Goal: Task Accomplishment & Management: Complete application form

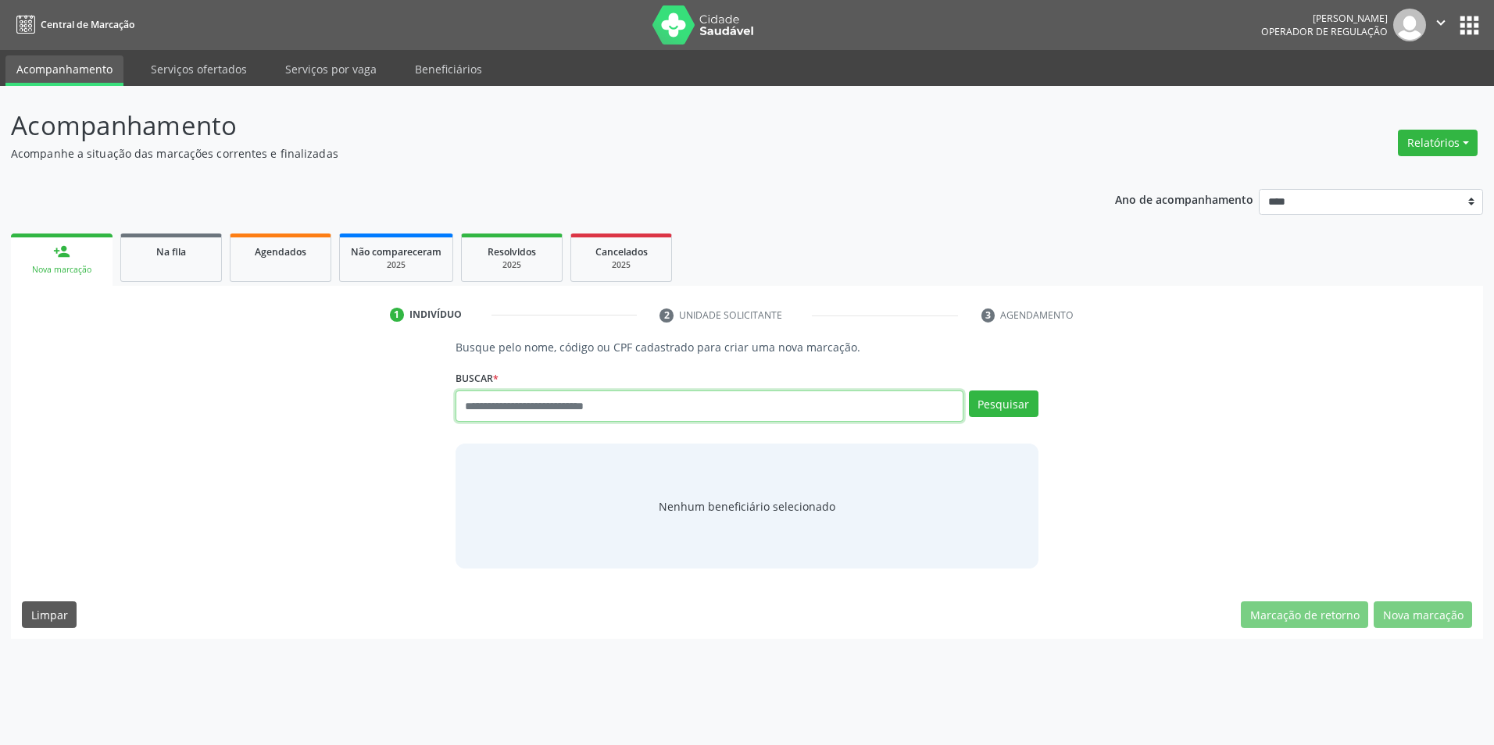
click at [554, 407] on input "text" at bounding box center [708, 406] width 507 height 31
type input "**********"
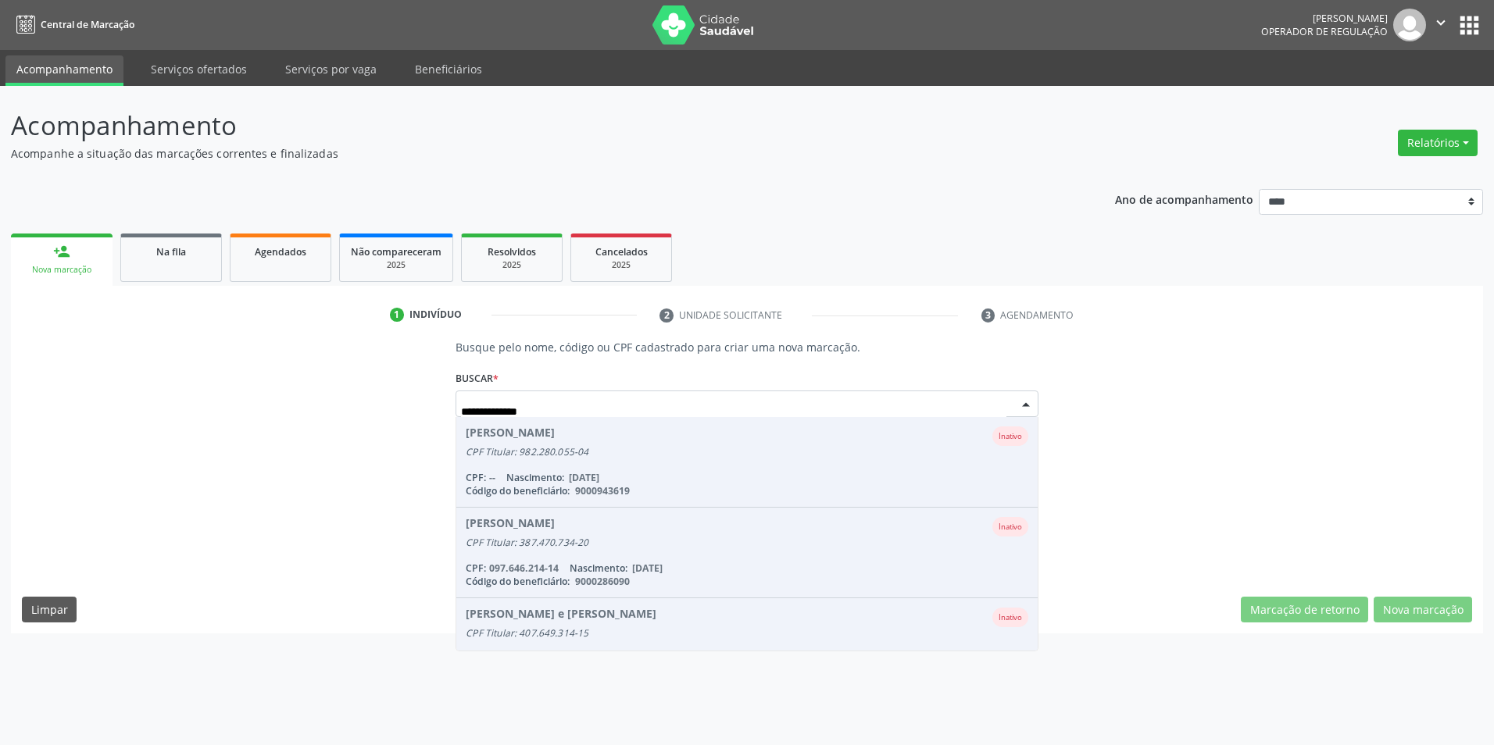
drag, startPoint x: 609, startPoint y: 401, endPoint x: 173, endPoint y: 416, distance: 436.2
click at [173, 416] on div "**********" at bounding box center [747, 451] width 1450 height 224
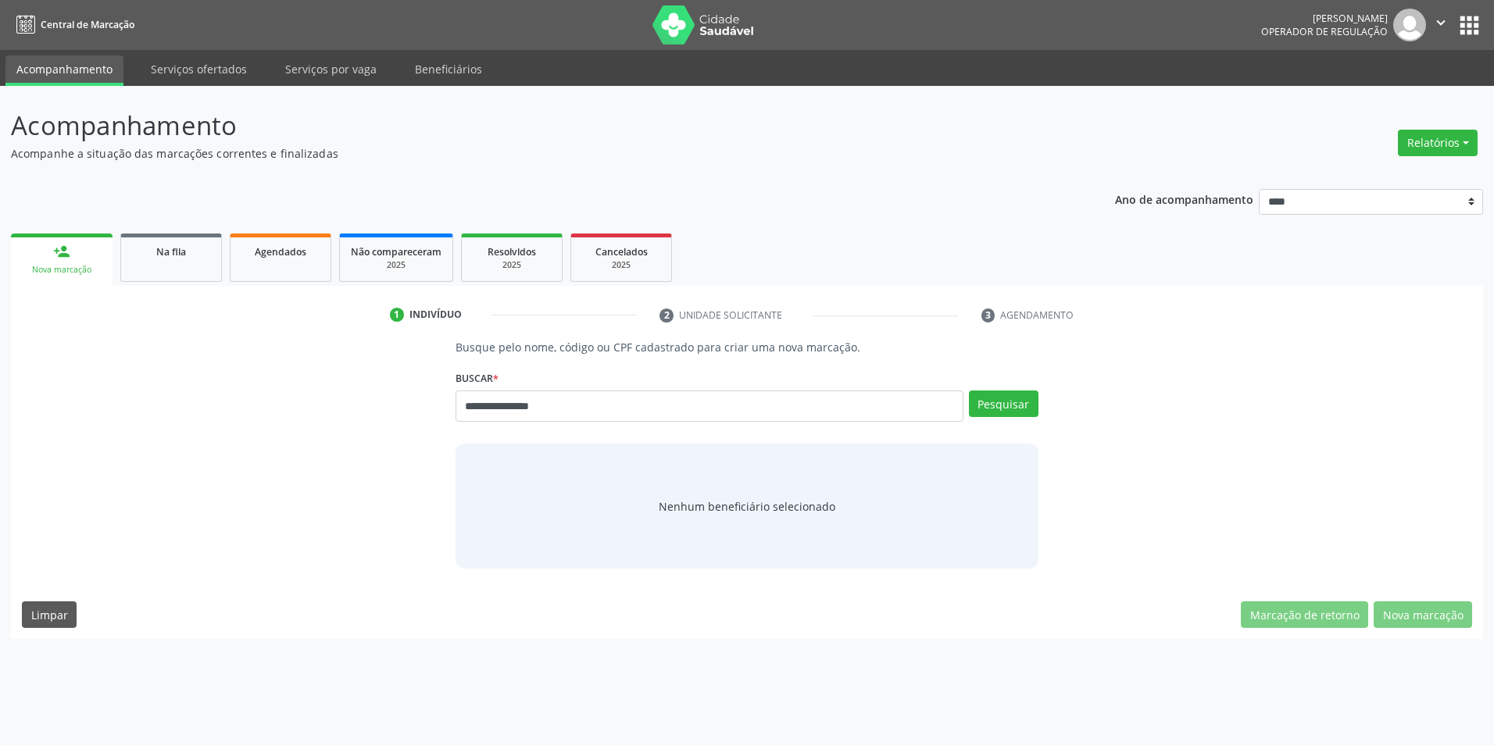
type input "**********"
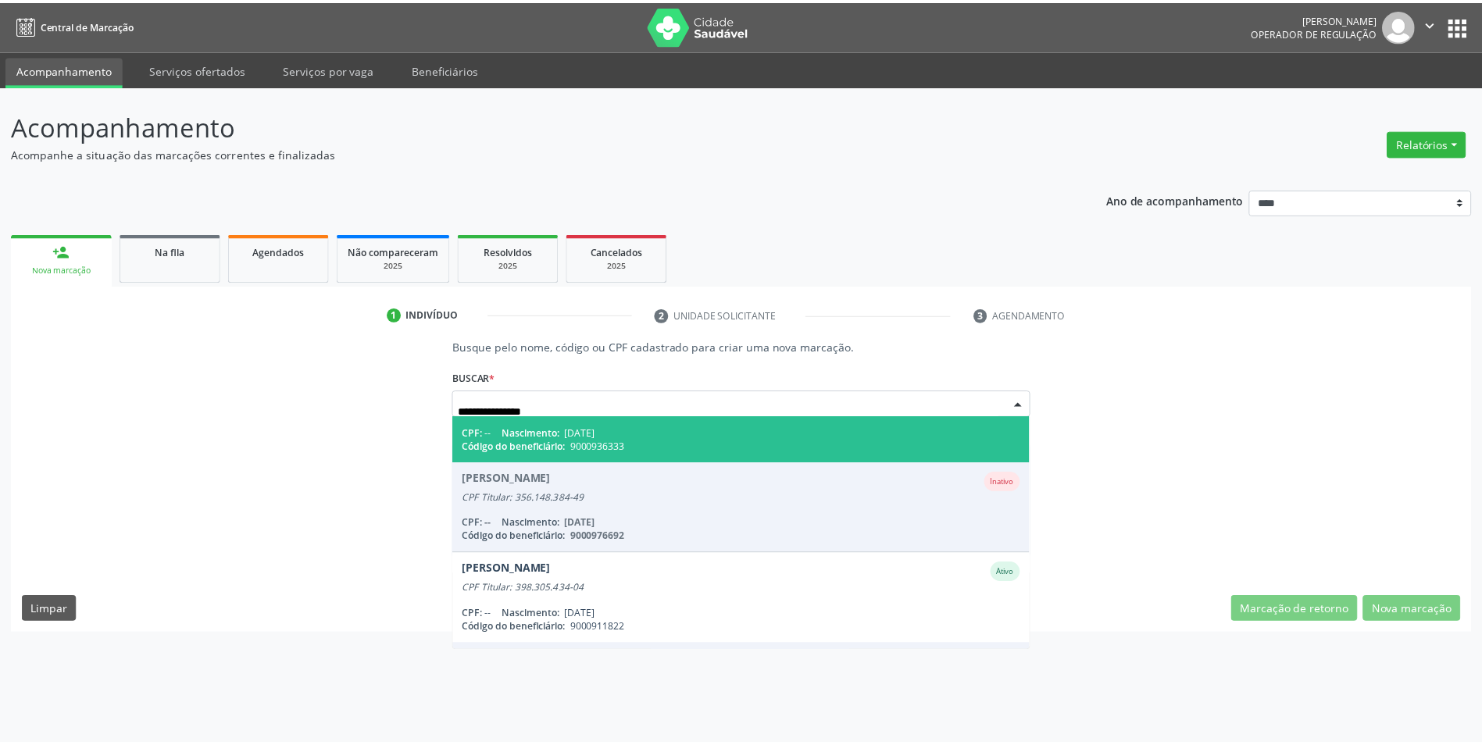
scroll to position [78, 0]
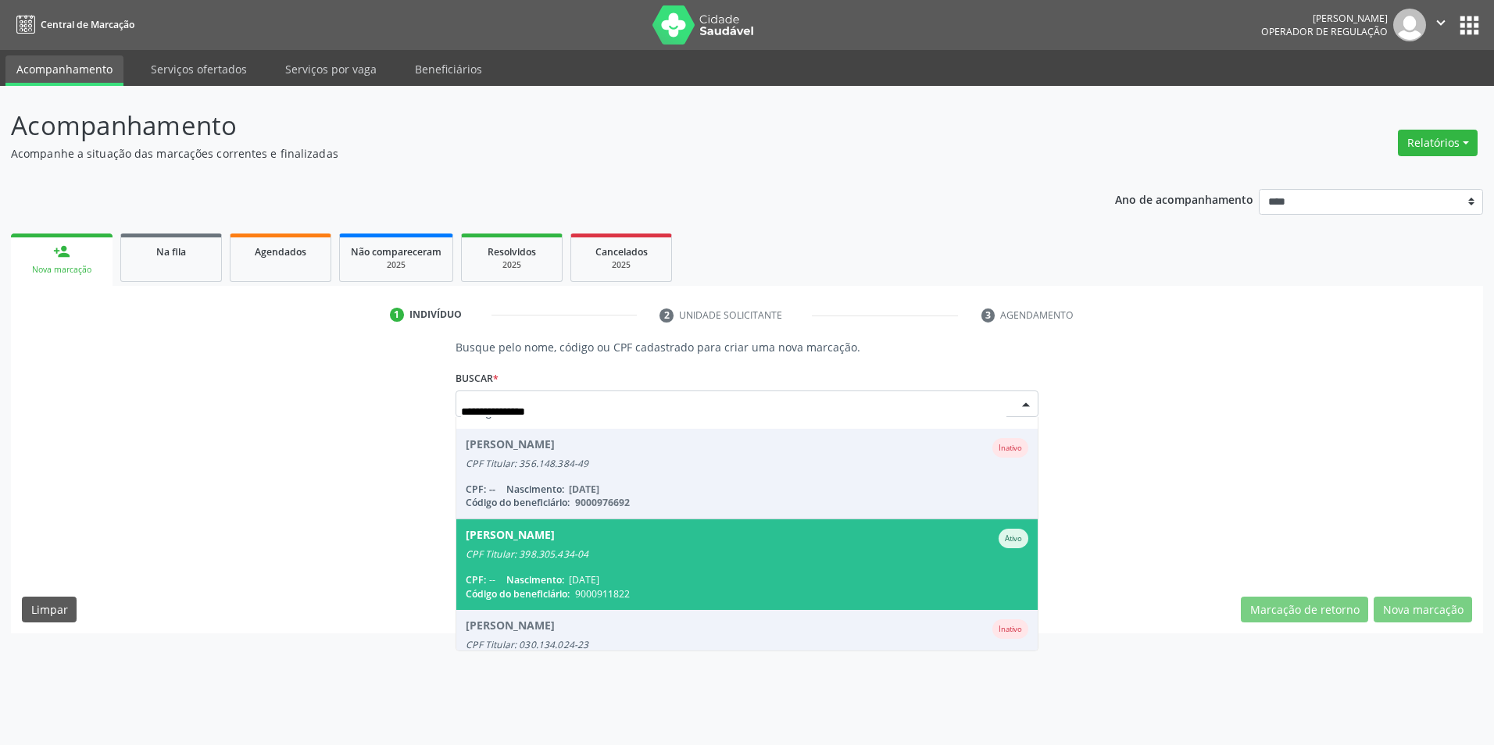
click at [747, 548] on div "CPF Titular: 398.305.434-04" at bounding box center [747, 554] width 562 height 12
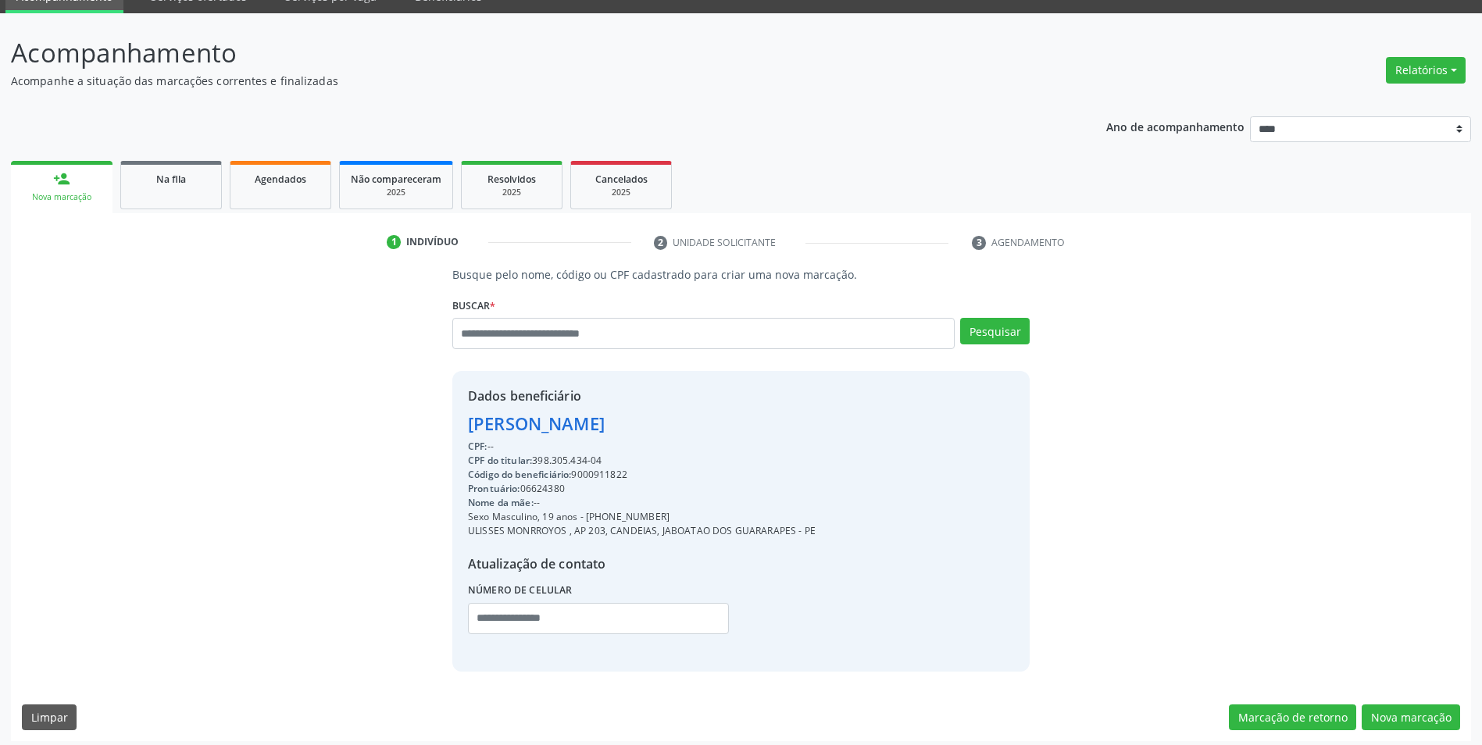
scroll to position [80, 0]
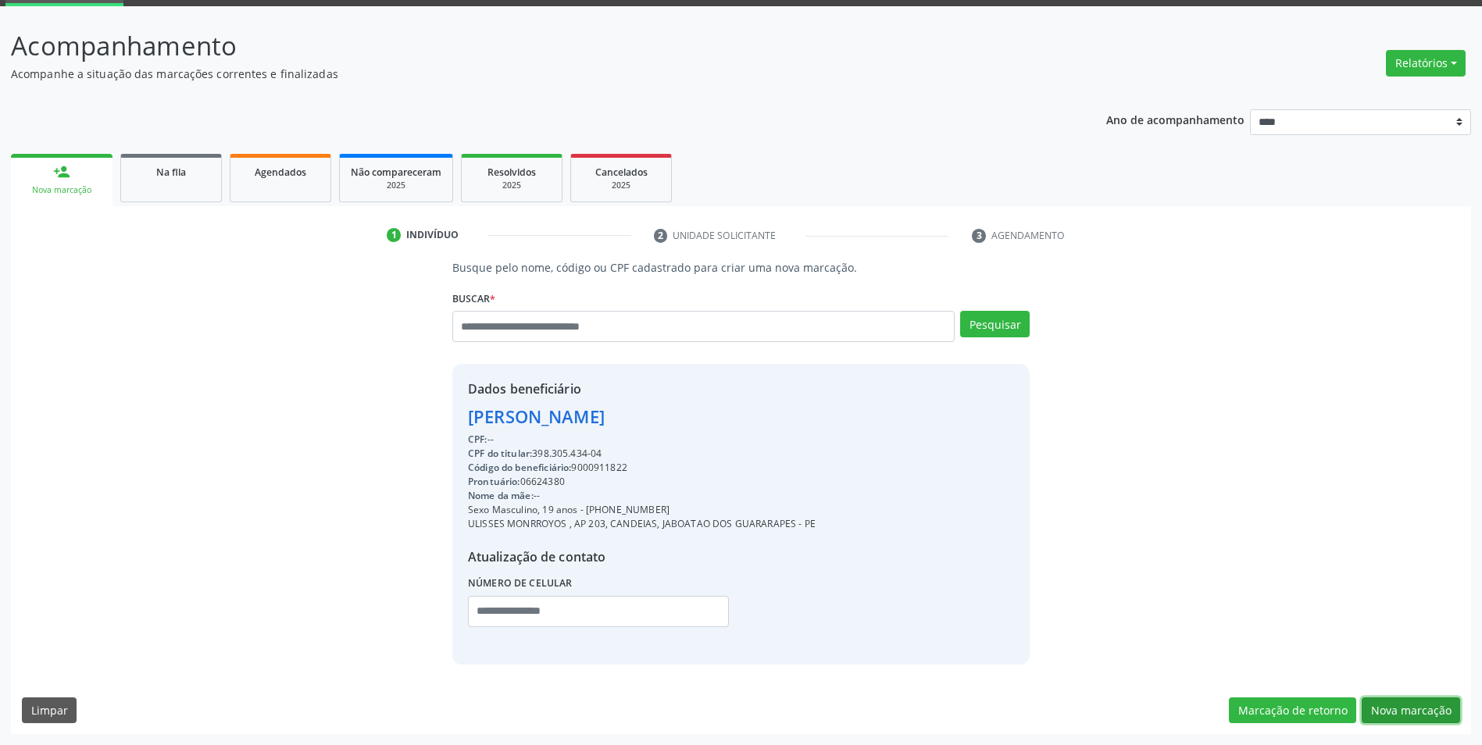
click at [1394, 705] on button "Nova marcação" at bounding box center [1411, 711] width 98 height 27
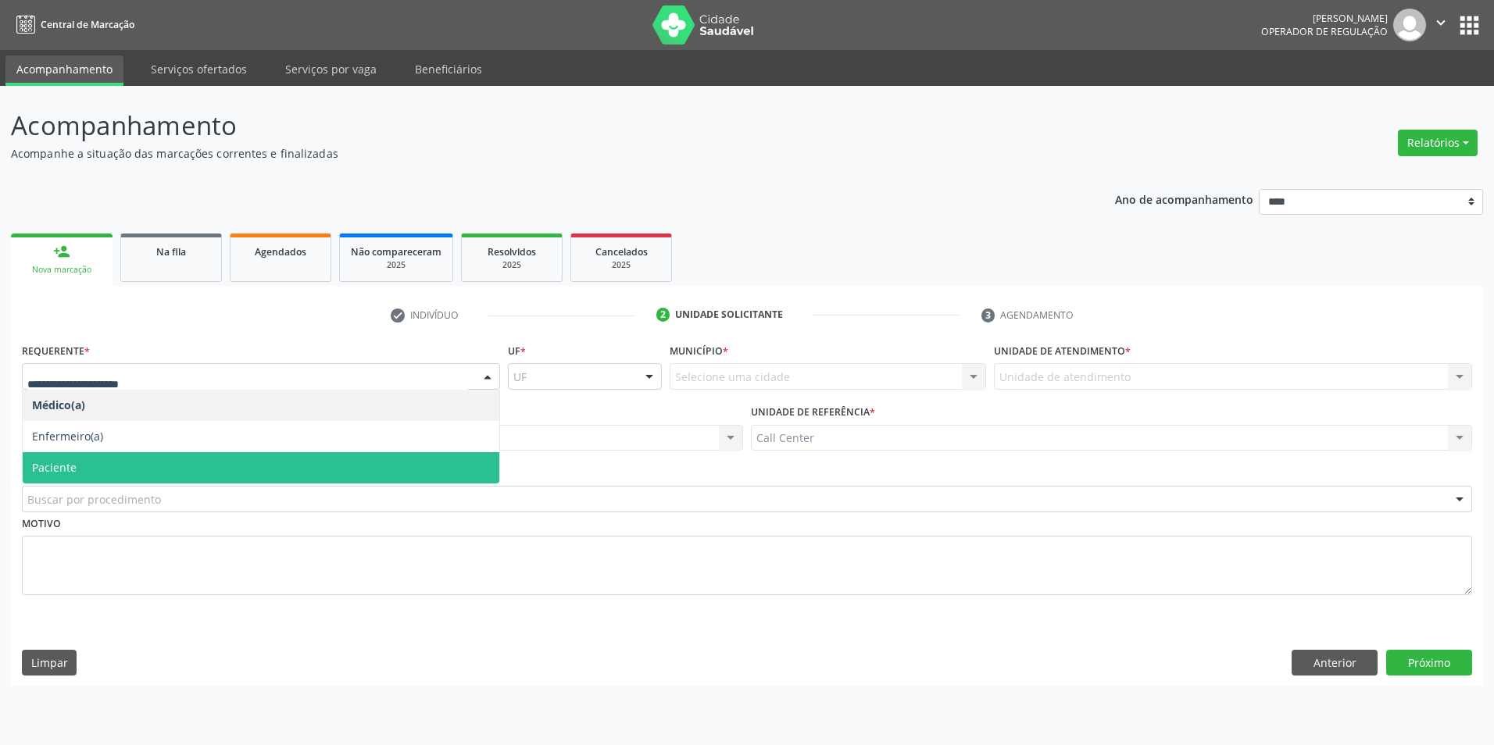
click at [162, 462] on span "Paciente" at bounding box center [261, 467] width 477 height 31
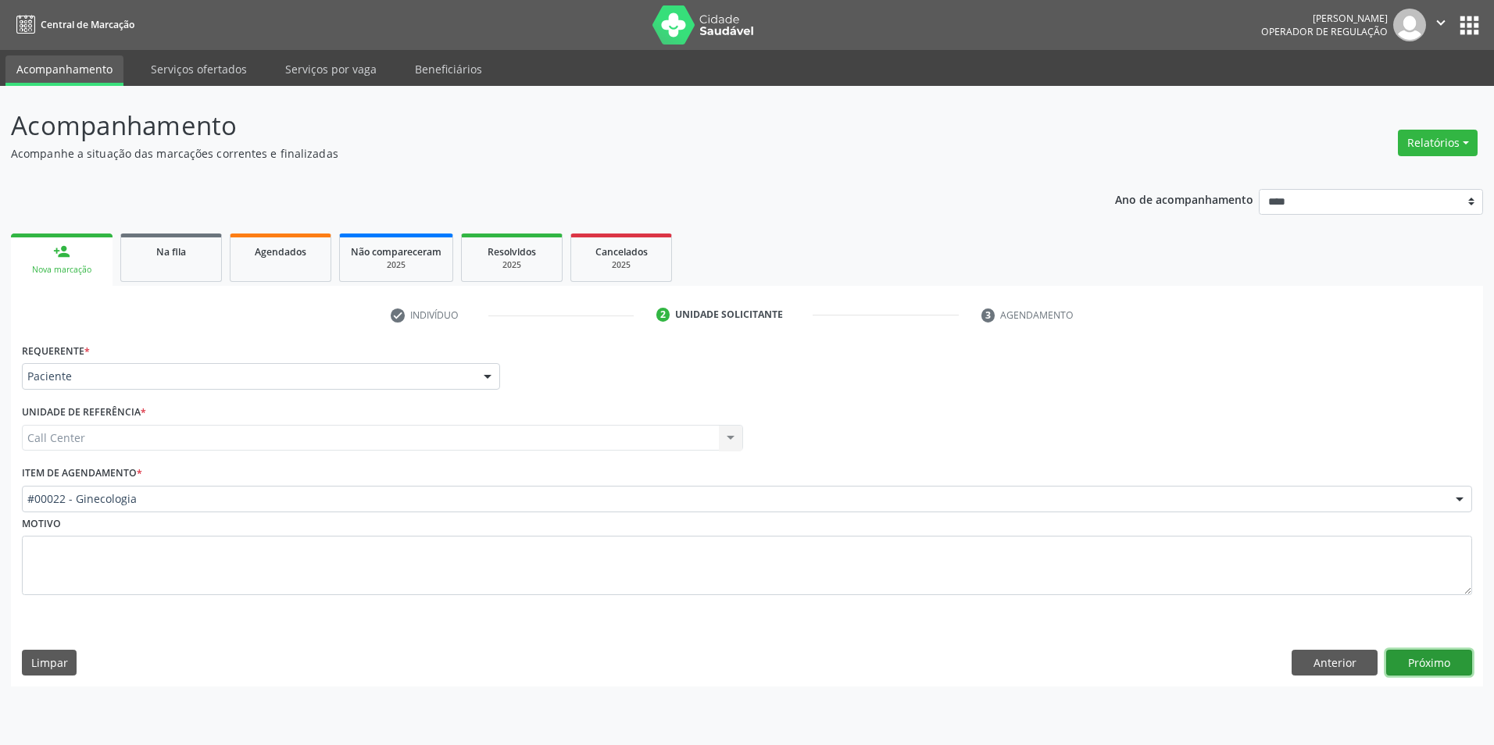
click at [1449, 670] on button "Próximo" at bounding box center [1429, 663] width 86 height 27
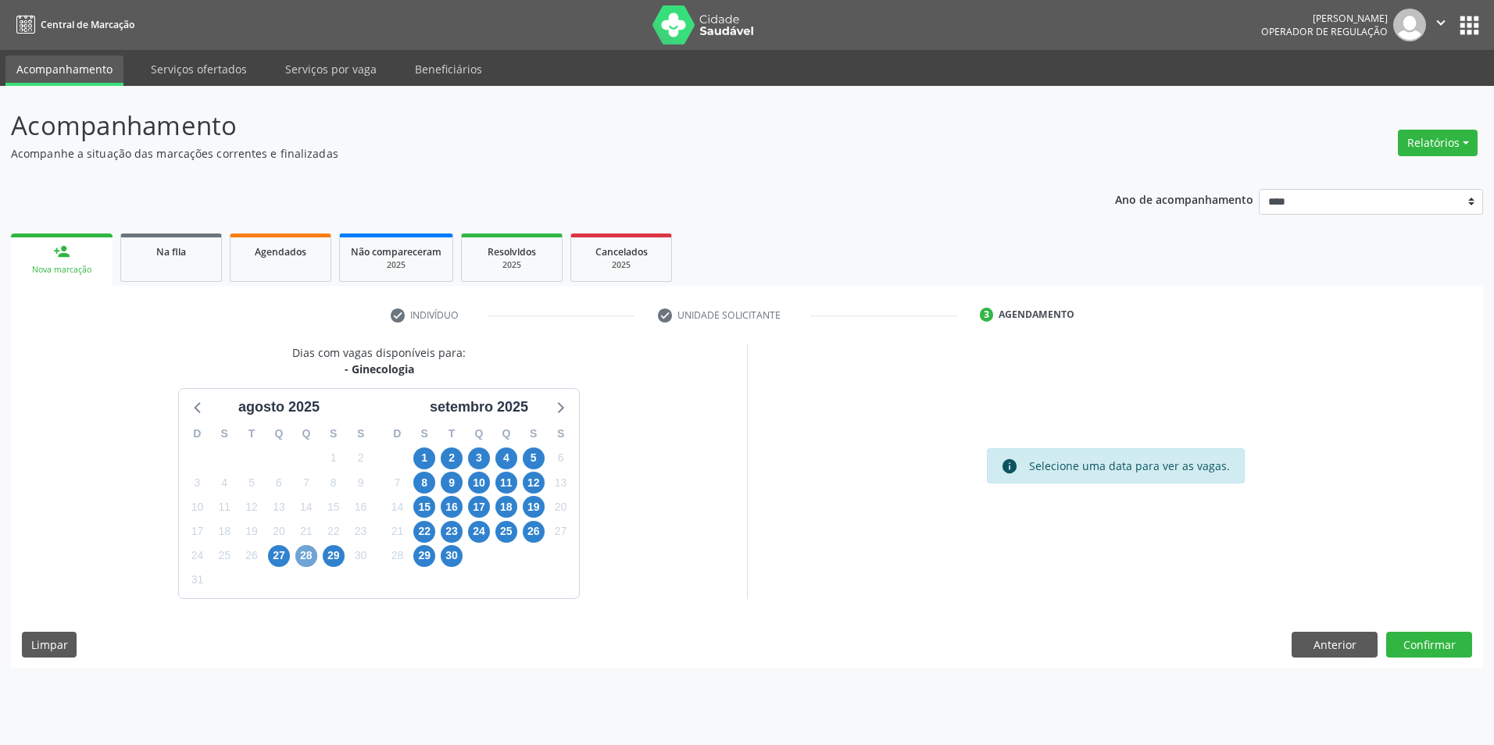
click at [308, 557] on span "28" at bounding box center [306, 556] width 22 height 22
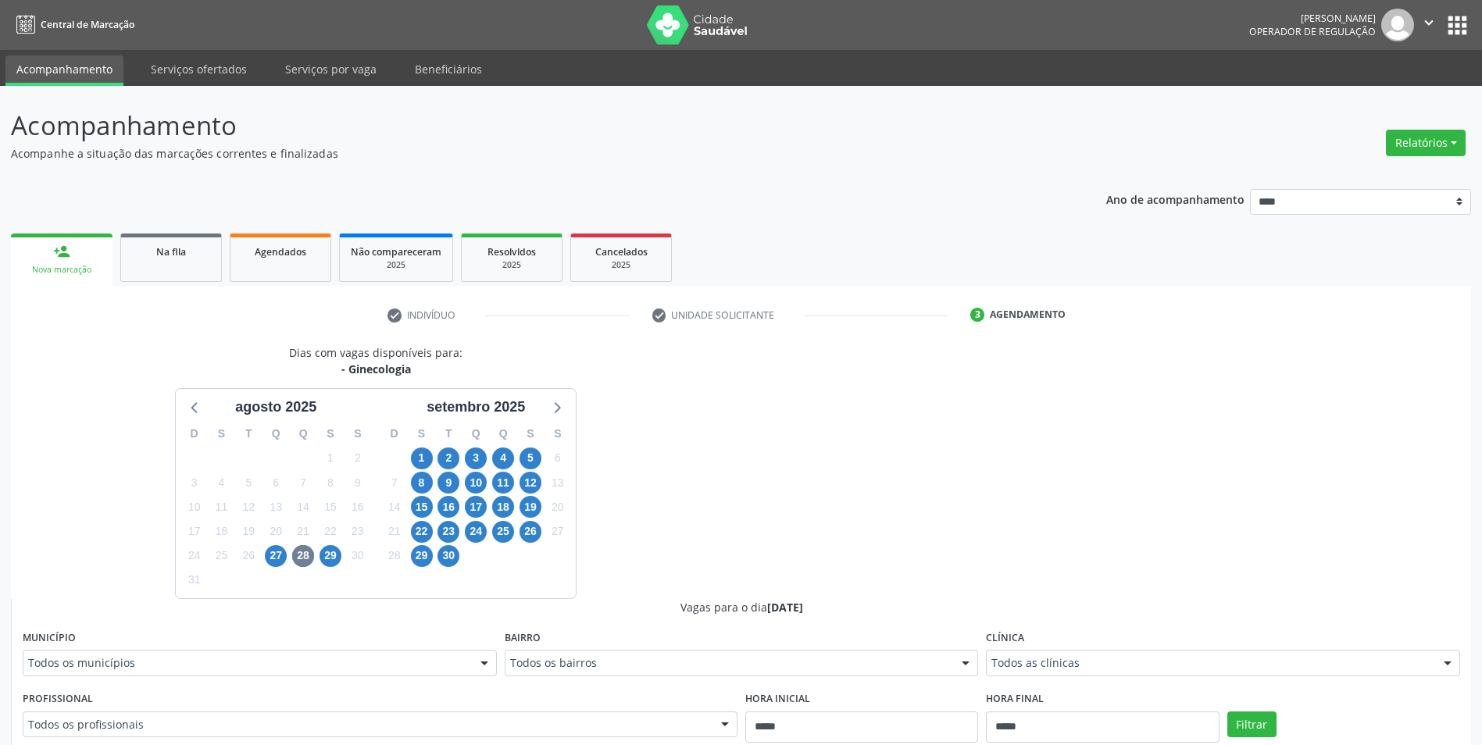
click at [1222, 677] on fieldset "Clínica Todos as clínicas Todos as clínicas Agencia Salgueiro Agencia Serra Tal…" at bounding box center [1223, 657] width 474 height 61
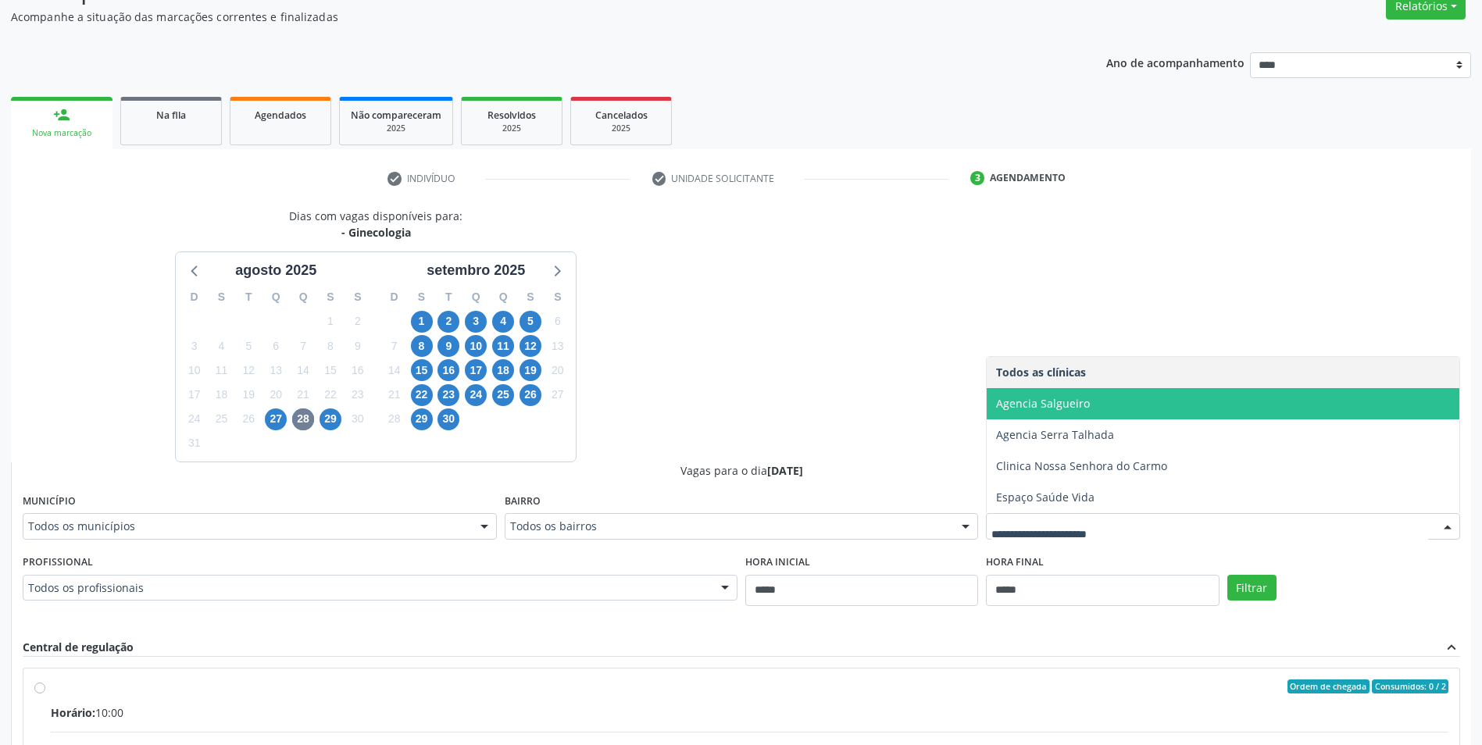
scroll to position [156, 0]
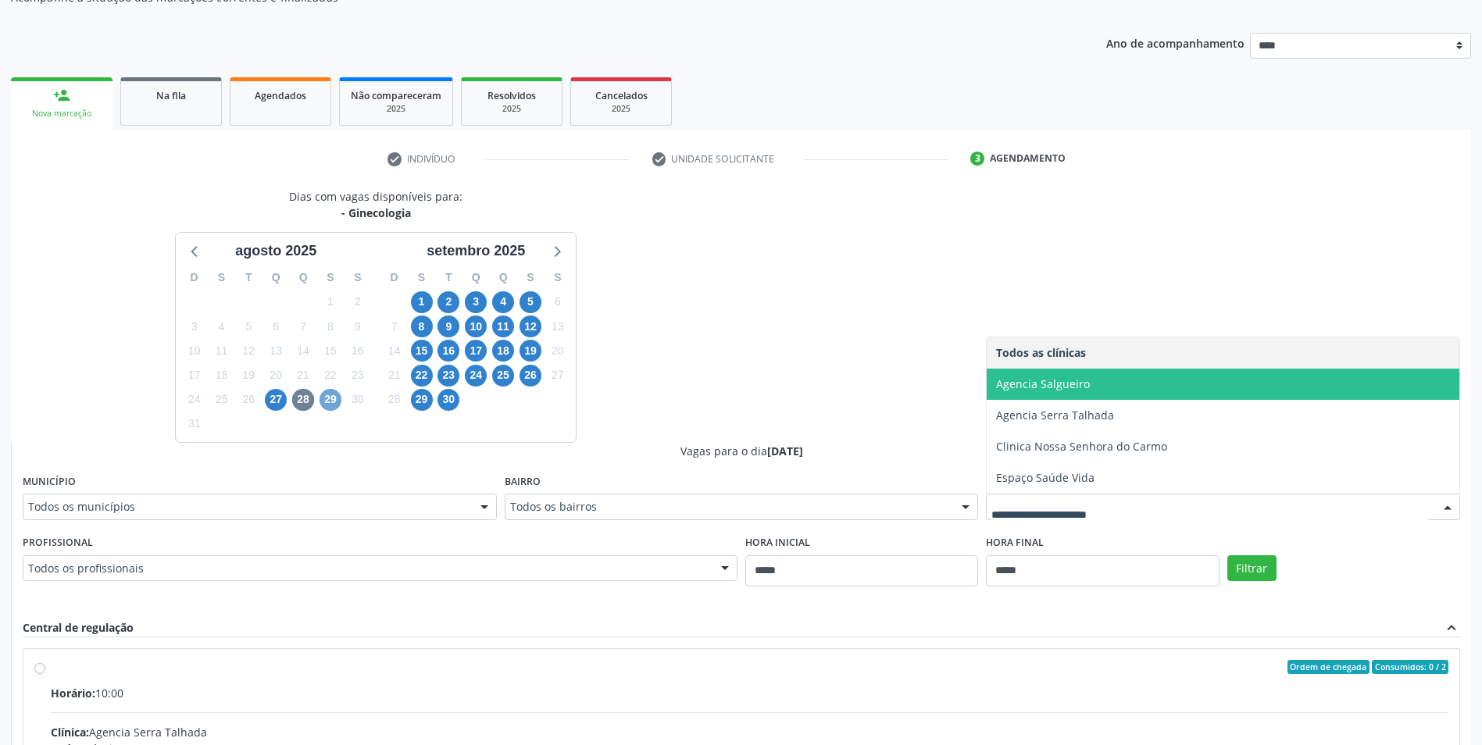
click at [328, 406] on span "29" at bounding box center [331, 400] width 22 height 22
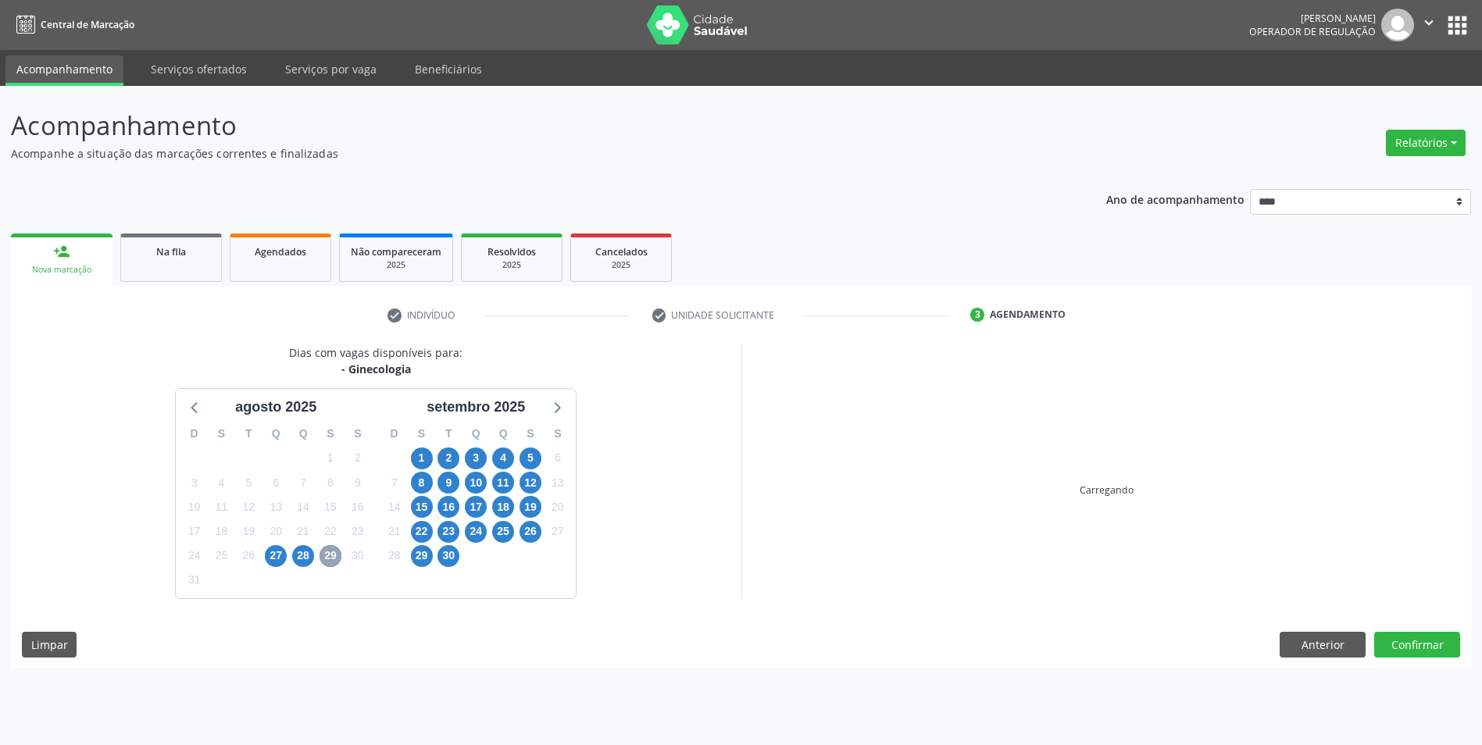
scroll to position [0, 0]
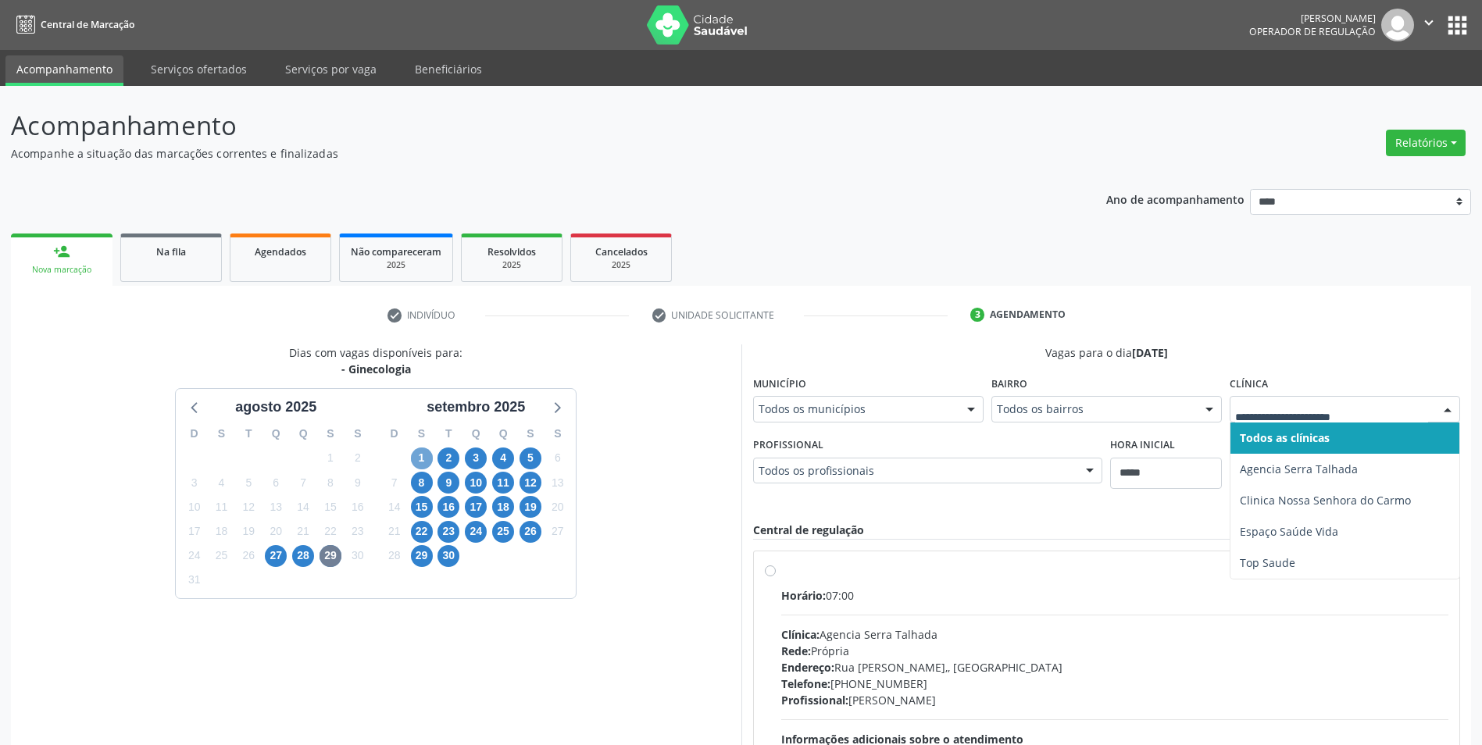
click at [416, 460] on span "1" at bounding box center [422, 459] width 22 height 22
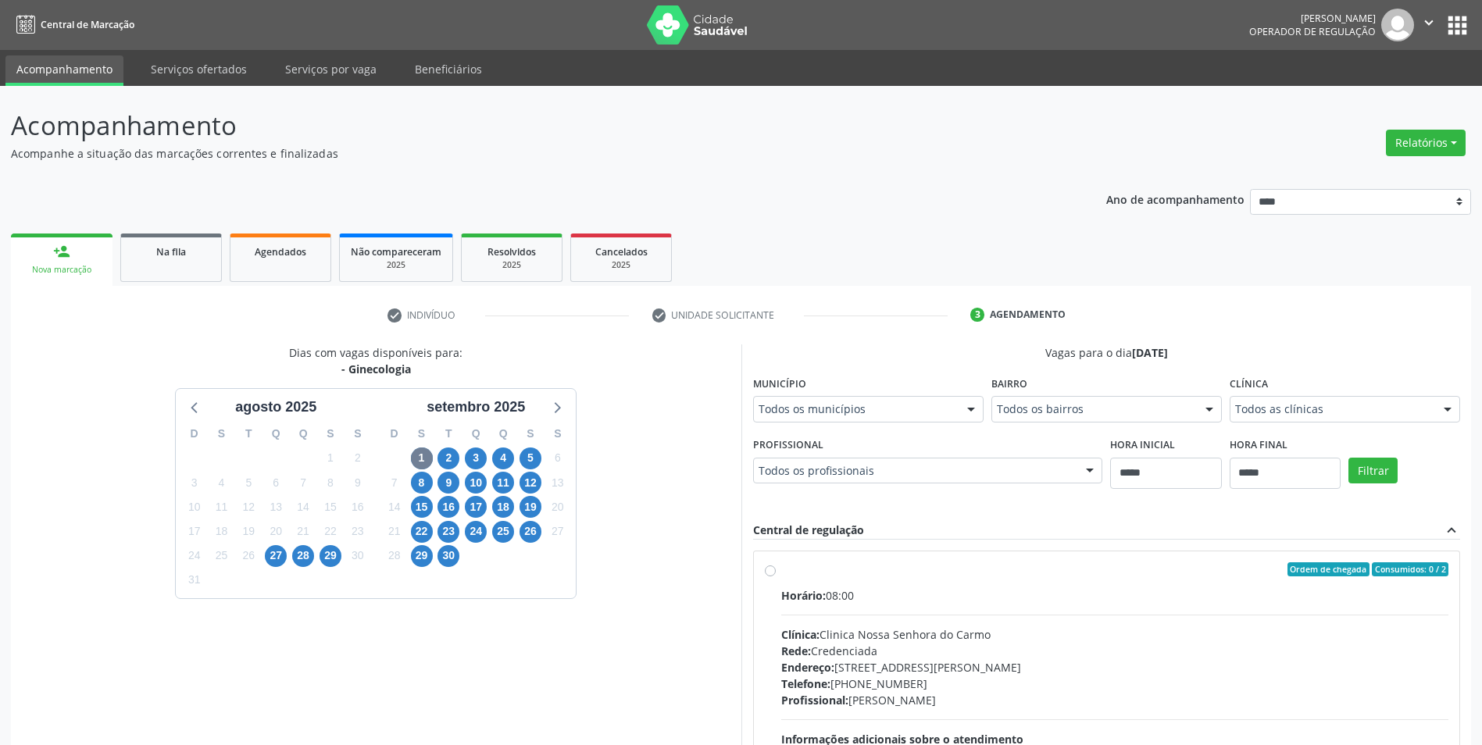
click at [436, 463] on div "2" at bounding box center [448, 458] width 27 height 24
click at [445, 460] on span "2" at bounding box center [448, 459] width 22 height 22
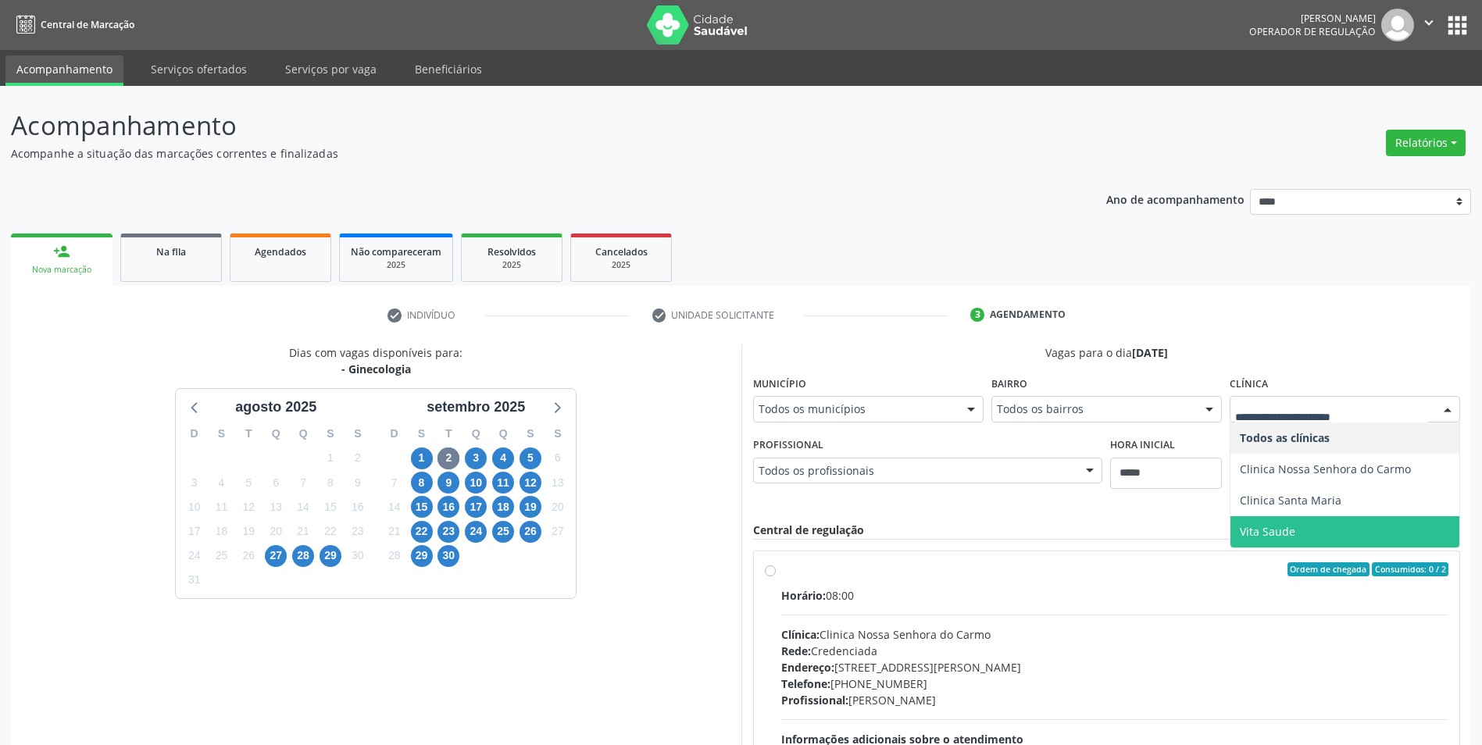
click at [1290, 524] on span "Vita Saude" at bounding box center [1267, 531] width 55 height 15
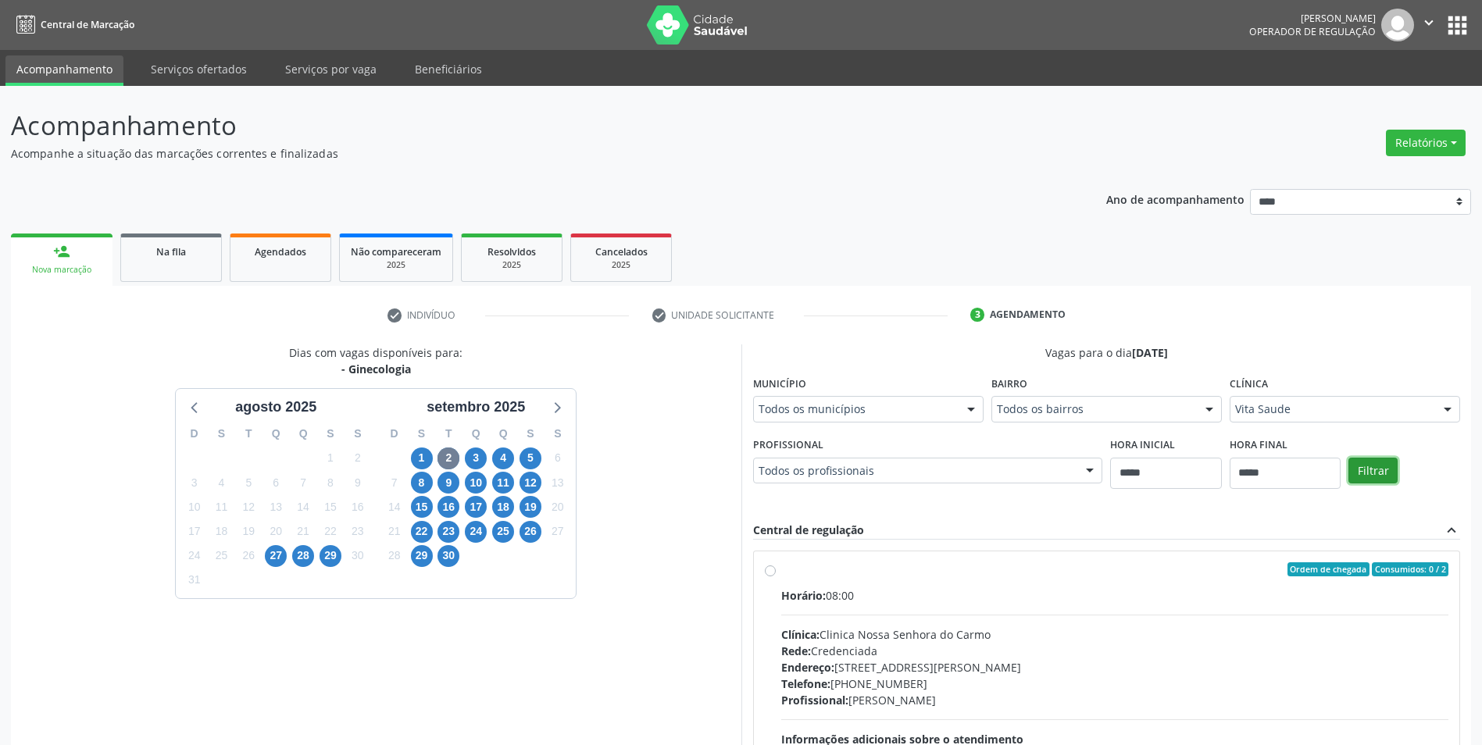
click at [1380, 479] on button "Filtrar" at bounding box center [1372, 471] width 49 height 27
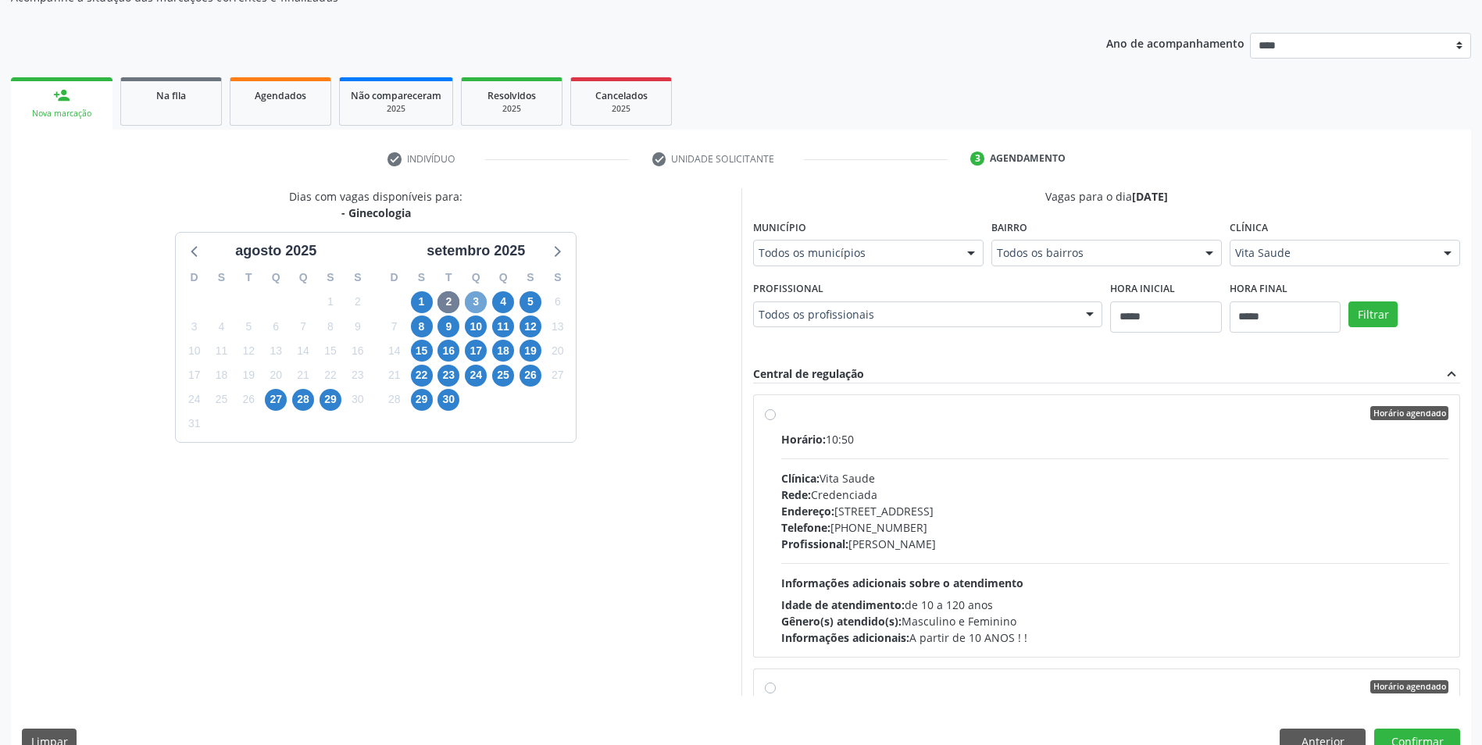
click at [477, 305] on span "3" at bounding box center [476, 302] width 22 height 22
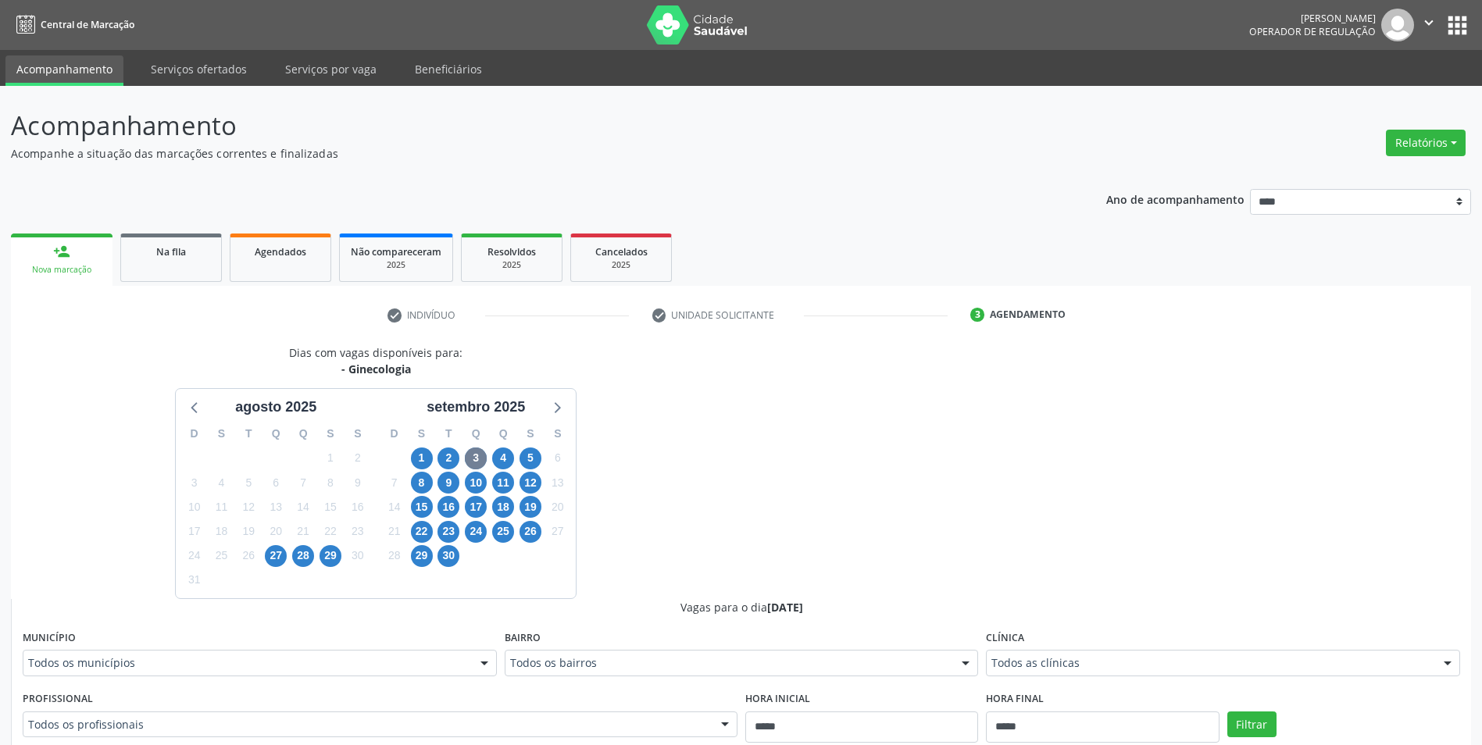
click at [1199, 667] on fieldset "Clínica Todos as clínicas Todos as clínicas Agencia Serra Talhada Agencia de Ou…" at bounding box center [1223, 657] width 474 height 61
click at [506, 453] on span "4" at bounding box center [503, 459] width 22 height 22
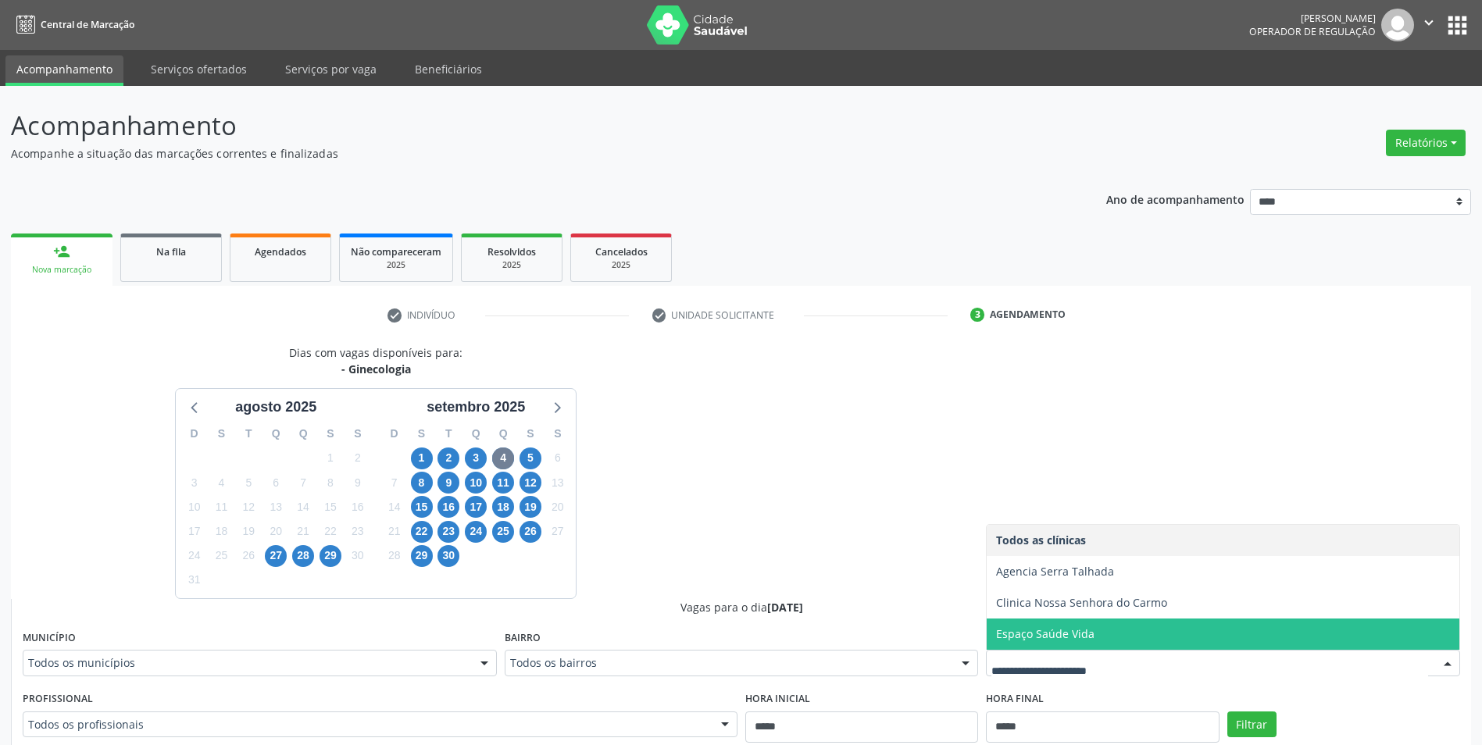
click at [542, 462] on div "5" at bounding box center [530, 458] width 27 height 24
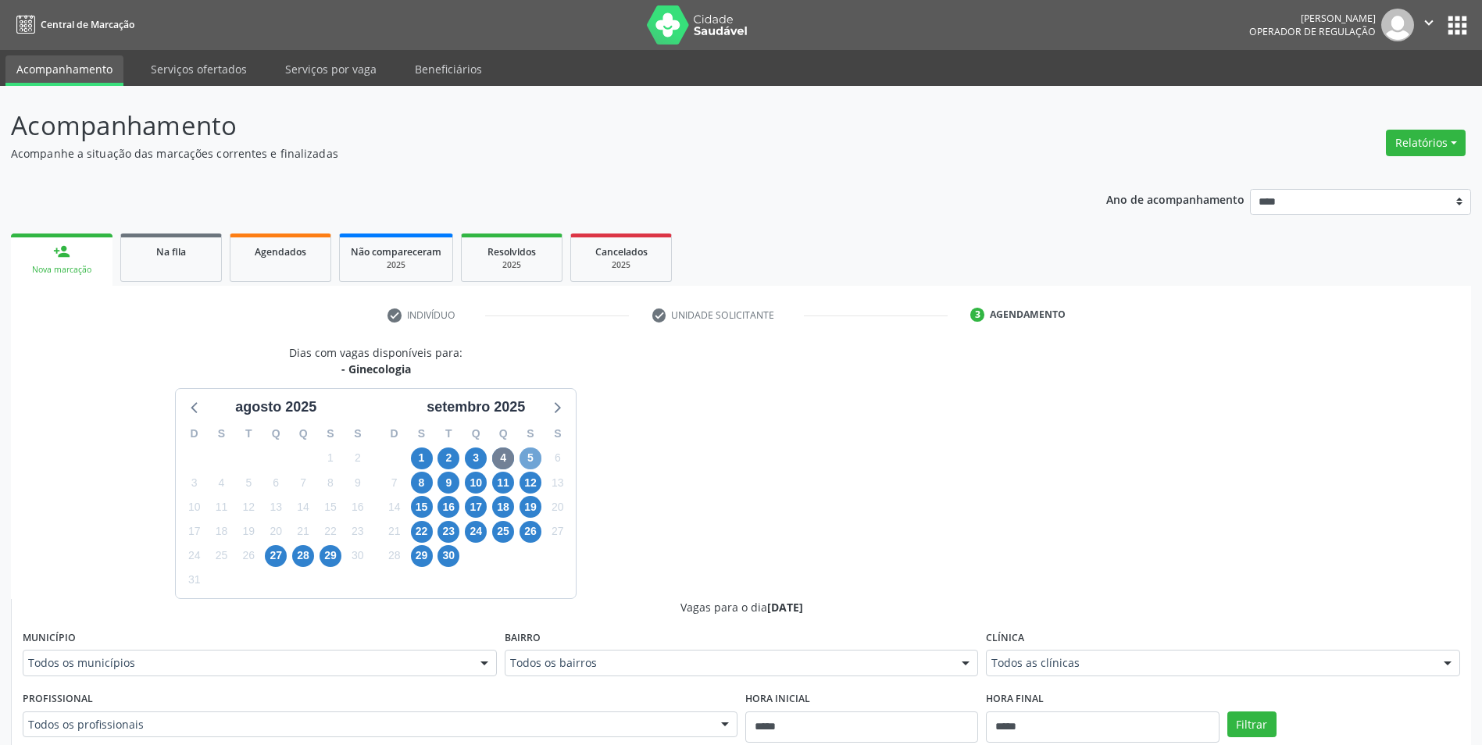
click at [530, 461] on span "5" at bounding box center [531, 459] width 22 height 22
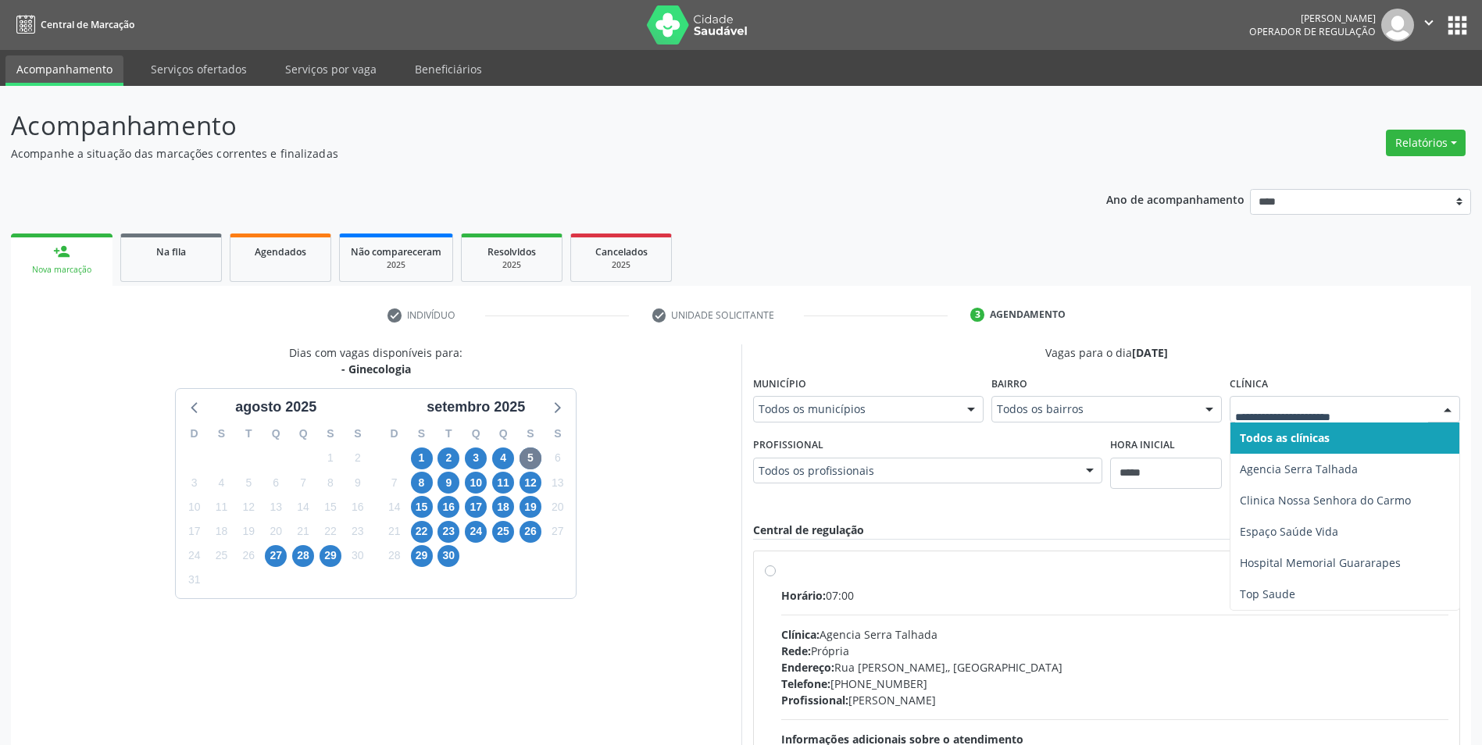
click at [1344, 420] on div at bounding box center [1345, 409] width 230 height 27
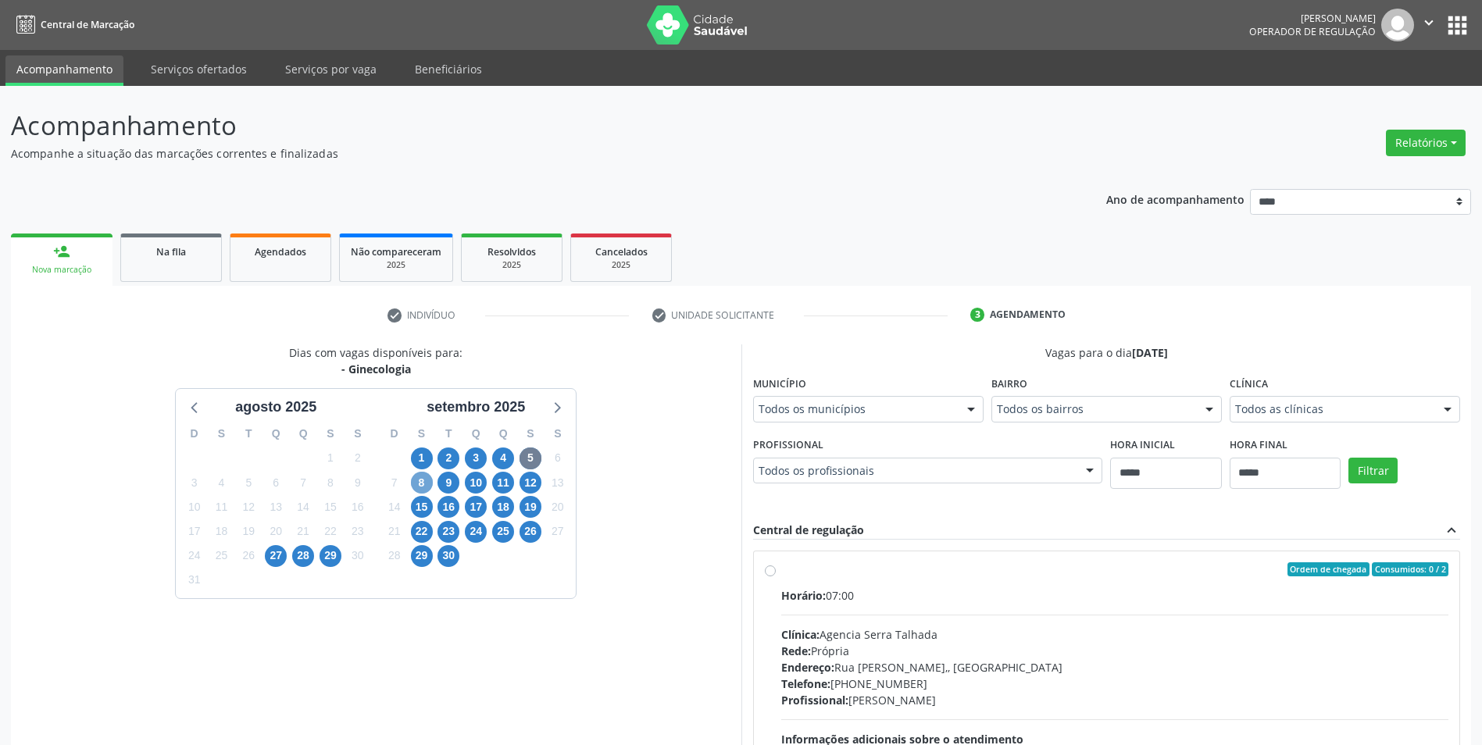
click at [427, 489] on span "8" at bounding box center [422, 483] width 22 height 22
click at [443, 482] on span "9" at bounding box center [448, 483] width 22 height 22
click at [1286, 422] on div "Todos as clínicas Todos as clínicas Clinica Nossa Senhora do Carmo Clinica Sant…" at bounding box center [1345, 409] width 230 height 27
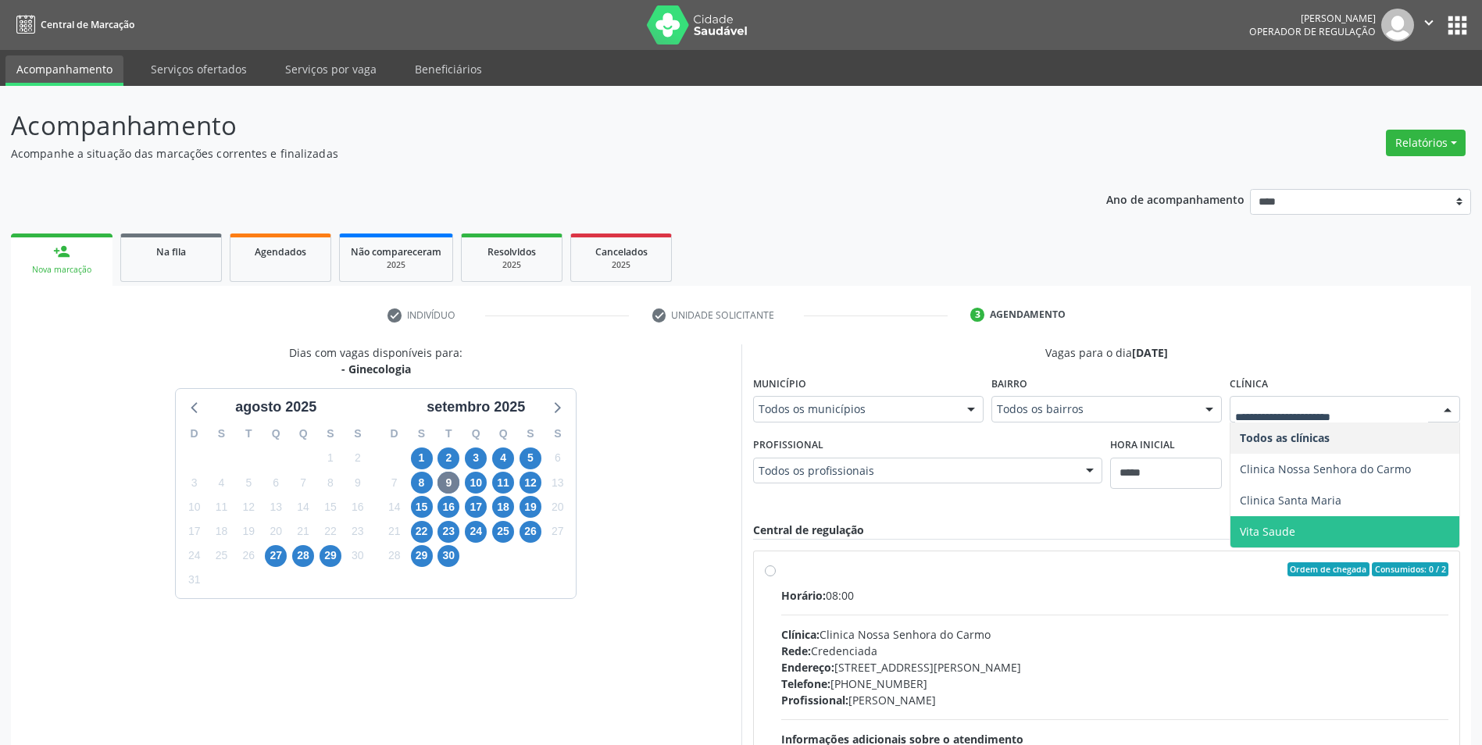
click at [1294, 527] on span "Vita Saude" at bounding box center [1344, 531] width 229 height 31
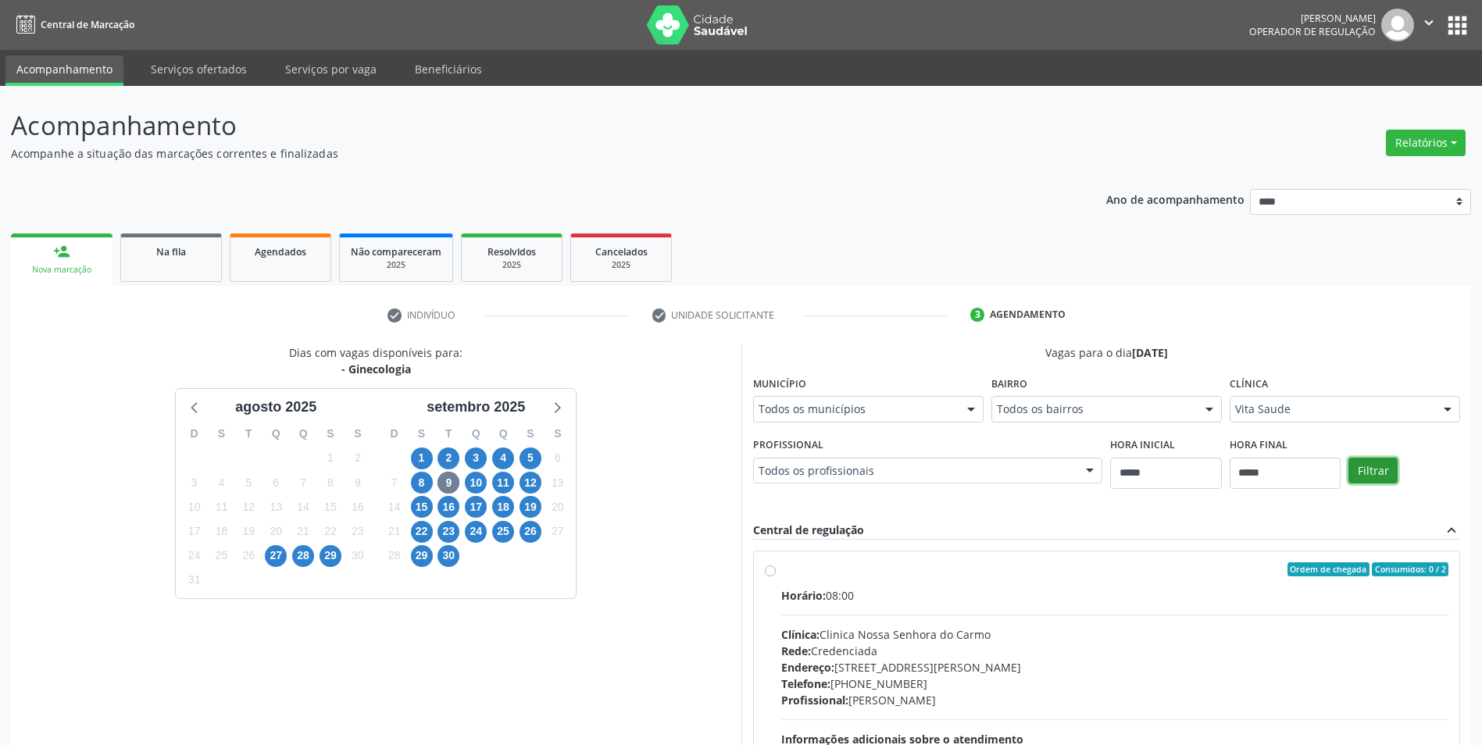
click at [1356, 473] on button "Filtrar" at bounding box center [1372, 471] width 49 height 27
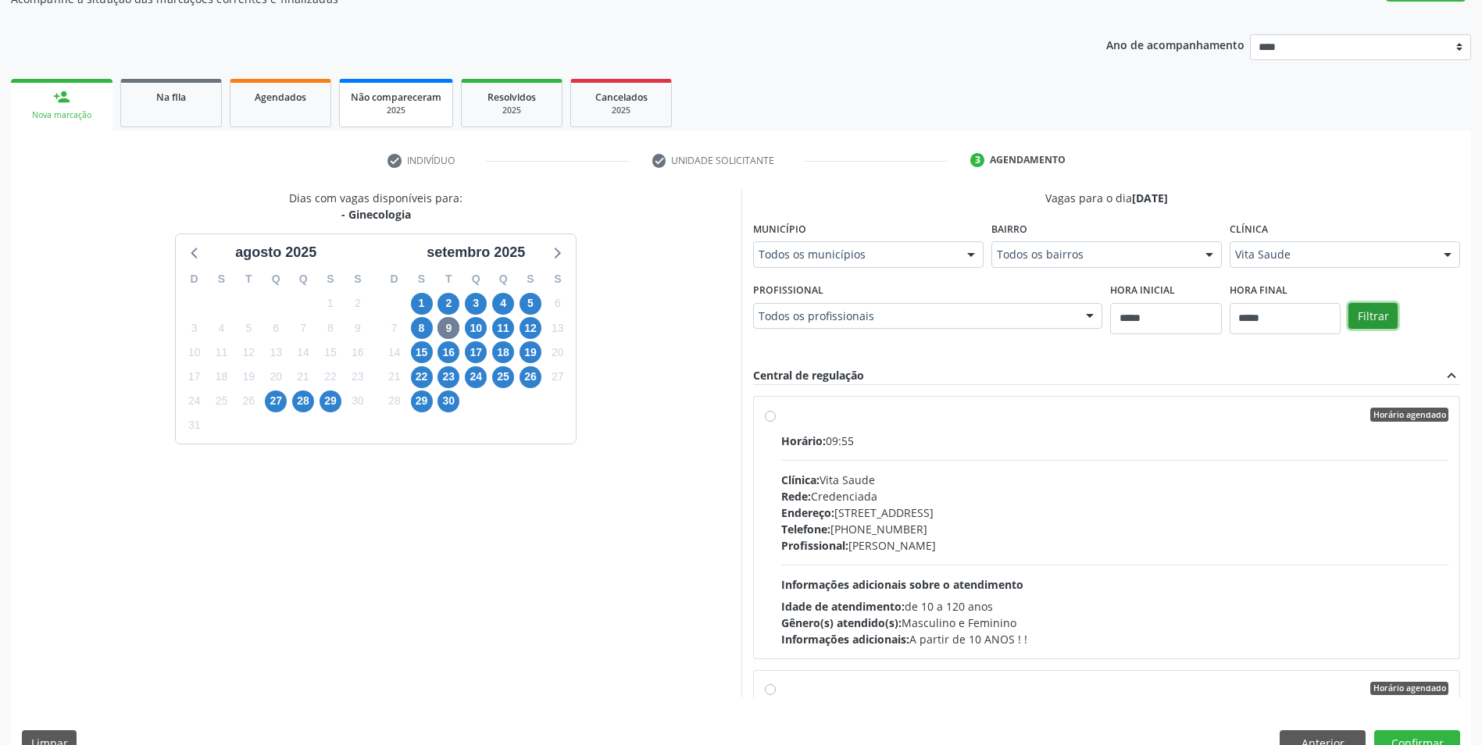
scroll to position [156, 0]
click at [456, 303] on span "2" at bounding box center [448, 302] width 22 height 22
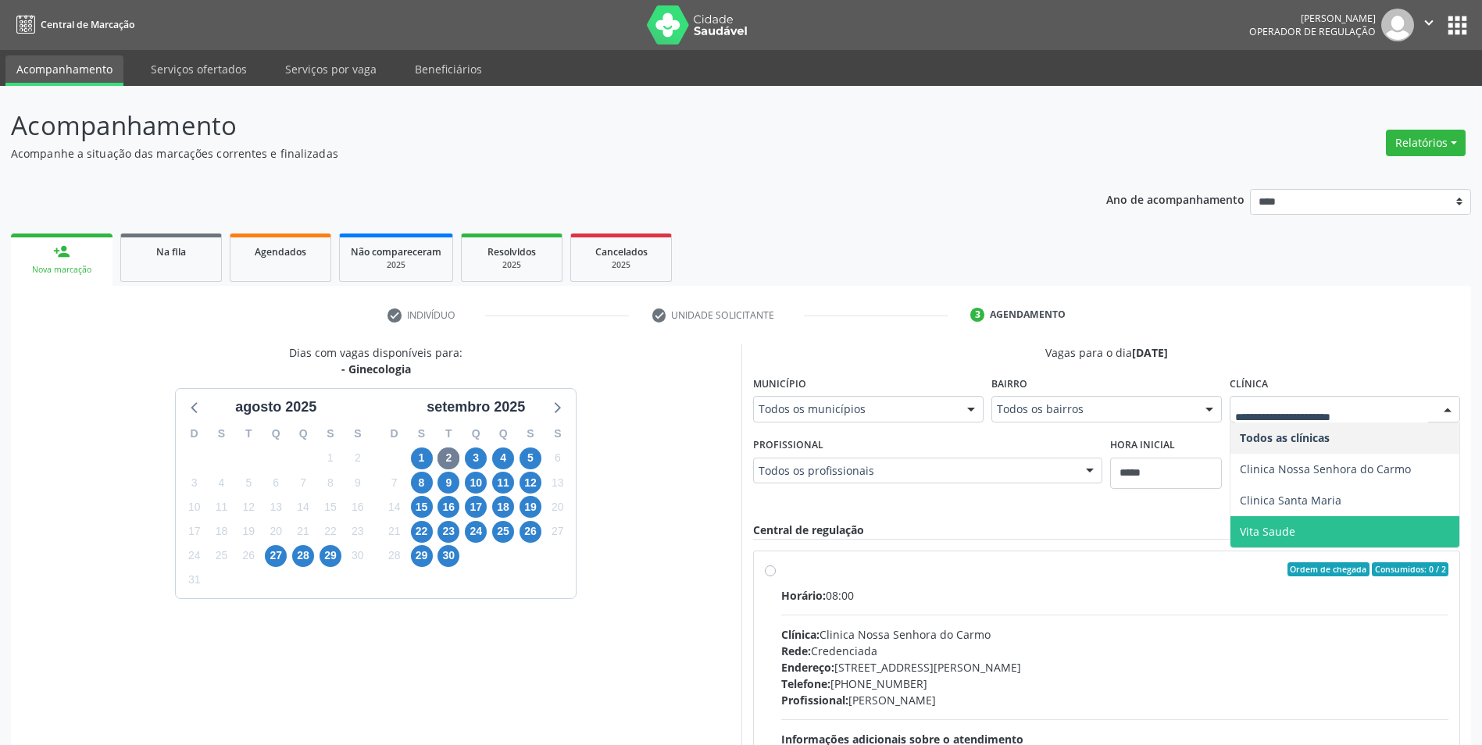
click at [1294, 525] on span "Vita Saude" at bounding box center [1344, 531] width 229 height 31
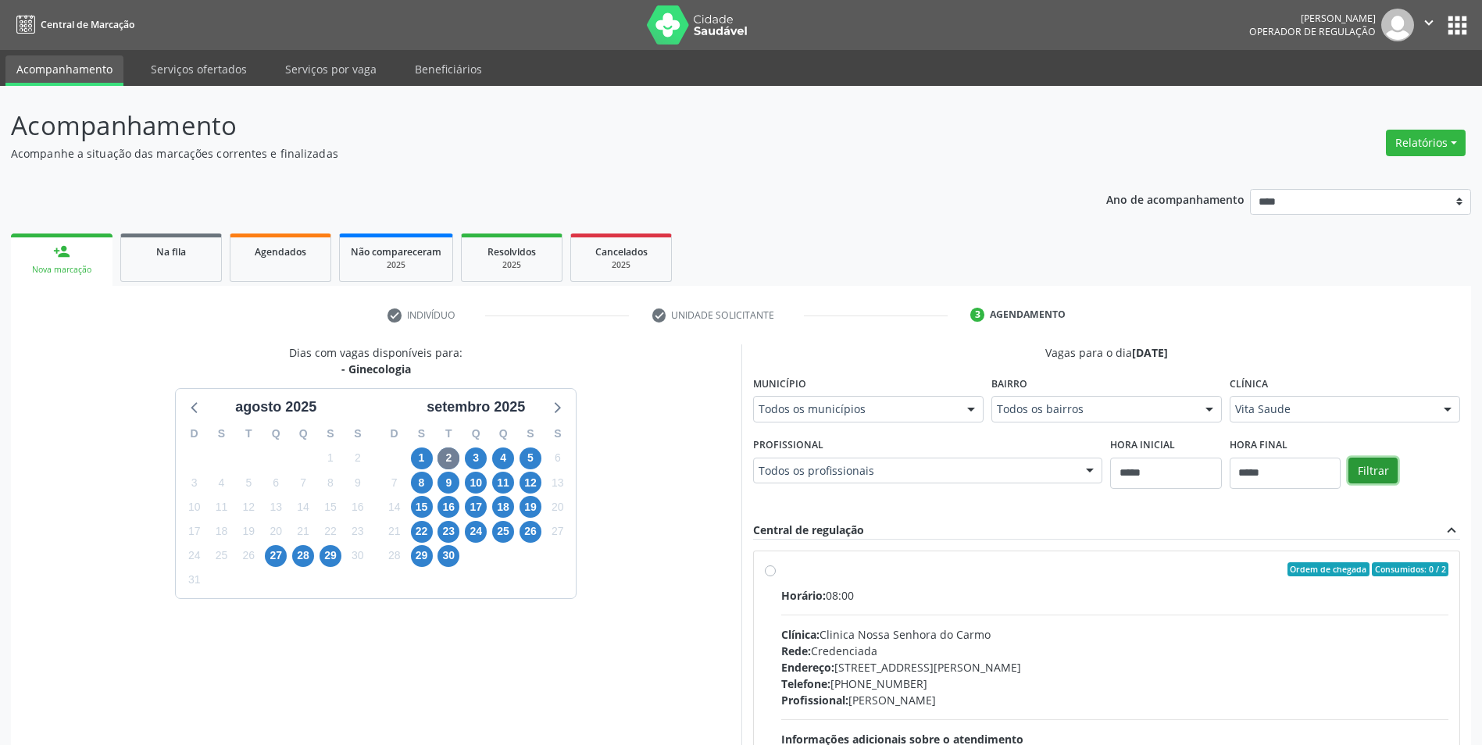
click at [1365, 476] on button "Filtrar" at bounding box center [1372, 471] width 49 height 27
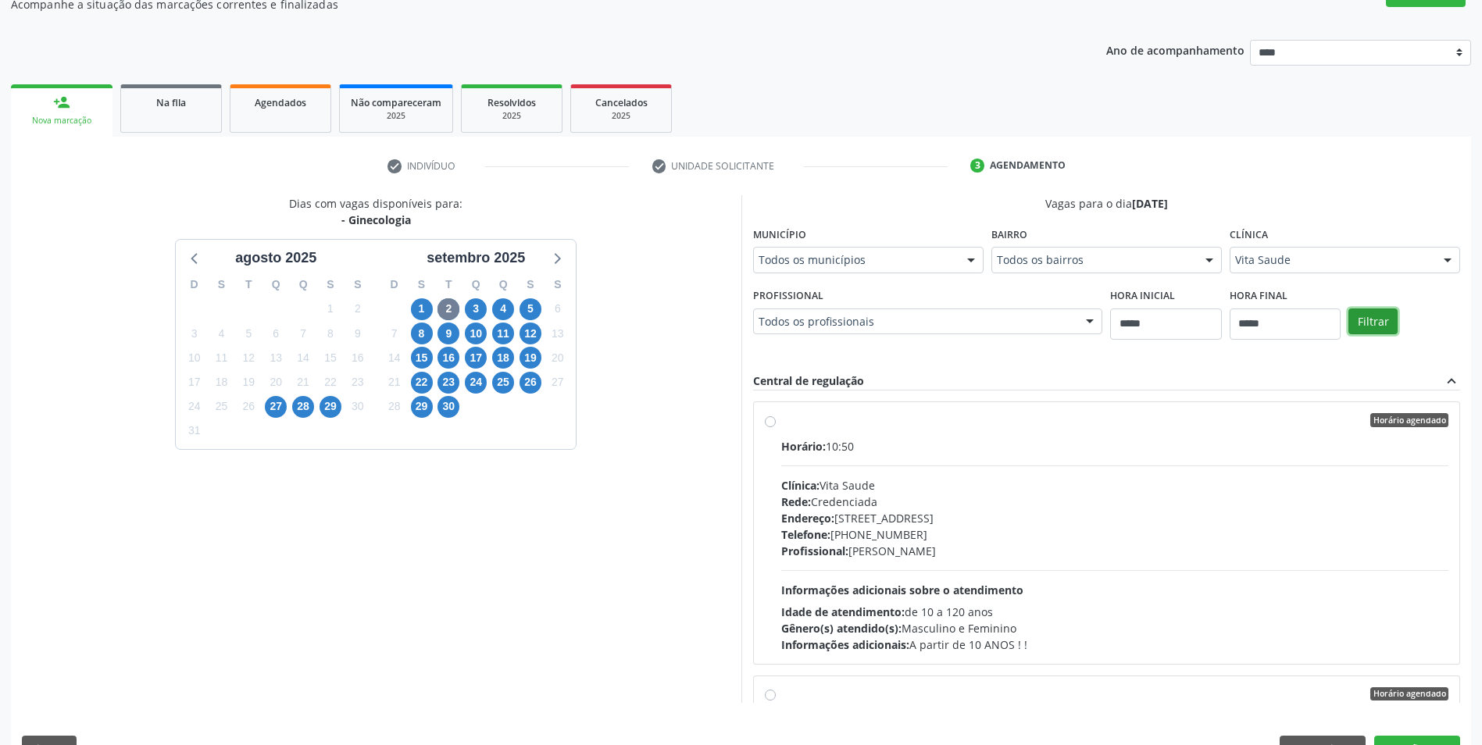
scroll to position [188, 0]
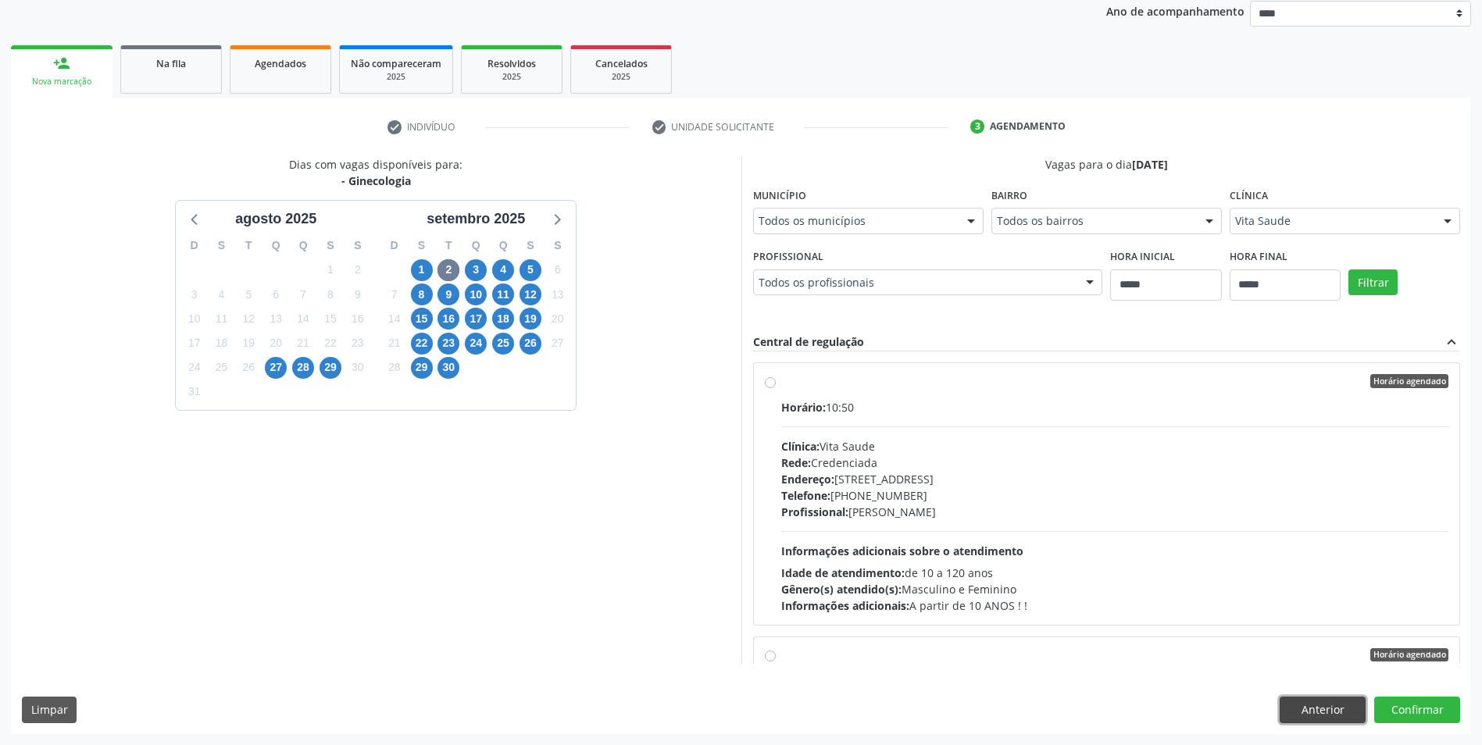
click at [1312, 708] on button "Anterior" at bounding box center [1323, 710] width 86 height 27
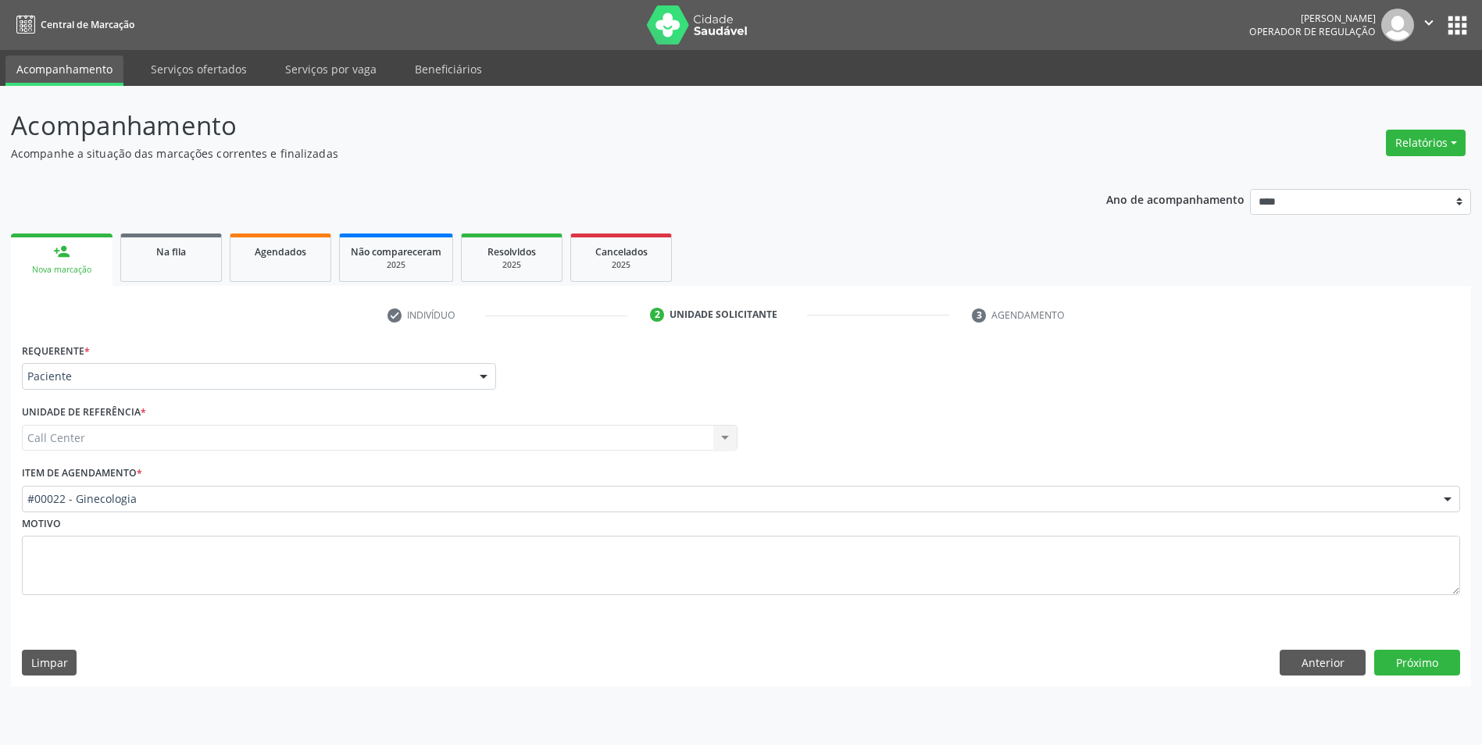
scroll to position [0, 0]
click at [1447, 657] on button "Próximo" at bounding box center [1429, 663] width 86 height 27
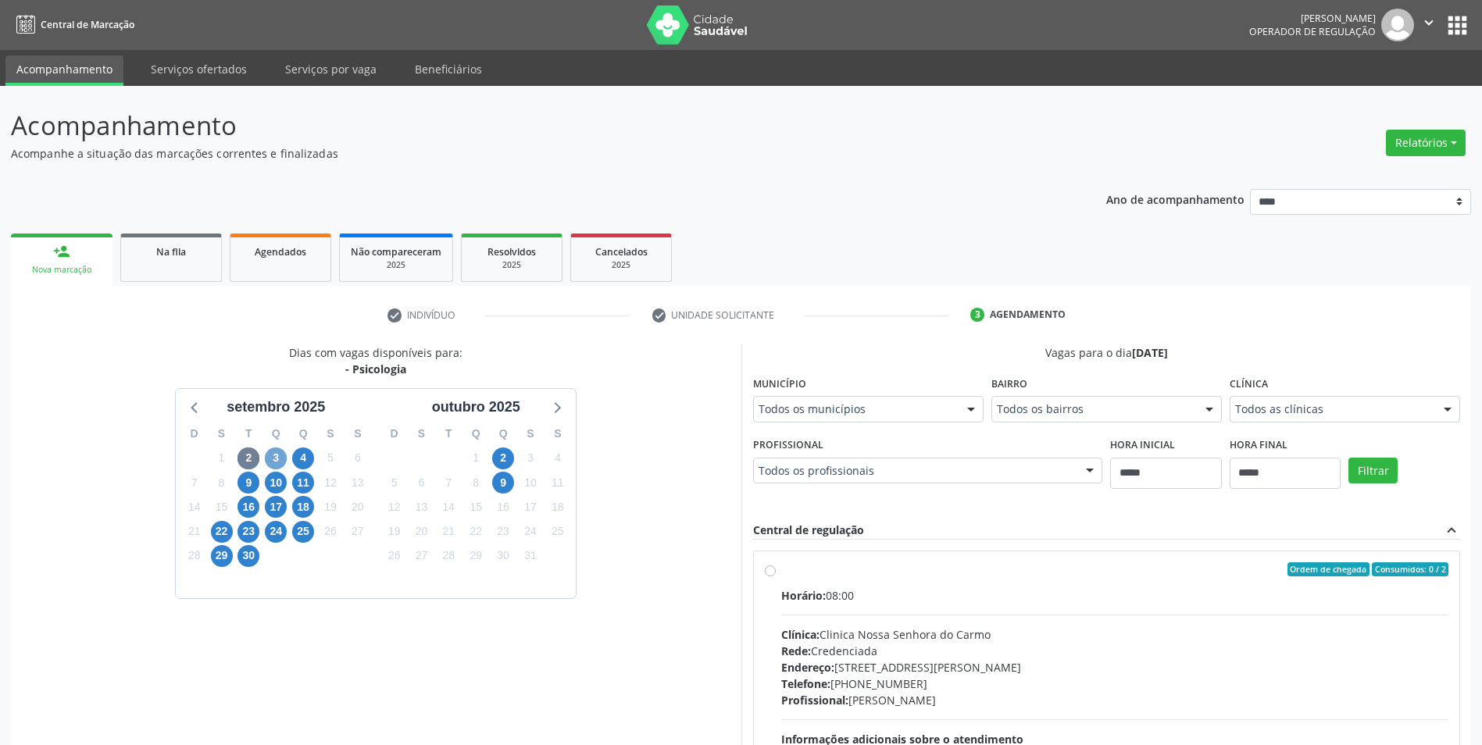
click at [284, 456] on span "3" at bounding box center [276, 459] width 22 height 22
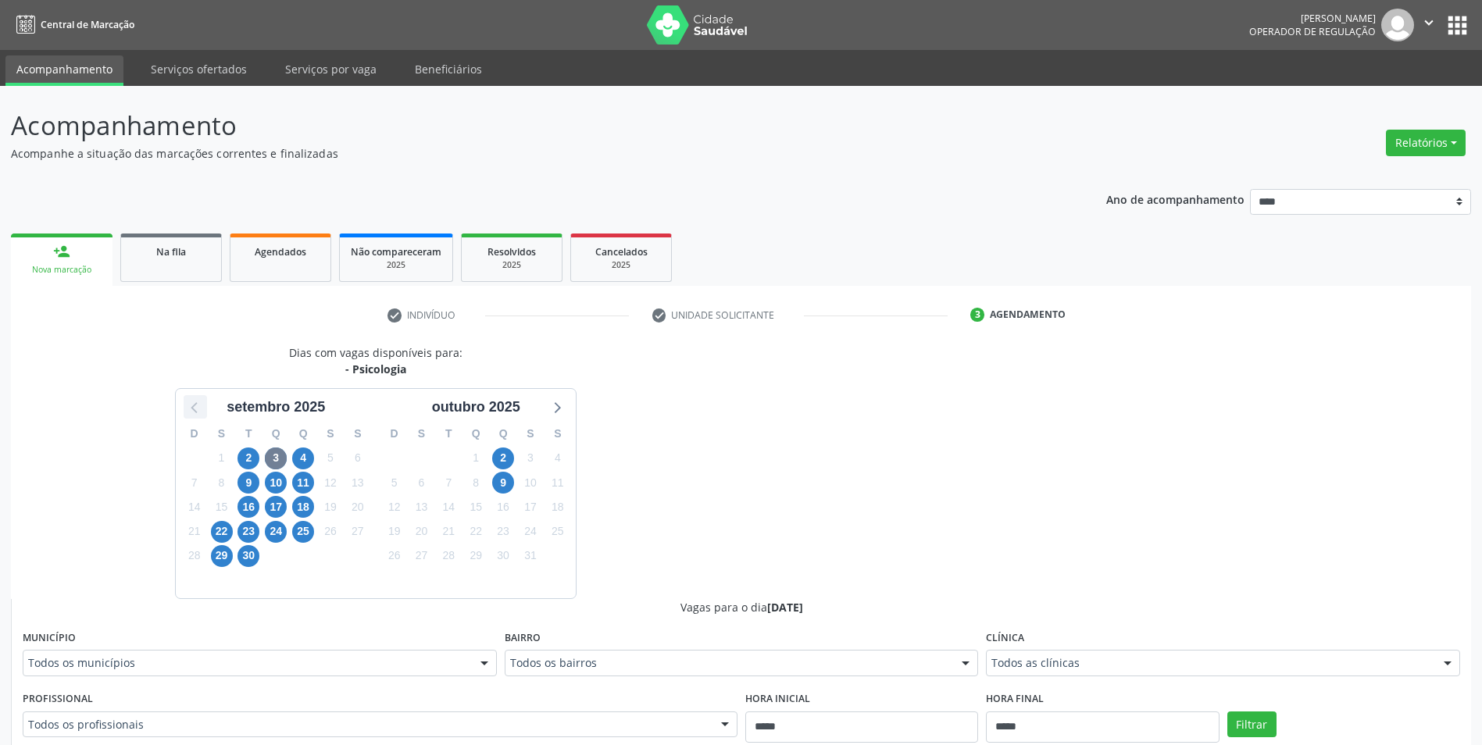
click at [191, 406] on icon at bounding box center [195, 407] width 20 height 20
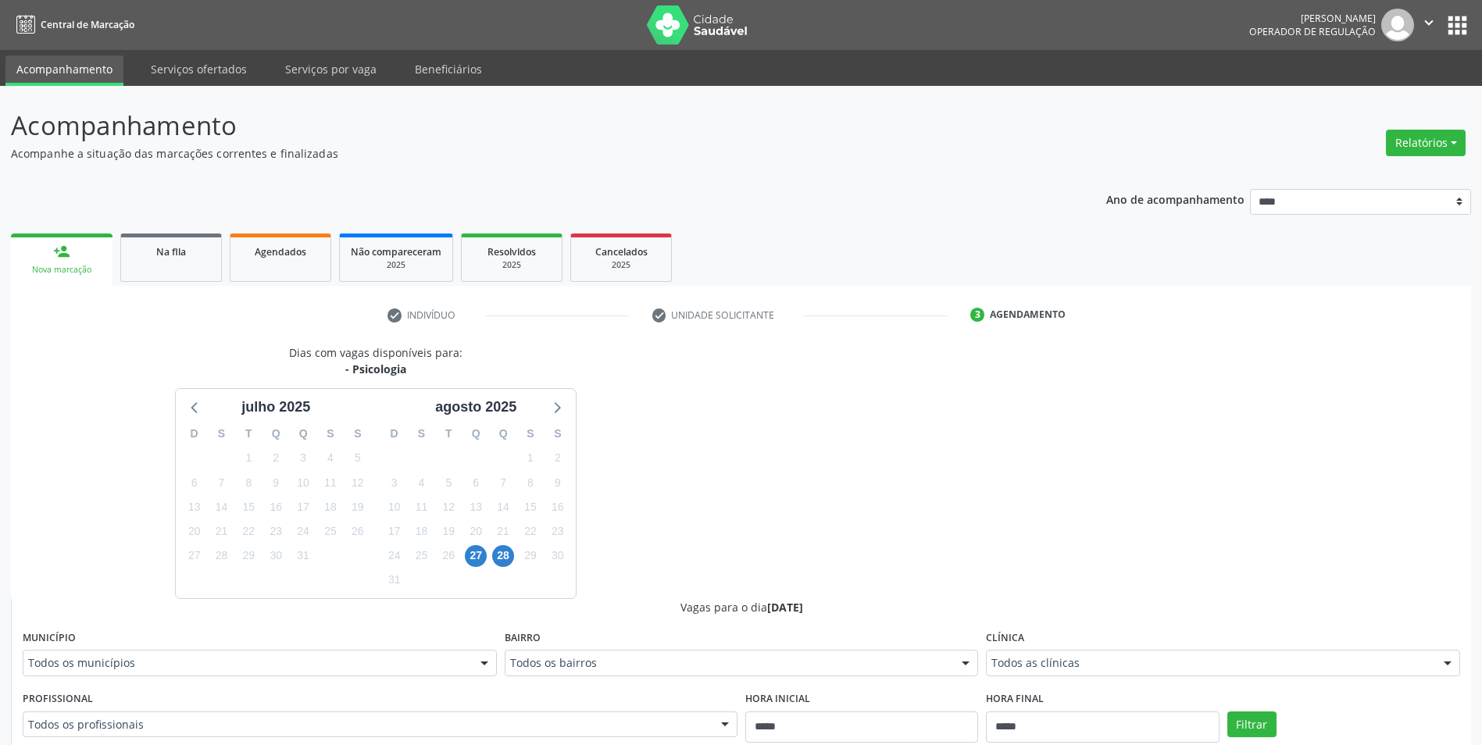
click at [515, 559] on div "28" at bounding box center [503, 556] width 27 height 24
click at [508, 561] on span "28" at bounding box center [503, 556] width 22 height 22
click at [1058, 637] on div "Clínica Todos as clínicas Todos as clínicas Agencia de Caruaru Hospital São Jos…" at bounding box center [1223, 652] width 474 height 50
click at [564, 407] on icon at bounding box center [556, 407] width 20 height 20
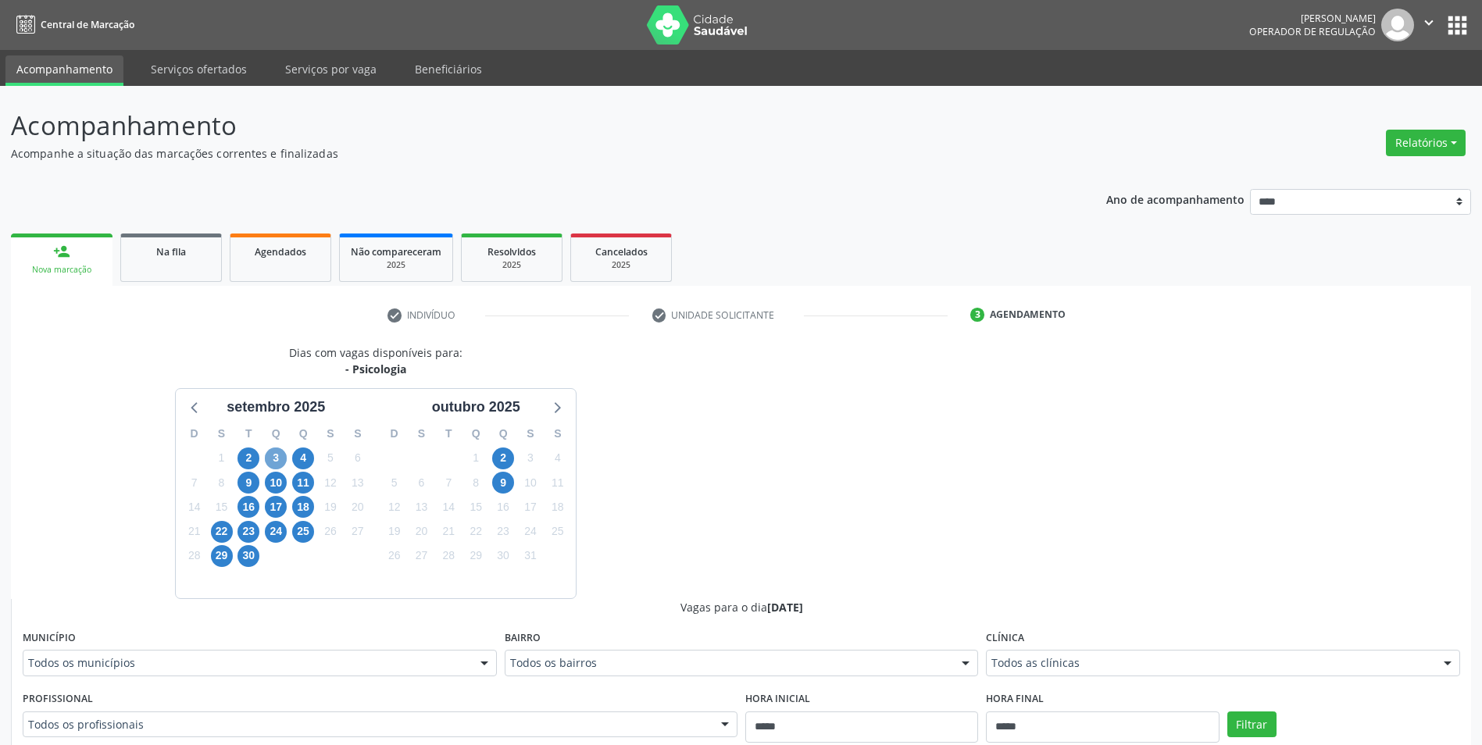
click at [266, 461] on span "3" at bounding box center [276, 459] width 22 height 22
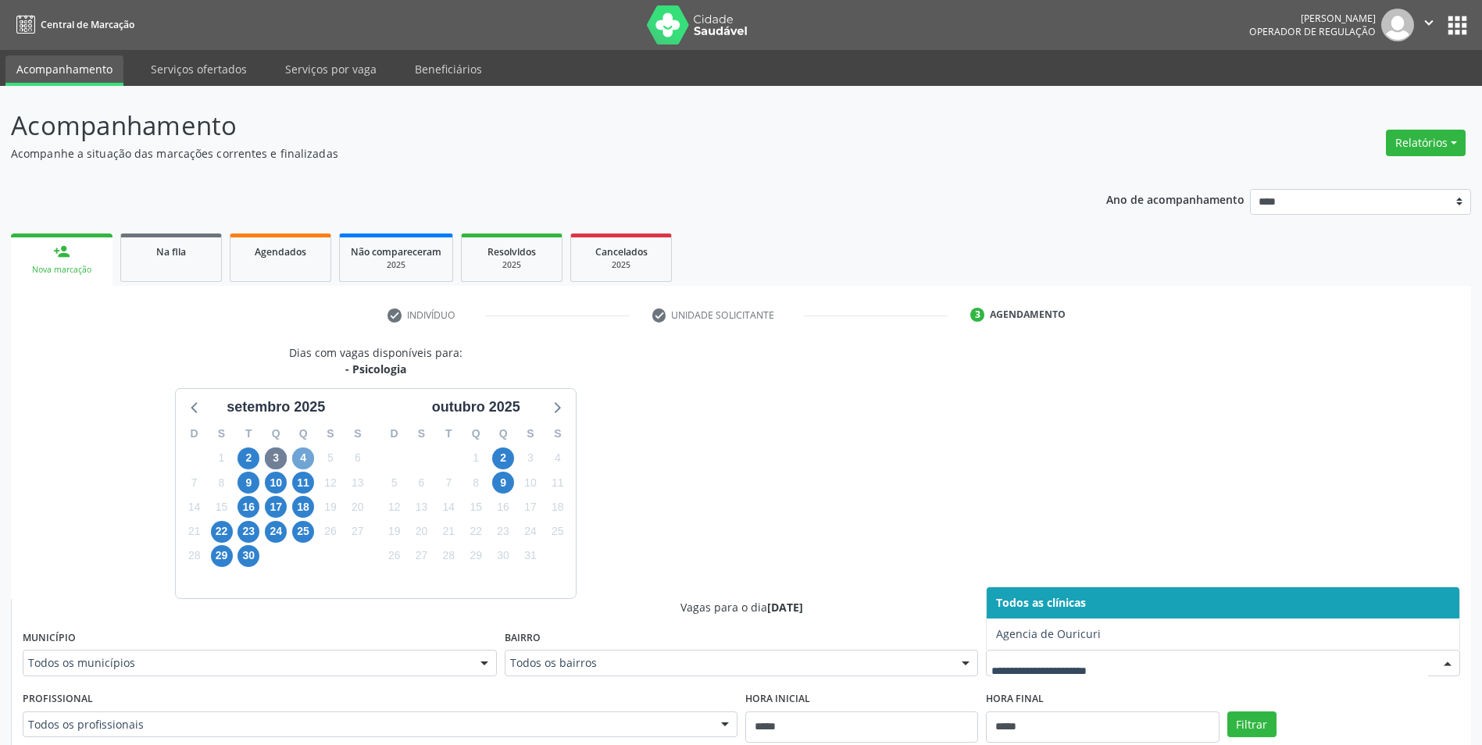
click at [310, 455] on span "4" at bounding box center [303, 459] width 22 height 22
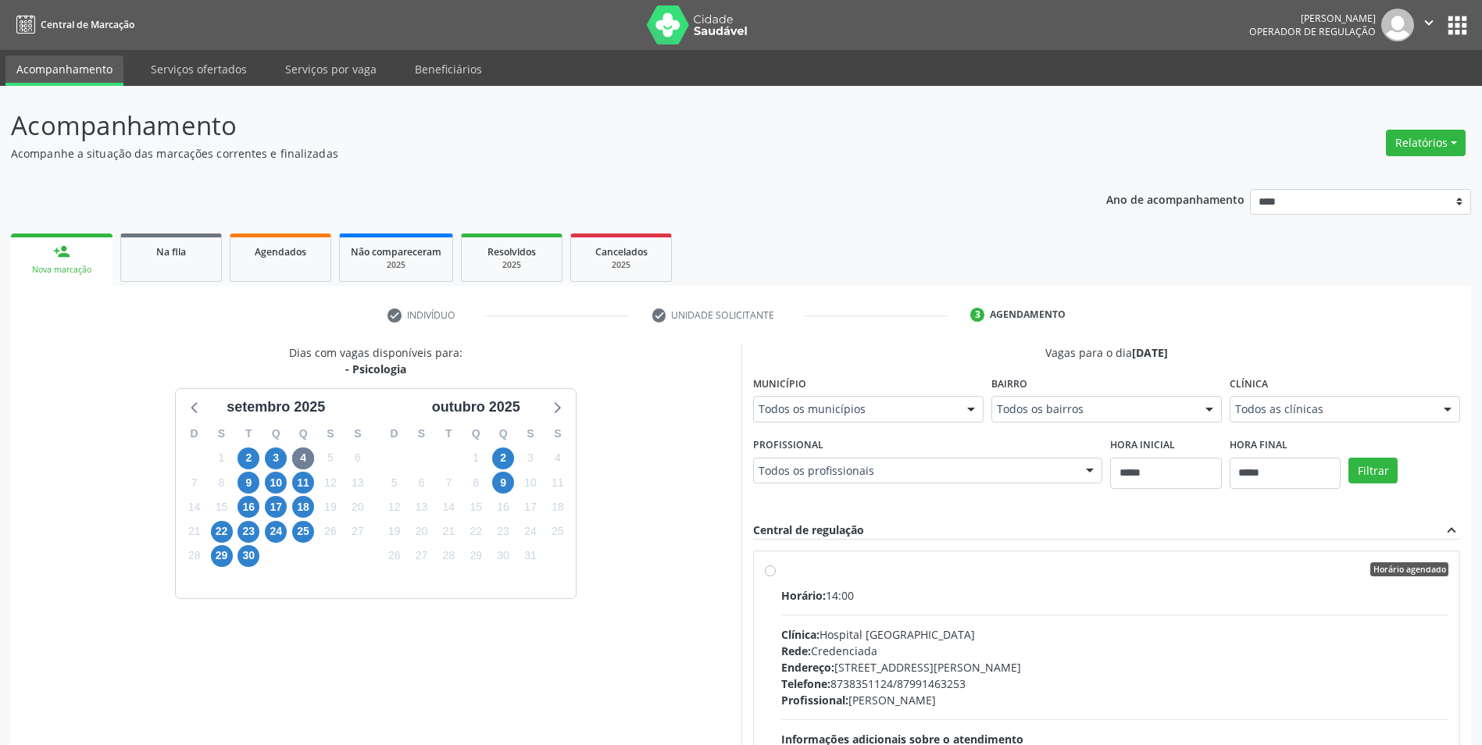
click at [1265, 424] on fieldset "Clínica Todos as clínicas Todos as clínicas Hospital São José Nenhum resultado …" at bounding box center [1345, 402] width 230 height 61
click at [248, 484] on span "9" at bounding box center [248, 483] width 22 height 22
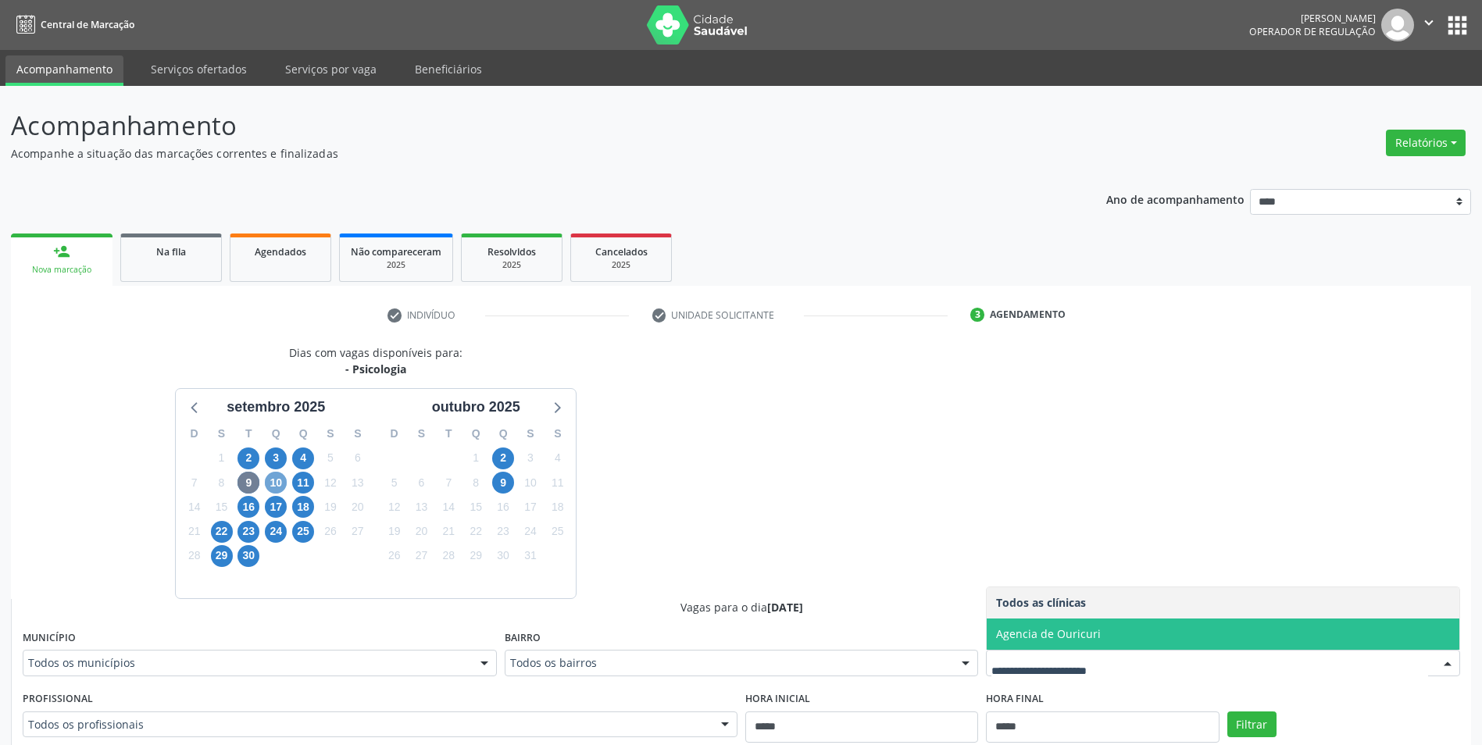
click at [273, 481] on span "10" at bounding box center [276, 483] width 22 height 22
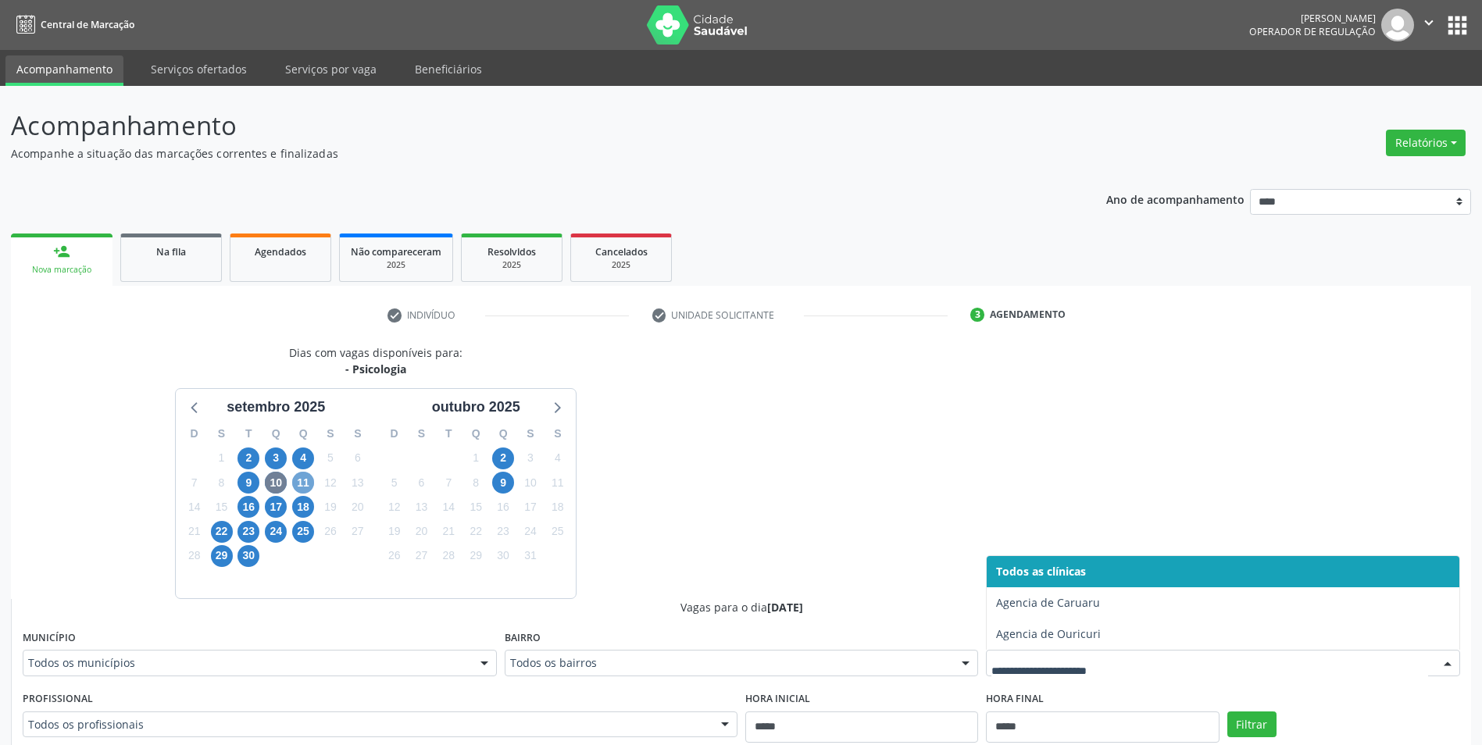
click at [297, 482] on span "11" at bounding box center [303, 483] width 22 height 22
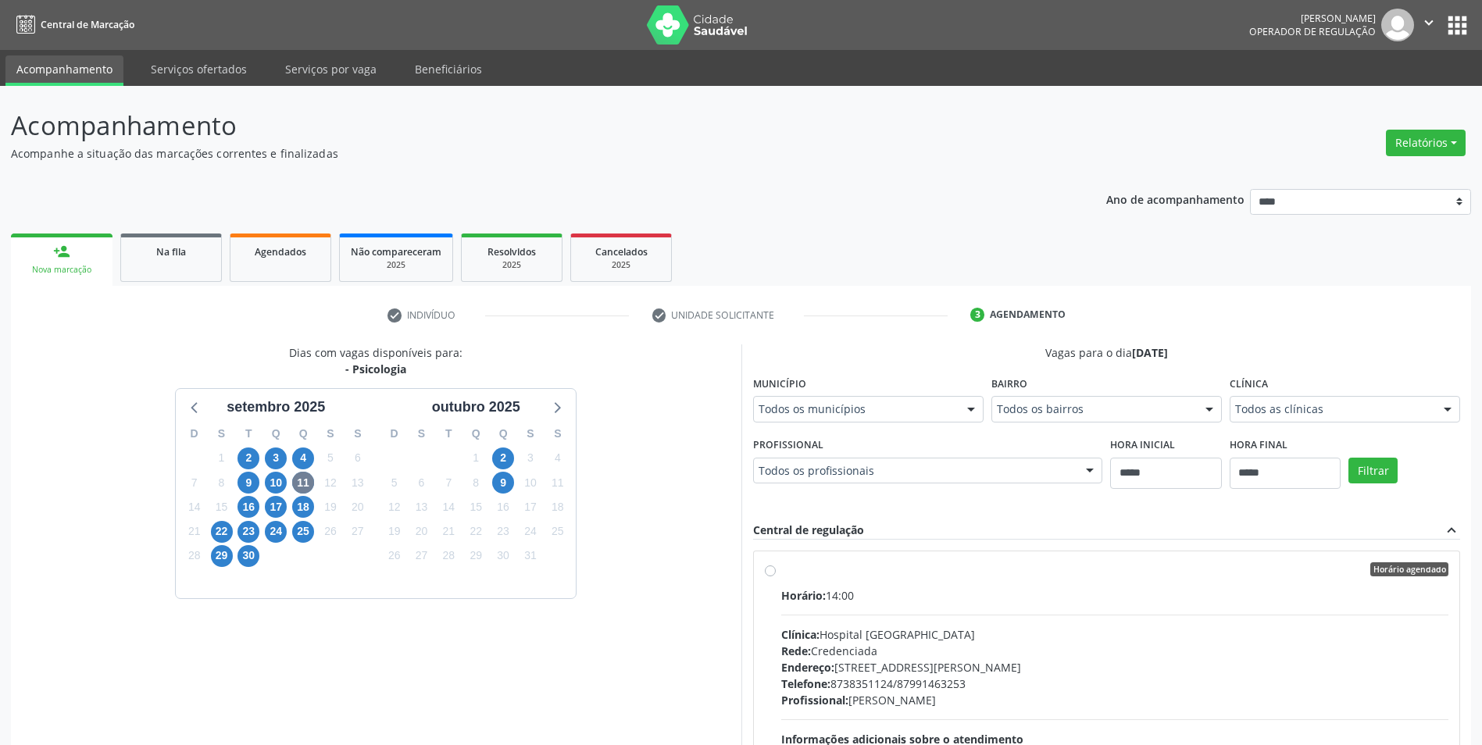
click at [1271, 430] on fieldset "Clínica Todos as clínicas Todos as clínicas Hospital São José Nenhum resultado …" at bounding box center [1345, 402] width 230 height 61
click at [1272, 425] on fieldset "Clínica Todos as clínicas Todos as clínicas Hospital São José Nenhum resultado …" at bounding box center [1345, 402] width 230 height 61
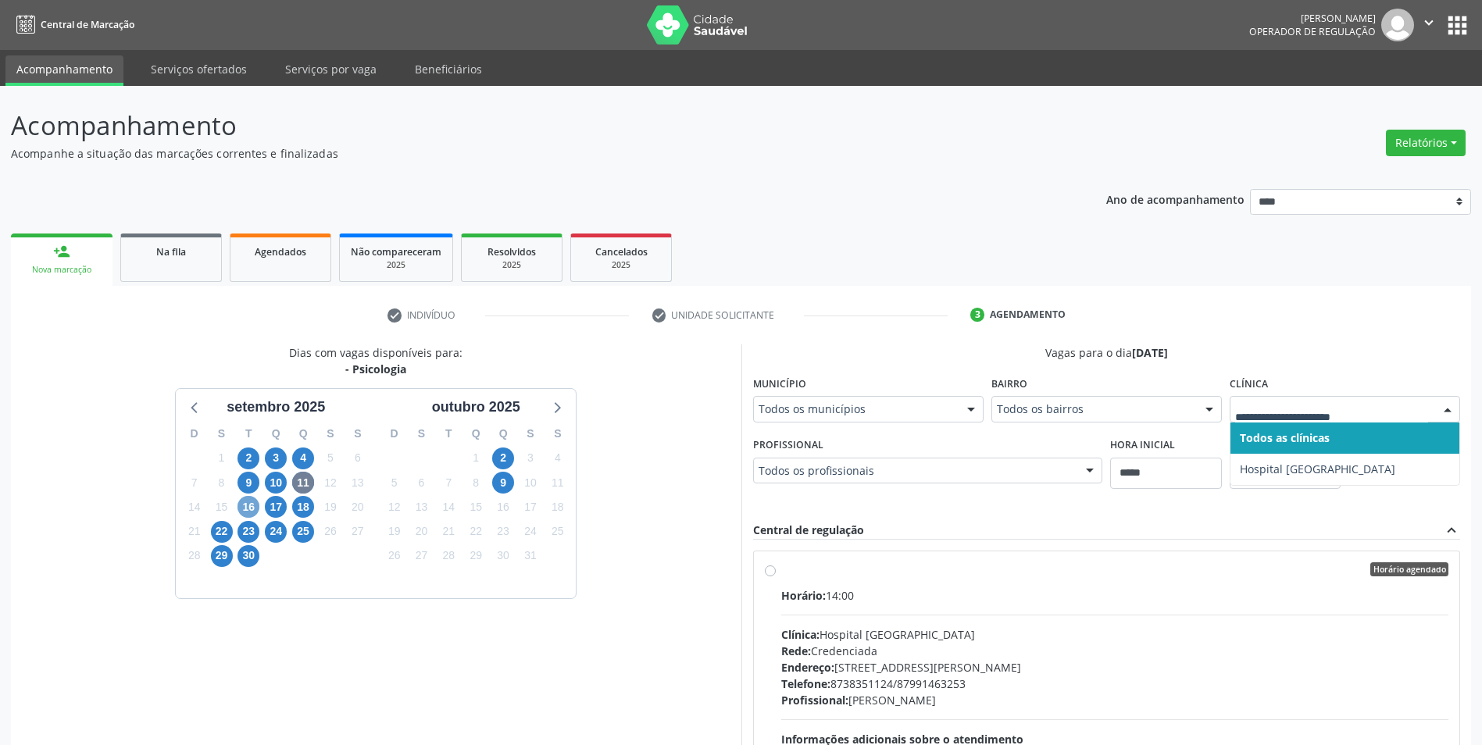
click at [252, 509] on span "16" at bounding box center [248, 507] width 22 height 22
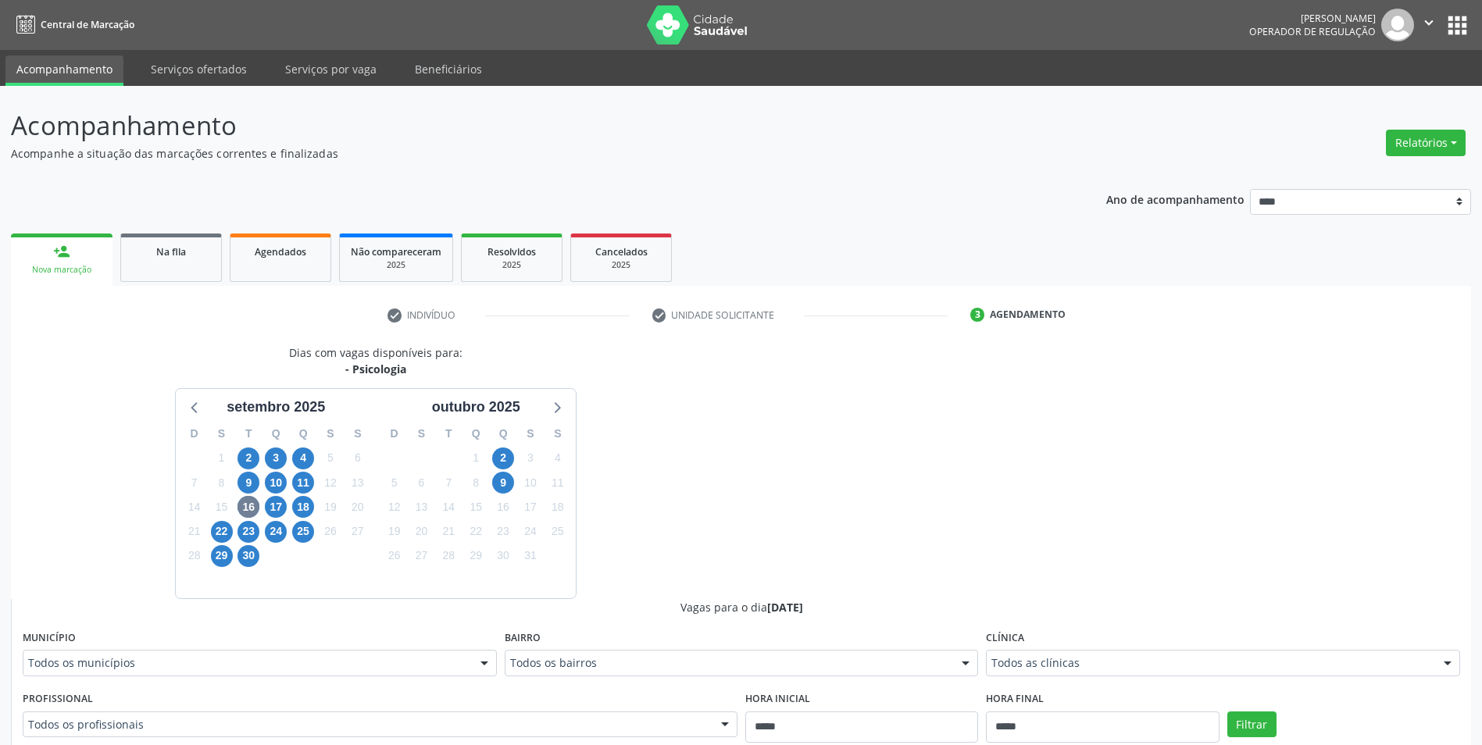
click at [1107, 644] on div "Clínica Todos as clínicas Todos as clínicas Agencia Carpina Agencia de Ouricuri…" at bounding box center [1223, 652] width 474 height 50
click at [270, 512] on span "17" at bounding box center [276, 507] width 22 height 22
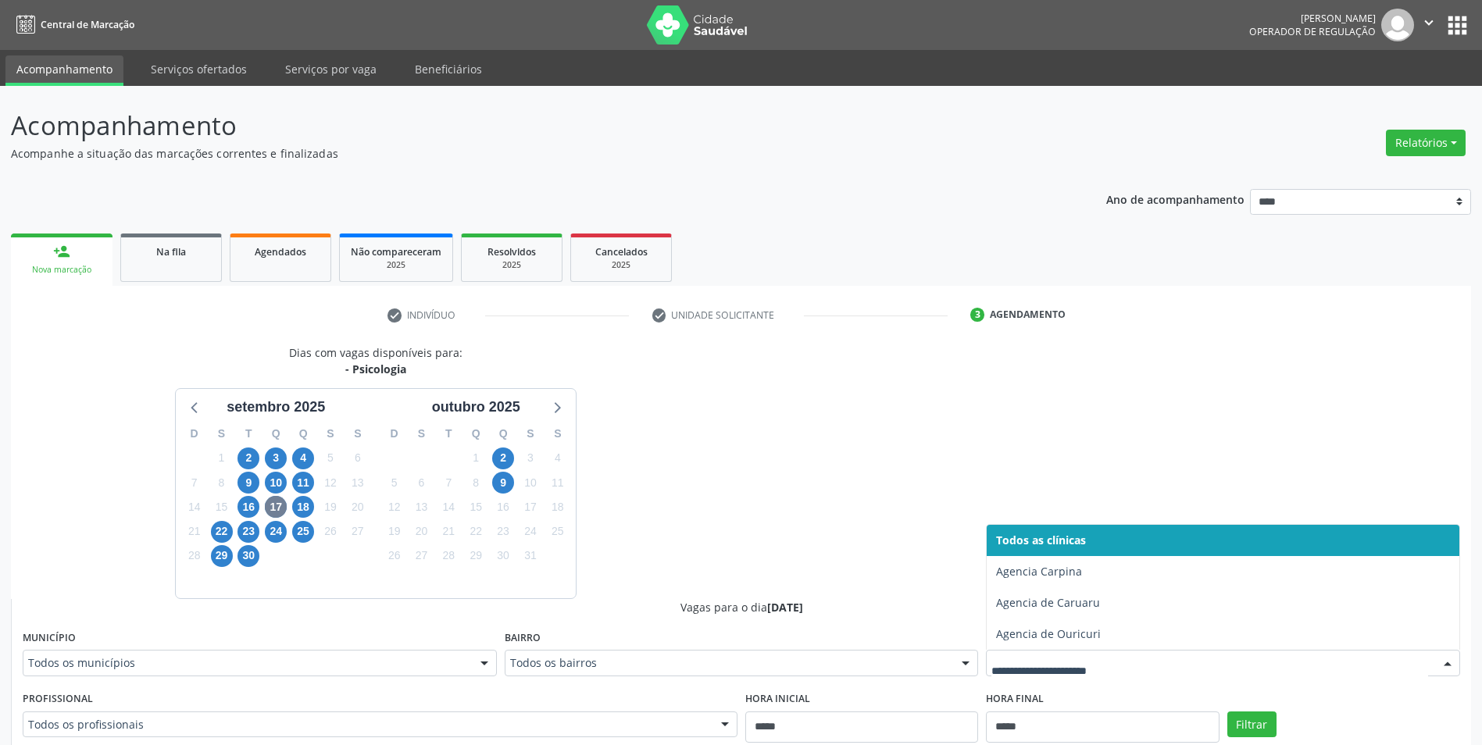
click at [1130, 658] on div at bounding box center [1223, 663] width 474 height 27
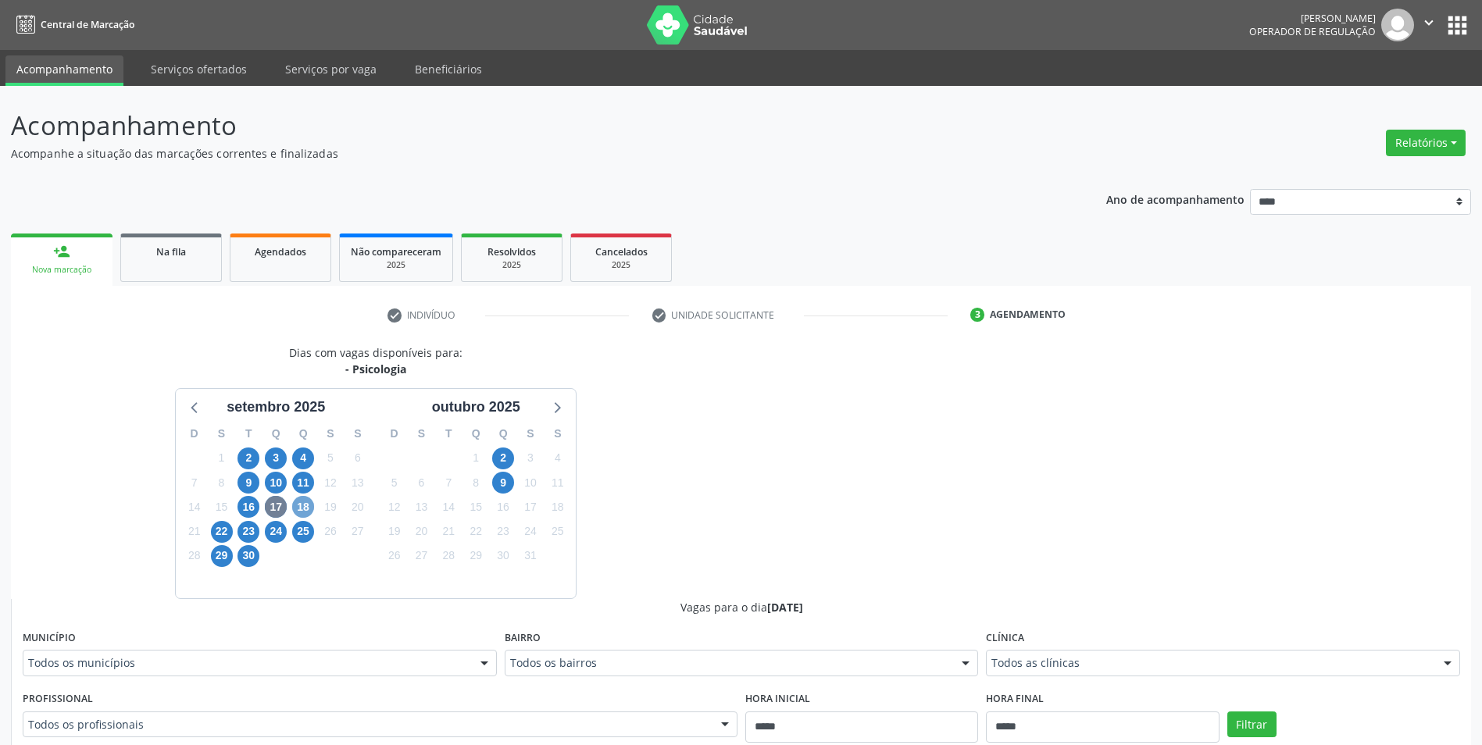
click at [312, 506] on span "18" at bounding box center [303, 507] width 22 height 22
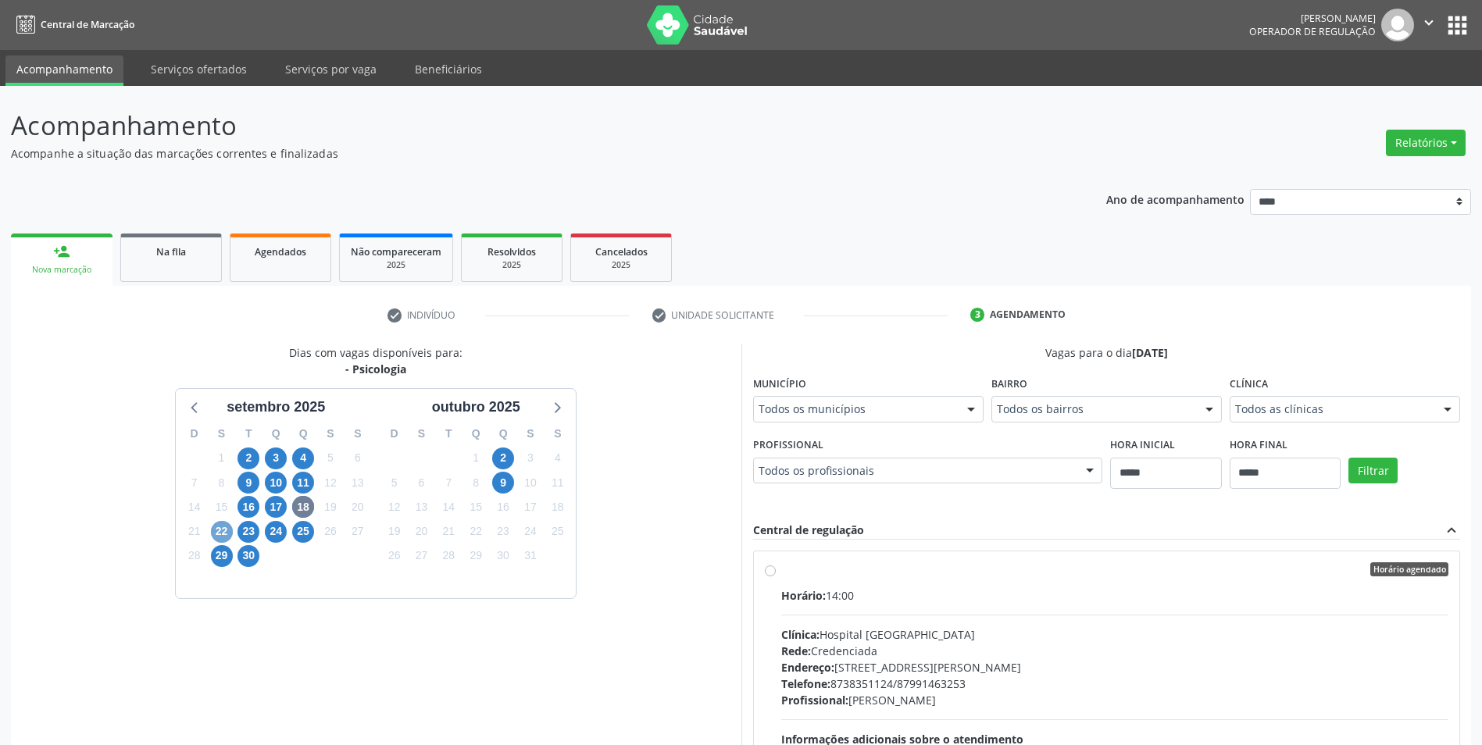
click at [212, 534] on span "22" at bounding box center [222, 532] width 22 height 22
click at [1292, 418] on div "Todos as clínicas" at bounding box center [1345, 409] width 230 height 27
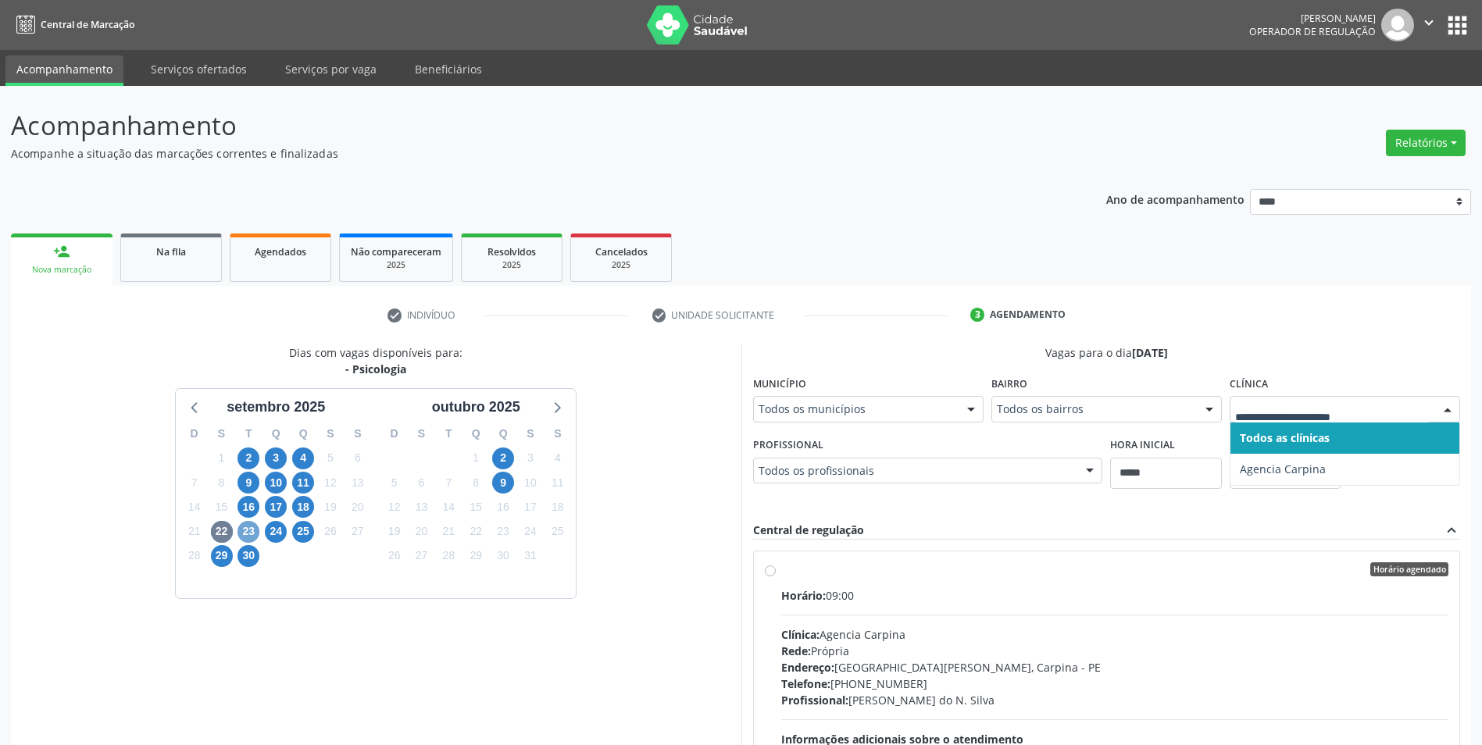
click at [256, 528] on span "23" at bounding box center [248, 532] width 22 height 22
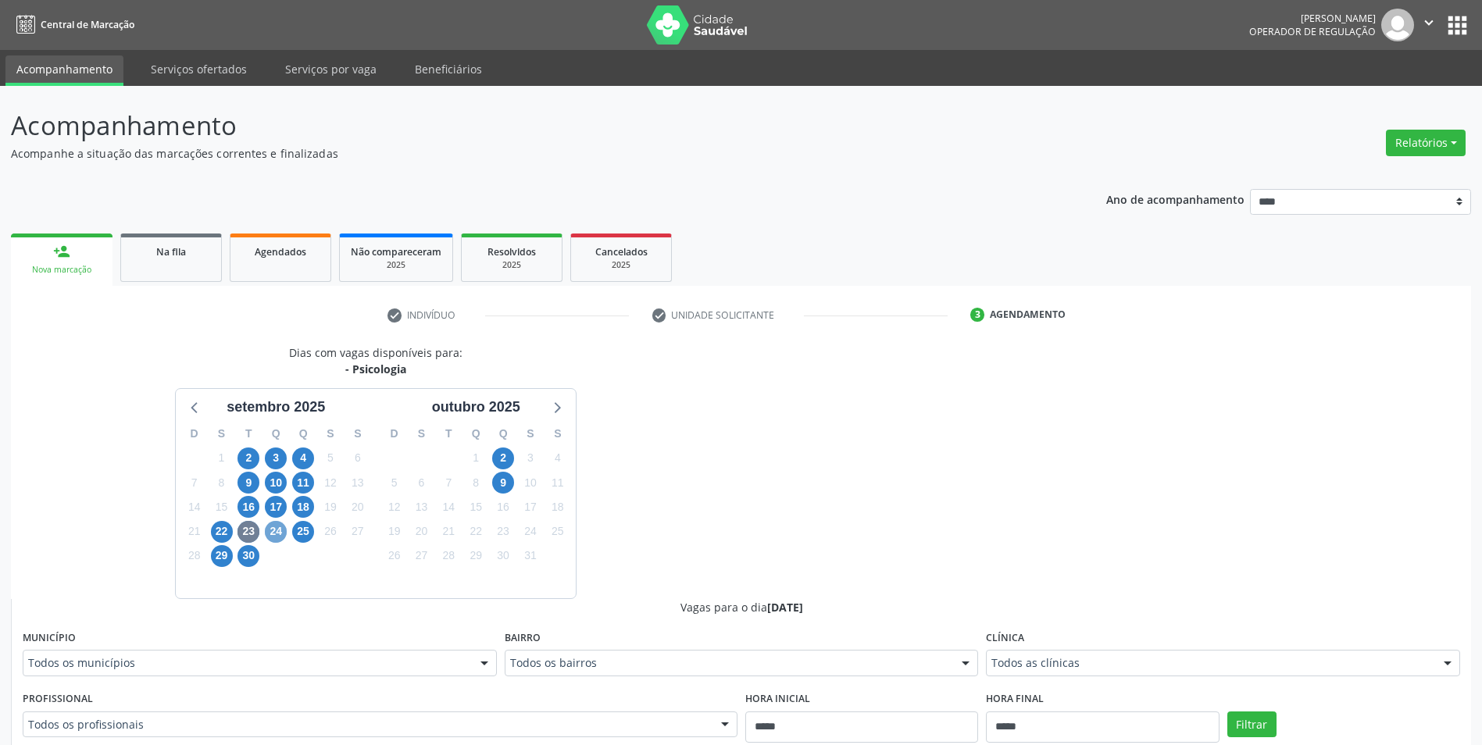
click at [280, 530] on span "24" at bounding box center [276, 532] width 22 height 22
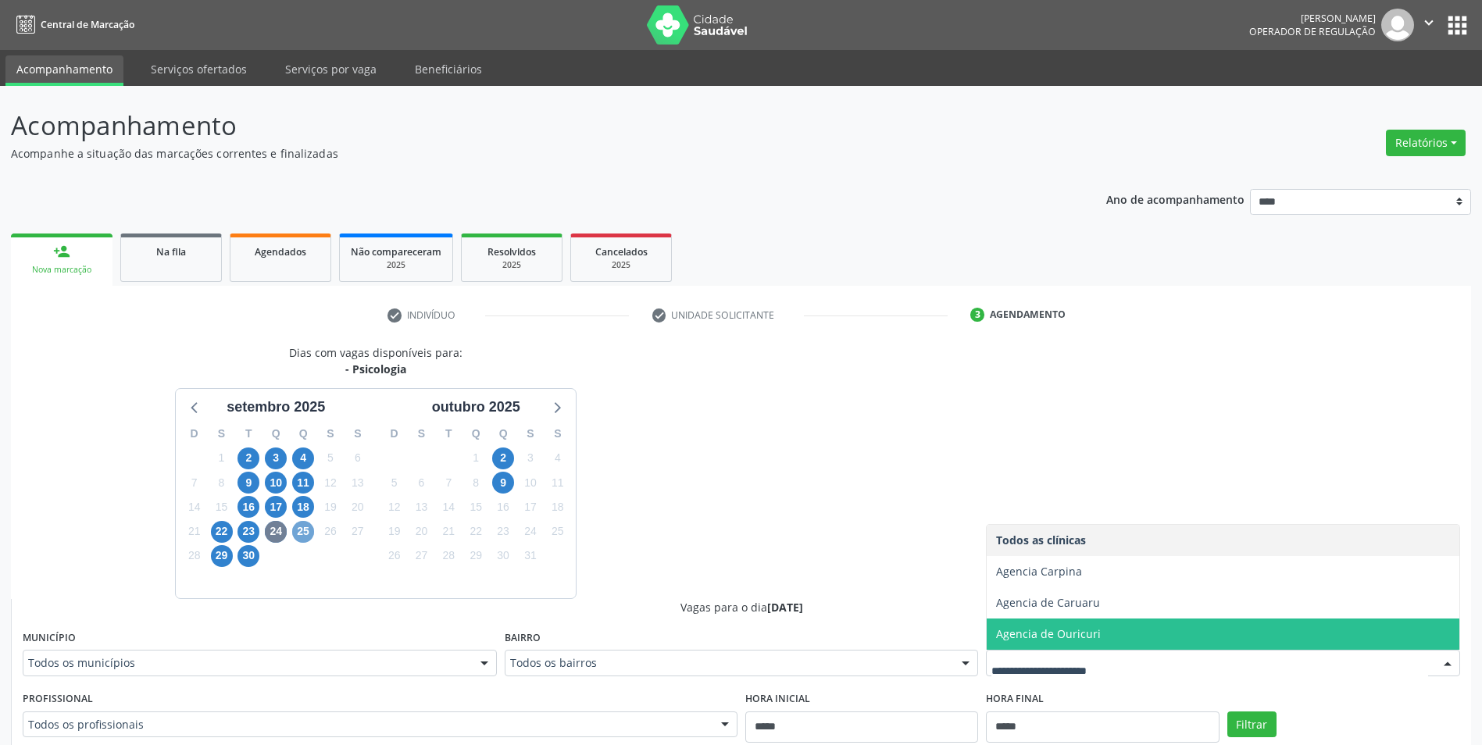
drag, startPoint x: 296, startPoint y: 536, endPoint x: 306, endPoint y: 535, distance: 10.2
click at [296, 535] on span "25" at bounding box center [303, 532] width 22 height 22
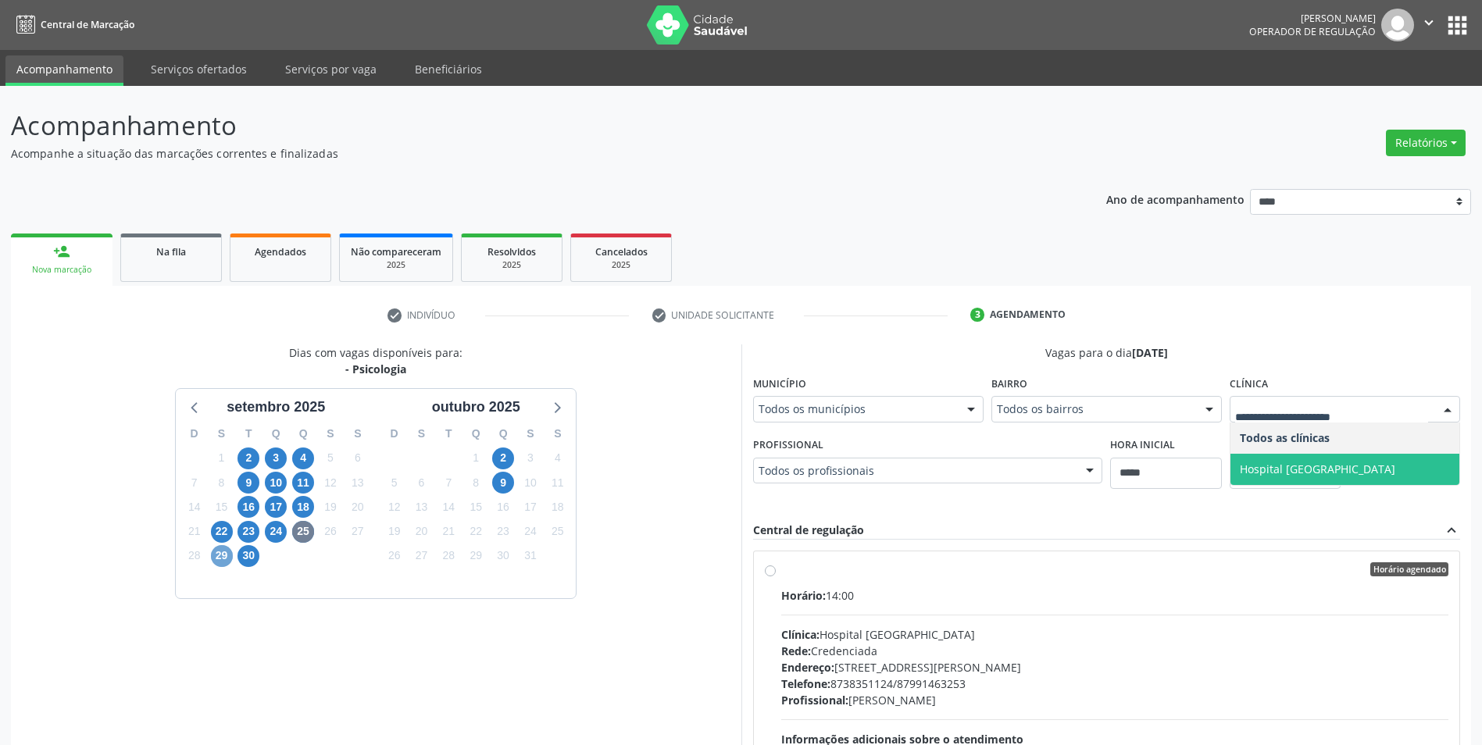
click at [219, 559] on span "29" at bounding box center [222, 556] width 22 height 22
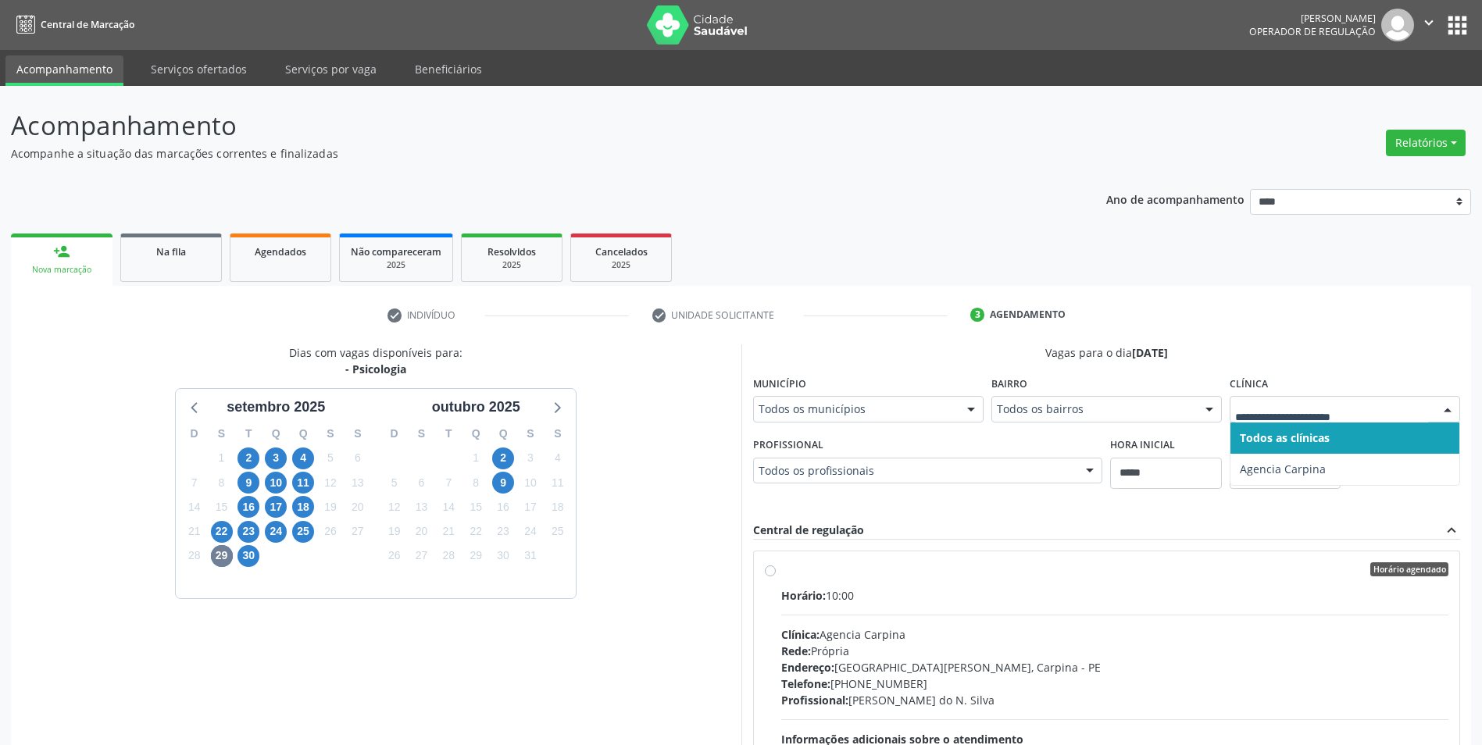
click at [1298, 420] on div at bounding box center [1345, 409] width 230 height 27
click at [248, 558] on span "30" at bounding box center [248, 556] width 22 height 22
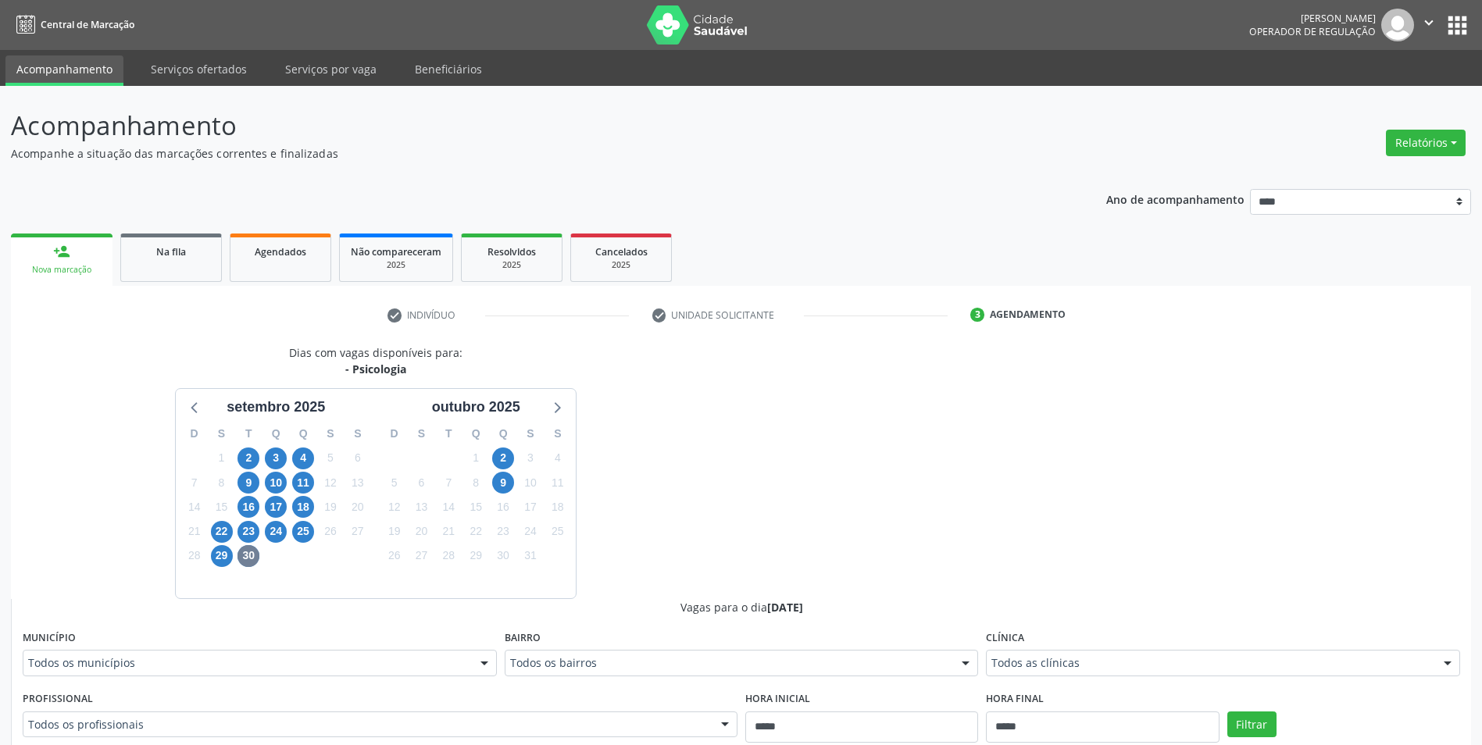
click at [1184, 676] on div "Todos as clínicas" at bounding box center [1223, 663] width 474 height 27
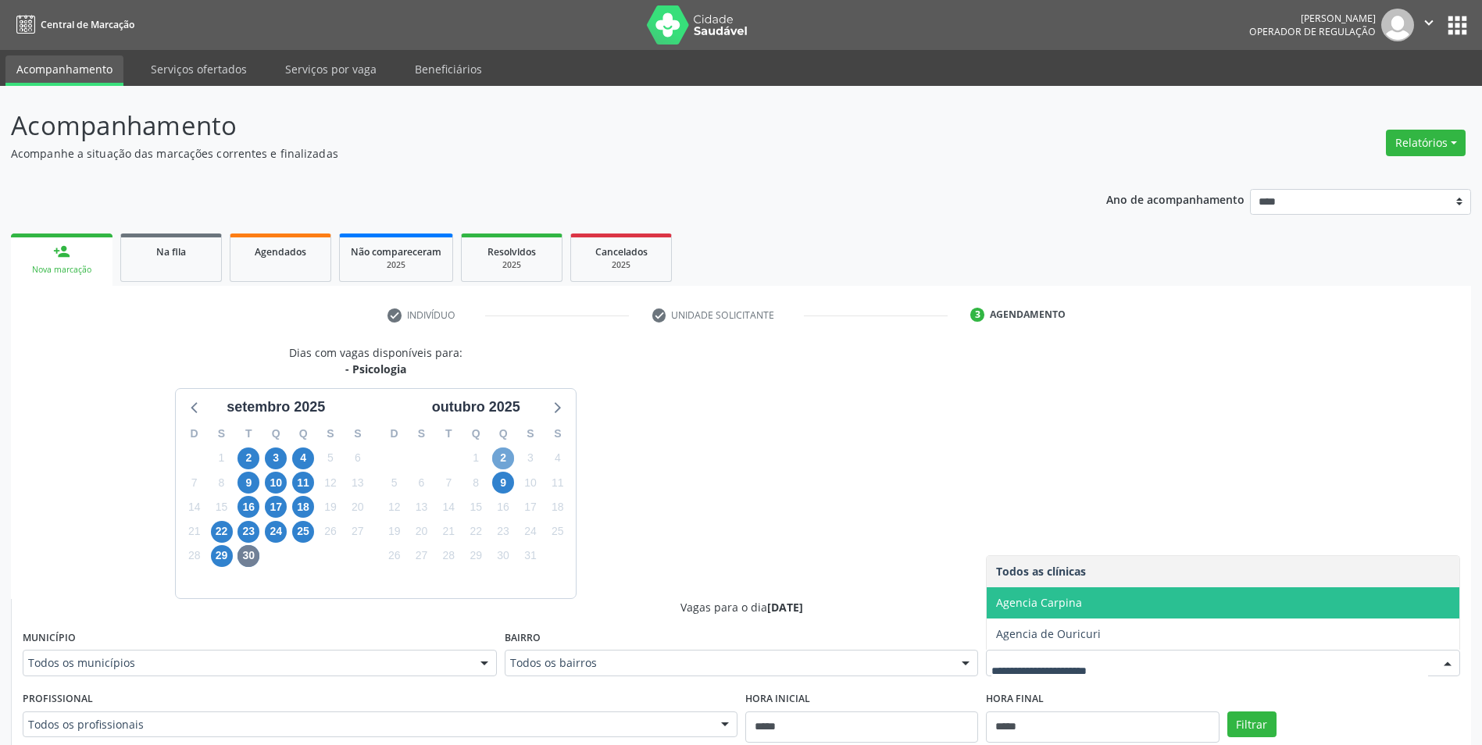
click at [500, 457] on span "2" at bounding box center [503, 459] width 22 height 22
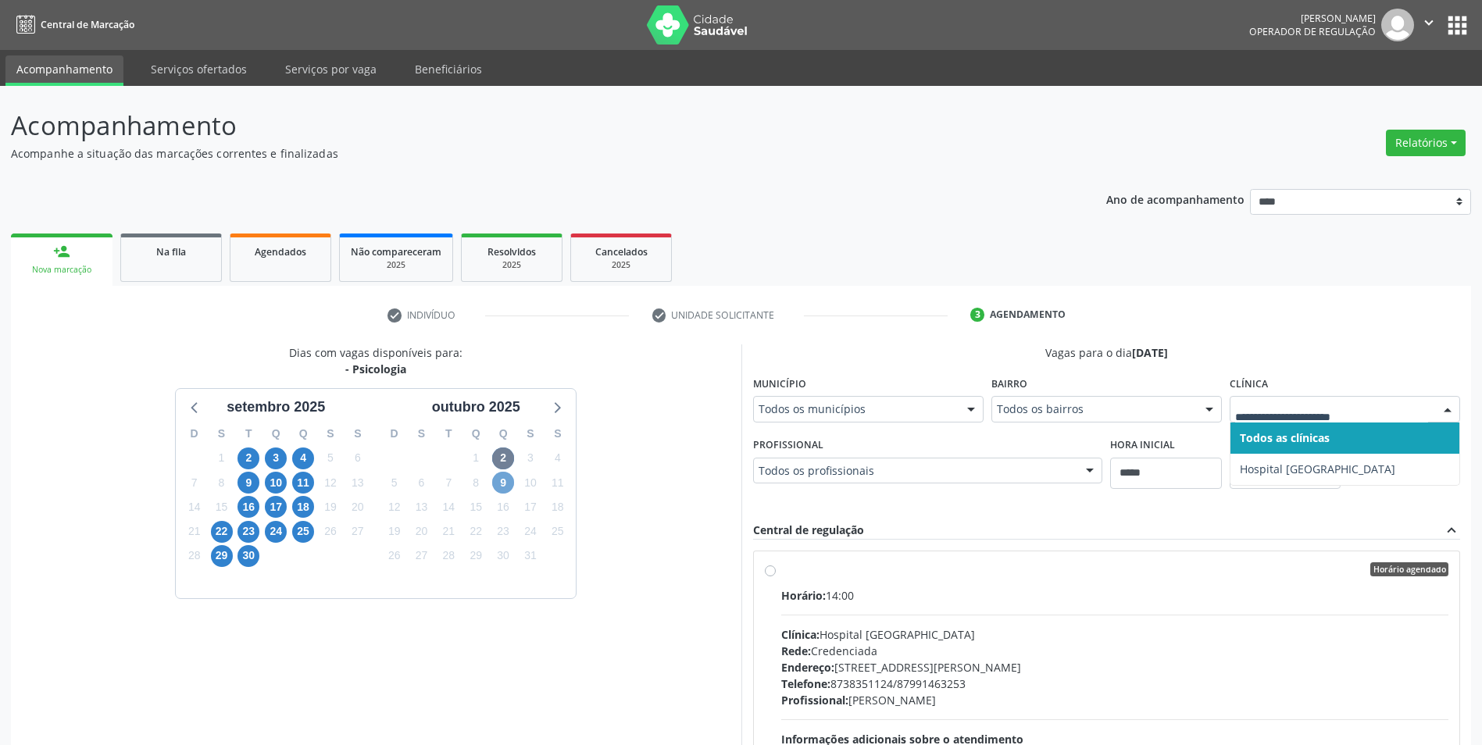
click at [496, 486] on span "9" at bounding box center [503, 483] width 22 height 22
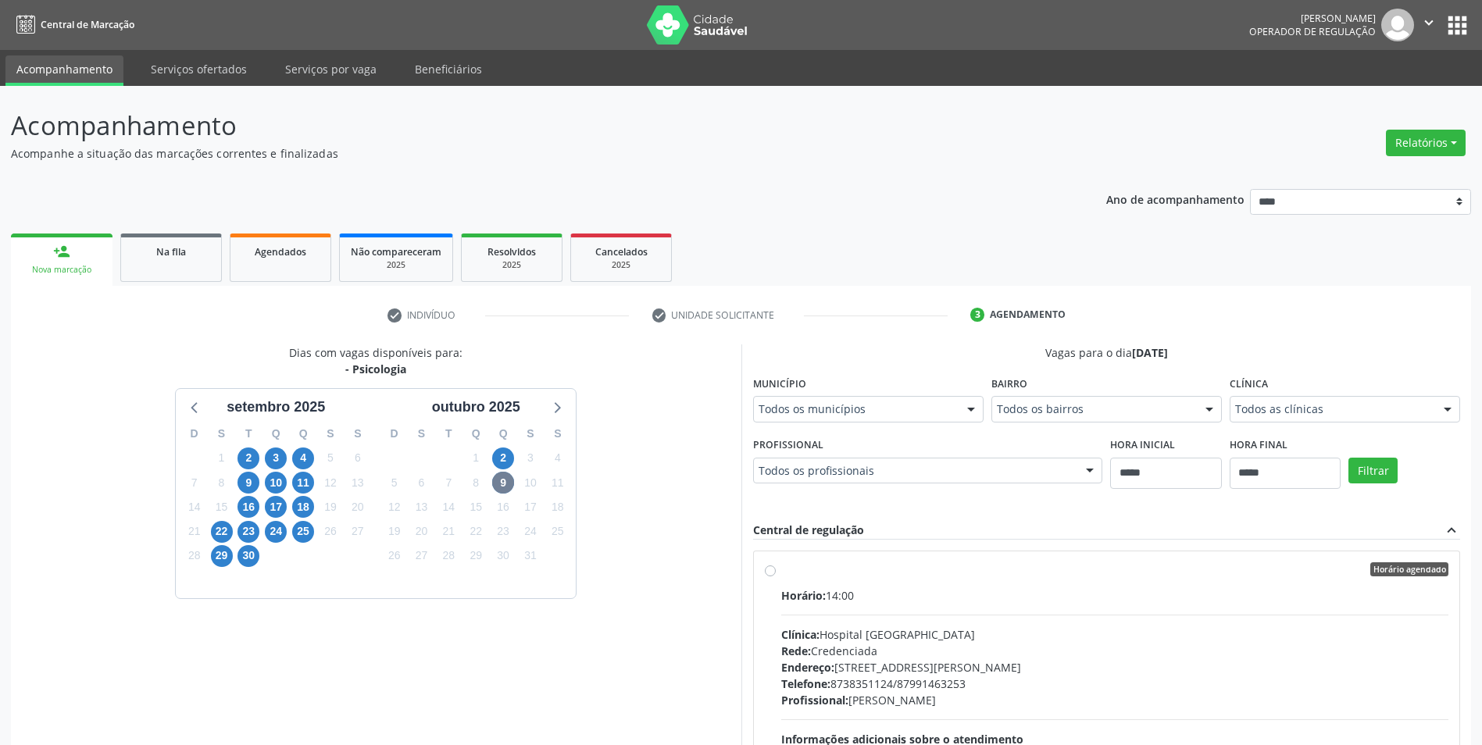
click at [1313, 397] on div "Todos as clínicas" at bounding box center [1345, 409] width 230 height 27
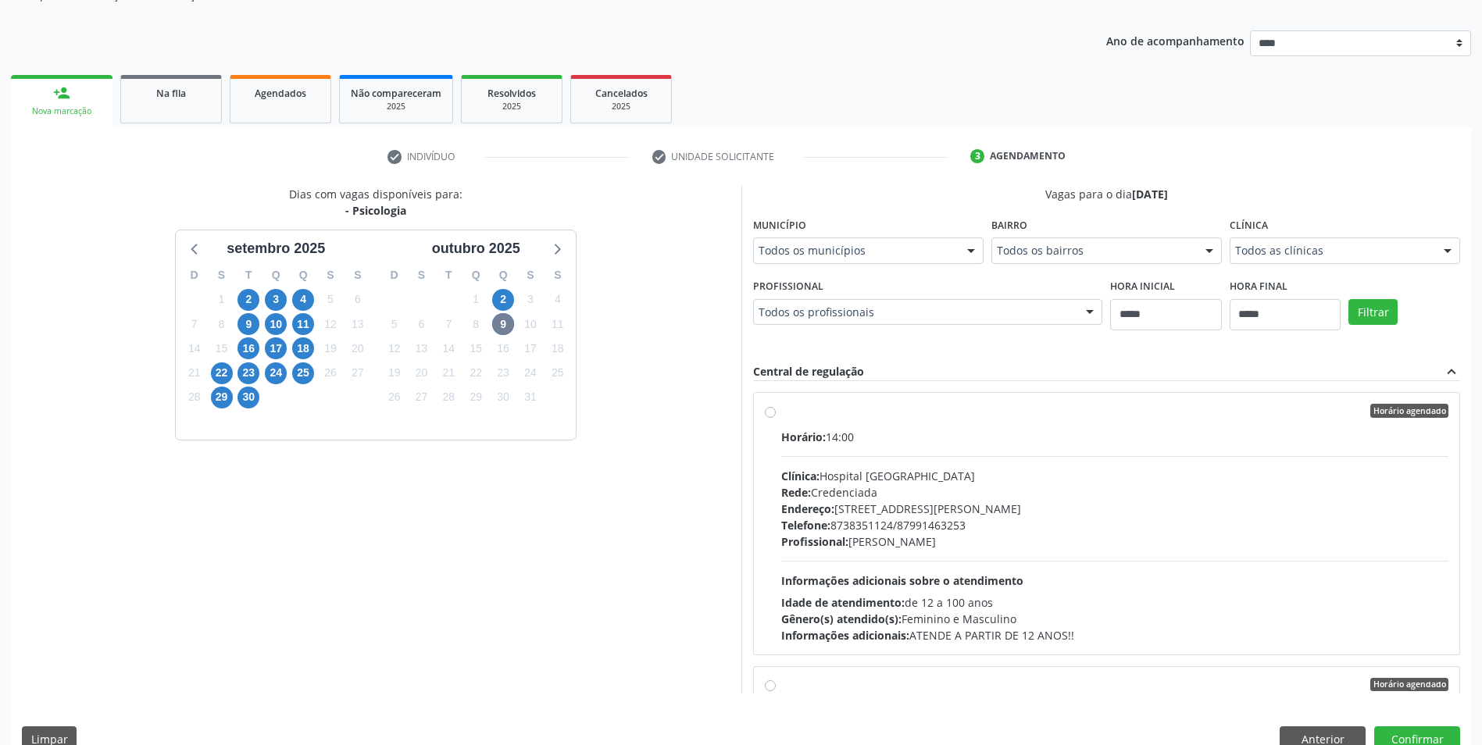
scroll to position [188, 0]
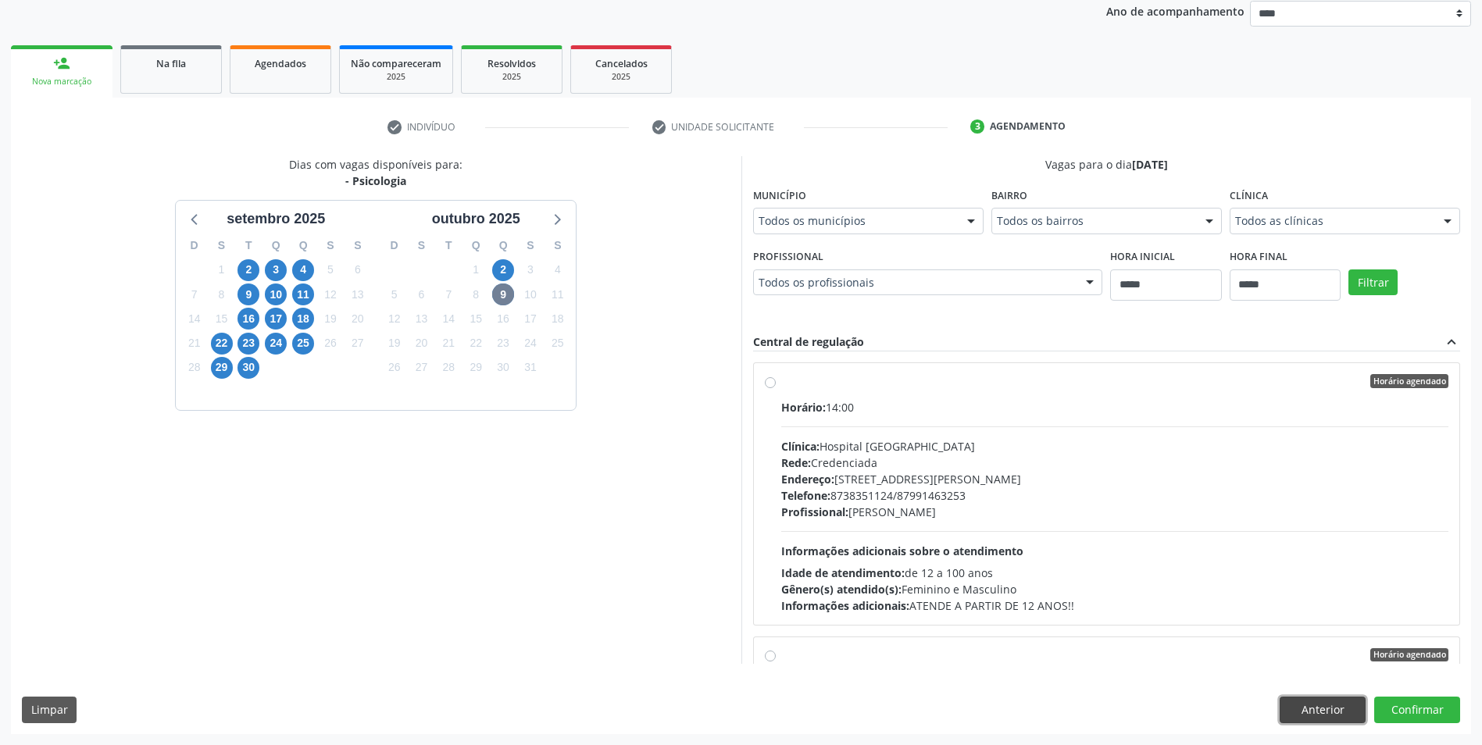
click at [1302, 709] on button "Anterior" at bounding box center [1323, 710] width 86 height 27
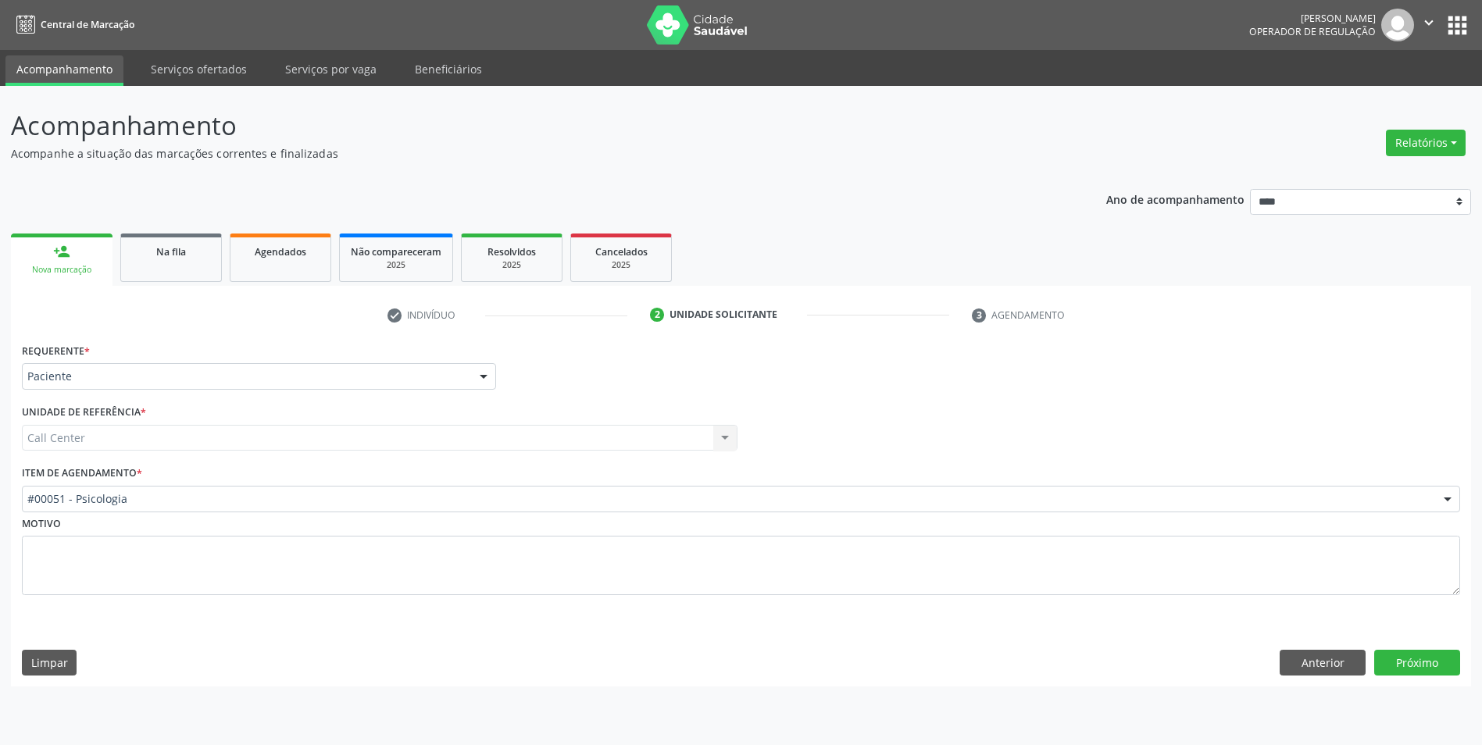
scroll to position [0, 0]
click at [1423, 670] on button "Próximo" at bounding box center [1429, 663] width 86 height 27
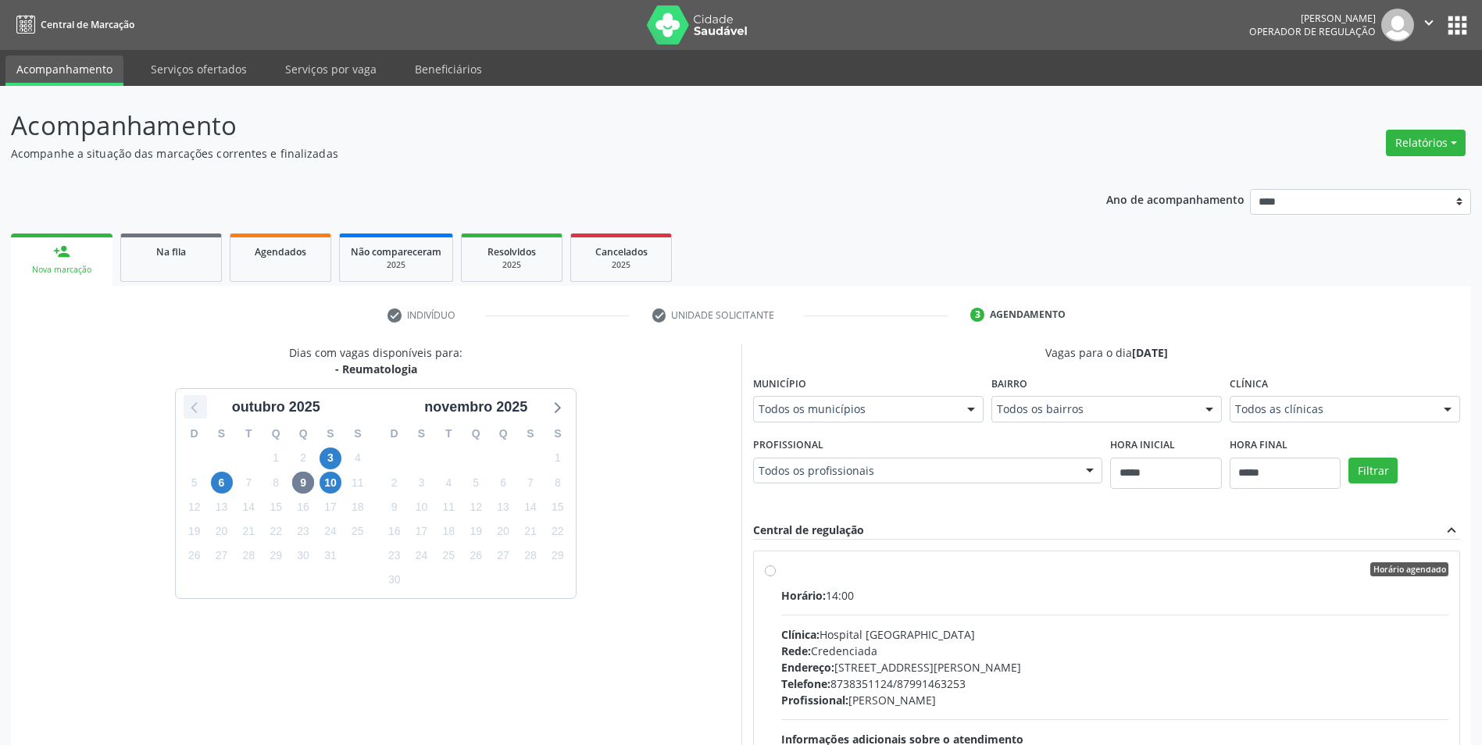
click at [191, 409] on icon at bounding box center [195, 407] width 20 height 20
click at [533, 480] on span "12" at bounding box center [531, 483] width 22 height 22
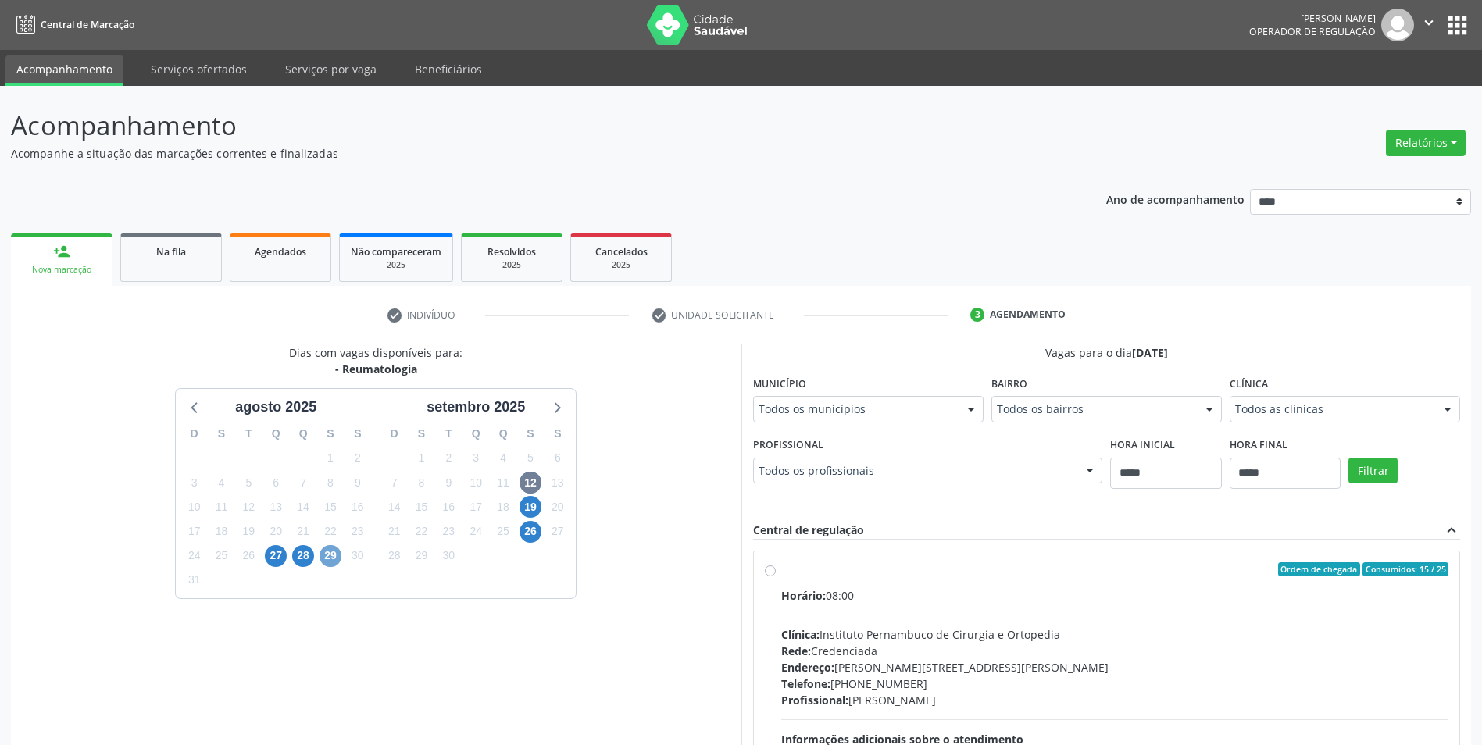
click at [336, 552] on span "29" at bounding box center [331, 556] width 22 height 22
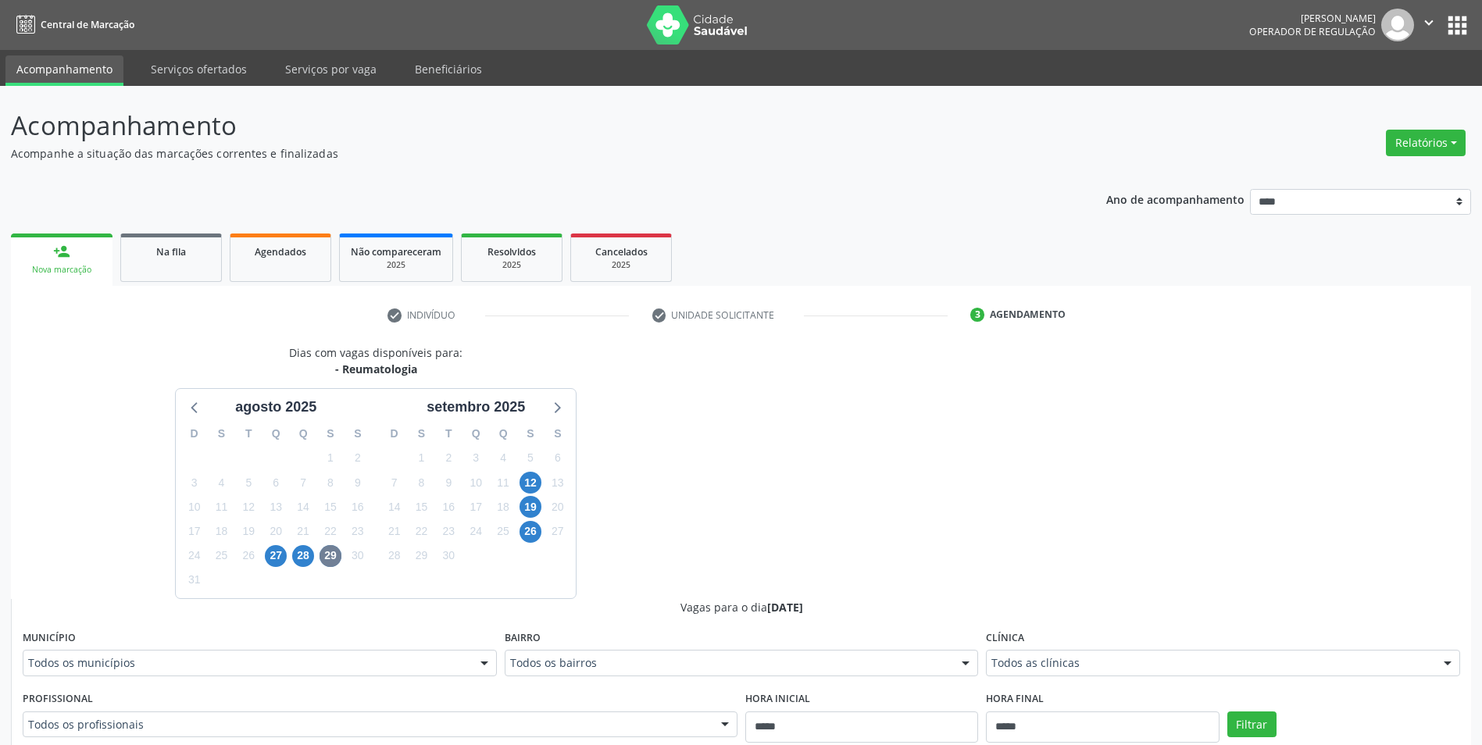
click at [1216, 642] on div "Clínica Todos as clínicas Todos as clínicas Clinica Dioclecio Coutinho Nenhum r…" at bounding box center [1223, 652] width 474 height 50
click at [1219, 652] on div "Todos as clínicas" at bounding box center [1223, 663] width 474 height 27
click at [526, 480] on span "12" at bounding box center [531, 483] width 22 height 22
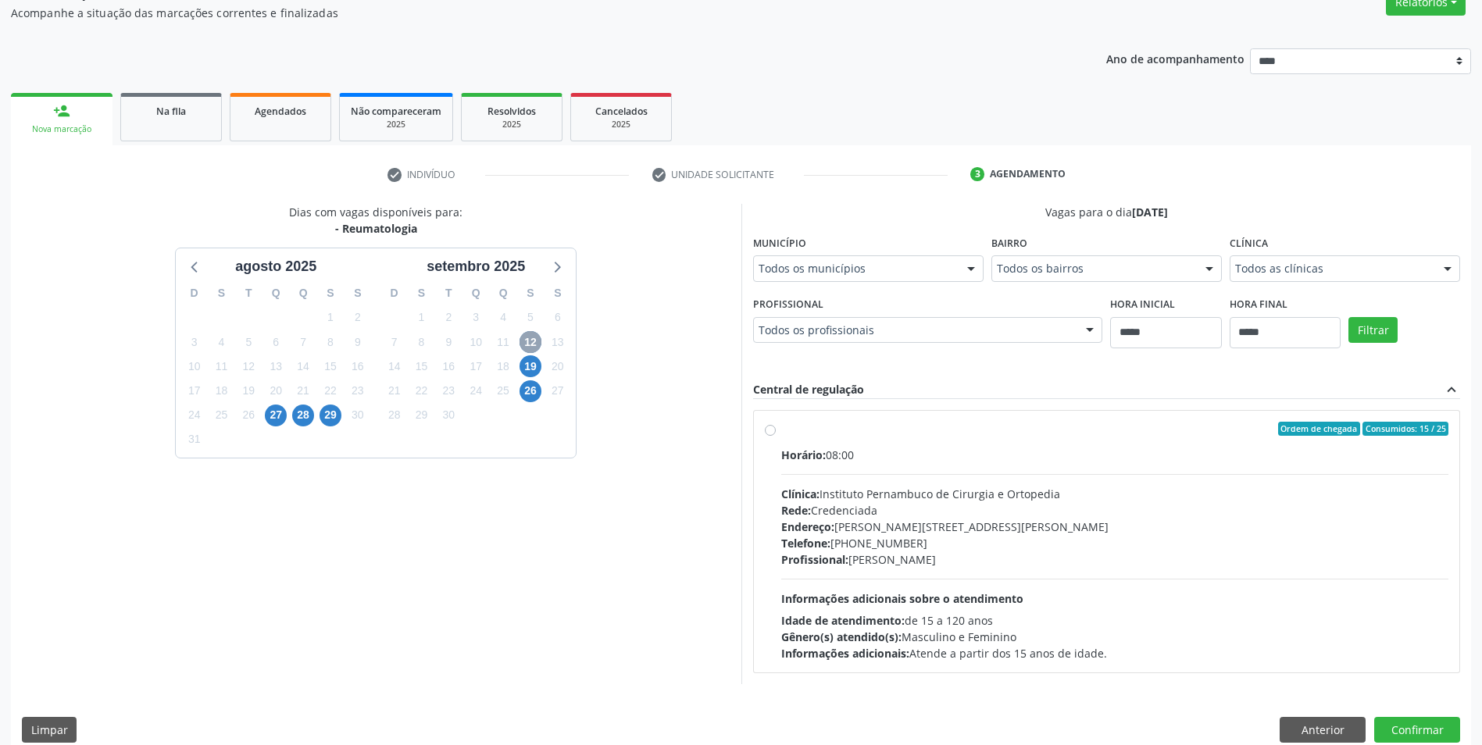
scroll to position [160, 0]
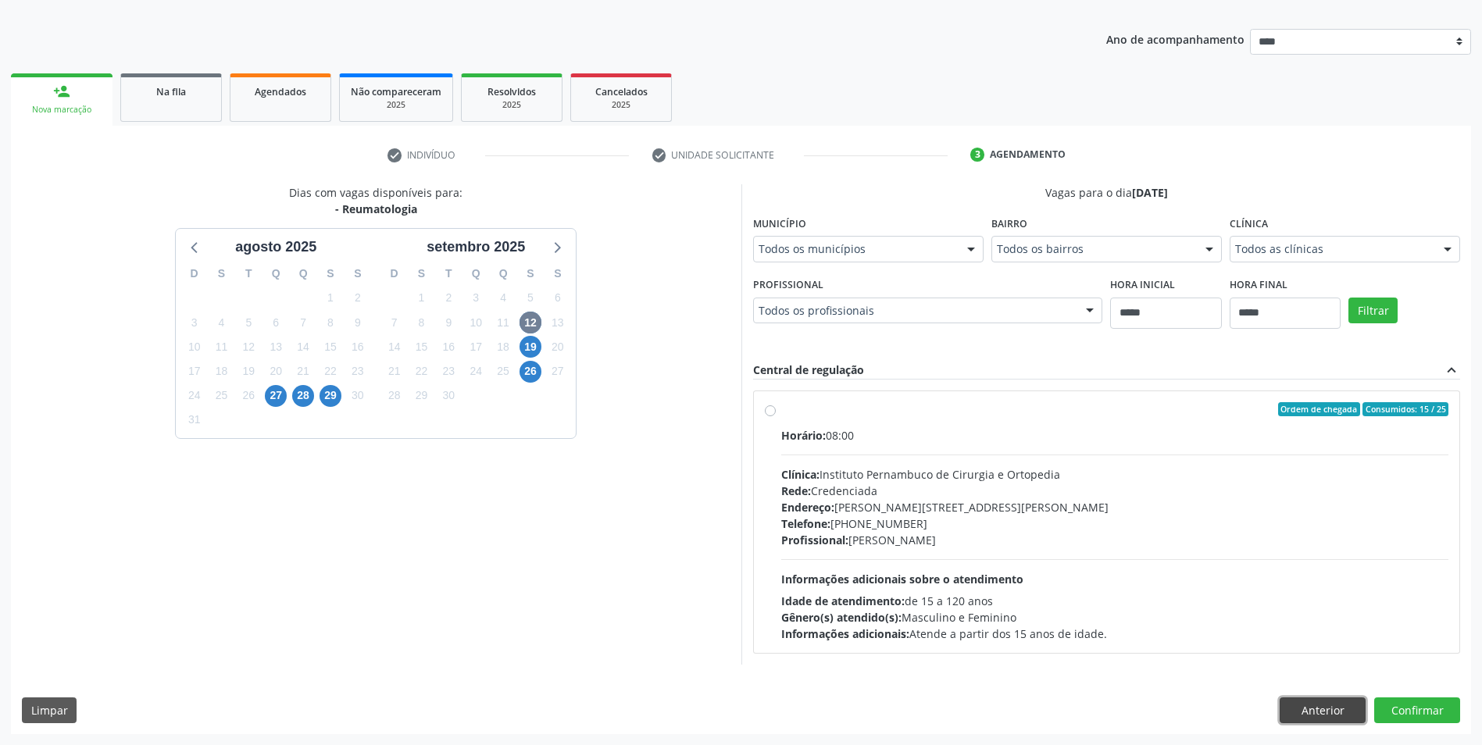
click at [1298, 715] on button "Anterior" at bounding box center [1323, 711] width 86 height 27
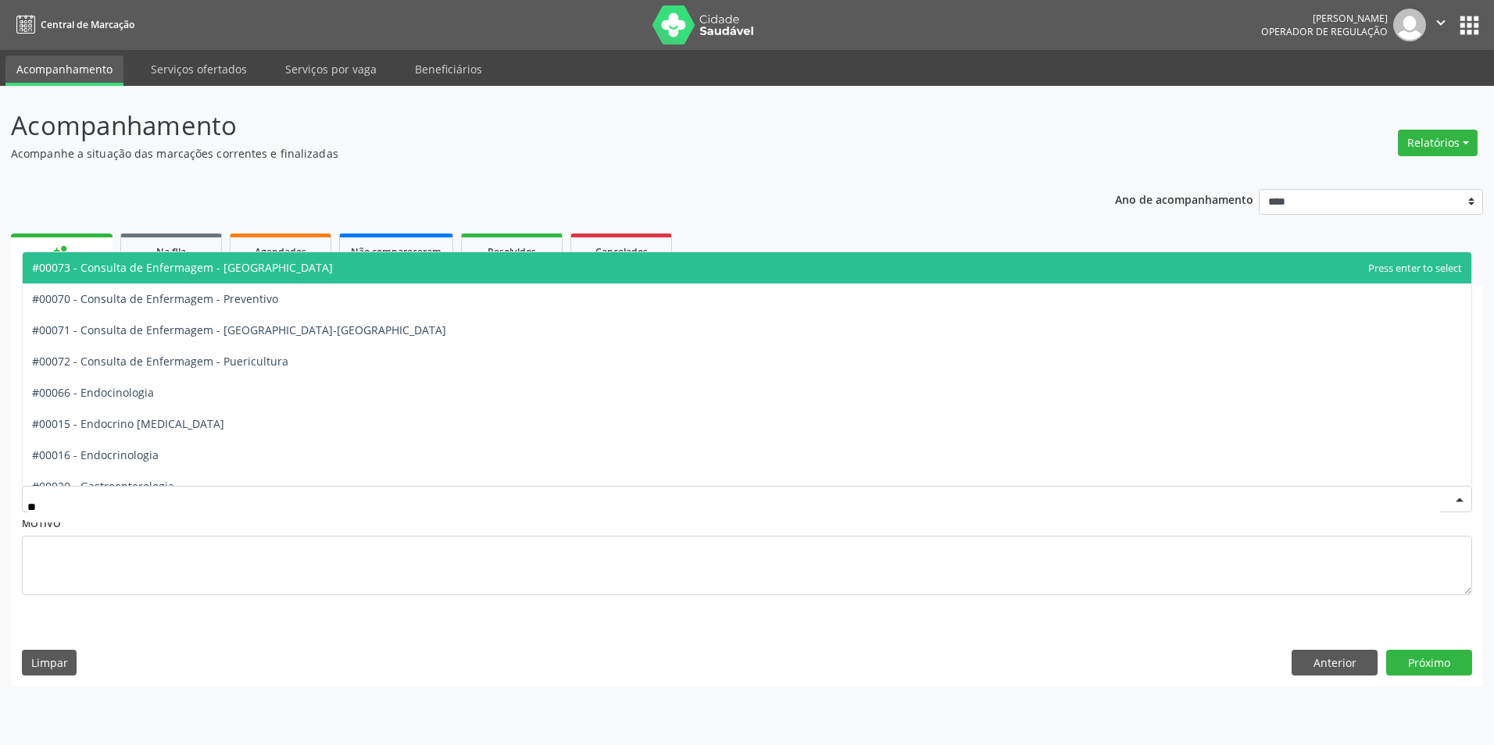
type input "***"
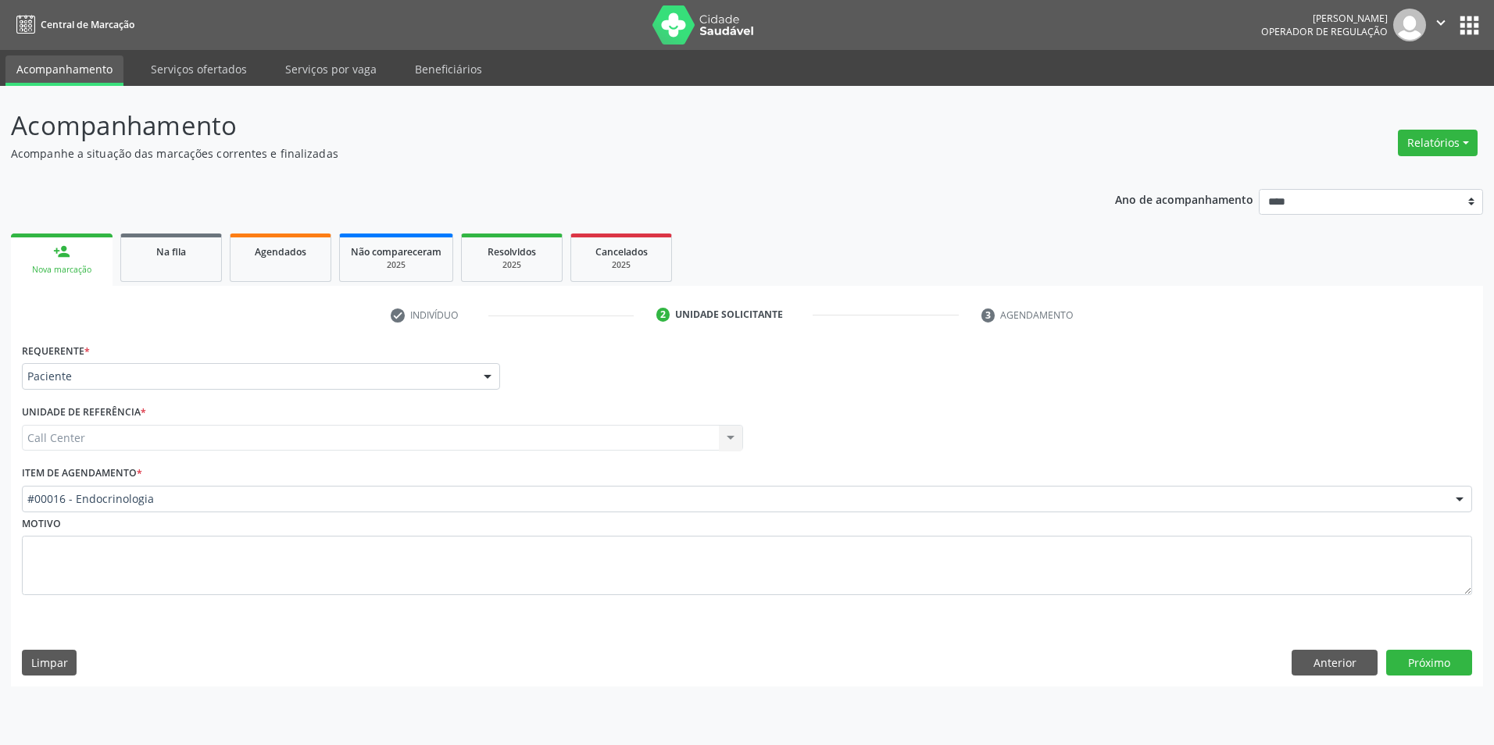
click at [1423, 642] on div "Requerente * Paciente Médico(a) Enfermeiro(a) Paciente Nenhum resultado encontr…" at bounding box center [747, 513] width 1472 height 348
click at [1434, 665] on button "Próximo" at bounding box center [1429, 663] width 86 height 27
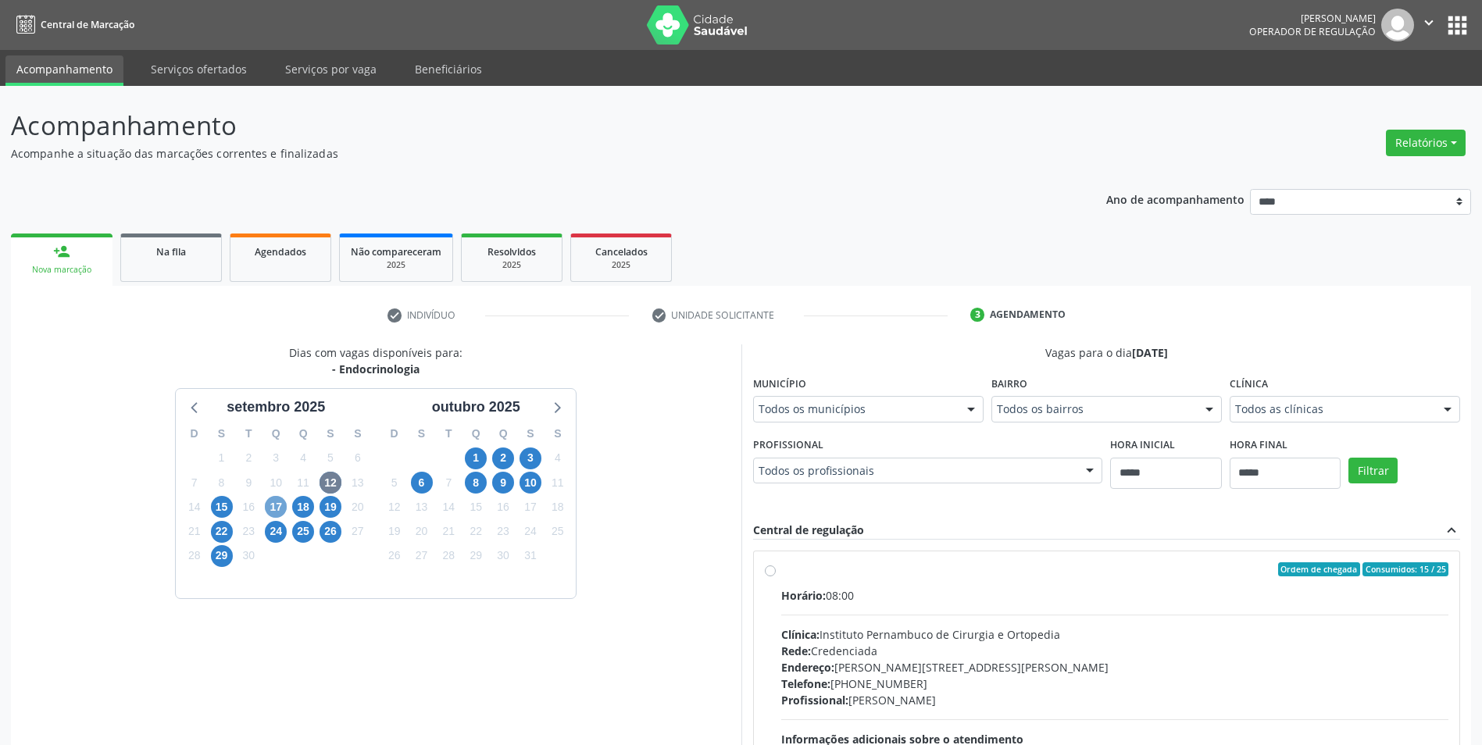
click at [272, 511] on span "17" at bounding box center [276, 507] width 22 height 22
click at [215, 502] on span "15" at bounding box center [222, 507] width 22 height 22
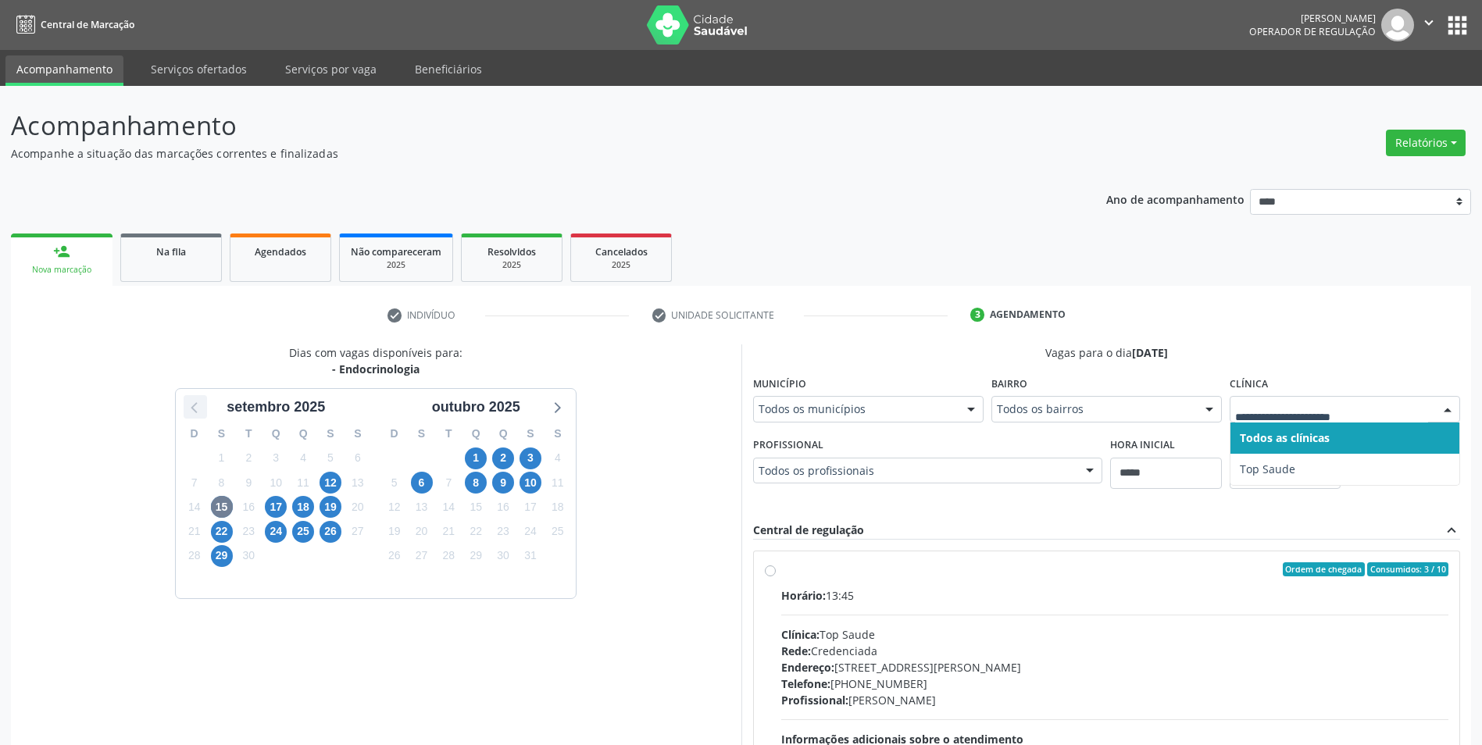
click at [191, 412] on icon at bounding box center [195, 407] width 20 height 20
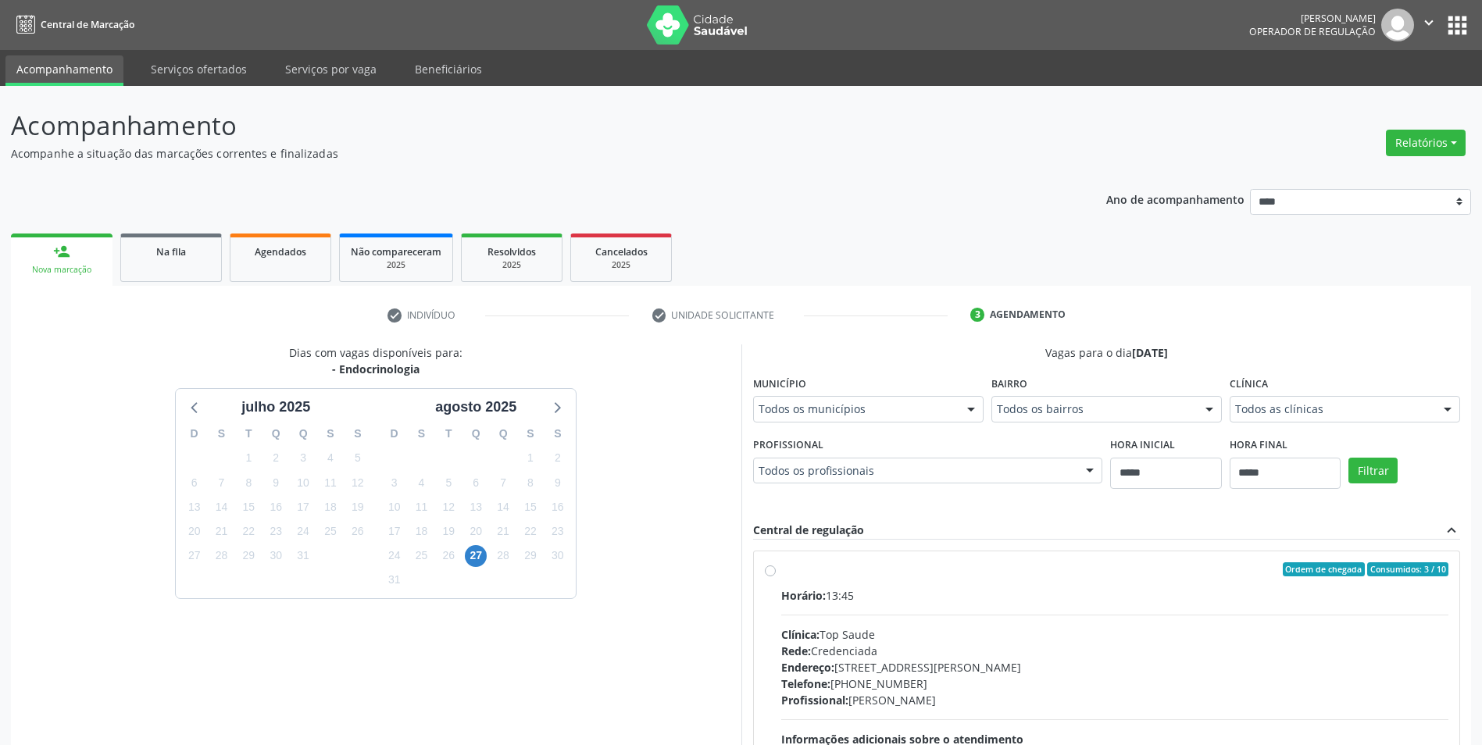
click at [554, 423] on div "S" at bounding box center [557, 434] width 27 height 24
click at [555, 420] on div "D S T Q Q S S 27 28 29 30 31 1 2 3 4 5 6 7 8 9 10 11 12 13 14 15 16 17 18 19 20…" at bounding box center [476, 508] width 200 height 180
click at [562, 409] on icon at bounding box center [556, 407] width 20 height 20
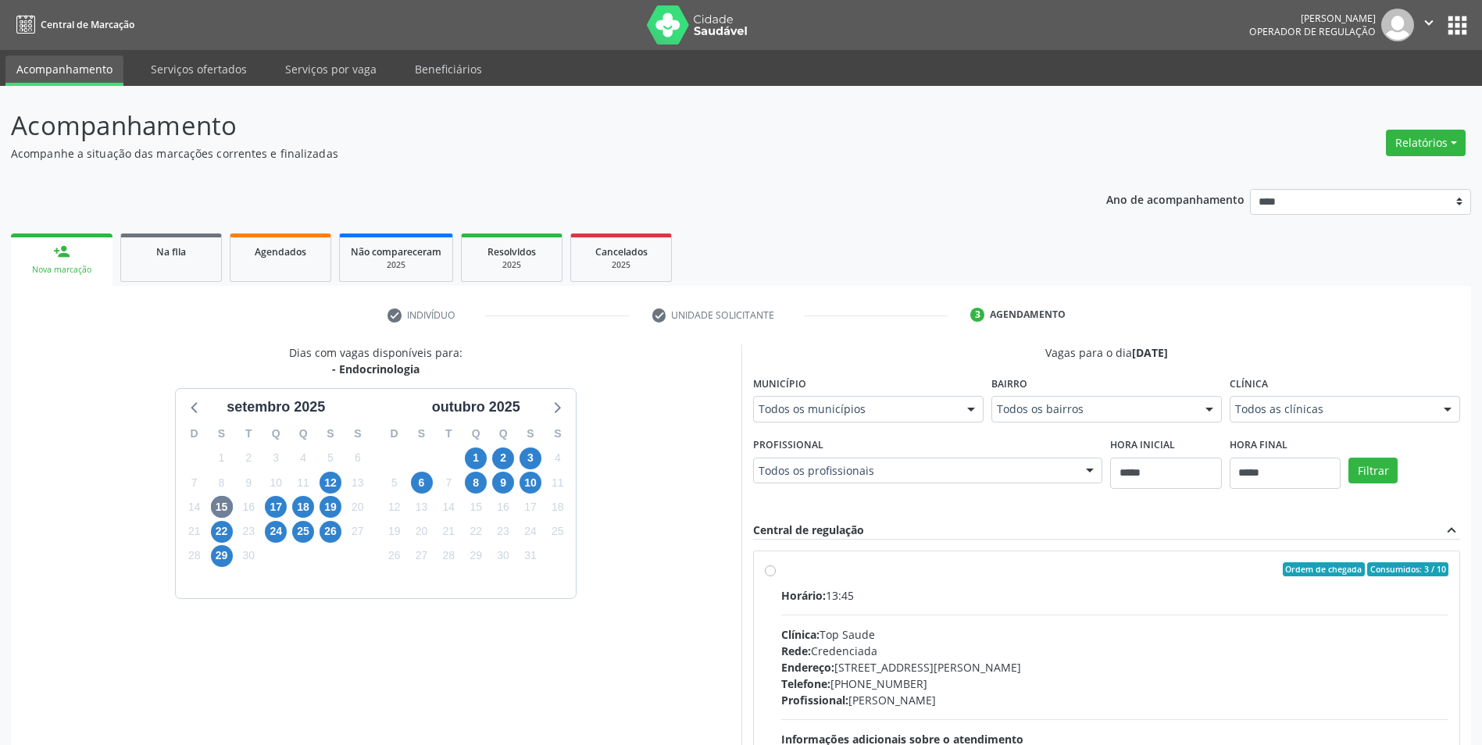
click at [276, 520] on div "24" at bounding box center [276, 532] width 22 height 24
click at [277, 513] on span "17" at bounding box center [276, 507] width 22 height 22
click at [1341, 392] on div "Clínica Todos as clínicas Todos as clínicas Top Saude Nenhum resultado encontra…" at bounding box center [1345, 397] width 230 height 50
drag, startPoint x: 1347, startPoint y: 400, endPoint x: 1310, endPoint y: 422, distance: 42.7
click at [1347, 401] on div "Todos as clínicas" at bounding box center [1345, 409] width 230 height 27
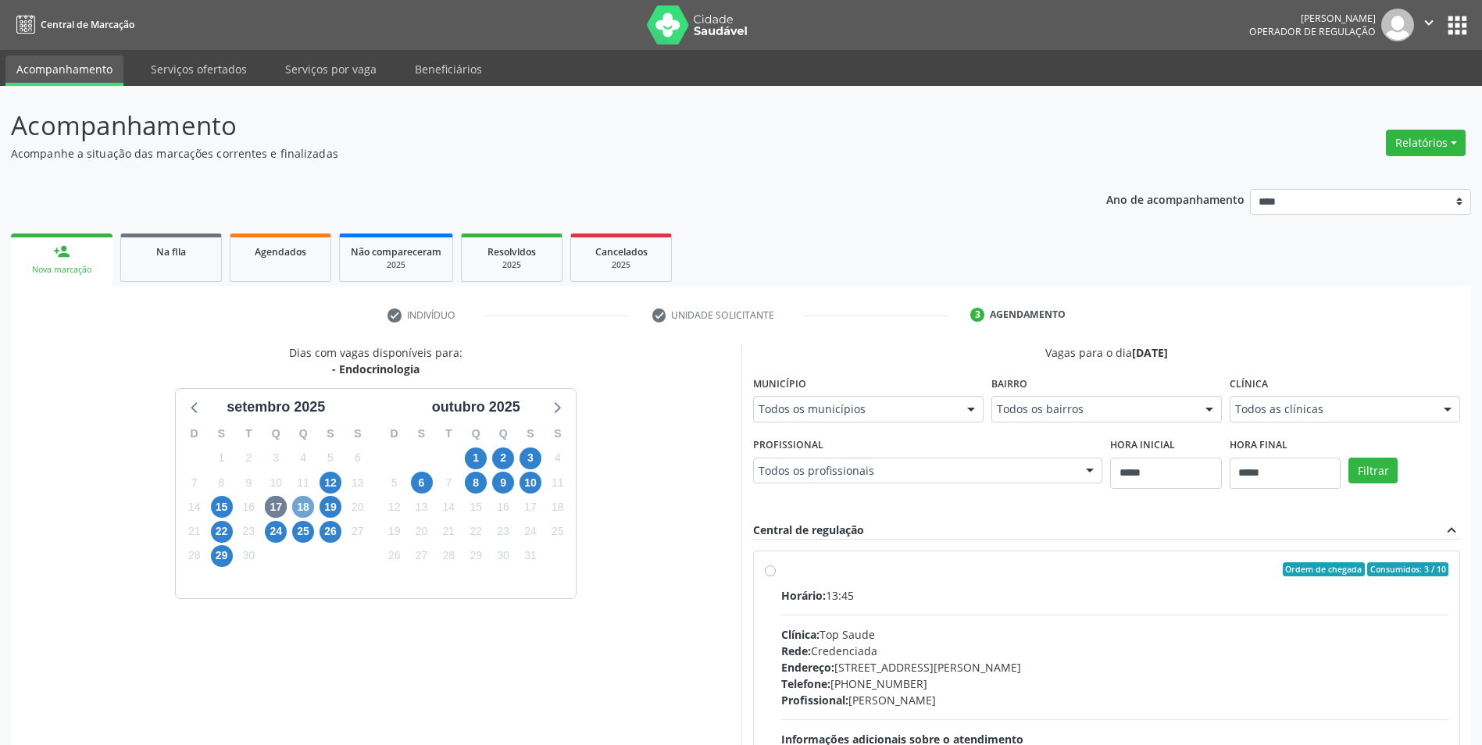
click at [295, 513] on span "18" at bounding box center [303, 507] width 22 height 22
click at [1266, 420] on div "Todos as clínicas" at bounding box center [1345, 409] width 230 height 27
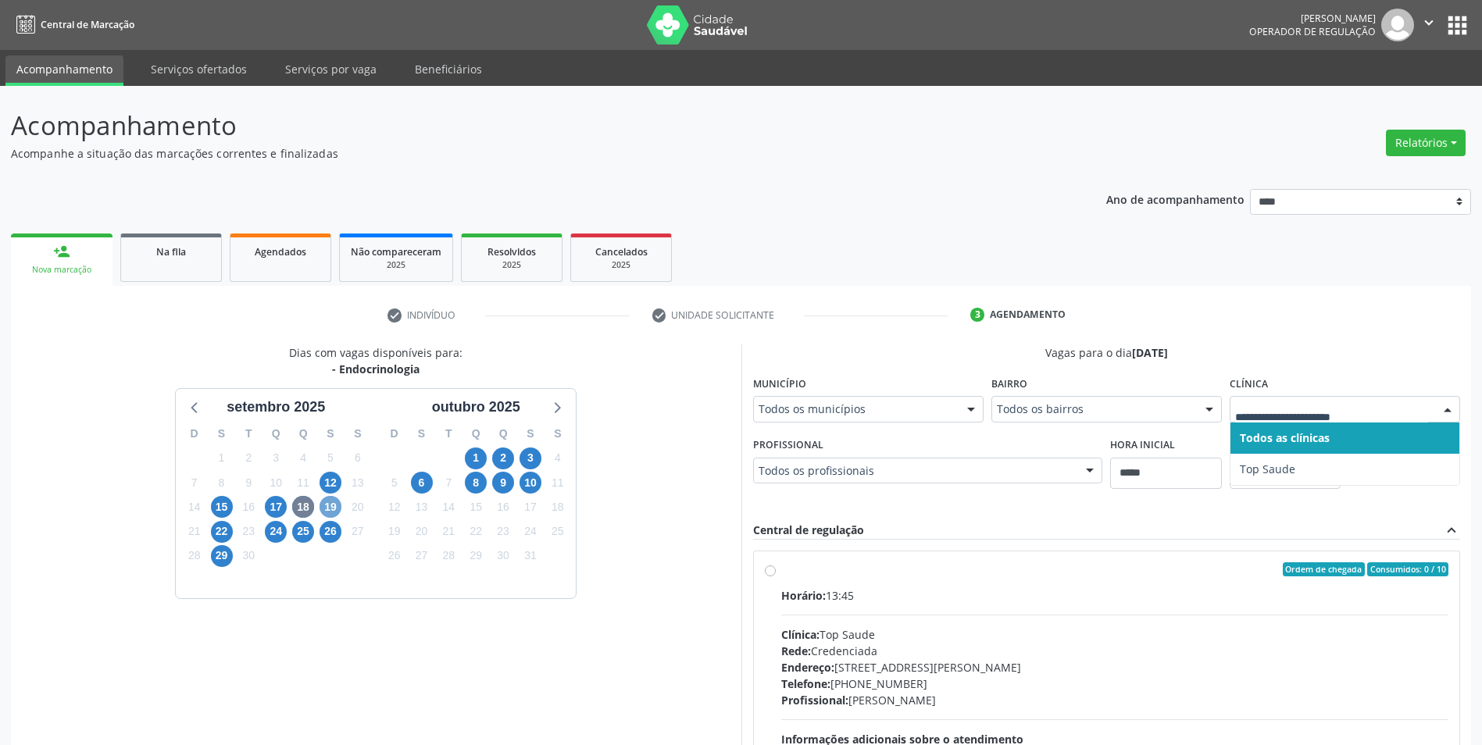
click at [323, 512] on span "19" at bounding box center [331, 507] width 22 height 22
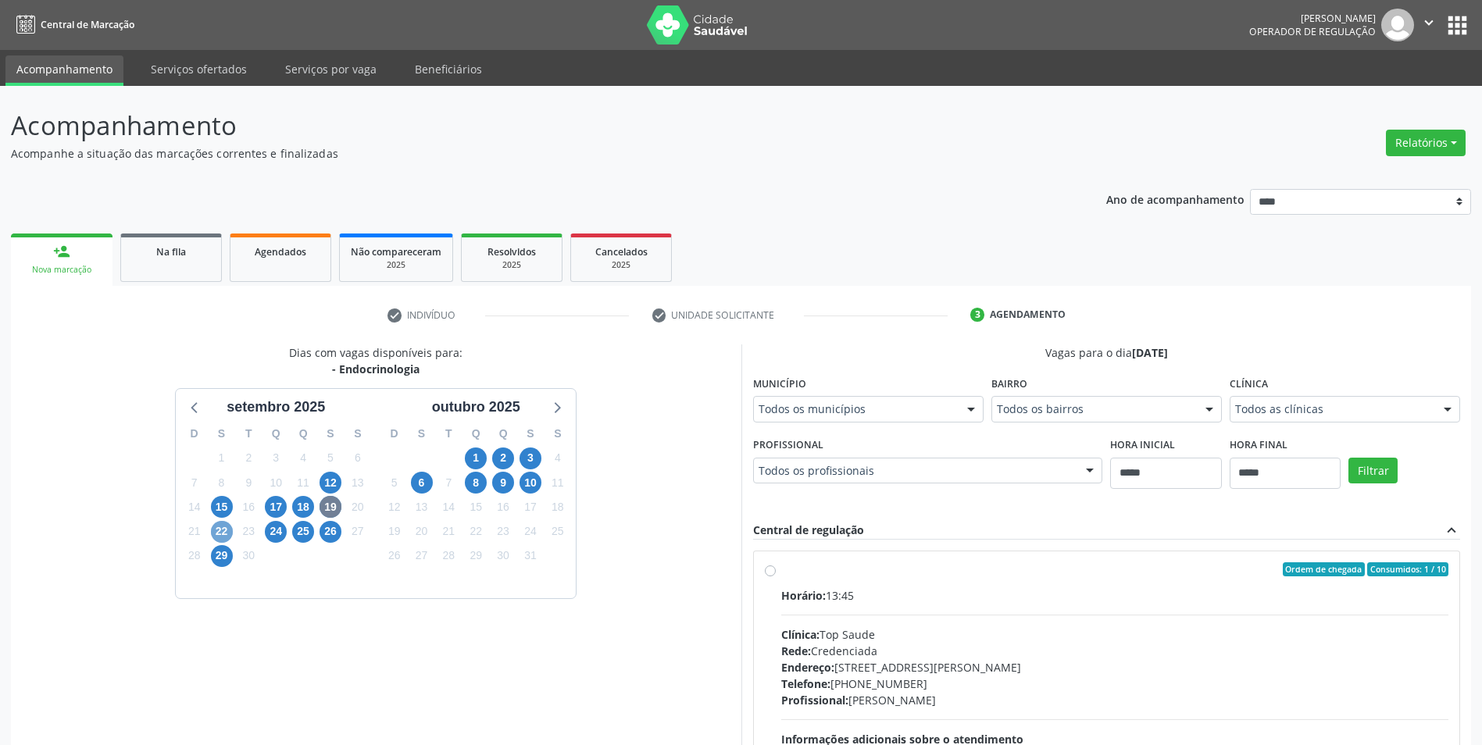
click at [220, 532] on span "22" at bounding box center [222, 532] width 22 height 22
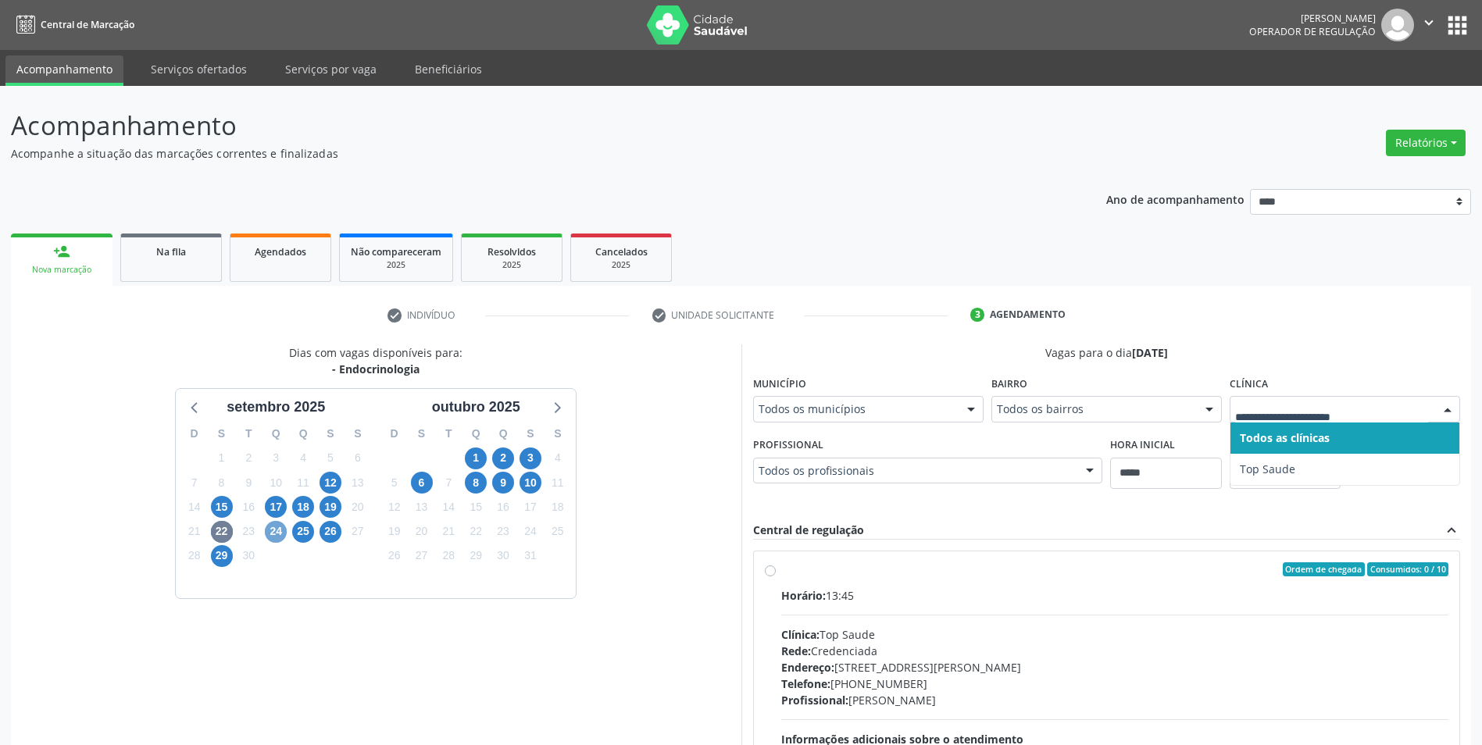
click at [274, 535] on span "24" at bounding box center [276, 532] width 22 height 22
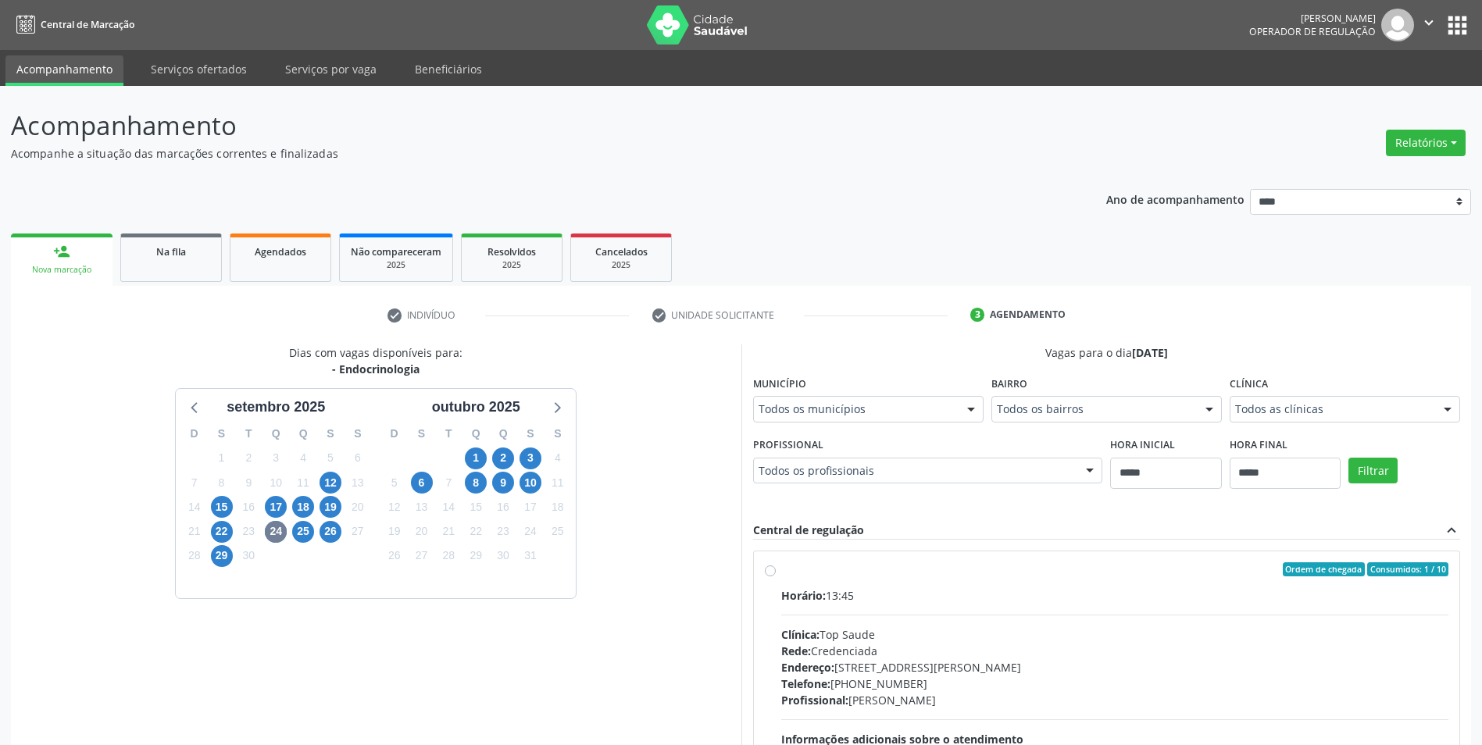
click at [309, 544] on div "2" at bounding box center [303, 556] width 27 height 24
click at [306, 531] on span "25" at bounding box center [303, 532] width 22 height 22
click at [328, 541] on span "26" at bounding box center [331, 532] width 22 height 22
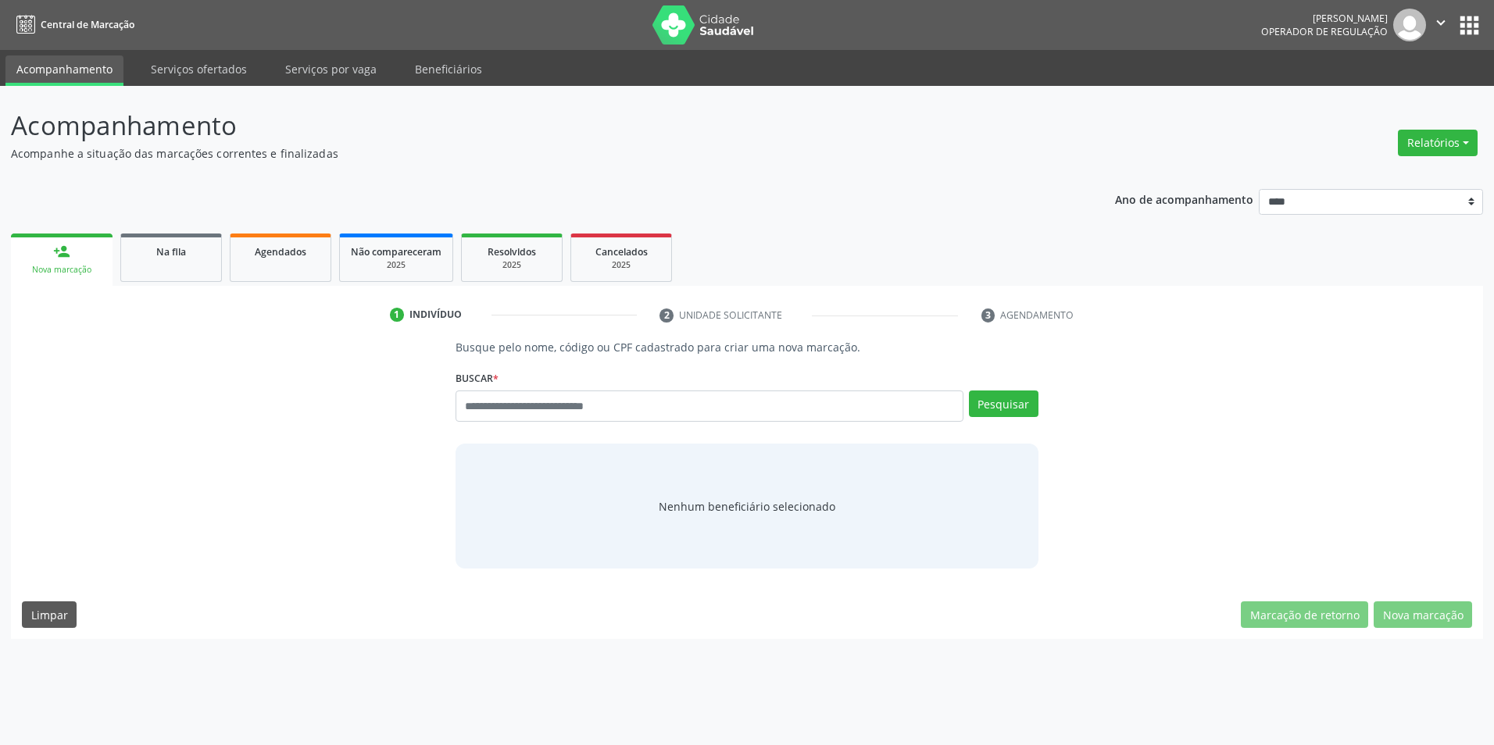
click at [185, 52] on ul "Acompanhamento Serviços ofertados Serviços por vaga Beneficiários" at bounding box center [747, 68] width 1494 height 36
click at [190, 77] on link "Serviços ofertados" at bounding box center [199, 68] width 118 height 27
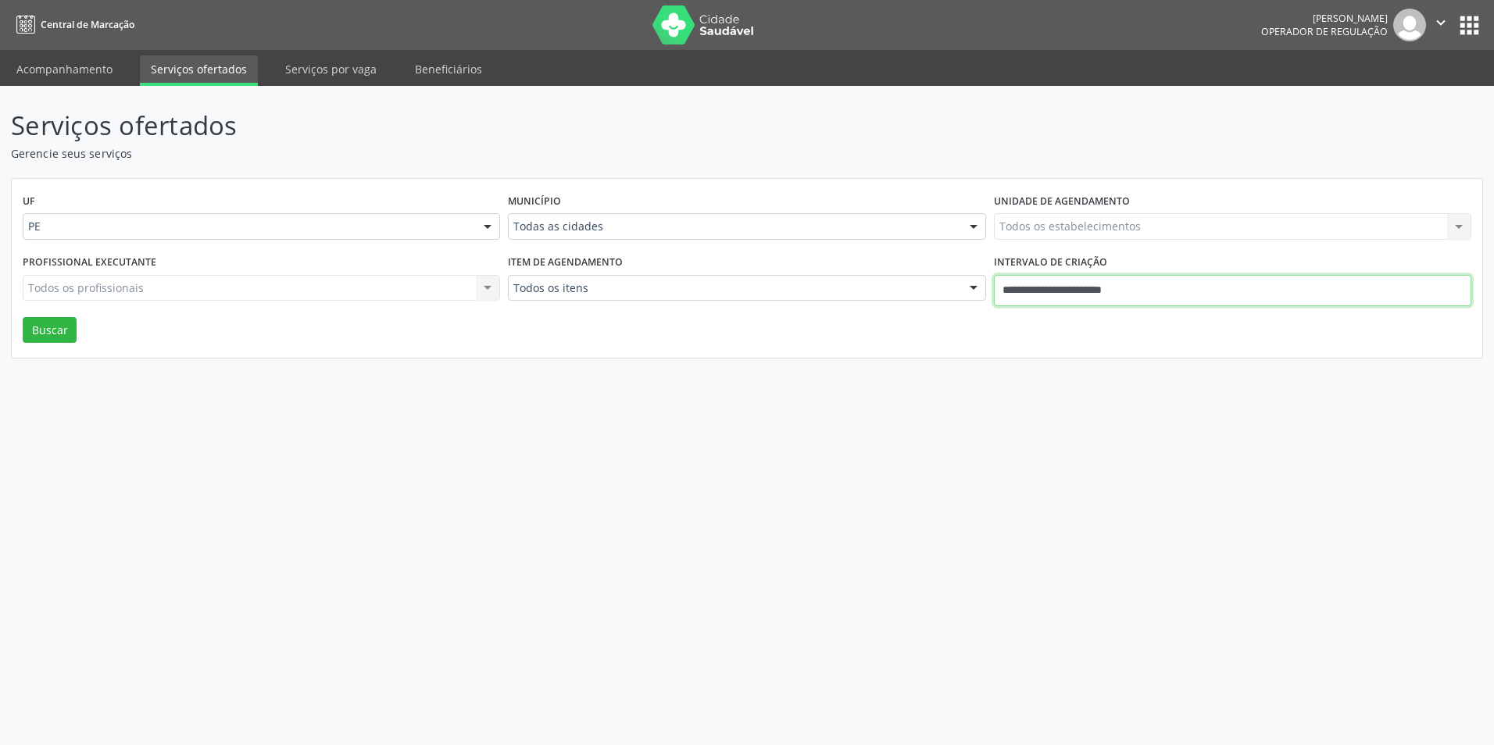
click at [1023, 295] on input "**********" at bounding box center [1232, 290] width 477 height 31
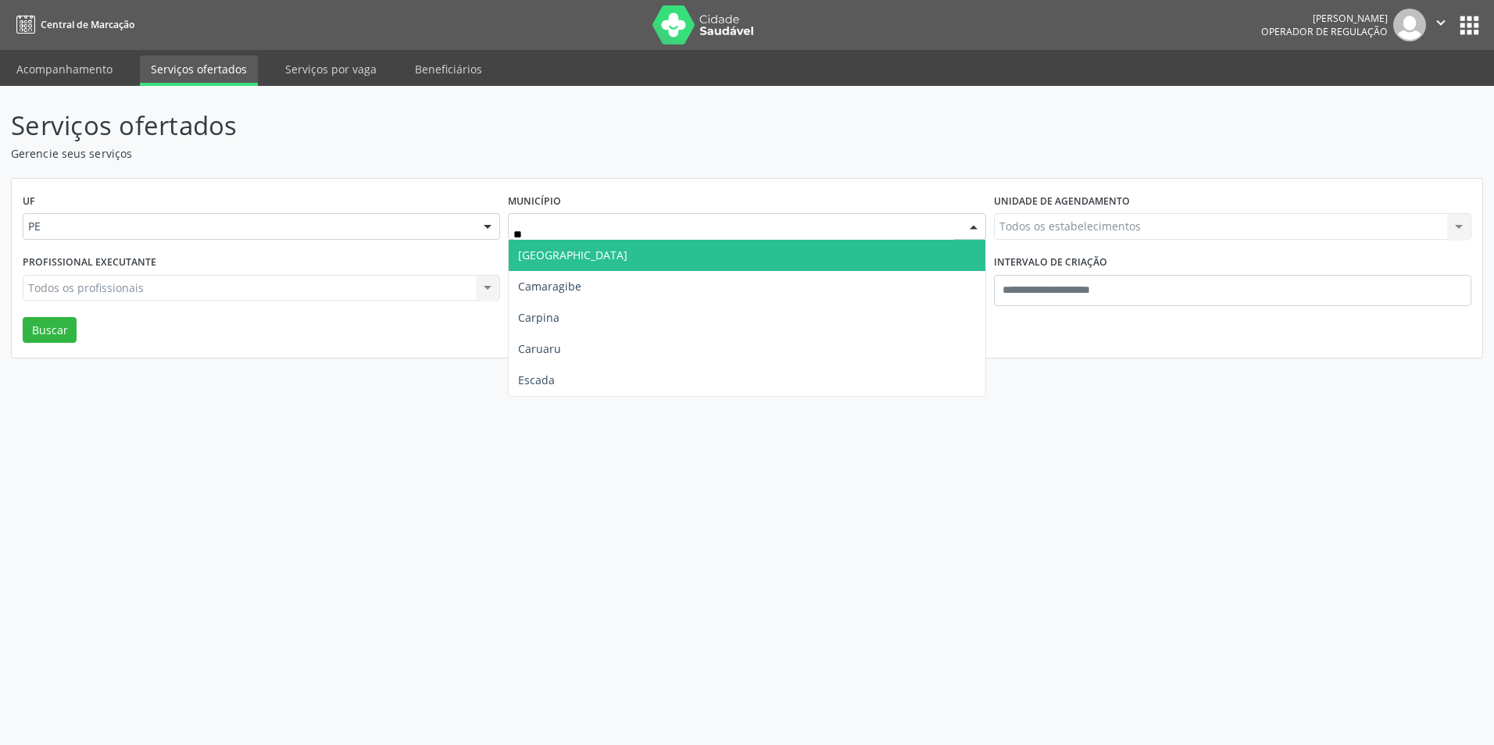
type input "***"
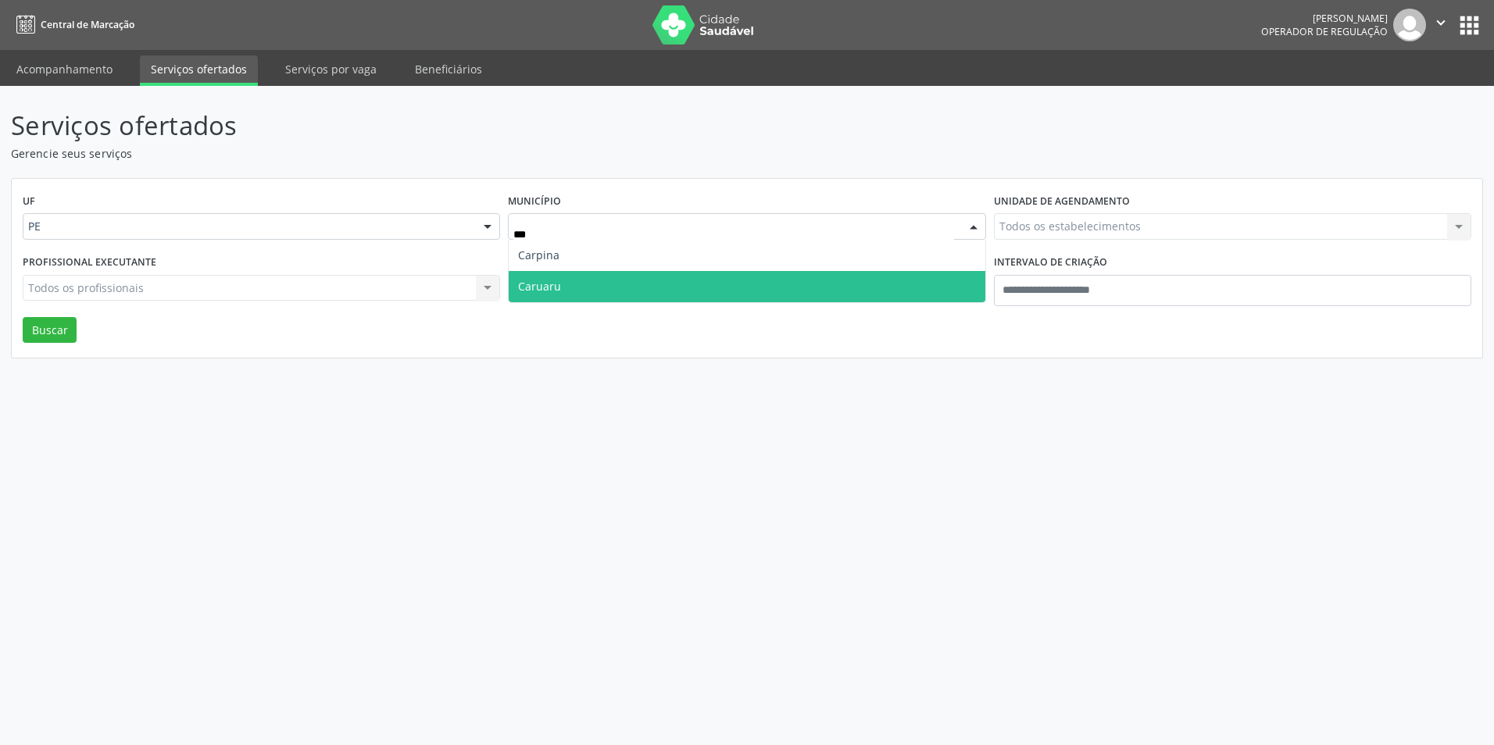
click at [710, 284] on span "Caruaru" at bounding box center [747, 286] width 476 height 31
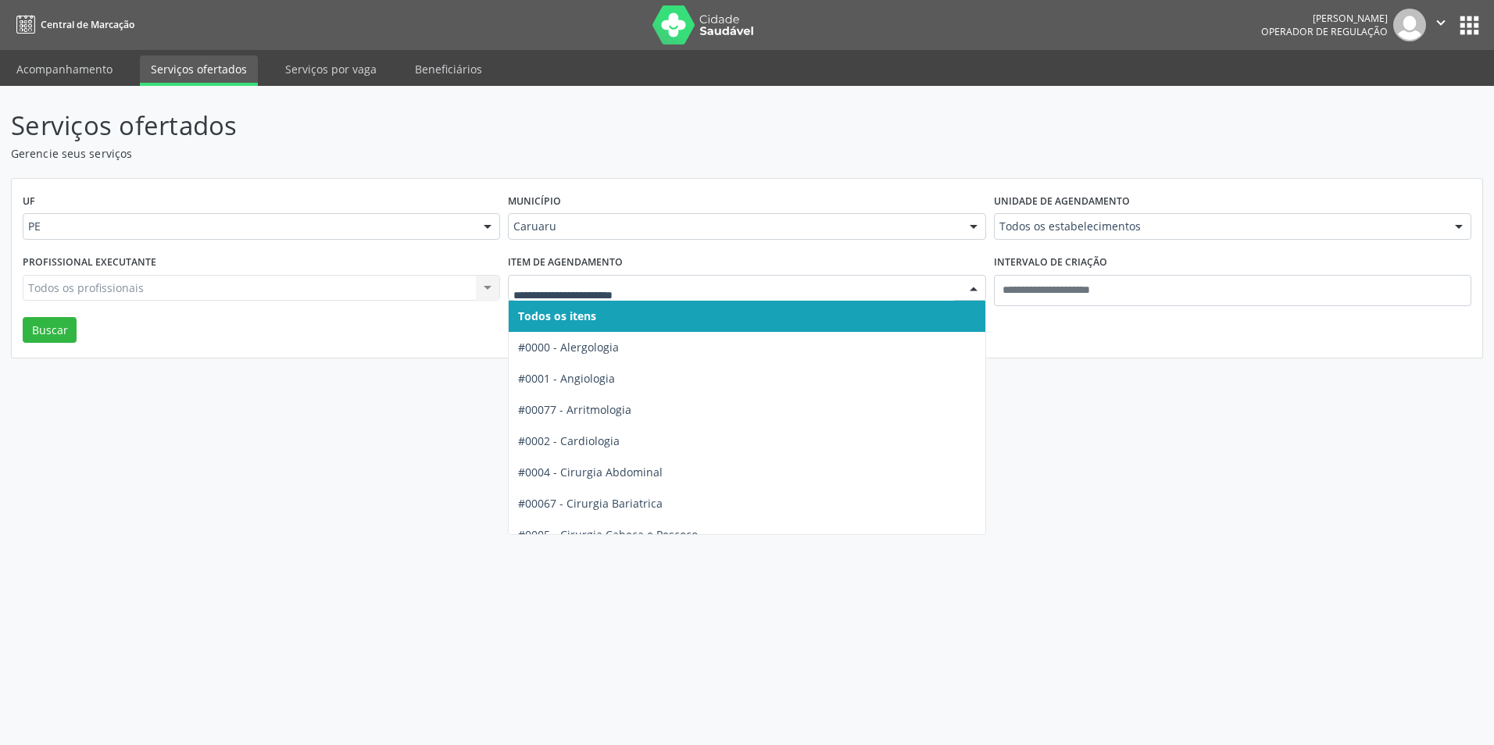
click at [713, 284] on input "text" at bounding box center [733, 295] width 440 height 31
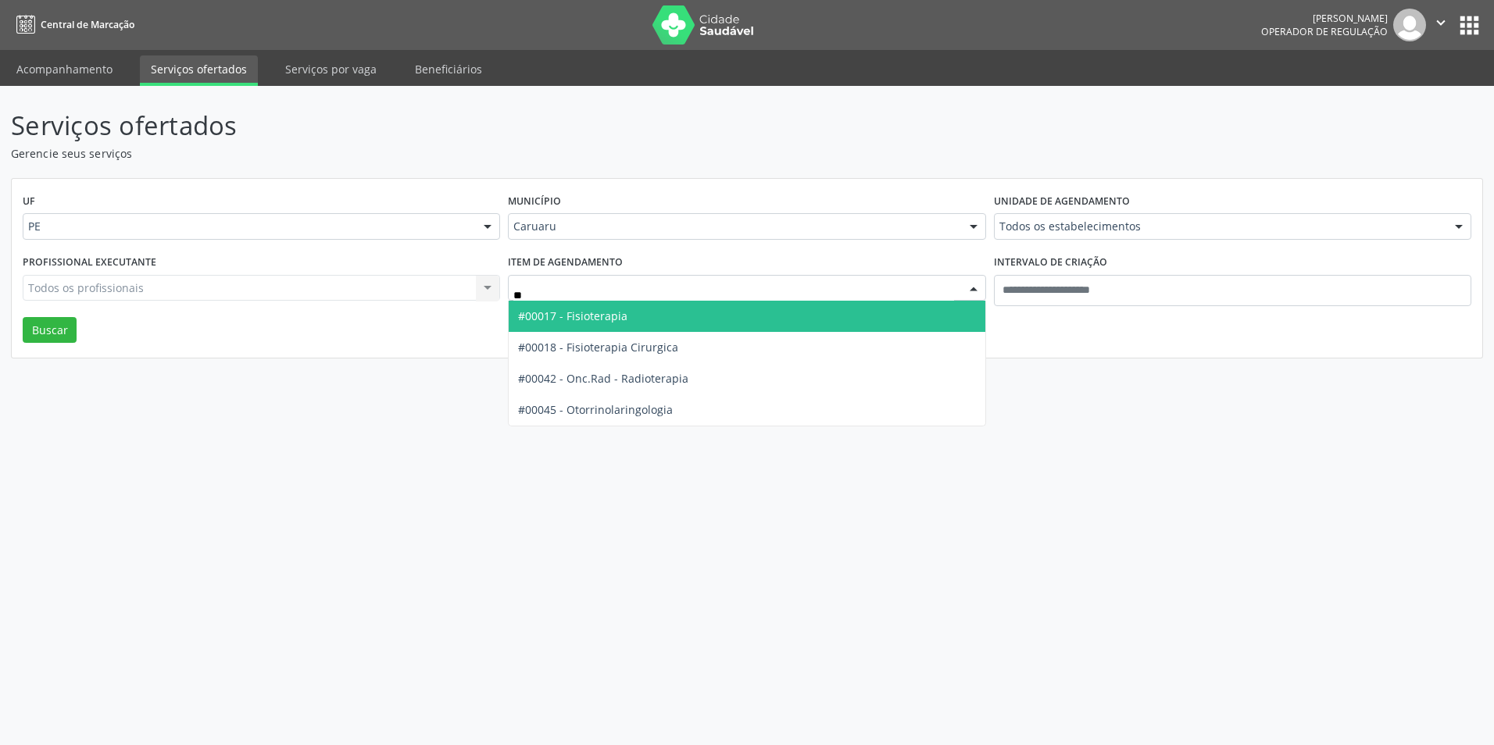
type input "***"
click at [704, 318] on span "#00045 - Otorrinolaringologia" at bounding box center [747, 316] width 476 height 31
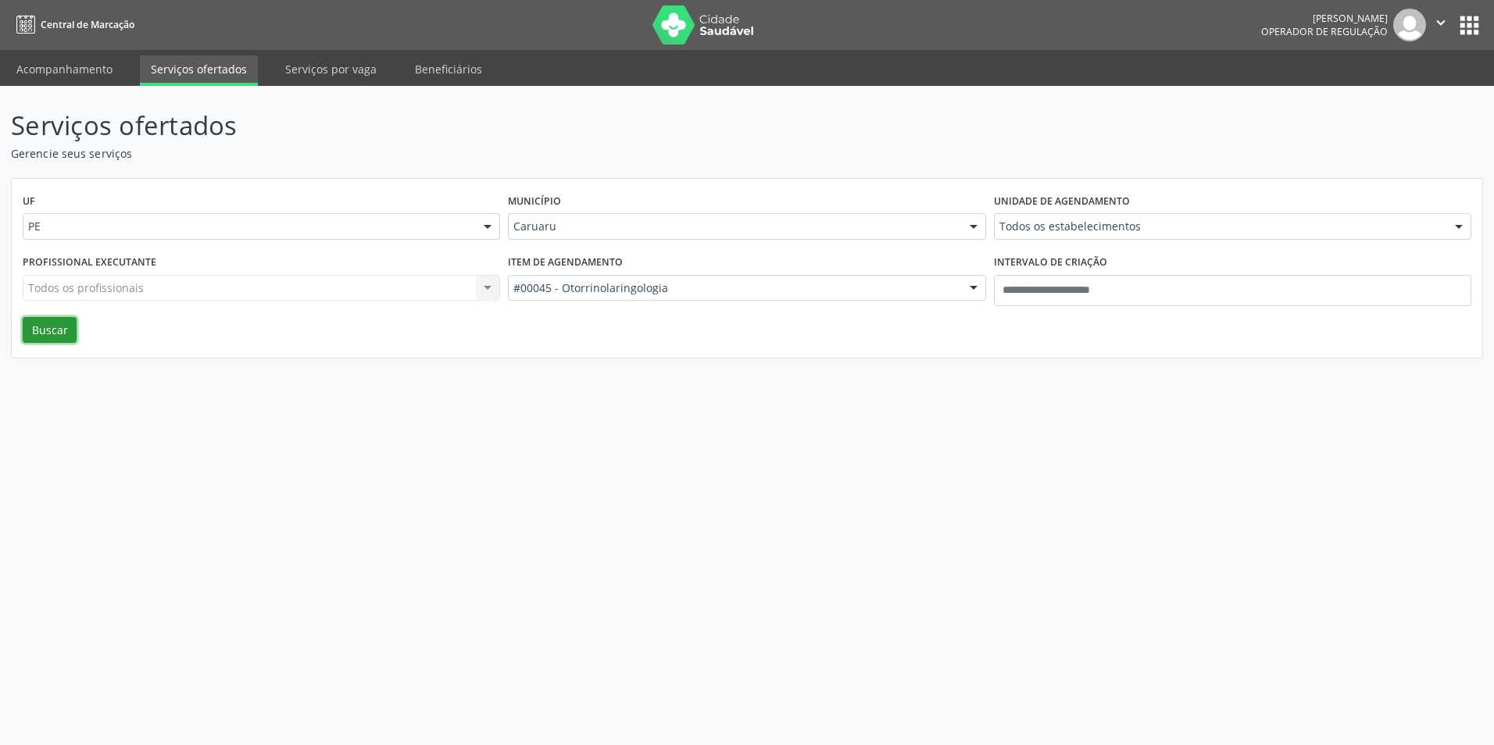
click at [61, 336] on button "Buscar" at bounding box center [50, 330] width 54 height 27
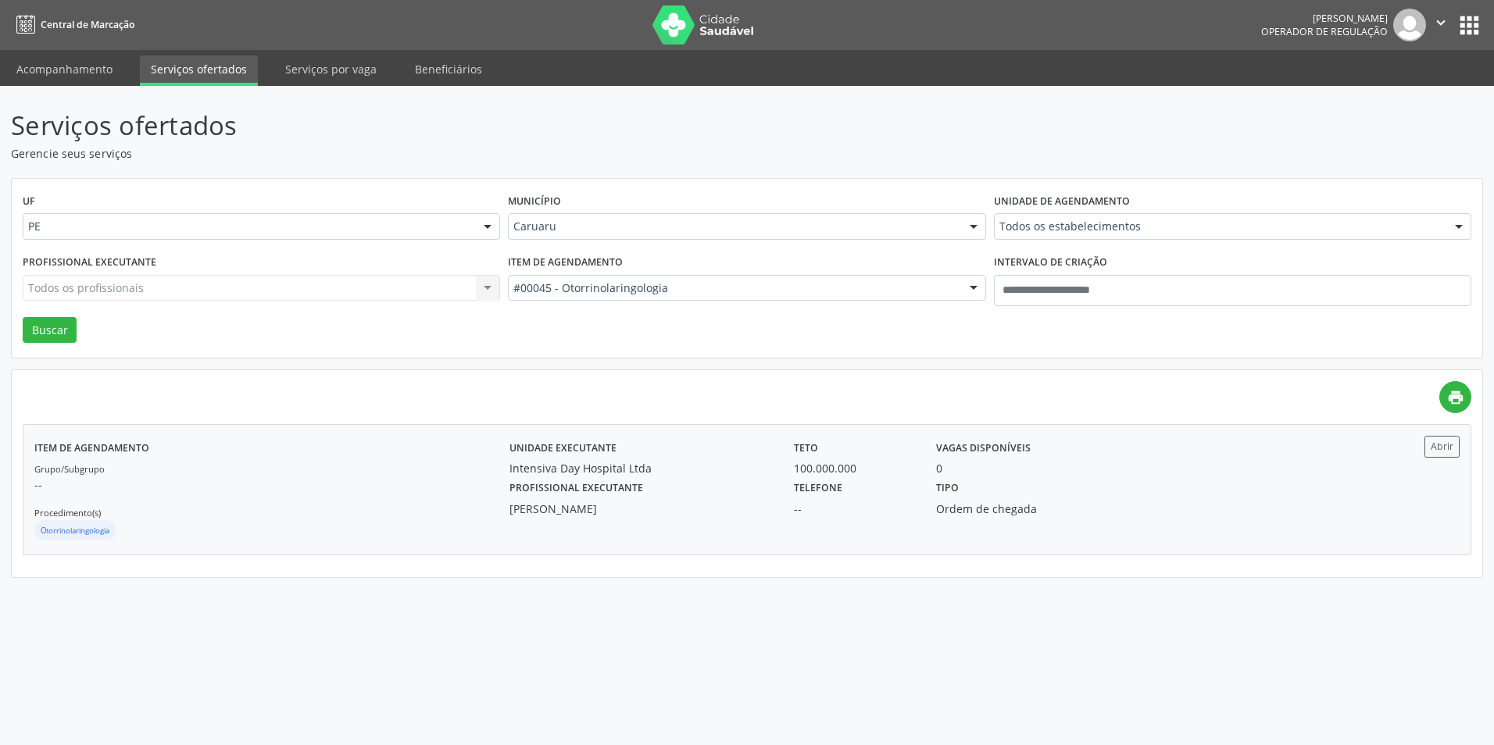
click at [946, 472] on div "0" at bounding box center [1031, 468] width 191 height 16
click at [57, 72] on link "Acompanhamento" at bounding box center [64, 68] width 118 height 27
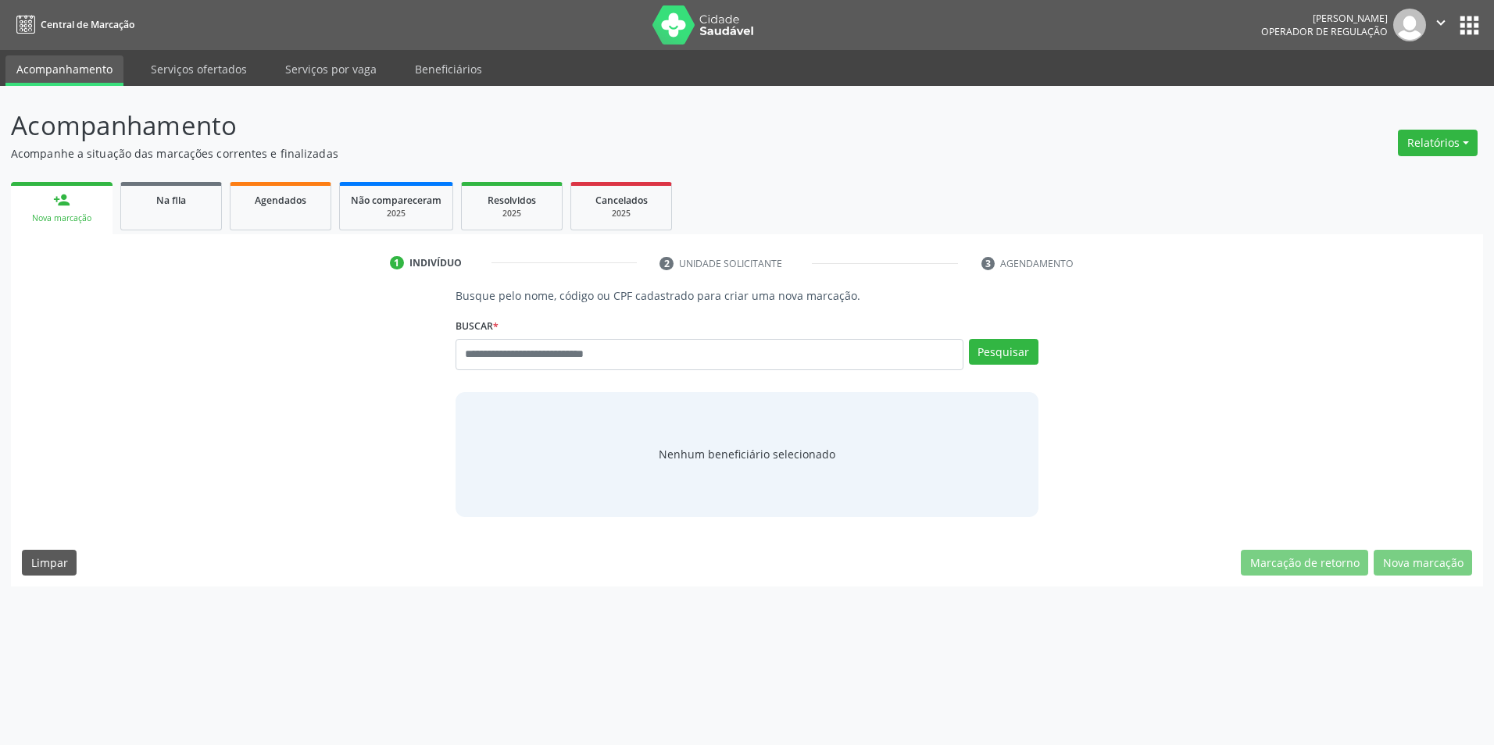
drag, startPoint x: 542, startPoint y: 330, endPoint x: 537, endPoint y: 351, distance: 21.6
click at [542, 330] on div "Buscar * Busque por nome, código ou CPF Nenhum resultado encontrado para: " " D…" at bounding box center [746, 348] width 582 height 66
drag, startPoint x: 537, startPoint y: 352, endPoint x: 550, endPoint y: 352, distance: 12.5
click at [537, 352] on div "Busque pelo nome, código ou CPF cadastrado para criar uma nova marcação. Buscar…" at bounding box center [747, 402] width 604 height 230
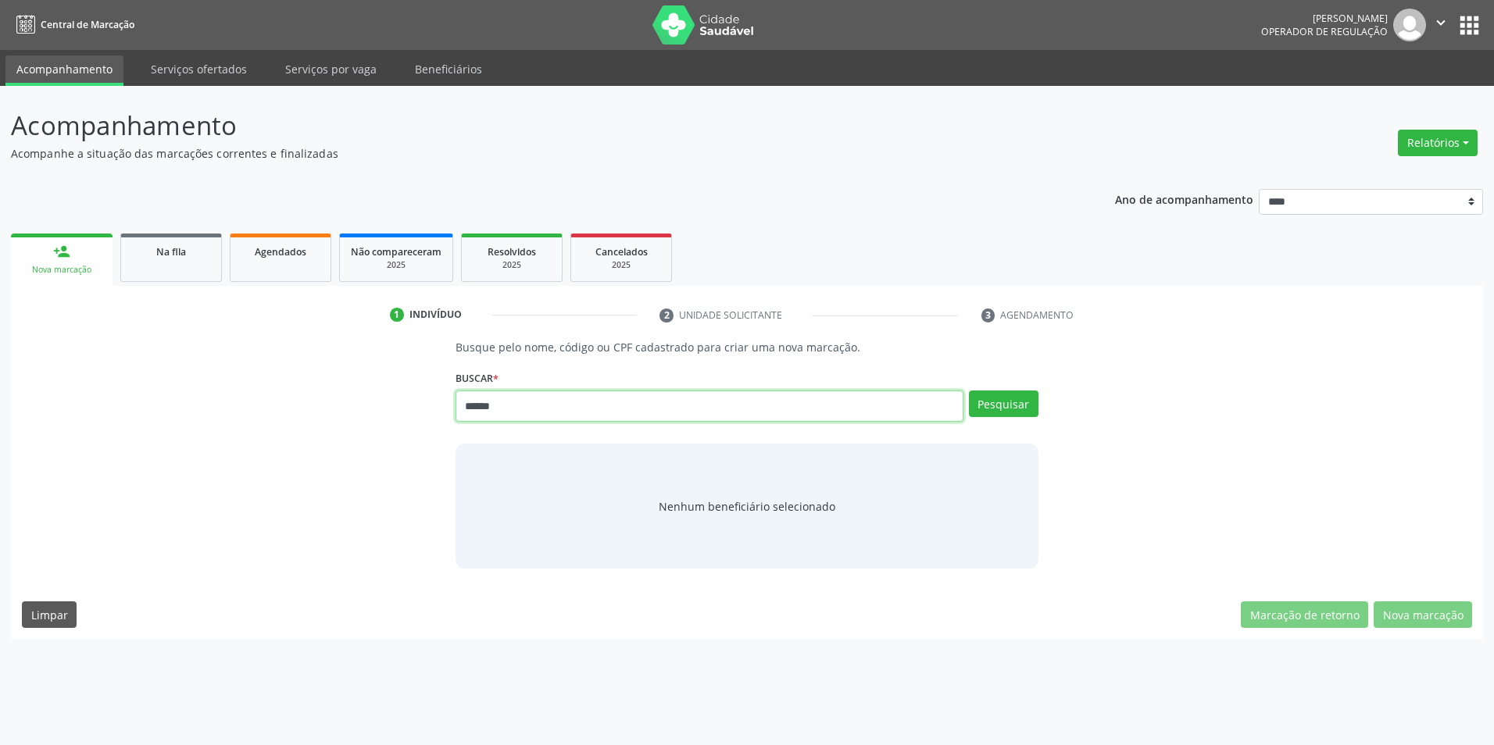
type input "******"
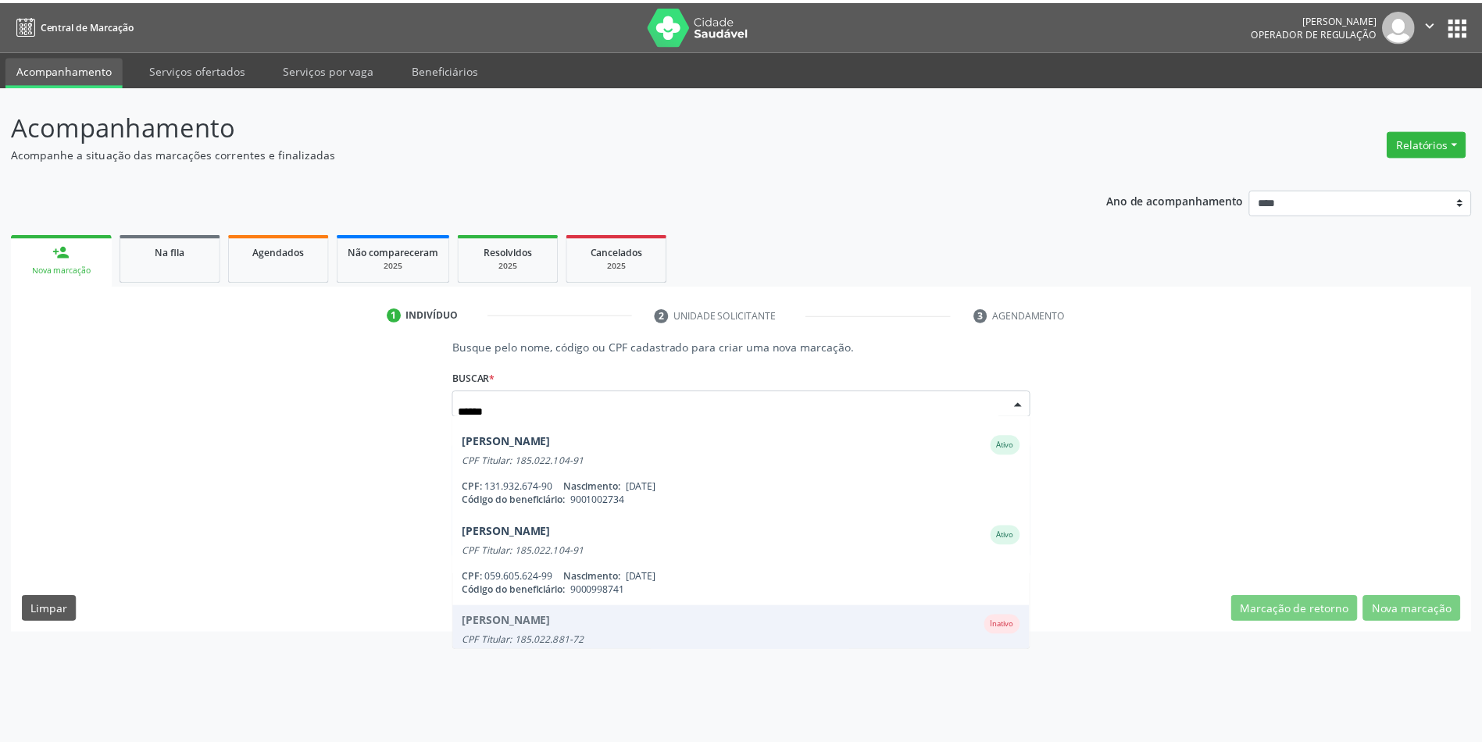
scroll to position [469, 0]
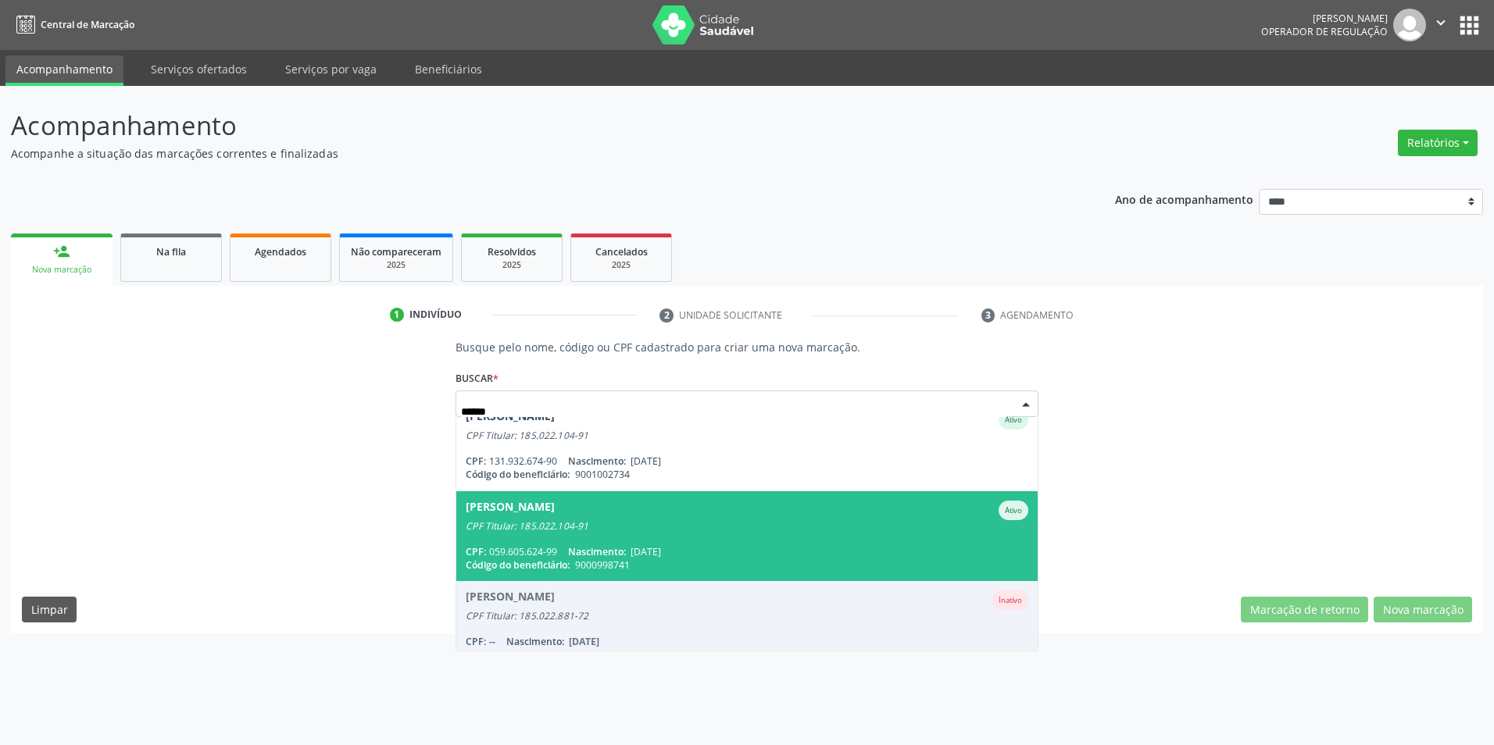
click at [661, 550] on span "04/11/1999" at bounding box center [645, 551] width 30 height 13
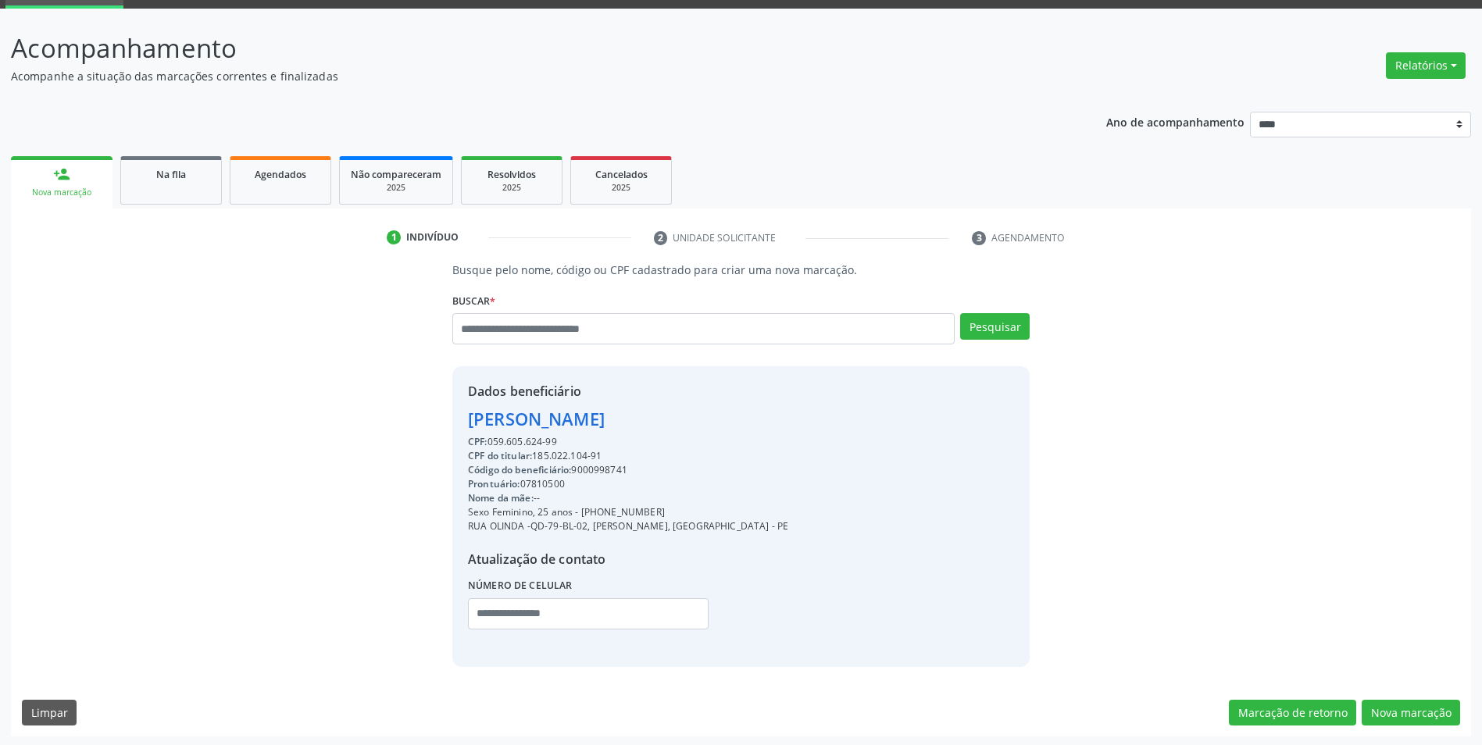
scroll to position [80, 0]
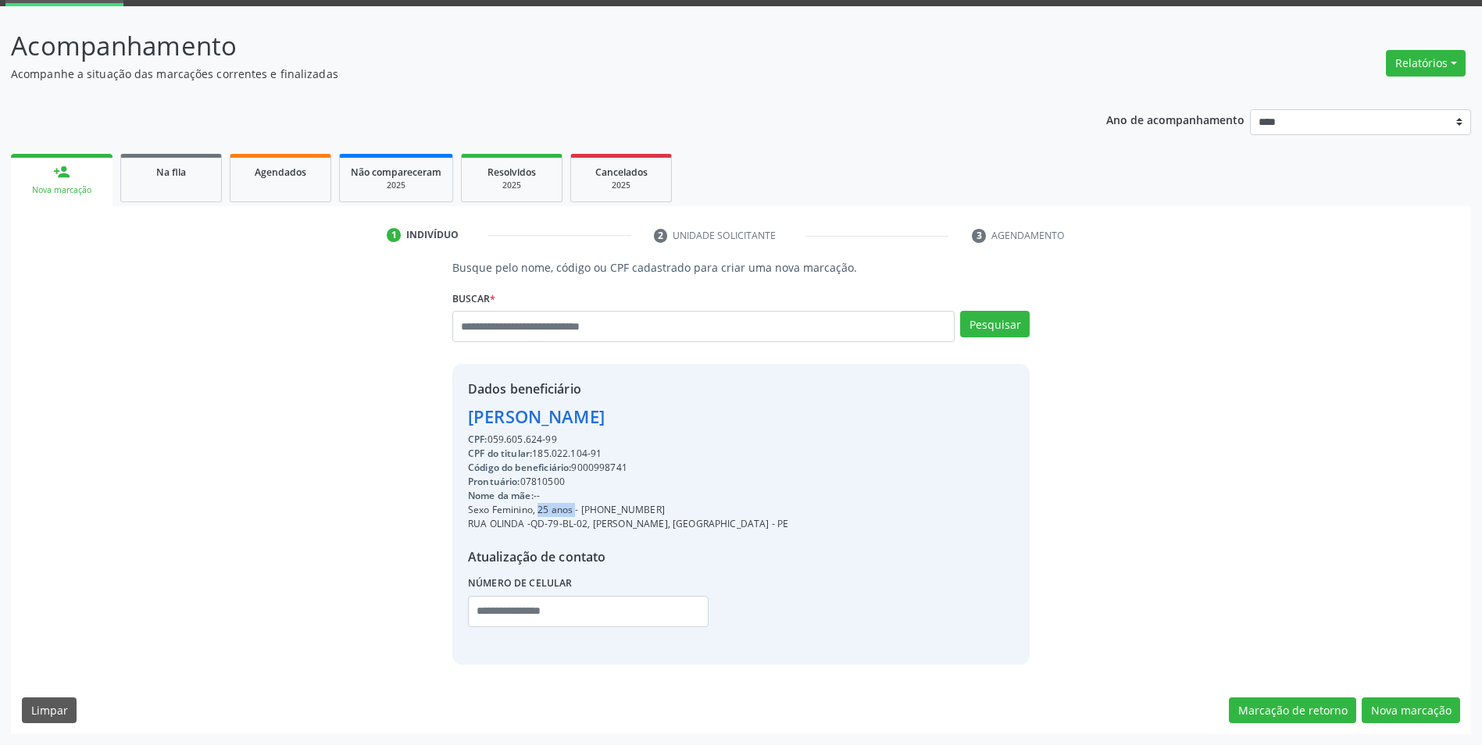
drag, startPoint x: 533, startPoint y: 510, endPoint x: 559, endPoint y: 510, distance: 25.8
click at [559, 510] on div "Sexo Feminino, 25 anos - (81) 99525-8468" at bounding box center [628, 510] width 320 height 14
drag, startPoint x: 559, startPoint y: 510, endPoint x: 720, endPoint y: 537, distance: 163.9
click at [720, 537] on div "CPF: 059.605.624-99 CPF do titular: 185.022.104-91 Código do beneficiário: 9000…" at bounding box center [628, 535] width 320 height 205
drag, startPoint x: 758, startPoint y: 525, endPoint x: 475, endPoint y: 520, distance: 282.8
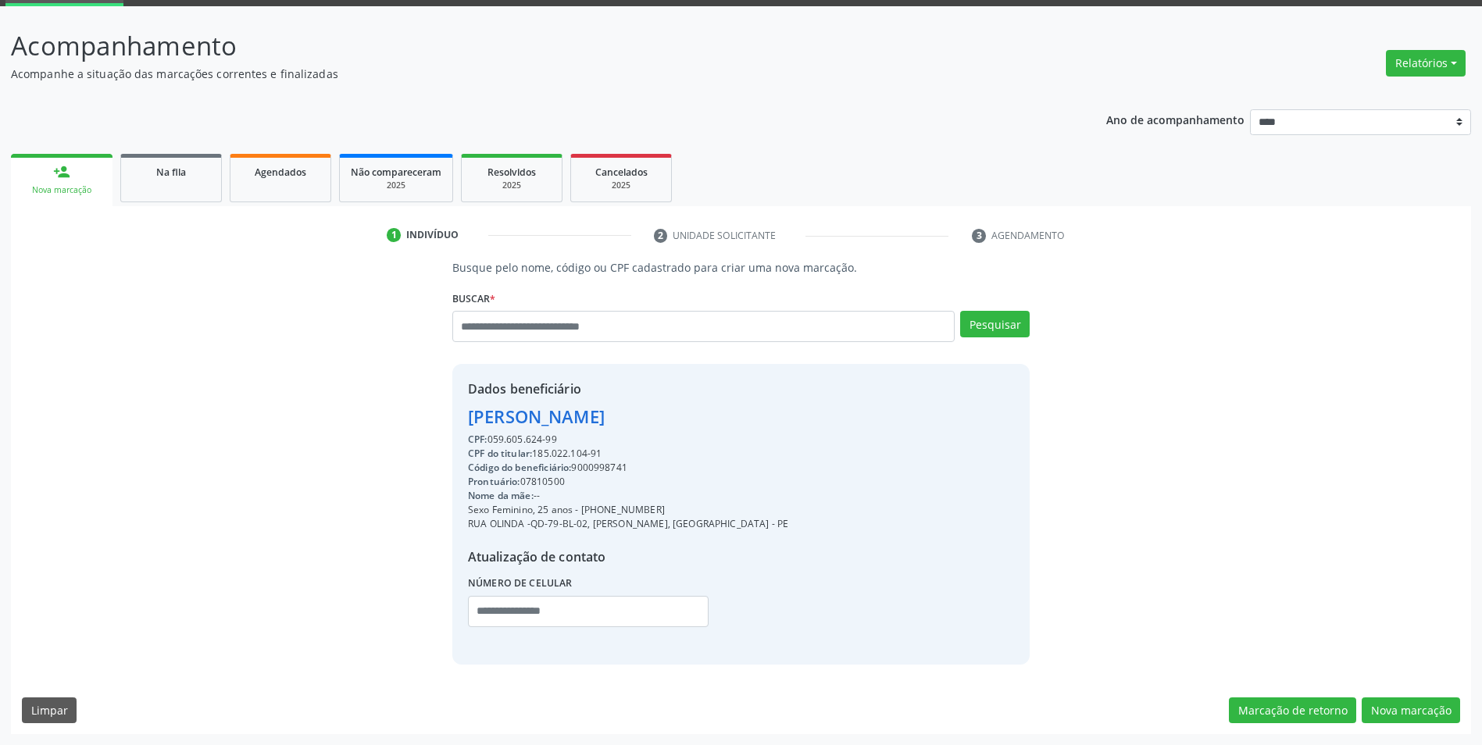
click at [475, 520] on div "Dados beneficiário Maria Eduarda Calumby da Silva CPF: 059.605.624-99 CPF do ti…" at bounding box center [740, 514] width 577 height 300
click at [600, 465] on div "Código do beneficiário: 9000998741" at bounding box center [628, 468] width 320 height 14
copy div "9000998741"
click at [590, 323] on input "text" at bounding box center [703, 326] width 502 height 31
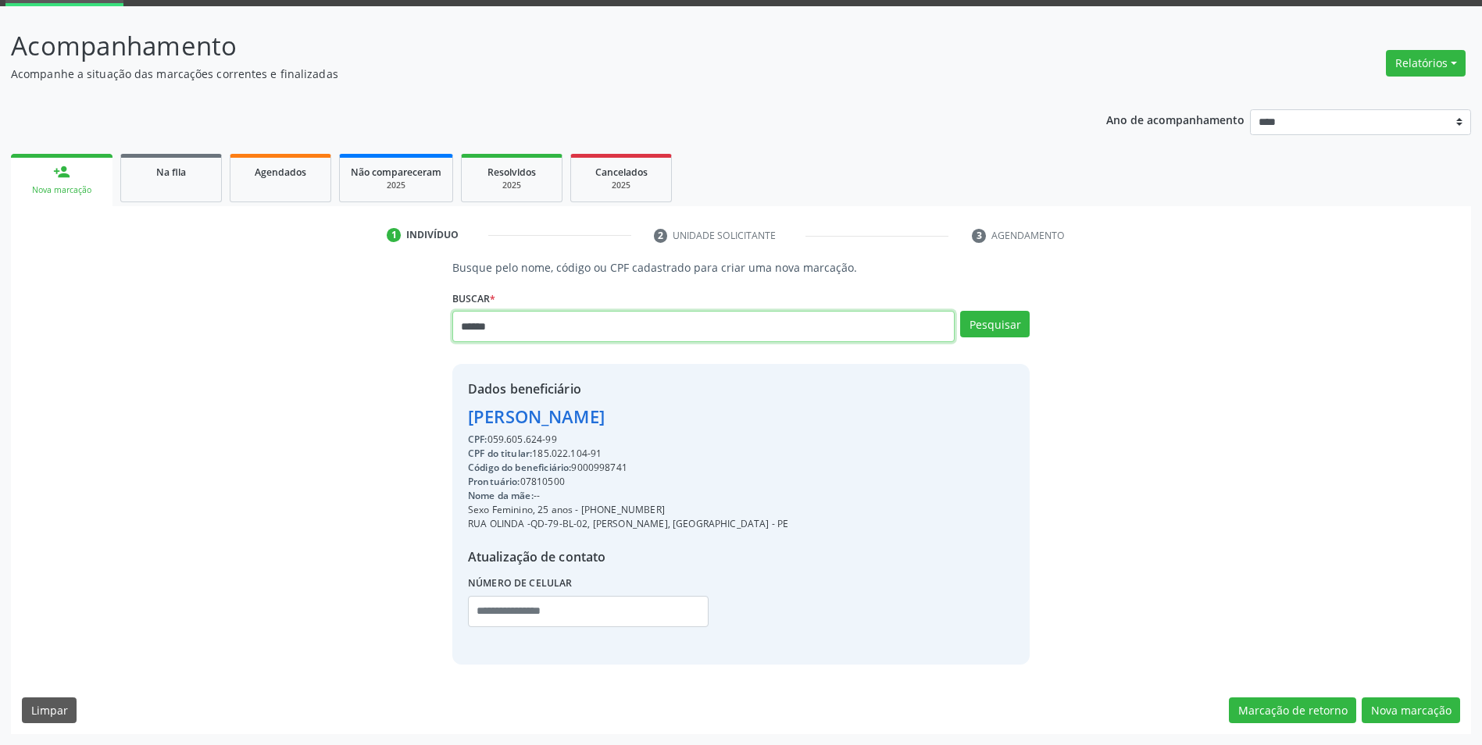
type input "******"
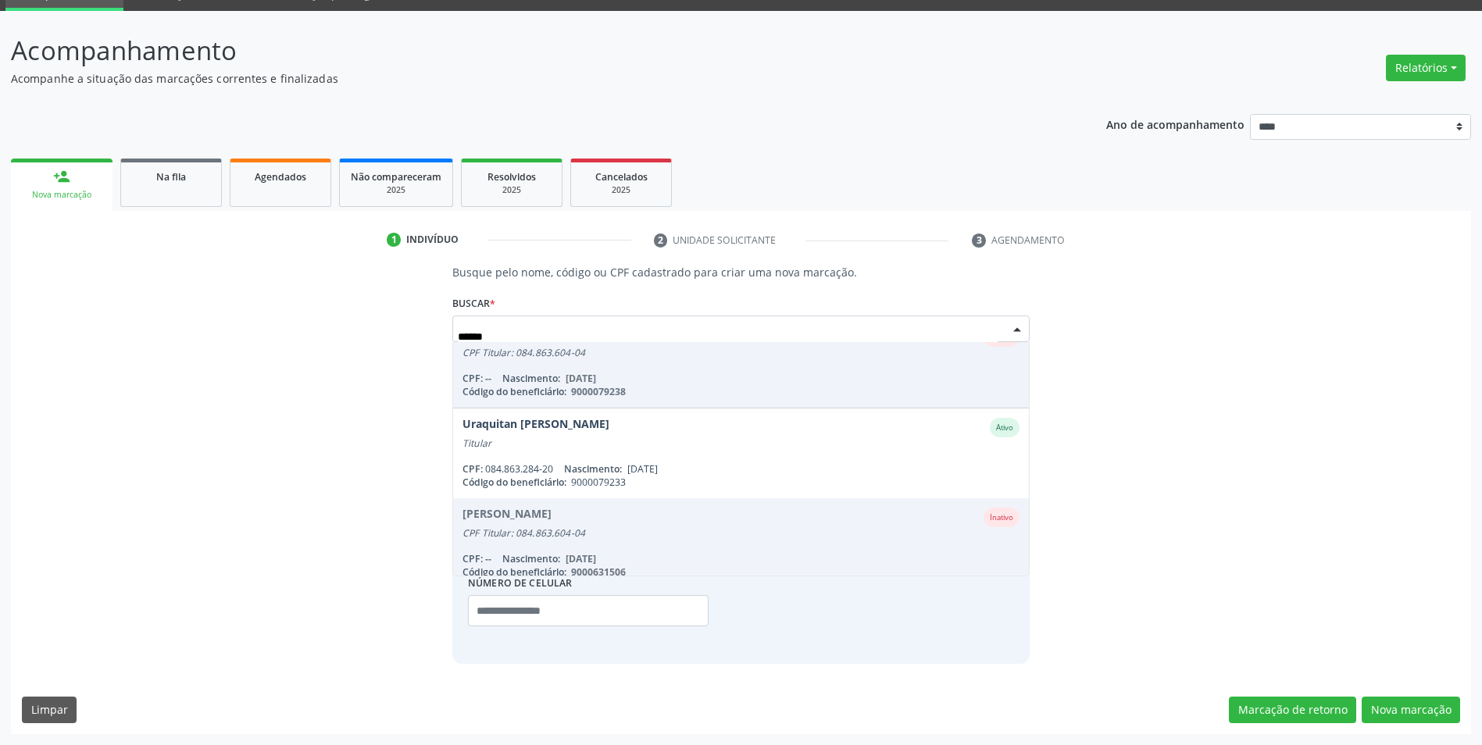
scroll to position [583, 0]
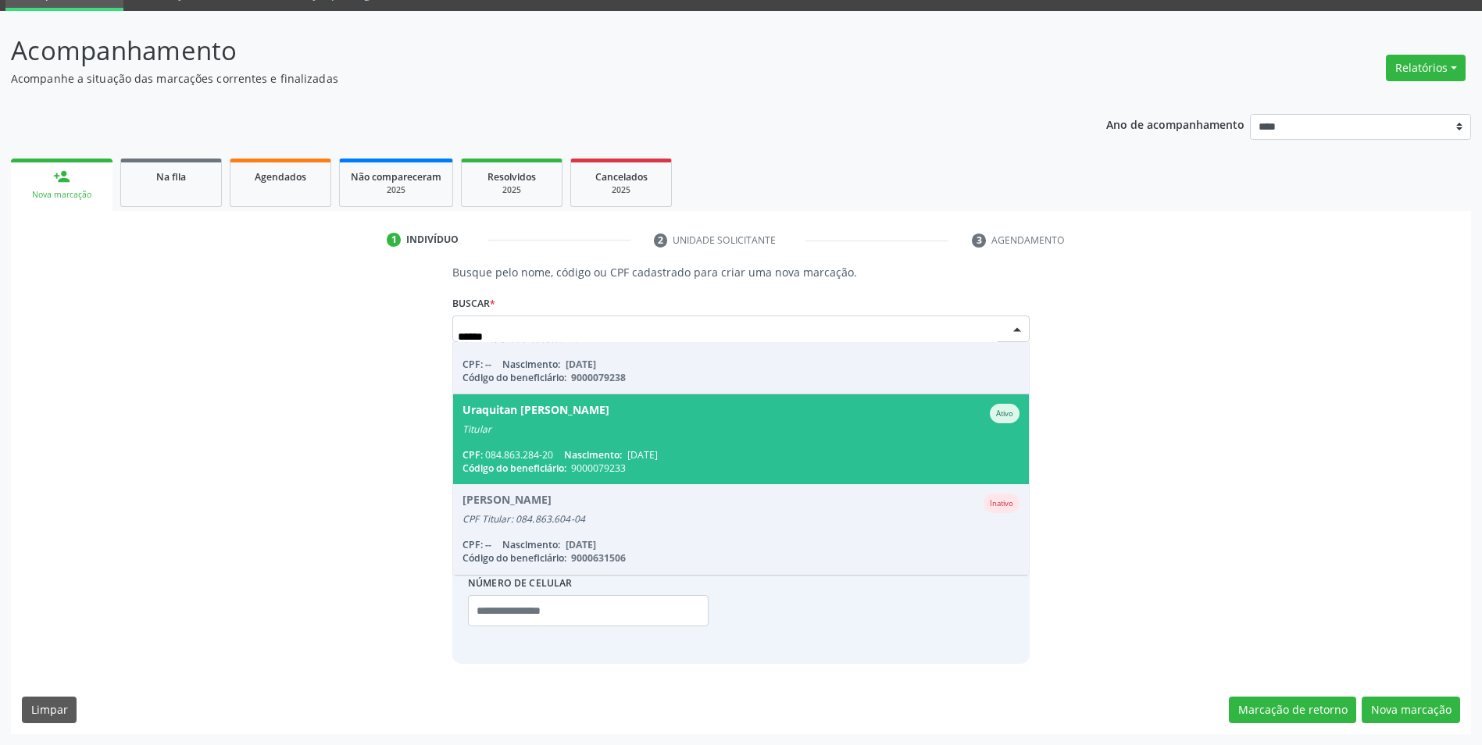
click at [632, 437] on span "Uraquitan Pessoa Lopes Ativo Titular CPF: 084.863.284-20 Nascimento: 16/06/1949…" at bounding box center [741, 440] width 576 height 90
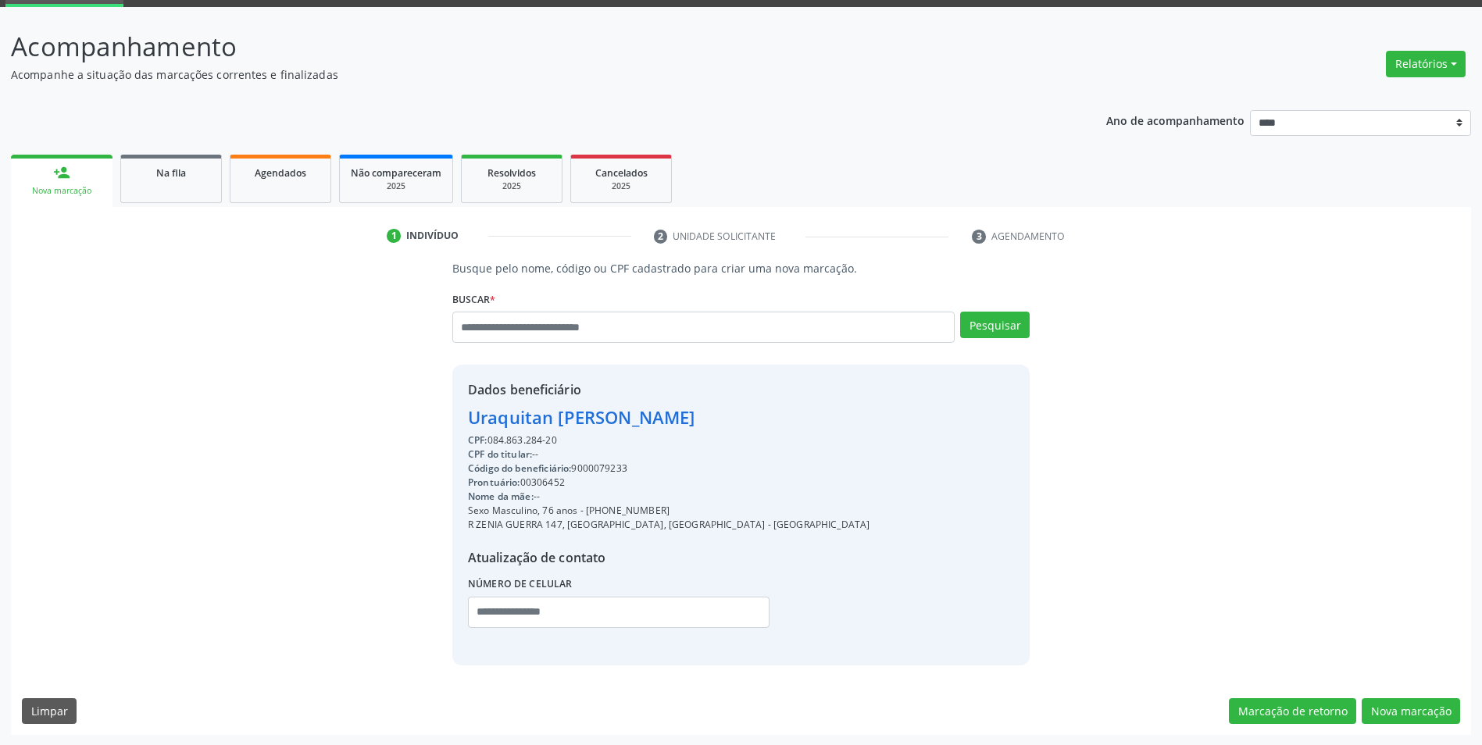
scroll to position [80, 0]
click at [1392, 703] on button "Nova marcação" at bounding box center [1411, 711] width 98 height 27
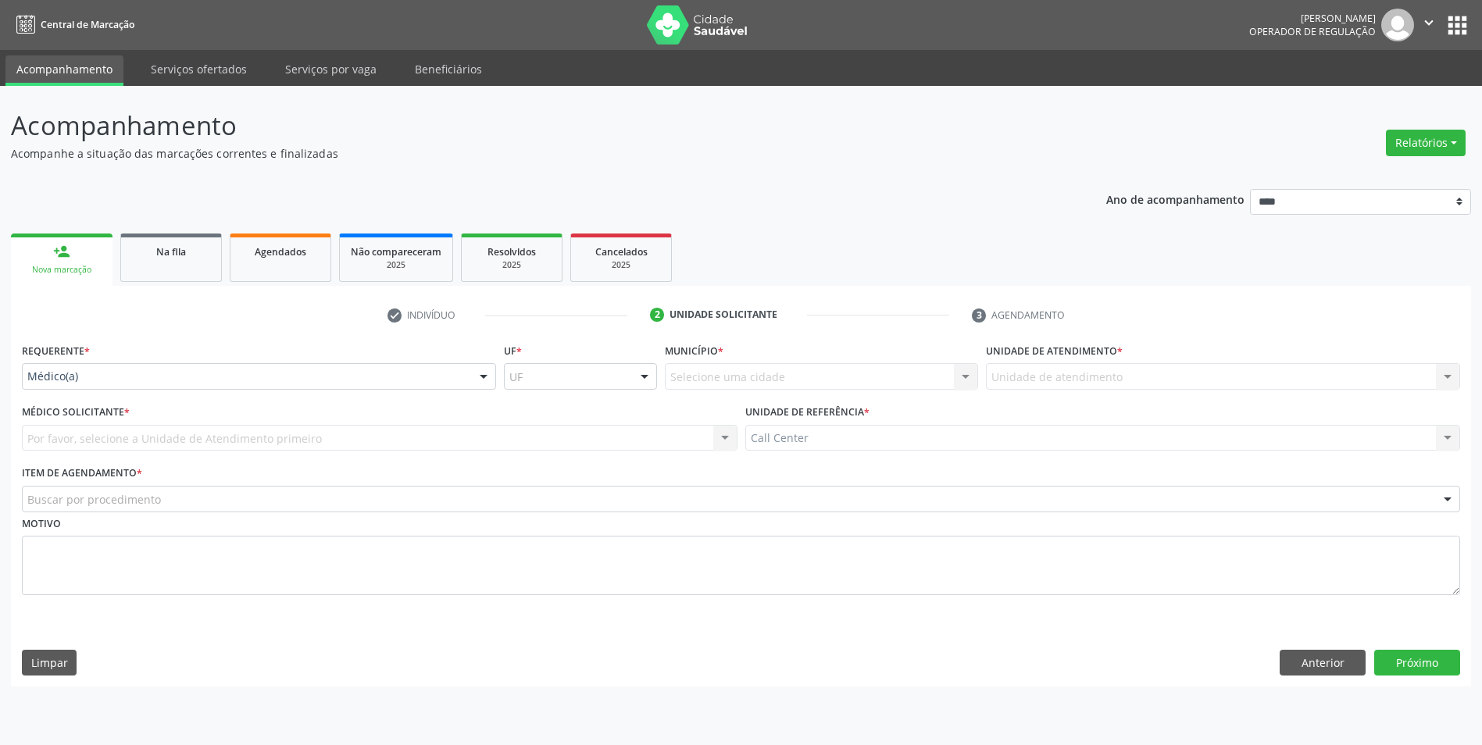
scroll to position [0, 0]
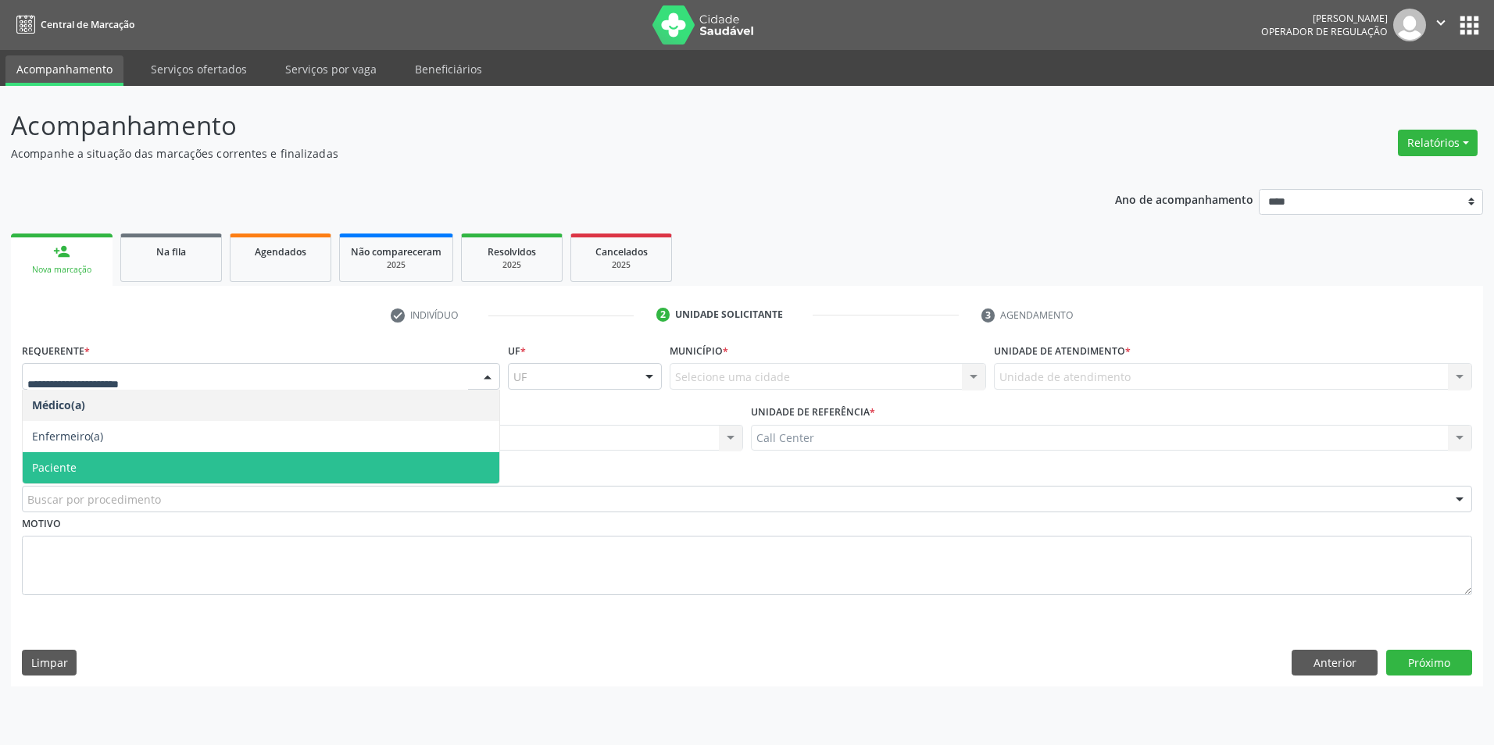
click at [202, 465] on span "Paciente" at bounding box center [261, 467] width 477 height 31
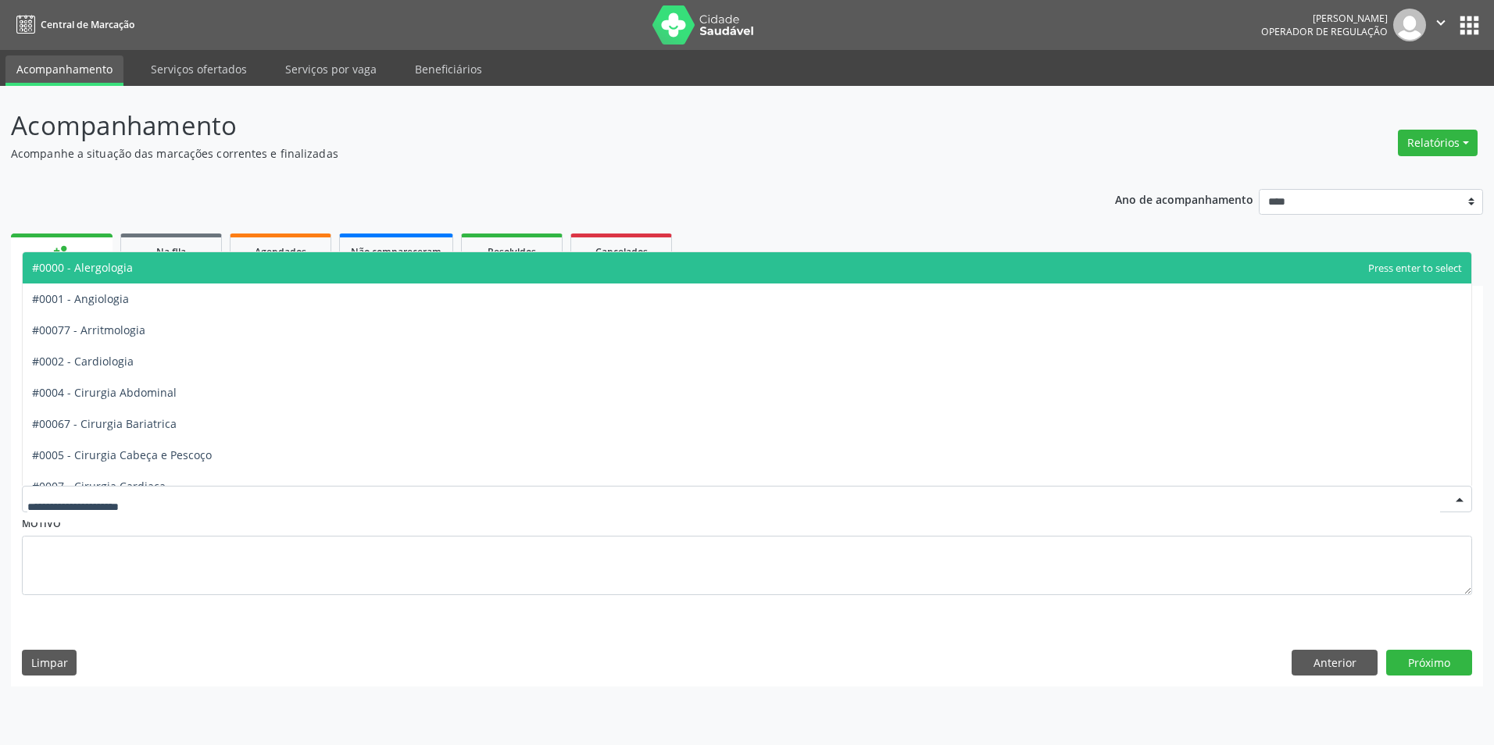
click at [191, 499] on div at bounding box center [747, 499] width 1450 height 27
type input "***"
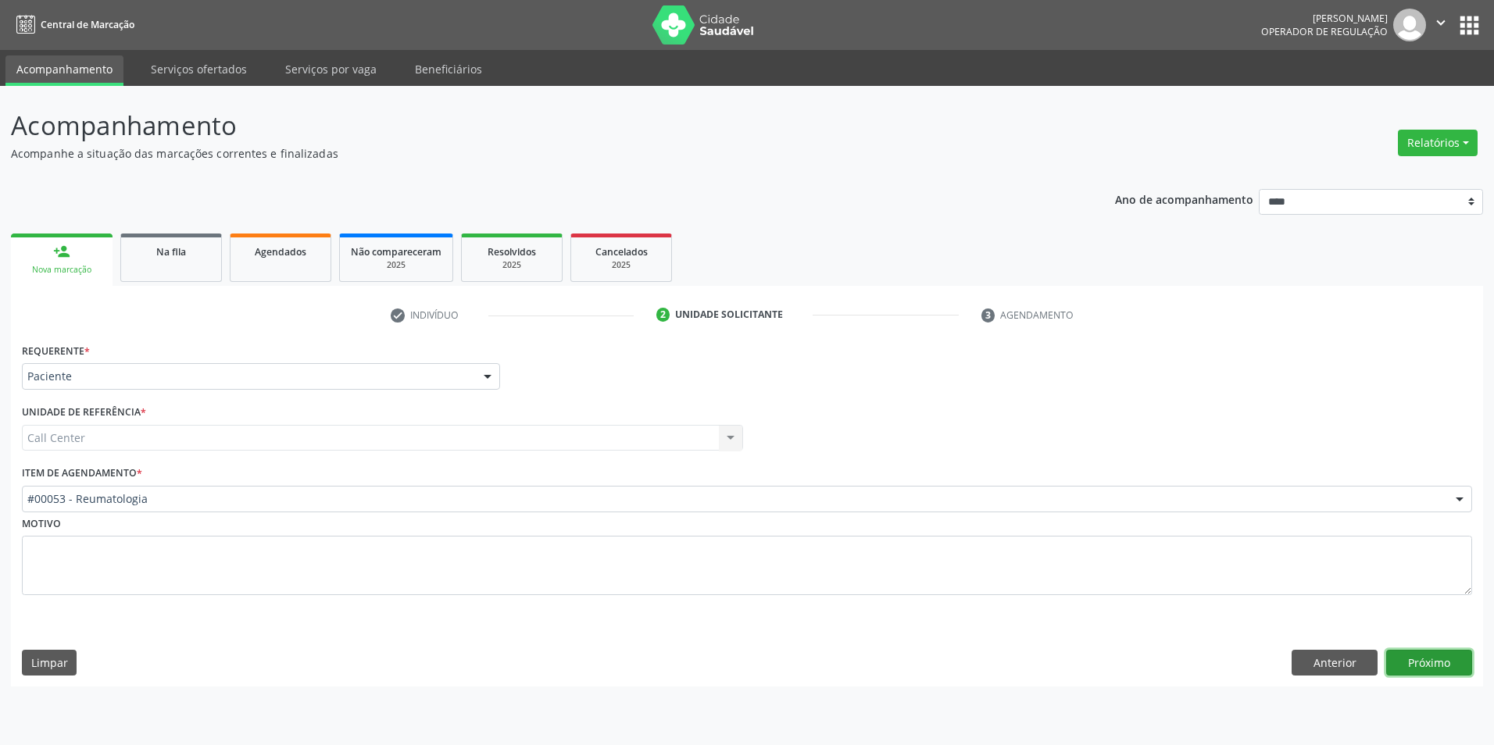
click at [1427, 667] on button "Próximo" at bounding box center [1429, 663] width 86 height 27
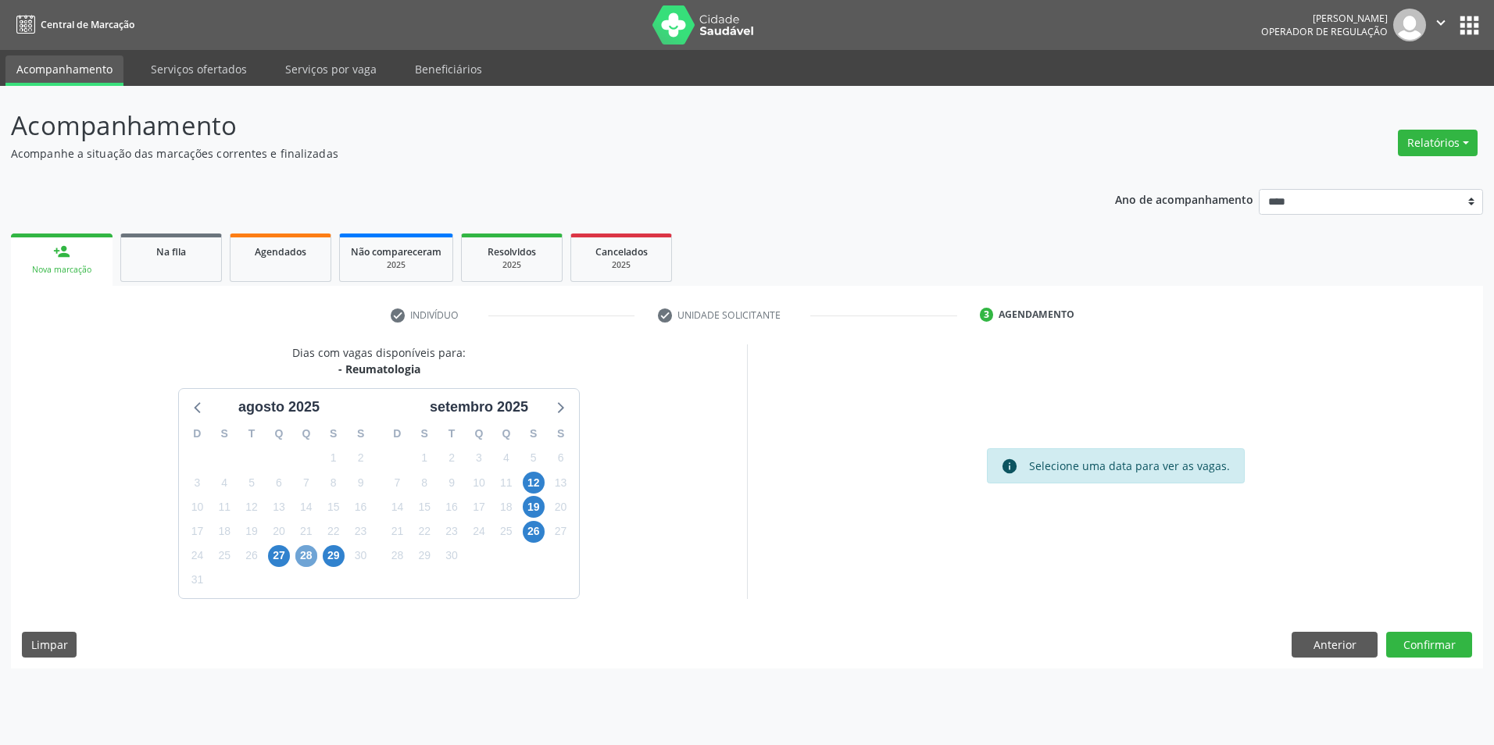
click at [303, 559] on span "28" at bounding box center [306, 556] width 22 height 22
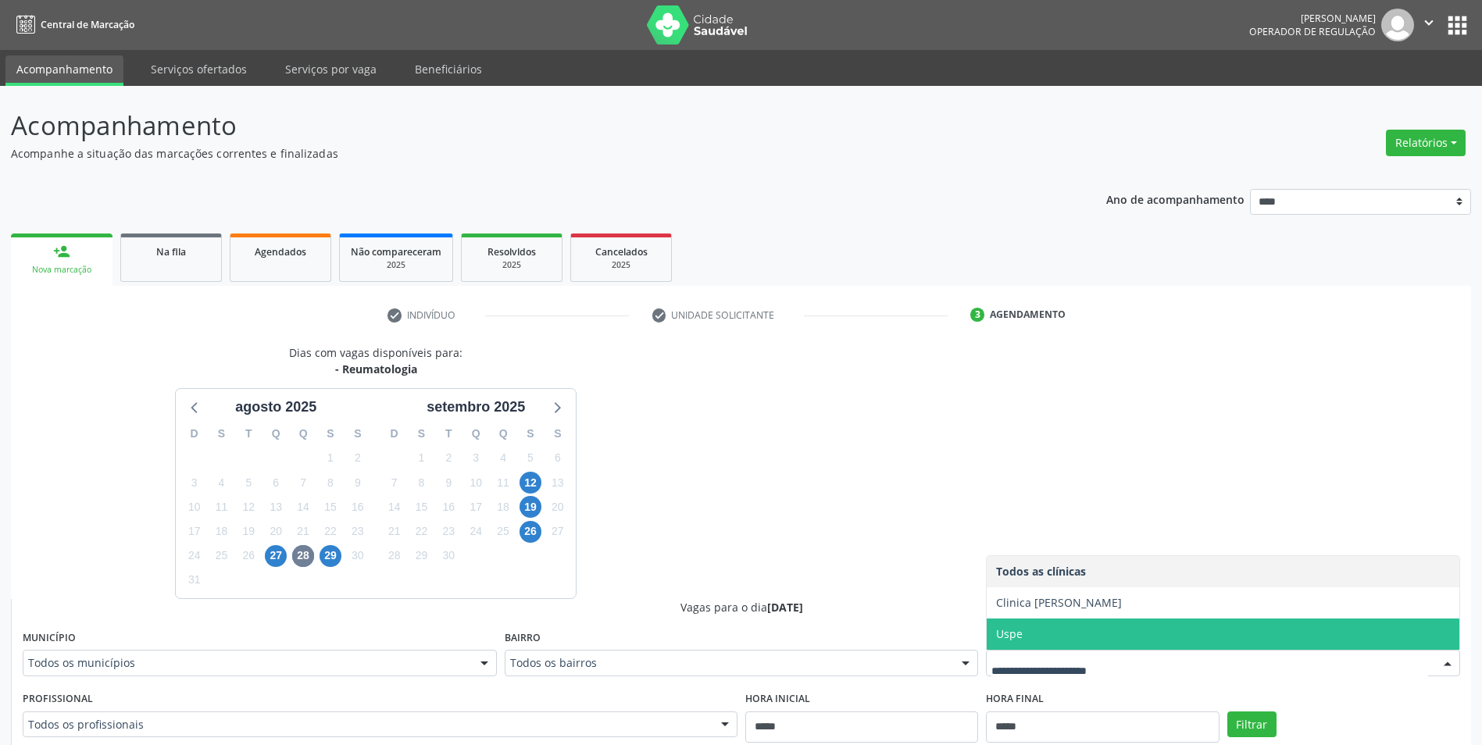
click at [1200, 644] on span "Uspe" at bounding box center [1223, 634] width 473 height 31
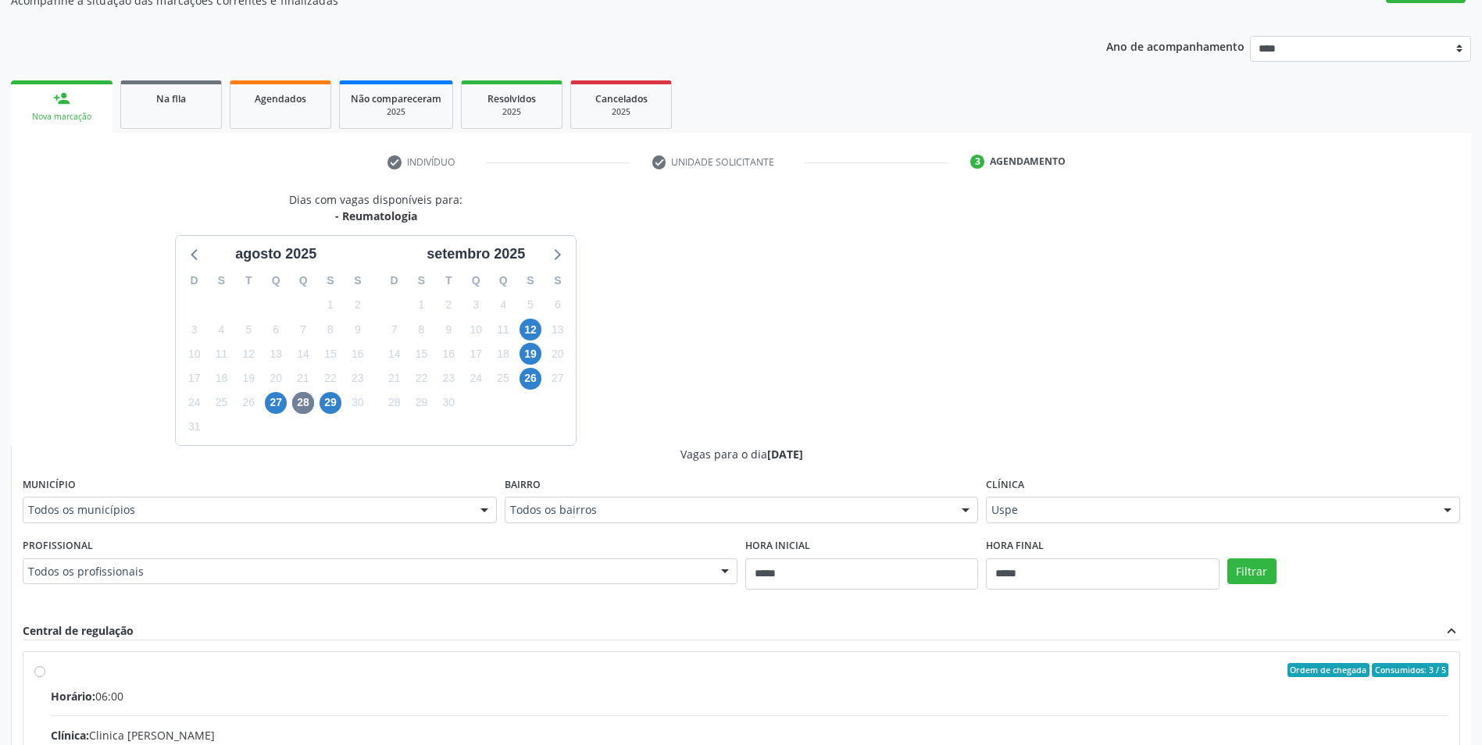
scroll to position [156, 0]
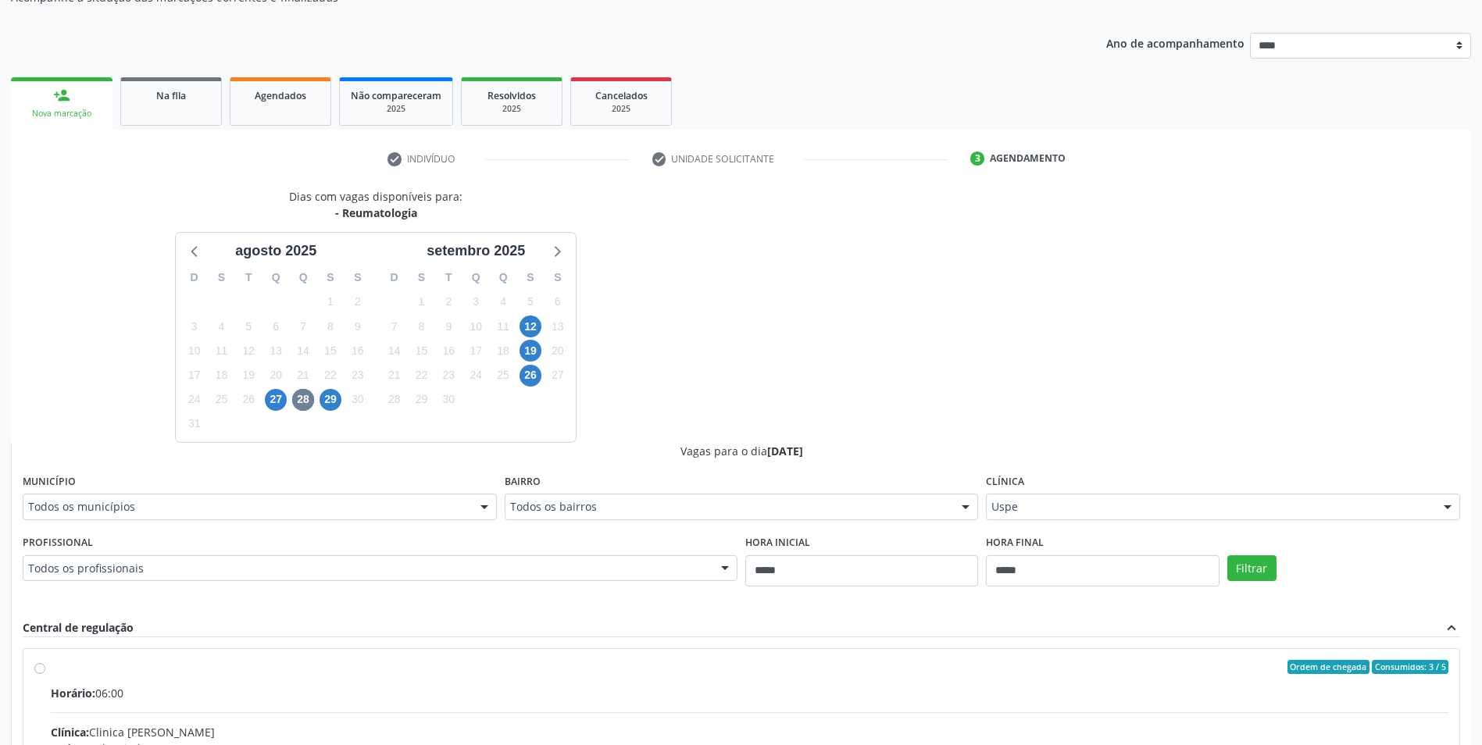
click at [1255, 552] on div "Filtrar" at bounding box center [1343, 567] width 241 height 72
click at [1259, 566] on button "Filtrar" at bounding box center [1251, 568] width 49 height 27
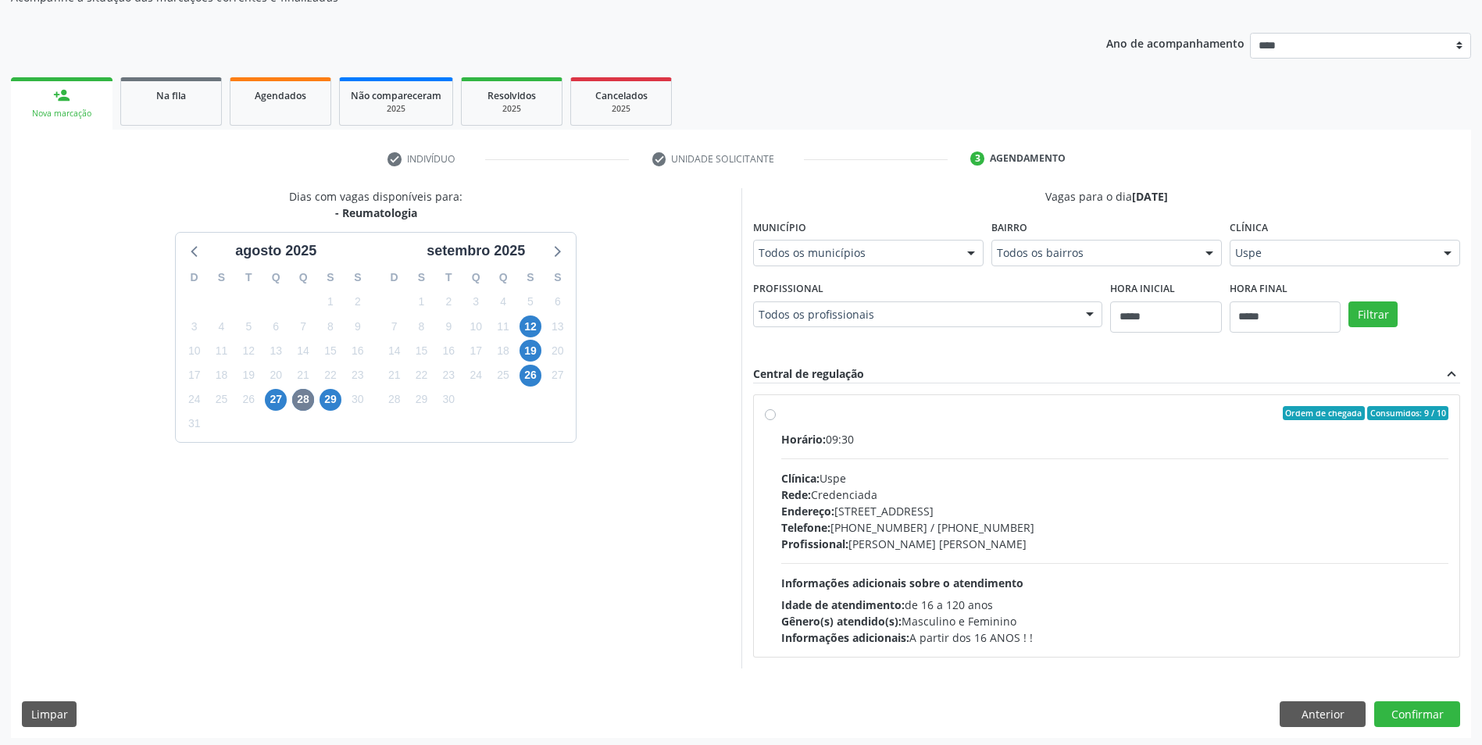
click at [1080, 525] on div "Telefone: (81) 3221-8850 / 3035-7616" at bounding box center [1115, 528] width 668 height 16
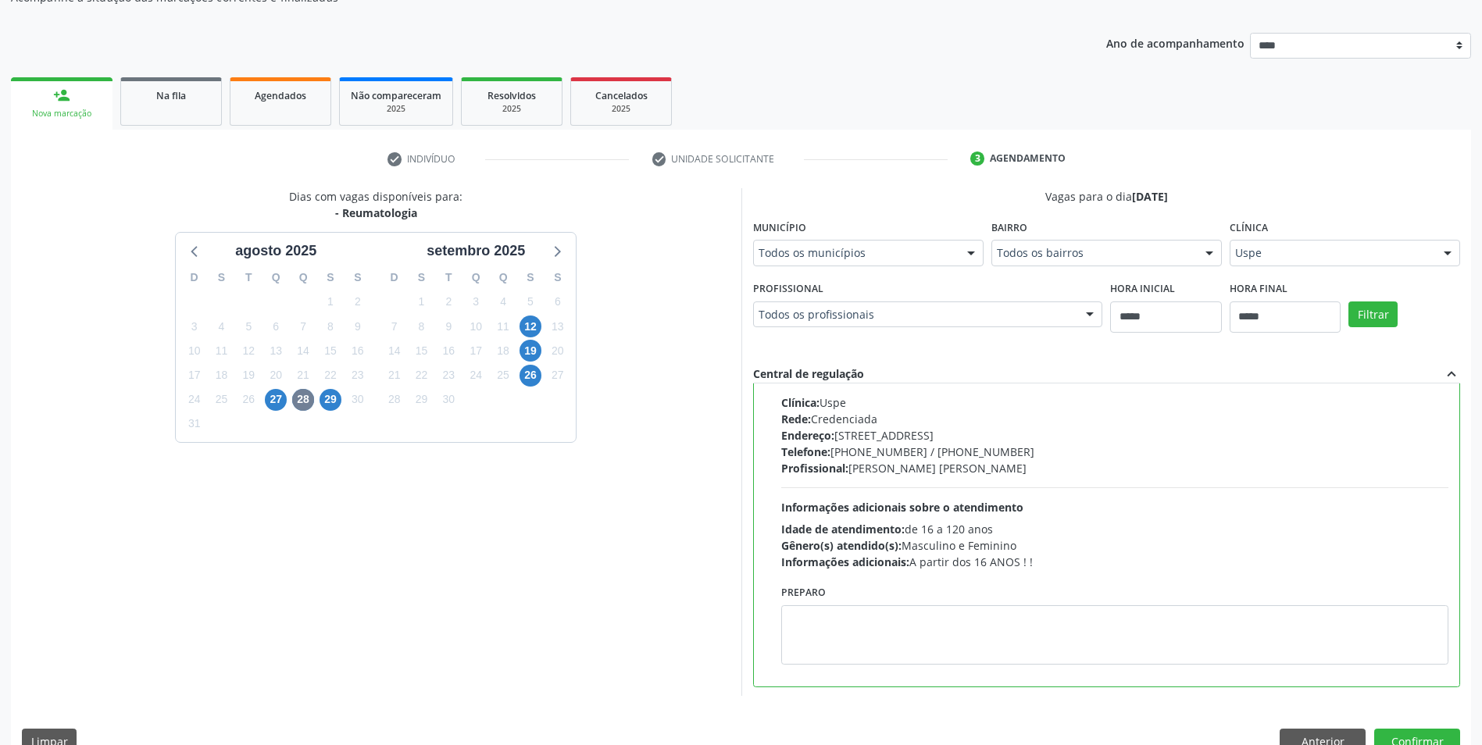
scroll to position [77, 0]
click at [865, 637] on textarea at bounding box center [1115, 633] width 668 height 59
paste textarea "**********"
type textarea "**********"
click at [1395, 733] on button "Confirmar" at bounding box center [1417, 742] width 86 height 27
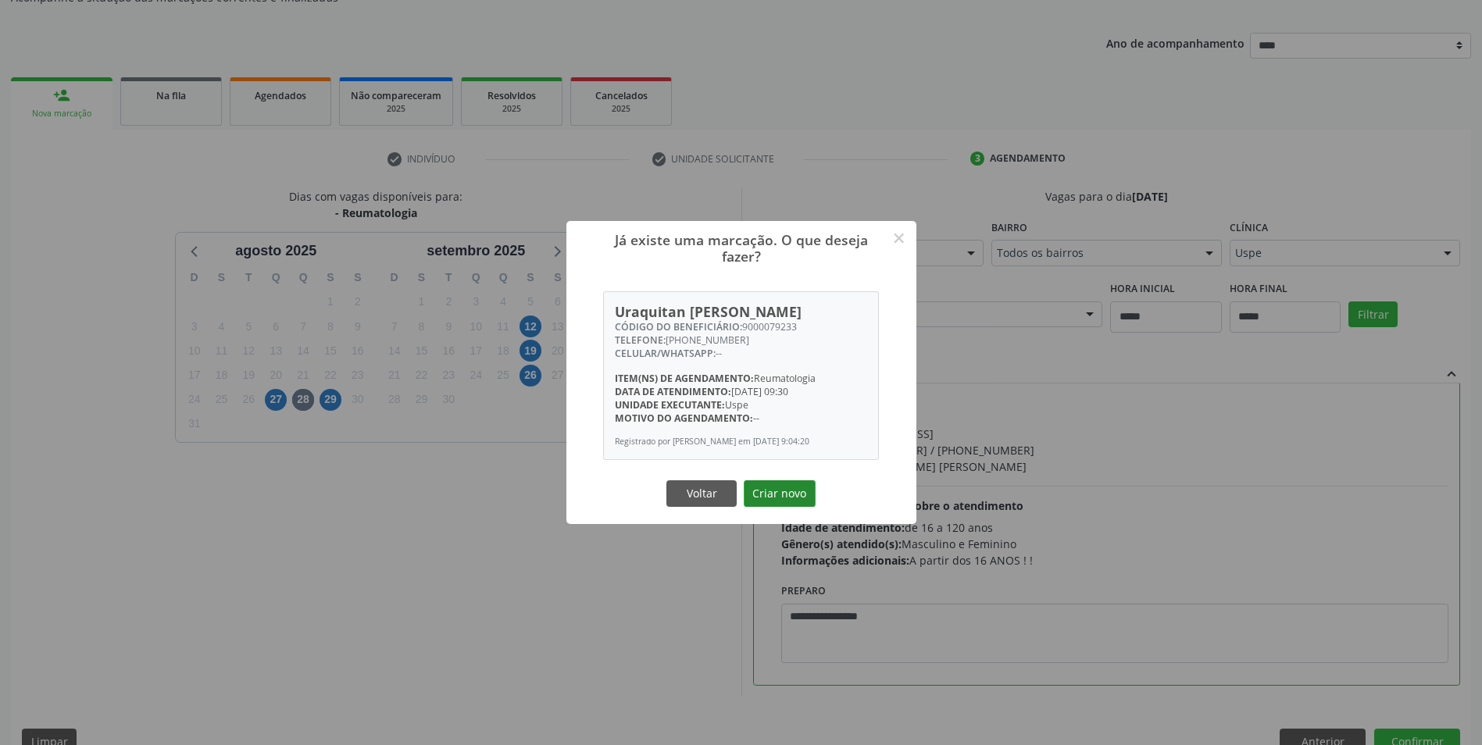
click at [797, 507] on button "Criar novo" at bounding box center [780, 493] width 72 height 27
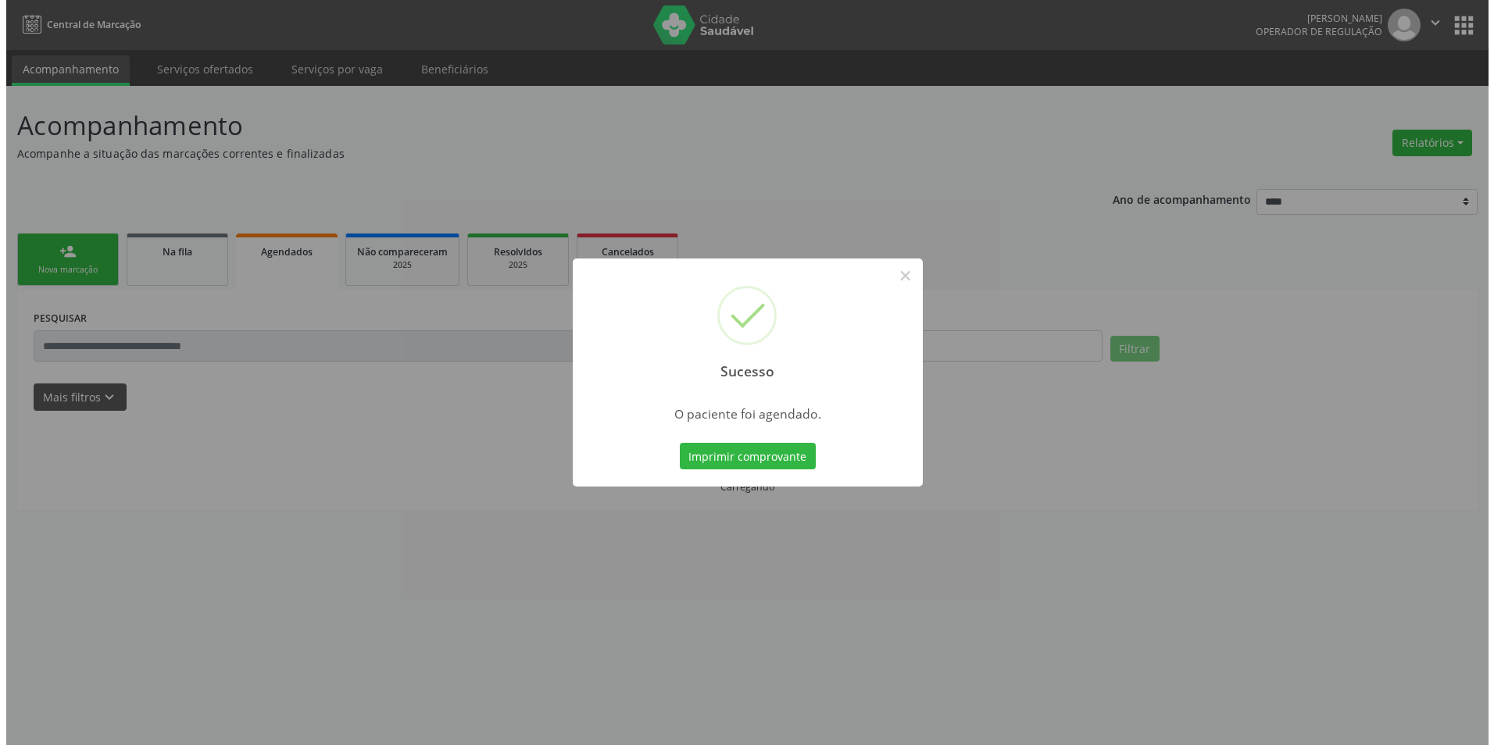
scroll to position [0, 0]
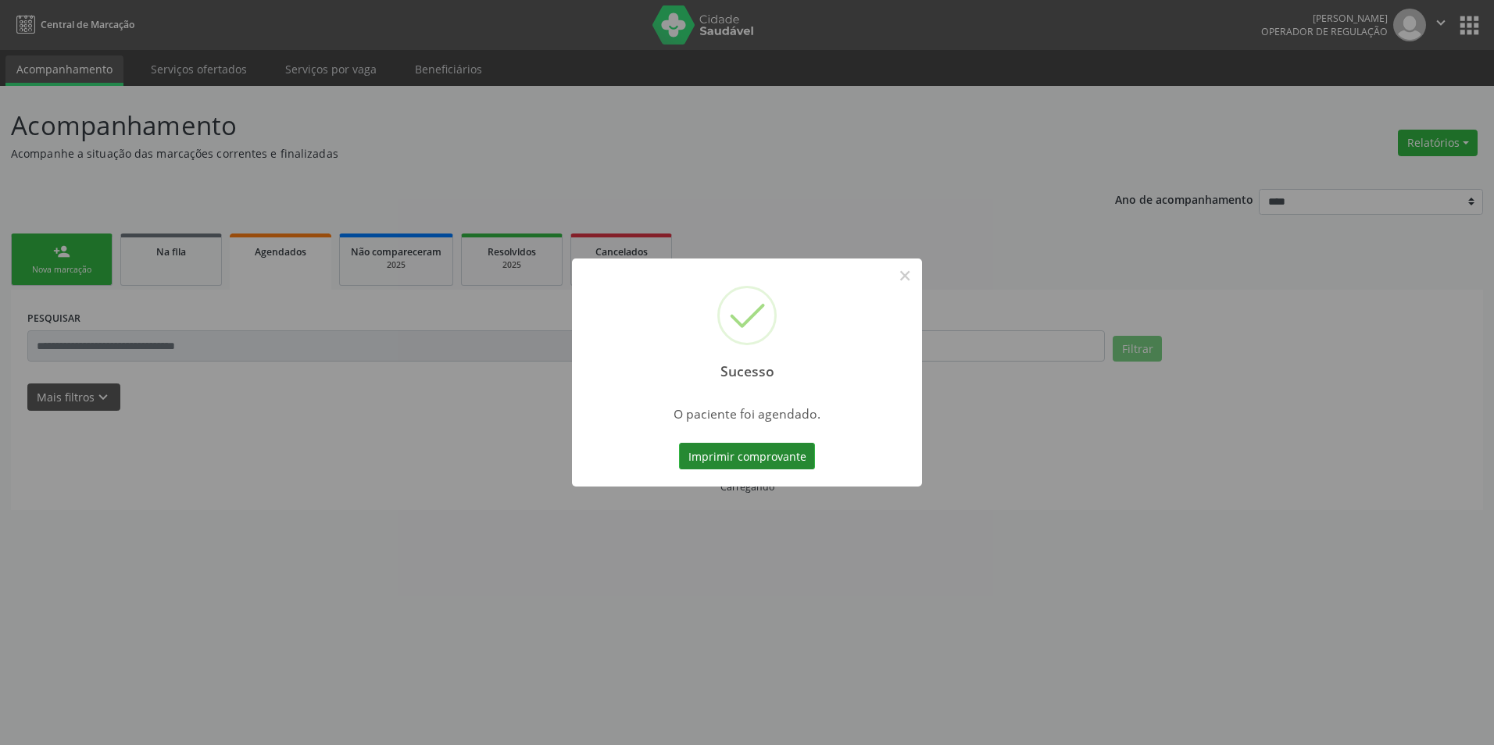
click at [748, 455] on button "Imprimir comprovante" at bounding box center [747, 456] width 136 height 27
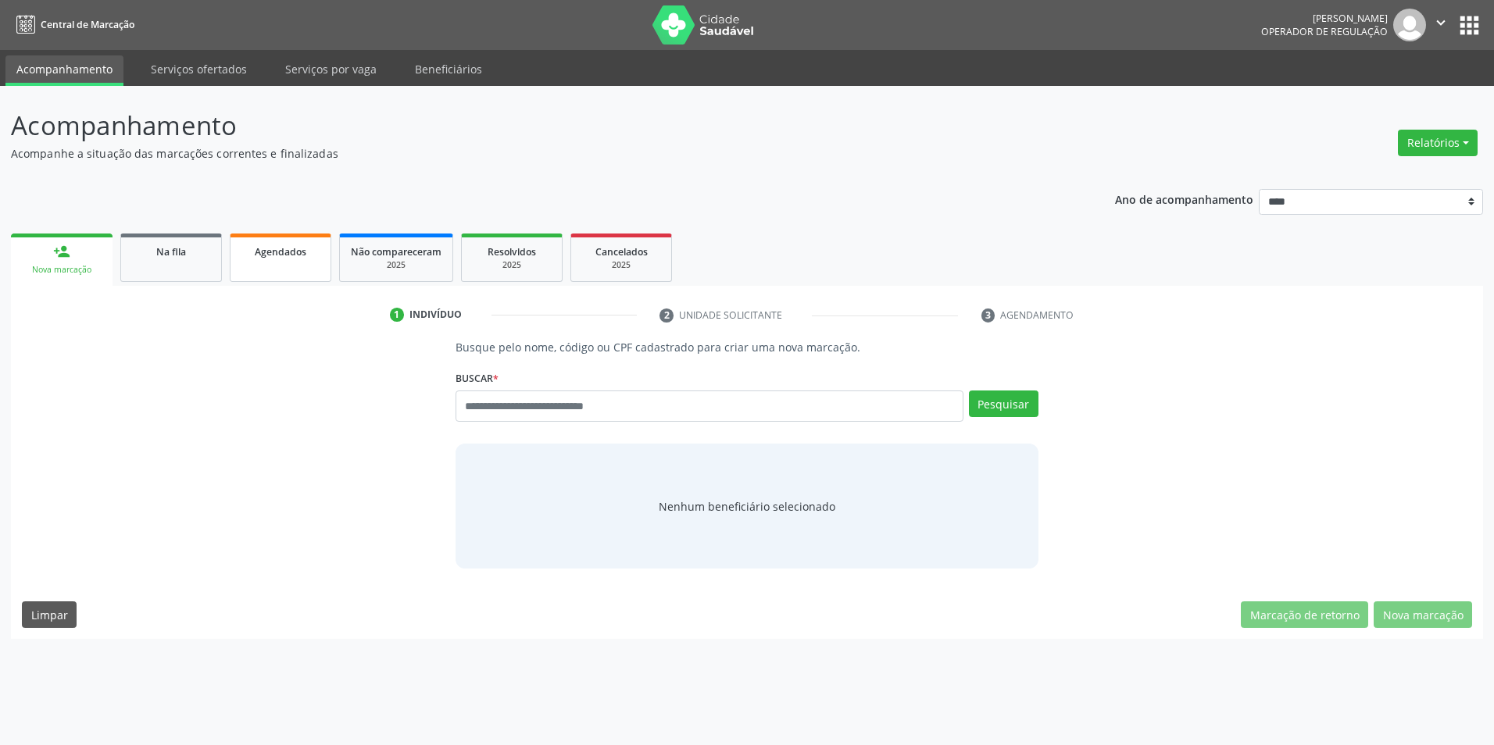
click at [309, 254] on div "Agendados" at bounding box center [280, 251] width 78 height 16
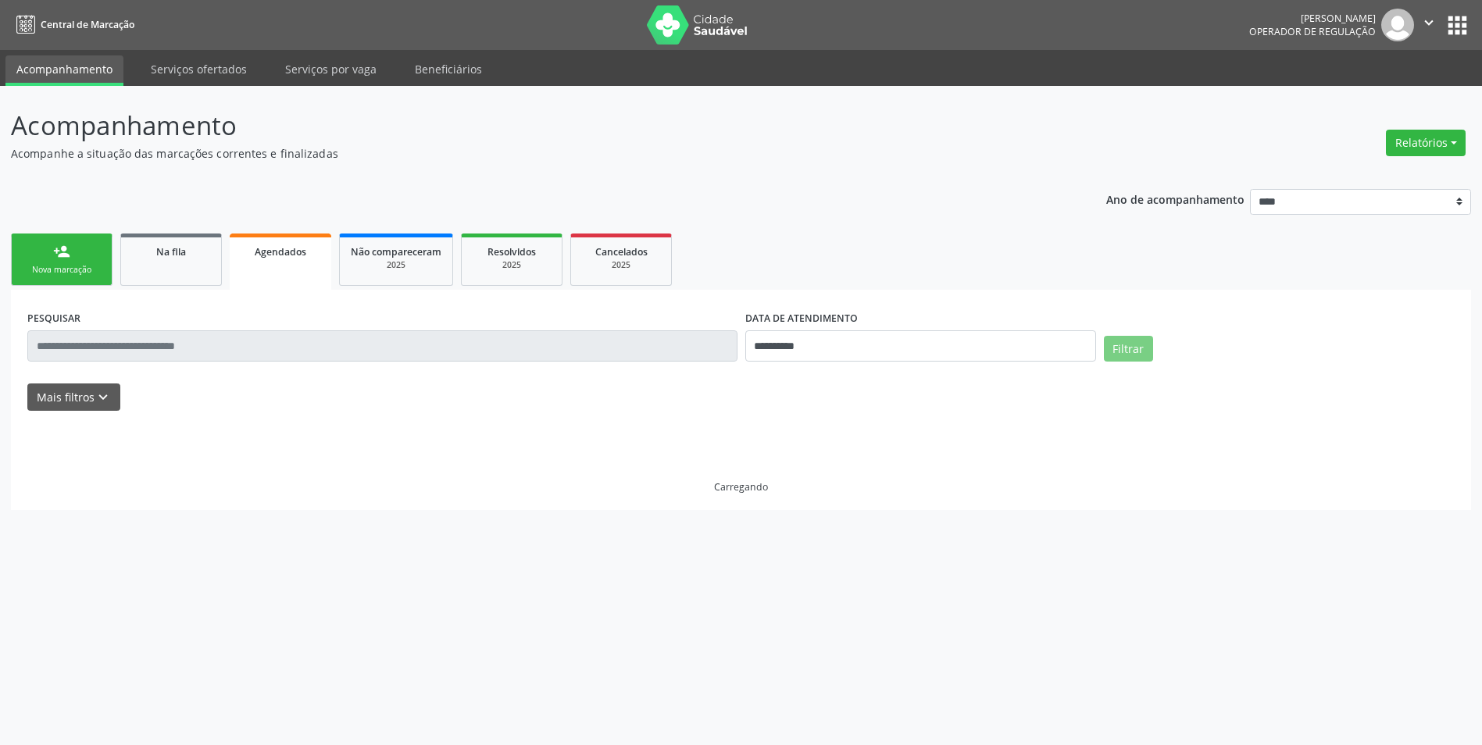
click at [857, 369] on div "**********" at bounding box center [920, 339] width 359 height 66
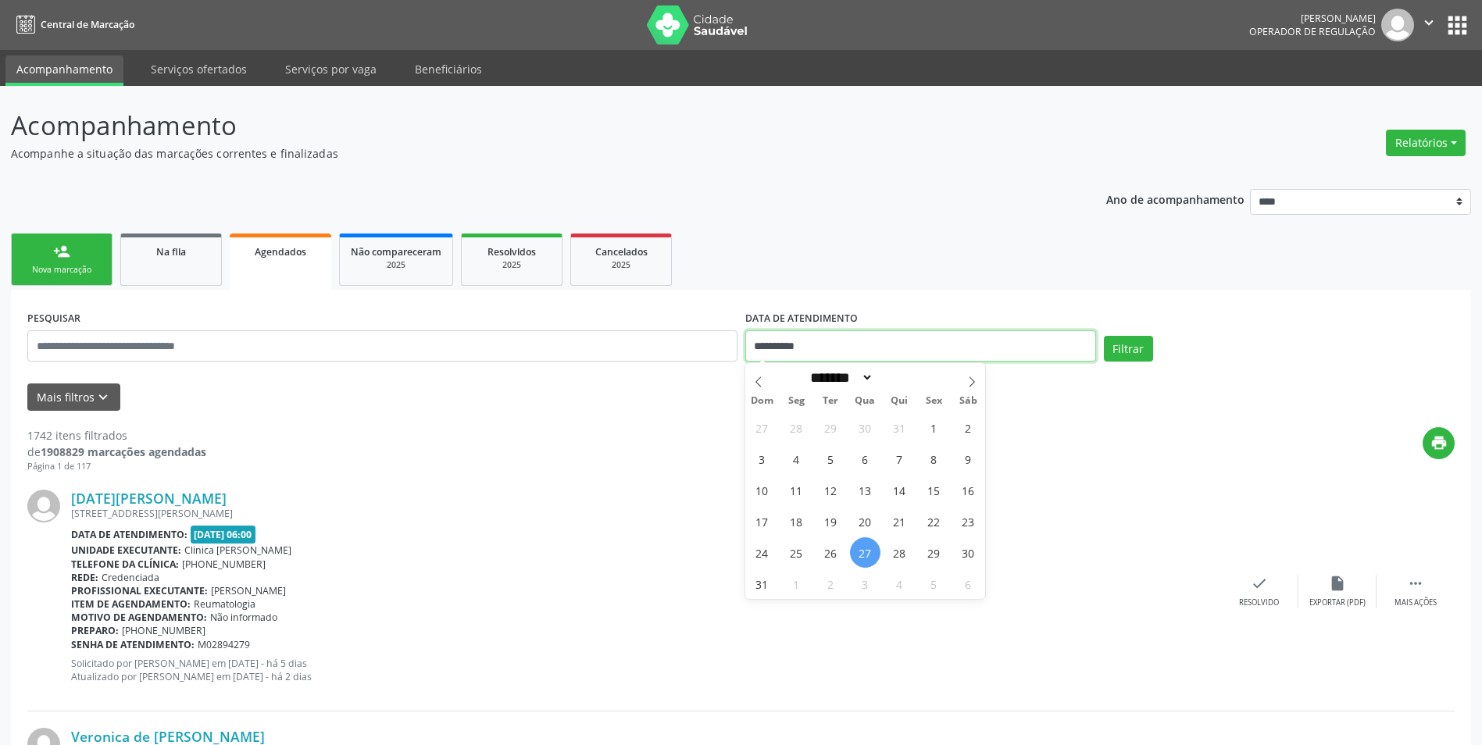
click at [871, 350] on input "**********" at bounding box center [920, 345] width 351 height 31
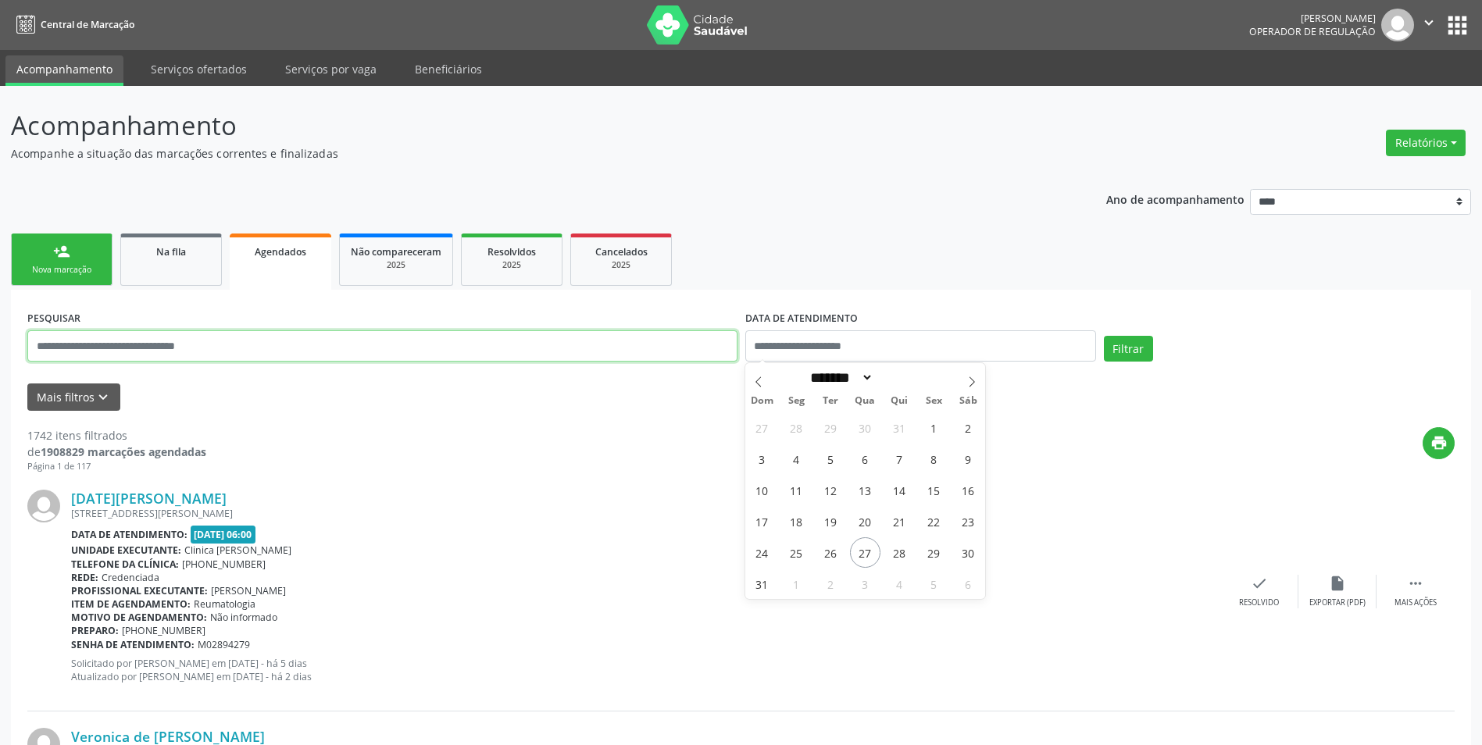
click at [262, 348] on input "text" at bounding box center [382, 345] width 710 height 31
paste input "**********"
click at [1104, 336] on button "Filtrar" at bounding box center [1128, 349] width 49 height 27
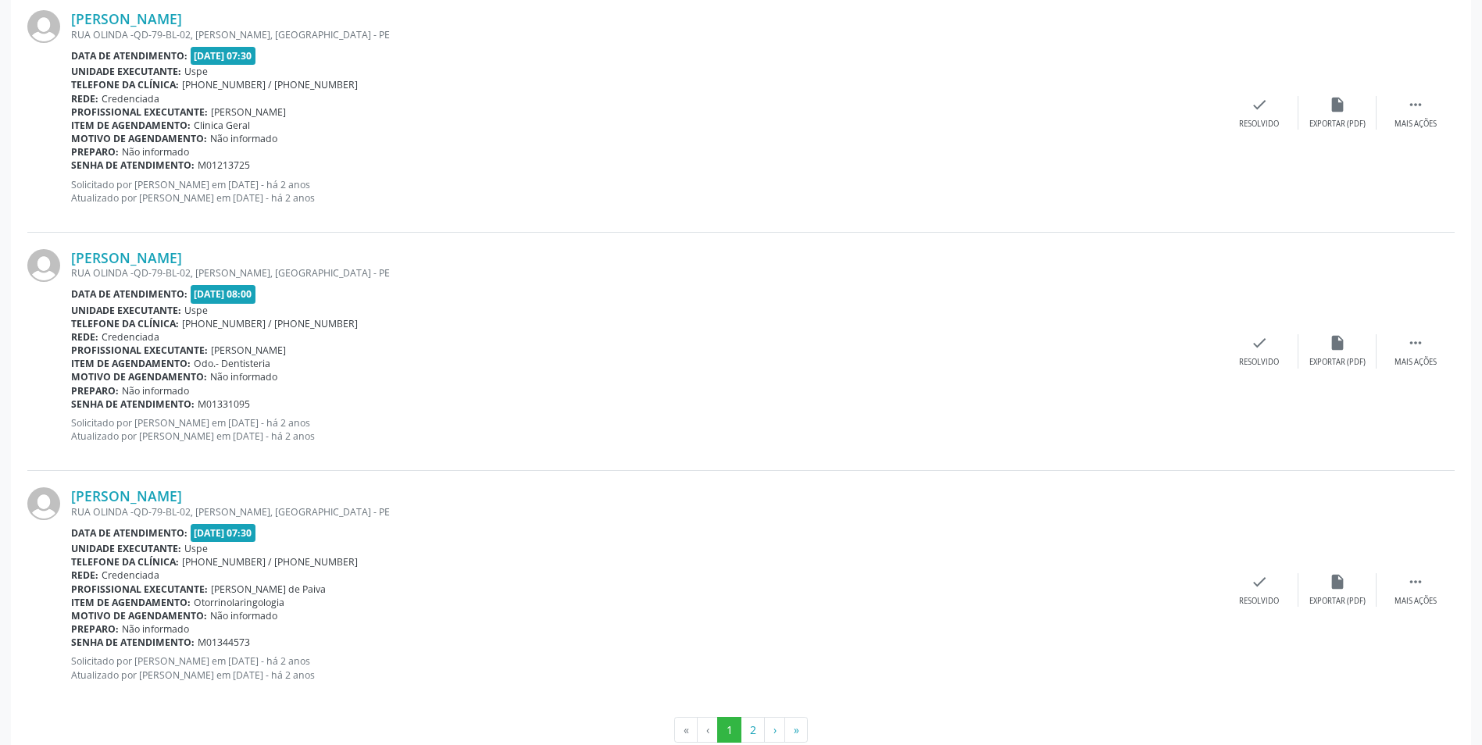
scroll to position [3378, 0]
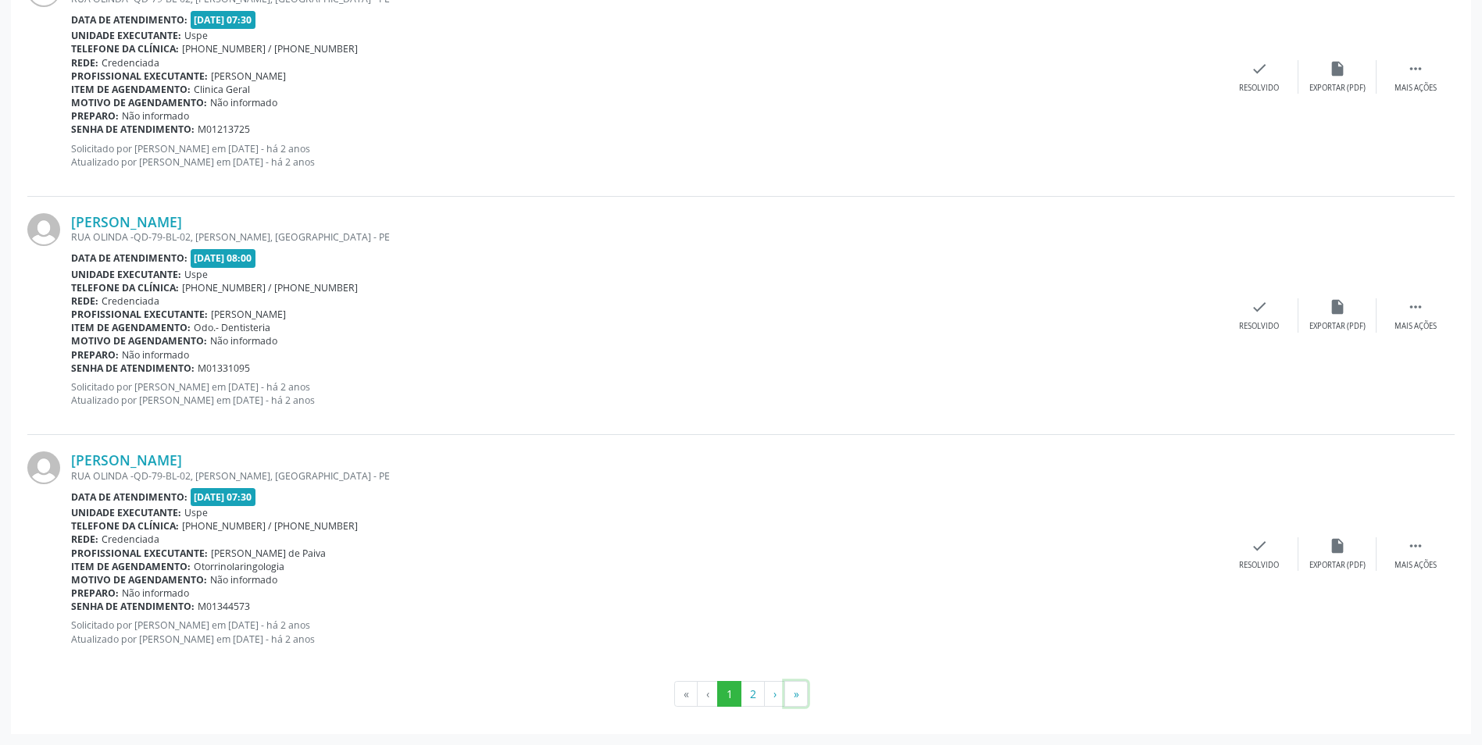
click at [801, 695] on button "»" at bounding box center [795, 694] width 23 height 27
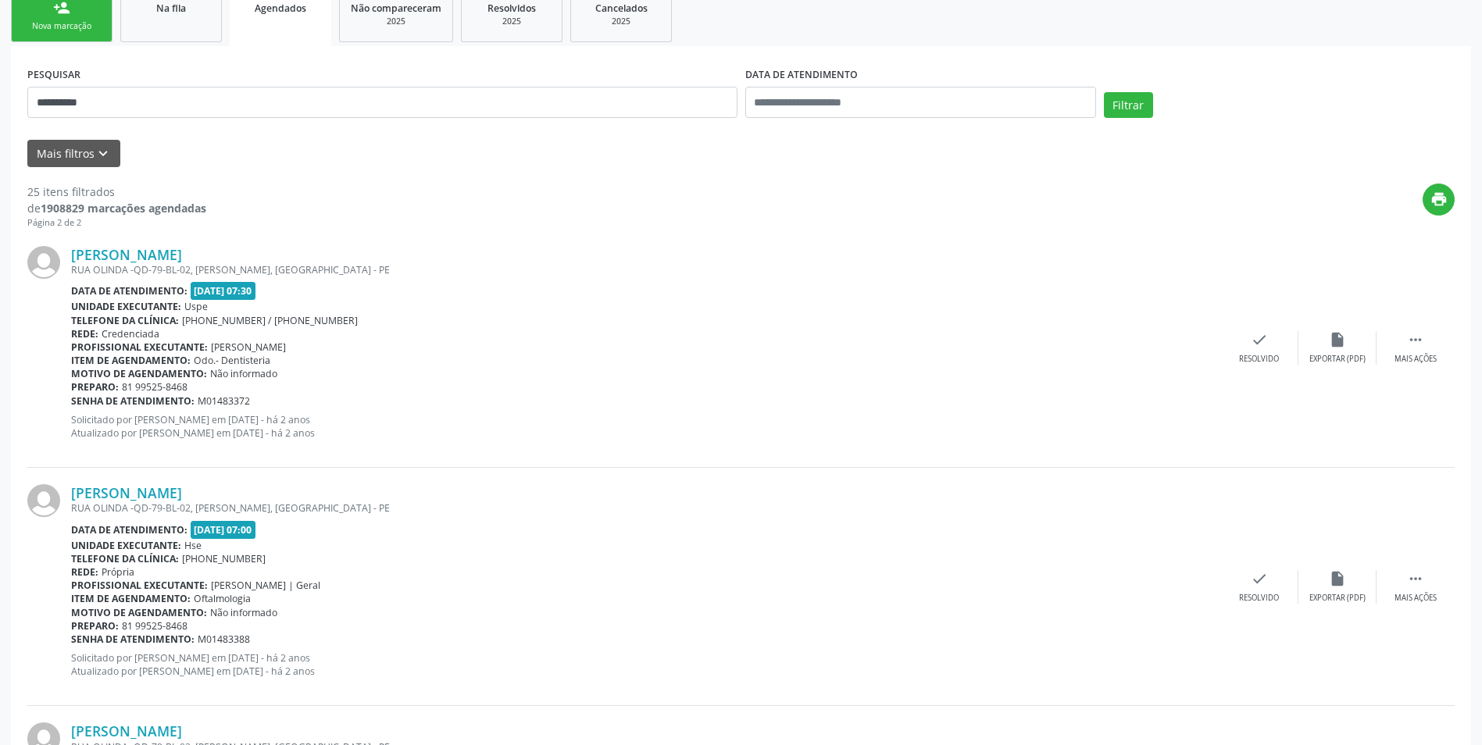
scroll to position [0, 0]
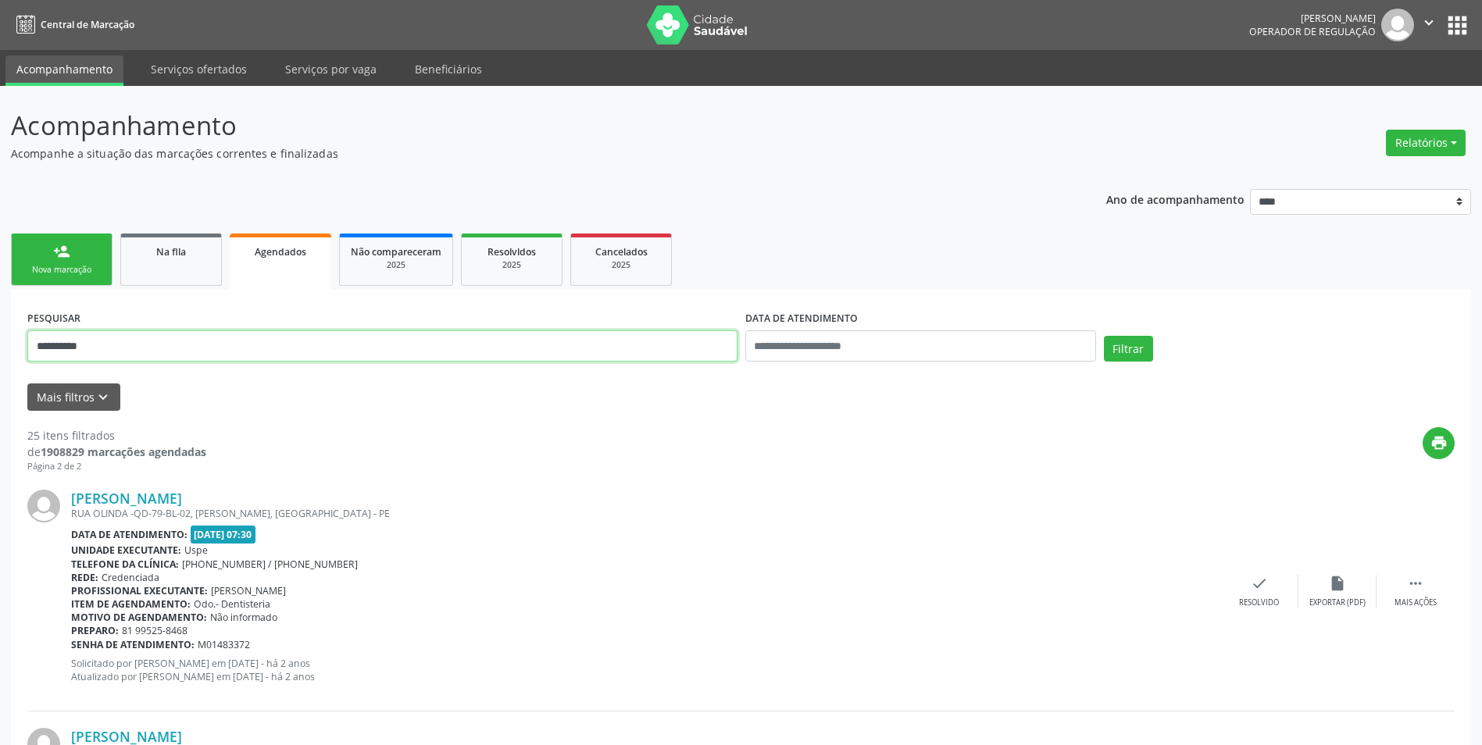
click at [342, 358] on input "**********" at bounding box center [382, 345] width 710 height 31
paste input "text"
type input "**********"
click at [1128, 348] on button "Filtrar" at bounding box center [1128, 349] width 49 height 27
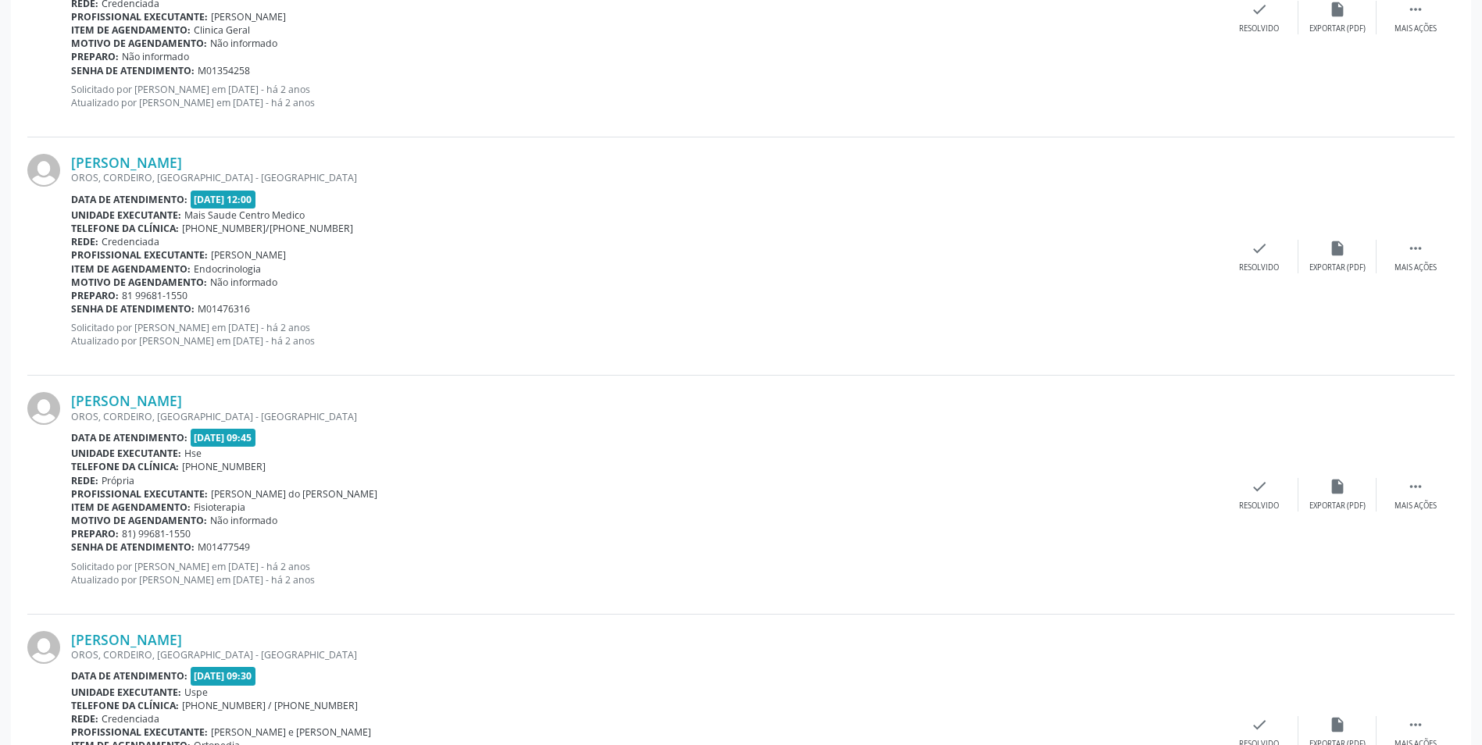
scroll to position [3378, 0]
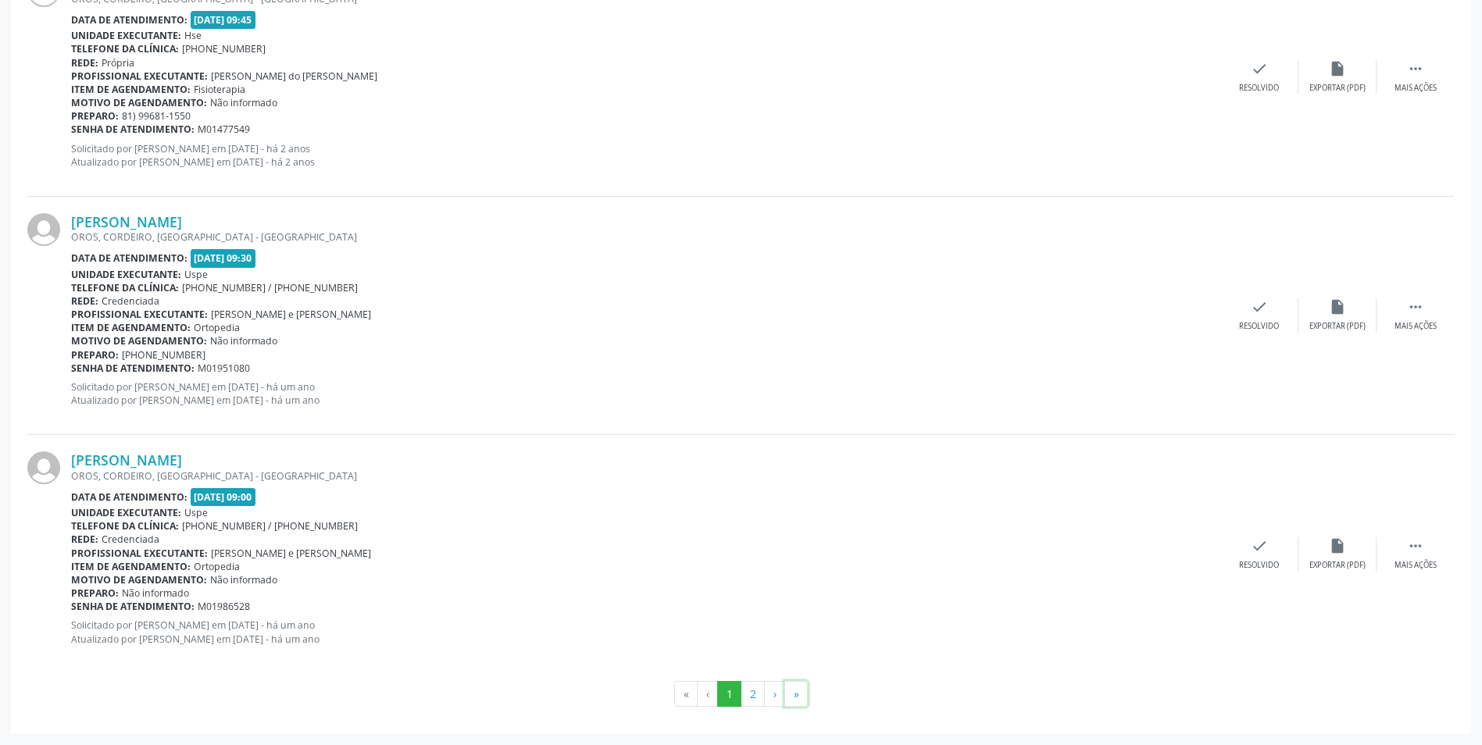
click at [792, 693] on button "»" at bounding box center [795, 694] width 23 height 27
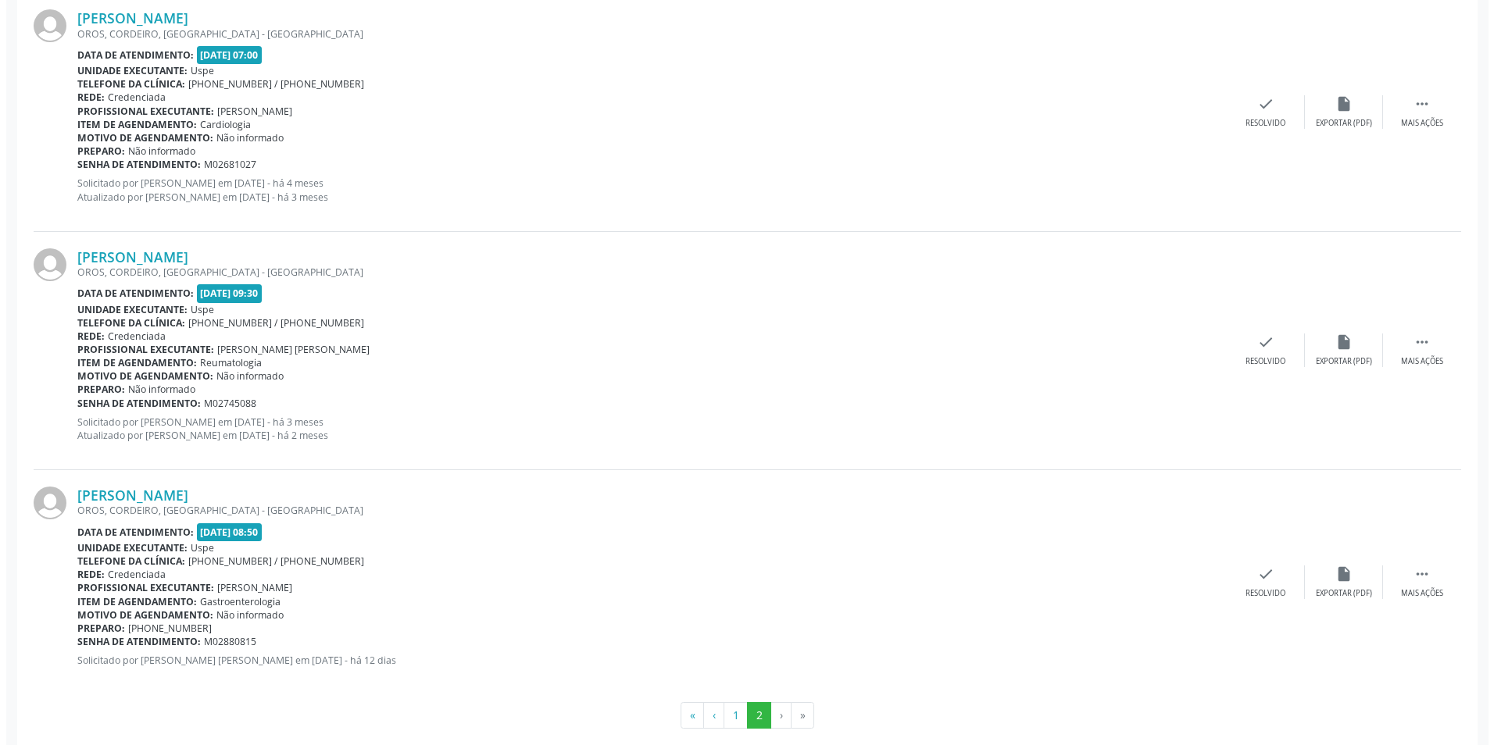
scroll to position [2159, 0]
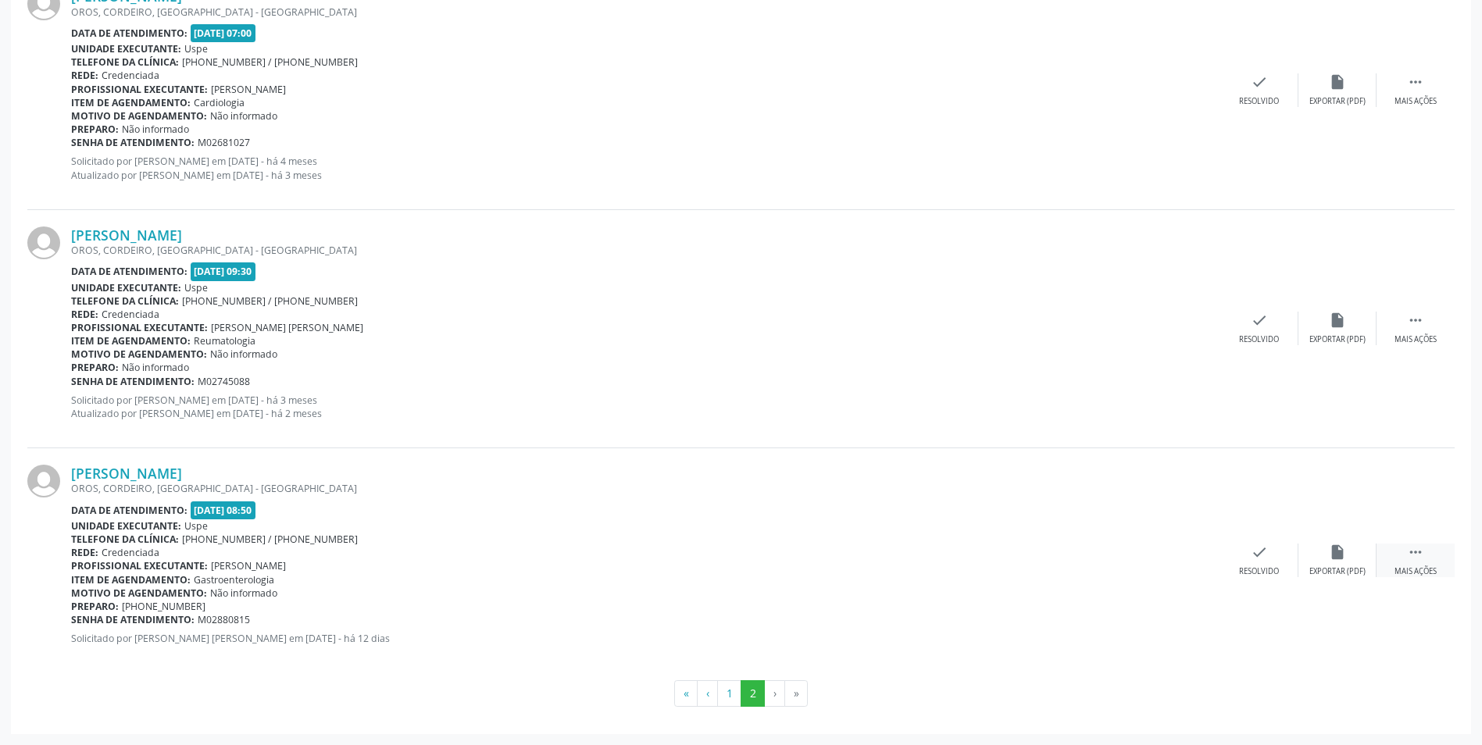
click at [1412, 552] on icon "" at bounding box center [1415, 552] width 17 height 17
click at [1187, 553] on icon "cancel" at bounding box center [1181, 552] width 17 height 17
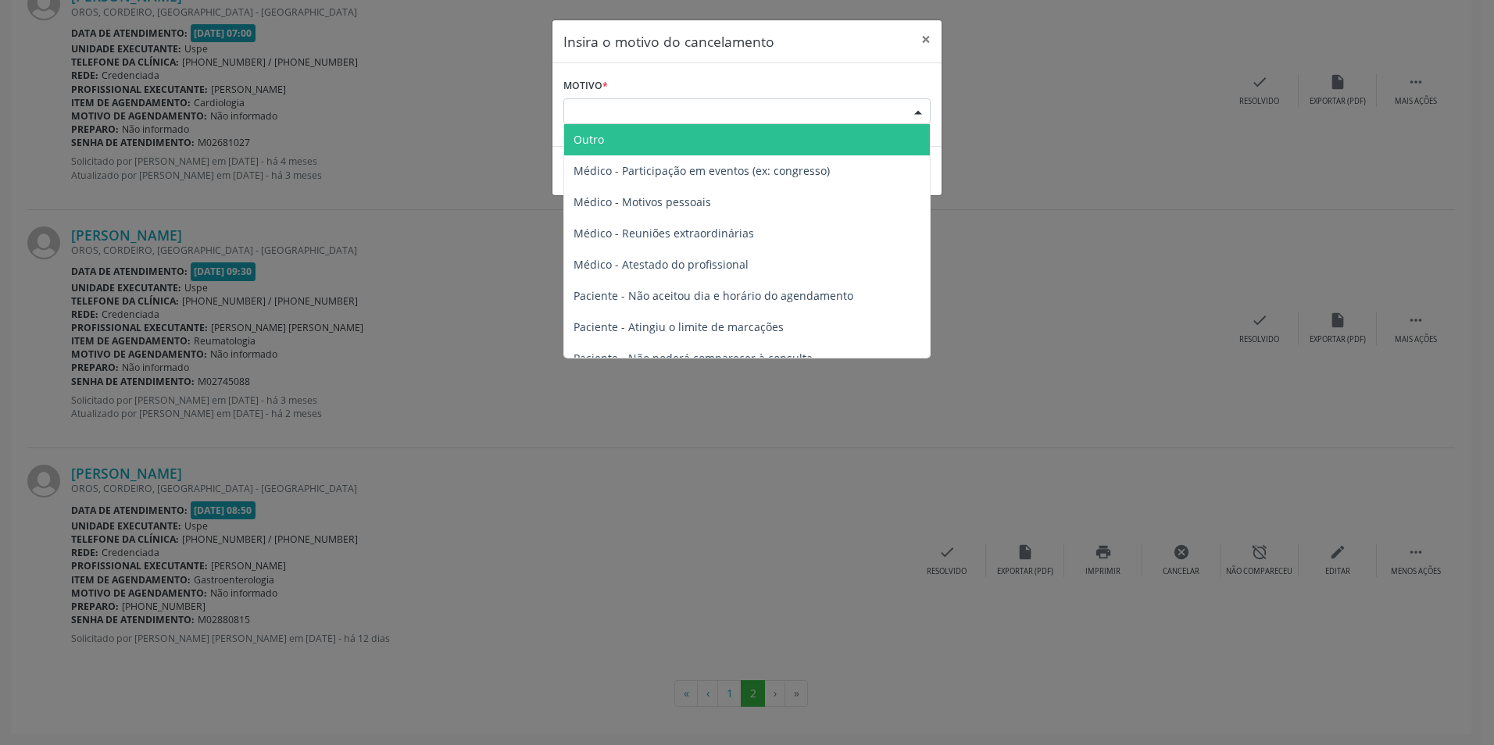
click at [773, 109] on div "Escolha o motivo" at bounding box center [746, 111] width 367 height 27
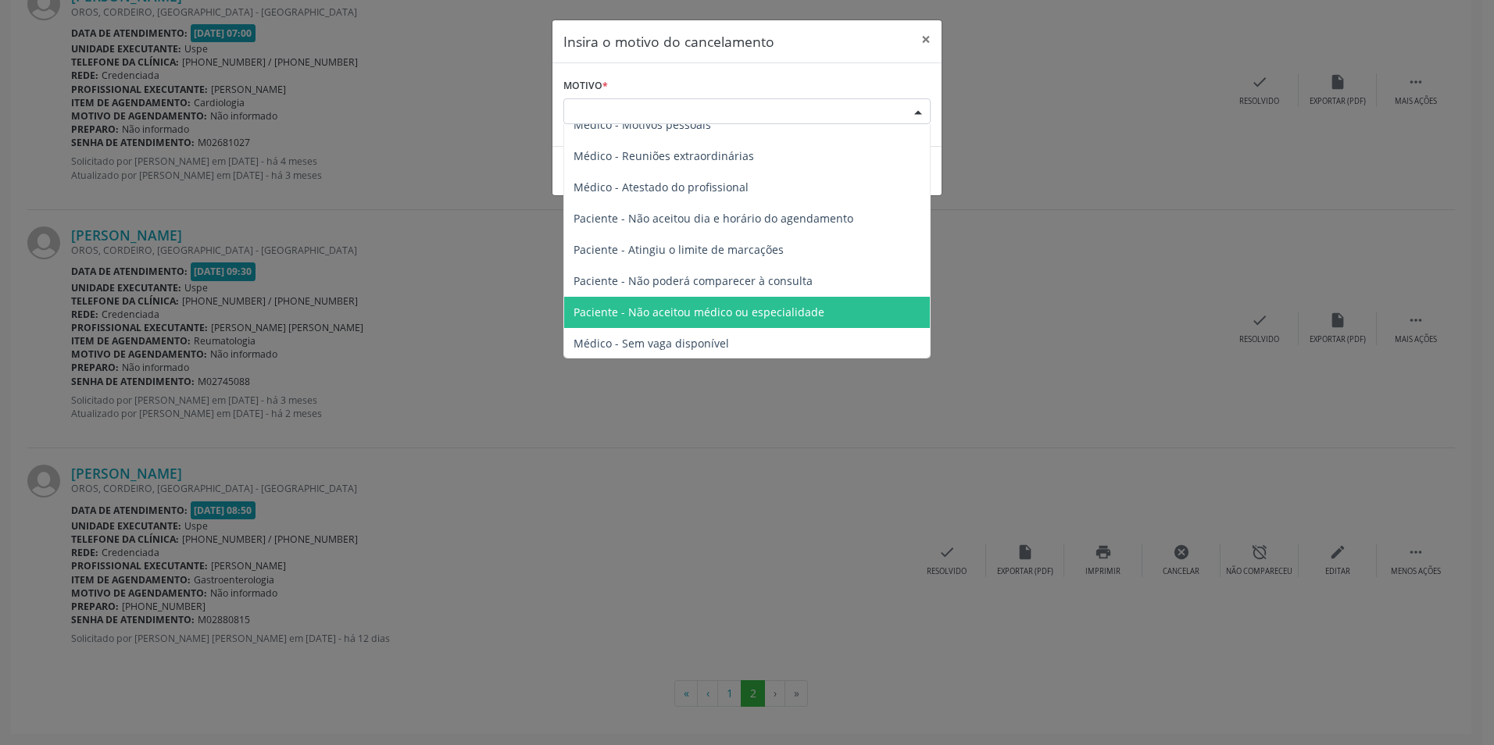
scroll to position [79, 0]
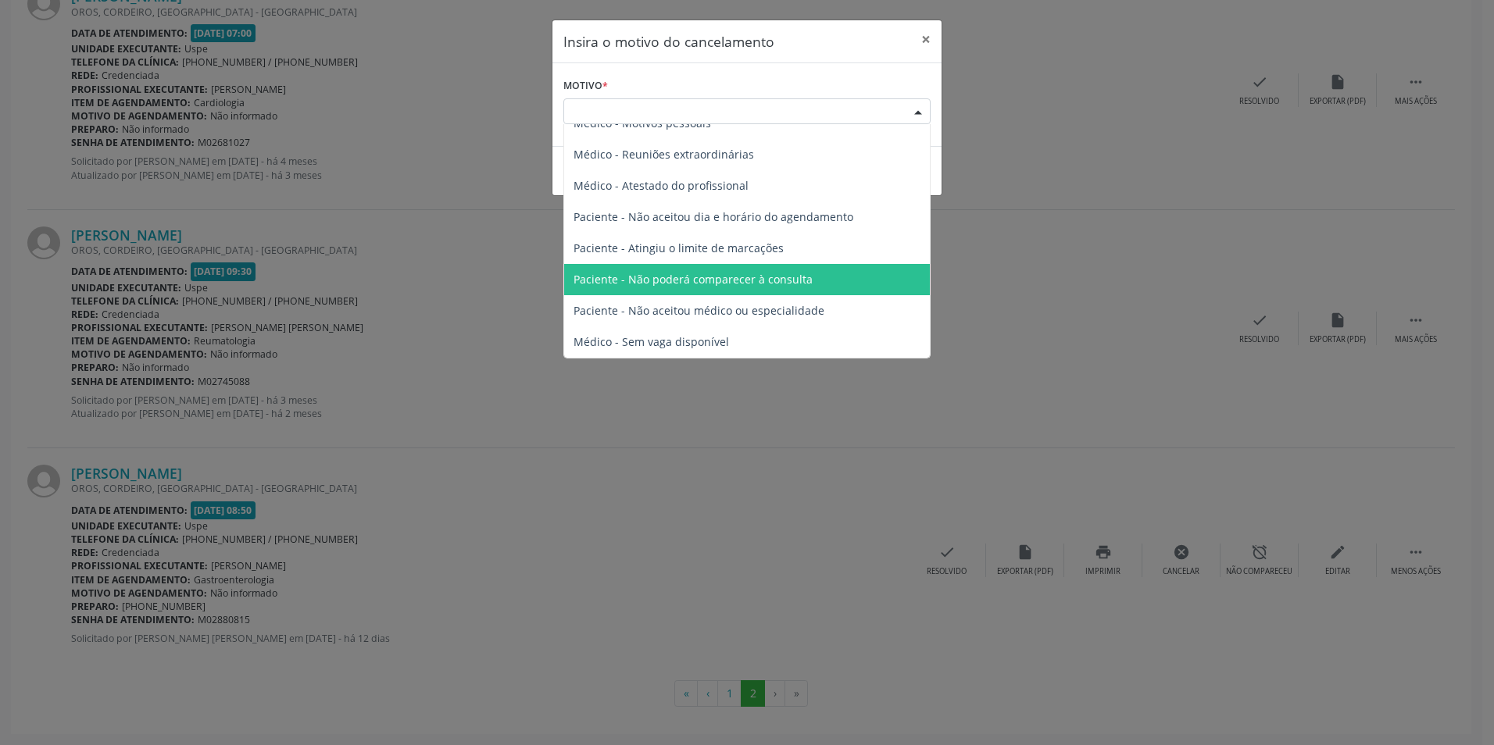
click at [755, 288] on span "Paciente - Não poderá comparecer à consulta" at bounding box center [747, 279] width 366 height 31
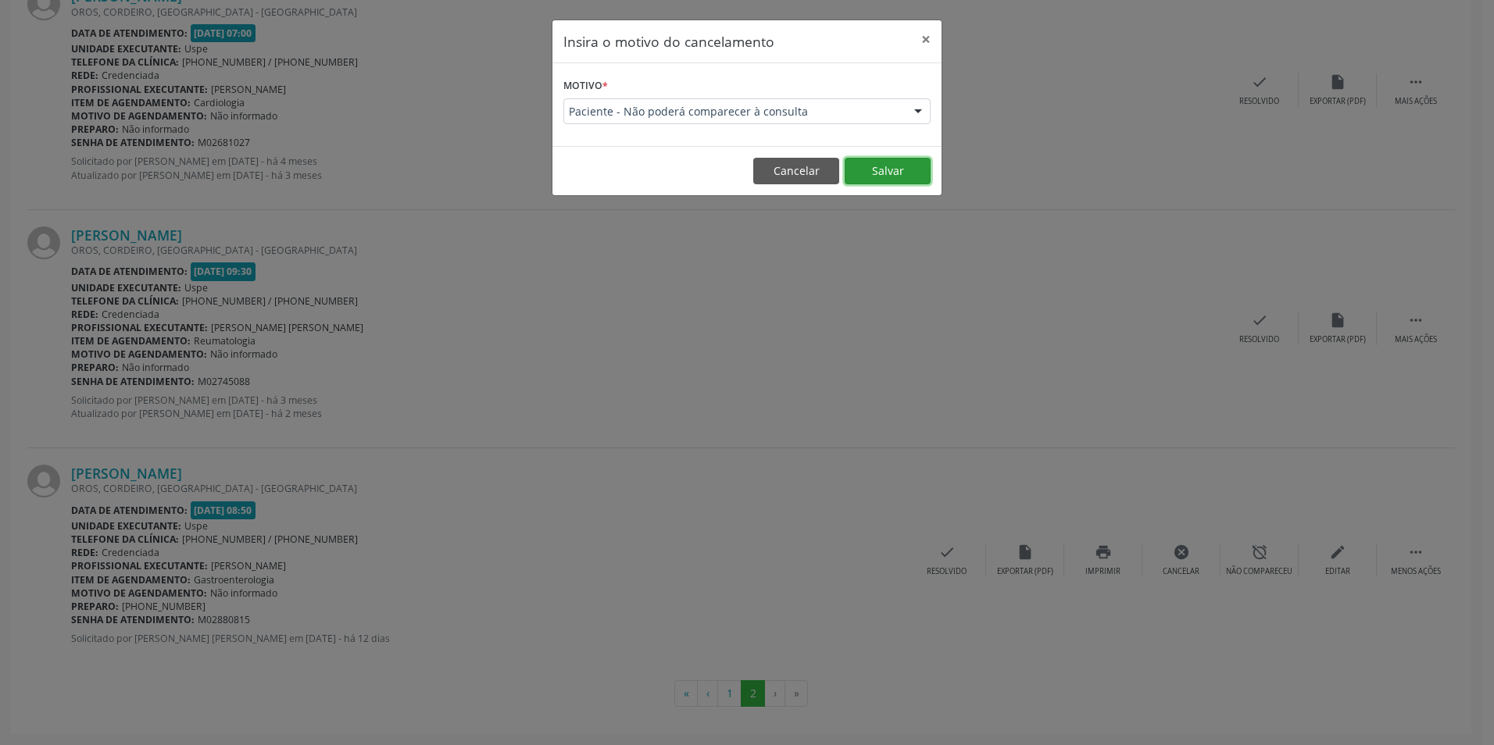
click at [891, 166] on button "Salvar" at bounding box center [888, 171] width 86 height 27
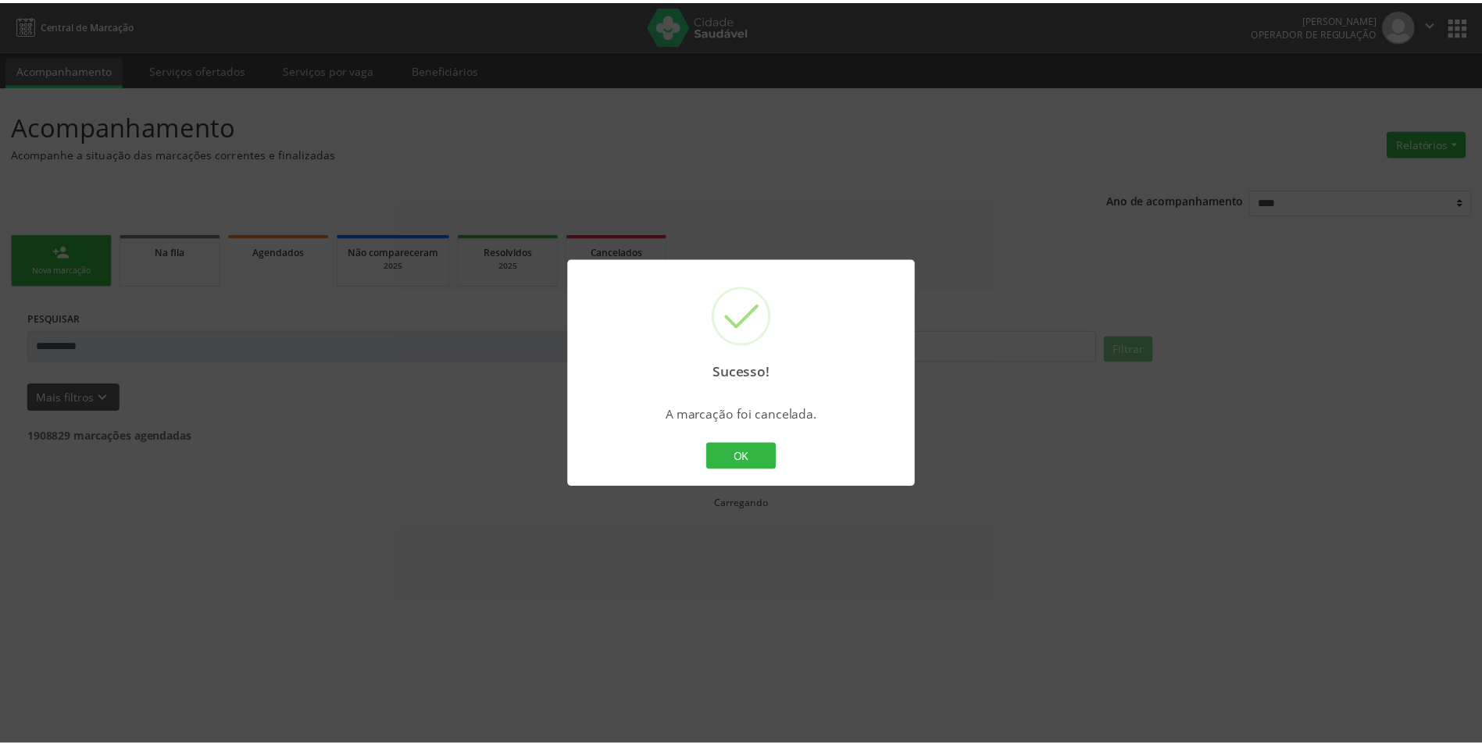
scroll to position [0, 0]
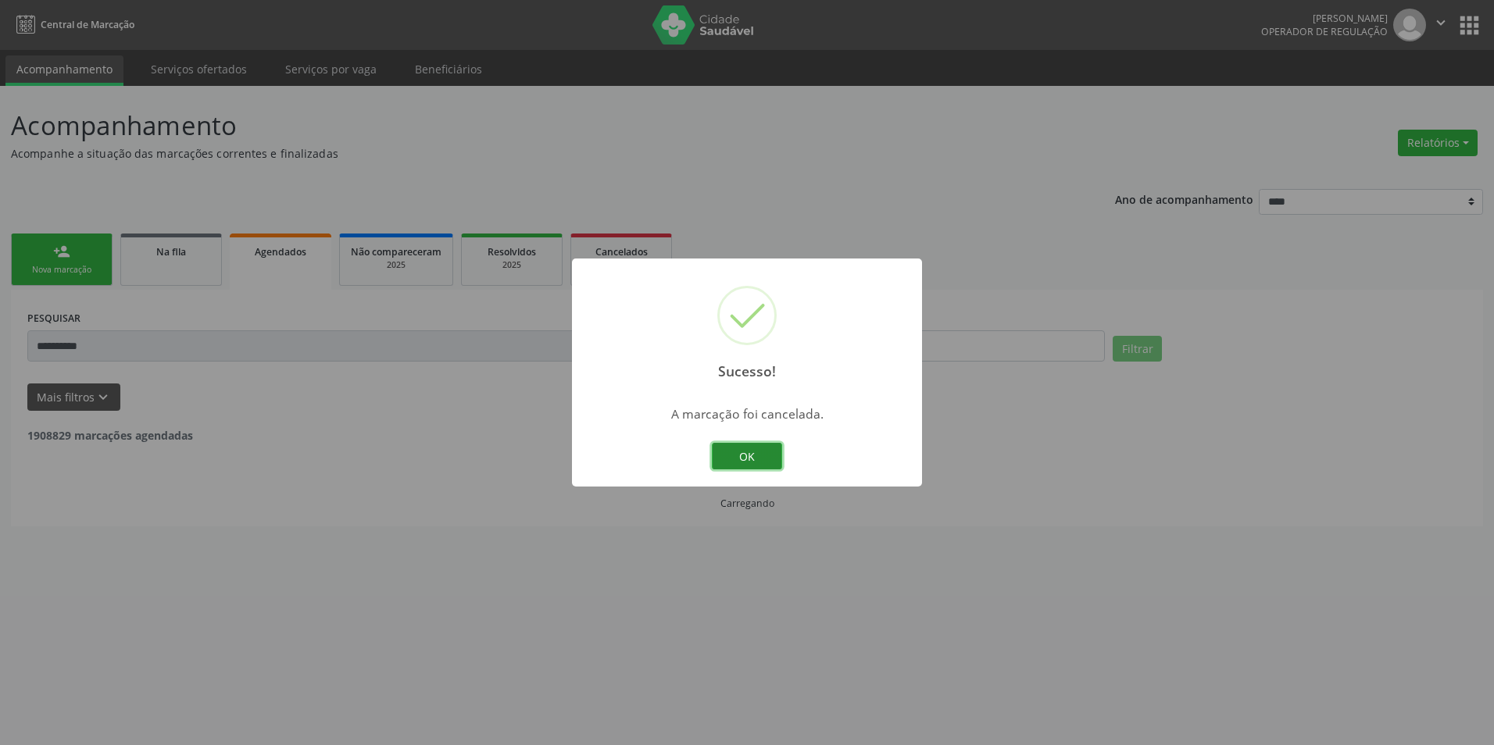
click at [748, 447] on button "OK" at bounding box center [747, 456] width 70 height 27
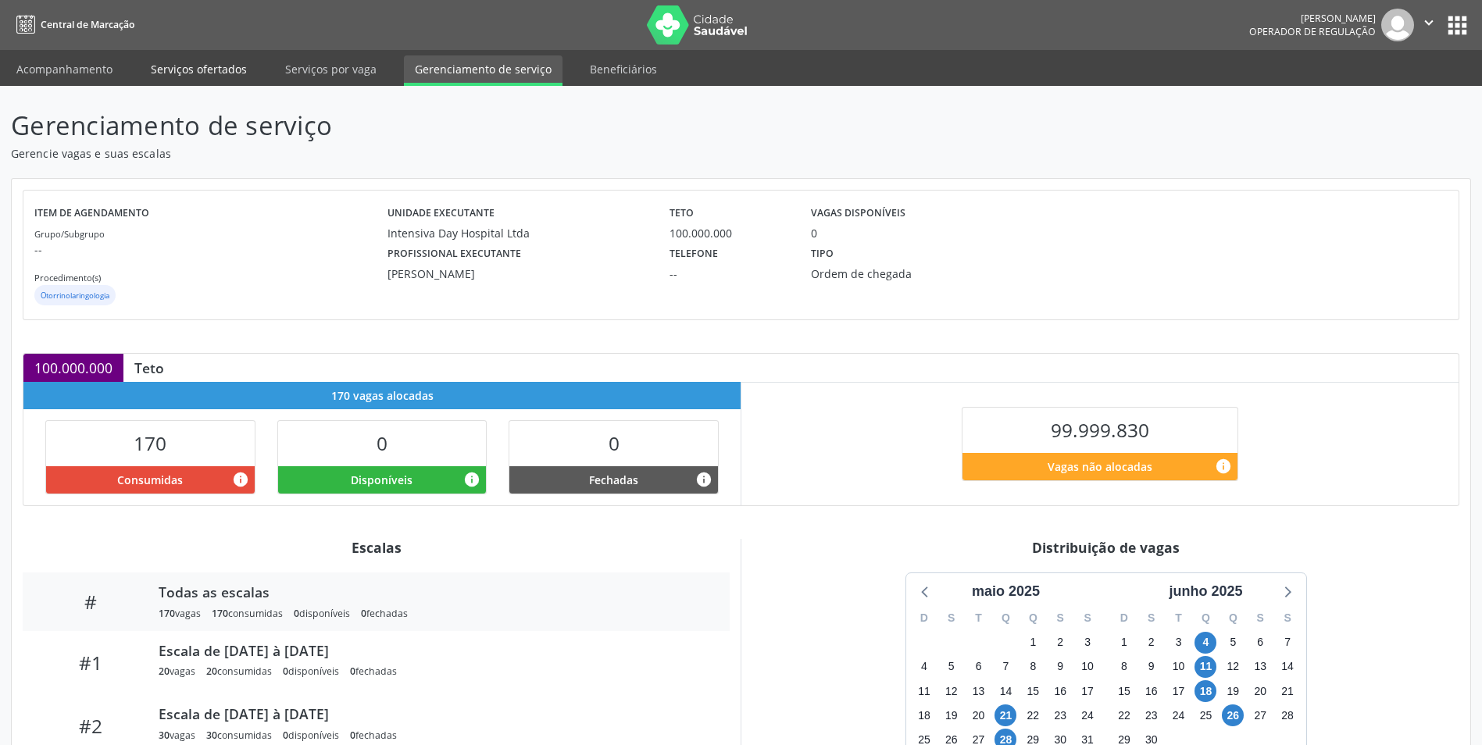
click at [209, 64] on link "Serviços ofertados" at bounding box center [199, 68] width 118 height 27
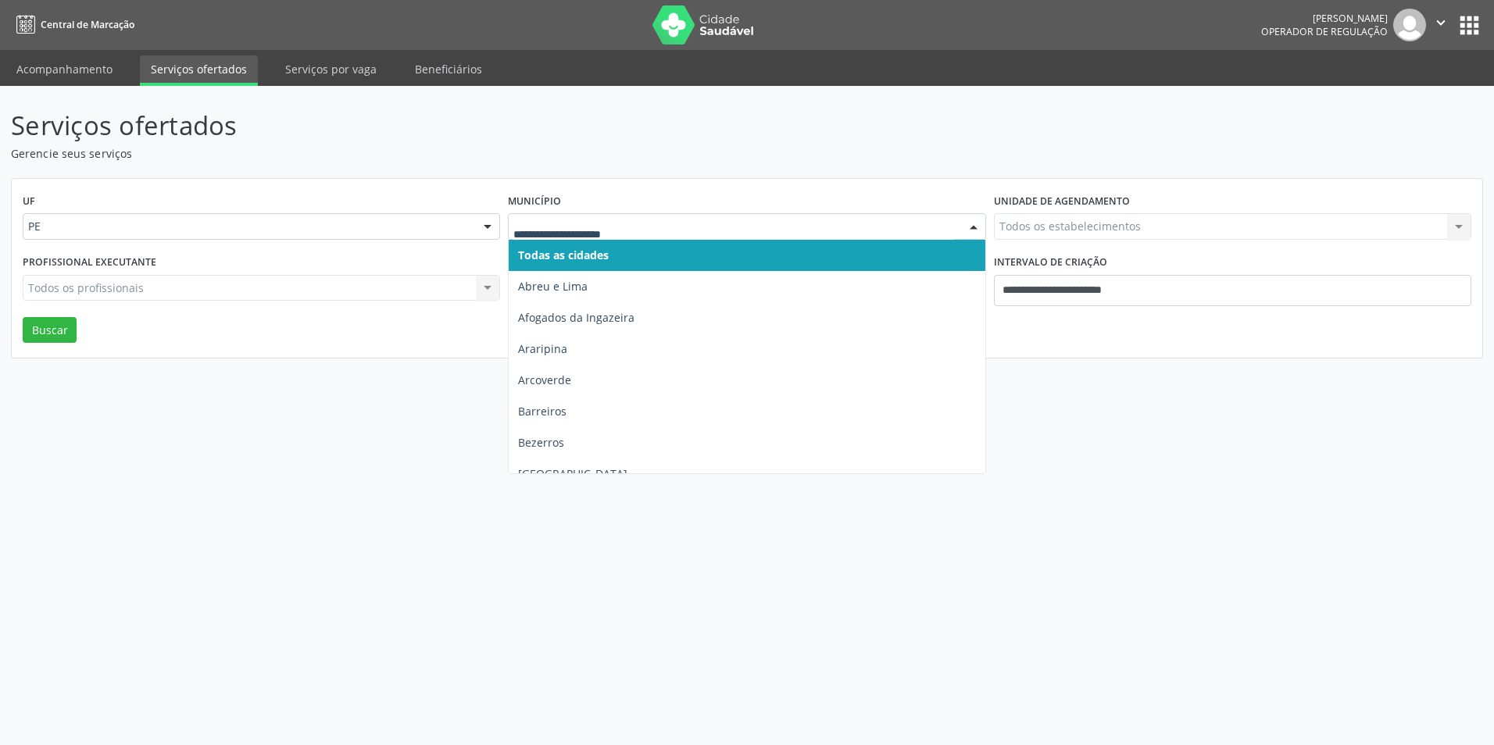
click at [616, 236] on div at bounding box center [746, 226] width 477 height 27
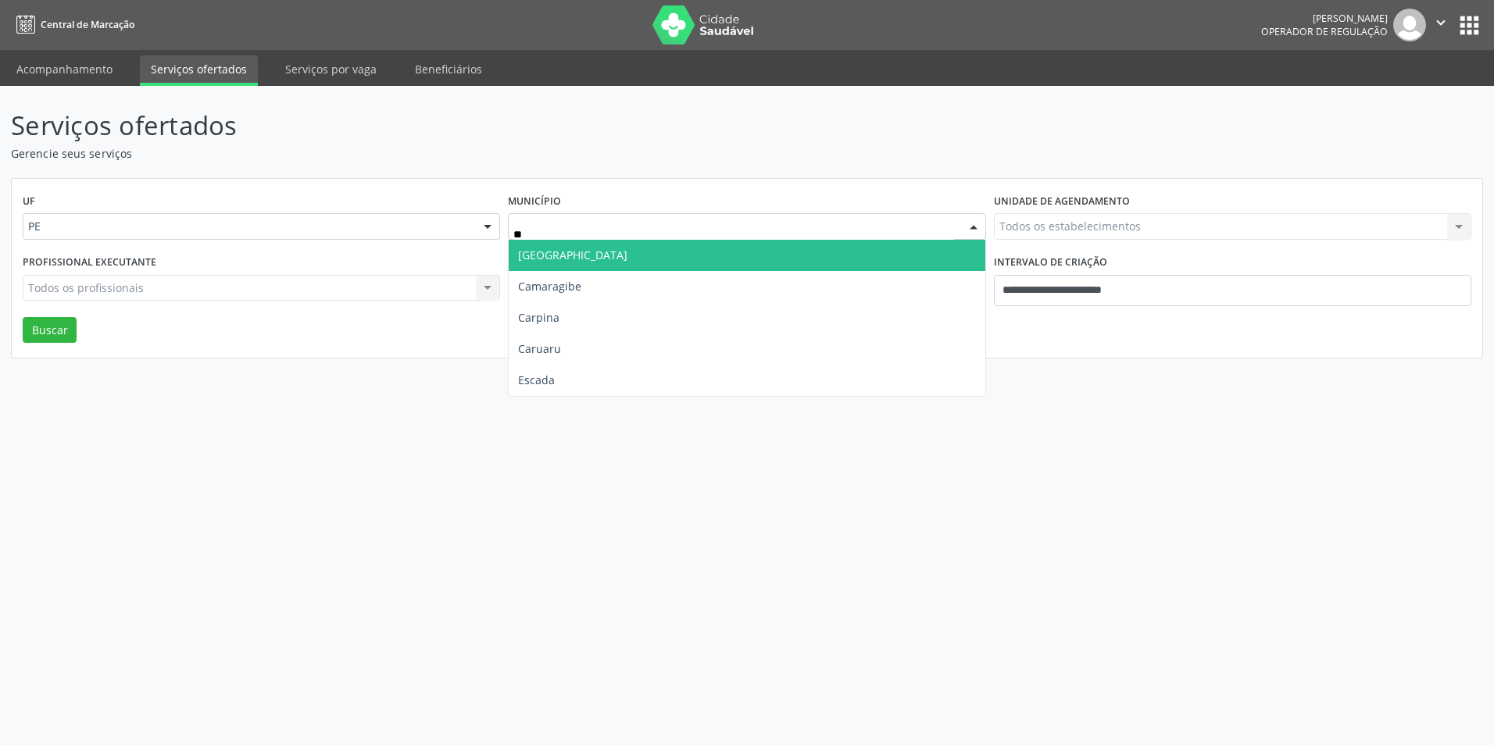
type input "***"
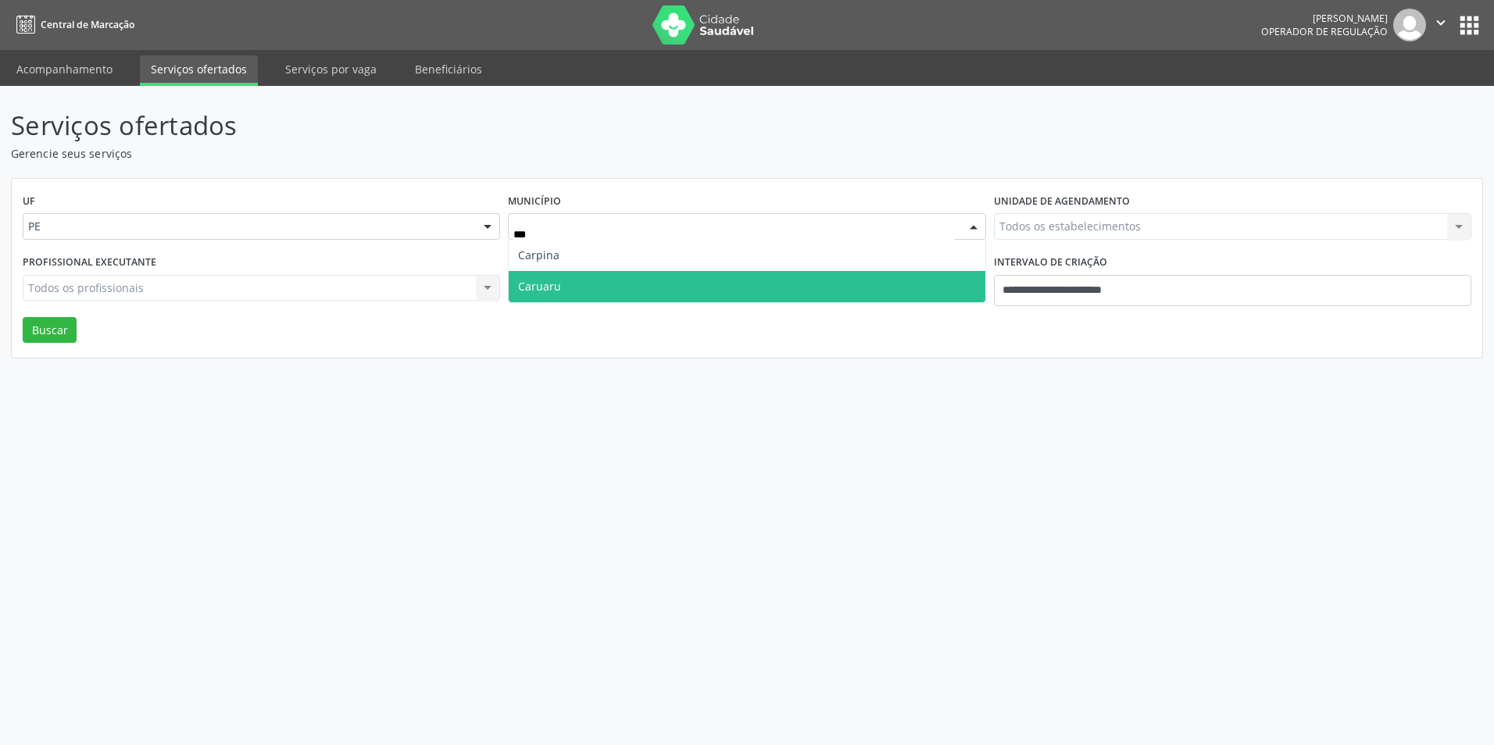
click at [613, 282] on span "Caruaru" at bounding box center [747, 286] width 476 height 31
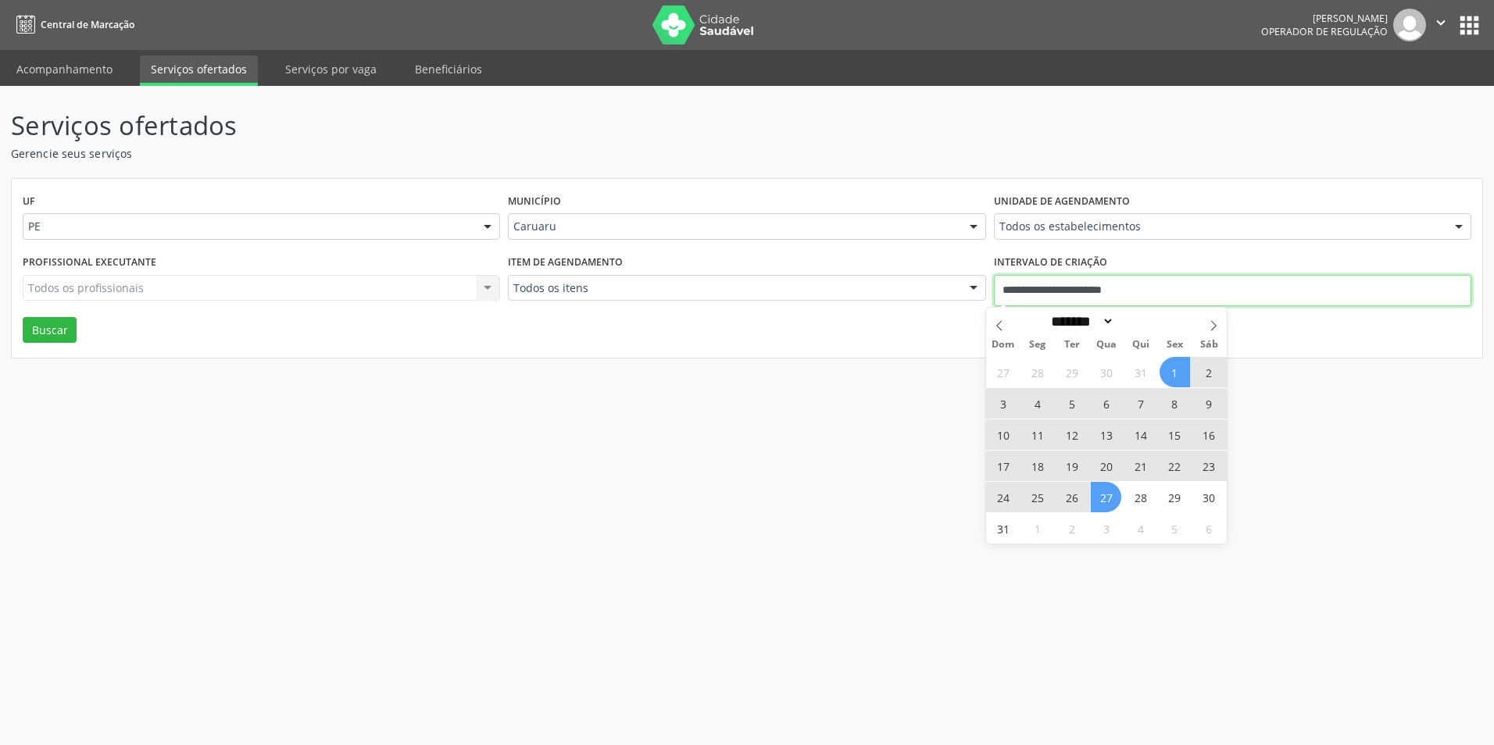
click at [1012, 288] on input "**********" at bounding box center [1232, 290] width 477 height 31
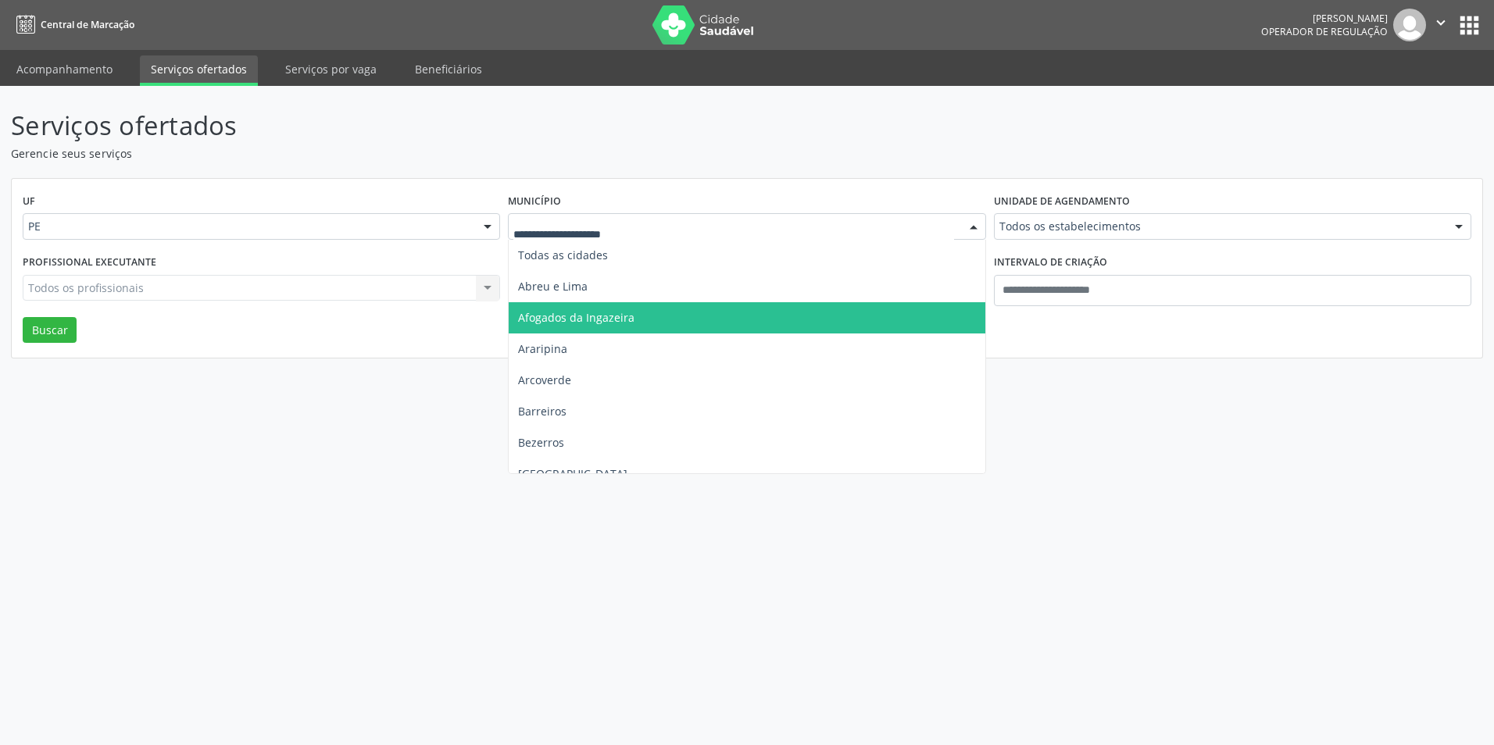
drag, startPoint x: 452, startPoint y: 435, endPoint x: 459, endPoint y: 431, distance: 8.0
click at [459, 432] on div "Serviços ofertados Gerencie seus serviços UF PE PE Nenhum resultado encontrado …" at bounding box center [747, 415] width 1494 height 659
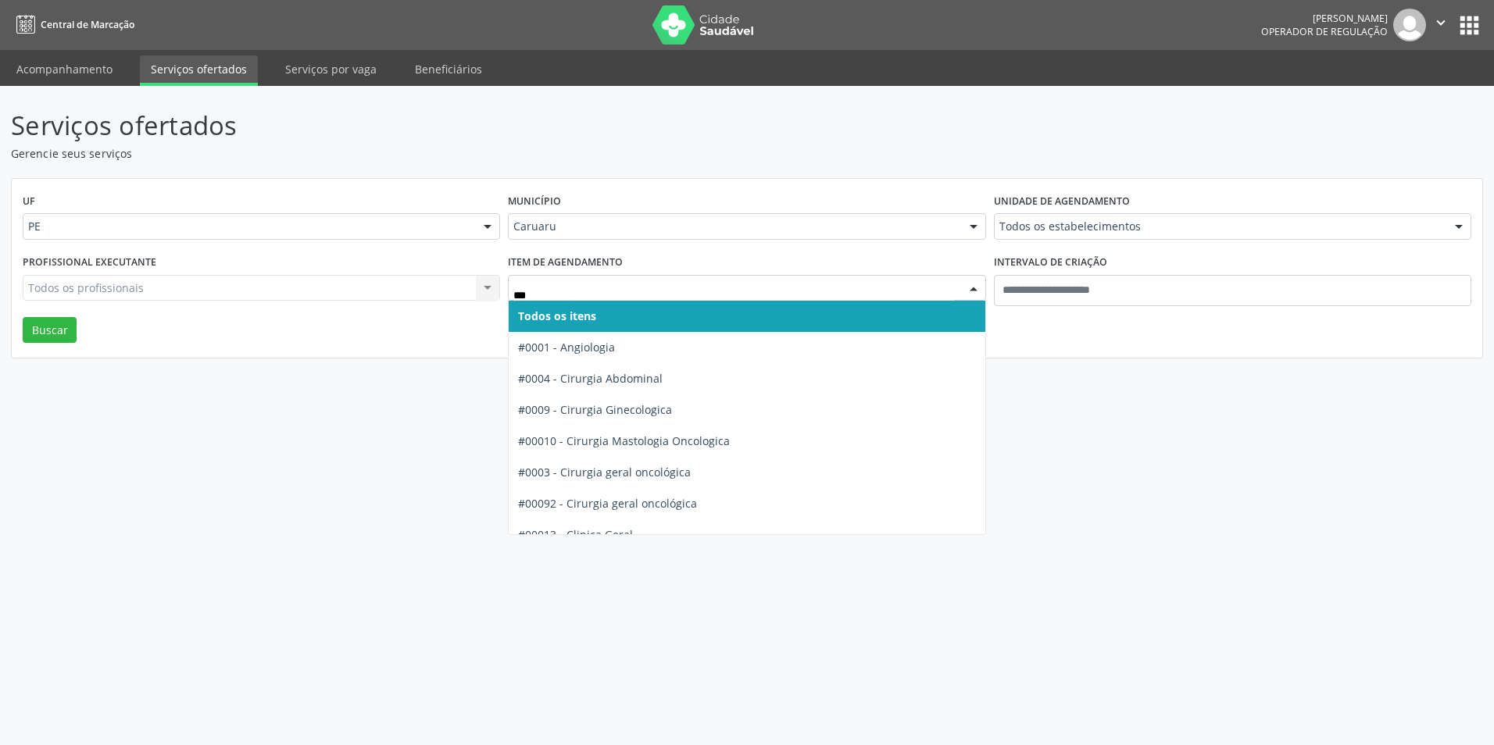
type input "****"
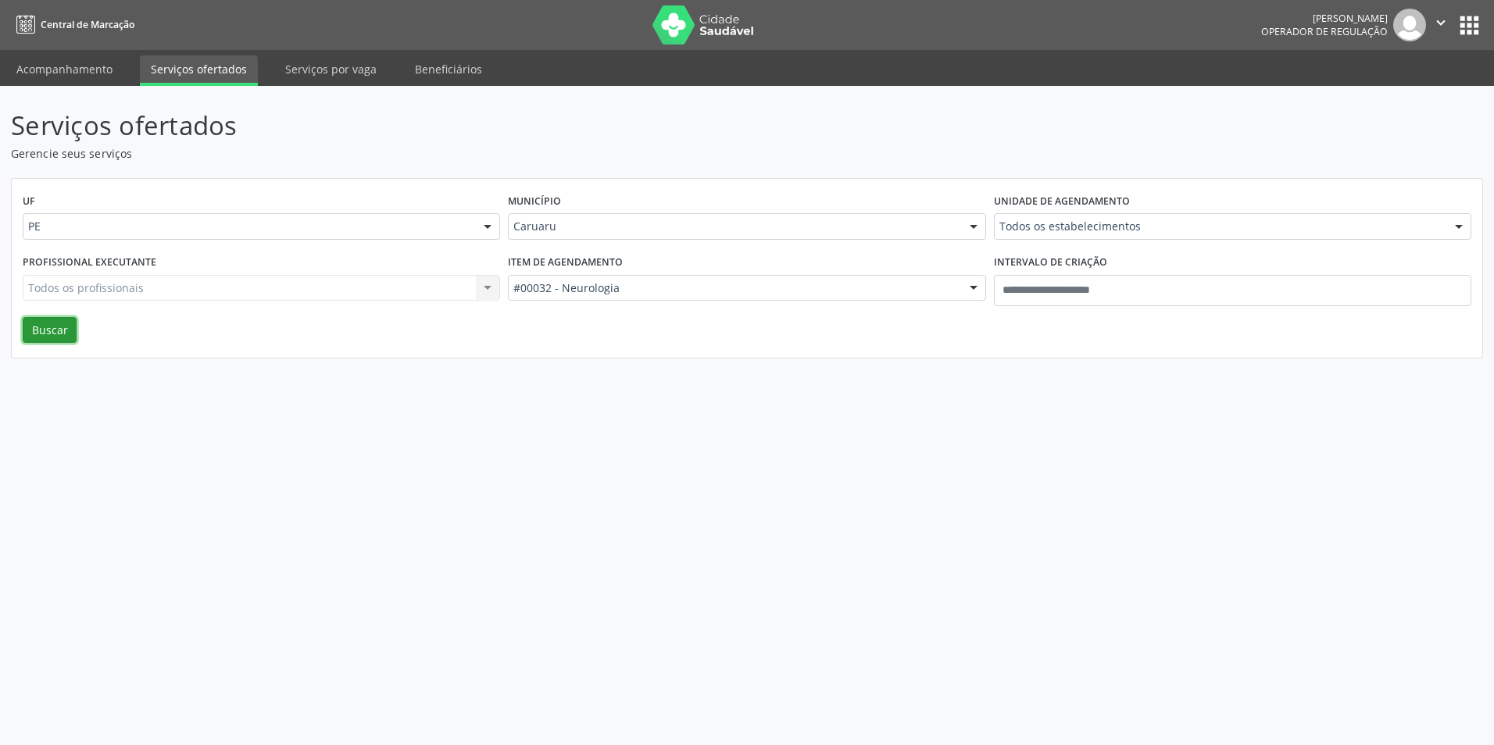
click at [45, 330] on button "Buscar" at bounding box center [50, 330] width 54 height 27
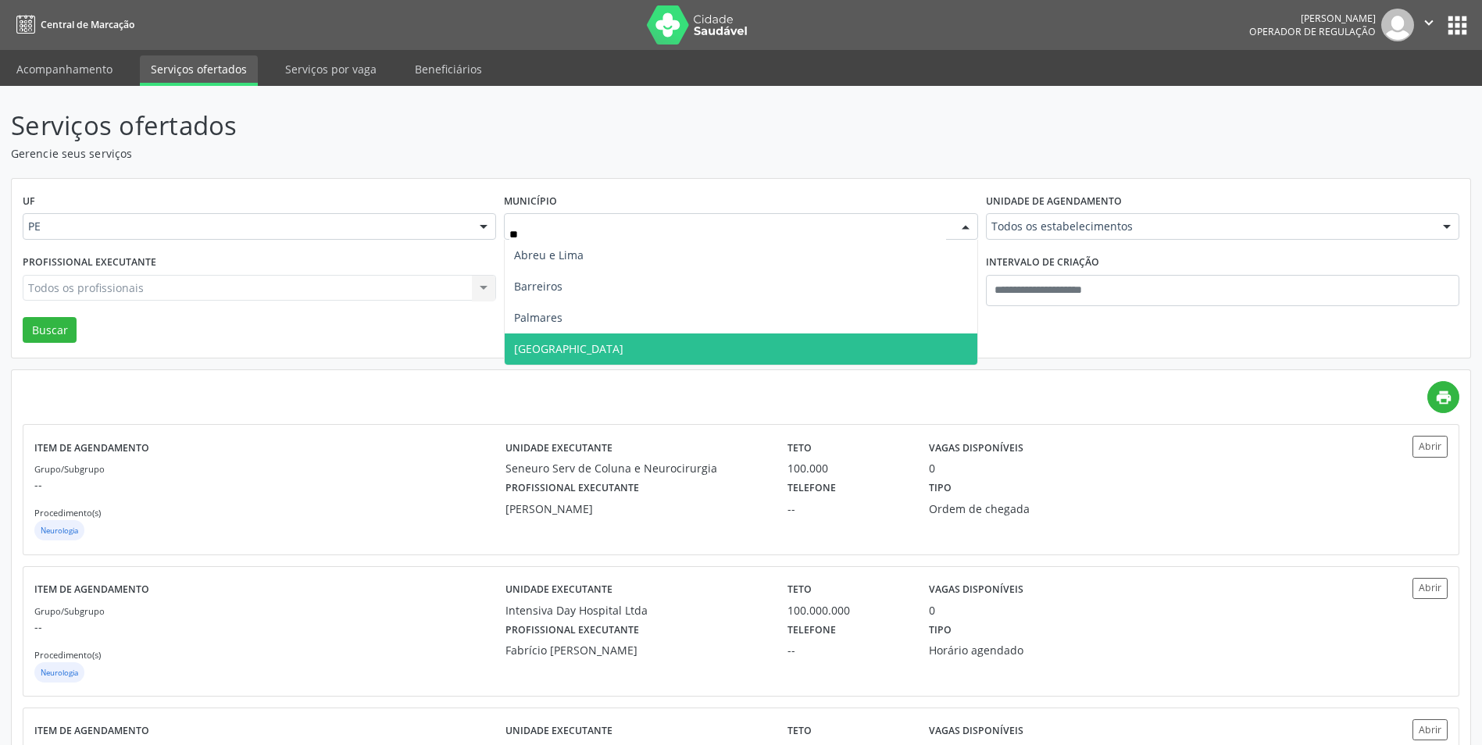
type input "***"
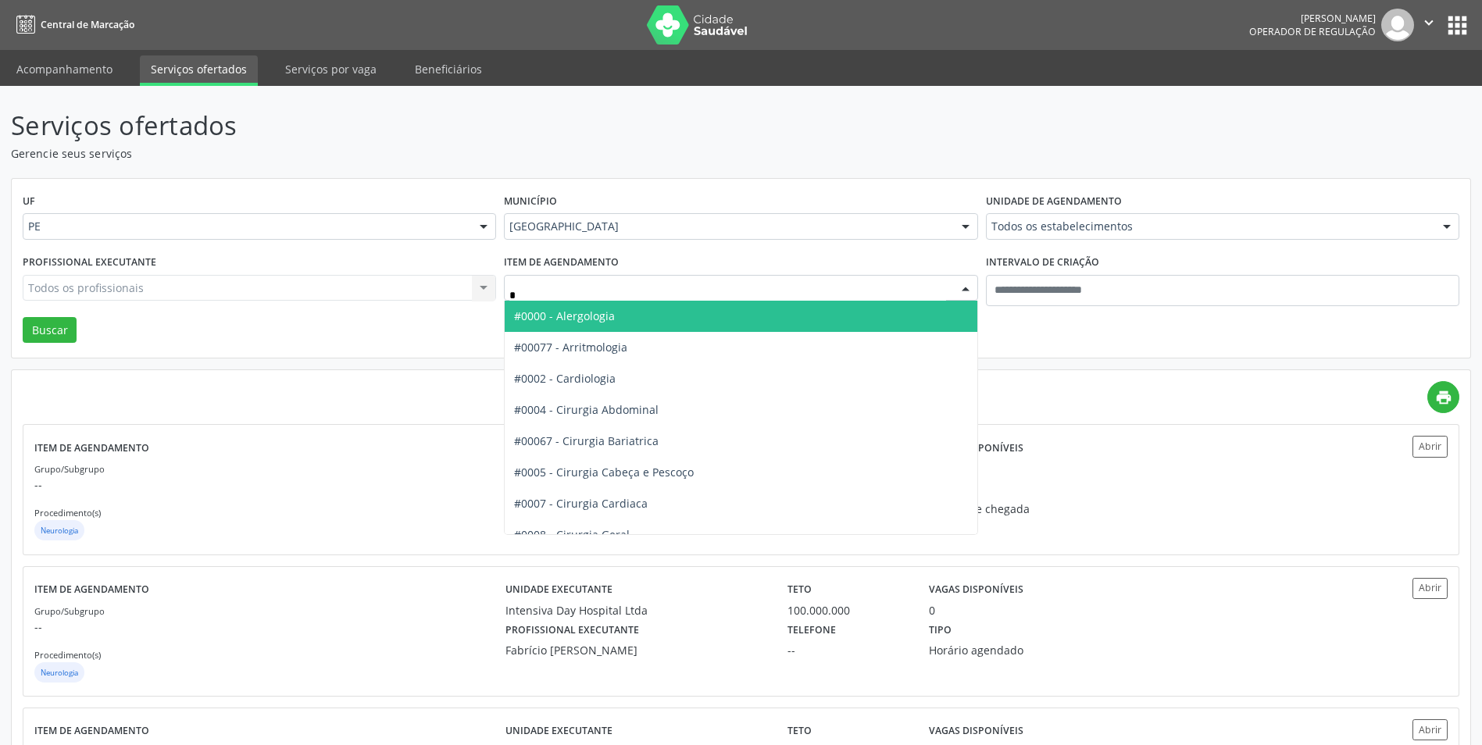
type input "**"
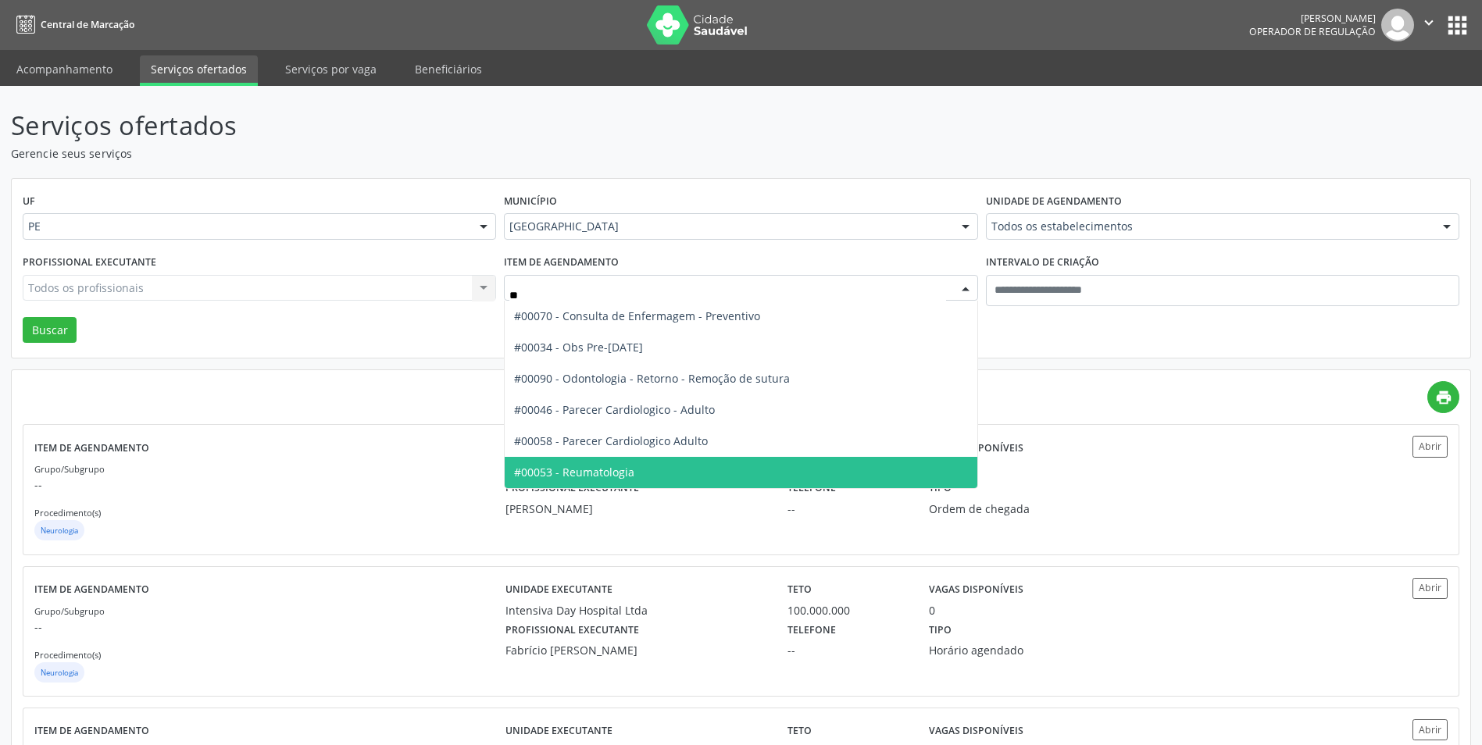
click at [627, 472] on span "#00053 - Reumatologia" at bounding box center [574, 472] width 120 height 15
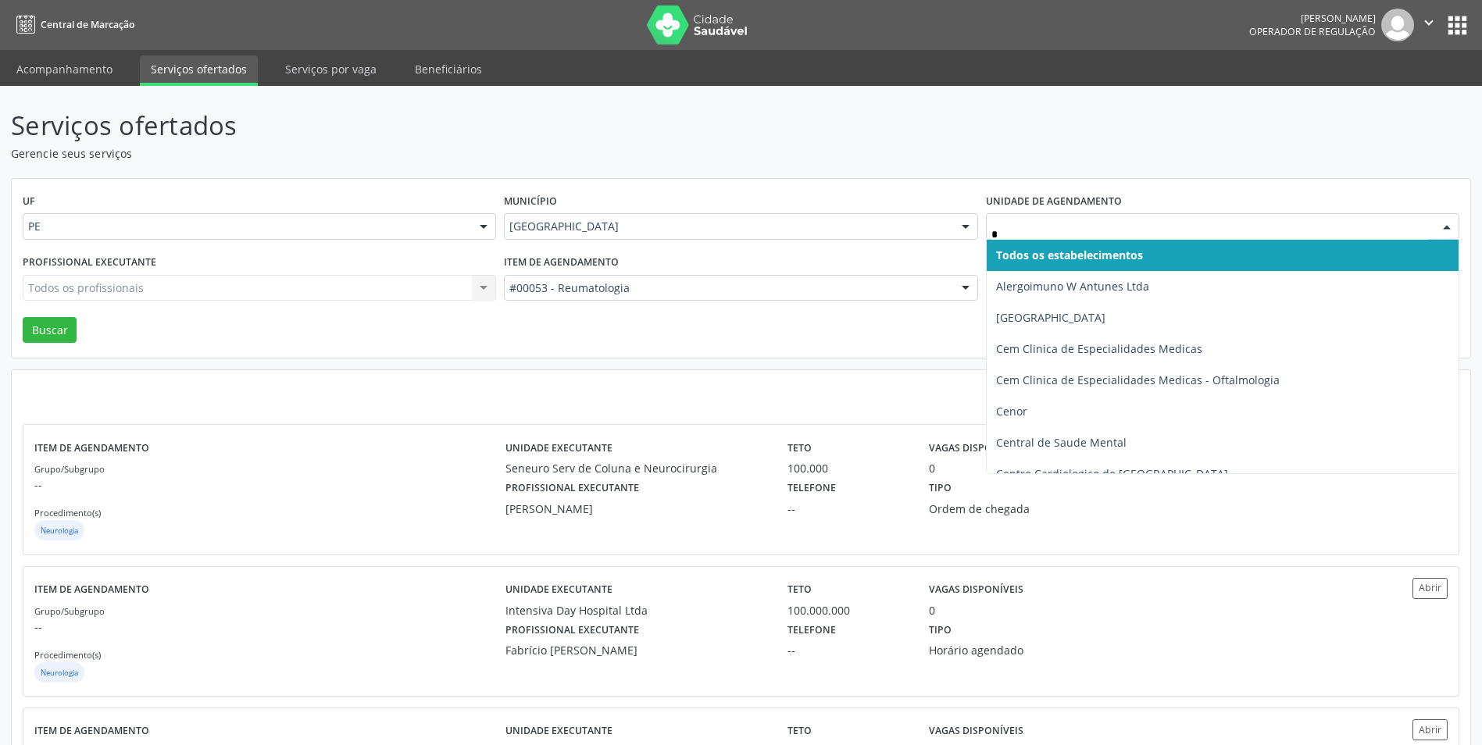
type input "**"
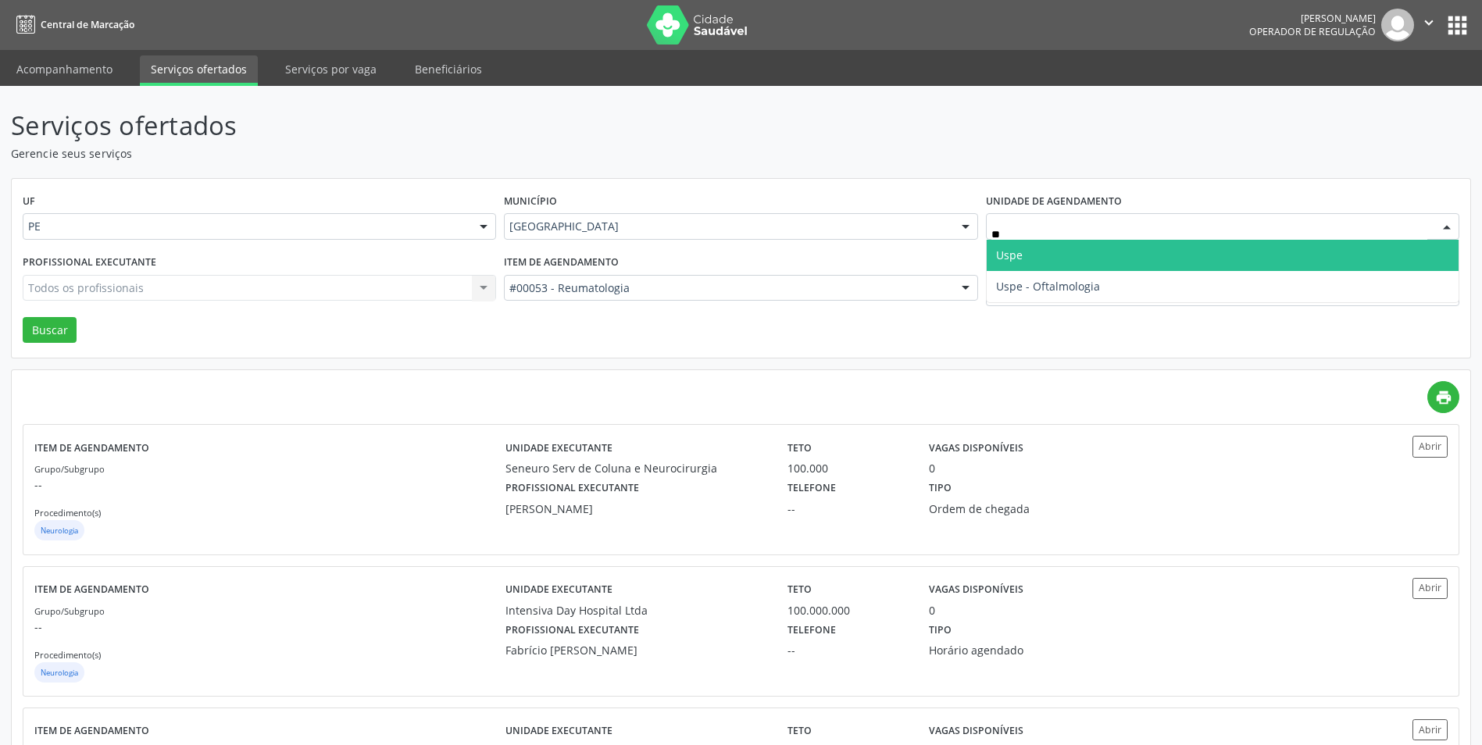
click at [1028, 251] on span "Uspe" at bounding box center [1223, 255] width 472 height 31
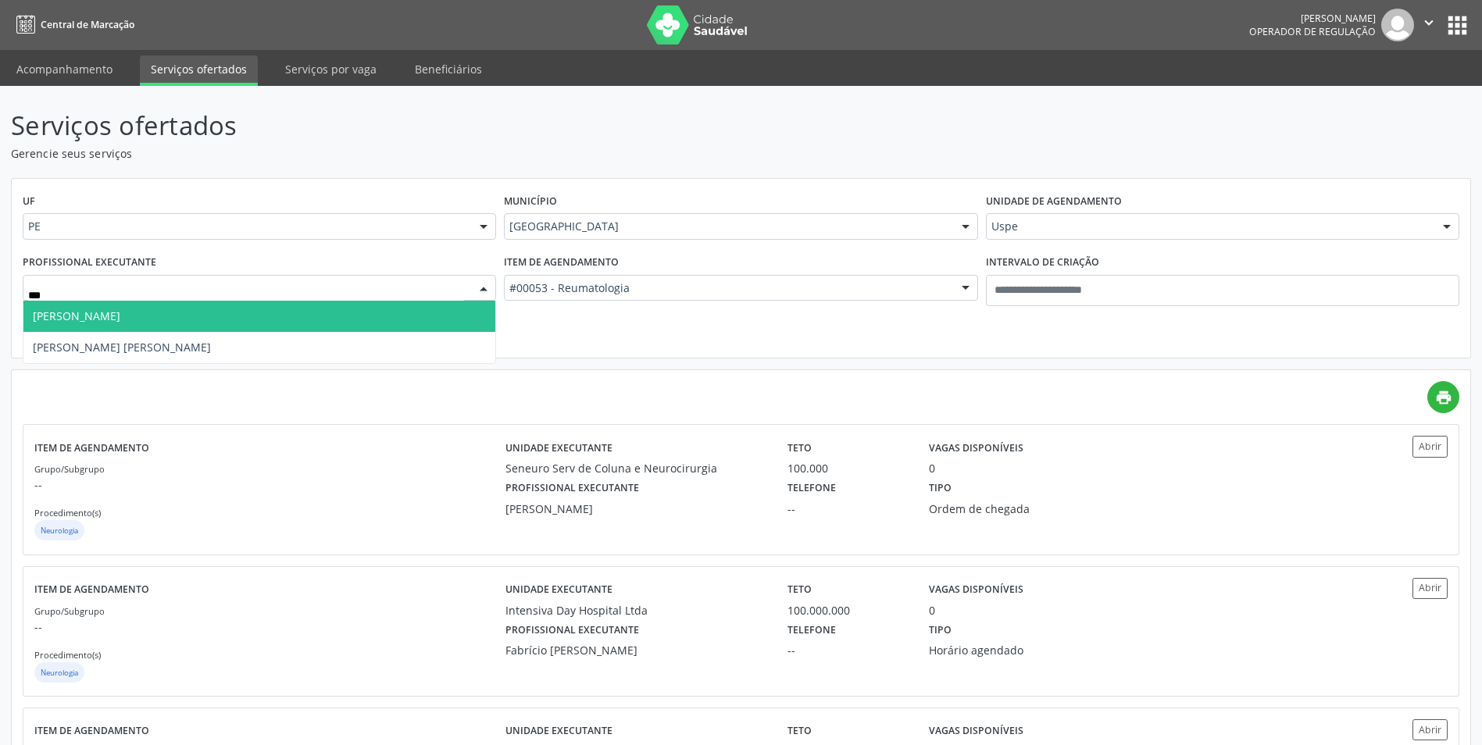
type input "****"
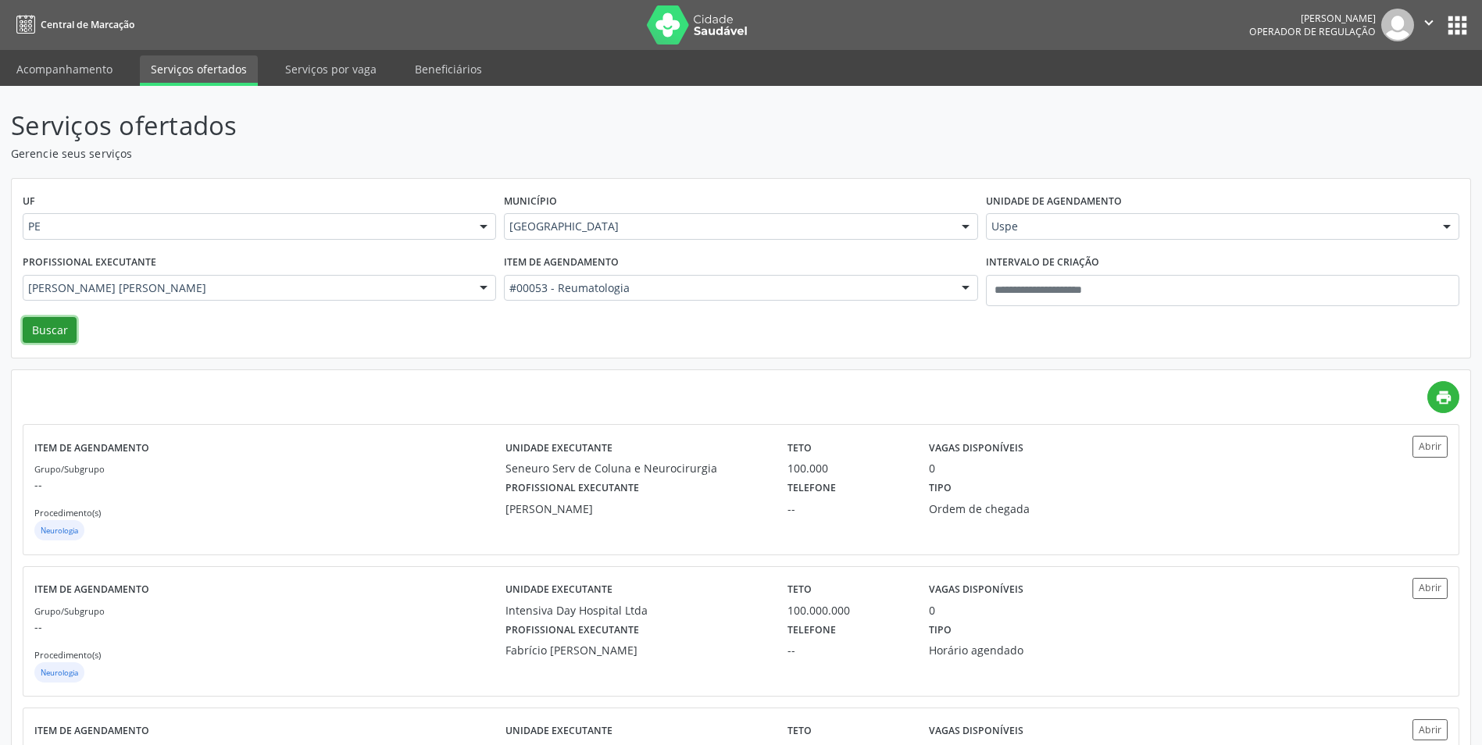
click at [59, 326] on button "Buscar" at bounding box center [50, 330] width 54 height 27
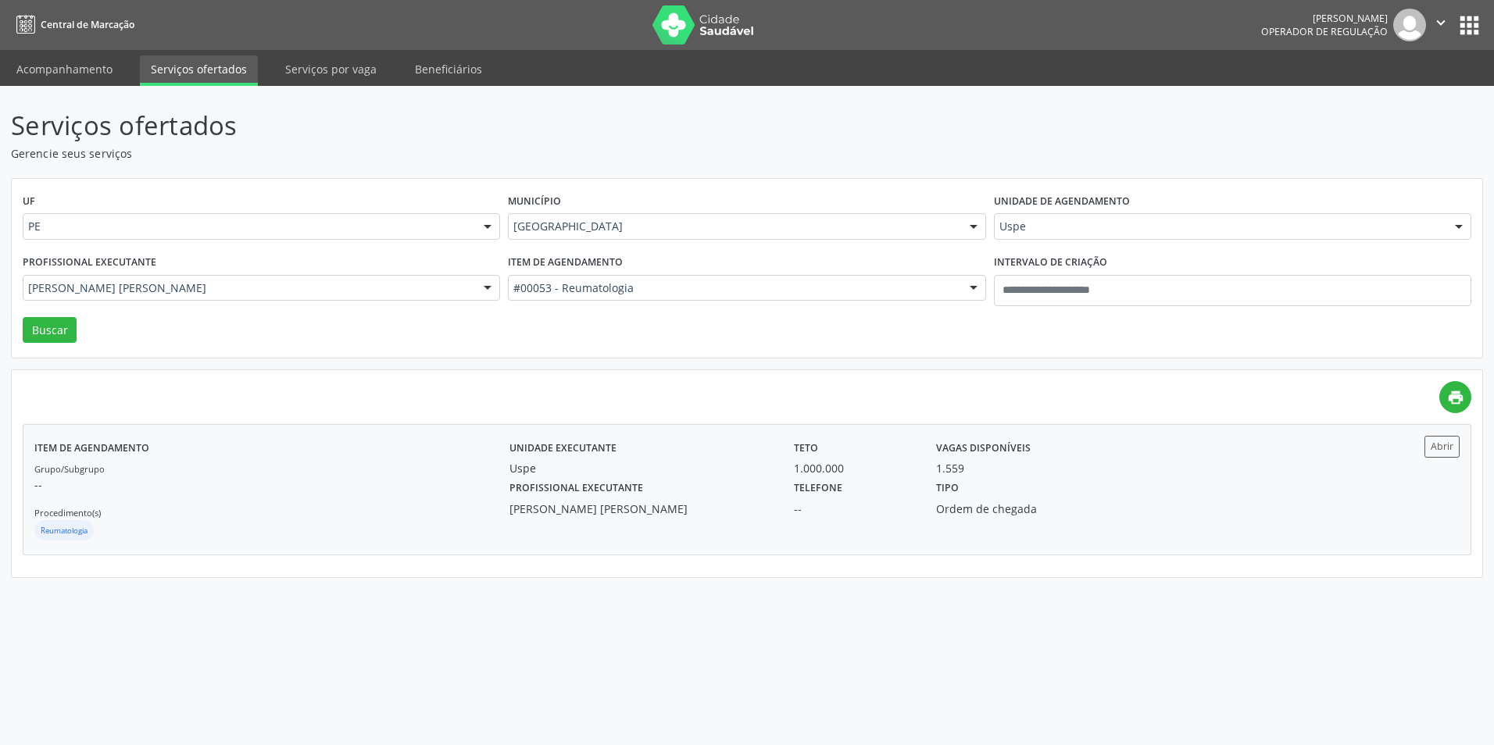
click at [642, 508] on div "Karina Dubeux Berardo Carneiro da Cunha" at bounding box center [640, 509] width 262 height 16
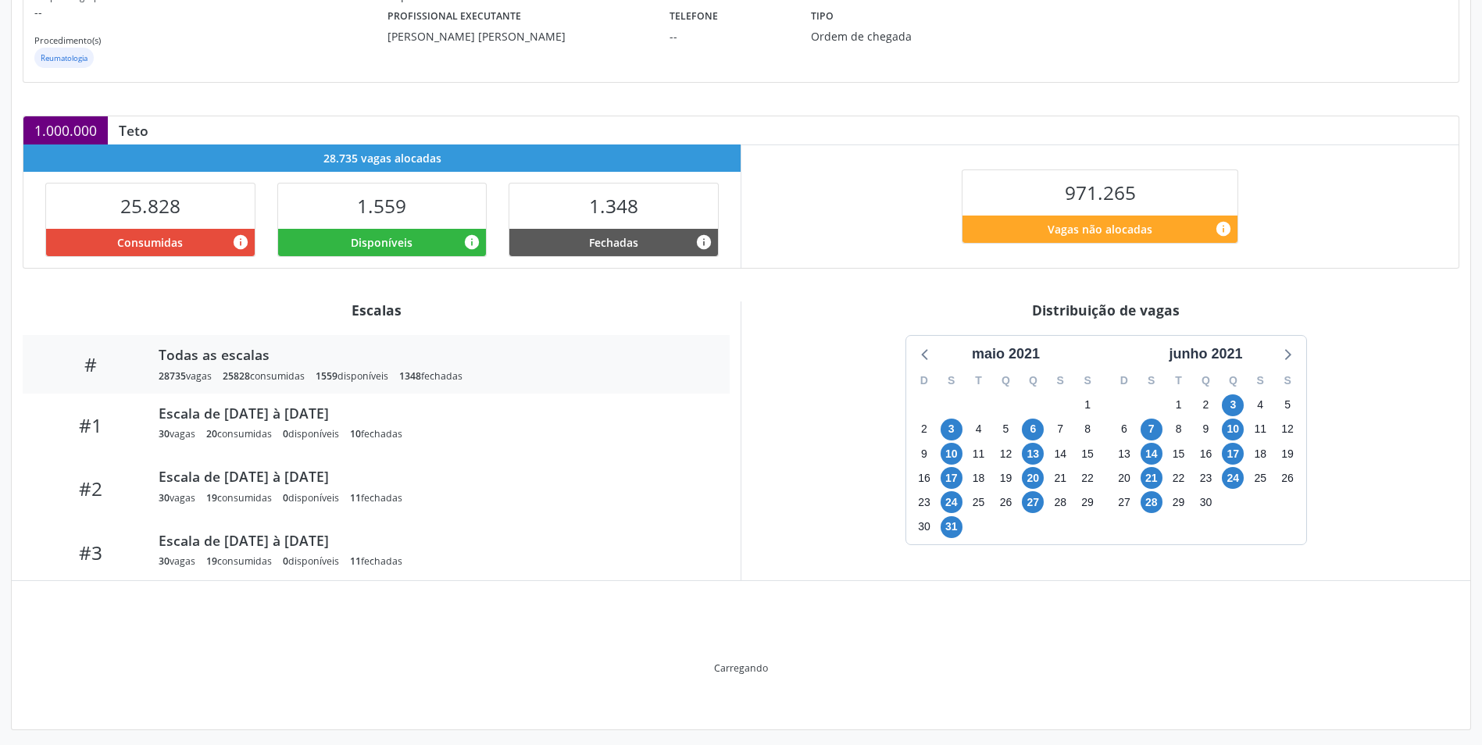
scroll to position [163, 0]
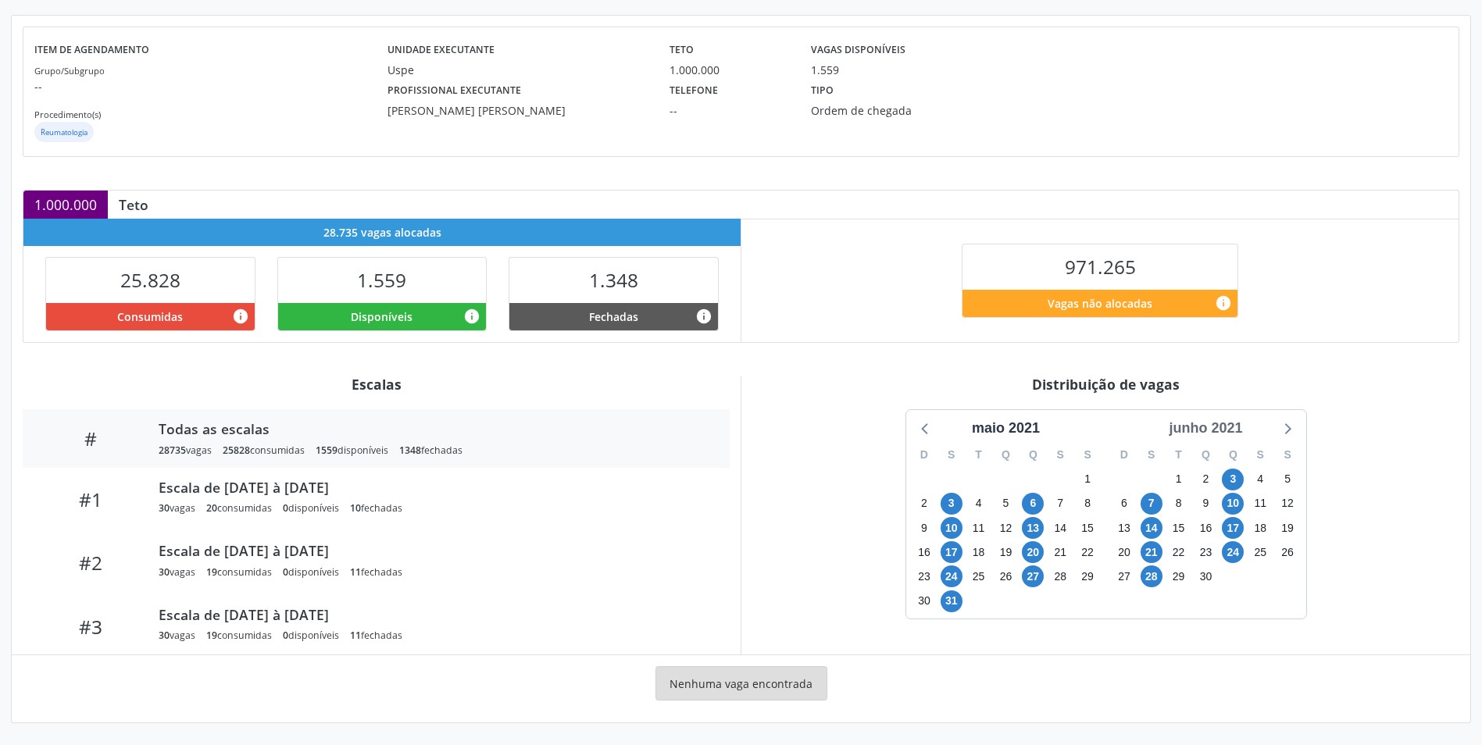
click at [1225, 433] on div "junho 2021" at bounding box center [1205, 428] width 86 height 21
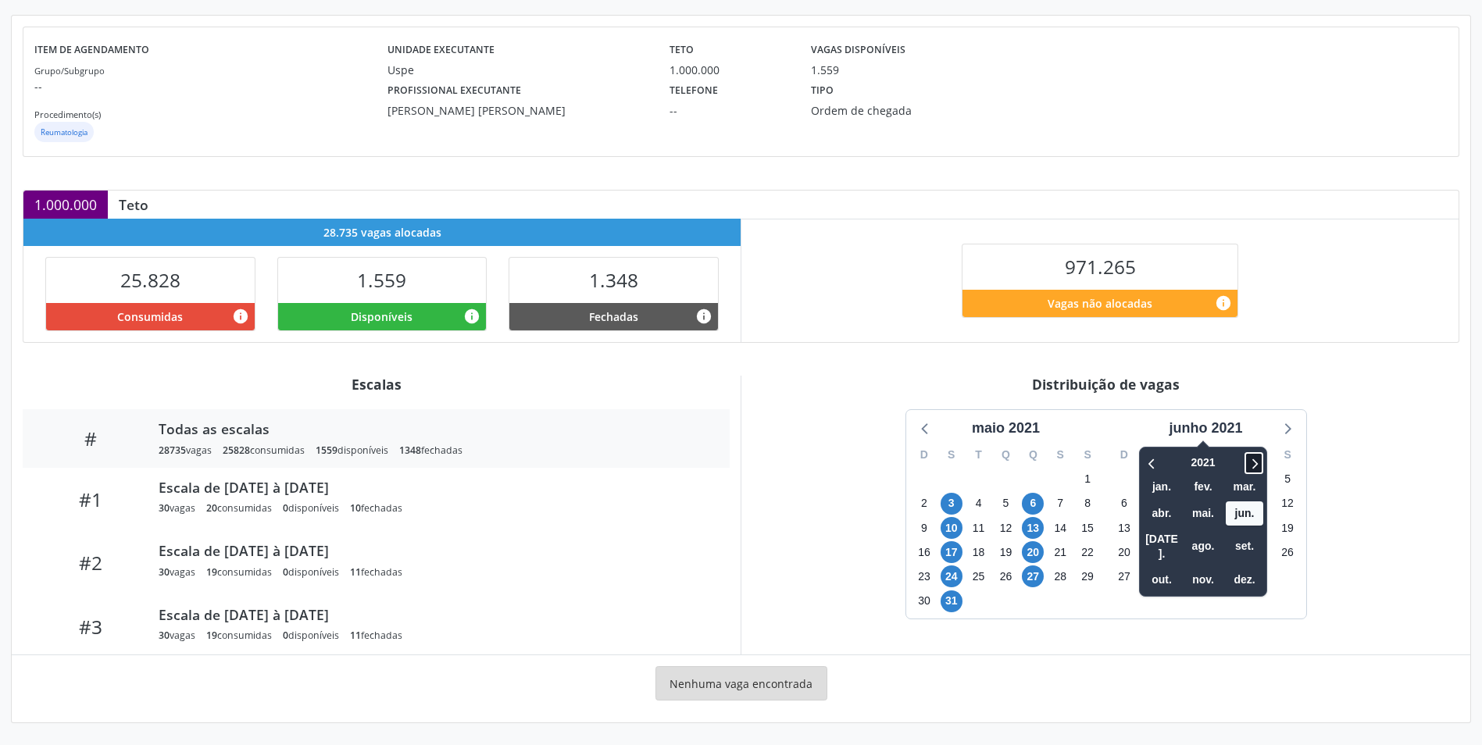
click at [1254, 462] on icon at bounding box center [1254, 463] width 16 height 19
click at [1216, 542] on span "ago." at bounding box center [1202, 546] width 37 height 24
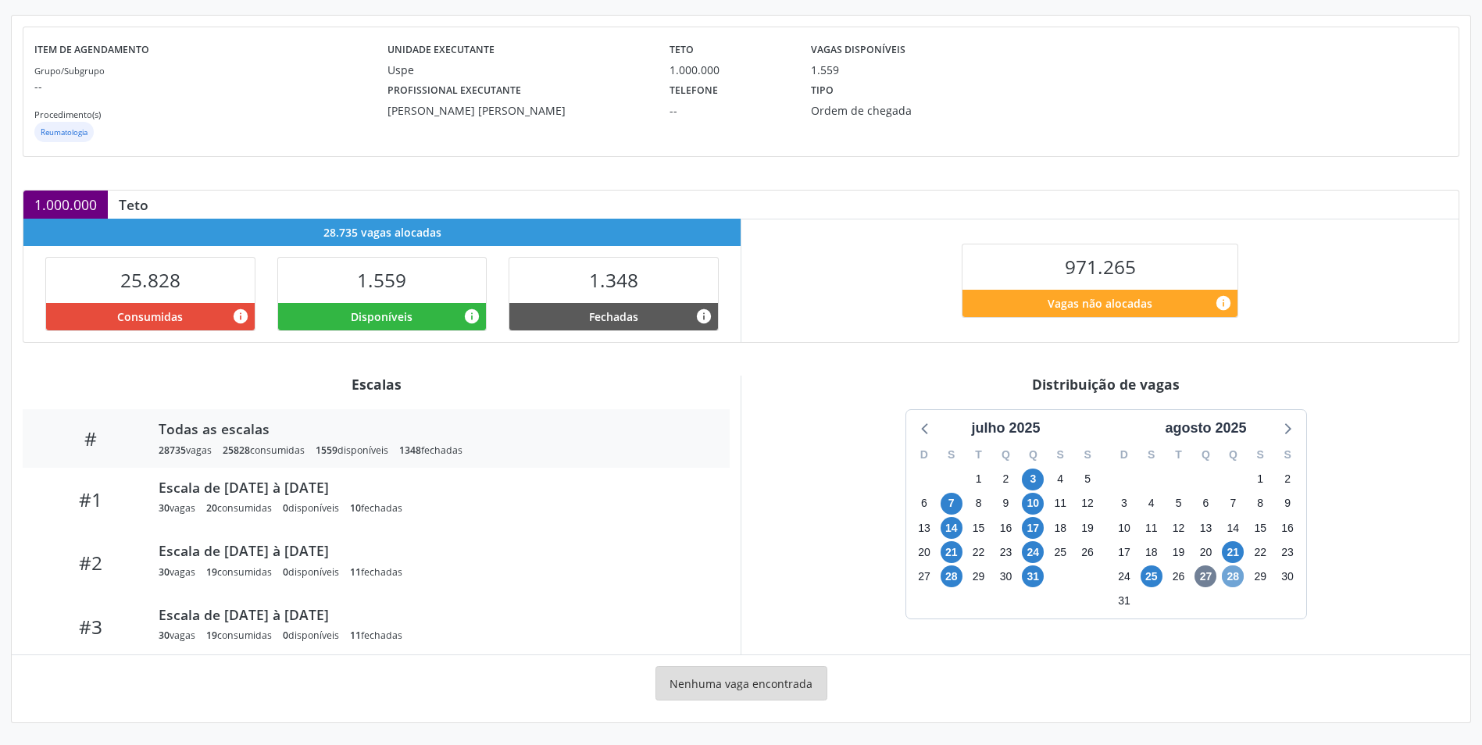
click at [1241, 579] on span "28" at bounding box center [1233, 577] width 22 height 22
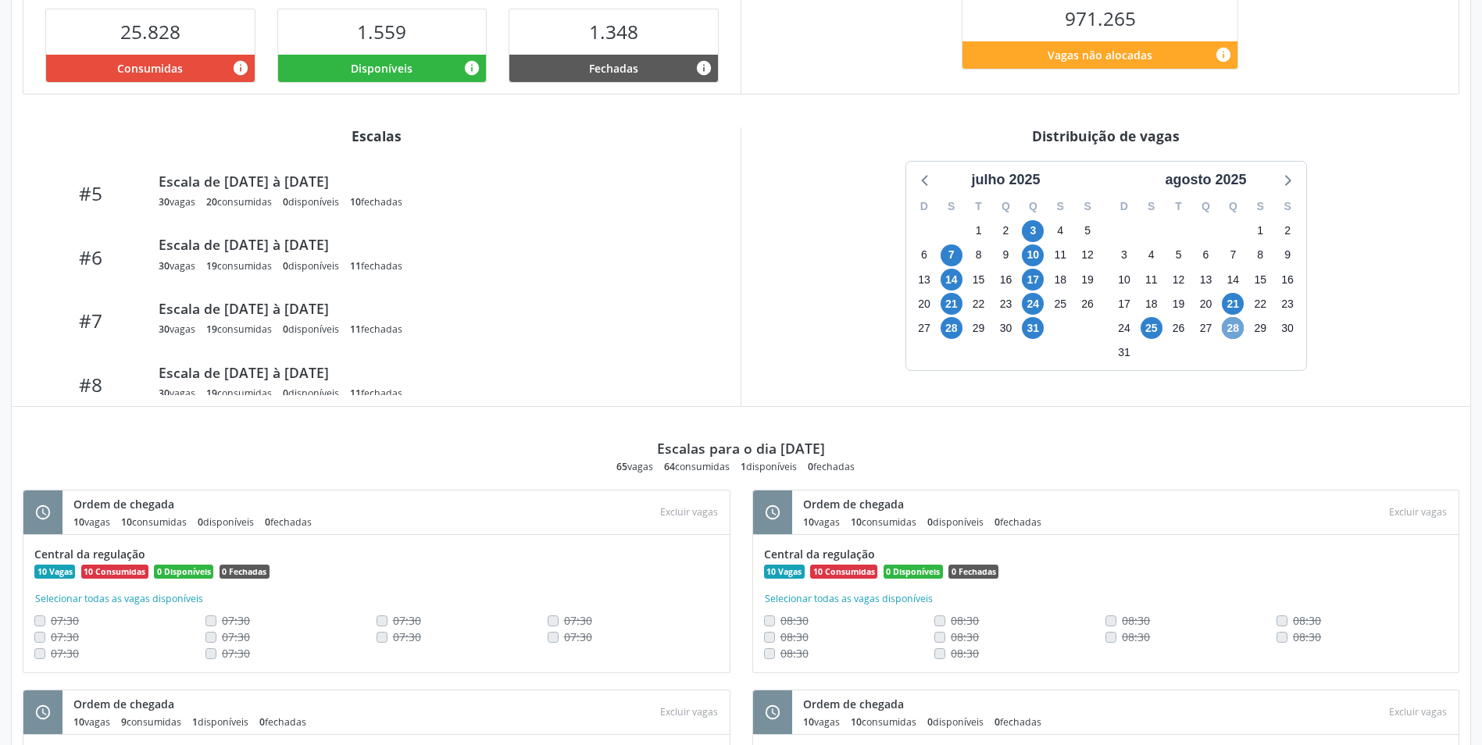
scroll to position [401, 0]
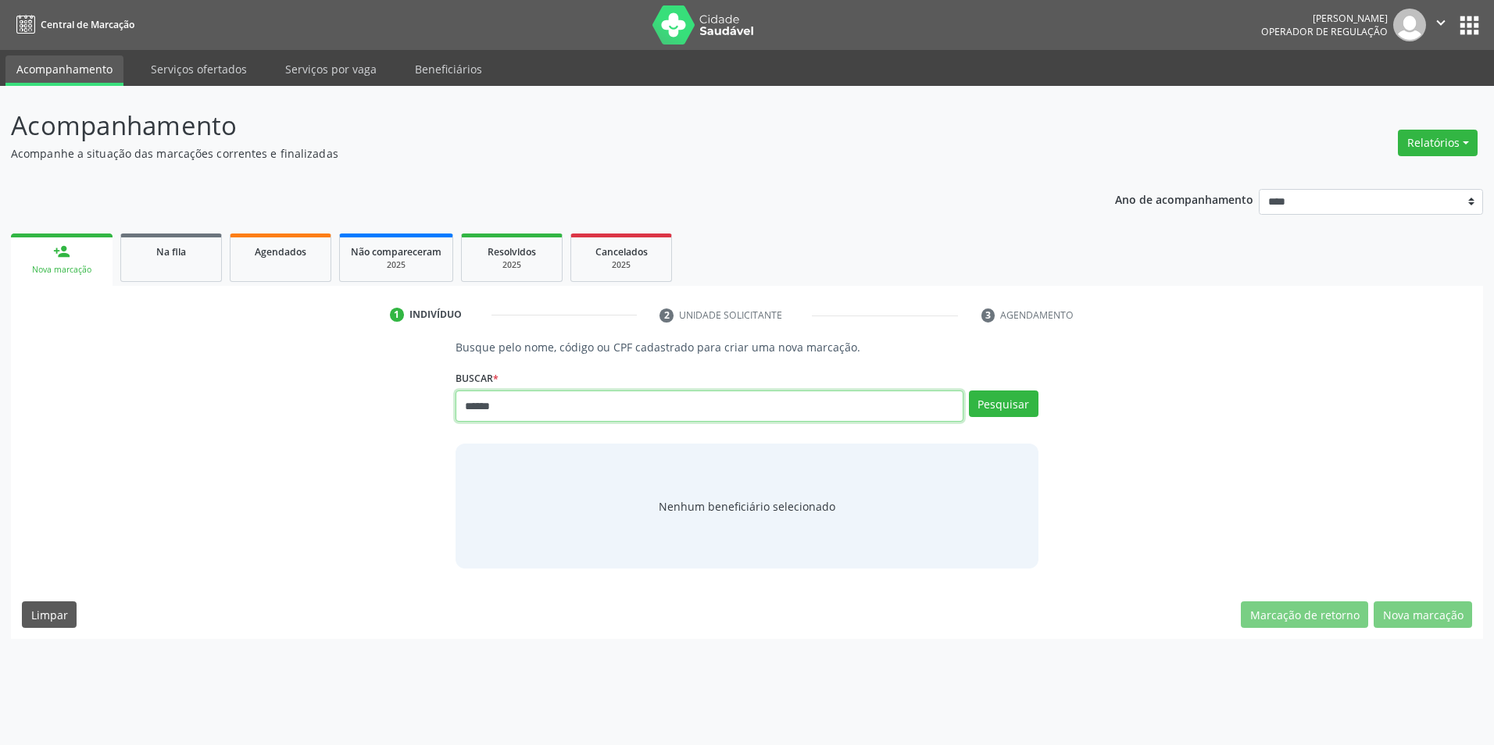
type input "******"
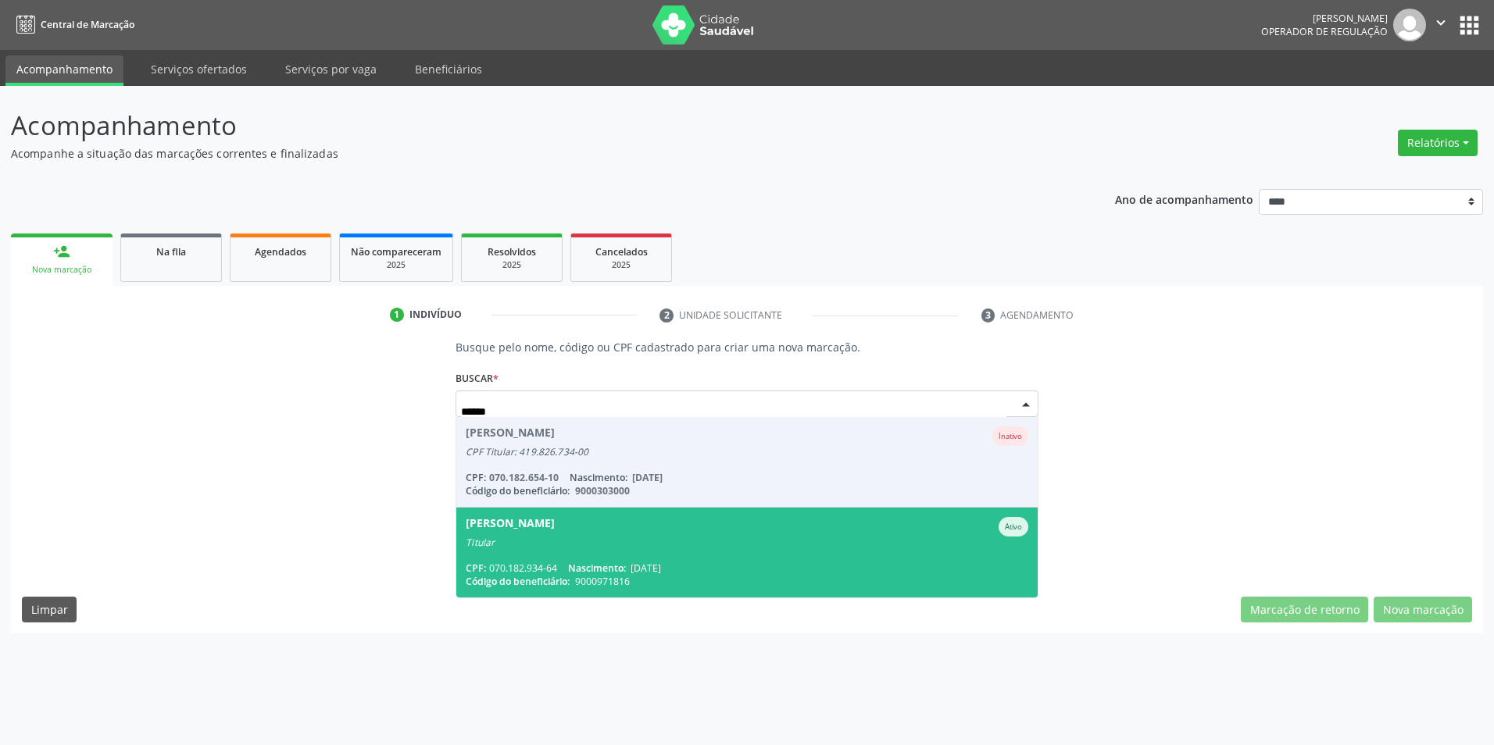
click at [580, 547] on div "Titular" at bounding box center [747, 543] width 562 height 12
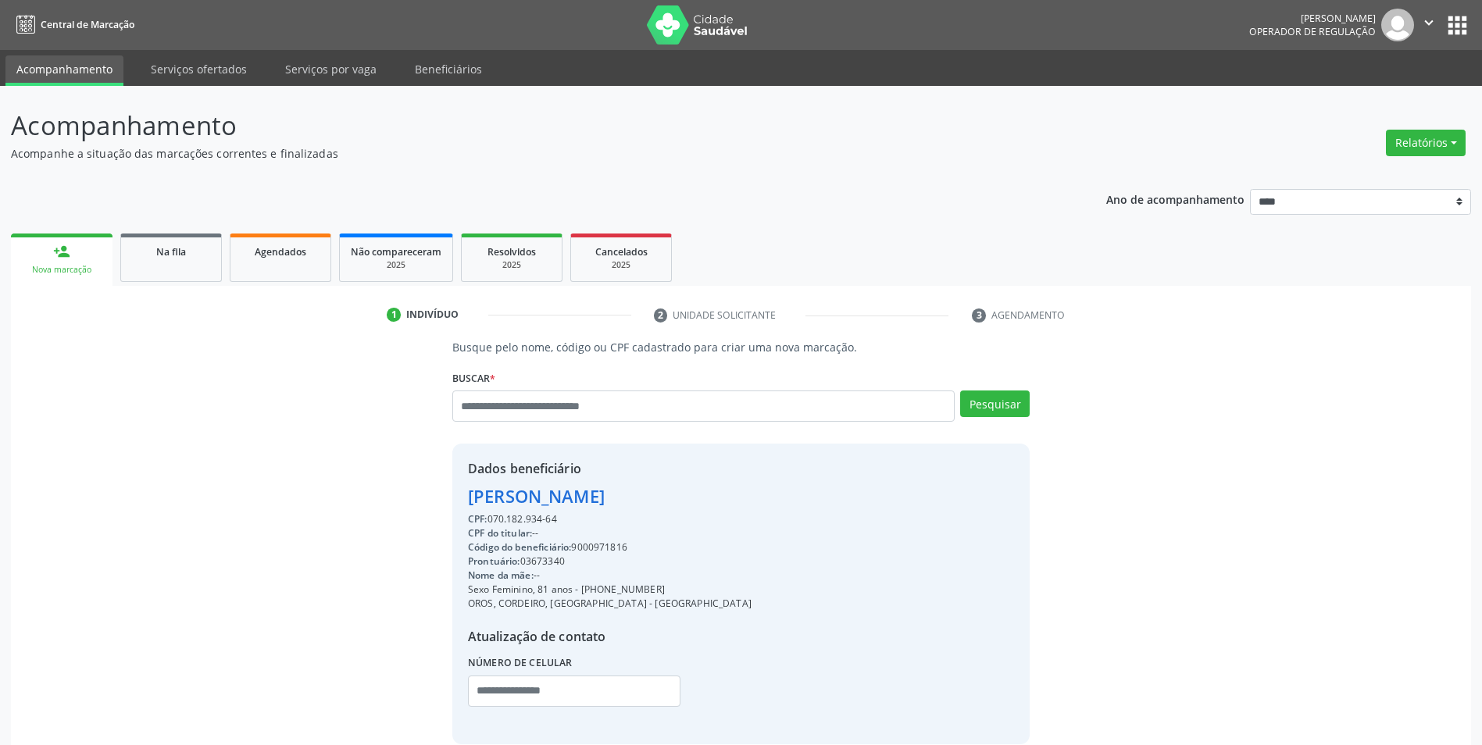
click at [620, 552] on div "Código do beneficiário: 9000971816" at bounding box center [610, 548] width 284 height 14
copy div "9000971816"
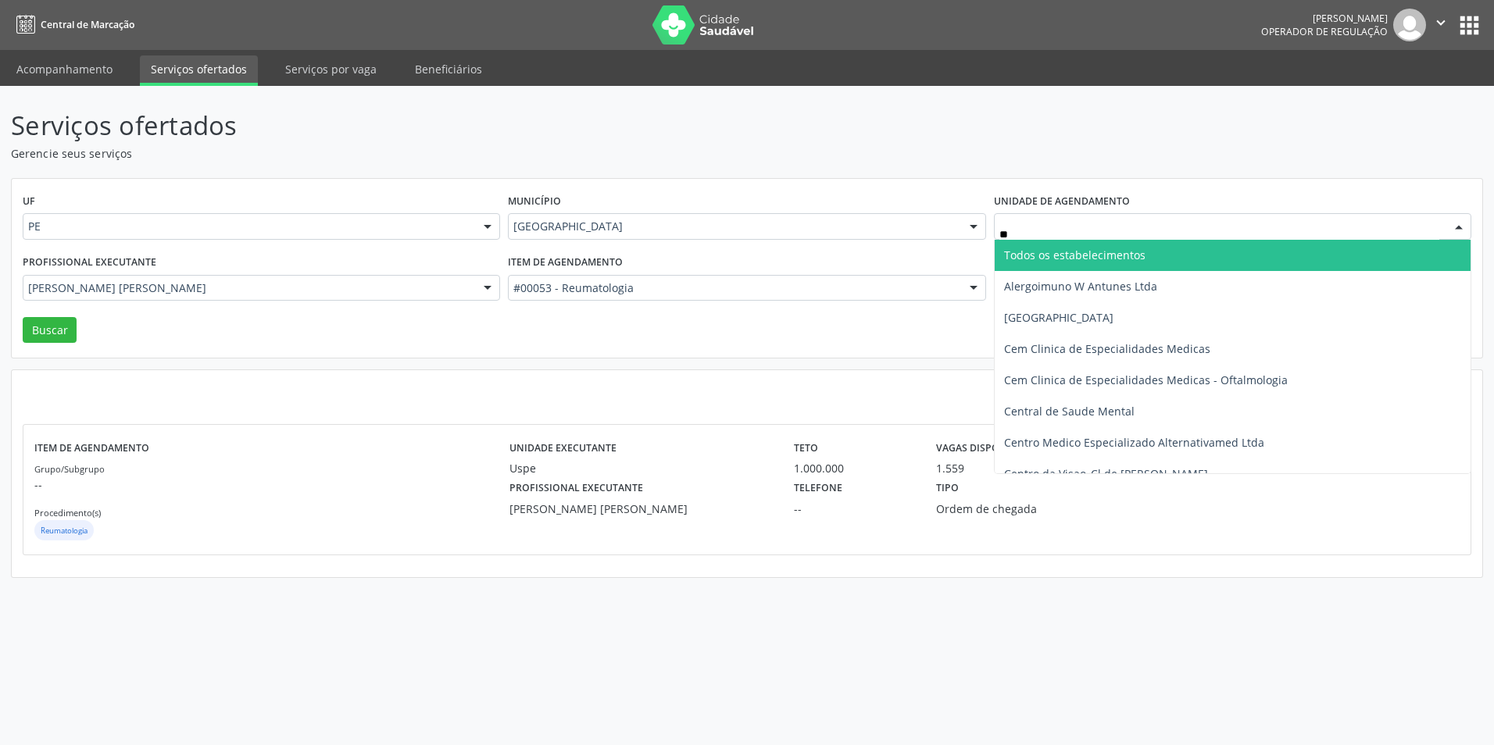
type input "***"
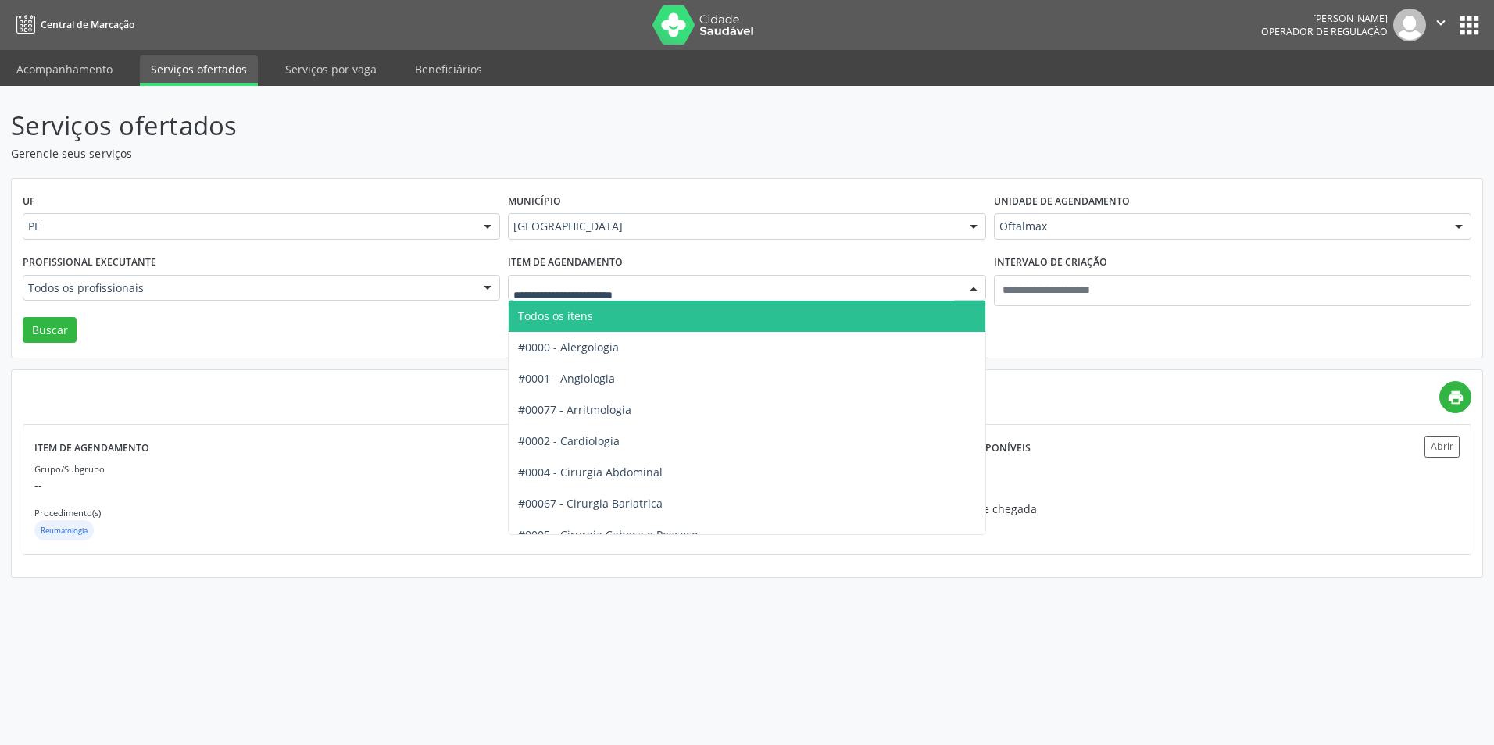
click at [567, 298] on div at bounding box center [746, 288] width 477 height 27
click at [572, 305] on span "Todos os itens" at bounding box center [747, 316] width 476 height 31
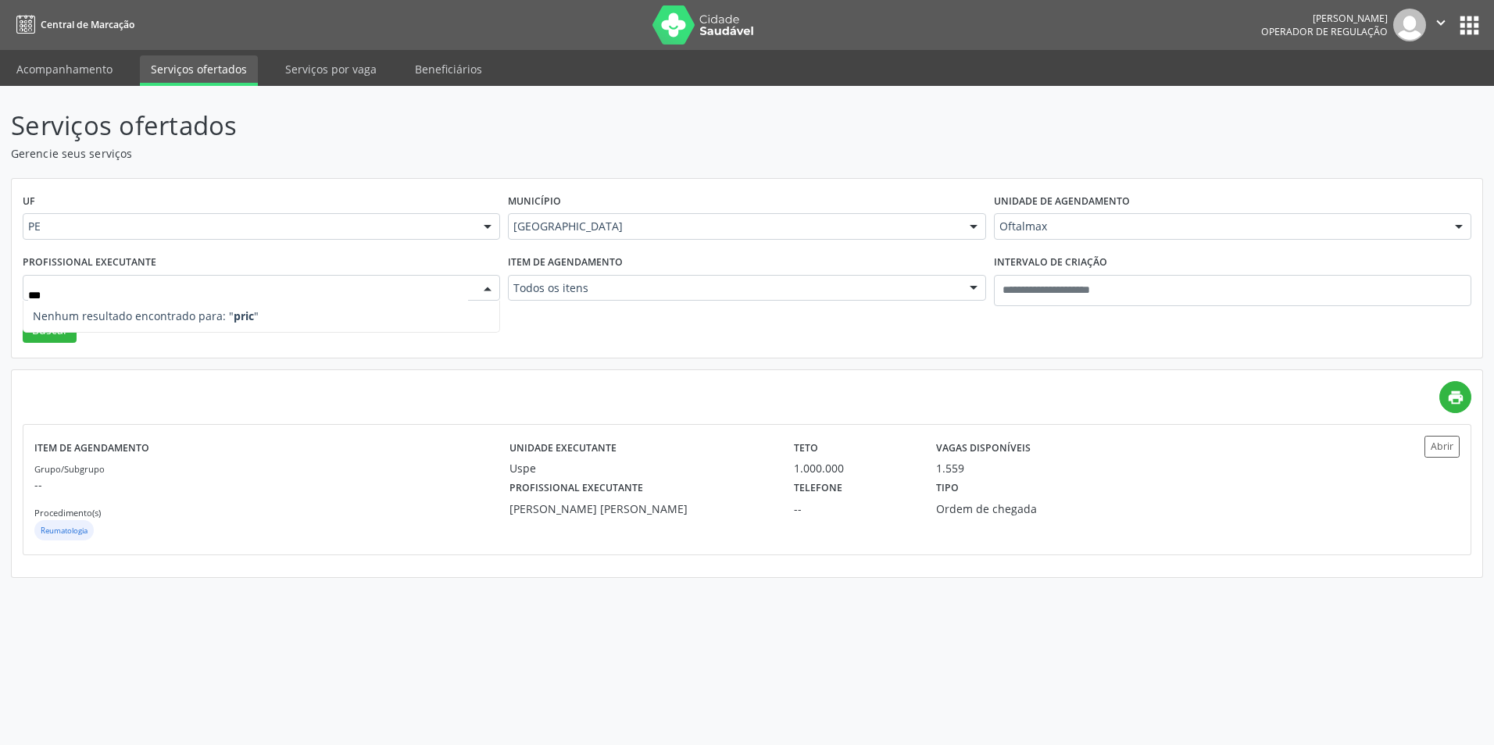
type input "****"
click at [73, 323] on button "Buscar" at bounding box center [50, 330] width 54 height 27
click at [694, 543] on div "Unidade executante Oftalmax Teto 10.000 Vagas disponíveis 51 Profissional execu…" at bounding box center [924, 489] width 831 height 107
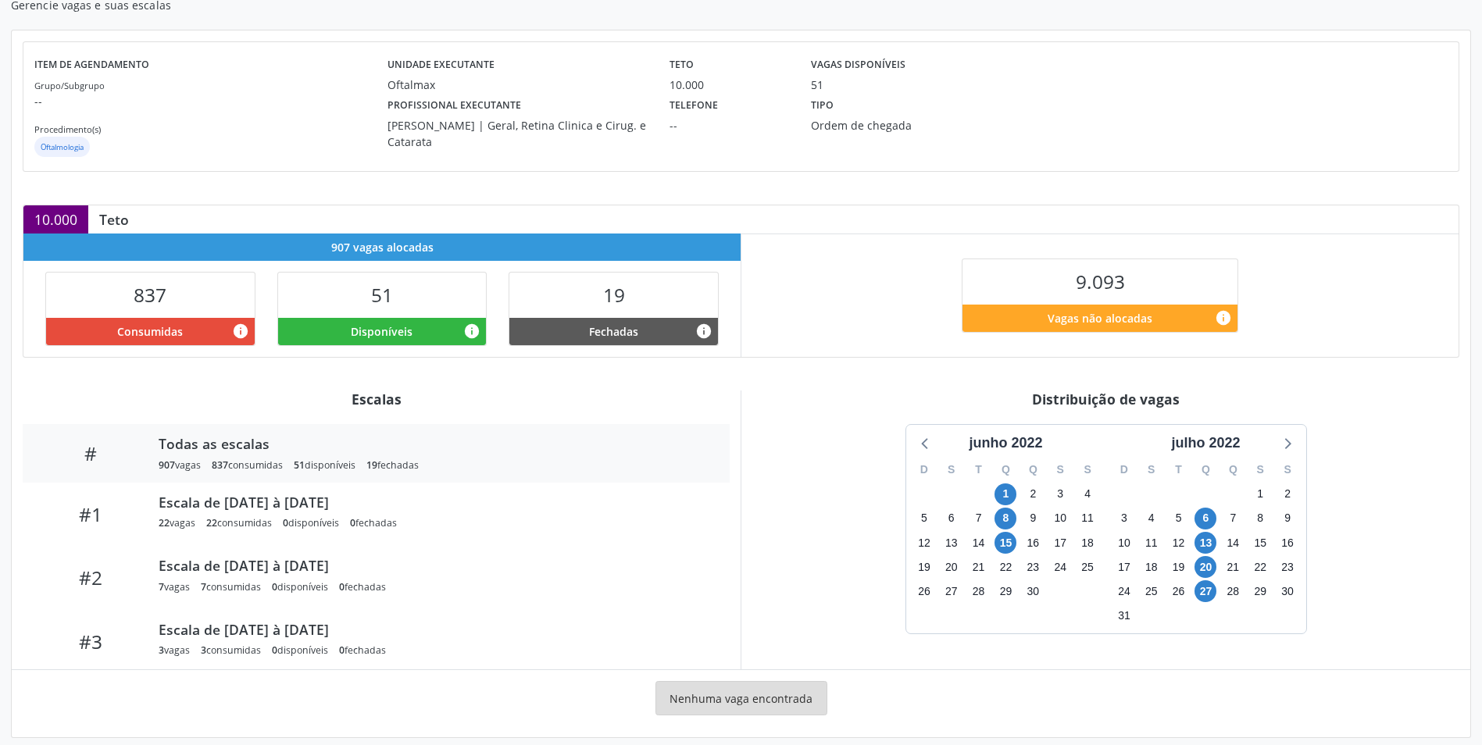
scroll to position [163, 0]
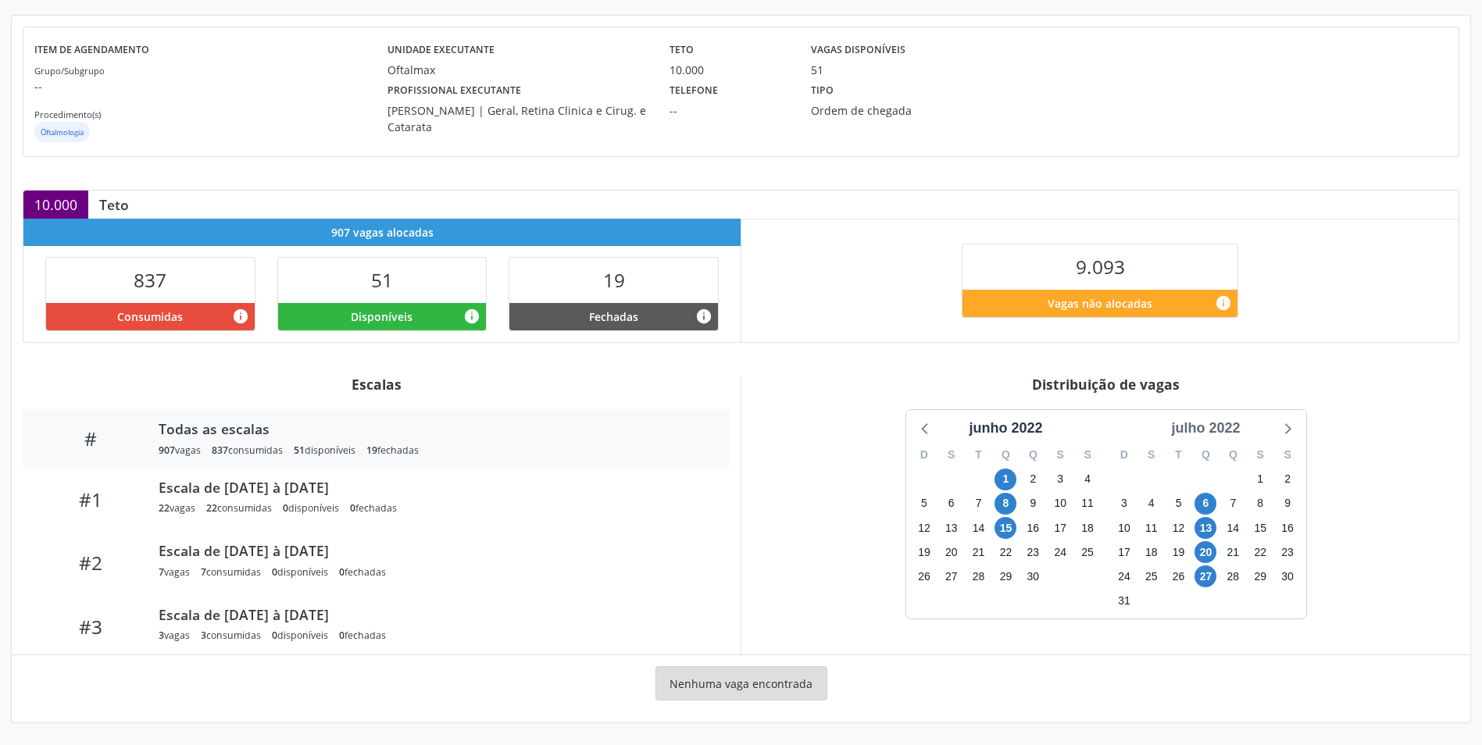
click at [1189, 426] on div "julho 2022" at bounding box center [1205, 428] width 81 height 21
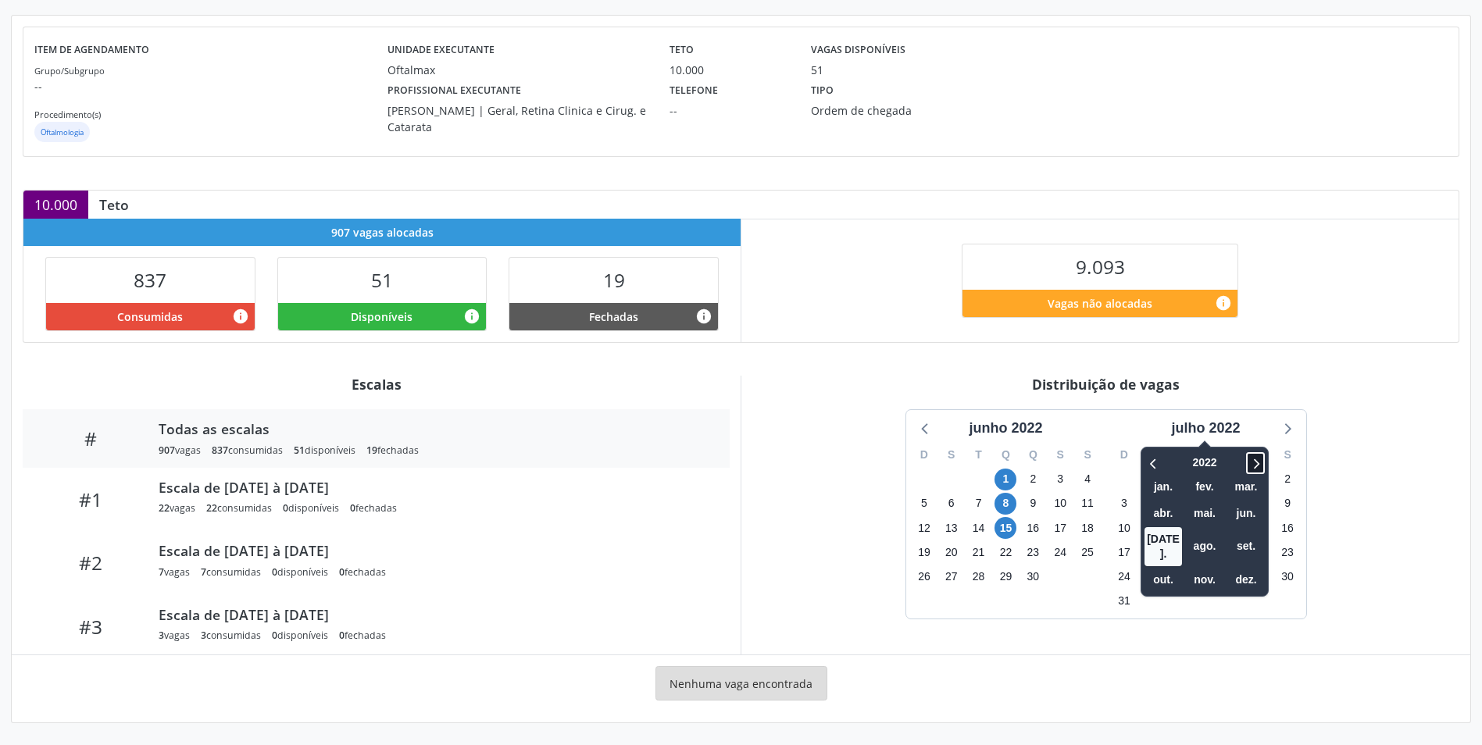
click at [1248, 465] on span at bounding box center [1255, 463] width 19 height 22
click at [1260, 468] on icon at bounding box center [1256, 463] width 16 height 19
click at [1206, 544] on span "ago." at bounding box center [1204, 546] width 37 height 24
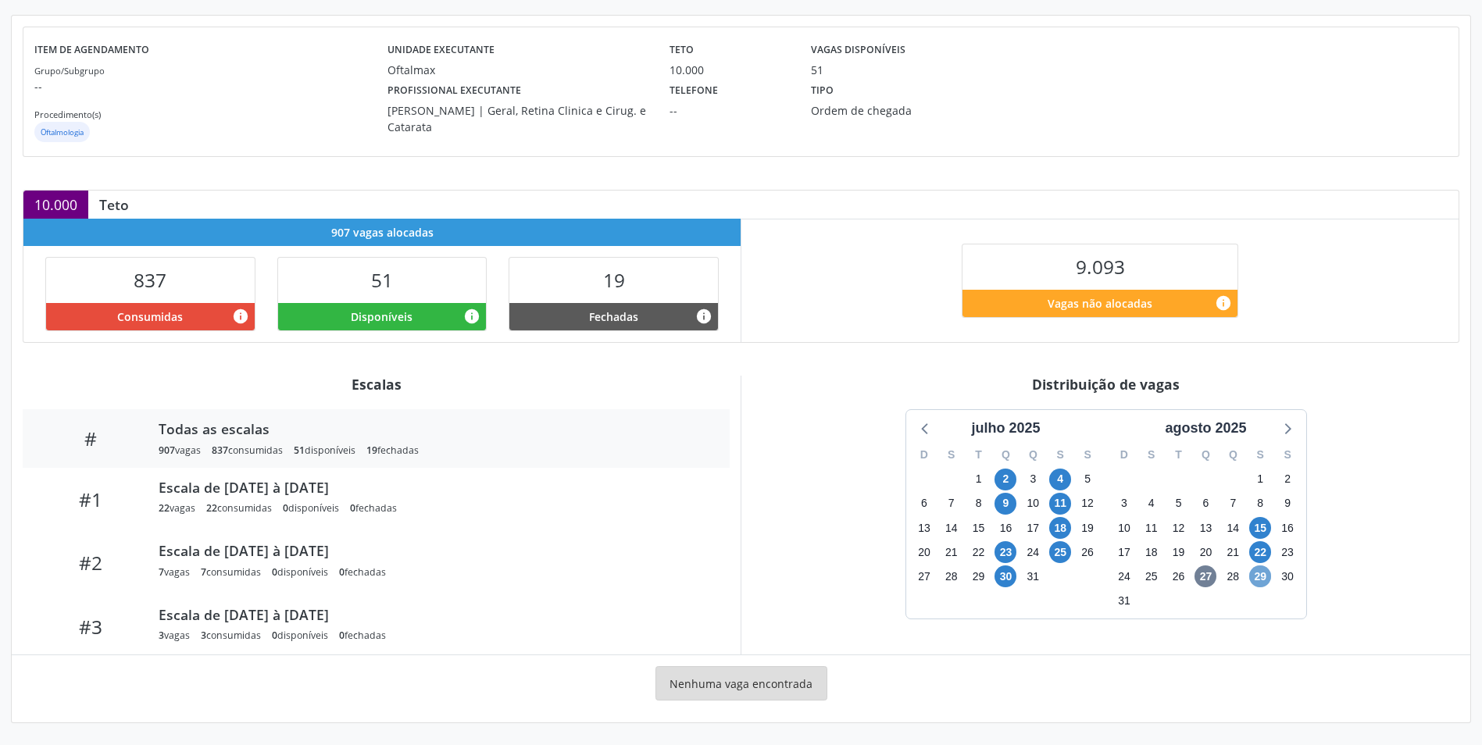
click at [1264, 574] on span "29" at bounding box center [1260, 577] width 22 height 22
click at [1286, 429] on icon at bounding box center [1287, 428] width 20 height 20
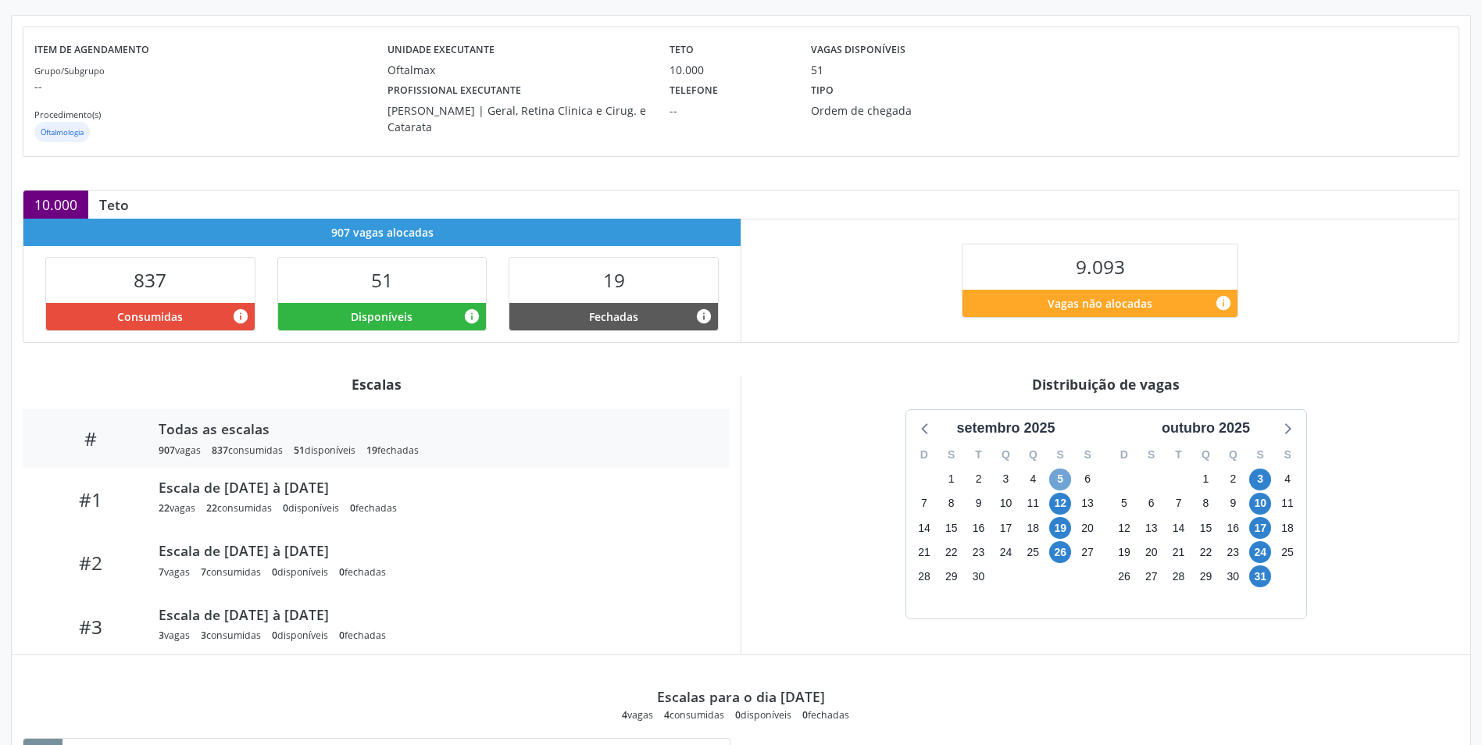
click at [1061, 478] on span "5" at bounding box center [1060, 480] width 22 height 22
click at [1062, 499] on span "12" at bounding box center [1060, 504] width 22 height 22
click at [1054, 532] on span "19" at bounding box center [1060, 528] width 22 height 22
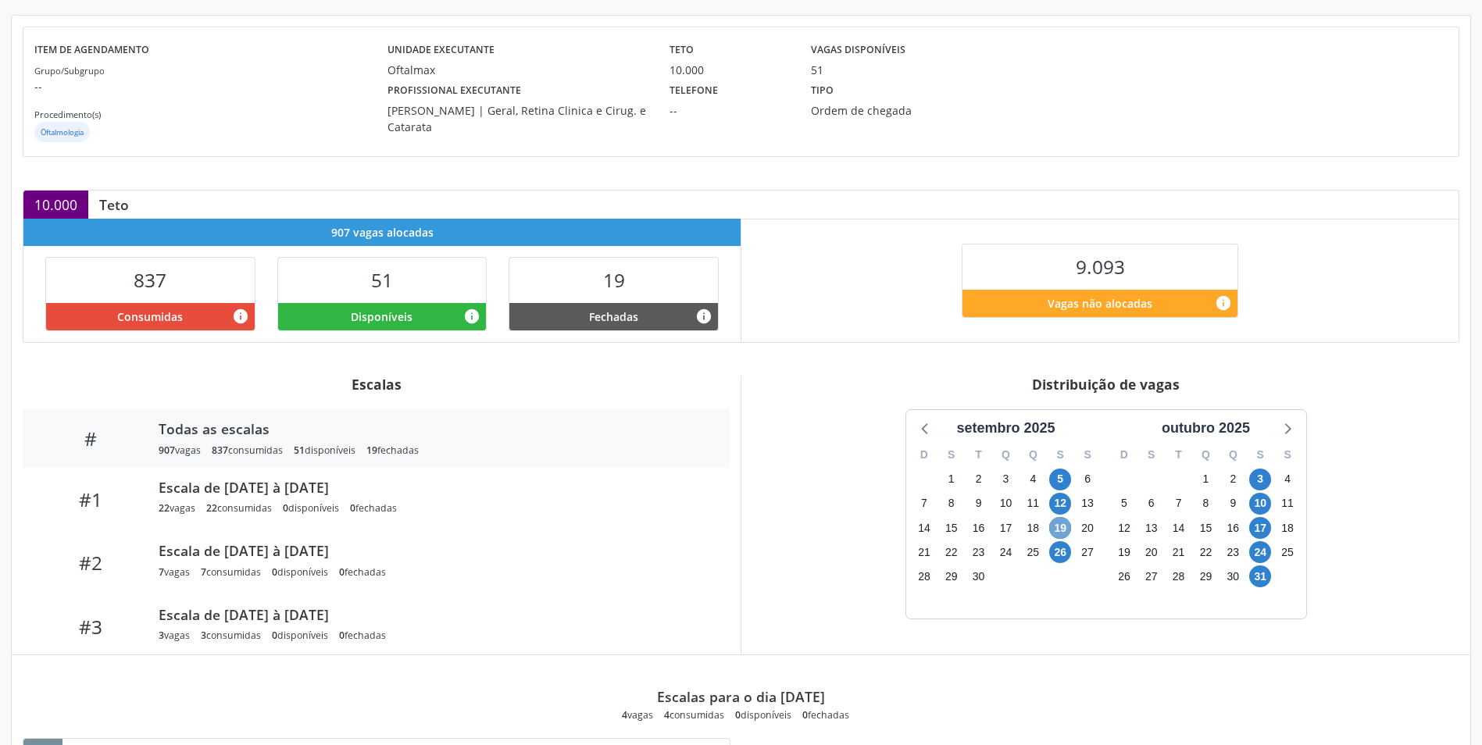
click at [1054, 532] on span "19" at bounding box center [1060, 528] width 22 height 22
click at [1055, 562] on span "26" at bounding box center [1060, 552] width 22 height 22
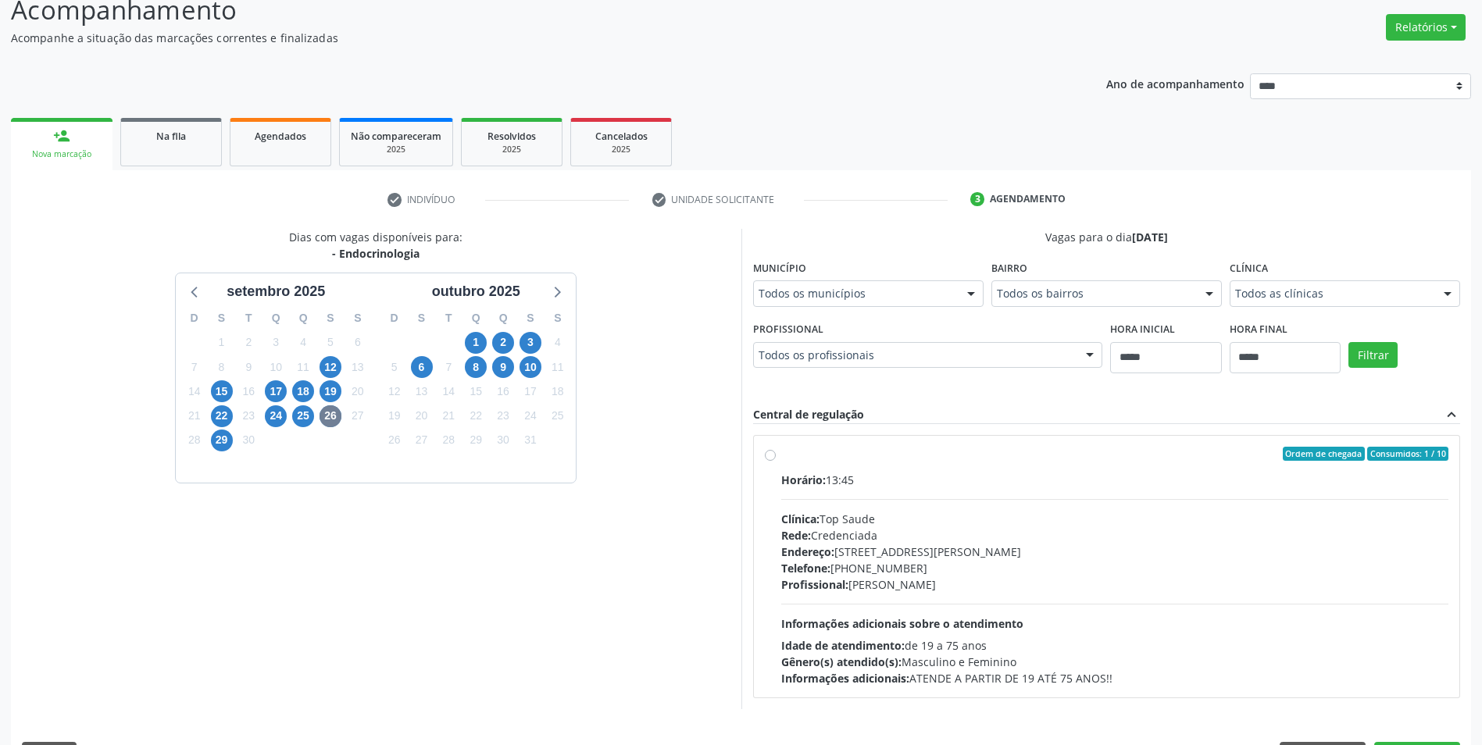
scroll to position [160, 0]
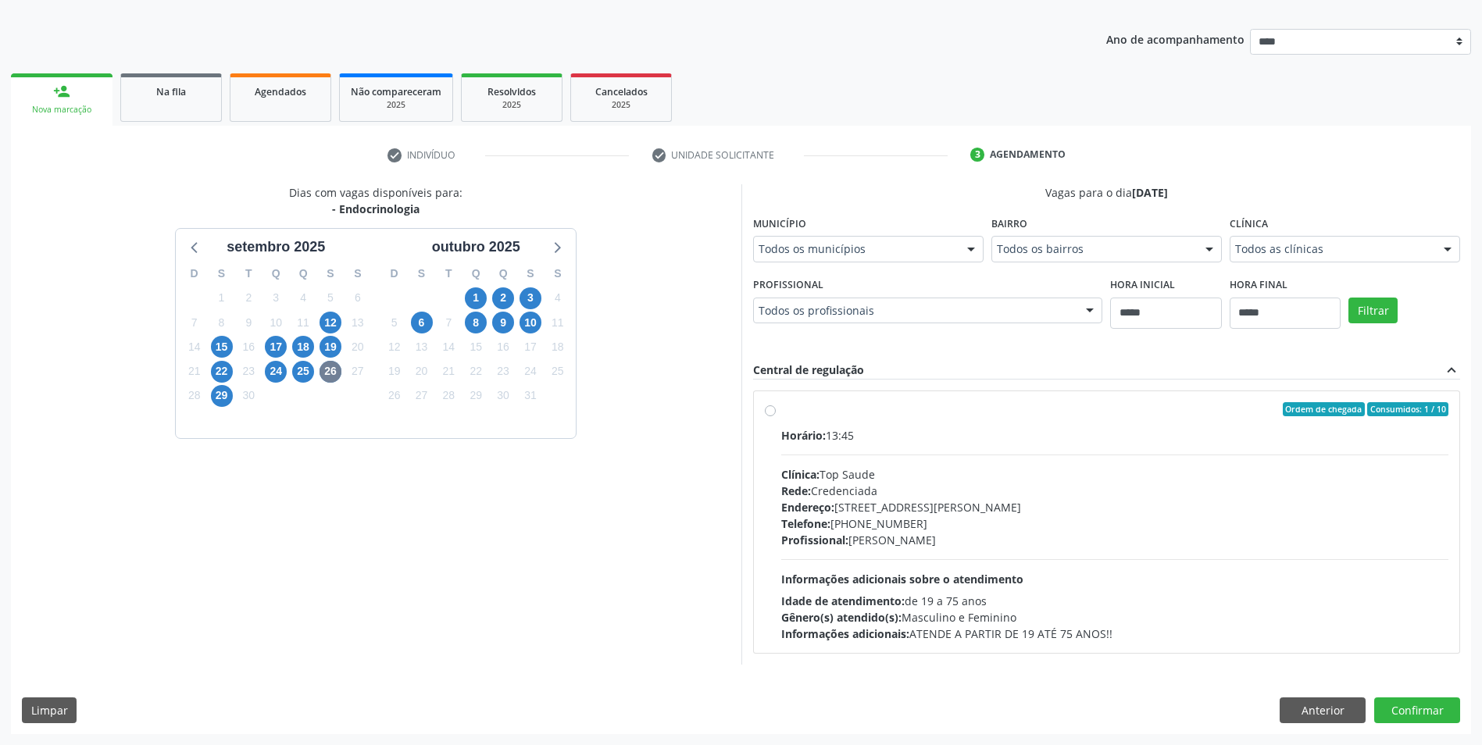
click at [1306, 694] on div "Dias com vagas disponíveis para: - Endocrinologia [DATE] D S T Q Q S S 31 1 2 3…" at bounding box center [741, 459] width 1460 height 550
click at [1306, 710] on button "Anterior" at bounding box center [1323, 711] width 86 height 27
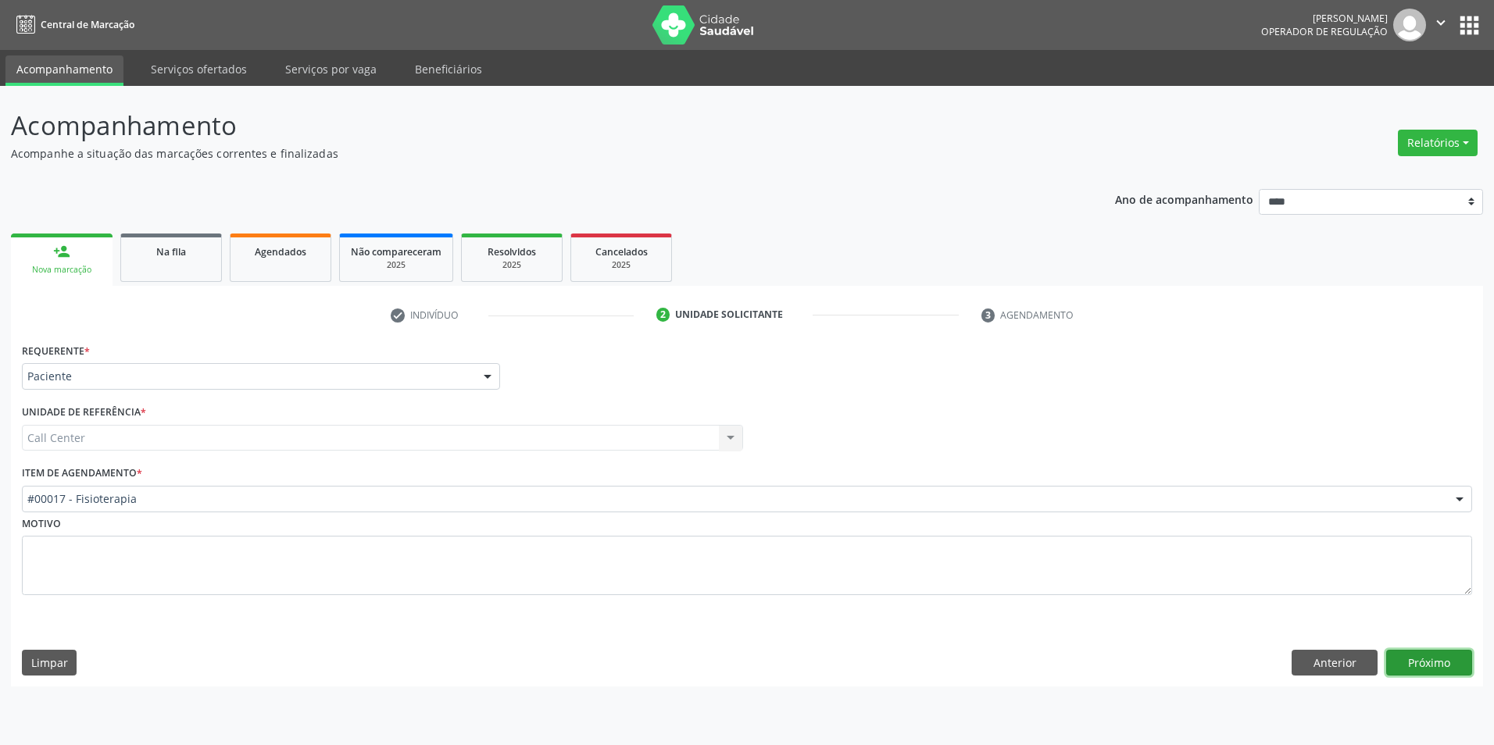
click at [1445, 659] on button "Próximo" at bounding box center [1429, 663] width 86 height 27
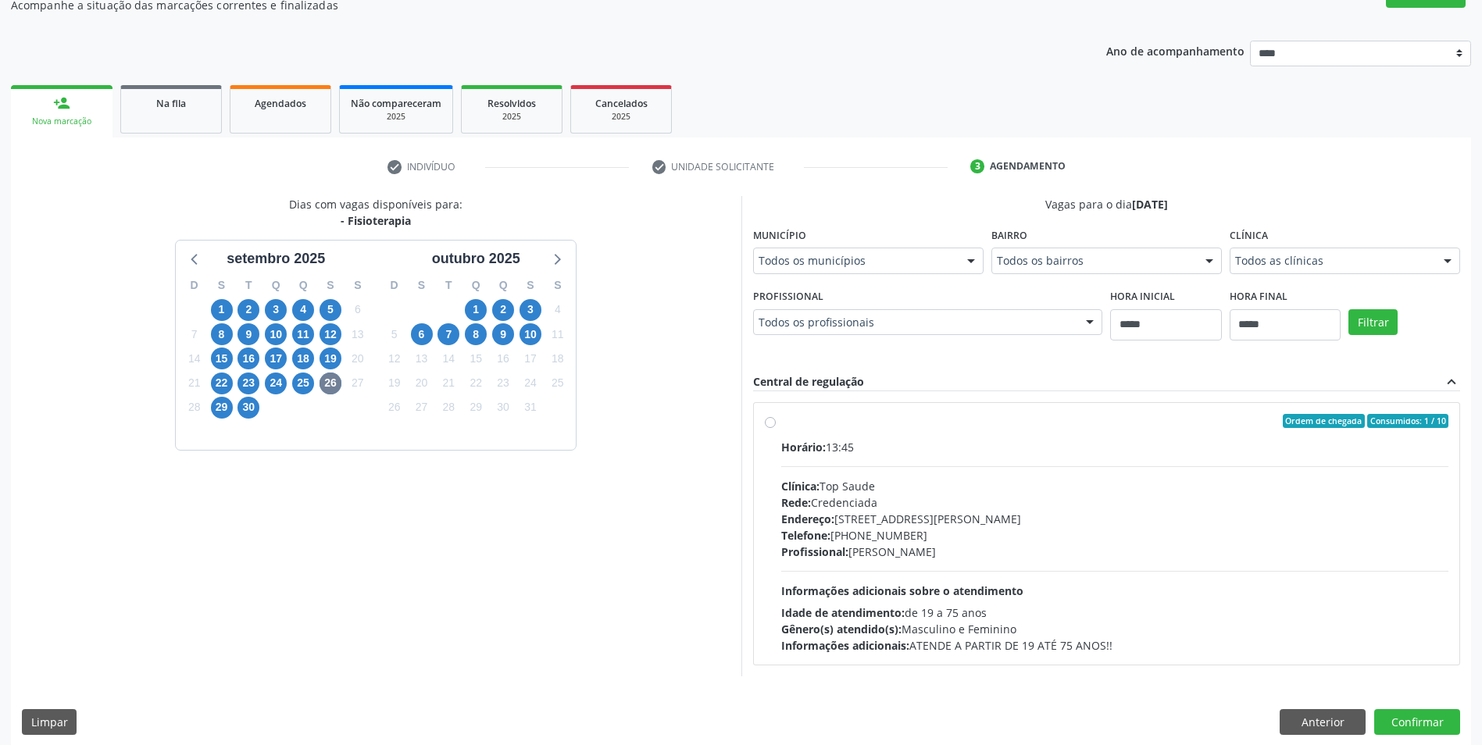
scroll to position [160, 0]
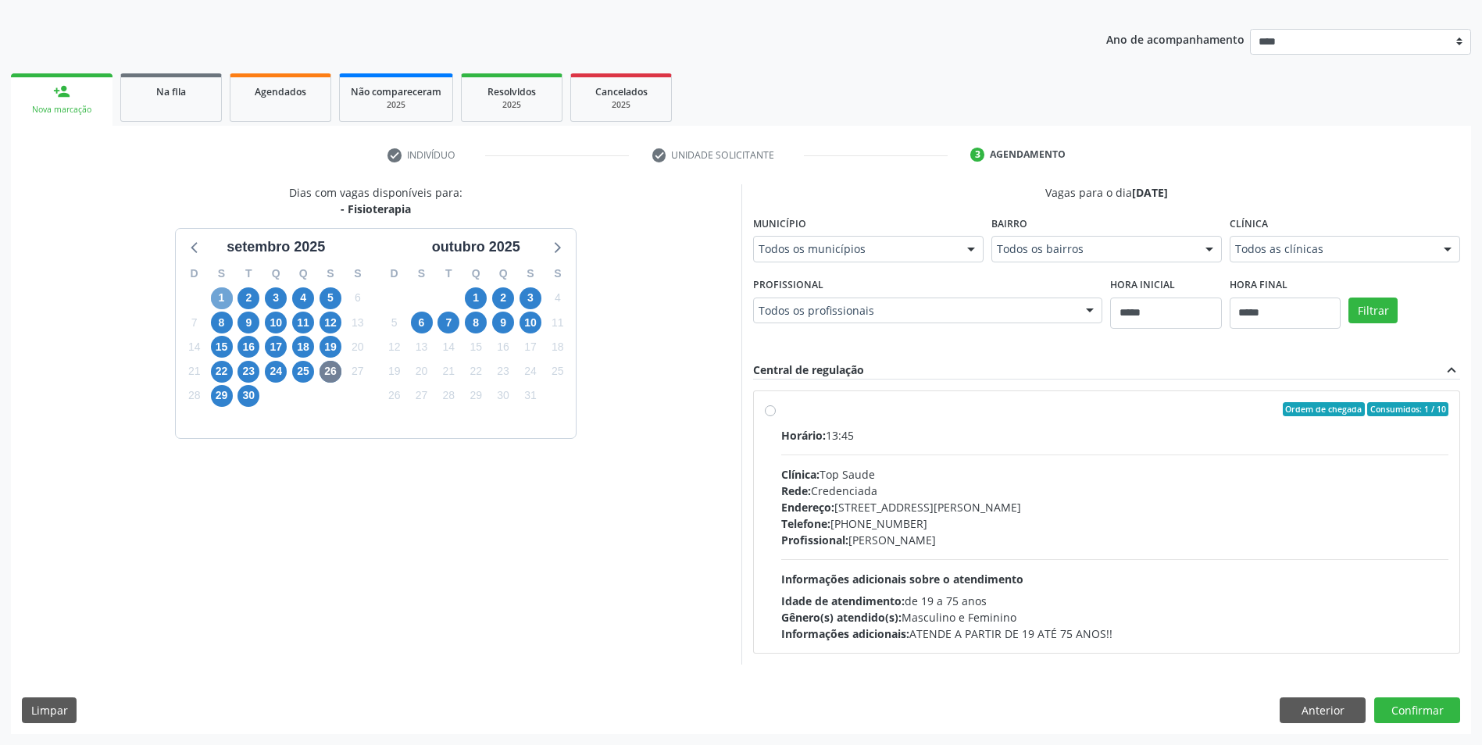
click at [216, 292] on span "1" at bounding box center [222, 298] width 22 height 22
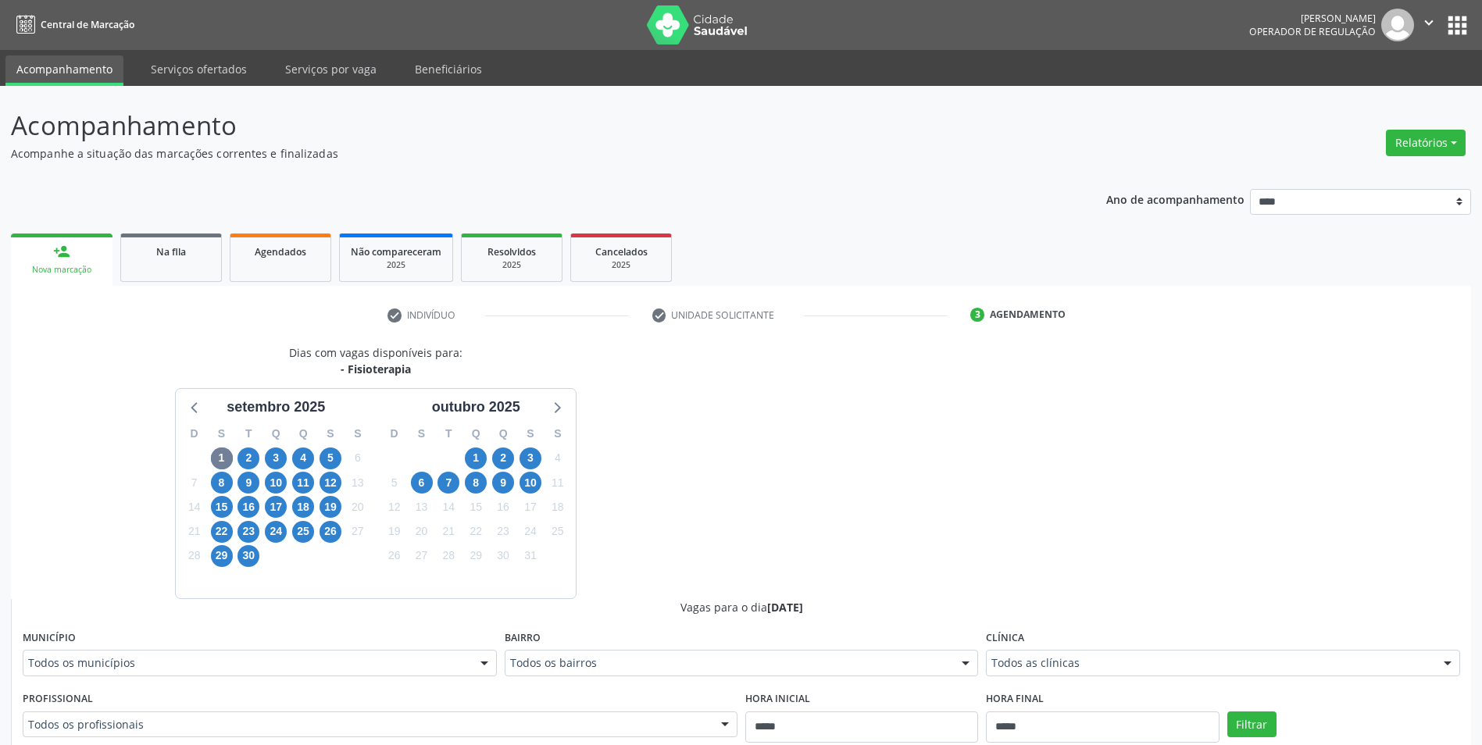
click at [1326, 650] on div "Todos as clínicas" at bounding box center [1223, 663] width 474 height 27
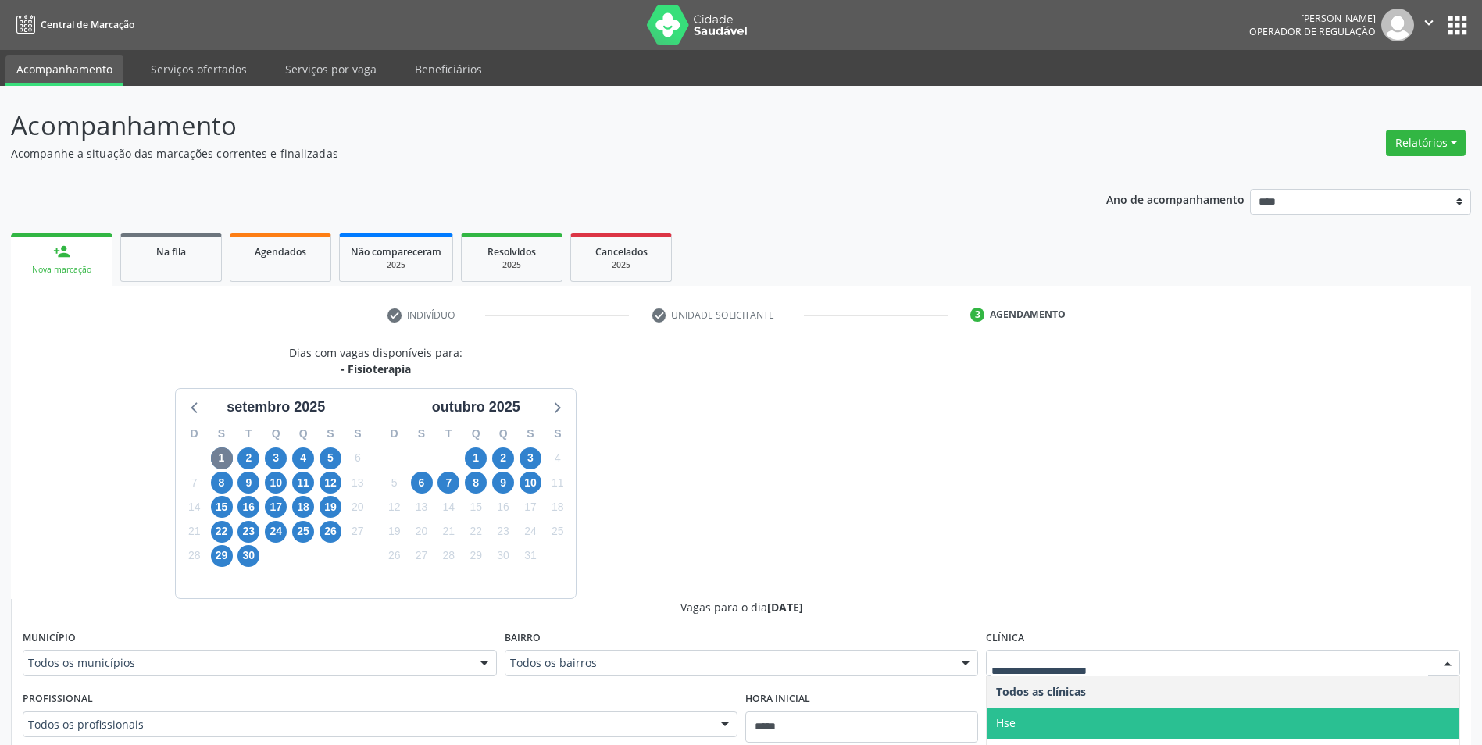
click at [1309, 708] on span "Hse" at bounding box center [1223, 723] width 473 height 31
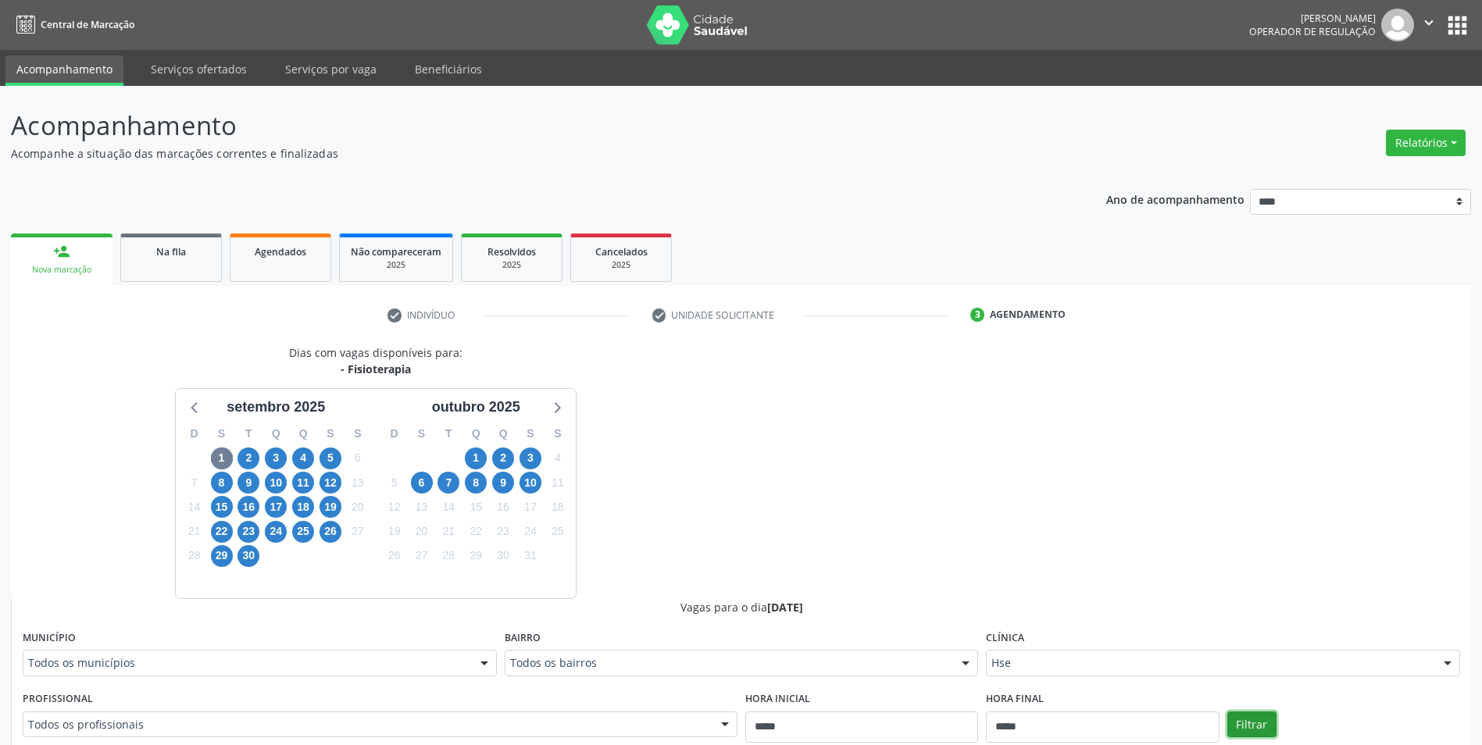
click at [1277, 712] on button "Filtrar" at bounding box center [1251, 725] width 49 height 27
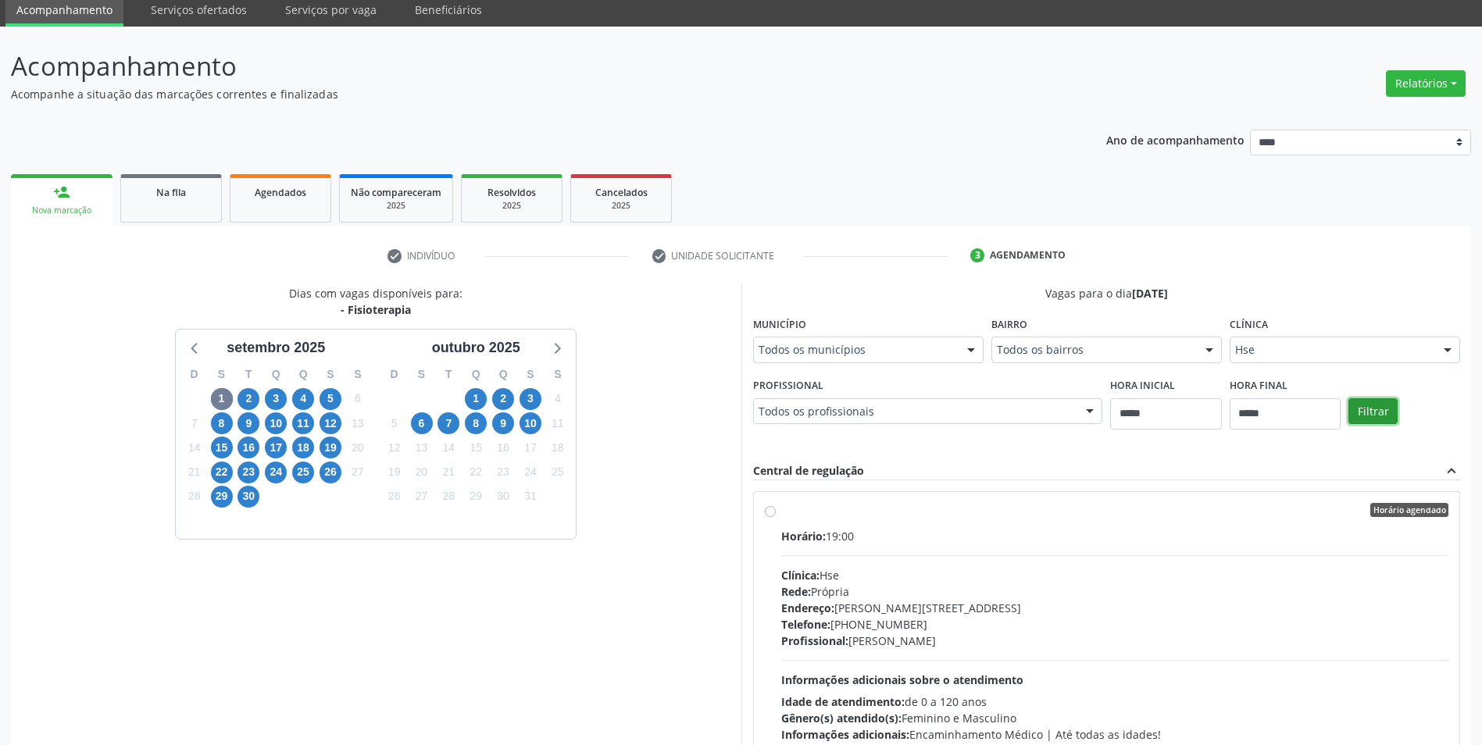
scroll to position [188, 0]
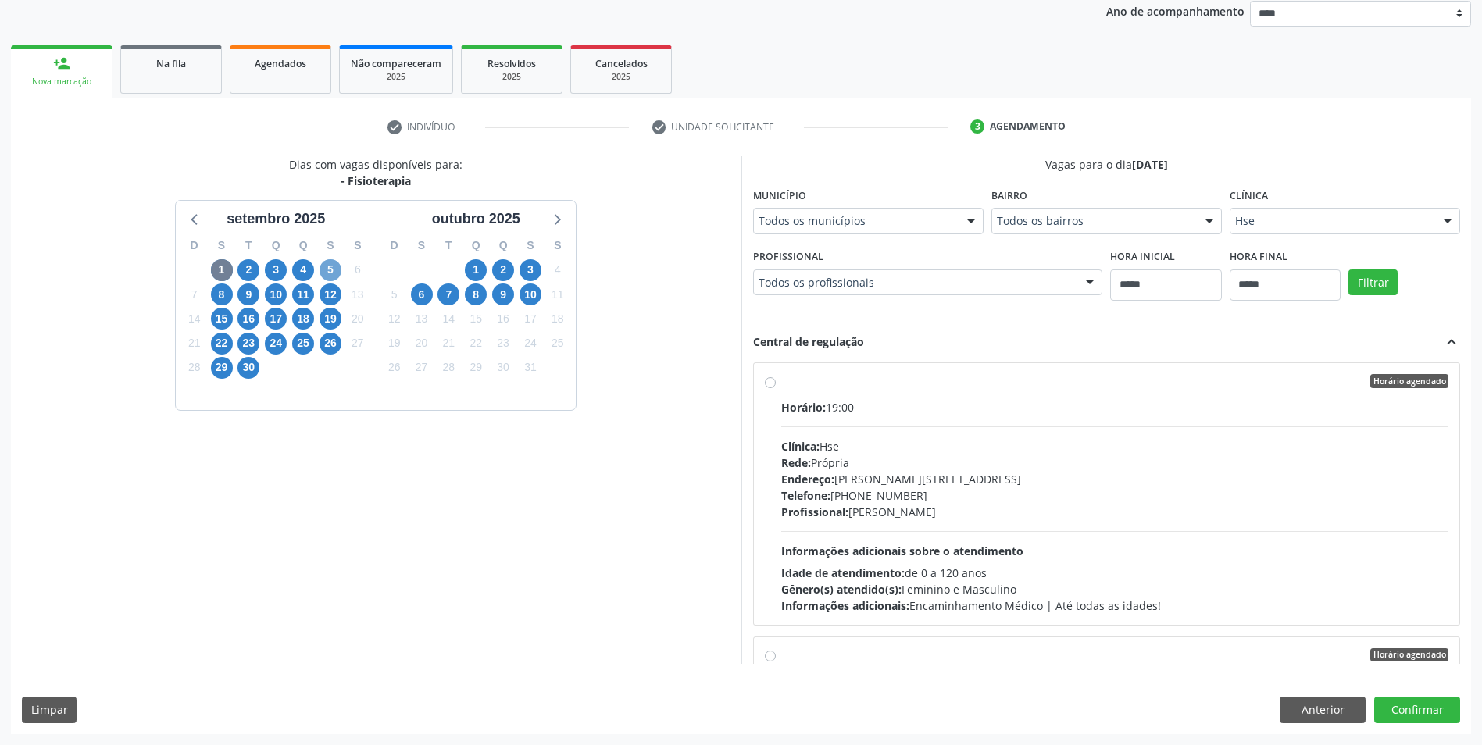
click at [333, 273] on span "5" at bounding box center [331, 270] width 22 height 22
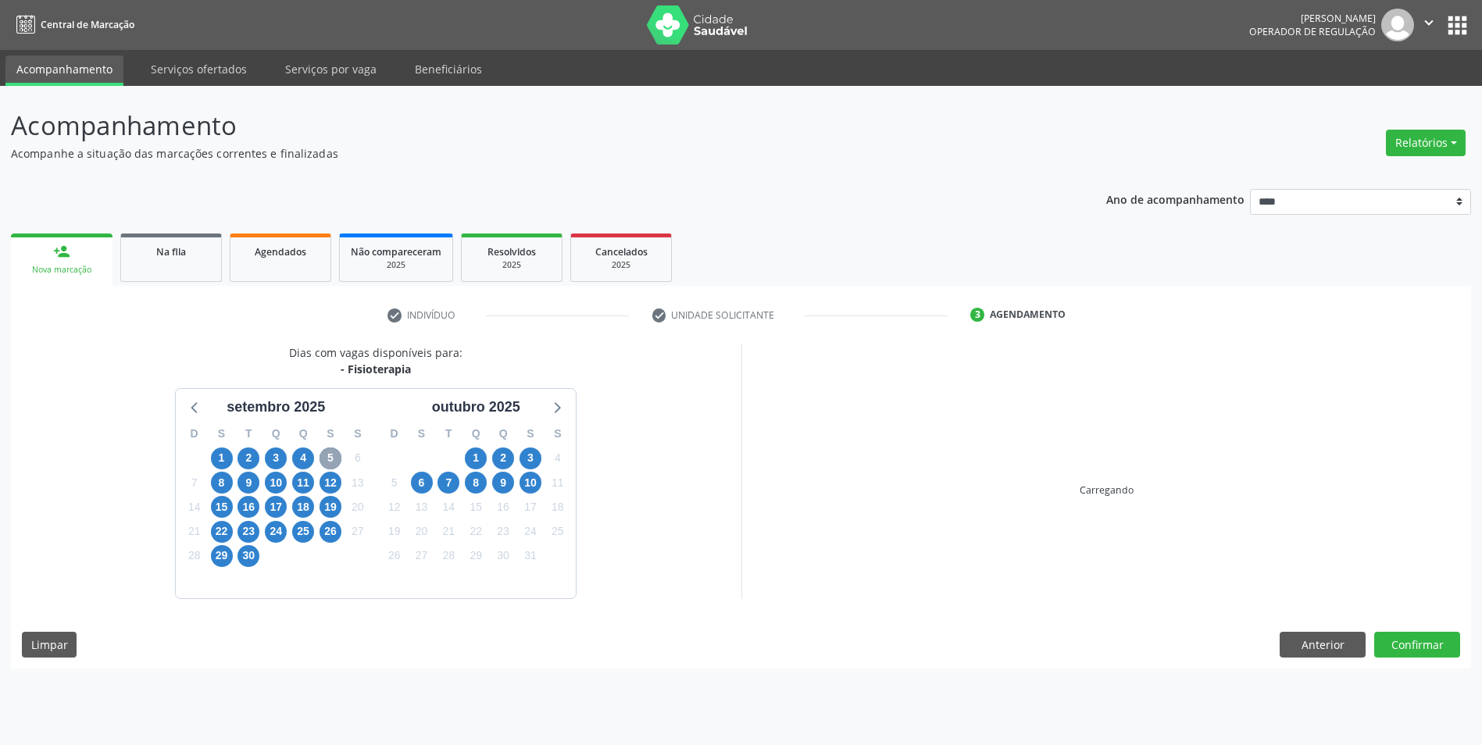
scroll to position [0, 0]
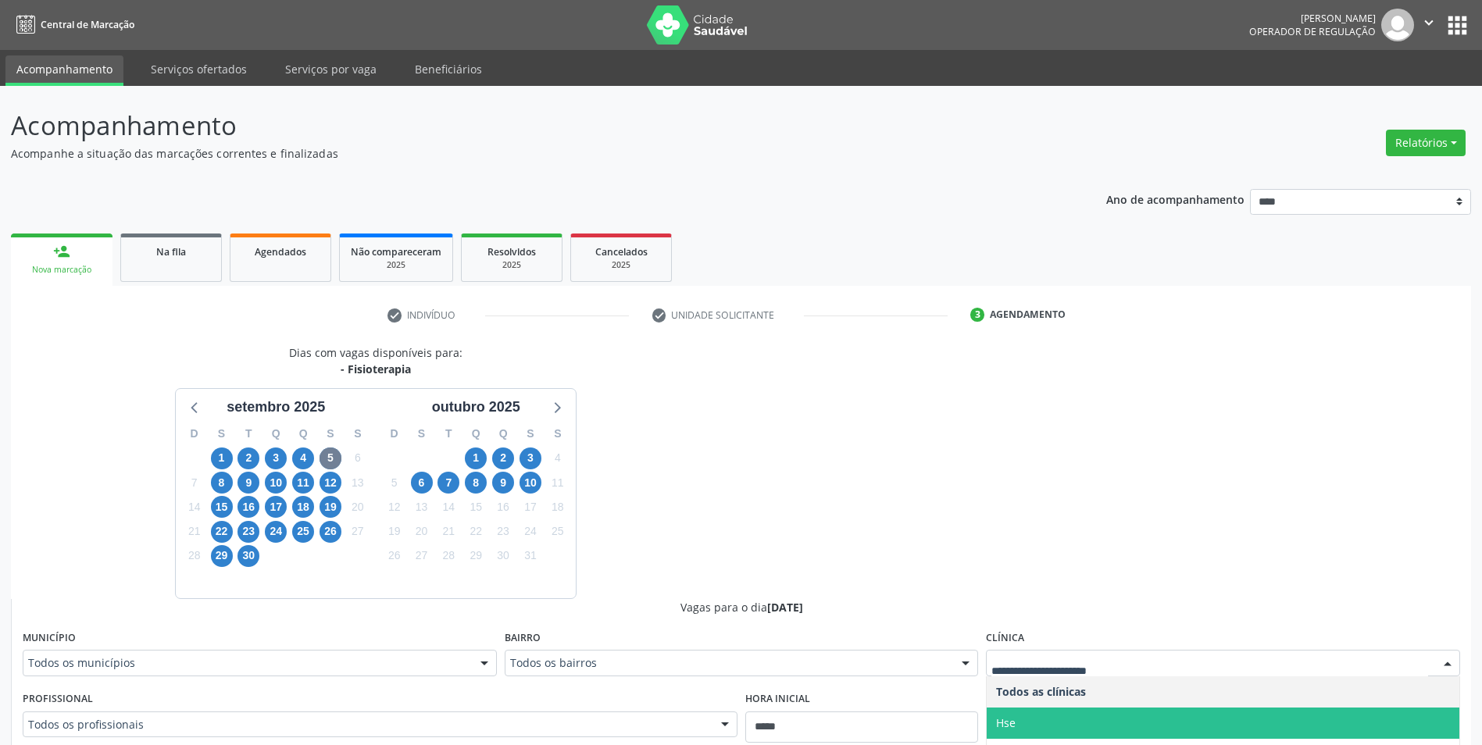
click at [1276, 708] on span "Hse" at bounding box center [1223, 723] width 473 height 31
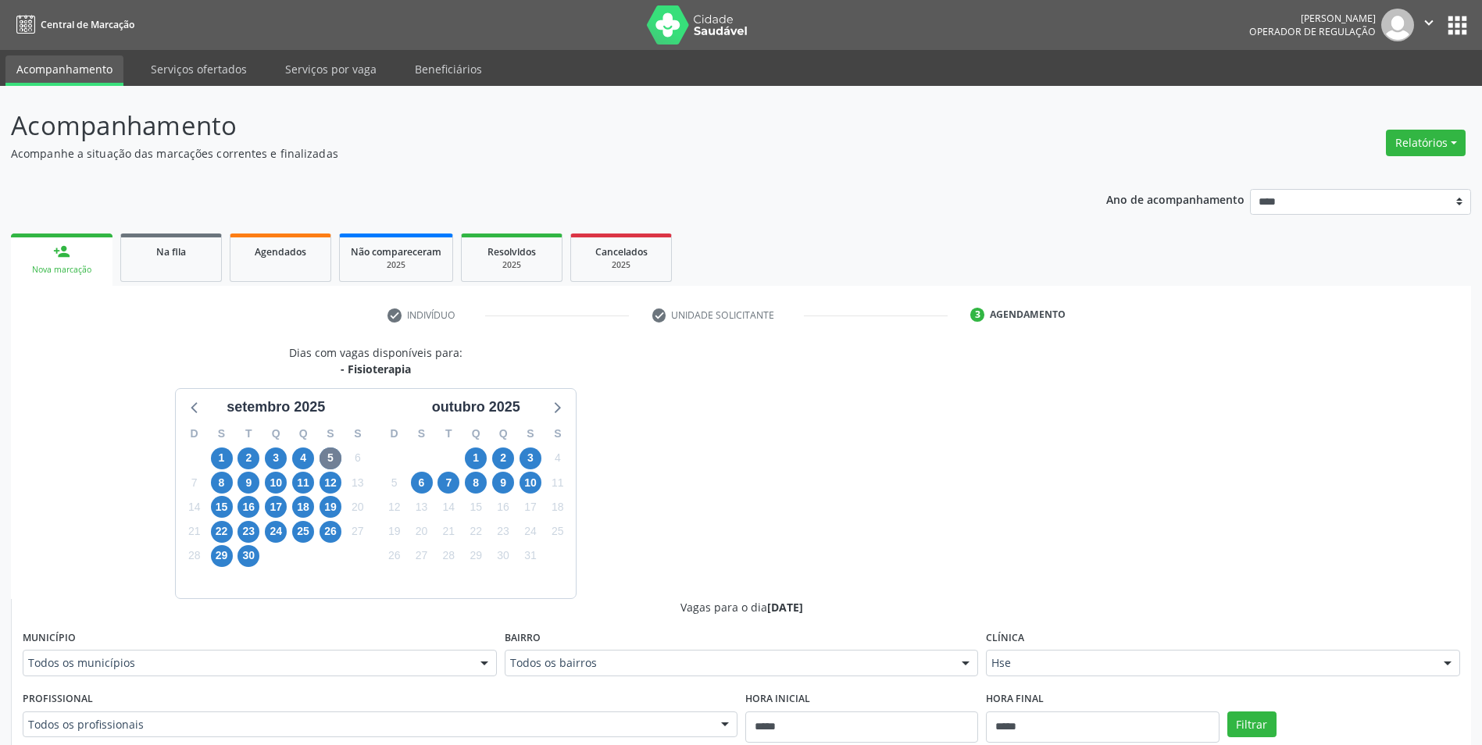
click at [1346, 687] on div "Filtrar" at bounding box center [1343, 723] width 241 height 72
click at [1277, 712] on button "Filtrar" at bounding box center [1251, 725] width 49 height 27
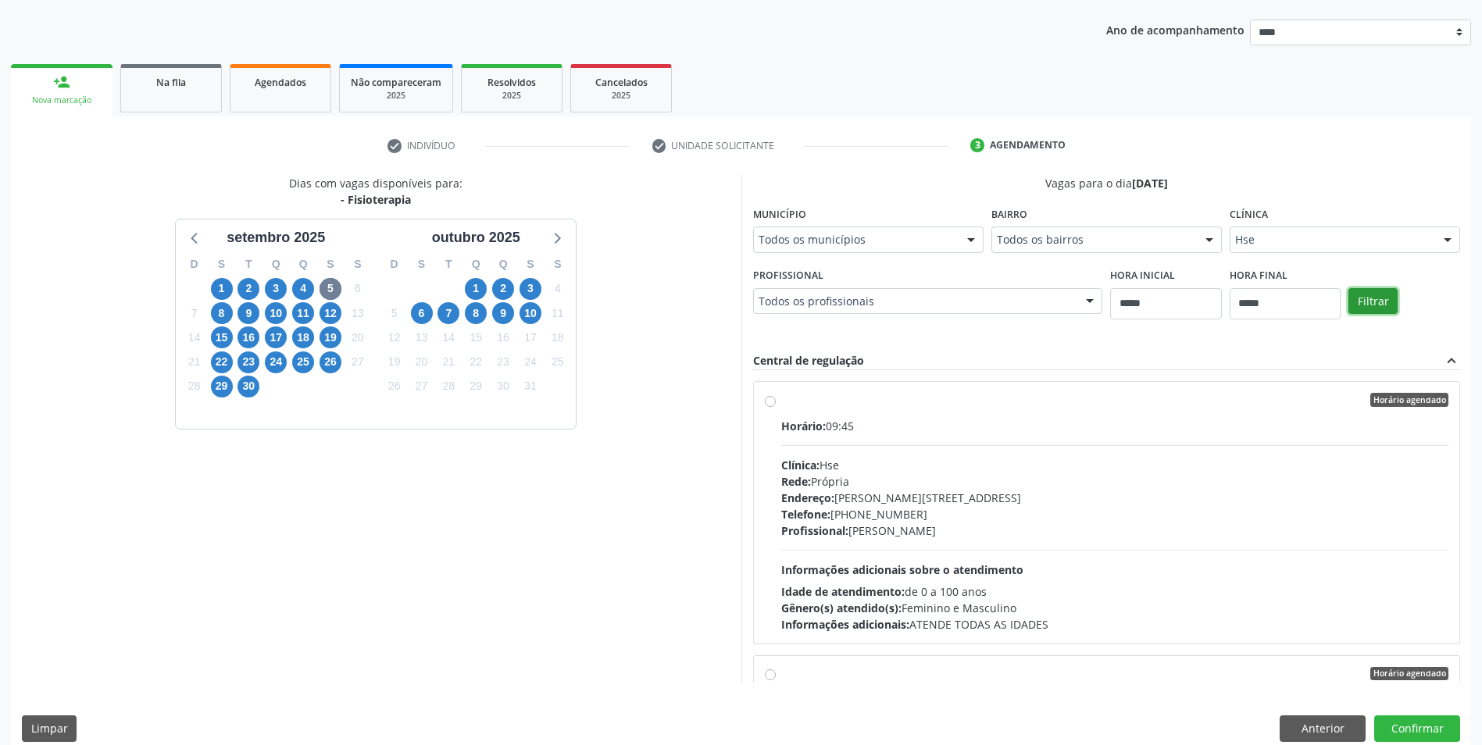
scroll to position [188, 0]
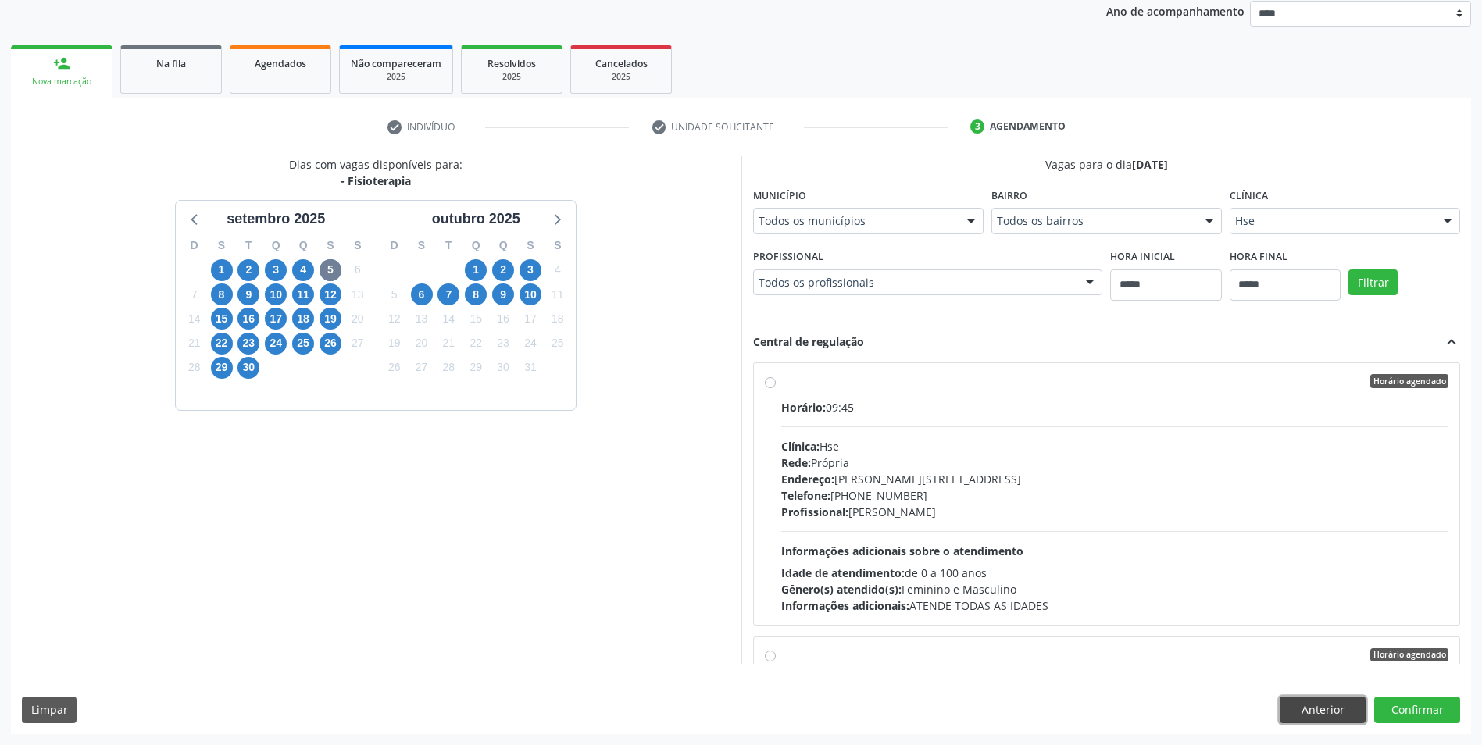
drag, startPoint x: 1305, startPoint y: 716, endPoint x: 1305, endPoint y: 705, distance: 10.2
click at [1305, 705] on button "Anterior" at bounding box center [1323, 710] width 86 height 27
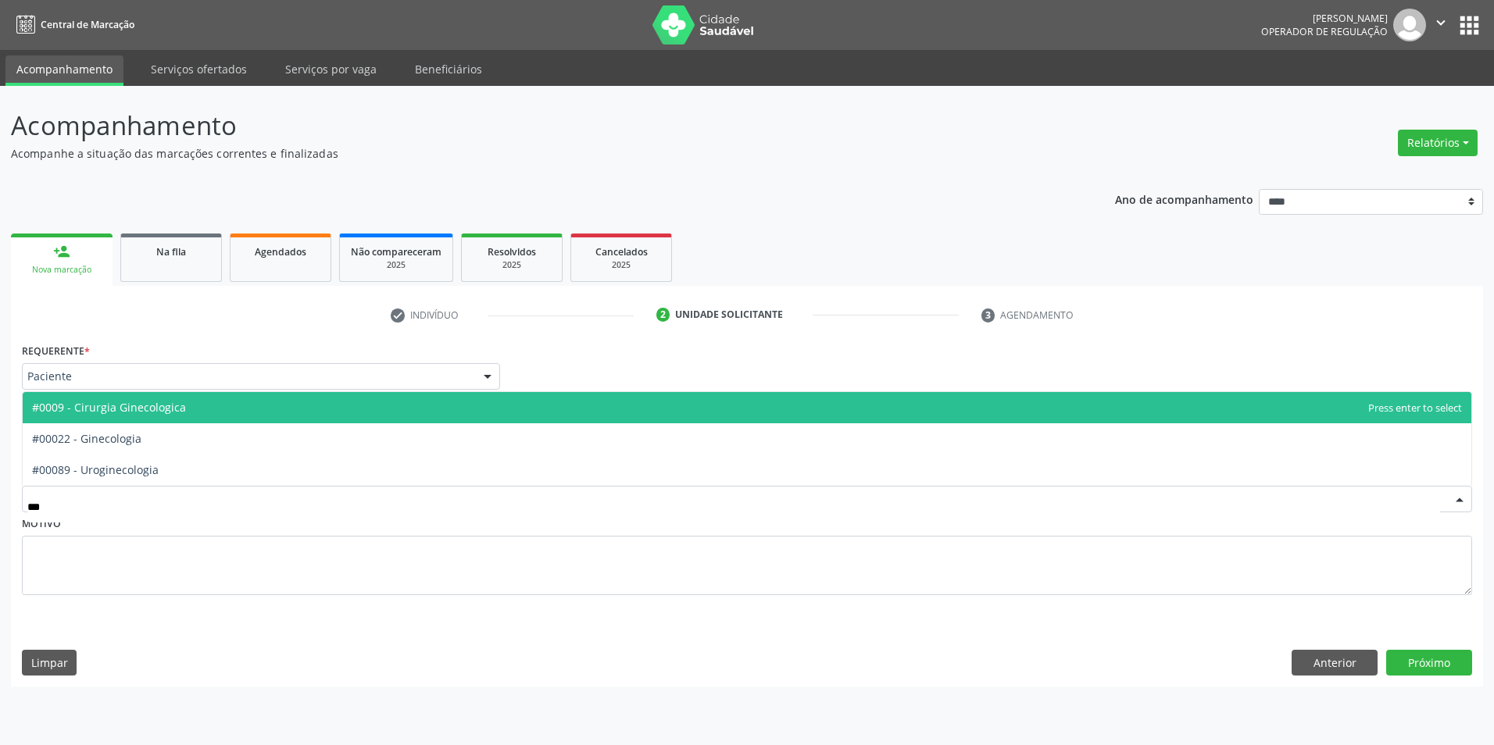
type input "****"
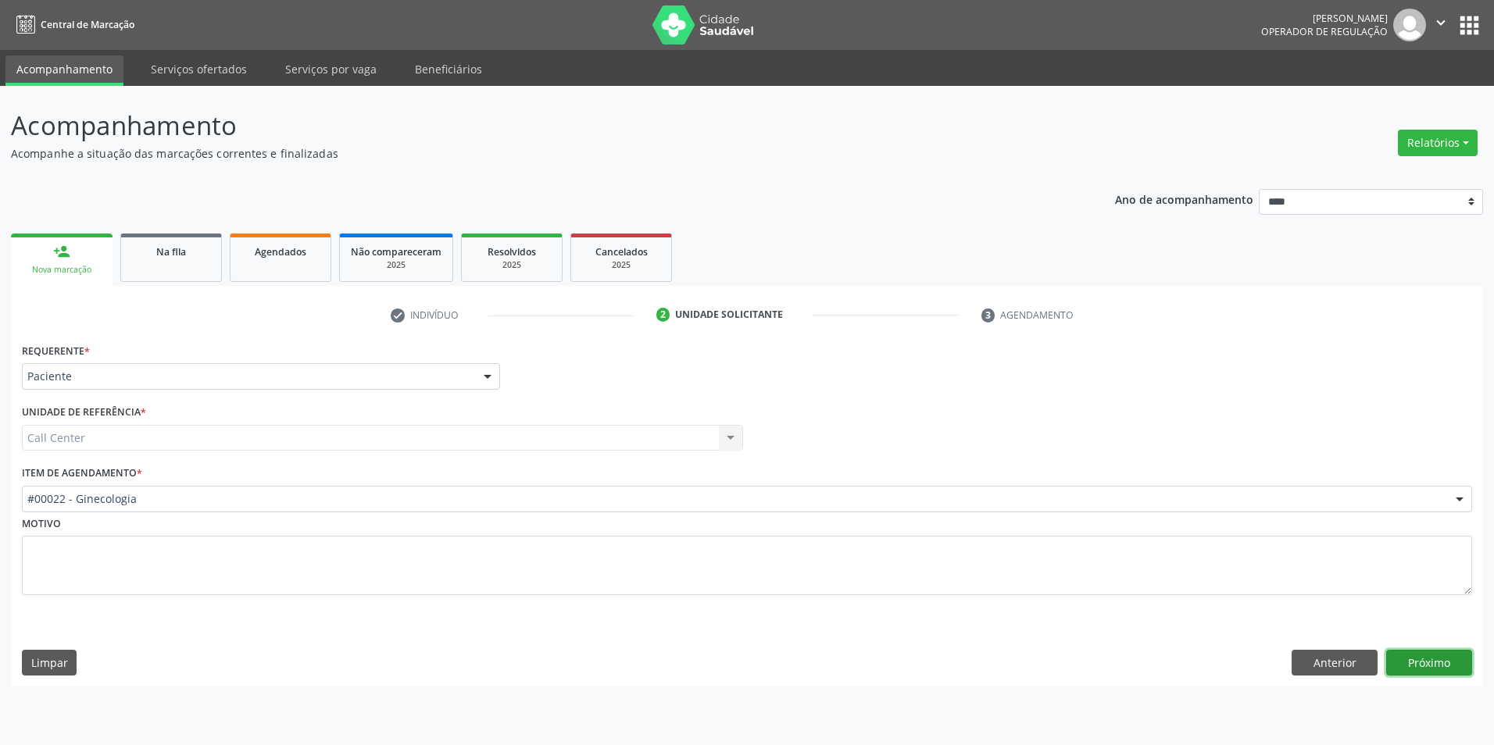
click at [1412, 670] on button "Próximo" at bounding box center [1429, 663] width 86 height 27
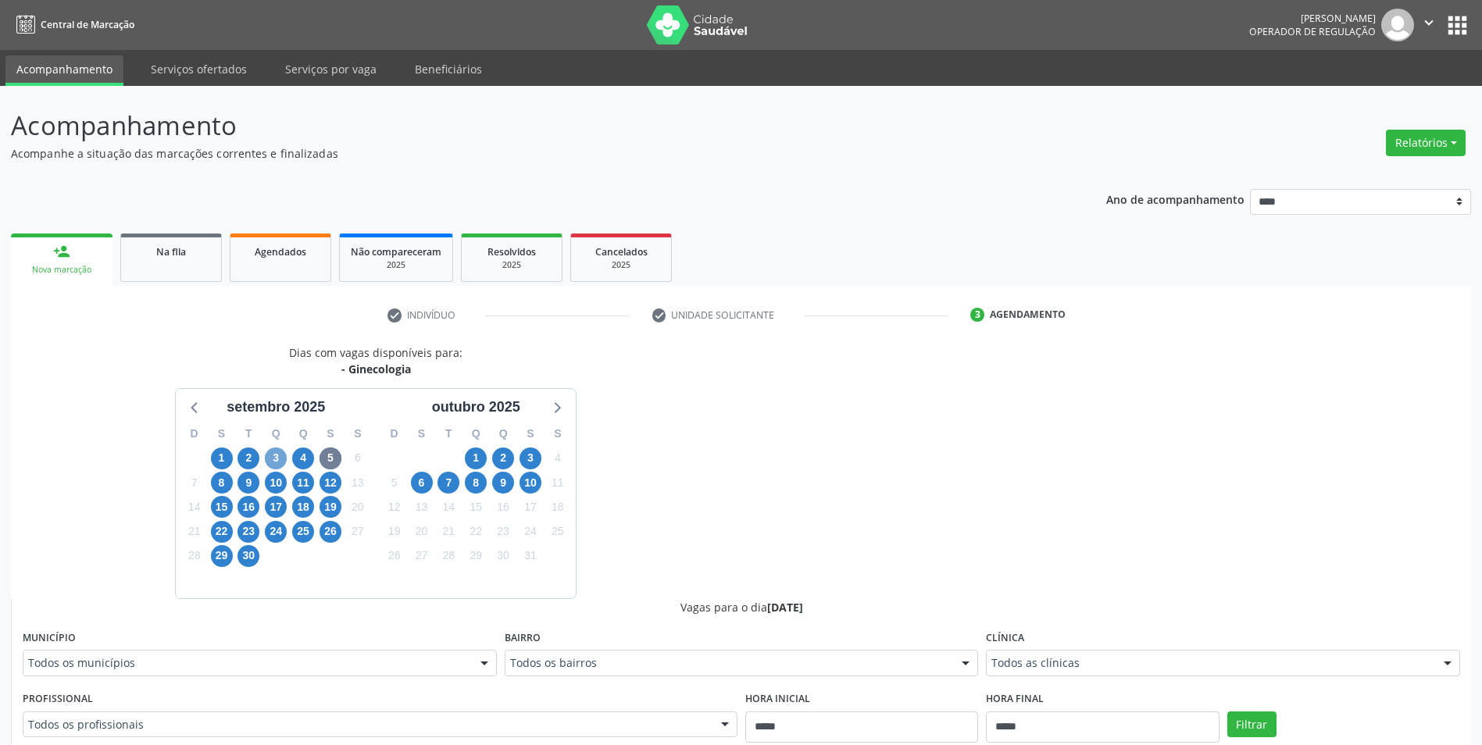
click at [274, 459] on span "3" at bounding box center [276, 459] width 22 height 22
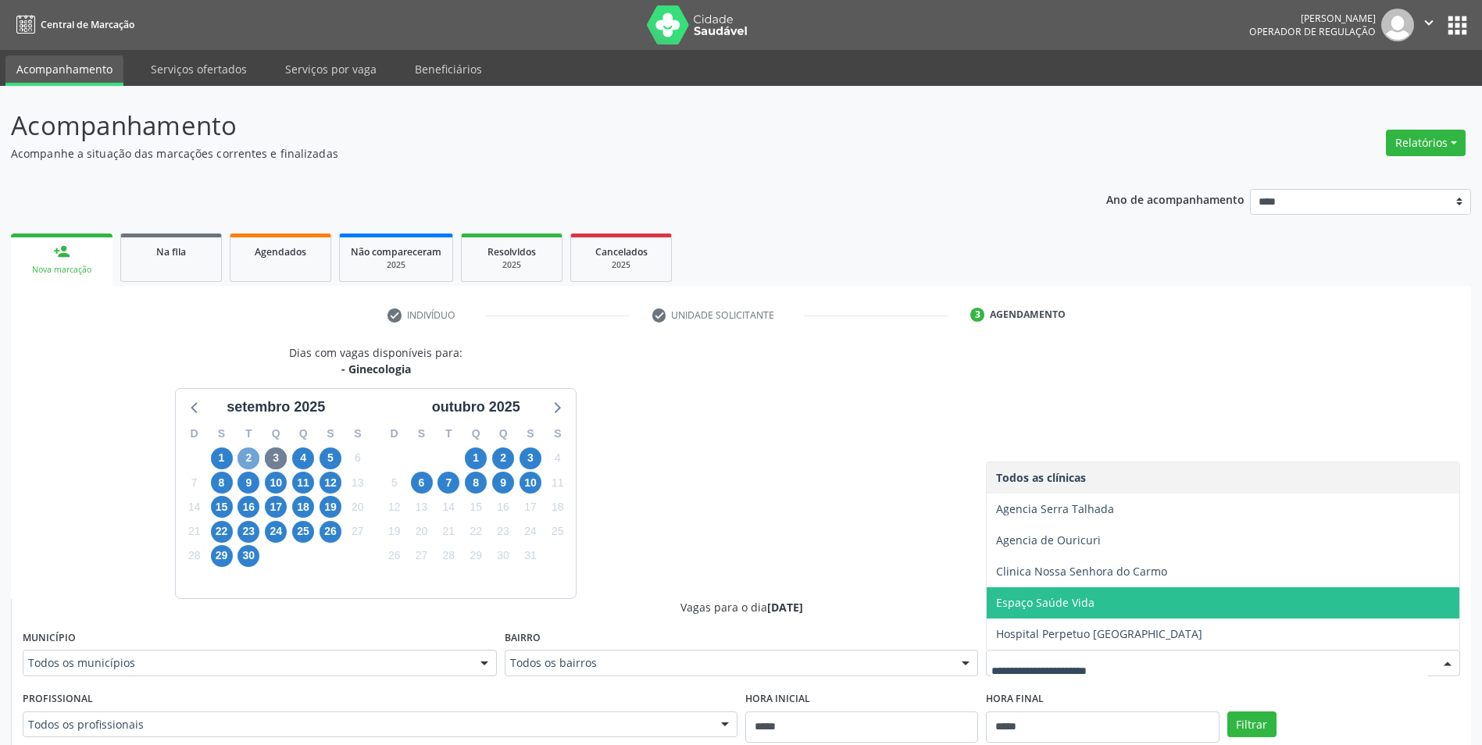
click at [245, 461] on span "2" at bounding box center [248, 459] width 22 height 22
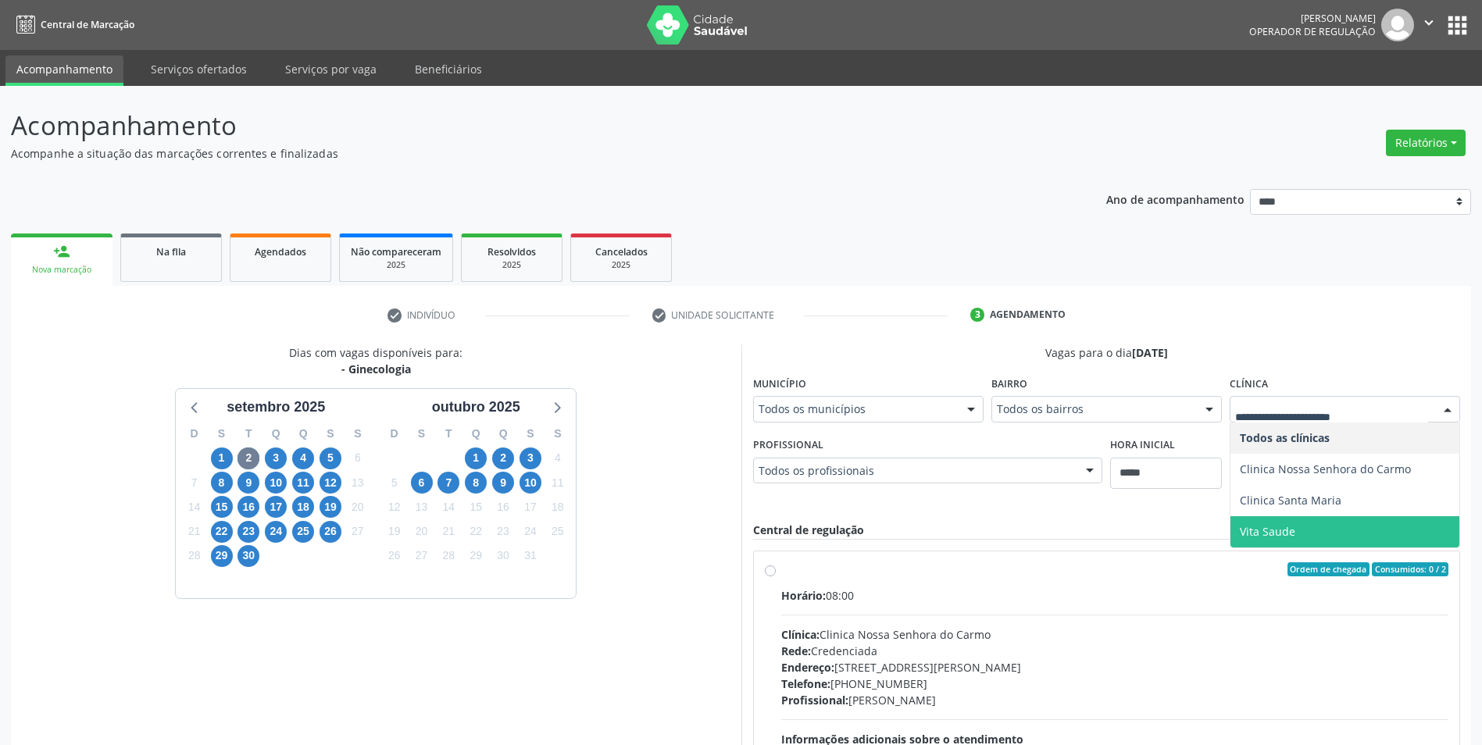
click at [1323, 516] on span "Vita Saude" at bounding box center [1344, 531] width 229 height 31
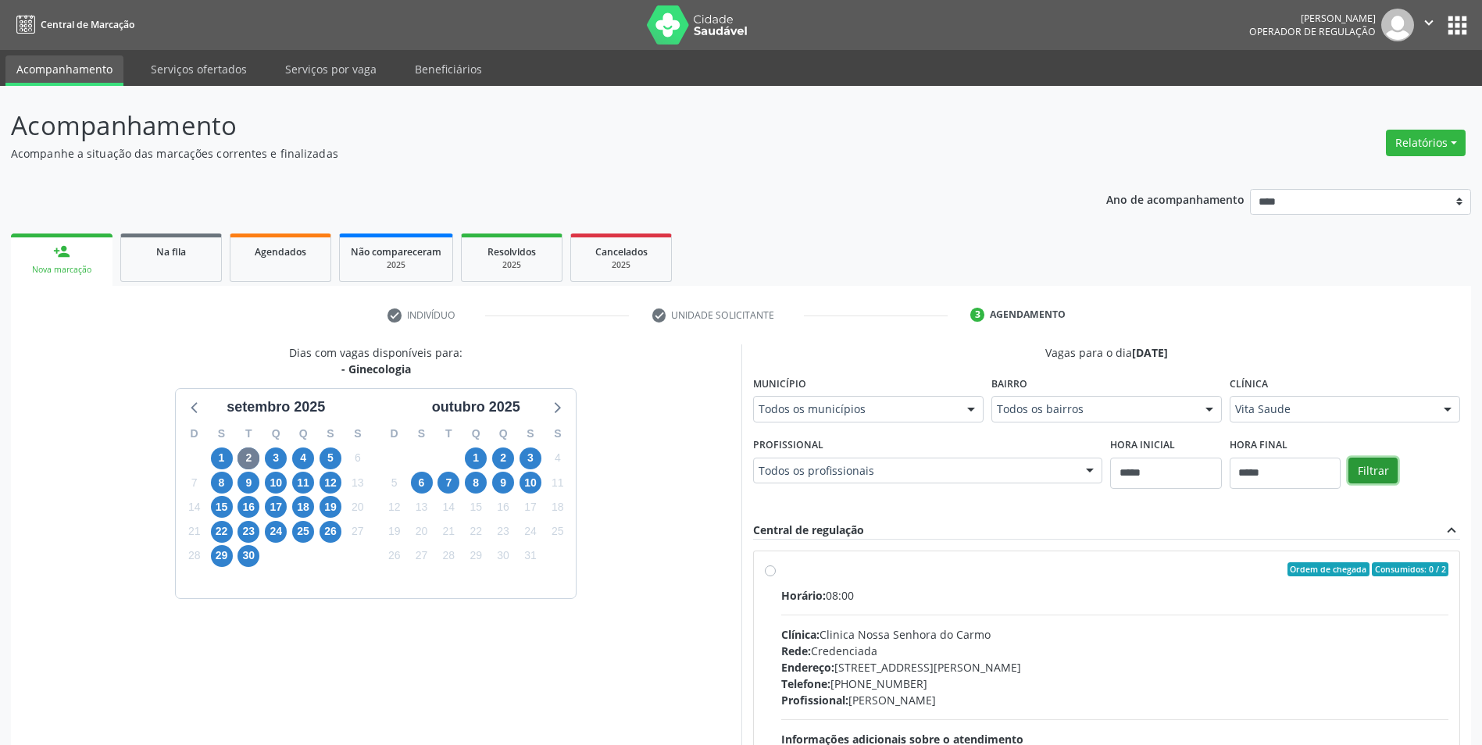
click at [1376, 473] on button "Filtrar" at bounding box center [1372, 471] width 49 height 27
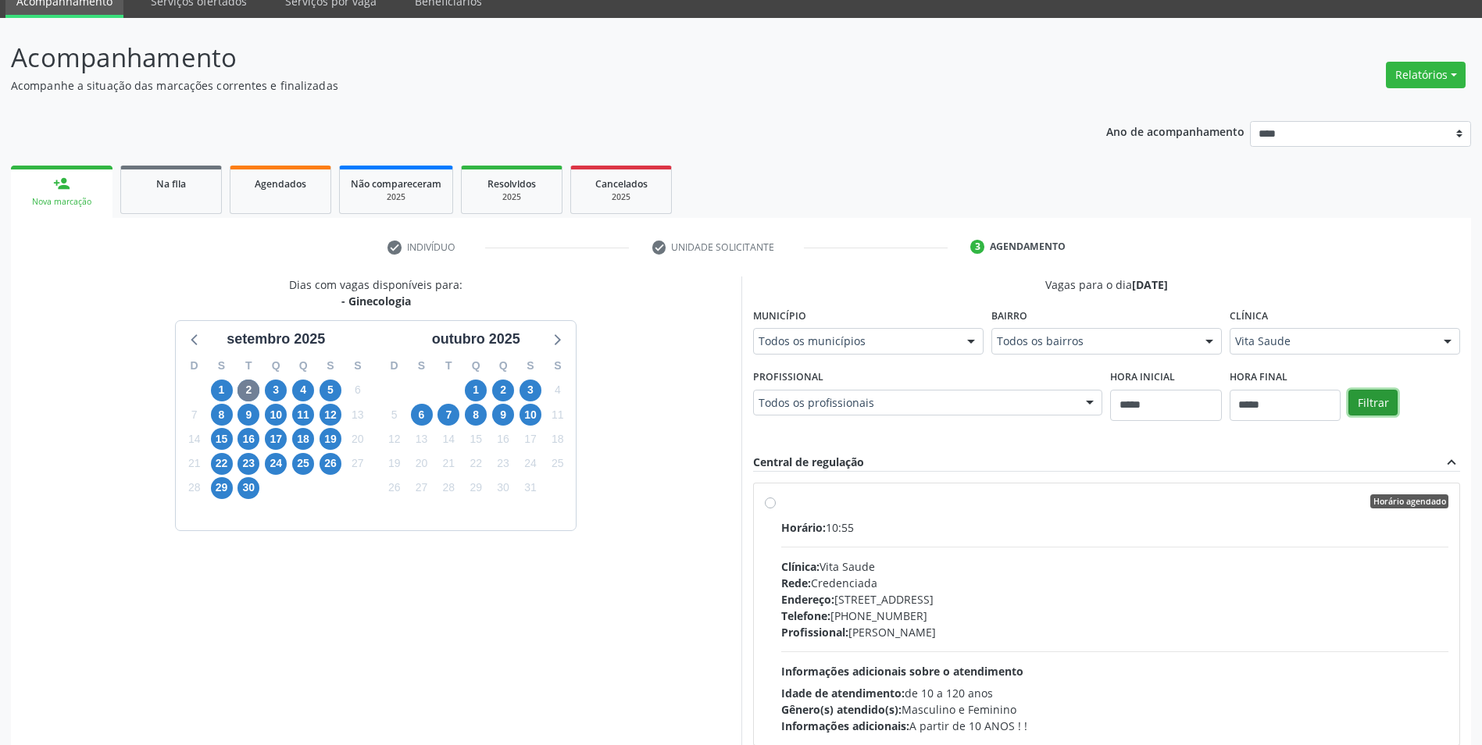
scroll to position [160, 0]
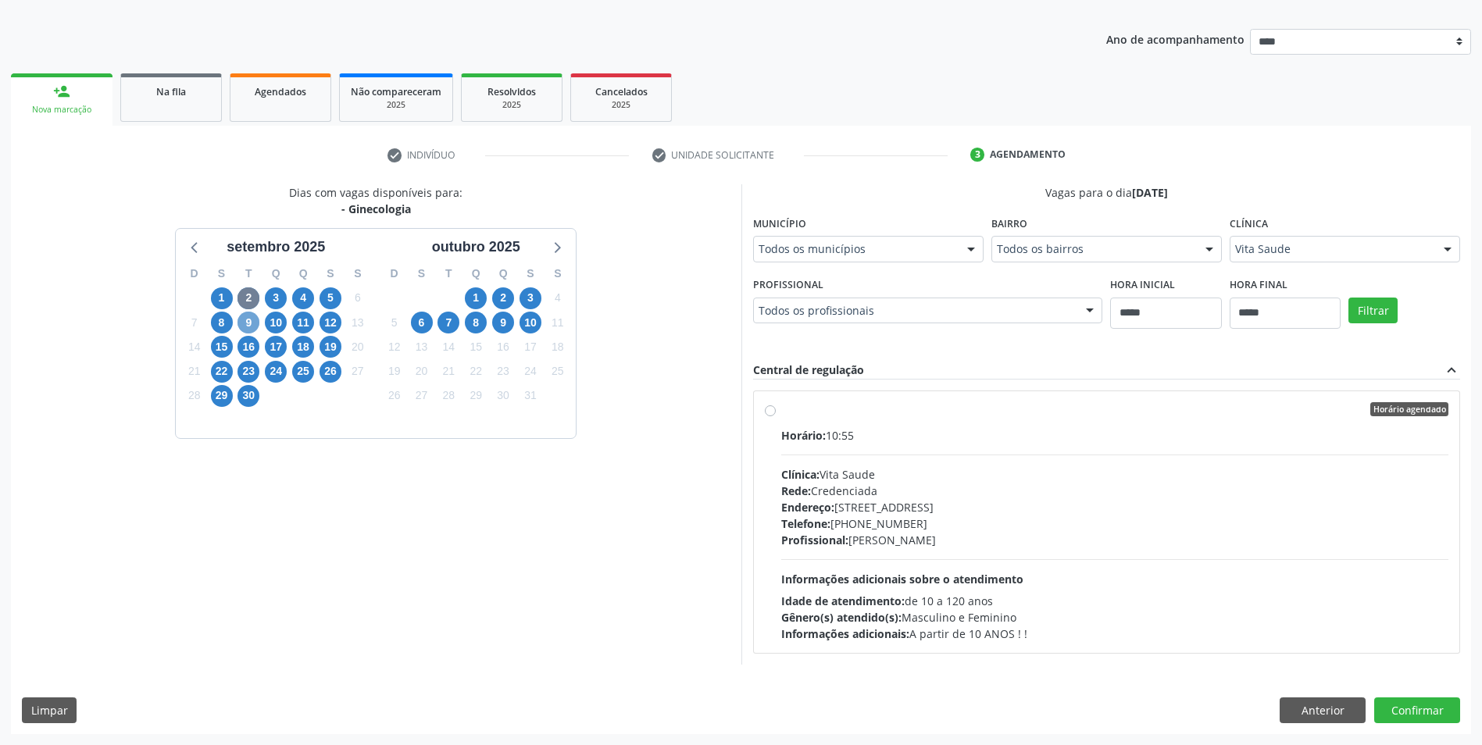
click at [246, 318] on span "9" at bounding box center [248, 323] width 22 height 22
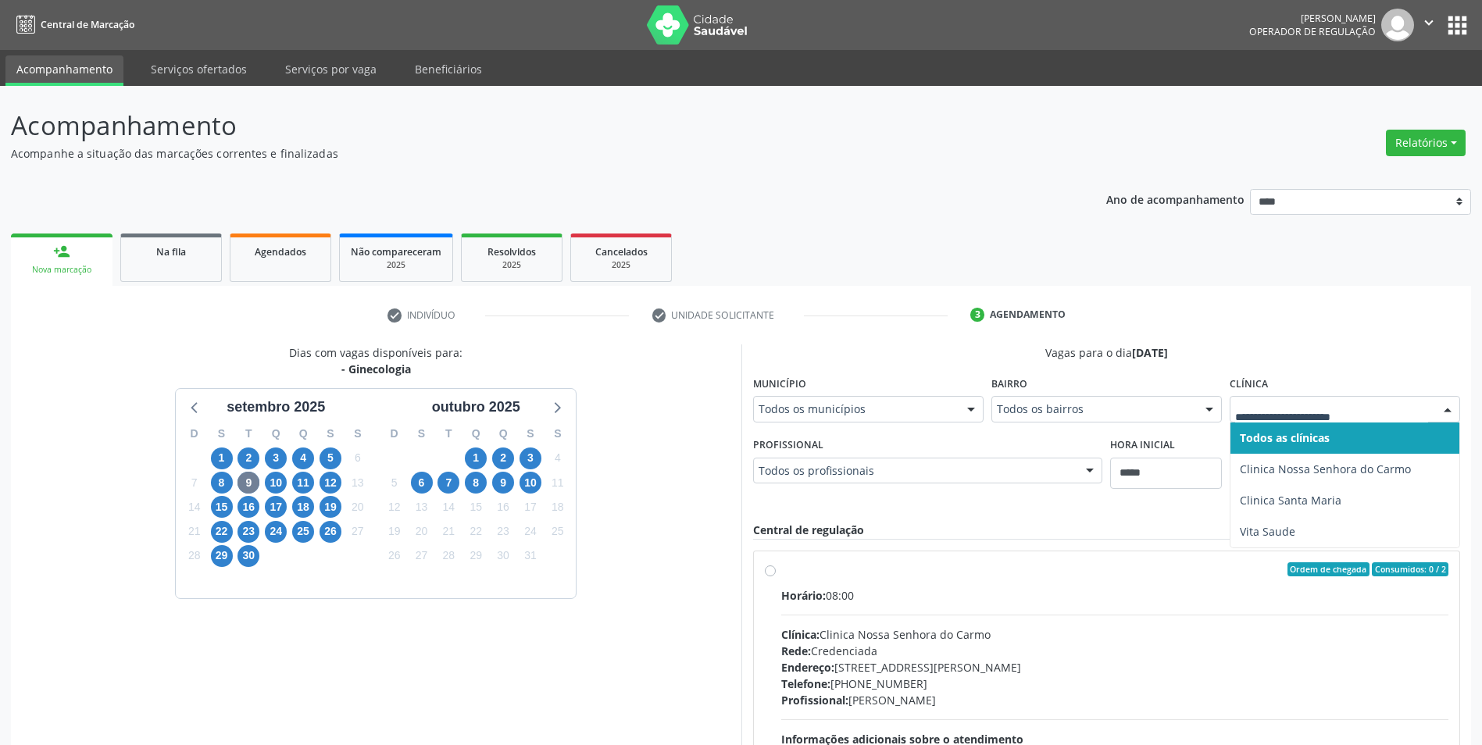
drag, startPoint x: 1293, startPoint y: 405, endPoint x: 1302, endPoint y: 419, distance: 15.8
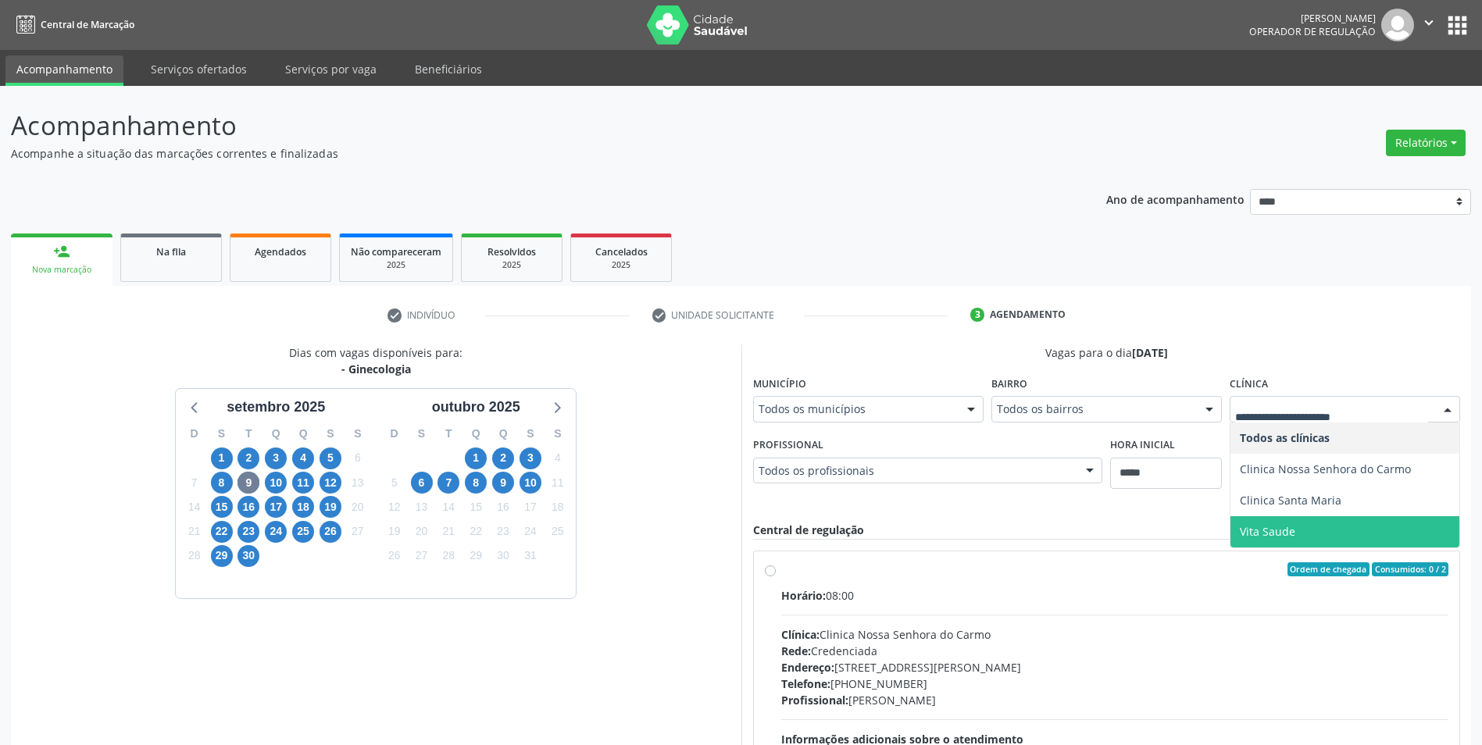
click at [1315, 530] on span "Vita Saude" at bounding box center [1344, 531] width 229 height 31
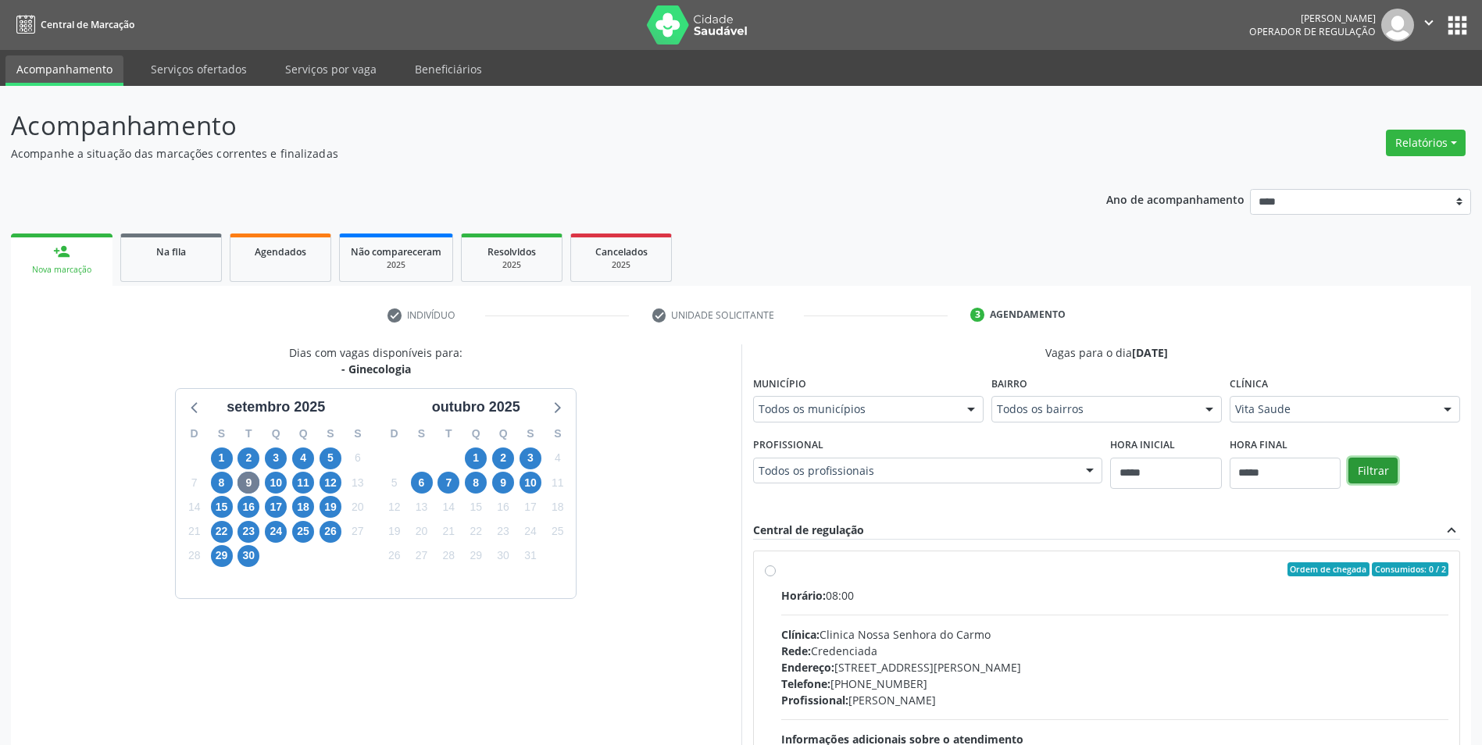
click at [1380, 480] on button "Filtrar" at bounding box center [1372, 471] width 49 height 27
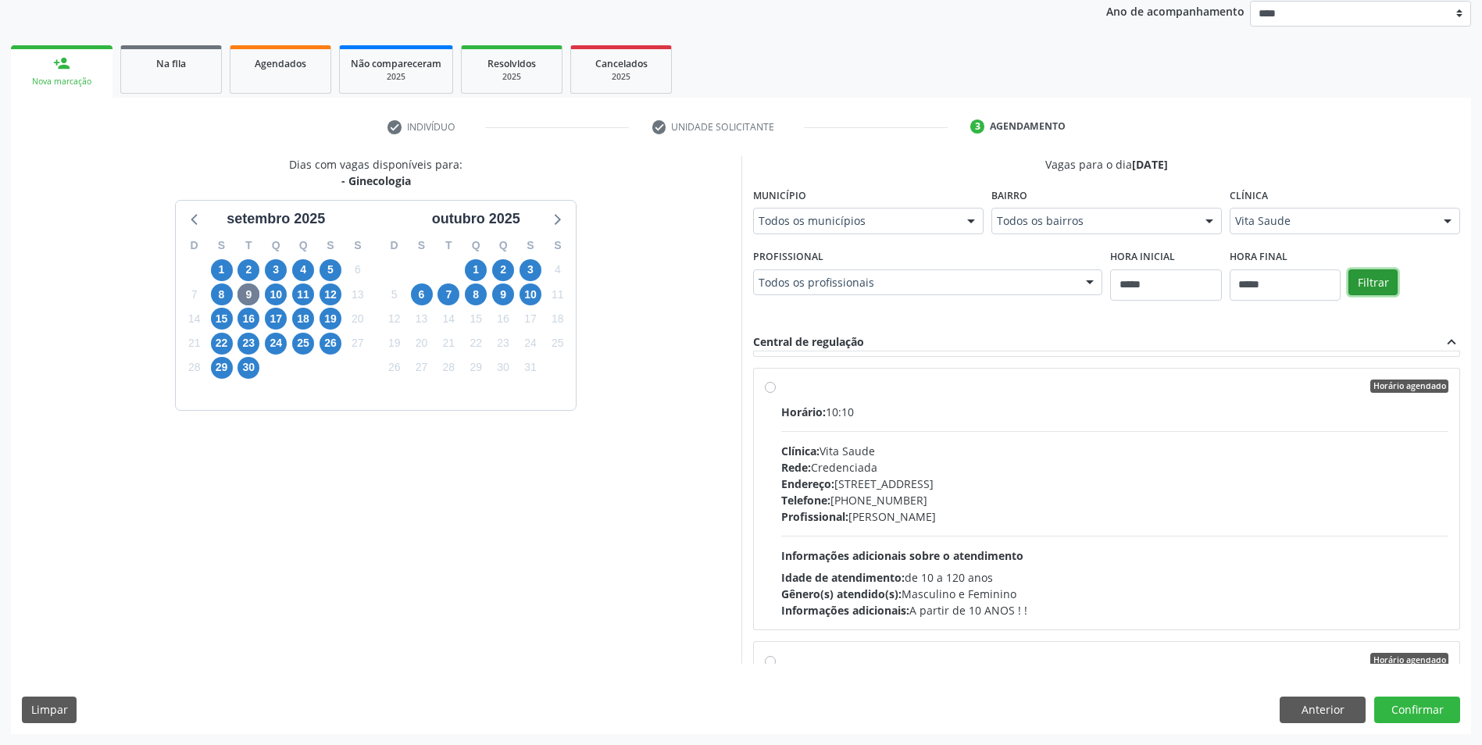
scroll to position [234, 0]
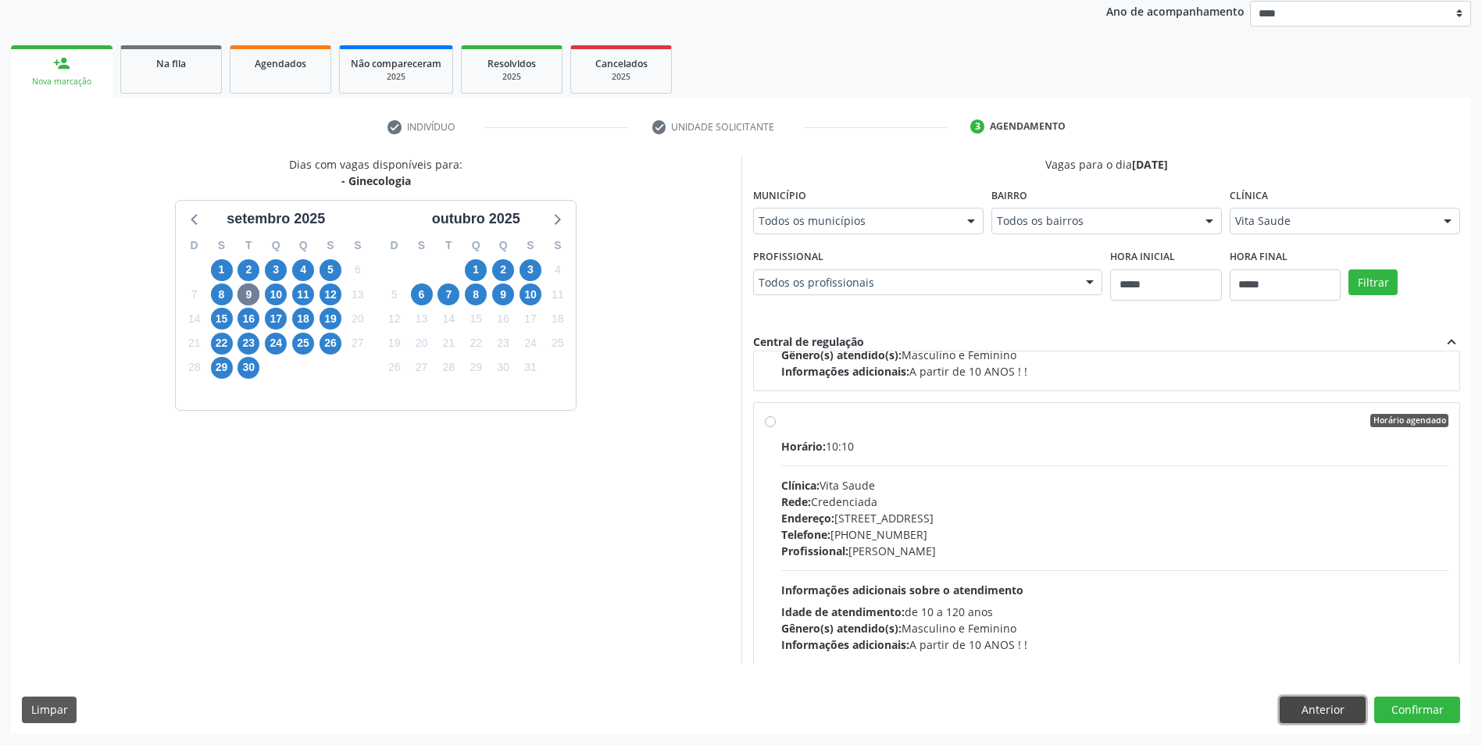
click at [1306, 702] on button "Anterior" at bounding box center [1323, 710] width 86 height 27
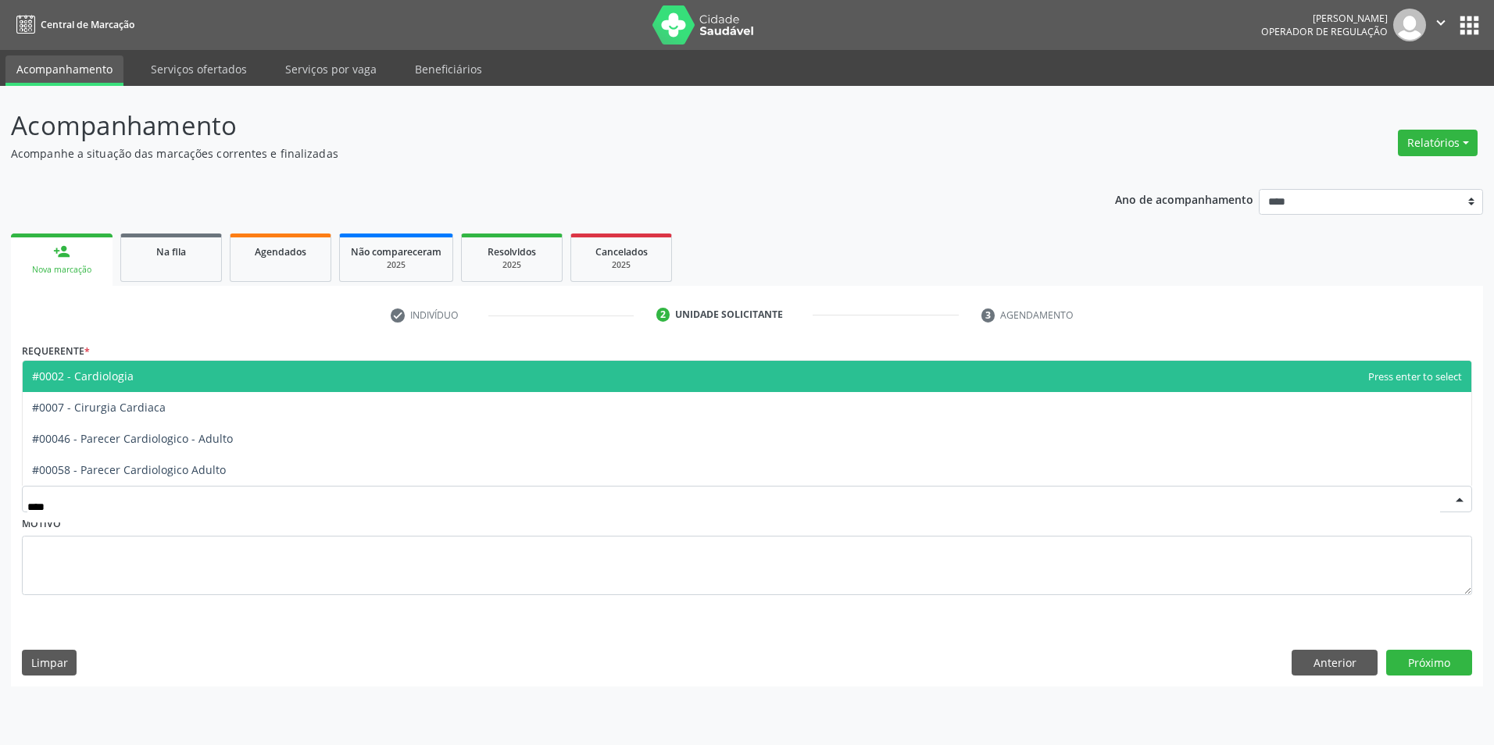
click at [219, 385] on span "#0002 - Cardiologia" at bounding box center [747, 376] width 1448 height 31
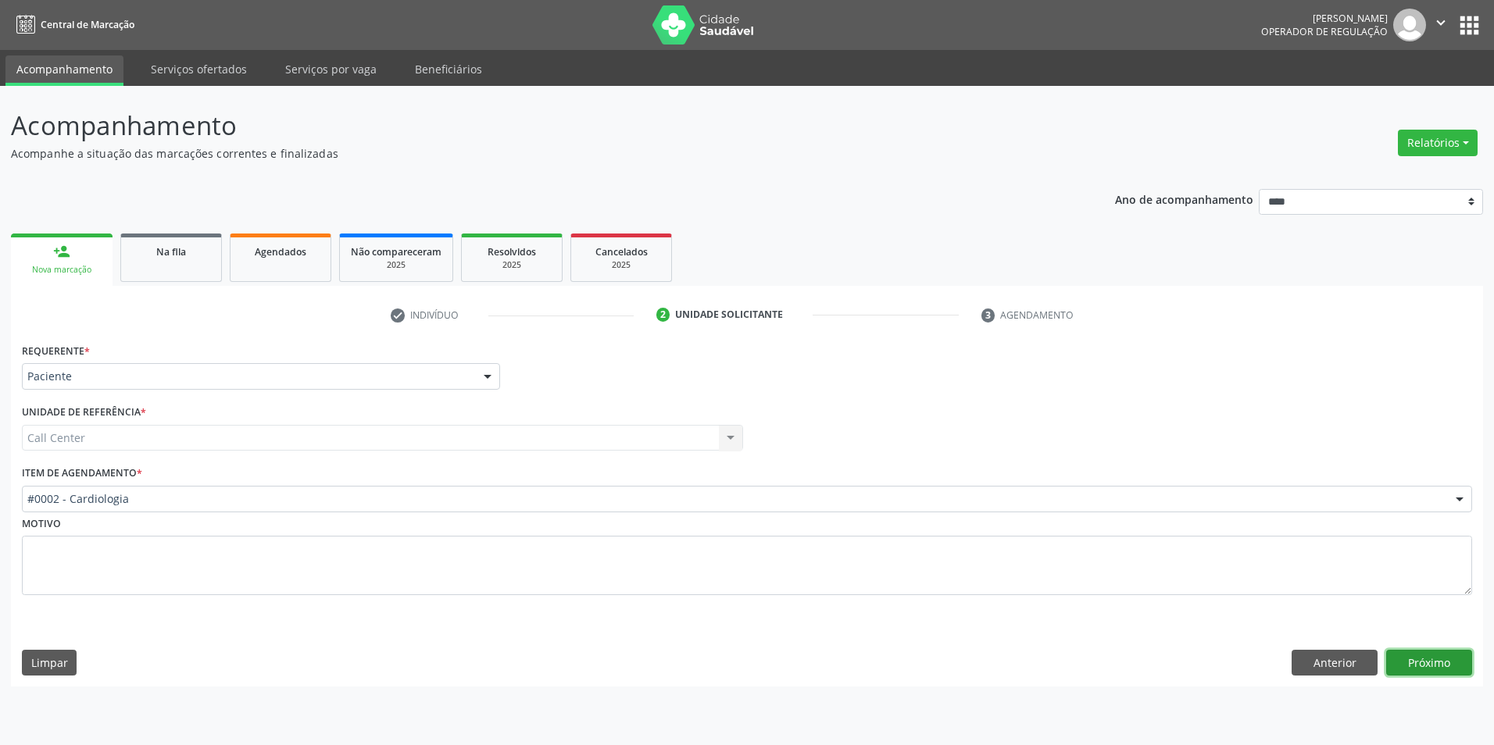
click at [1457, 671] on button "Próximo" at bounding box center [1429, 663] width 86 height 27
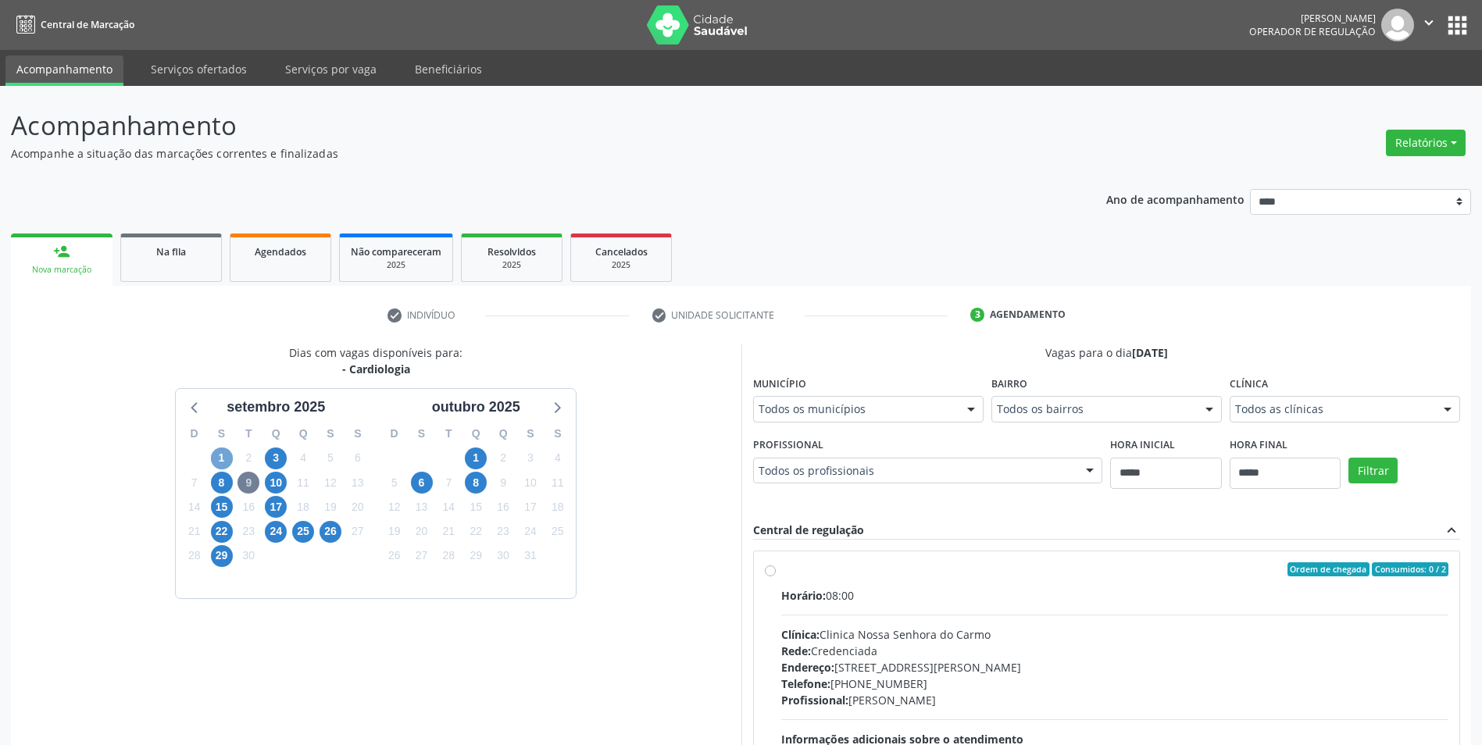
click at [225, 461] on span "1" at bounding box center [222, 459] width 22 height 22
click at [1284, 423] on fieldset "Clínica Todos as clínicas Todos as clínicas Agencia de Ouricuri Nenhum resultad…" at bounding box center [1345, 402] width 230 height 61
drag, startPoint x: 1298, startPoint y: 390, endPoint x: 1304, endPoint y: 409, distance: 20.3
click at [1298, 391] on div "Clínica Todos as clínicas Todos as clínicas Agencia de Ouricuri Nenhum resultad…" at bounding box center [1345, 397] width 230 height 50
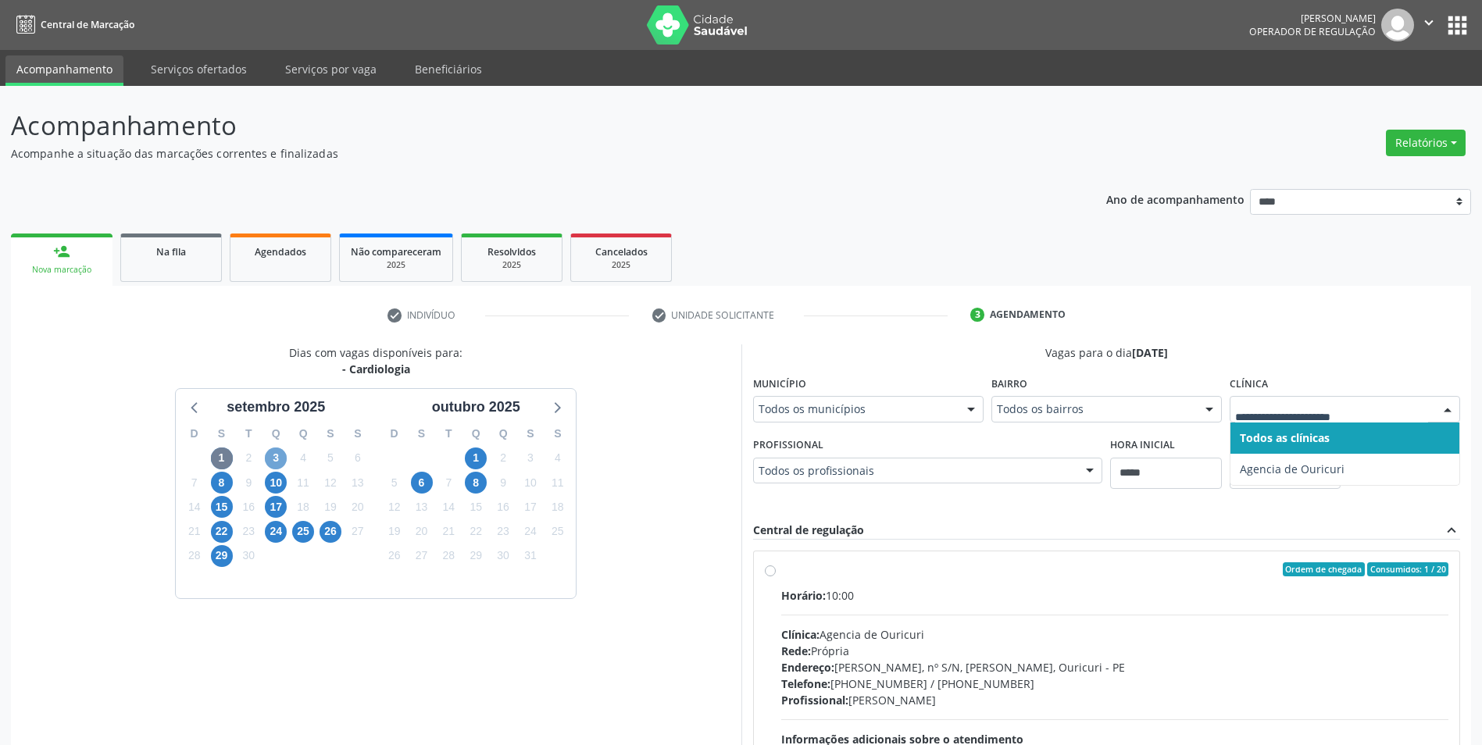
click at [275, 451] on span "3" at bounding box center [276, 459] width 22 height 22
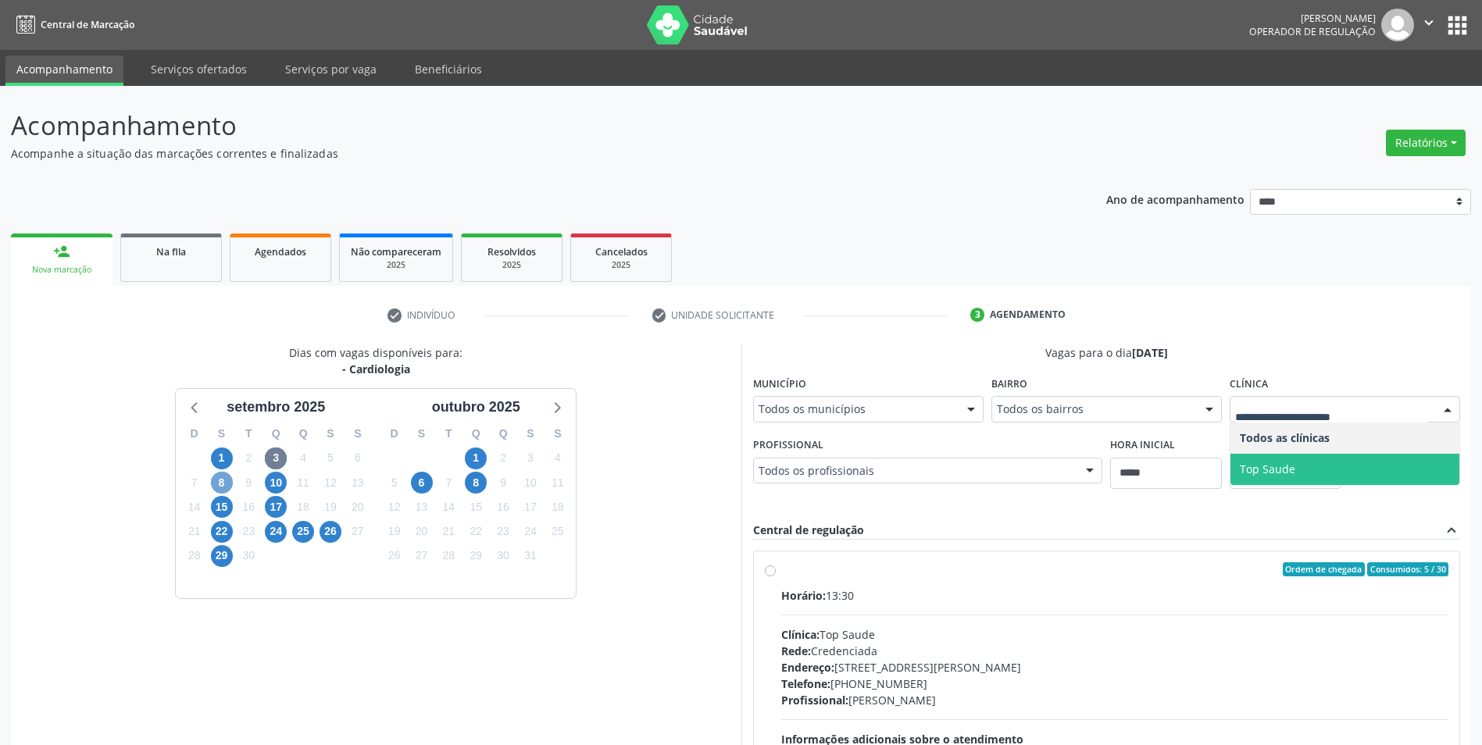
click at [218, 484] on span "8" at bounding box center [222, 483] width 22 height 22
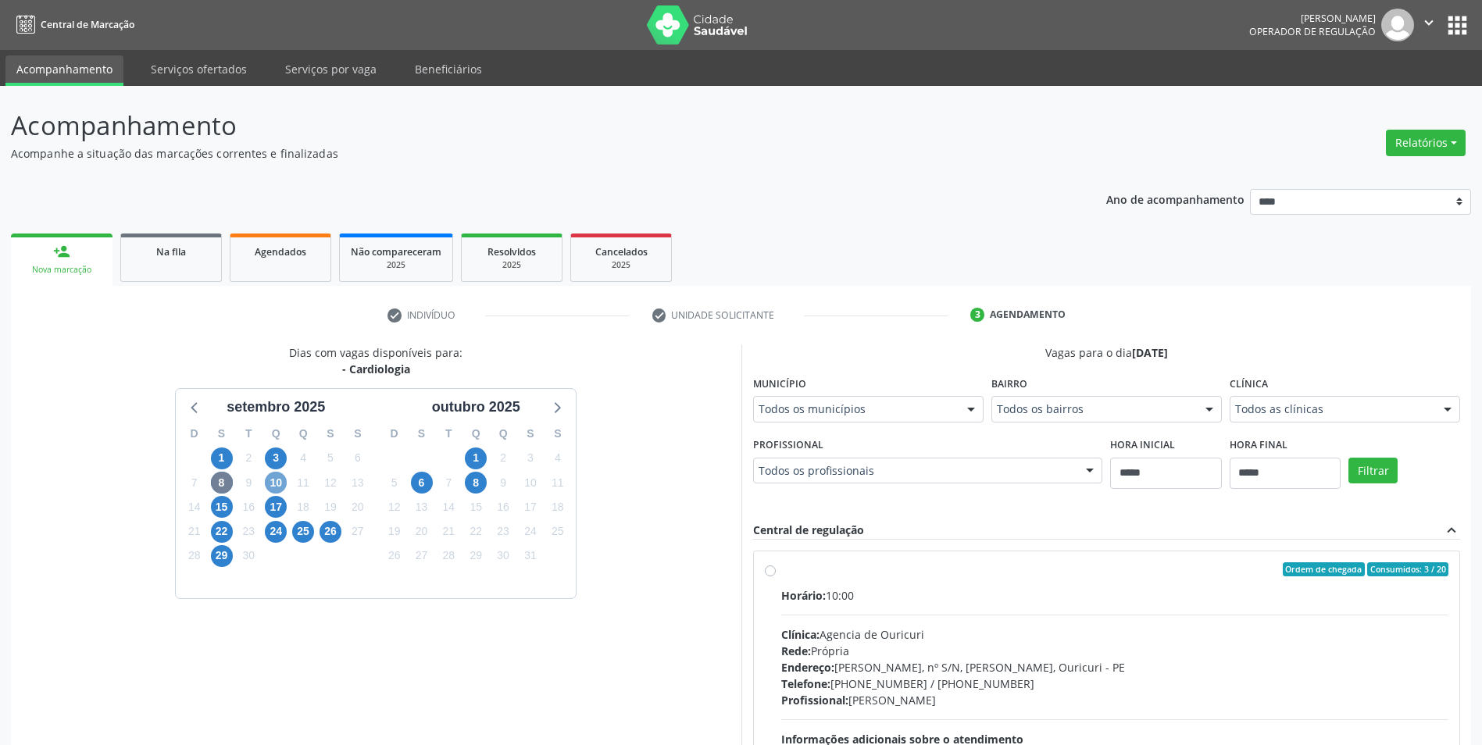
click at [269, 487] on span "10" at bounding box center [276, 483] width 22 height 22
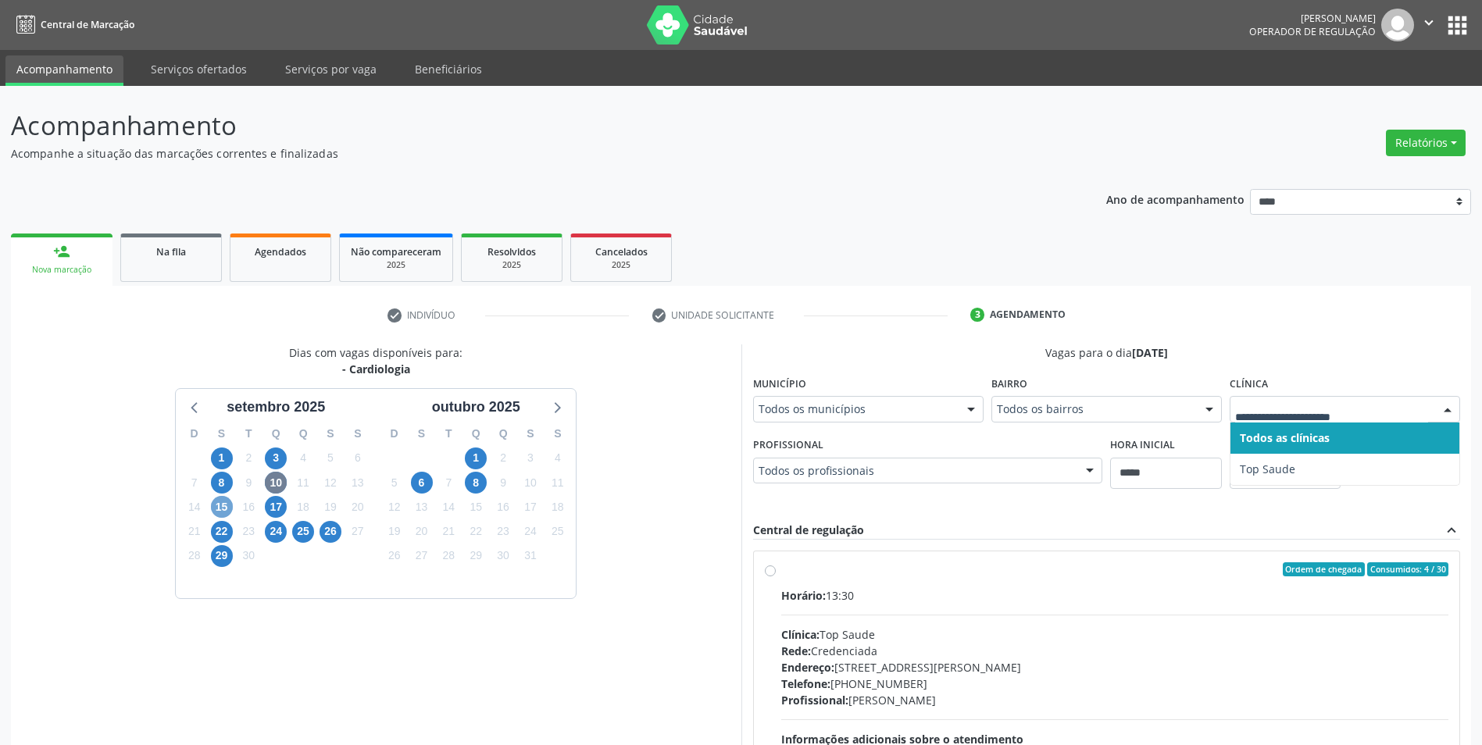
click at [223, 505] on span "15" at bounding box center [222, 507] width 22 height 22
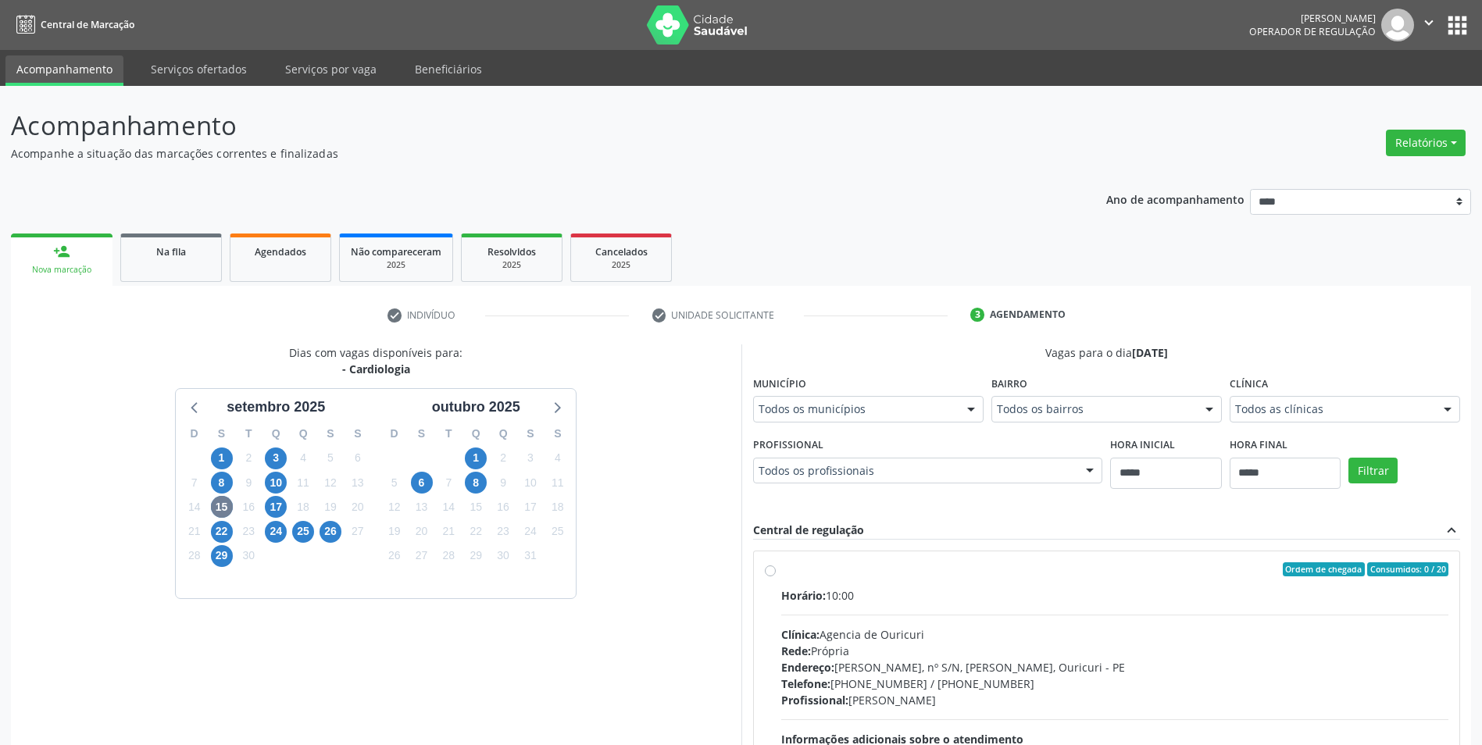
click at [1230, 419] on div "Todos as clínicas" at bounding box center [1345, 409] width 230 height 27
click at [266, 510] on span "17" at bounding box center [276, 507] width 22 height 22
click at [1333, 426] on fieldset "Clínica Todos as clínicas Todos as clínicas Top Saude Nenhum resultado encontra…" at bounding box center [1345, 402] width 230 height 61
click at [224, 534] on span "22" at bounding box center [222, 532] width 22 height 22
click at [1240, 422] on div "Clínica Todos as clínicas Todos as clínicas Agencia de Ouricuri Agencia de Petr…" at bounding box center [1345, 397] width 230 height 50
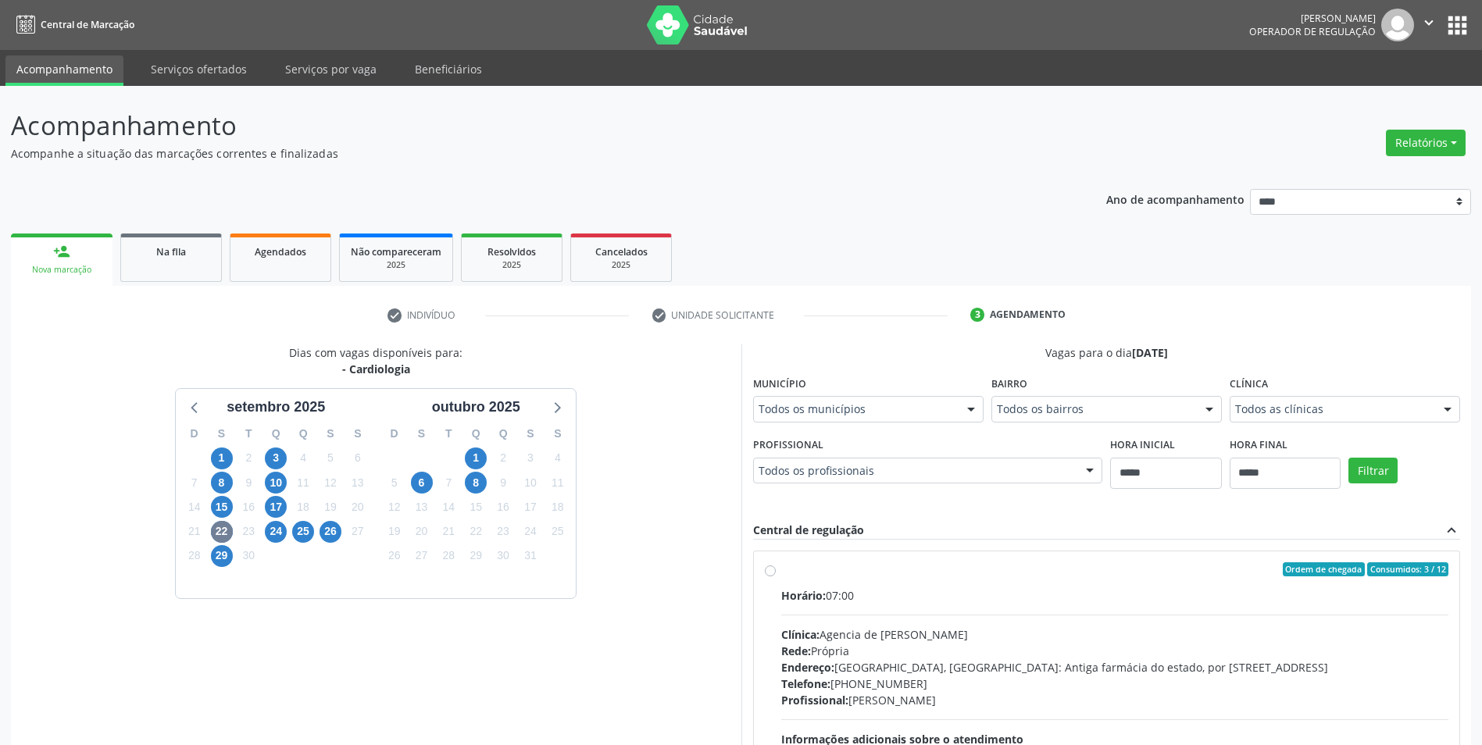
click at [1262, 422] on div "Clínica Todos as clínicas Todos as clínicas Agencia de Ouricuri Agencia de Petr…" at bounding box center [1345, 397] width 230 height 50
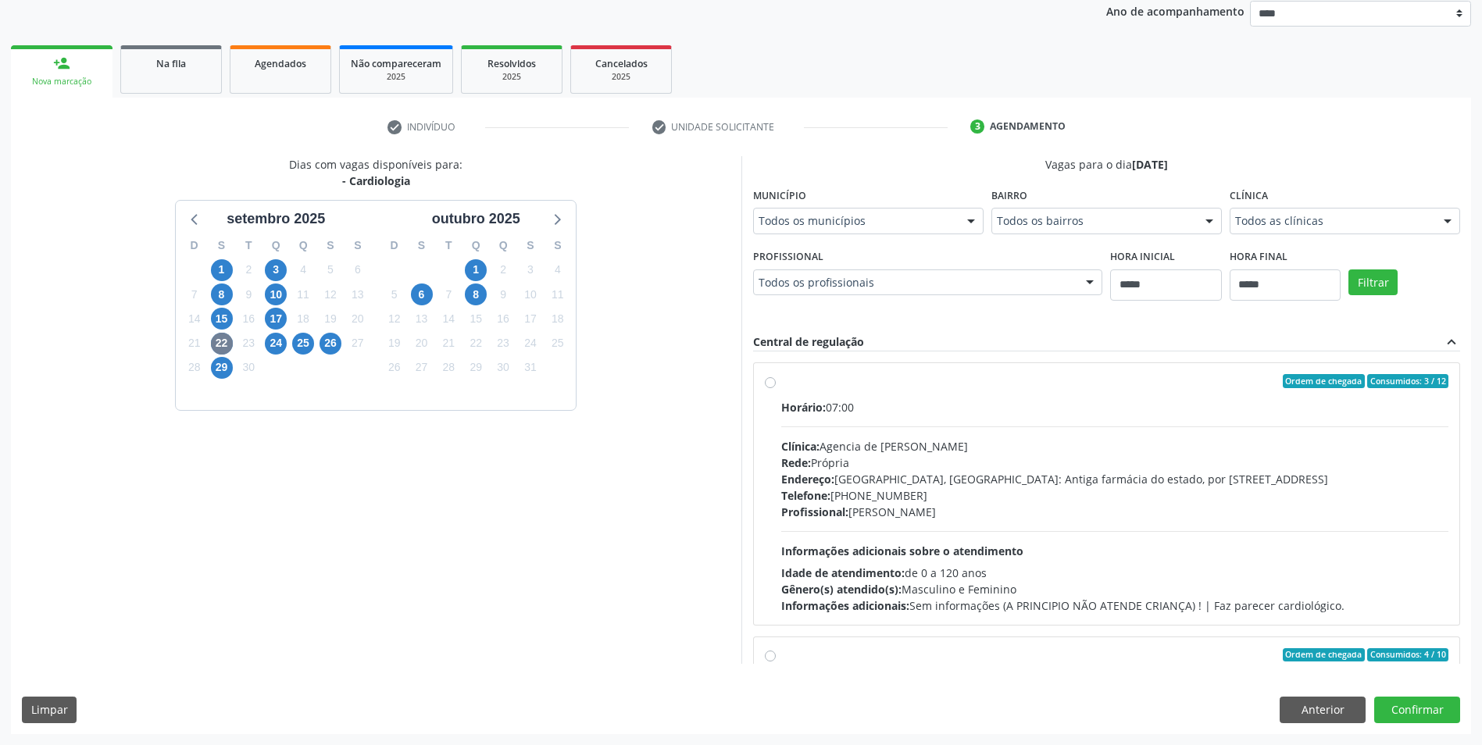
scroll to position [442, 0]
drag, startPoint x: 1287, startPoint y: 705, endPoint x: 1212, endPoint y: 706, distance: 74.2
click at [1287, 705] on button "Anterior" at bounding box center [1323, 710] width 86 height 27
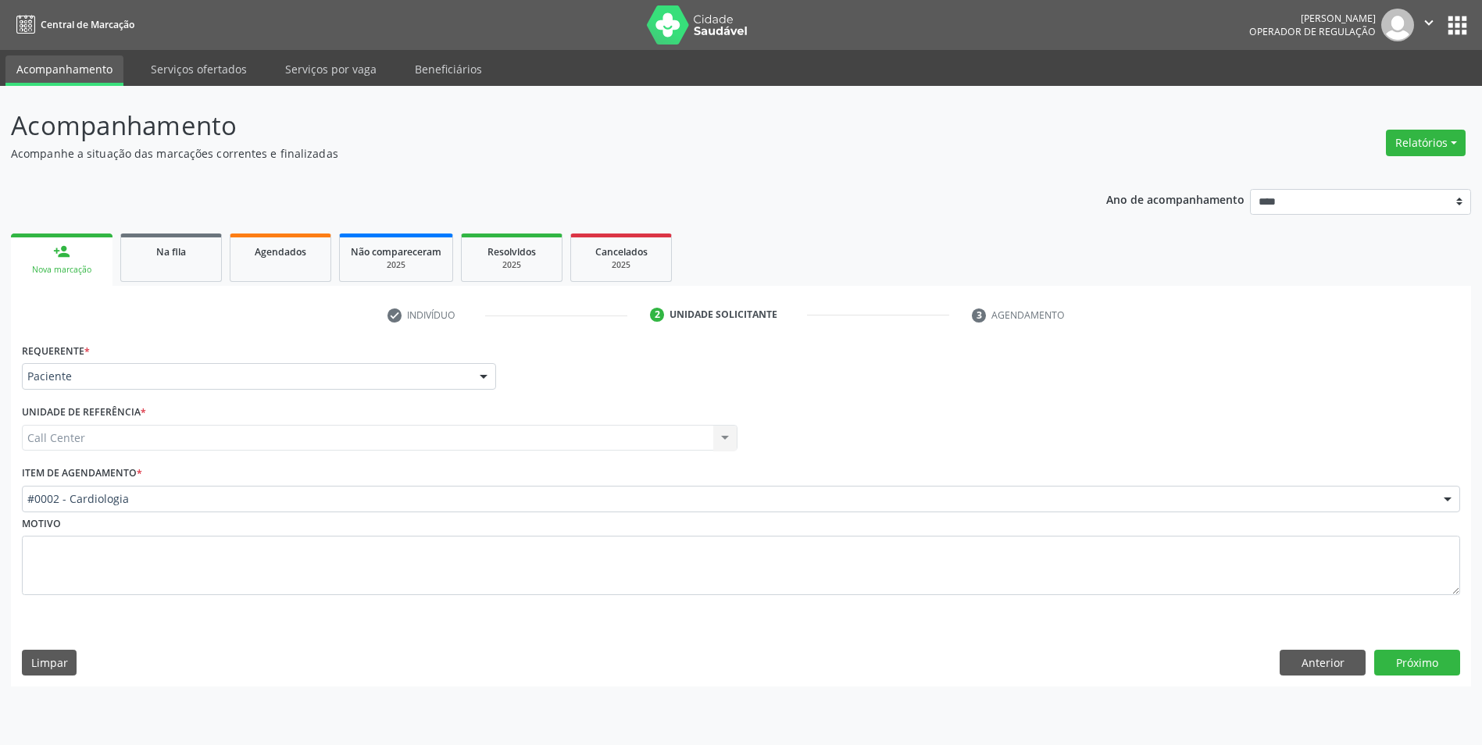
scroll to position [0, 0]
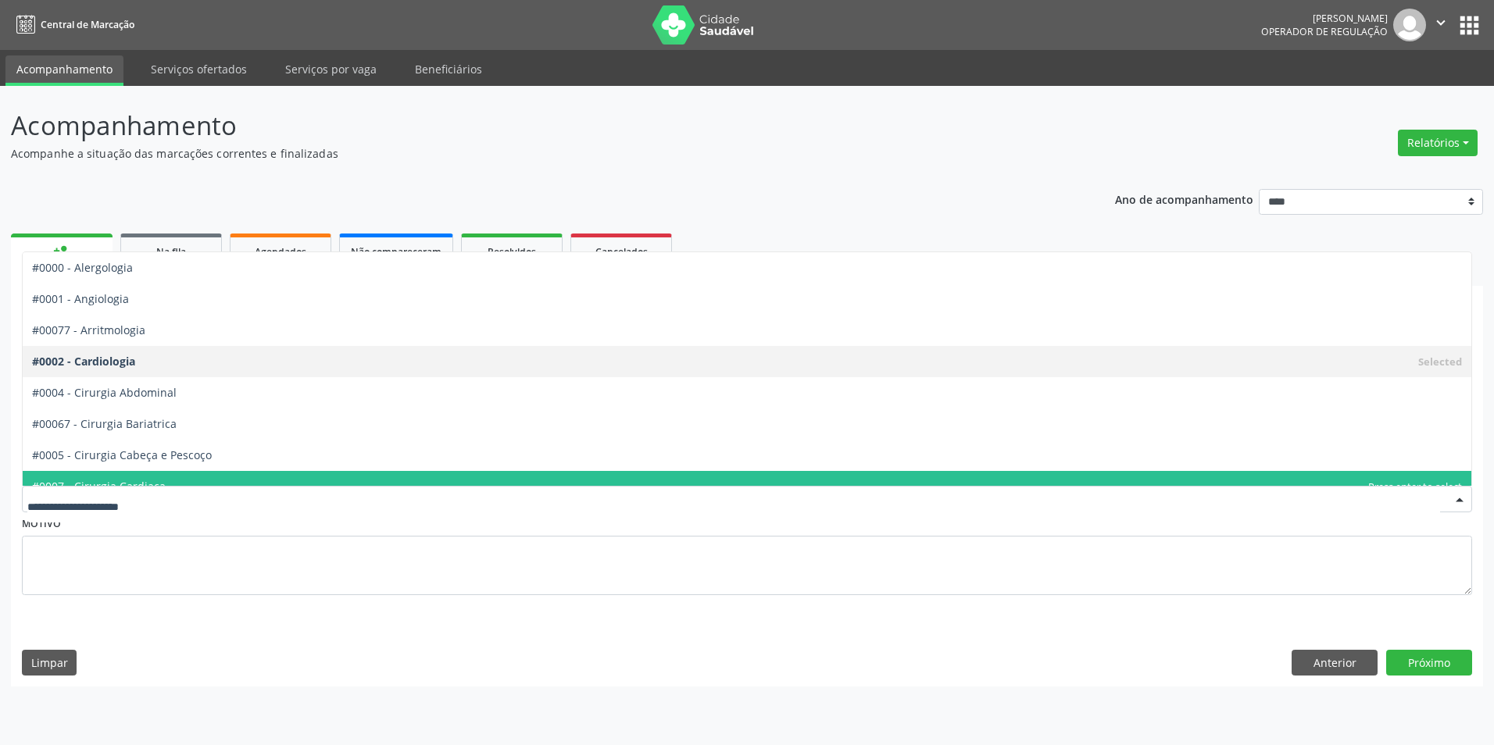
click at [251, 507] on div at bounding box center [747, 499] width 1450 height 27
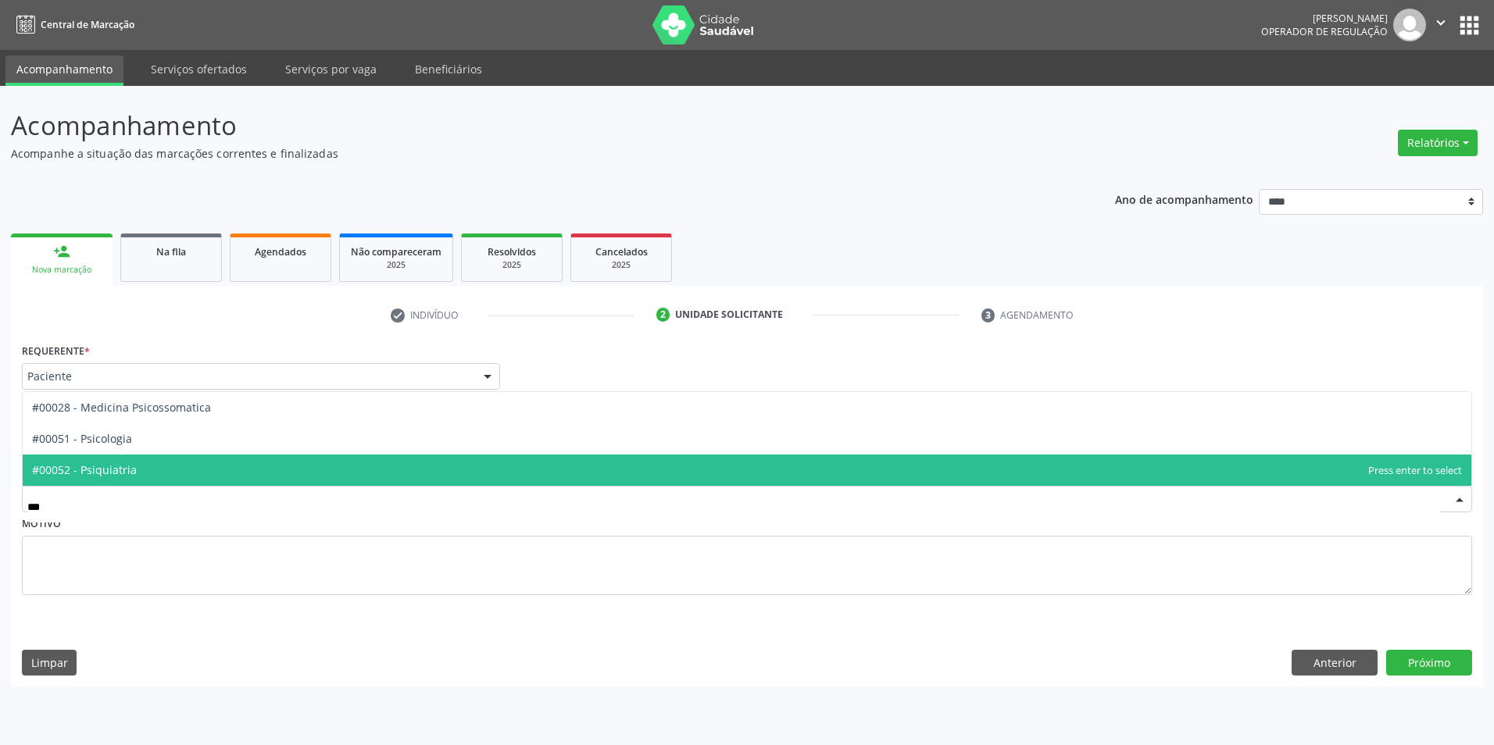
type input "****"
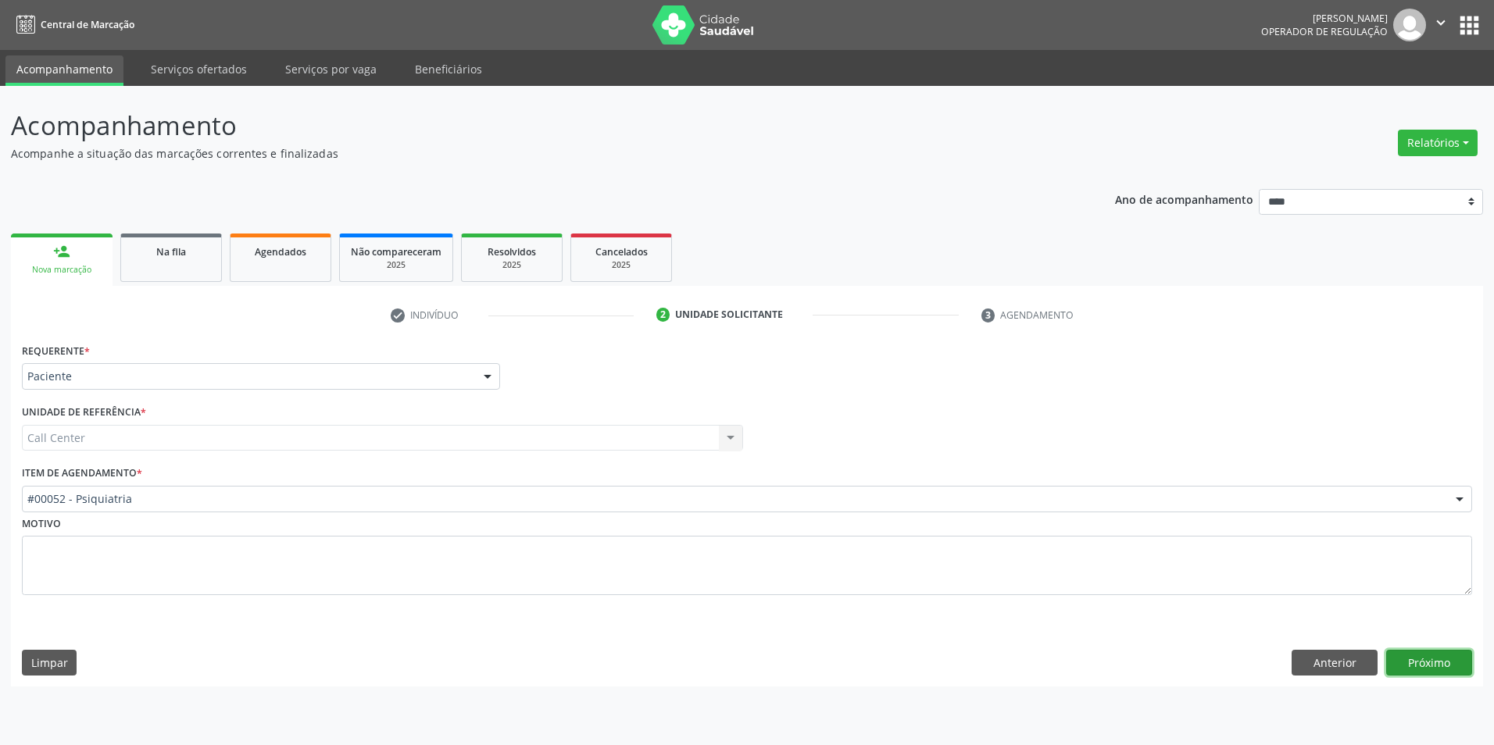
click at [1419, 661] on button "Próximo" at bounding box center [1429, 663] width 86 height 27
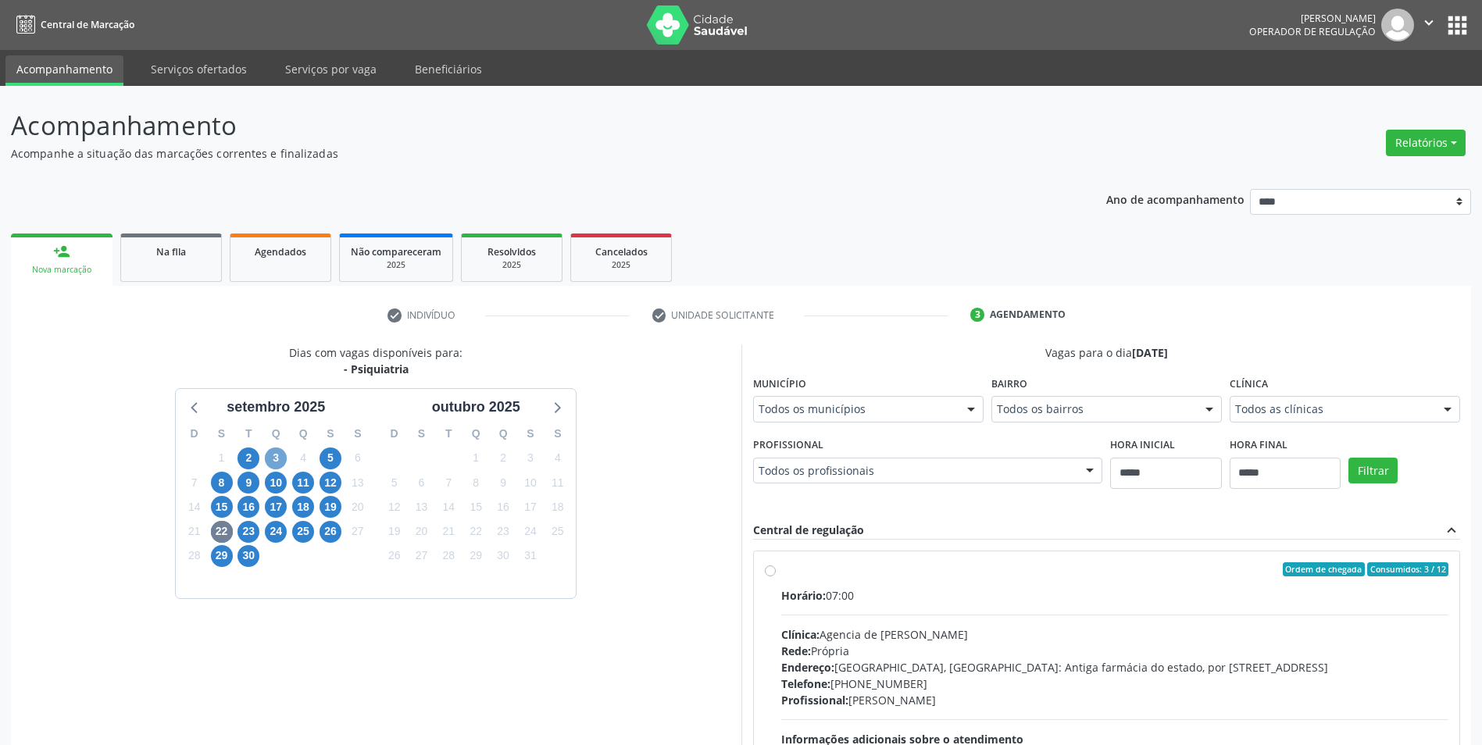
click at [273, 459] on span "3" at bounding box center [276, 459] width 22 height 22
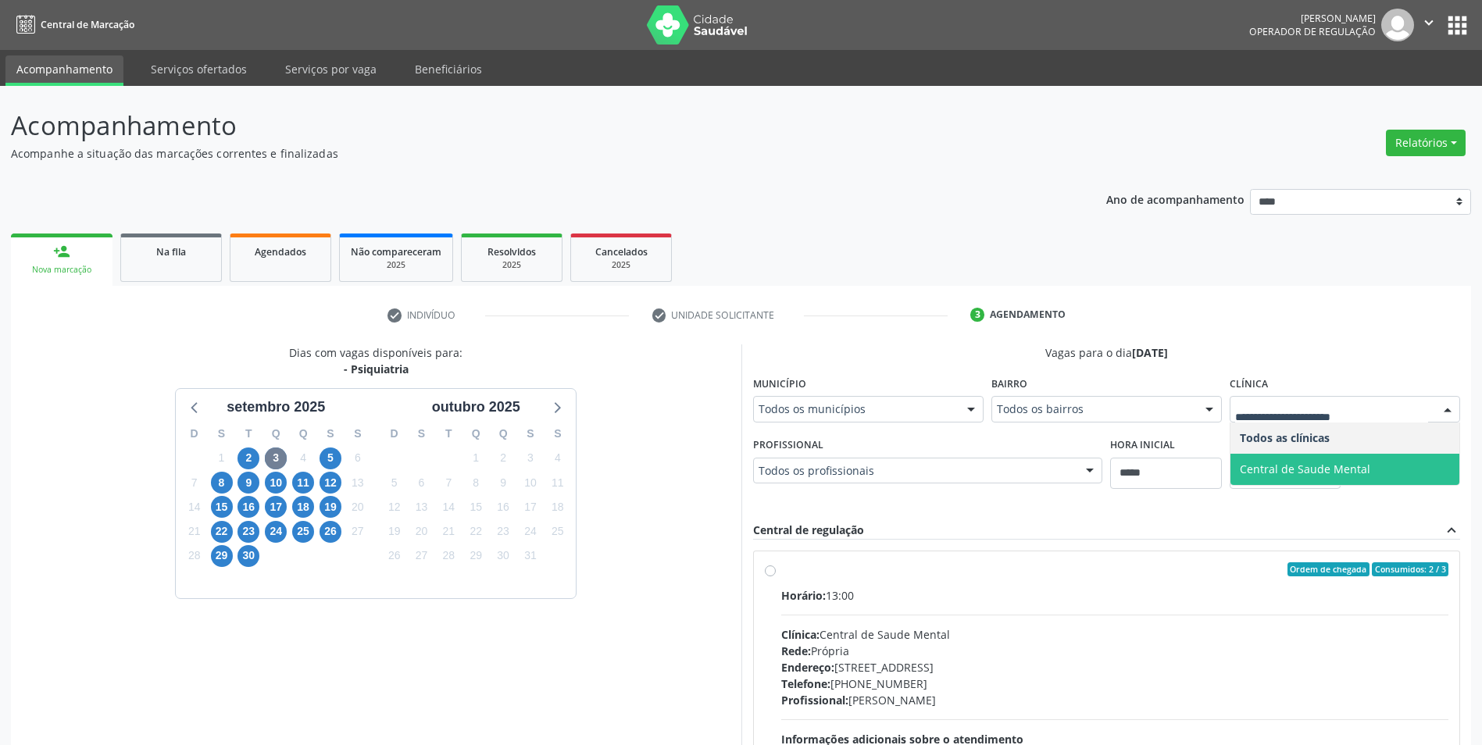
click at [1248, 466] on span "Central de Saude Mental" at bounding box center [1305, 469] width 130 height 15
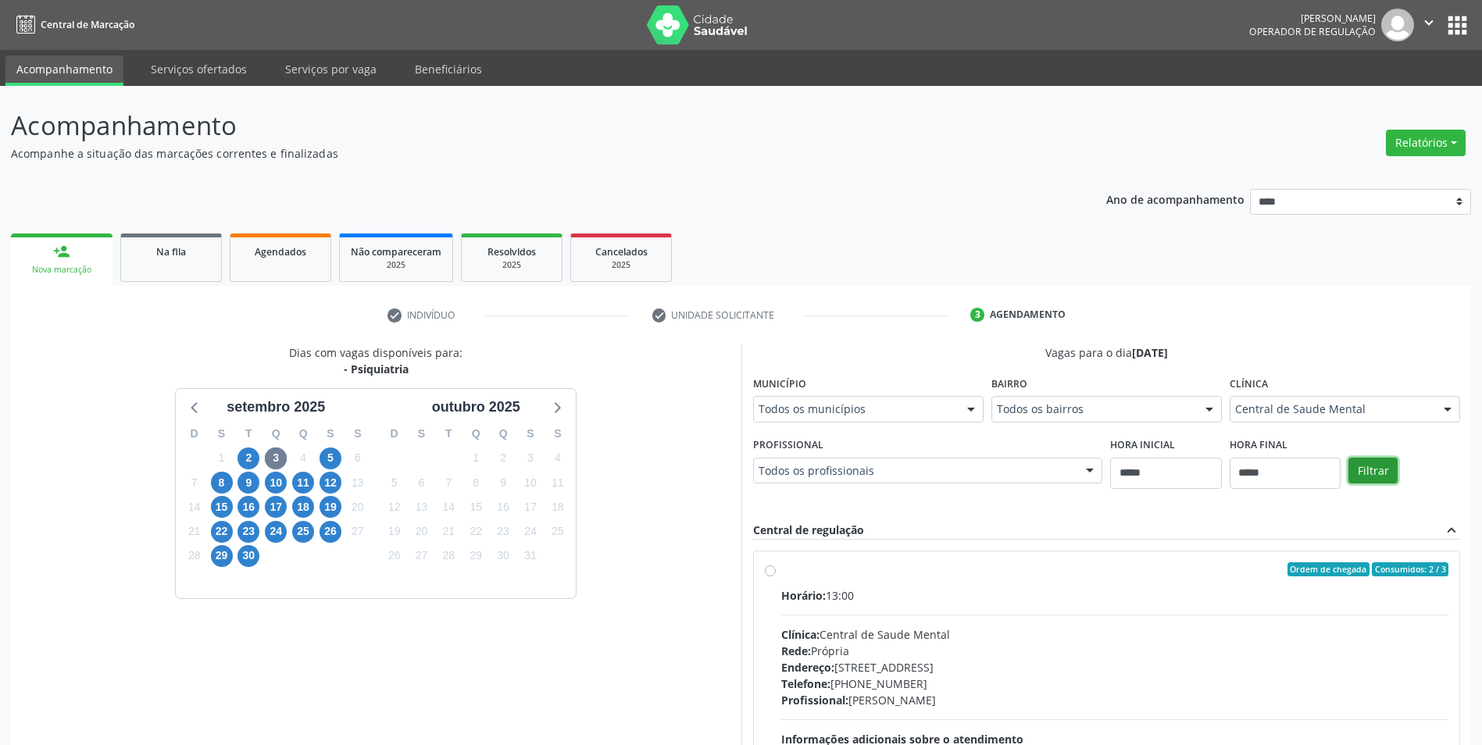
click at [1353, 464] on button "Filtrar" at bounding box center [1372, 471] width 49 height 27
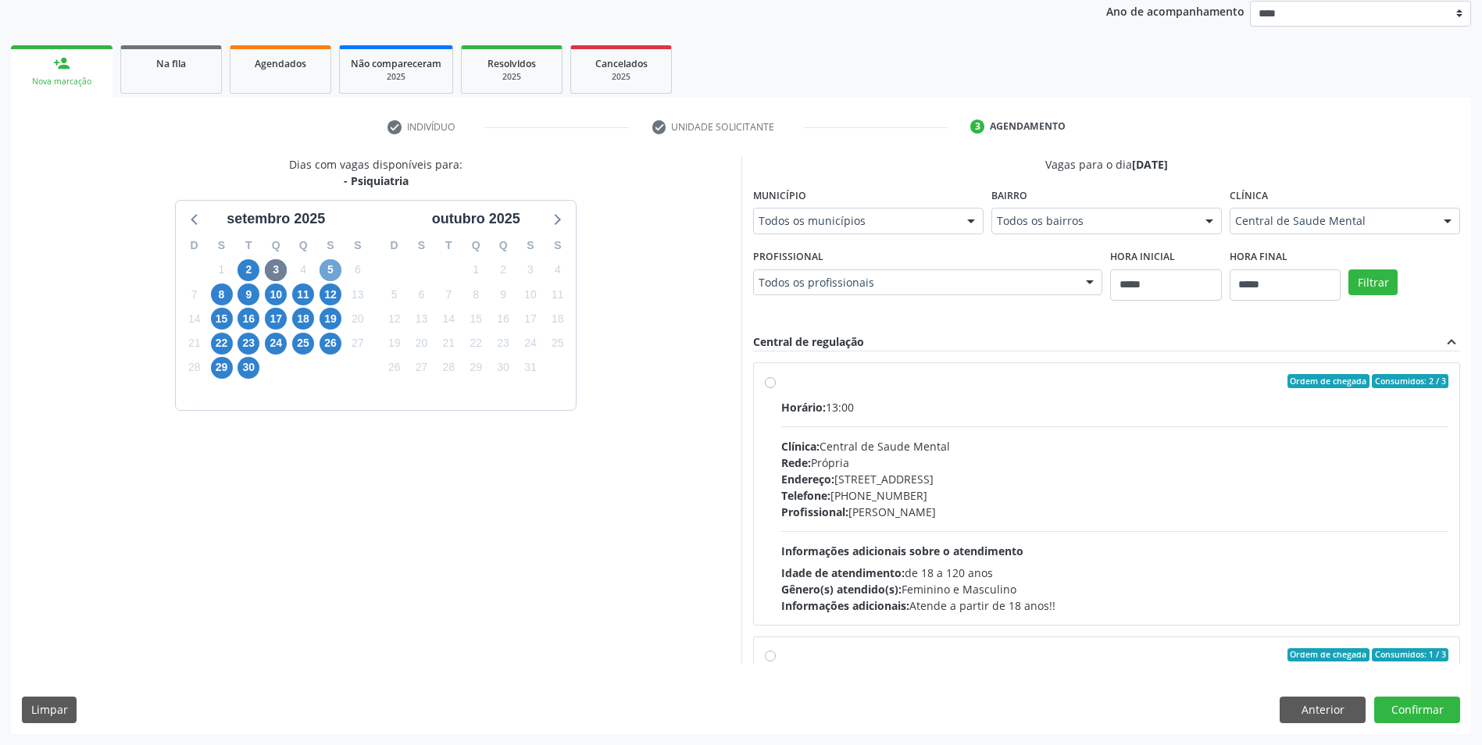
click at [334, 266] on span "5" at bounding box center [331, 270] width 22 height 22
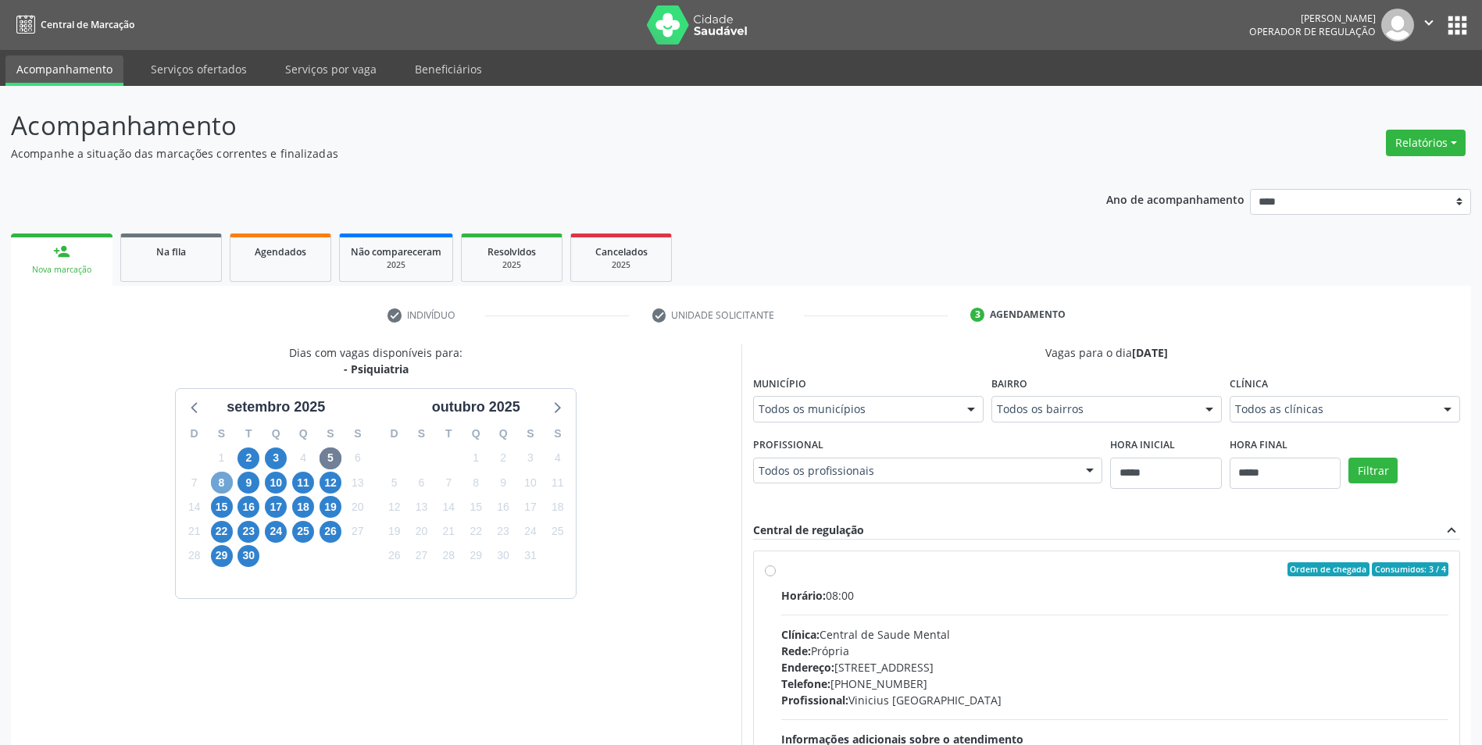
click at [228, 484] on span "8" at bounding box center [222, 483] width 22 height 22
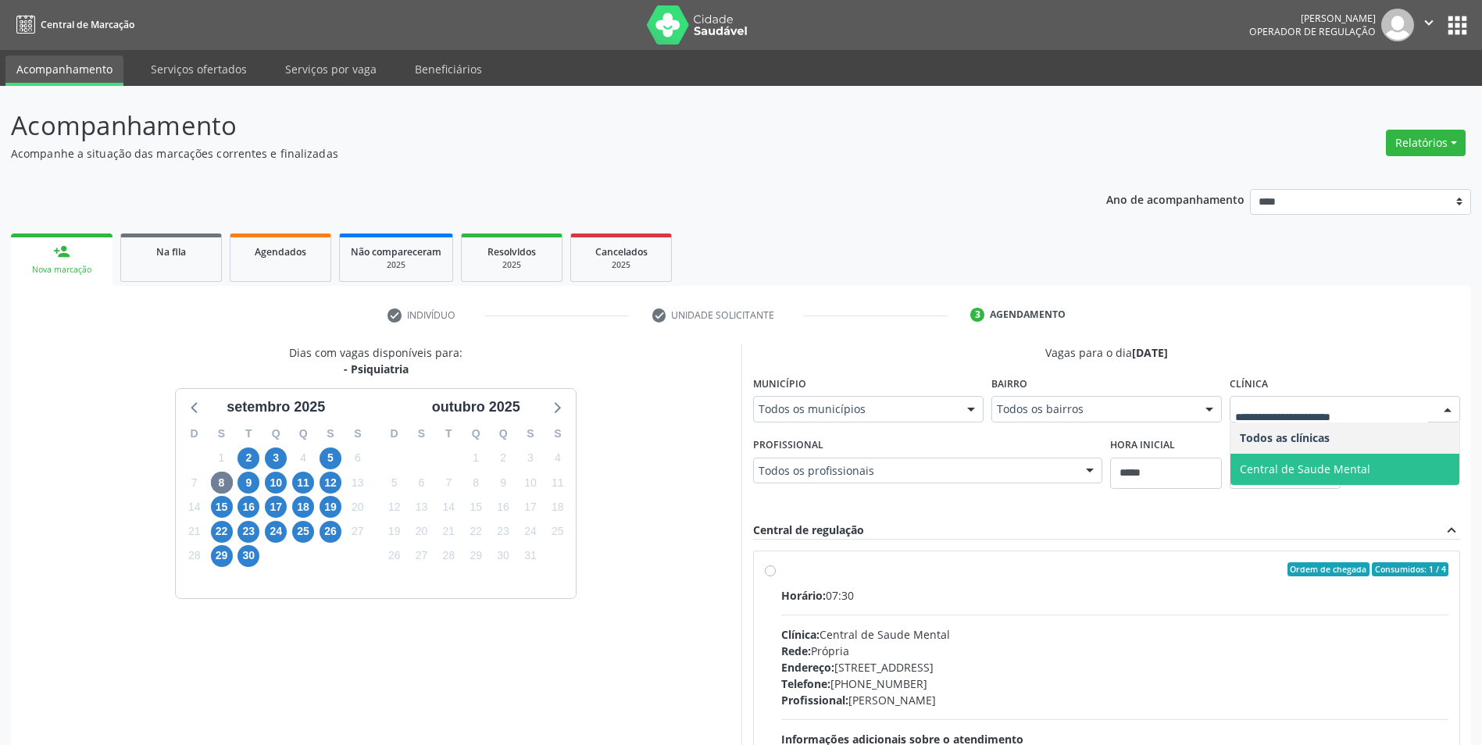
click at [1319, 472] on span "Central de Saude Mental" at bounding box center [1305, 469] width 130 height 15
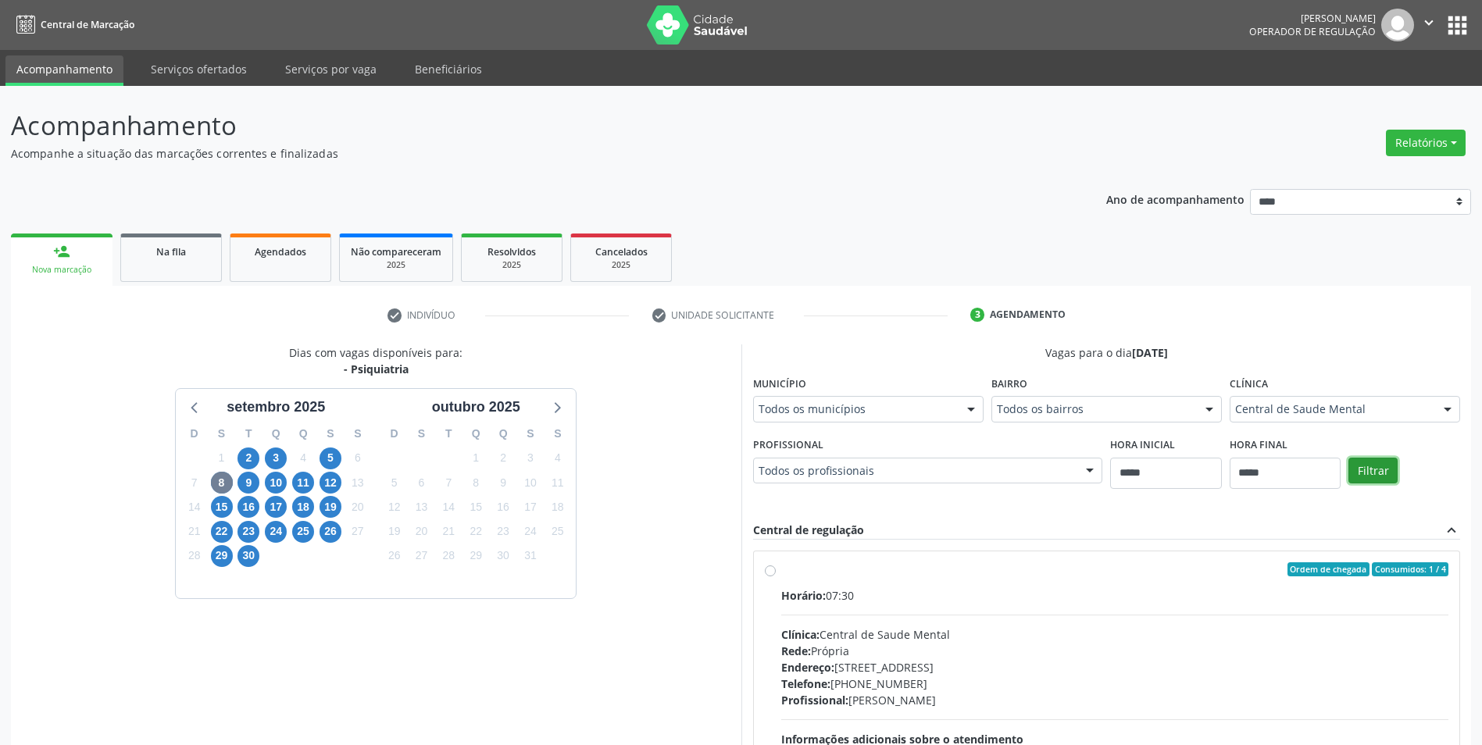
click at [1387, 466] on button "Filtrar" at bounding box center [1372, 471] width 49 height 27
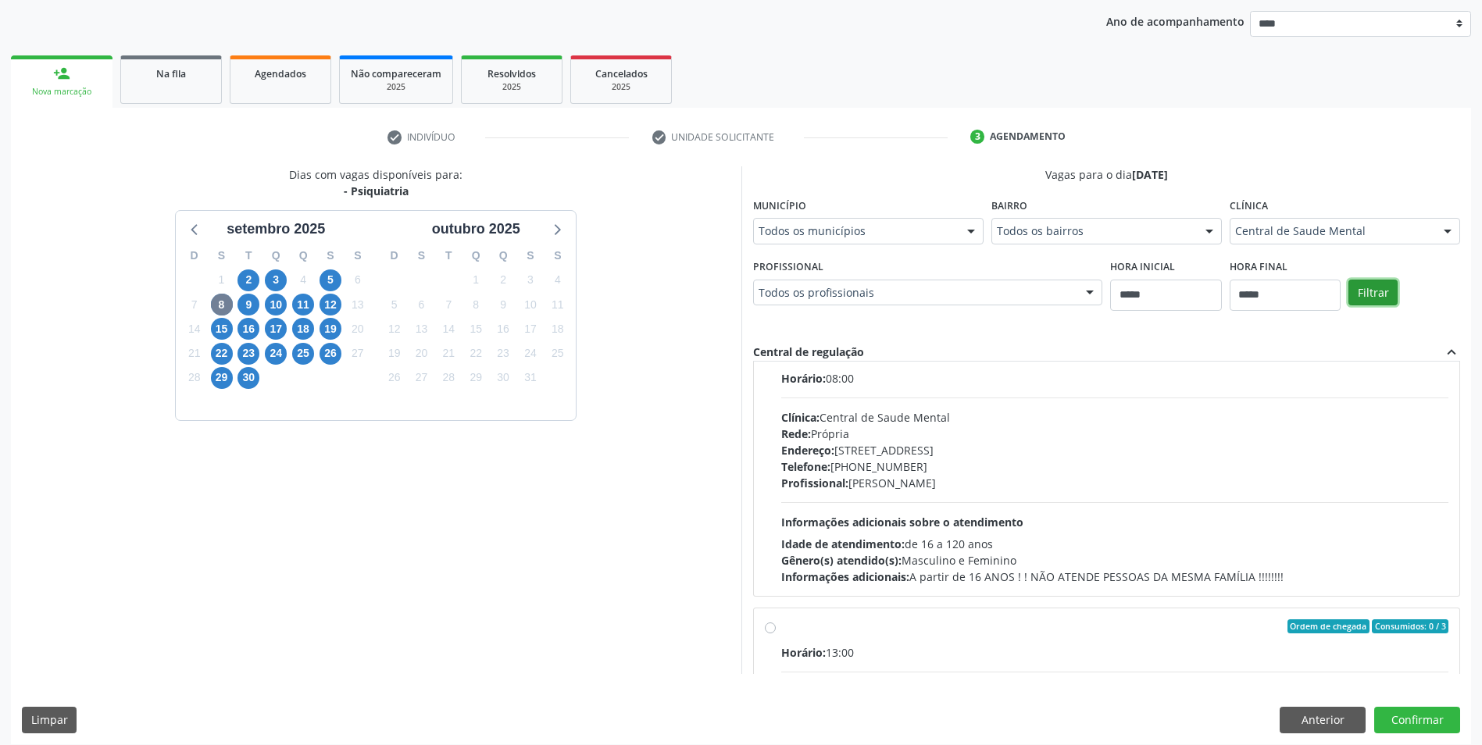
scroll to position [188, 0]
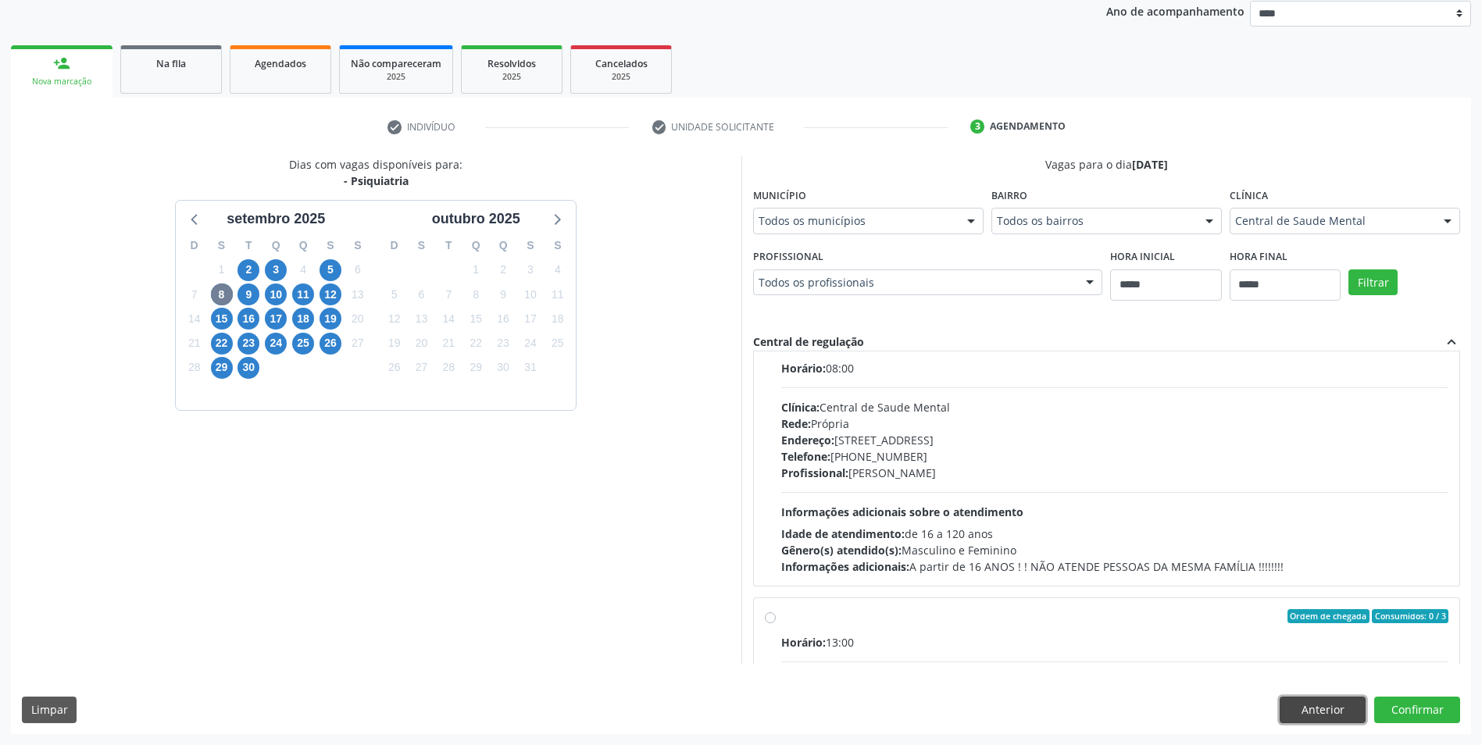
drag, startPoint x: 1309, startPoint y: 711, endPoint x: 1307, endPoint y: 700, distance: 11.2
click at [1309, 711] on button "Anterior" at bounding box center [1323, 710] width 86 height 27
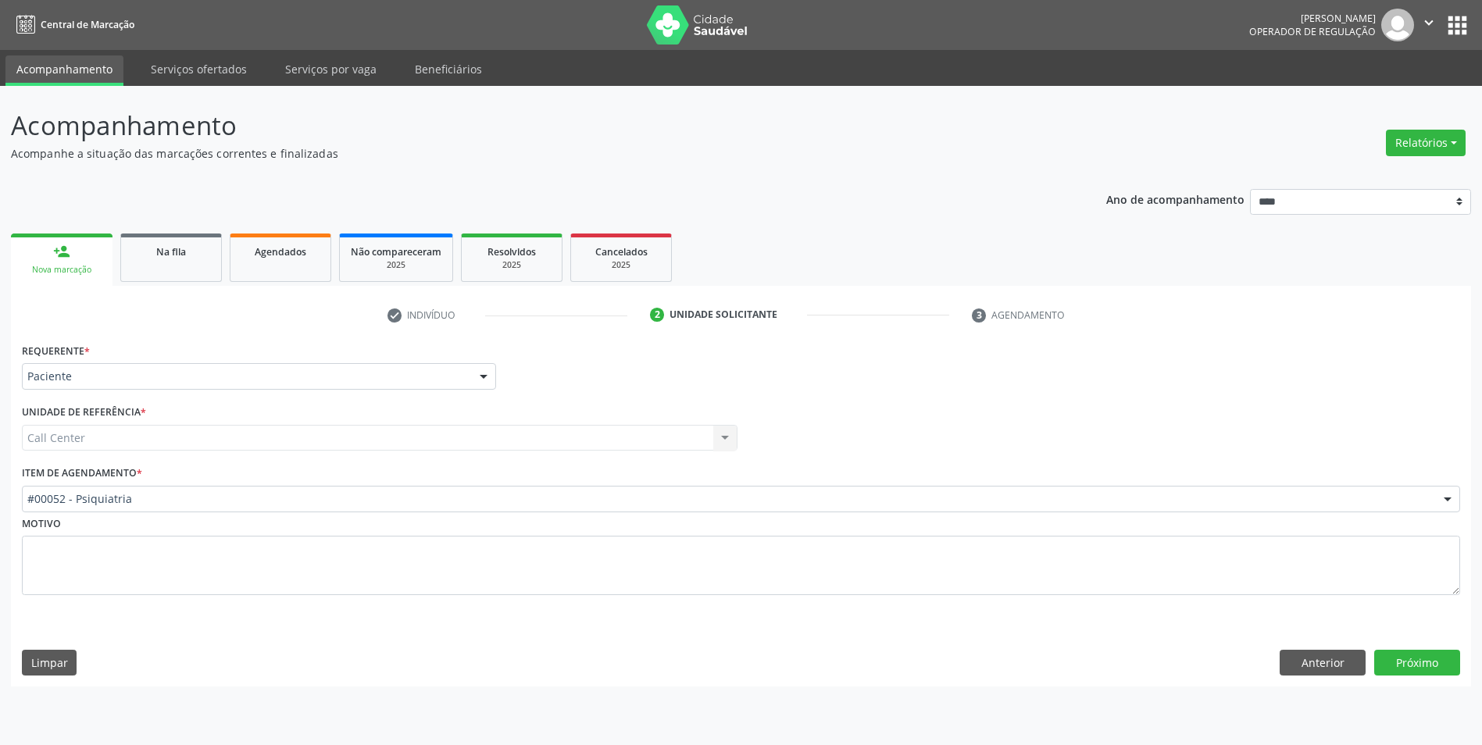
scroll to position [0, 0]
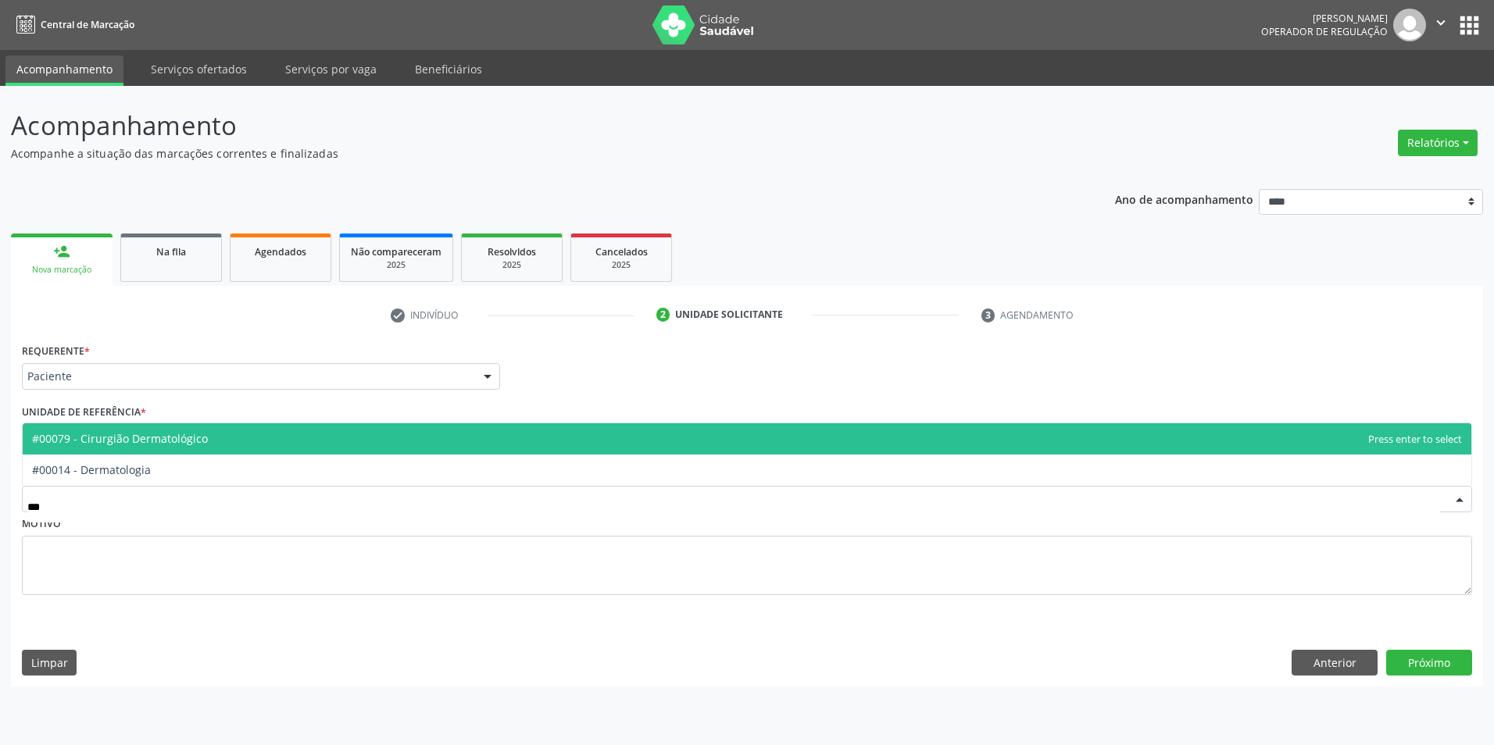
click at [384, 484] on span "#00014 - Dermatologia" at bounding box center [747, 470] width 1448 height 31
type input "***"
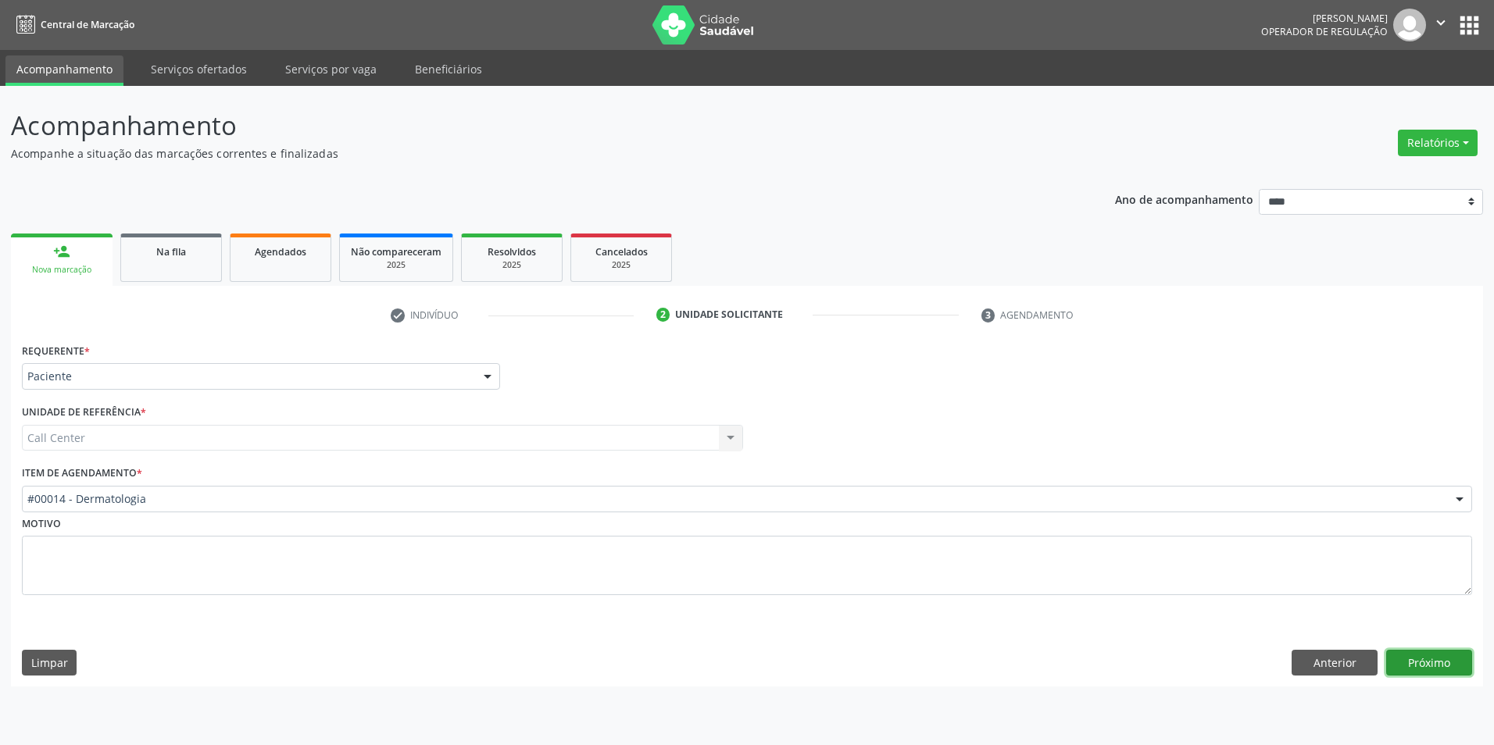
click at [1398, 668] on button "Próximo" at bounding box center [1429, 663] width 86 height 27
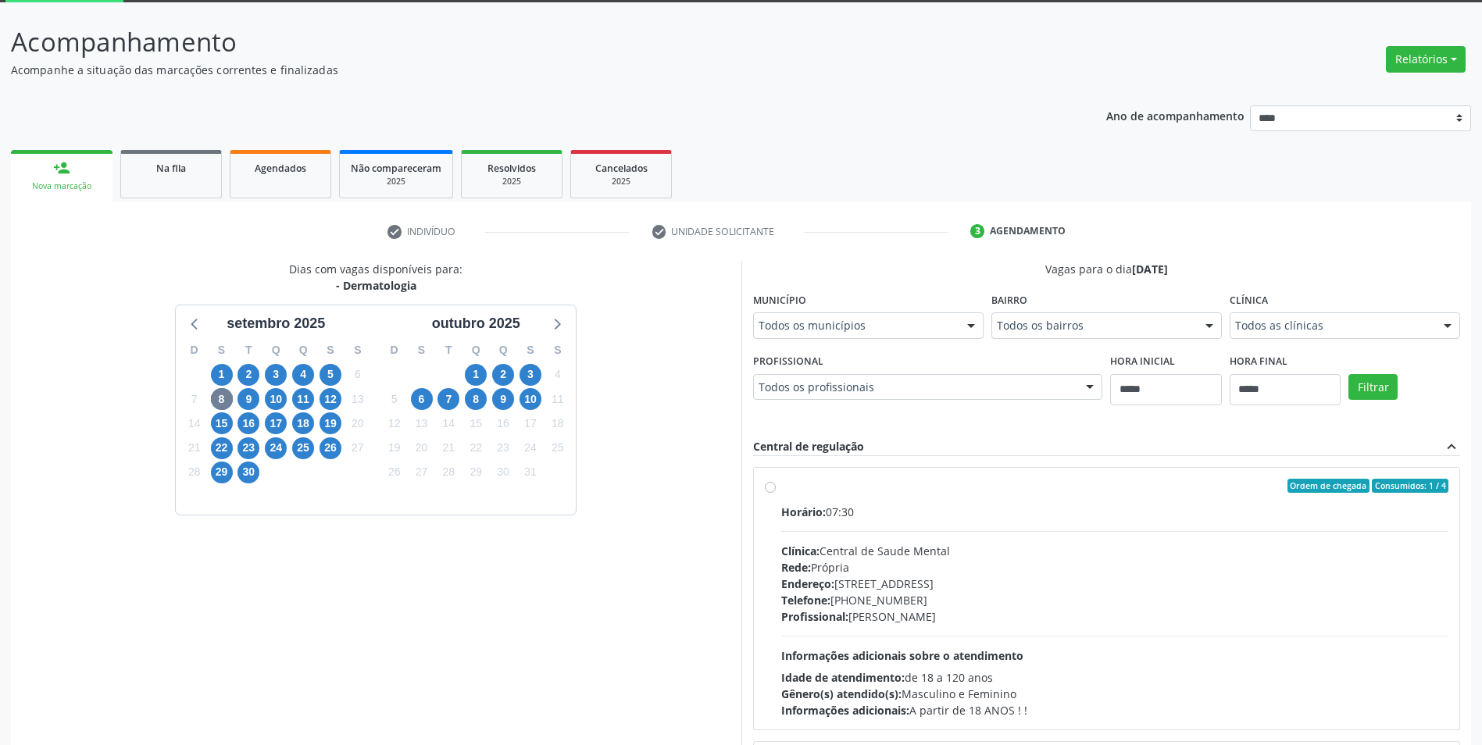
scroll to position [188, 0]
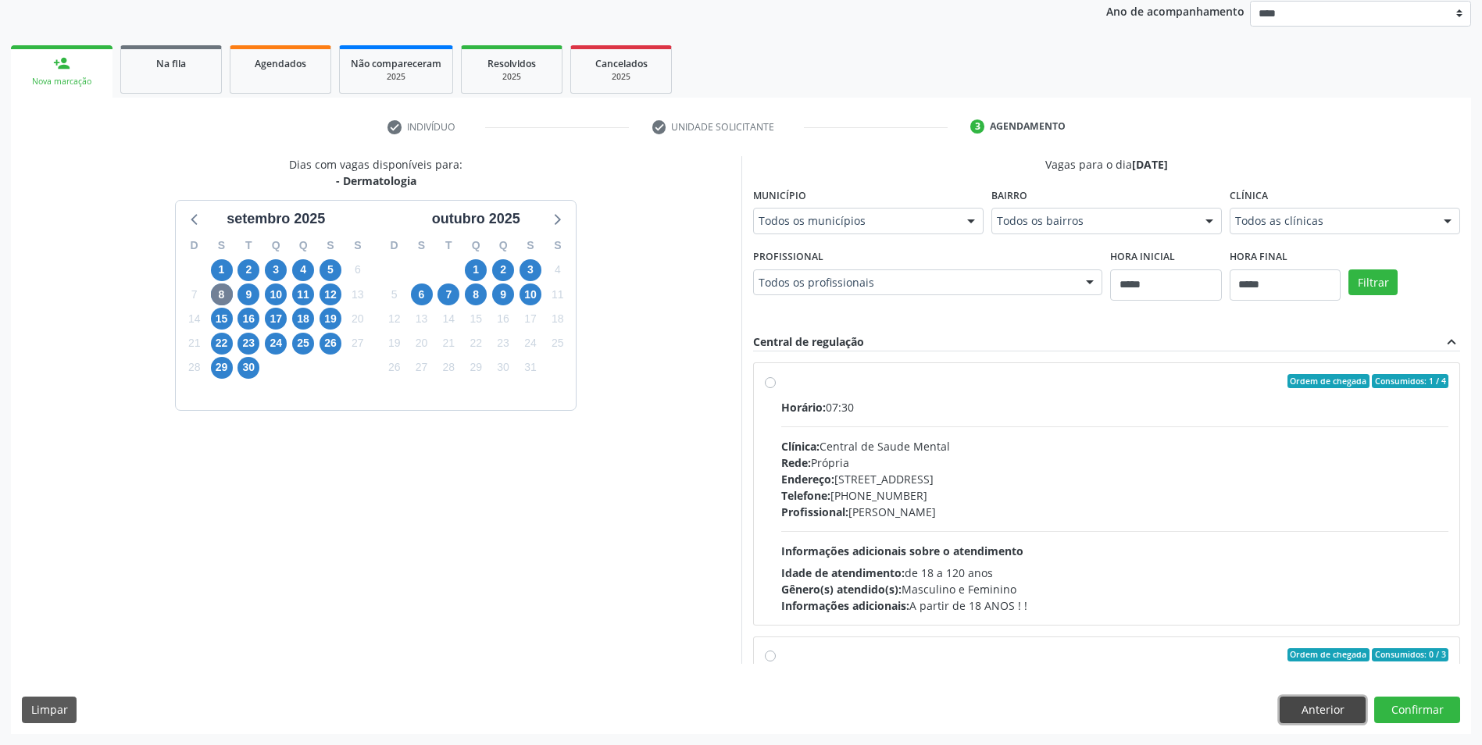
click at [1332, 711] on button "Anterior" at bounding box center [1323, 710] width 86 height 27
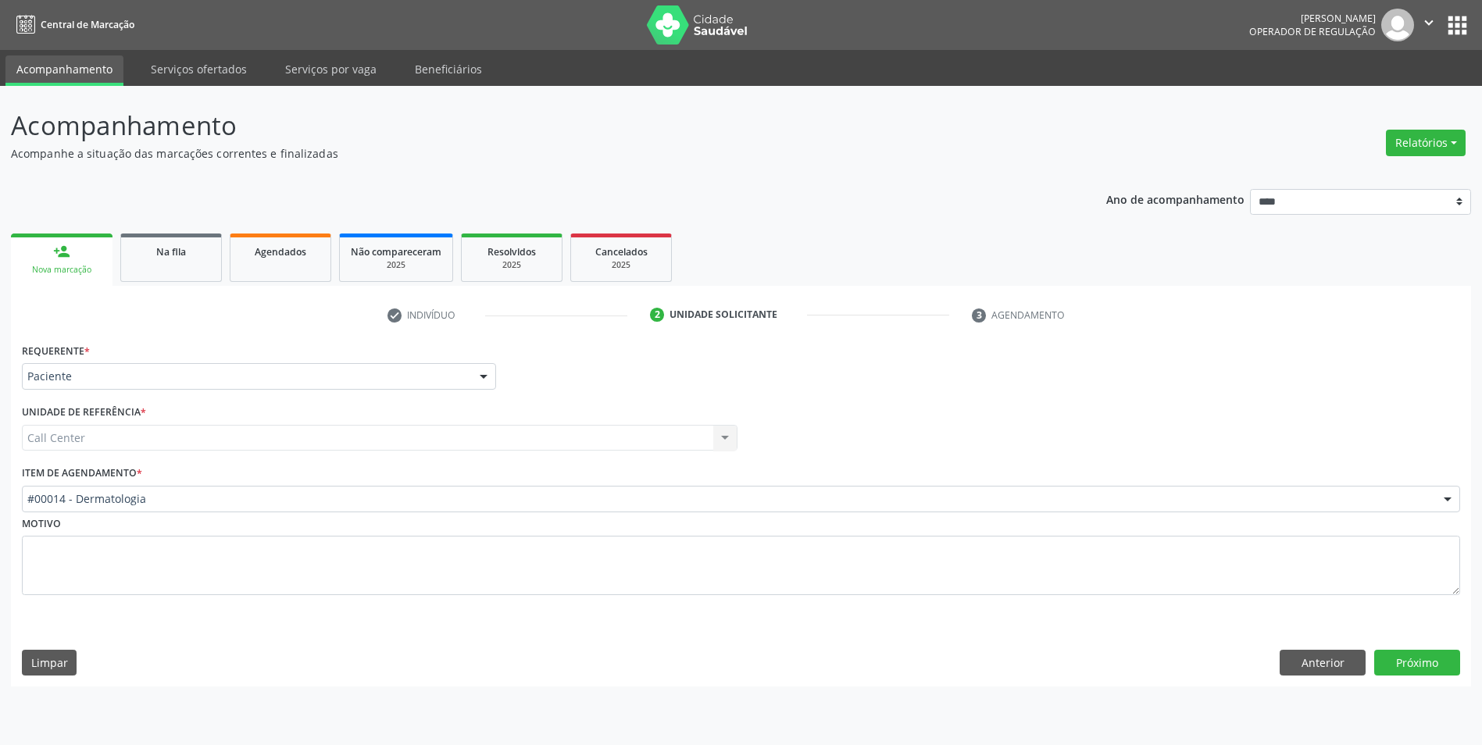
scroll to position [0, 0]
click at [1448, 688] on div "Acompanhamento Acompanhe a situação das marcações correntes e finalizadas Relat…" at bounding box center [747, 415] width 1494 height 659
click at [1423, 666] on button "Próximo" at bounding box center [1429, 663] width 86 height 27
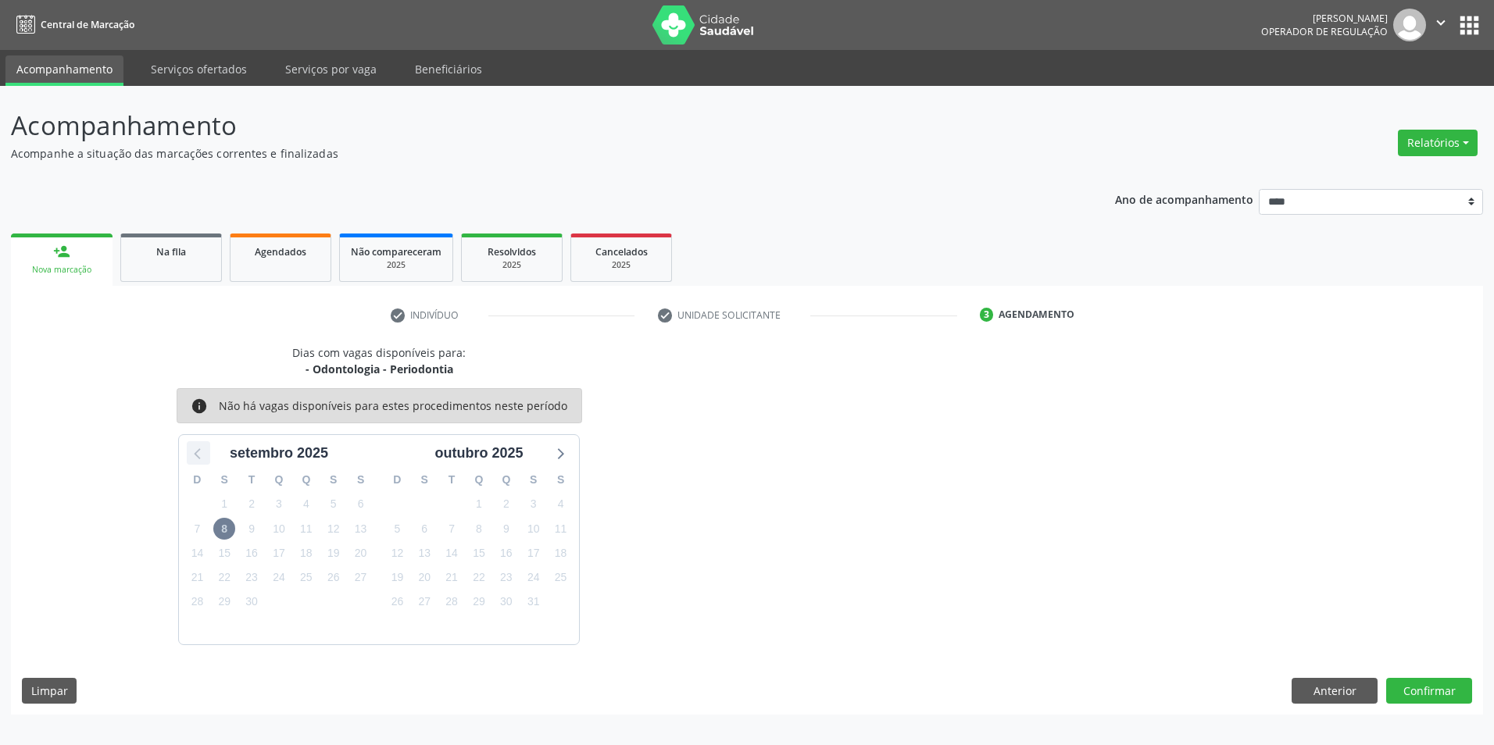
click at [197, 451] on icon at bounding box center [198, 453] width 20 height 20
click at [1323, 695] on button "Anterior" at bounding box center [1334, 691] width 86 height 27
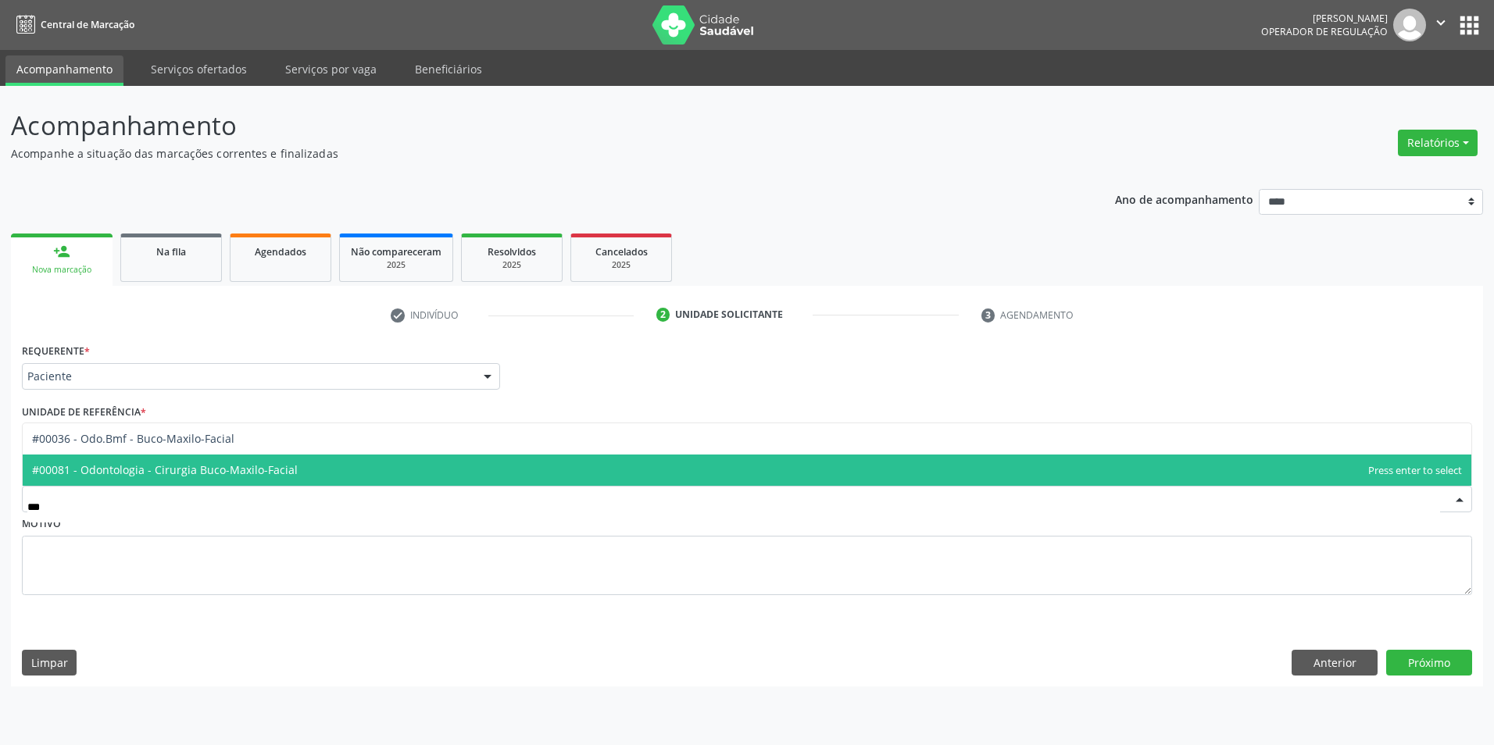
click at [246, 462] on span "#00081 - Odontologia - Cirurgia Buco-Maxilo-Facial" at bounding box center [747, 470] width 1448 height 31
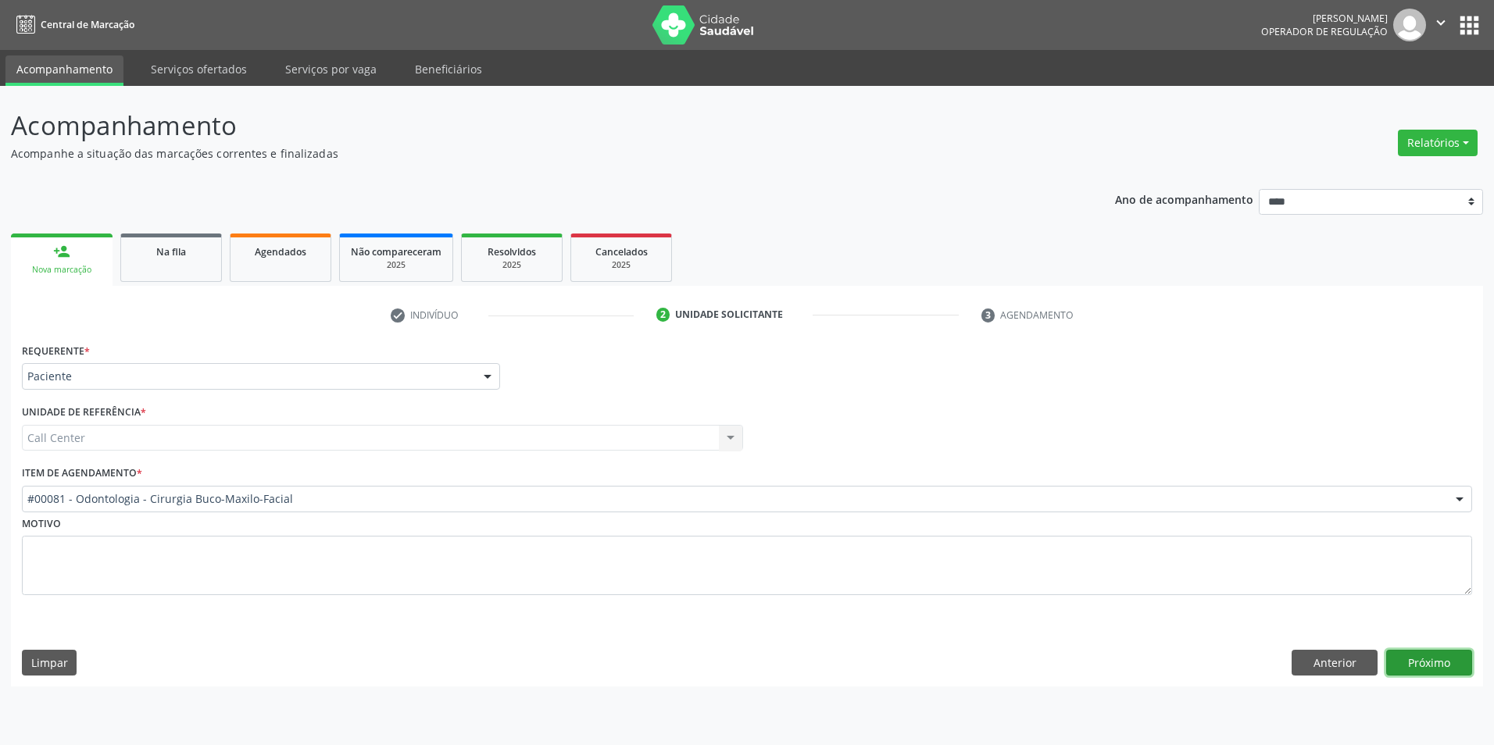
click at [1422, 662] on button "Próximo" at bounding box center [1429, 663] width 86 height 27
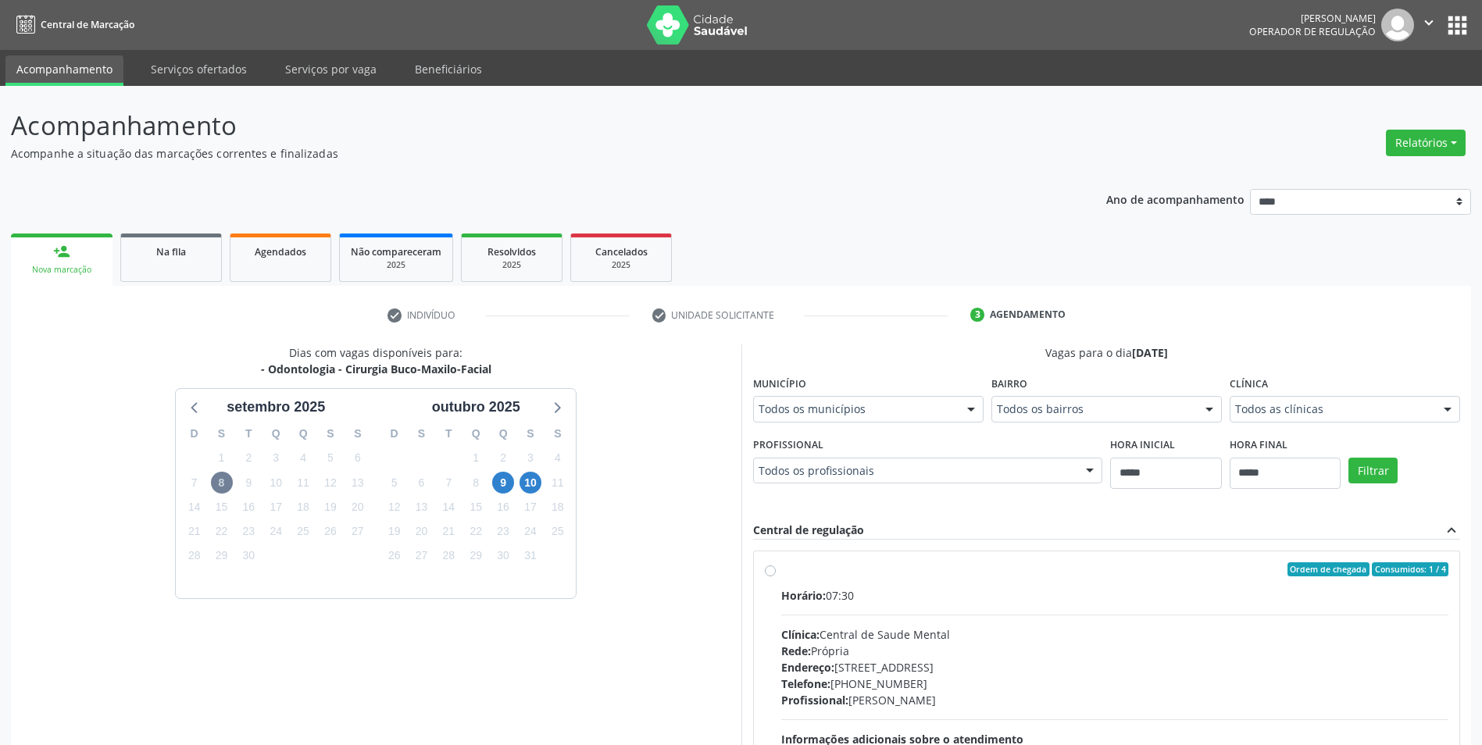
click at [198, 420] on div "D S T Q Q S S 31 1 2 3 4 5 6 7 8 9 10 11 12 13 14 15 16 17 18 19 20 21 22 23 24…" at bounding box center [276, 508] width 200 height 180
click at [197, 411] on icon at bounding box center [195, 407] width 20 height 20
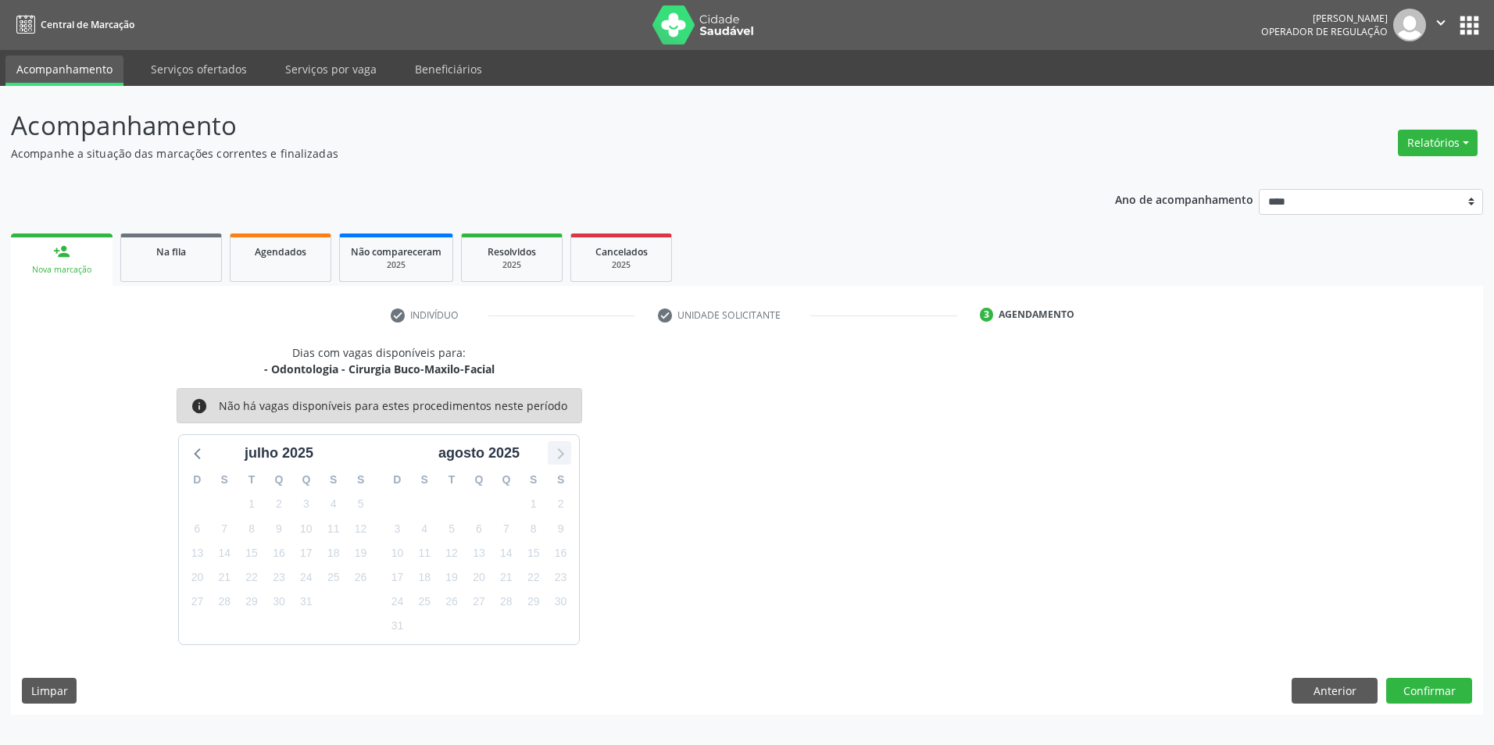
click at [555, 462] on icon at bounding box center [559, 453] width 20 height 20
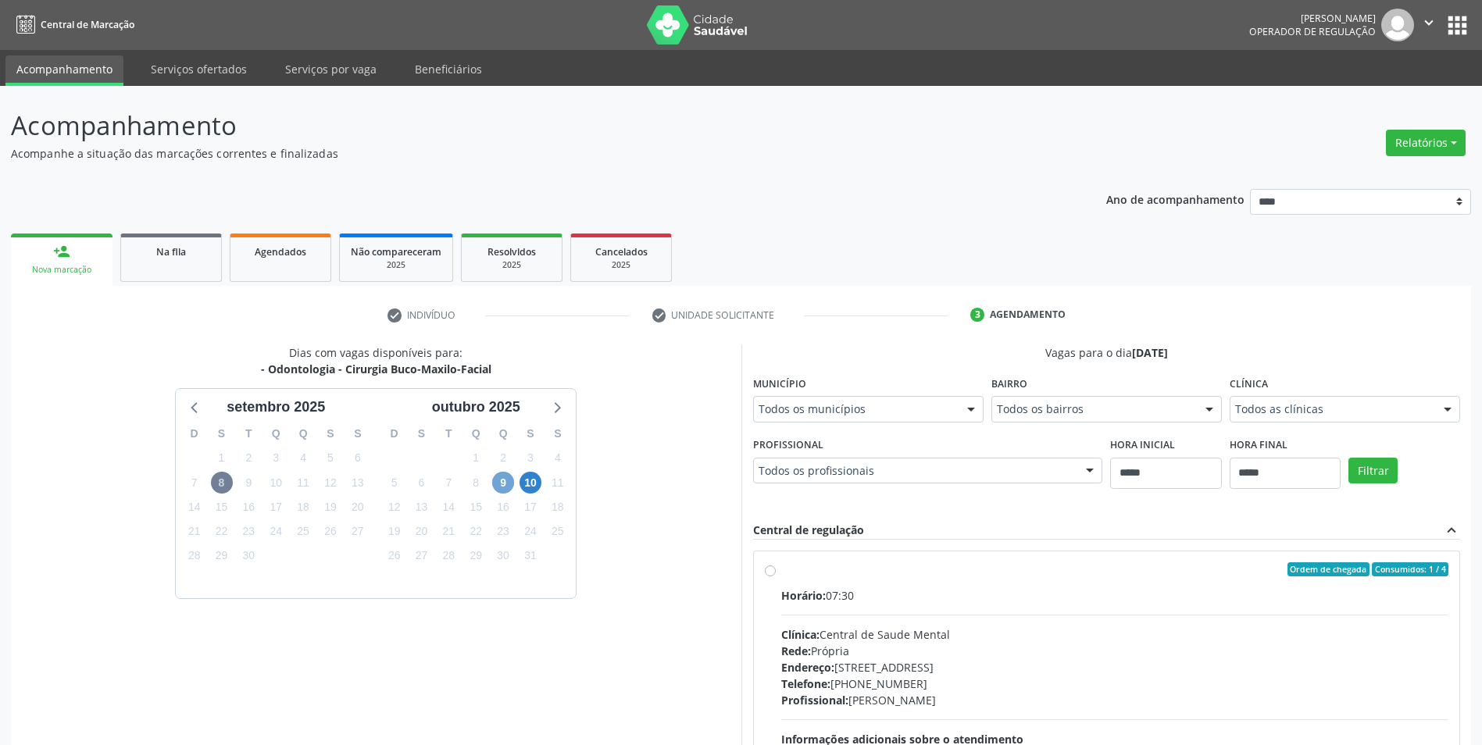
click at [509, 483] on span "9" at bounding box center [503, 483] width 22 height 22
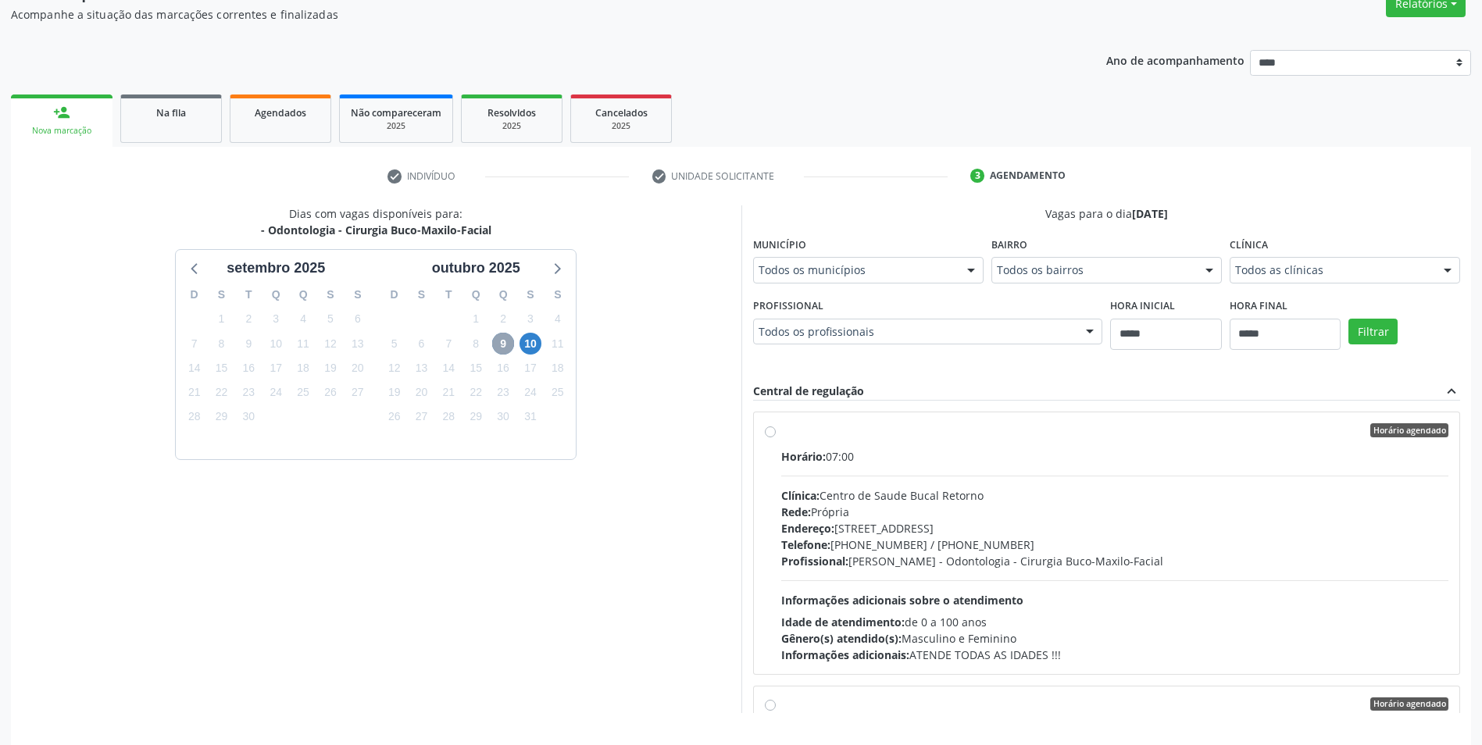
scroll to position [188, 0]
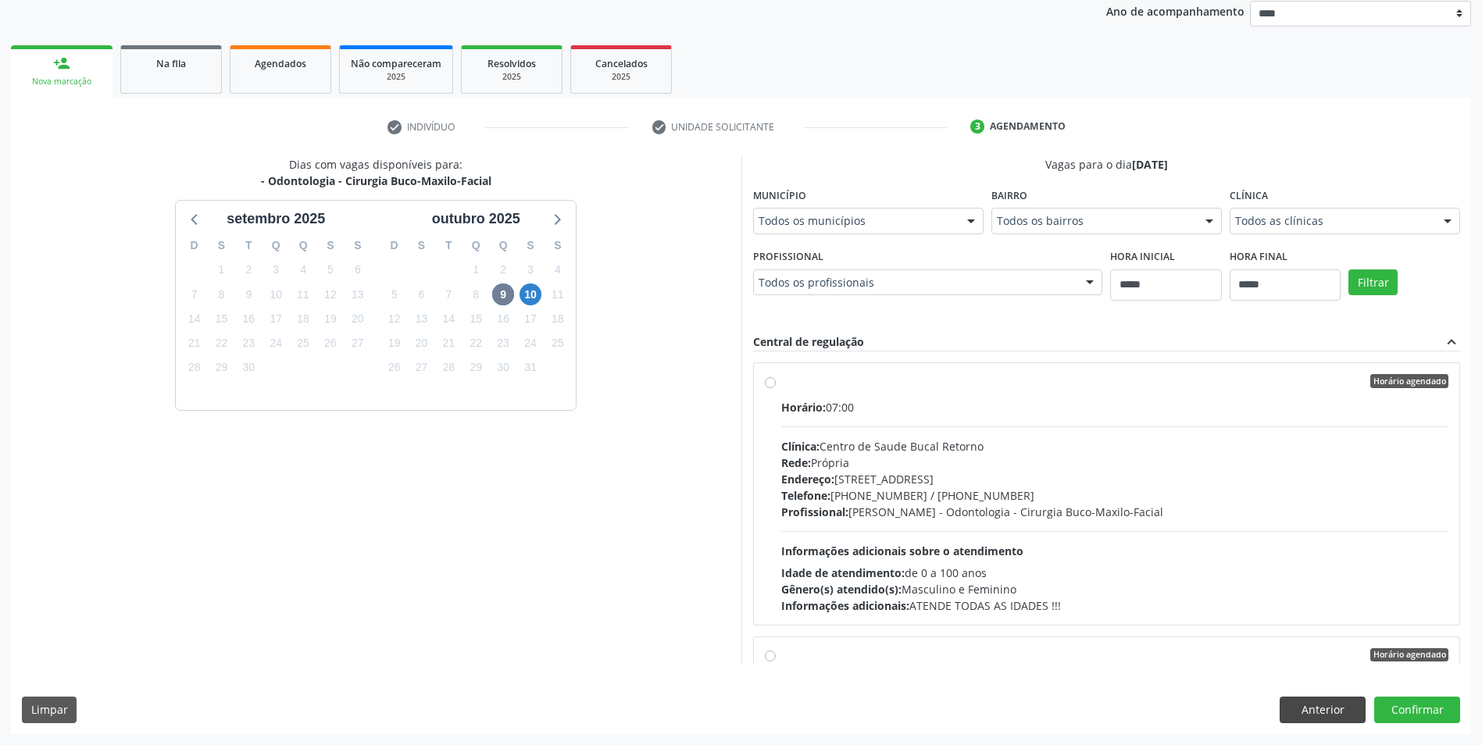
drag, startPoint x: 1289, startPoint y: 691, endPoint x: 1293, endPoint y: 698, distance: 8.0
click at [1290, 691] on div "Dias com vagas disponíveis para: - Odontologia - Cirurgia Buco-Maxilo-Facial se…" at bounding box center [741, 444] width 1460 height 577
click at [1296, 699] on button "Anterior" at bounding box center [1323, 710] width 86 height 27
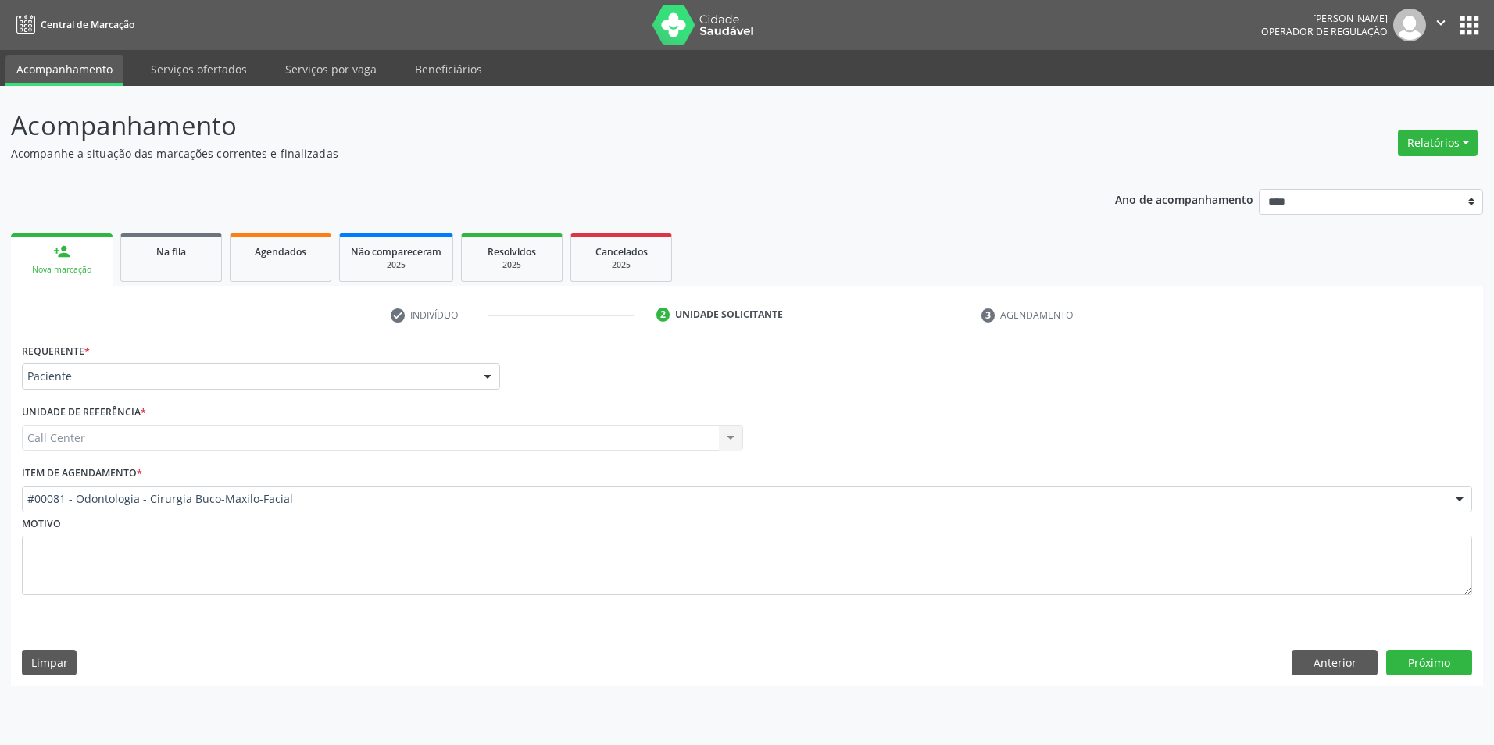
click at [184, 511] on div "Requerente * Paciente Médico(a) Enfermeiro(a) Paciente Nenhum resultado encontr…" at bounding box center [747, 478] width 1450 height 278
drag, startPoint x: 184, startPoint y: 511, endPoint x: 174, endPoint y: 503, distance: 12.8
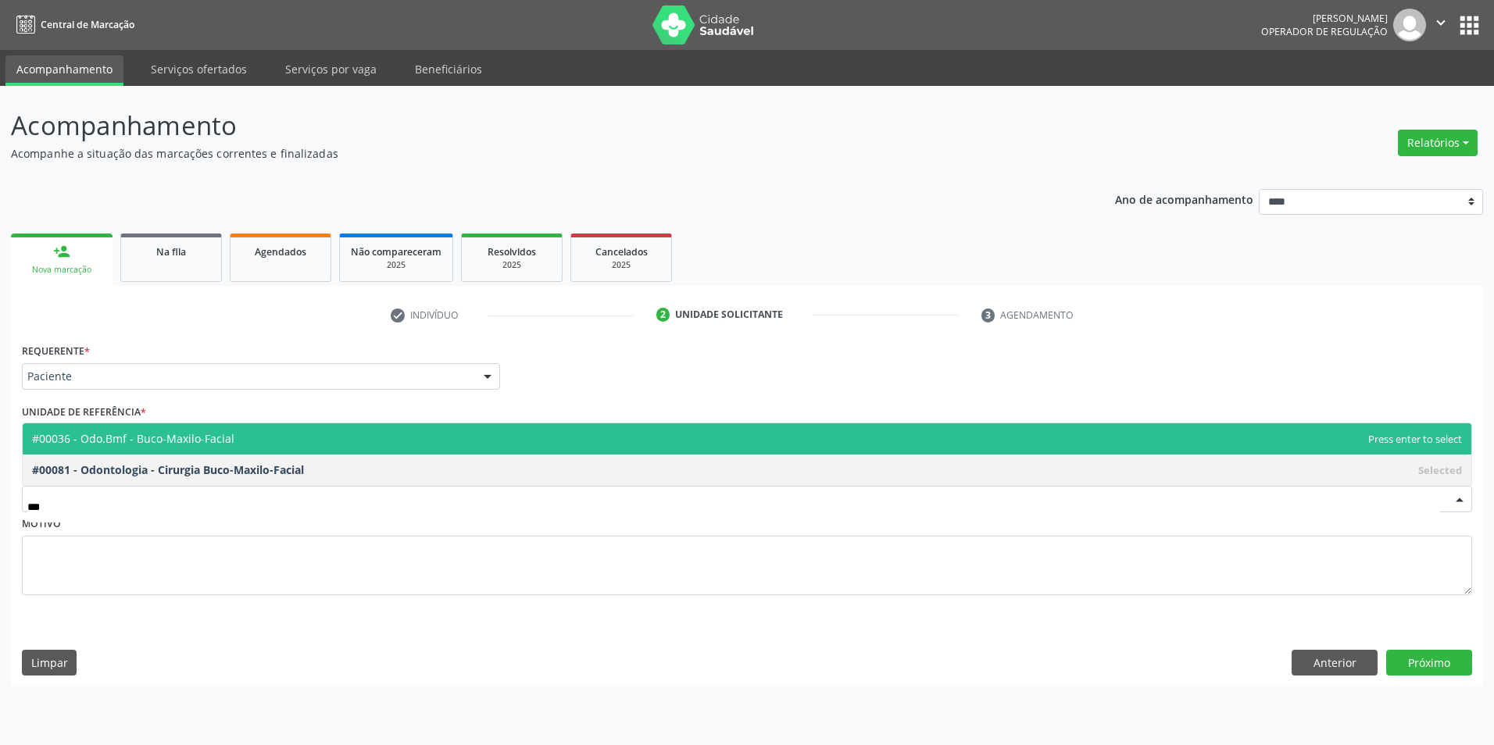
click at [157, 445] on span "#00036 - Odo.Bmf - Buco-Maxilo-Facial" at bounding box center [133, 438] width 202 height 15
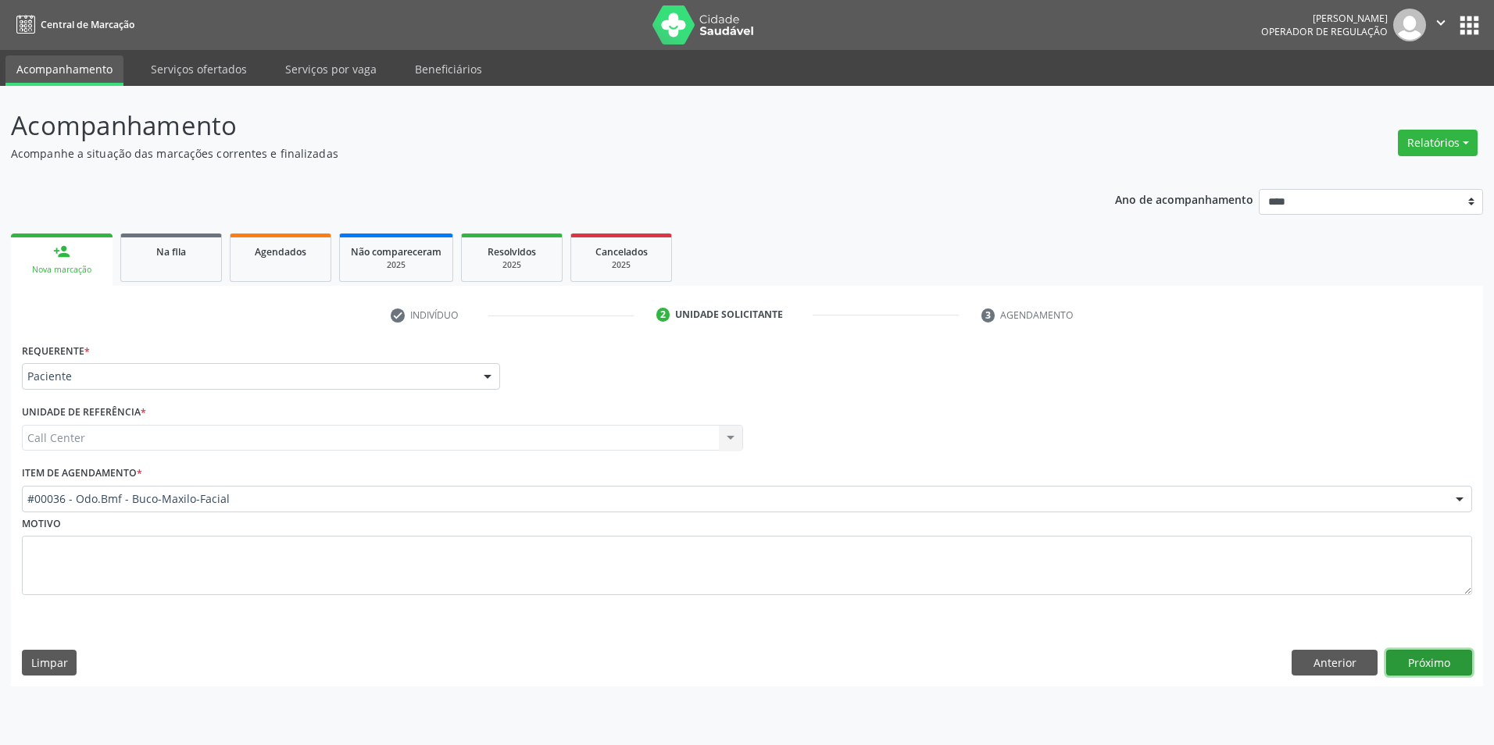
click at [1454, 662] on button "Próximo" at bounding box center [1429, 663] width 86 height 27
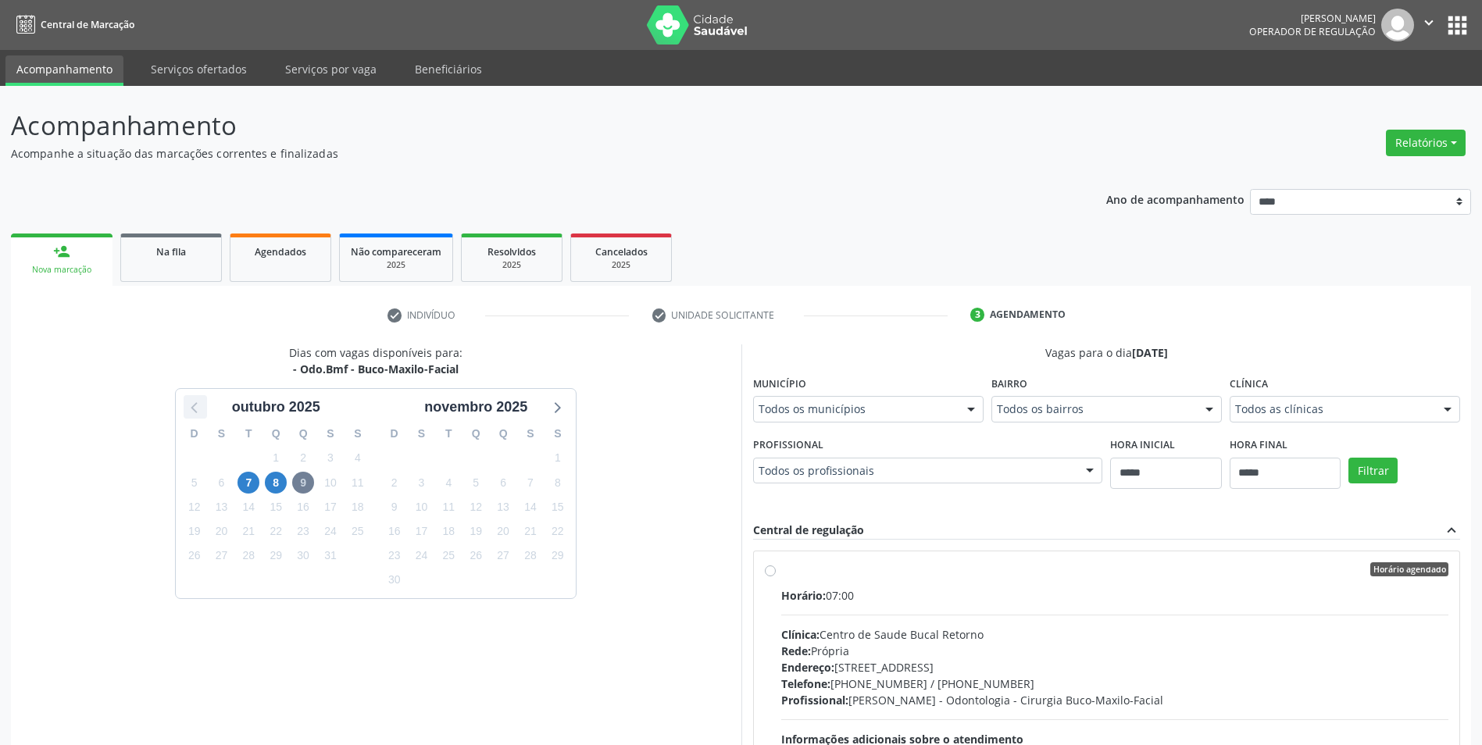
click at [191, 408] on icon at bounding box center [195, 407] width 20 height 20
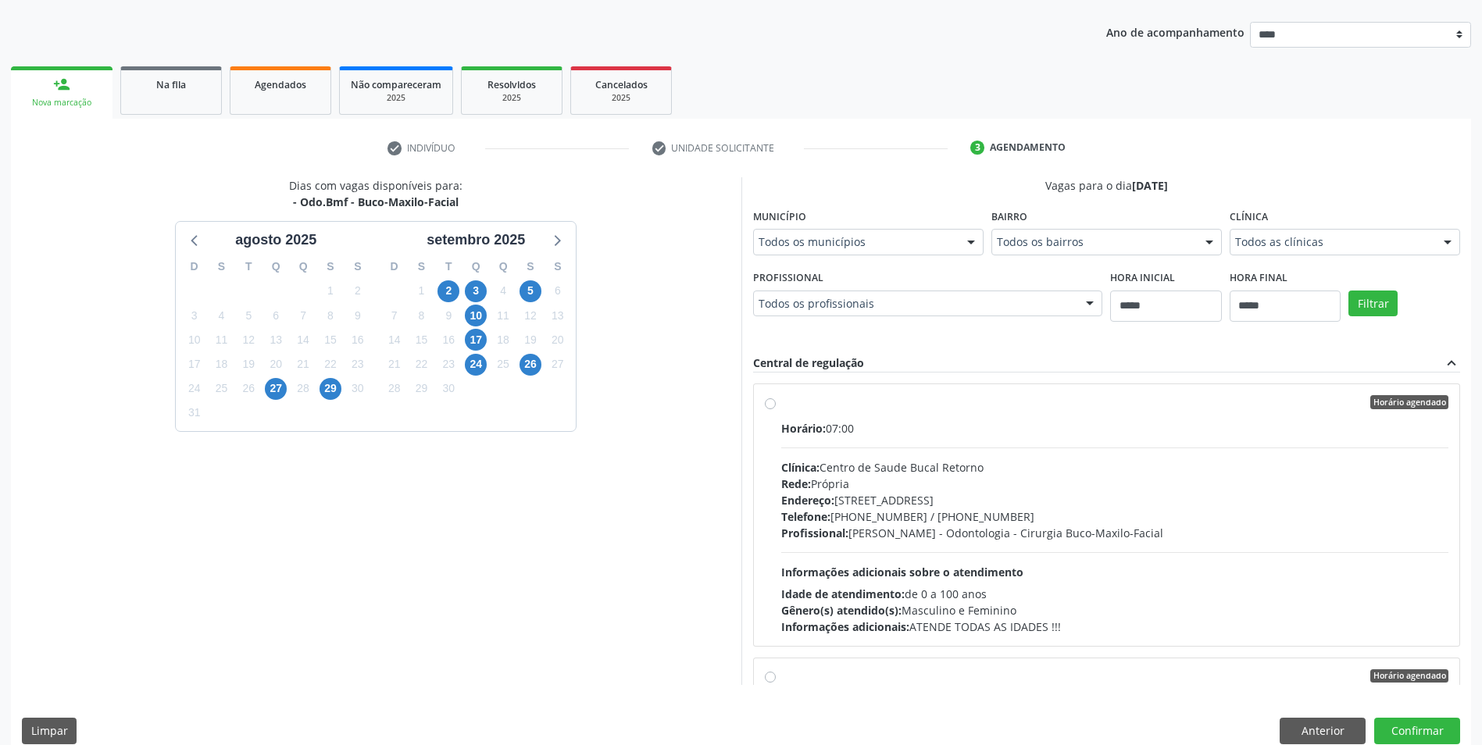
scroll to position [188, 0]
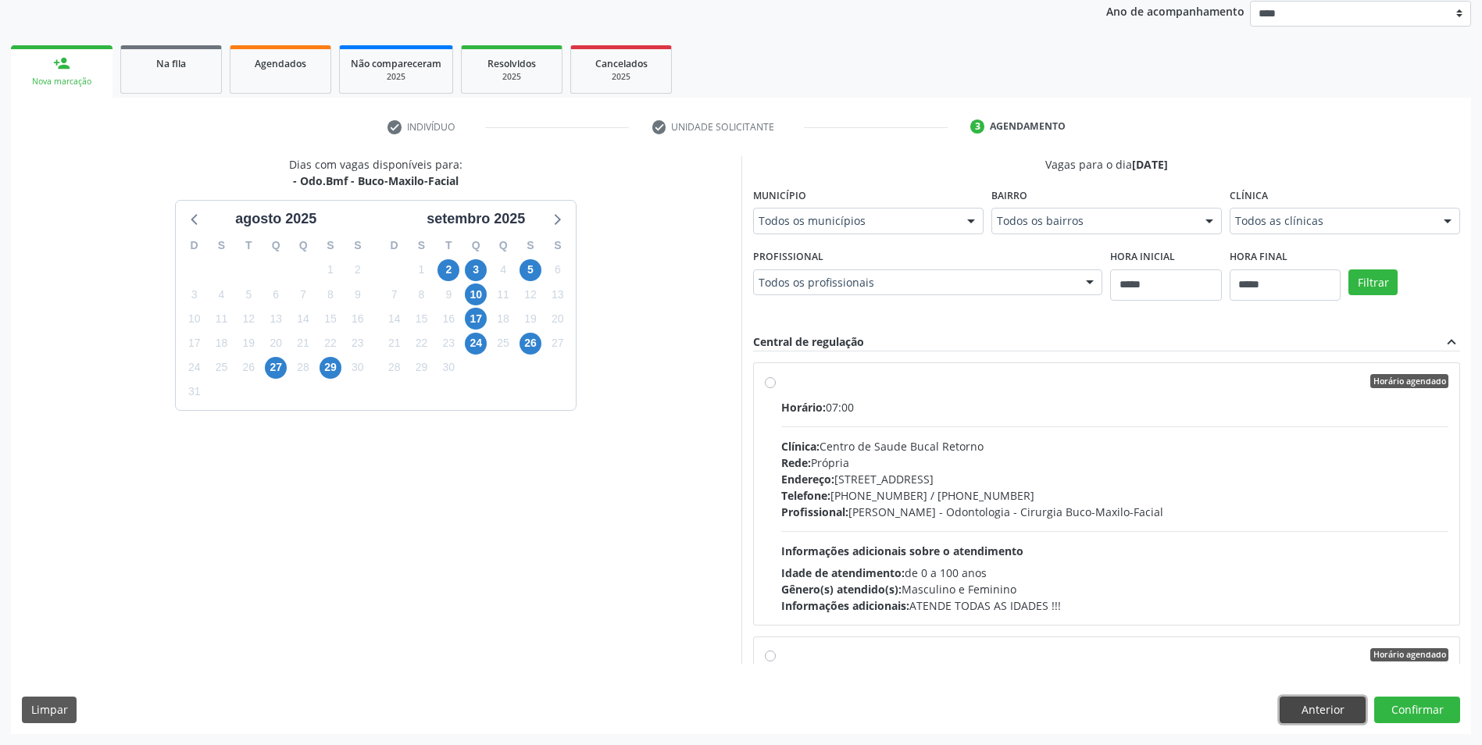
drag, startPoint x: 1319, startPoint y: 721, endPoint x: 1200, endPoint y: 687, distance: 123.6
click at [1316, 720] on button "Anterior" at bounding box center [1323, 710] width 86 height 27
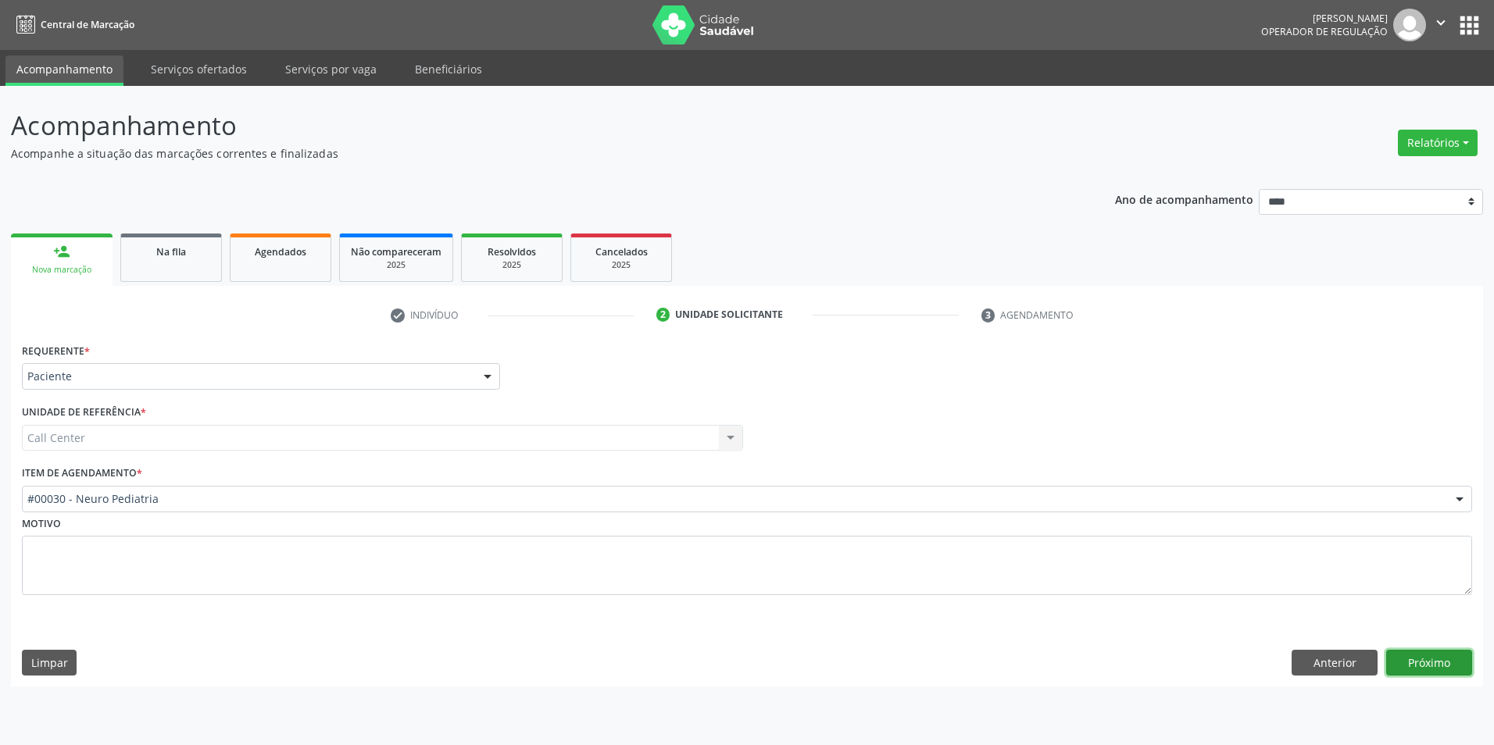
click at [1423, 665] on button "Próximo" at bounding box center [1429, 663] width 86 height 27
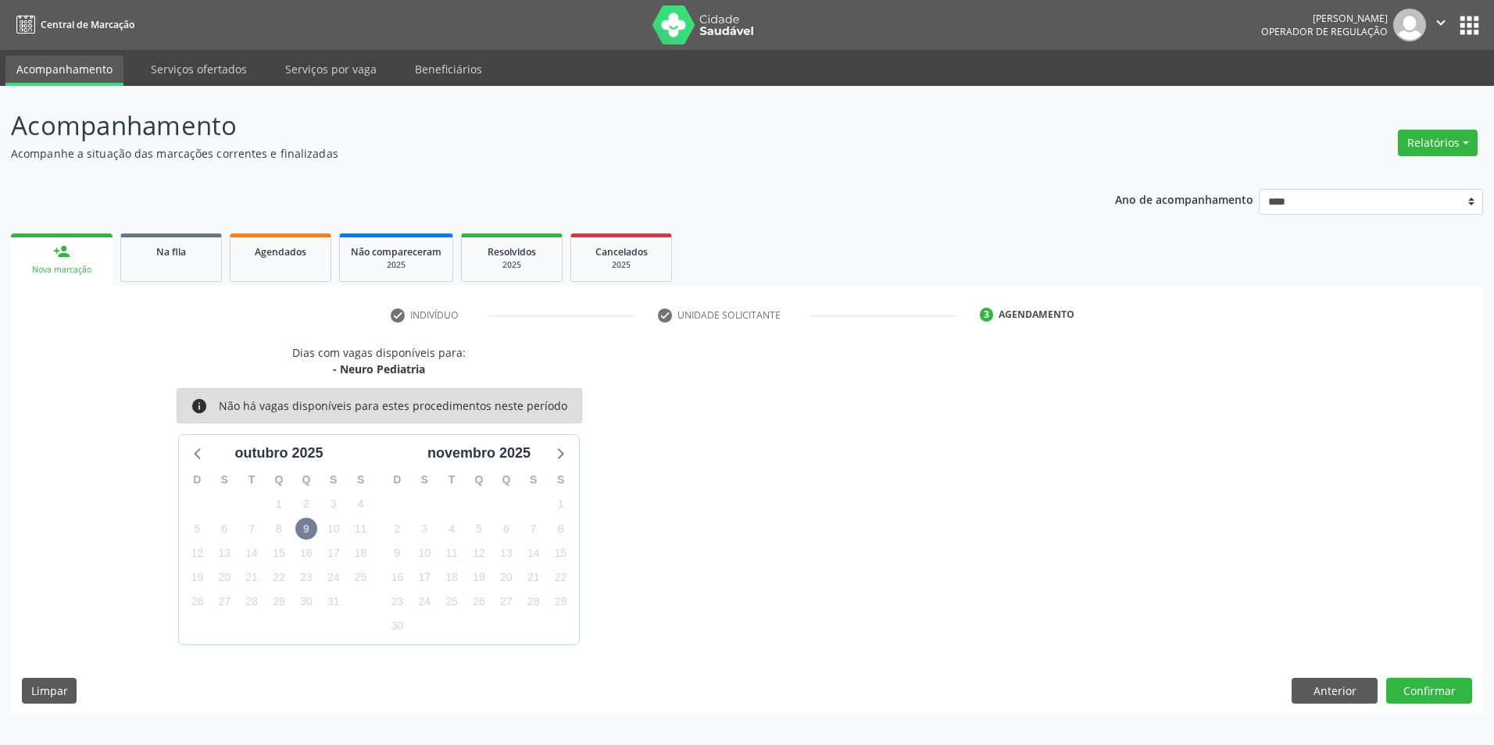
click at [186, 460] on div "outubro 2025" at bounding box center [279, 449] width 200 height 29
click at [198, 459] on icon at bounding box center [197, 454] width 6 height 11
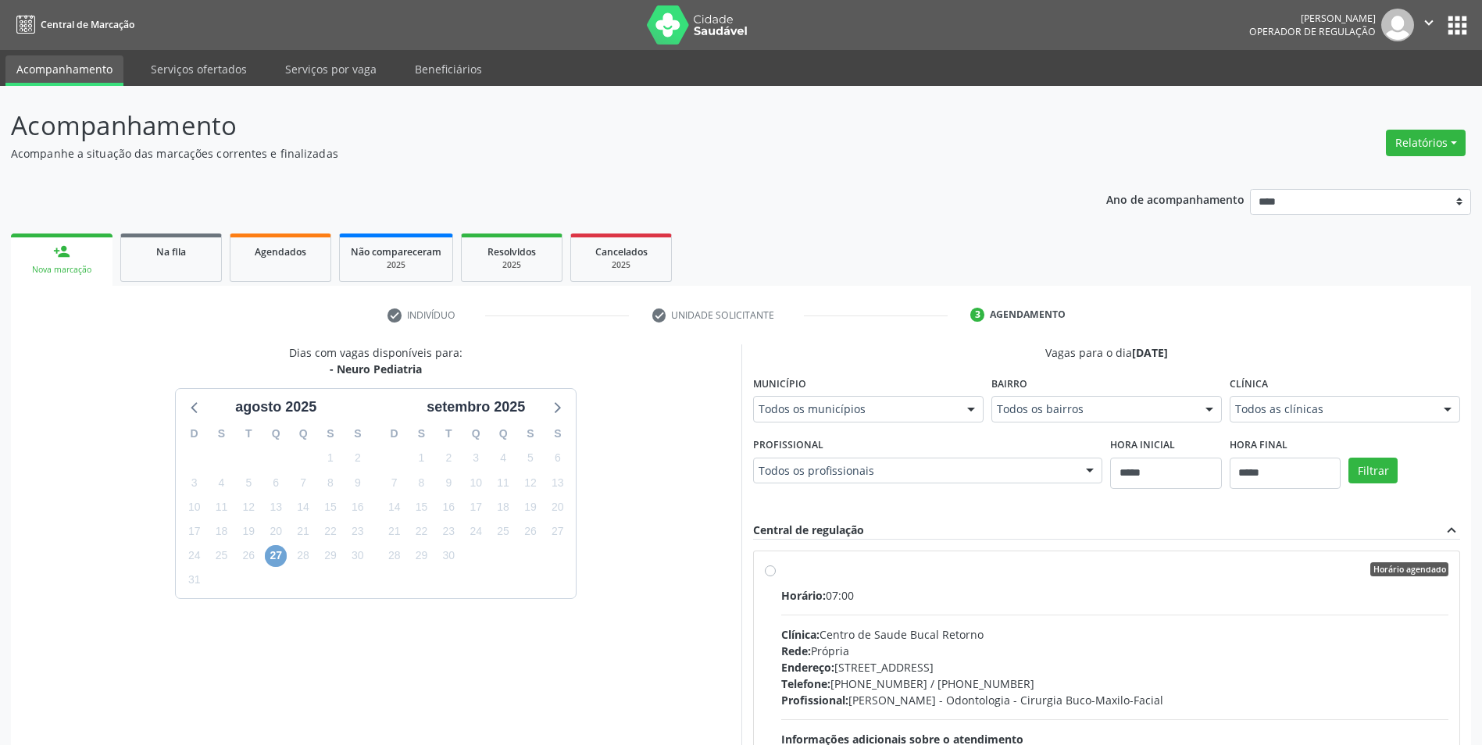
click at [276, 552] on span "27" at bounding box center [276, 556] width 22 height 22
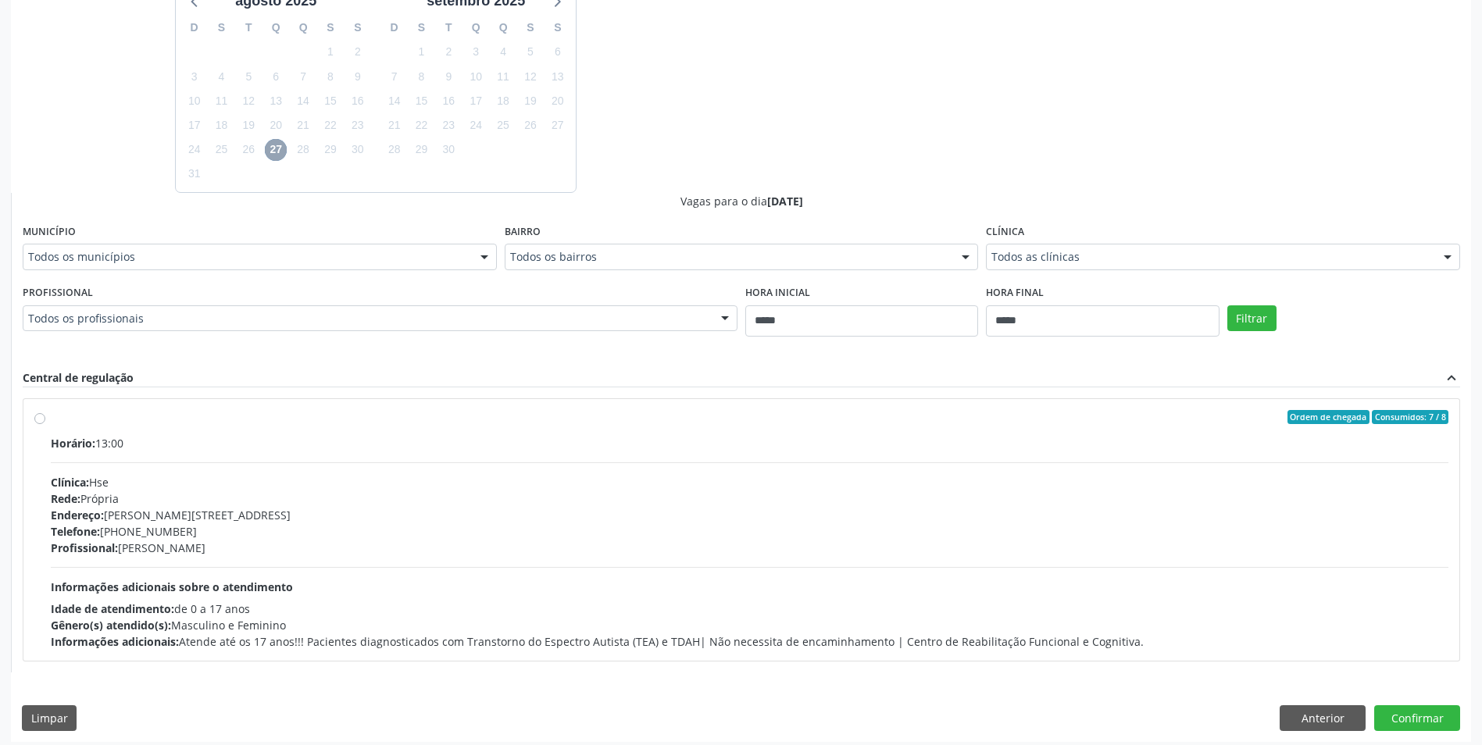
scroll to position [414, 0]
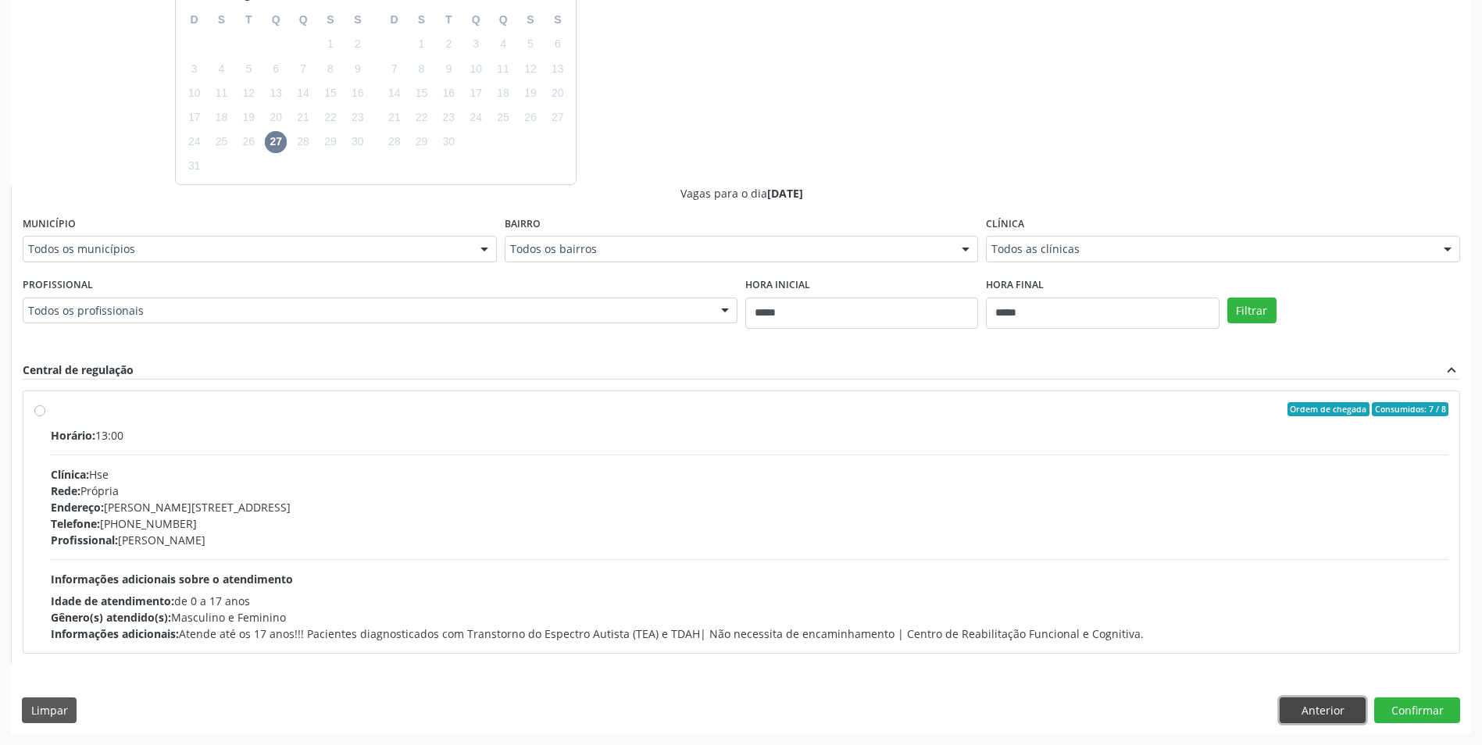
click at [1298, 708] on button "Anterior" at bounding box center [1323, 711] width 86 height 27
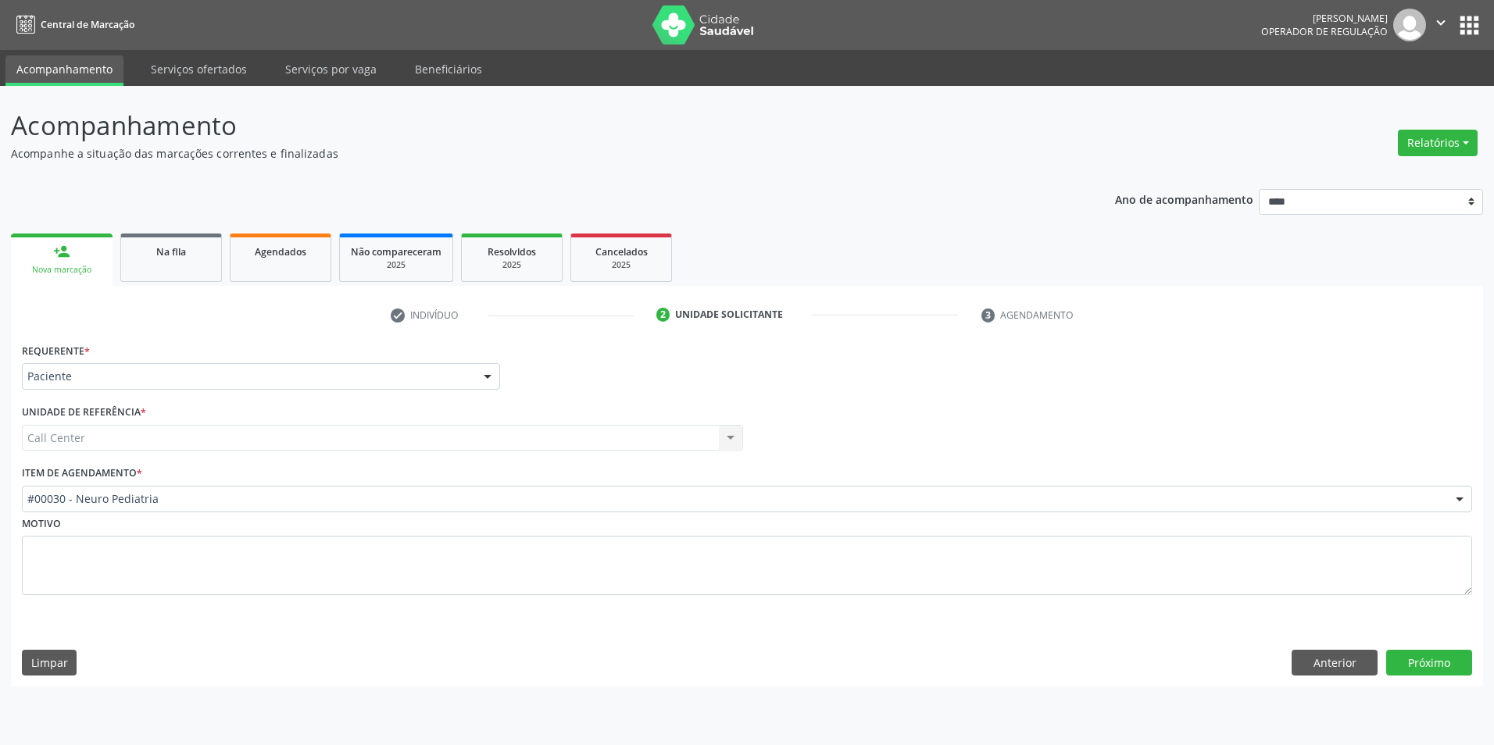
click at [341, 511] on div "Requerente * Paciente Médico(a) Enfermeiro(a) Paciente Nenhum resultado encontr…" at bounding box center [747, 478] width 1450 height 278
drag, startPoint x: 341, startPoint y: 511, endPoint x: 311, endPoint y: 497, distance: 33.6
drag, startPoint x: 1417, startPoint y: 646, endPoint x: 1422, endPoint y: 654, distance: 9.1
click at [1420, 652] on div "Requerente * Paciente Médico(a) Enfermeiro(a) Paciente Nenhum resultado encontr…" at bounding box center [747, 513] width 1472 height 348
click at [1422, 654] on button "Próximo" at bounding box center [1429, 663] width 86 height 27
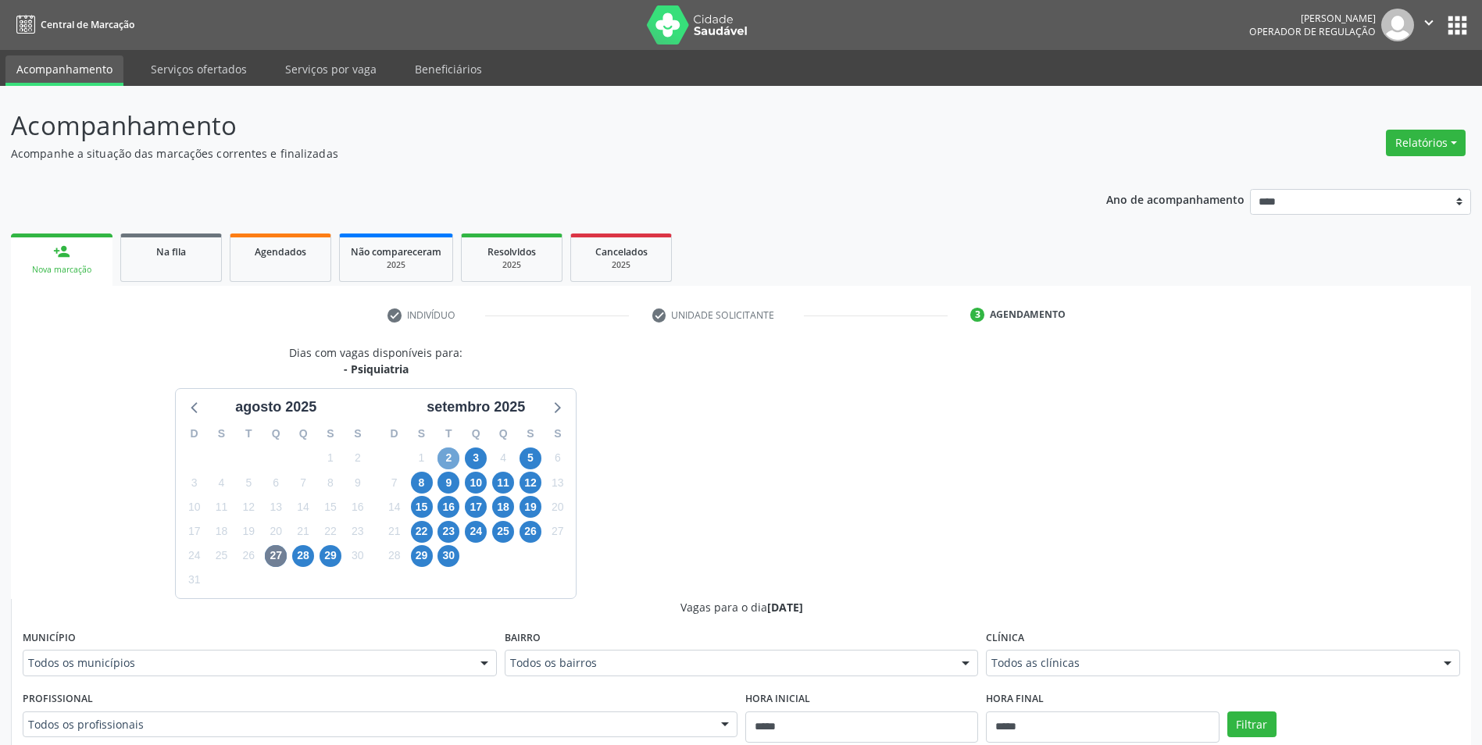
click at [447, 459] on span "2" at bounding box center [448, 459] width 22 height 22
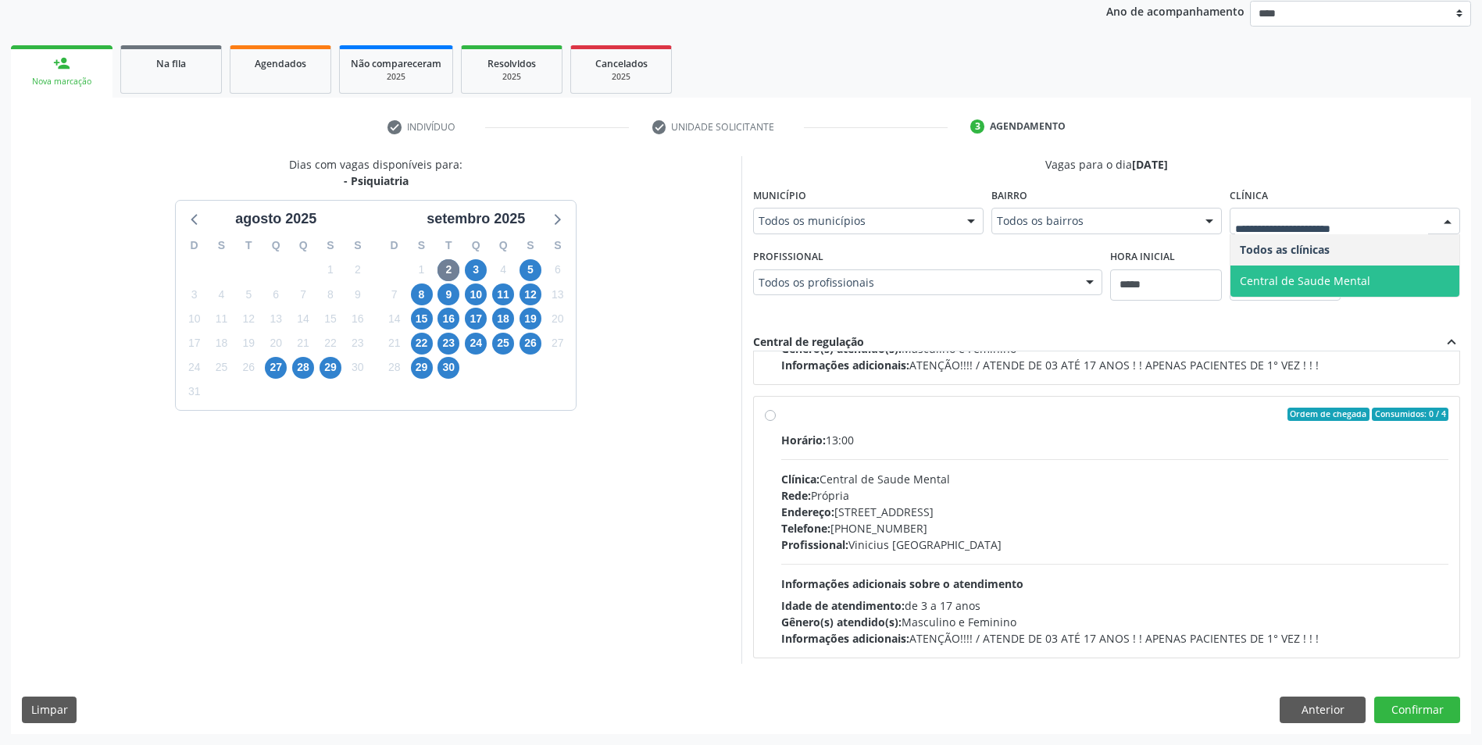
scroll to position [246, 0]
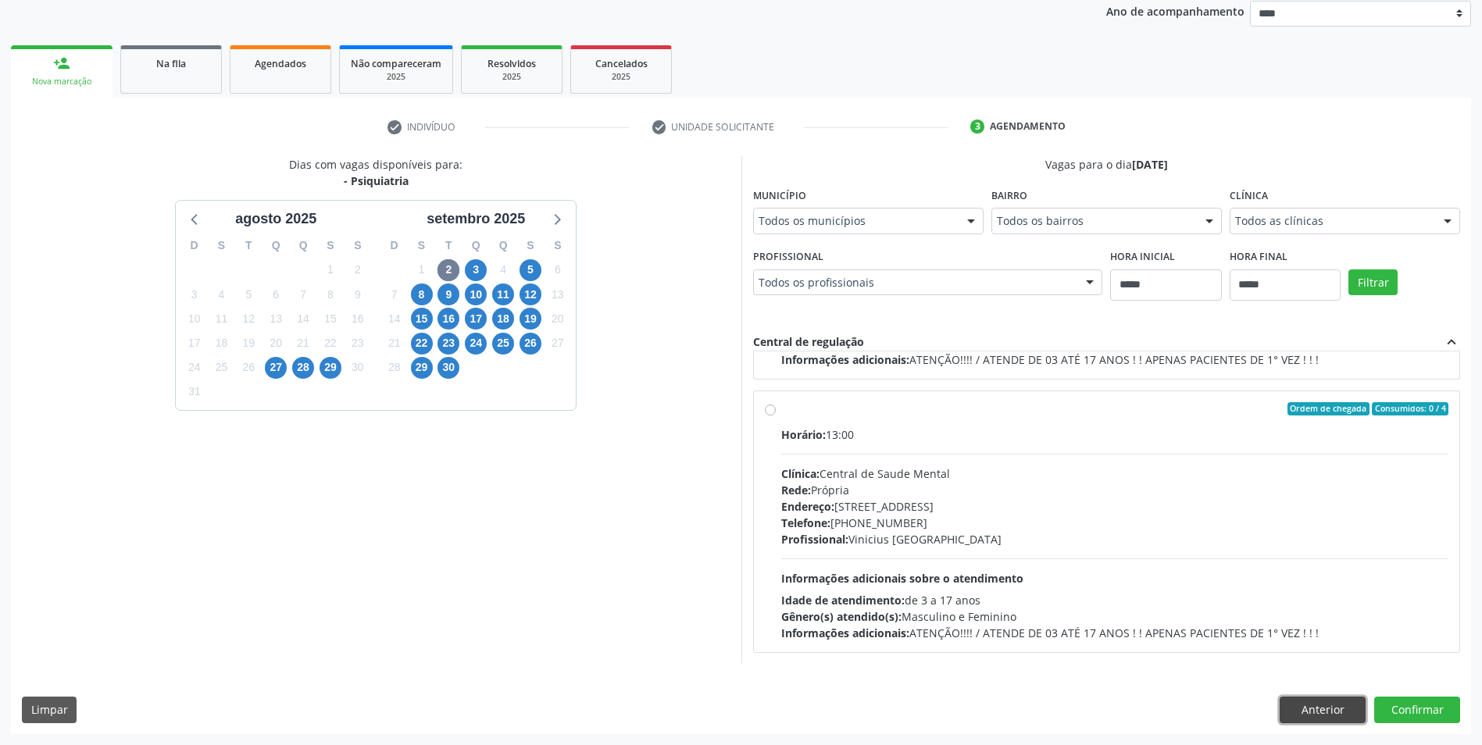
click at [1298, 712] on button "Anterior" at bounding box center [1323, 710] width 86 height 27
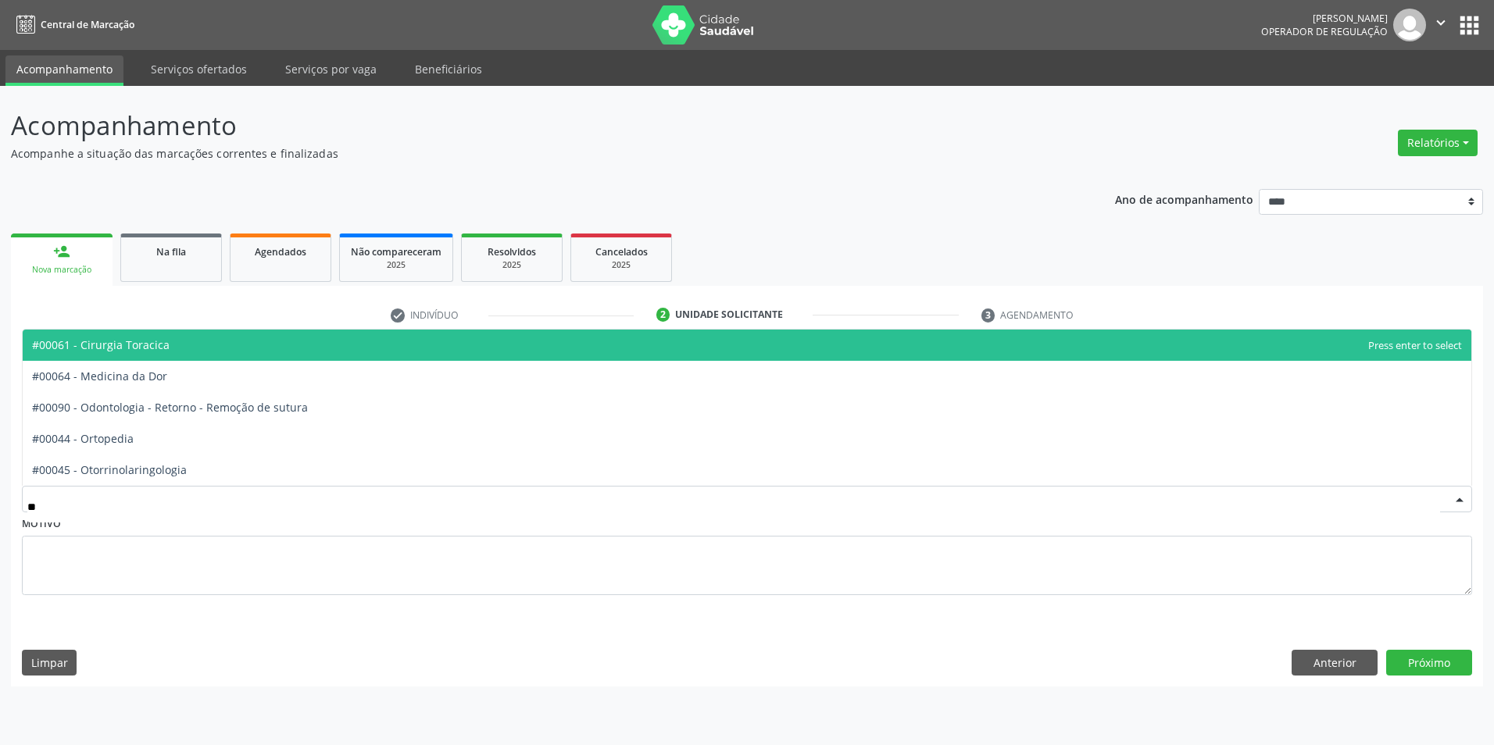
type input "***"
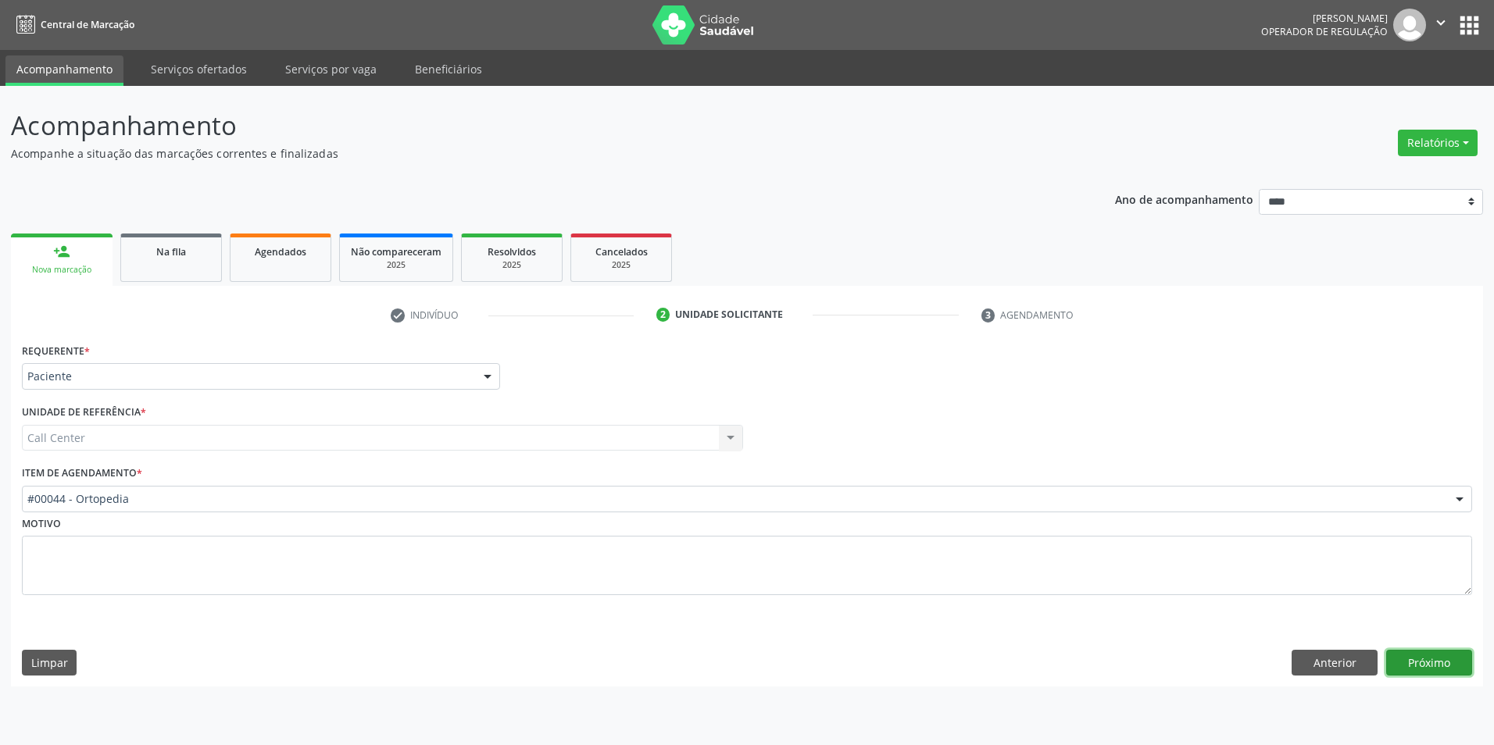
click at [1442, 663] on button "Próximo" at bounding box center [1429, 663] width 86 height 27
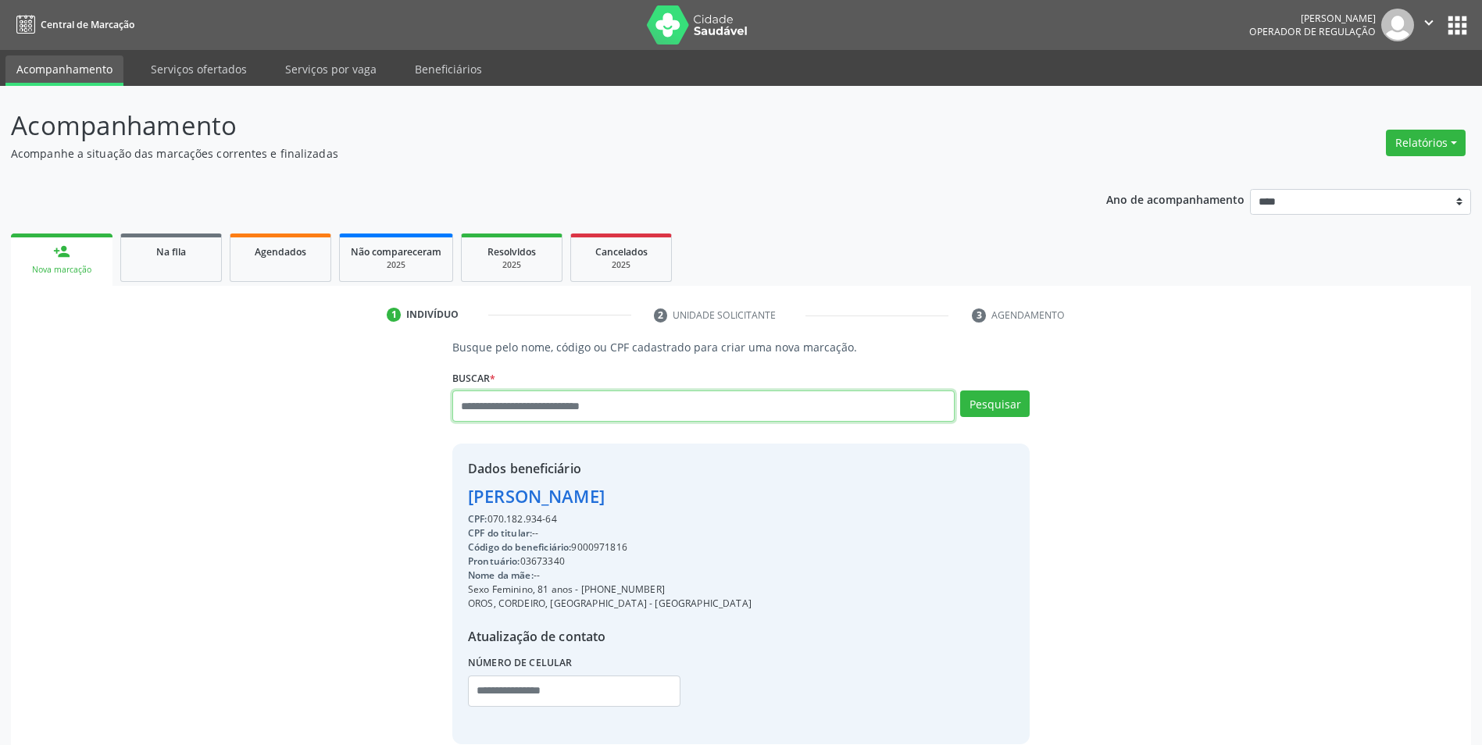
click at [552, 413] on input "text" at bounding box center [703, 406] width 502 height 31
type input "******"
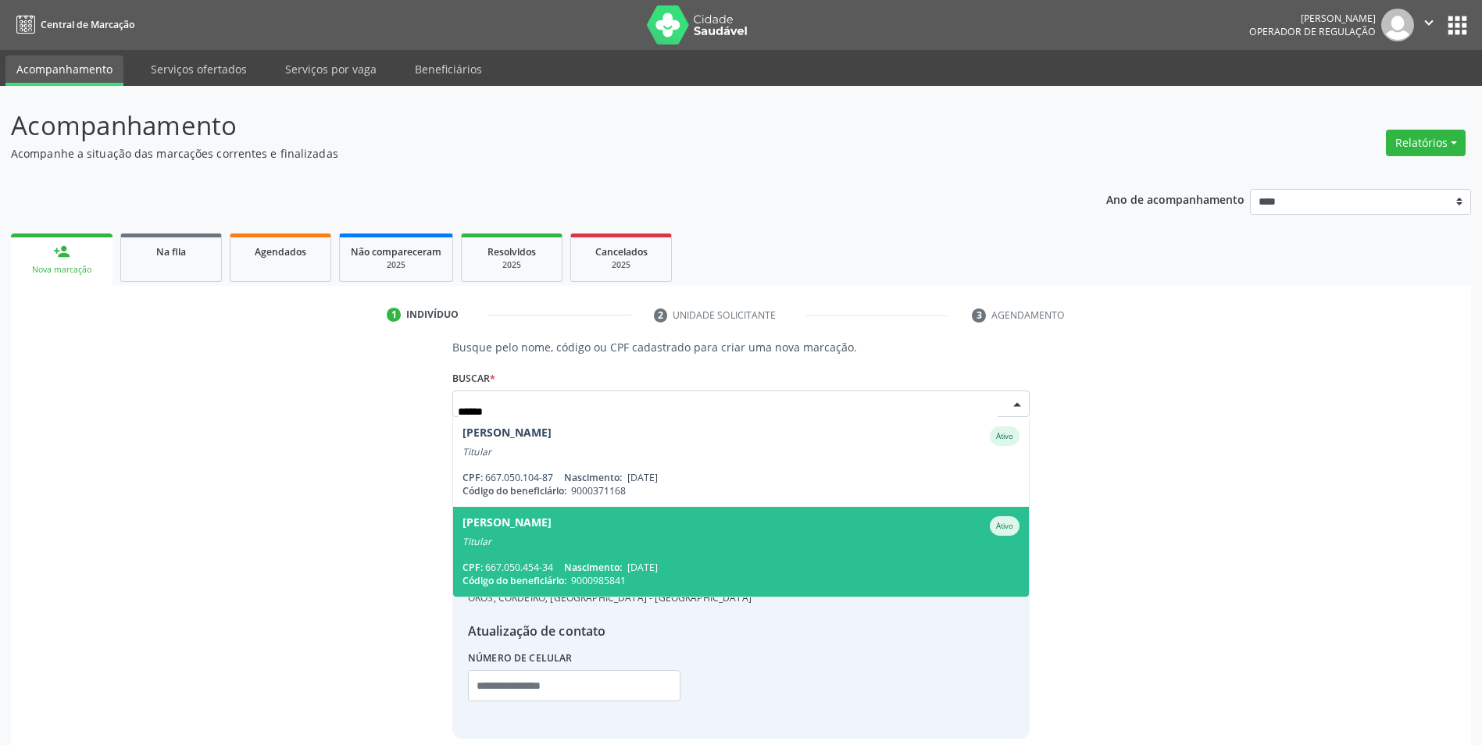
click at [777, 525] on div "[PERSON_NAME]" at bounding box center [740, 526] width 557 height 20
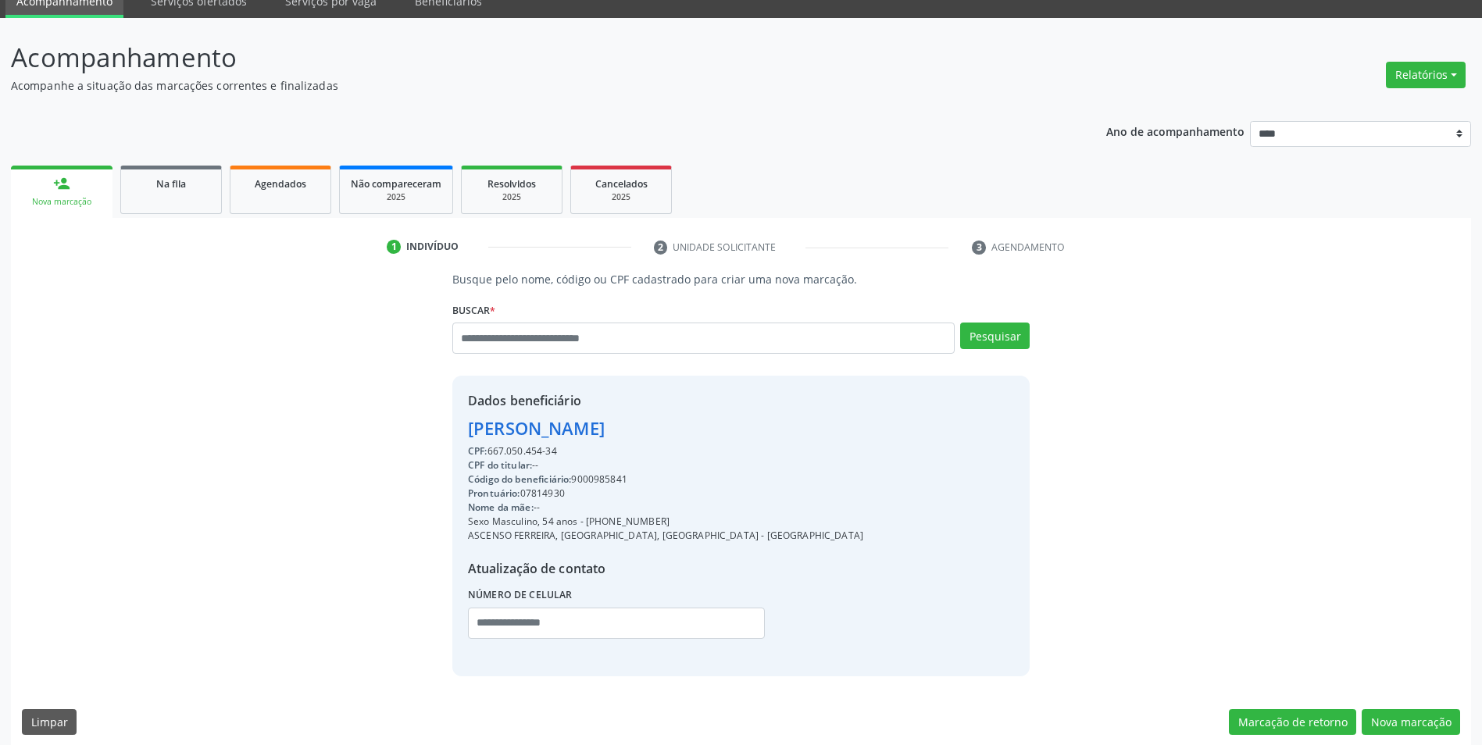
scroll to position [80, 0]
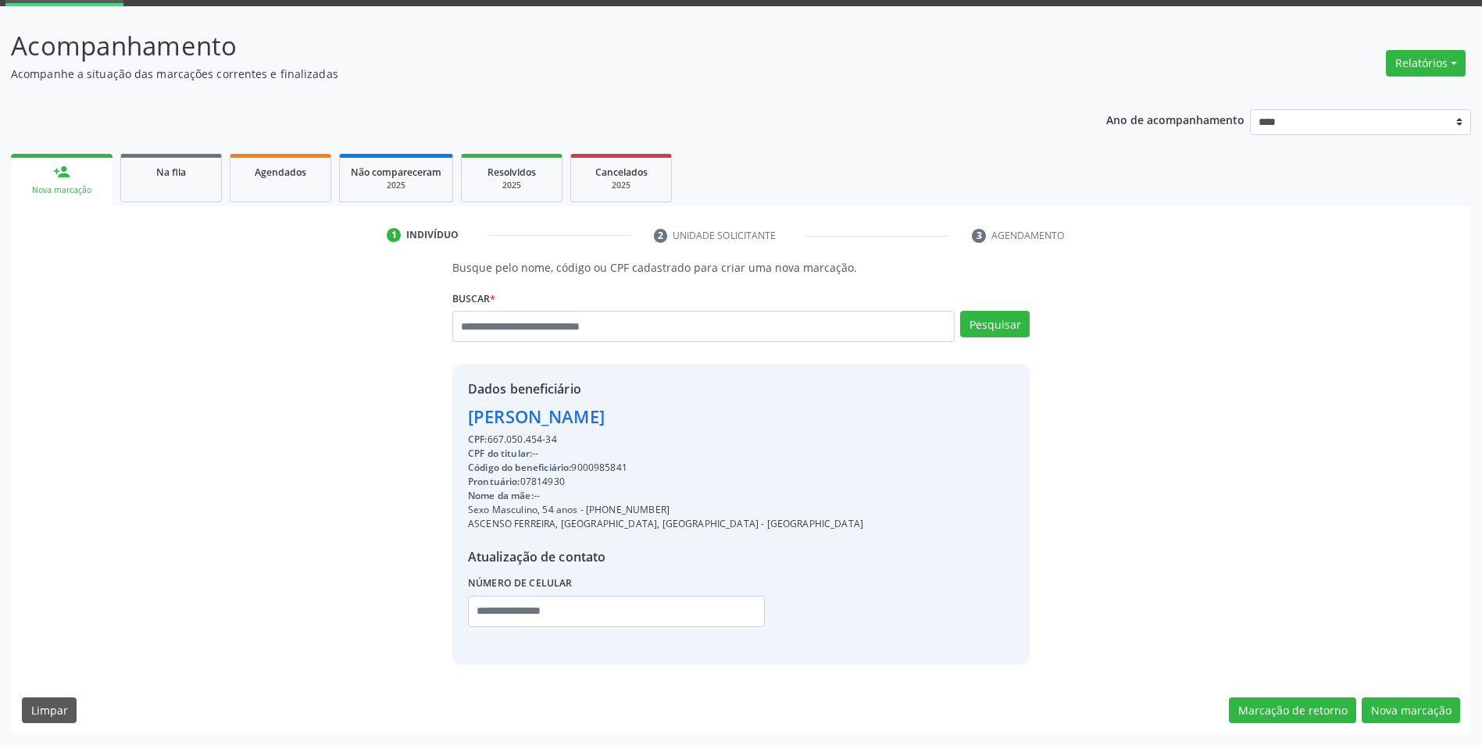
click at [612, 462] on div "Código do beneficiário: 9000985841" at bounding box center [665, 468] width 395 height 14
click at [608, 459] on div "CPF do titular: --" at bounding box center [665, 454] width 395 height 14
drag, startPoint x: 608, startPoint y: 459, endPoint x: 603, endPoint y: 466, distance: 9.1
click at [603, 466] on div "Código do beneficiário: 9000985841" at bounding box center [665, 468] width 395 height 14
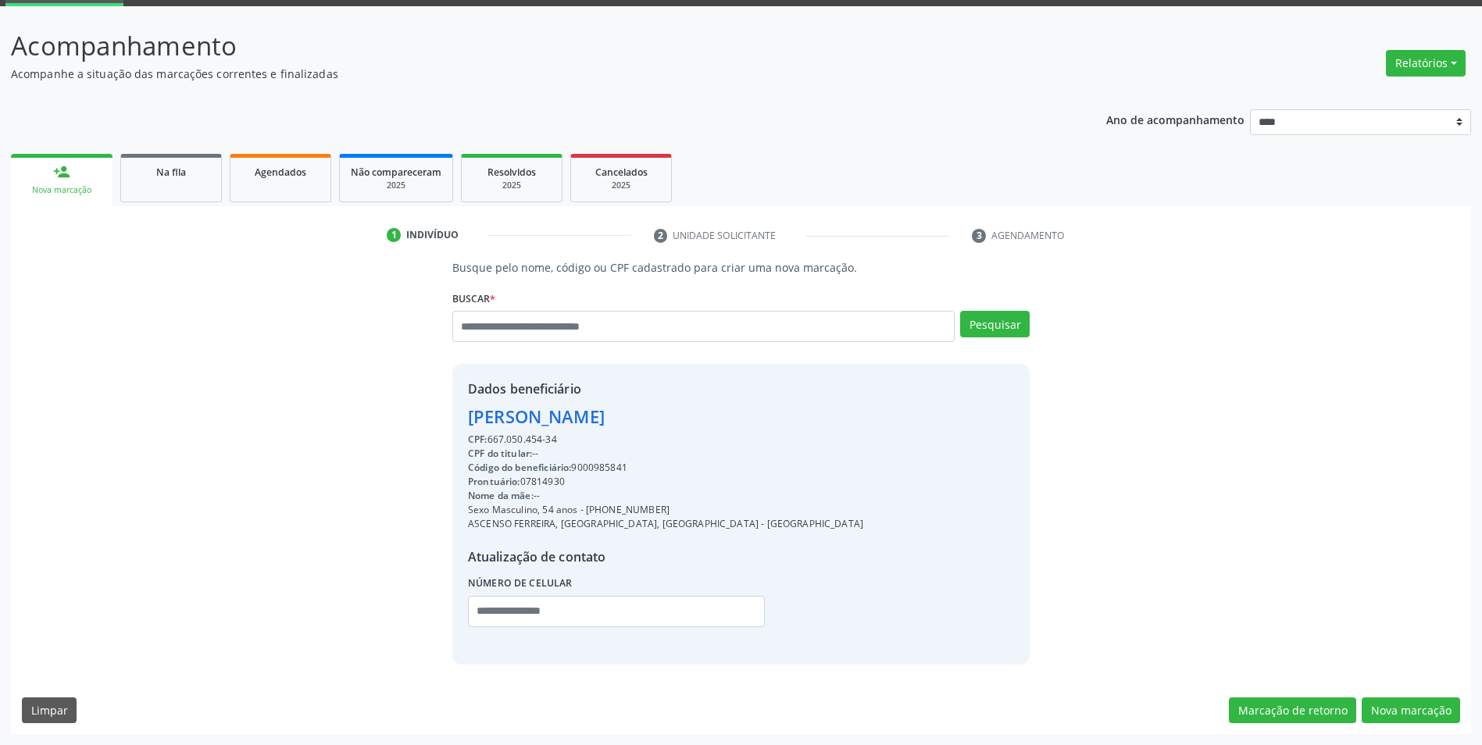
copy div "9000985841"
click at [1405, 705] on button "Nova marcação" at bounding box center [1411, 711] width 98 height 27
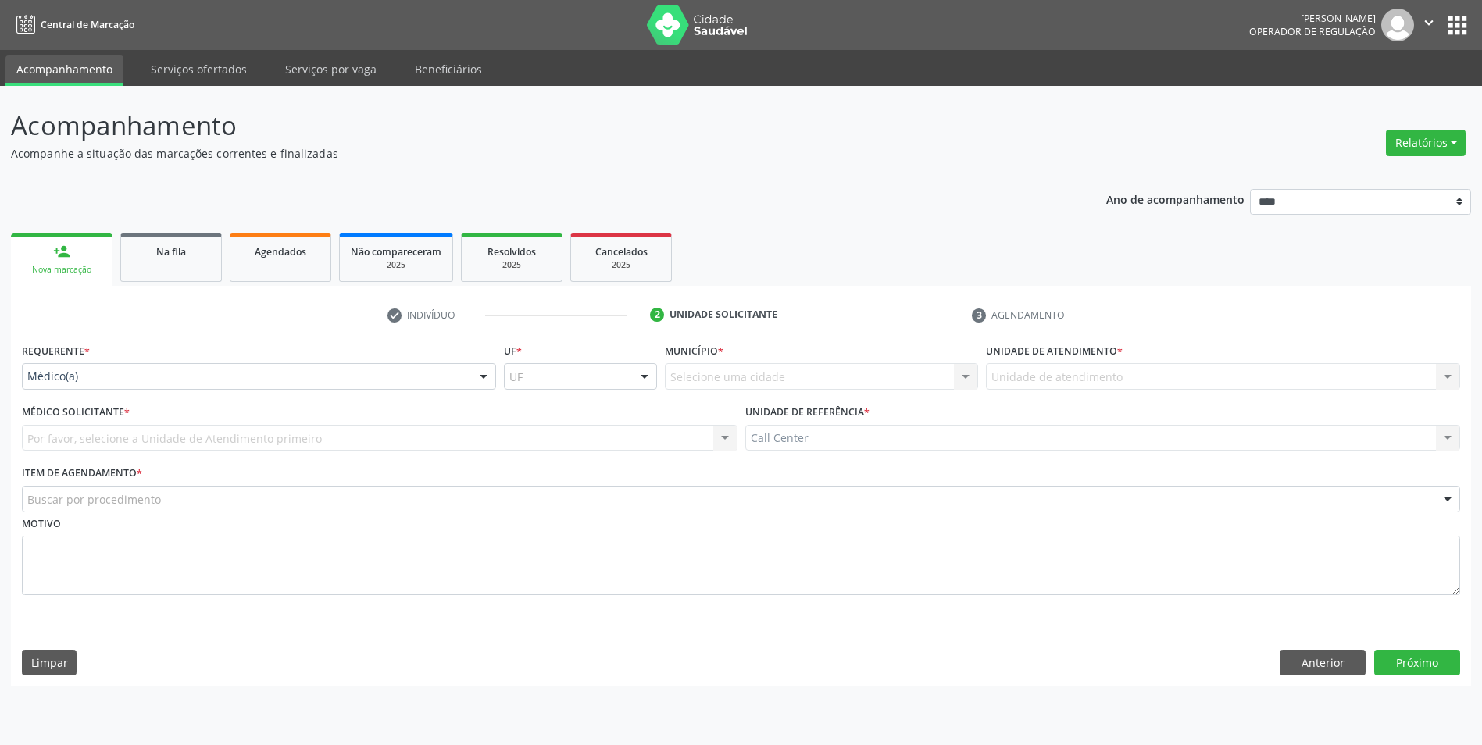
scroll to position [0, 0]
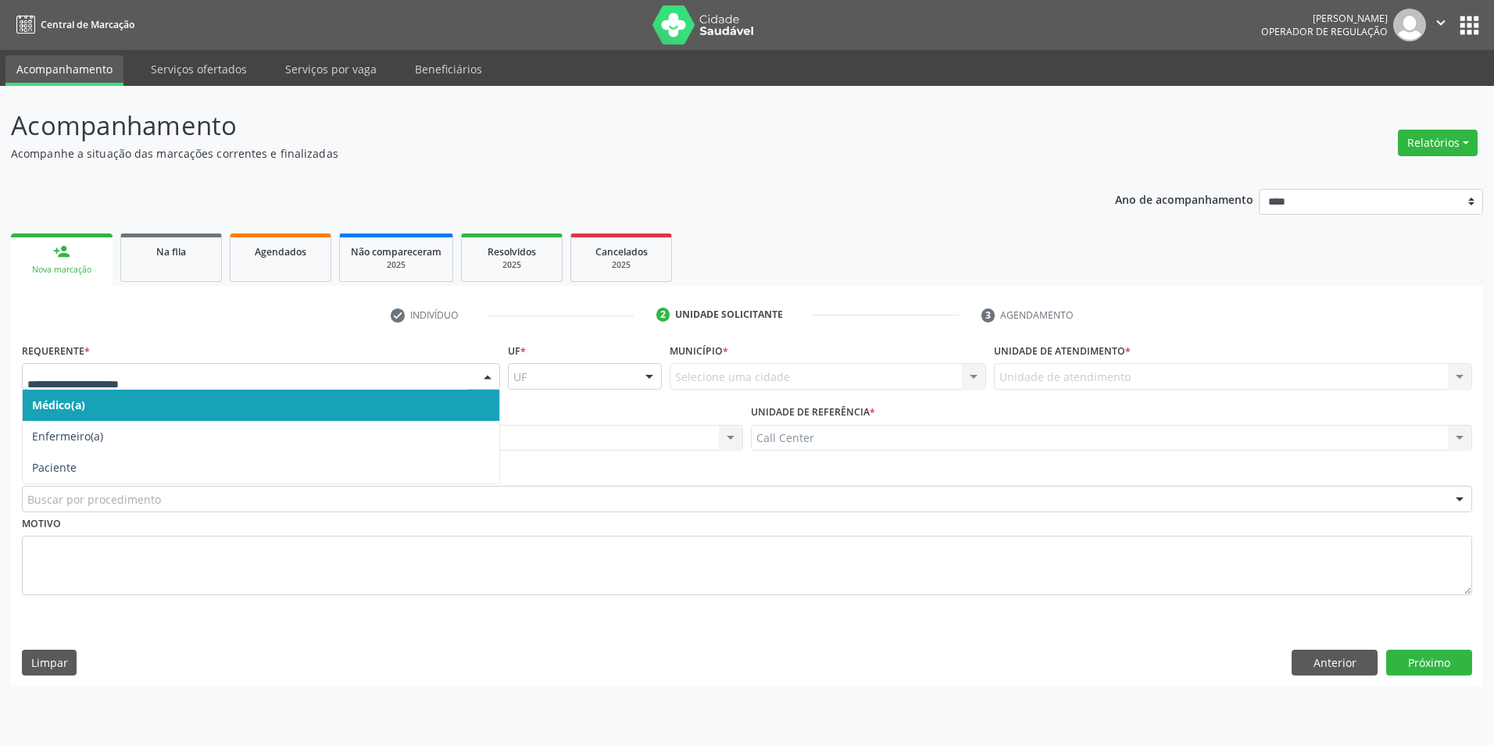
click at [95, 385] on div at bounding box center [261, 376] width 478 height 27
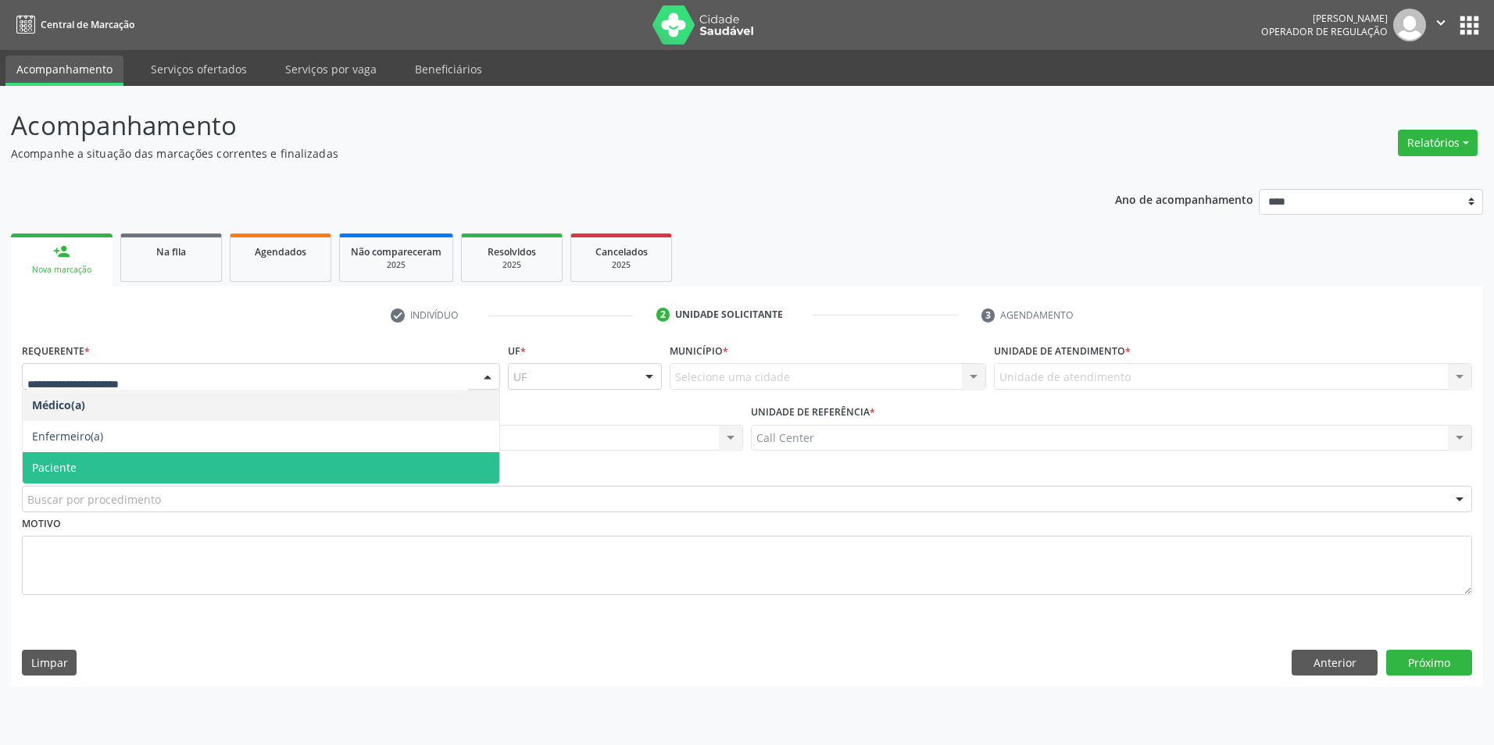
click at [85, 459] on span "Paciente" at bounding box center [261, 467] width 477 height 31
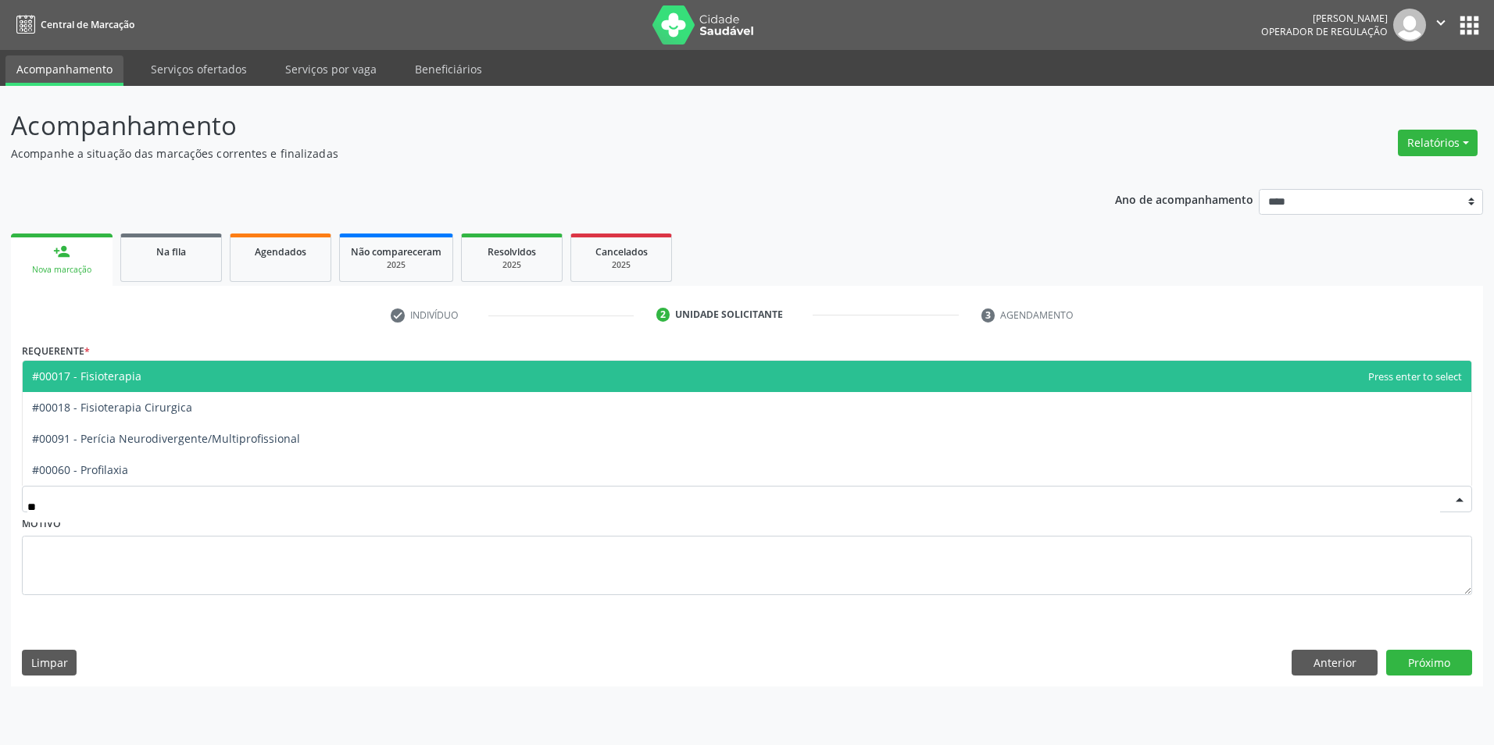
type input "***"
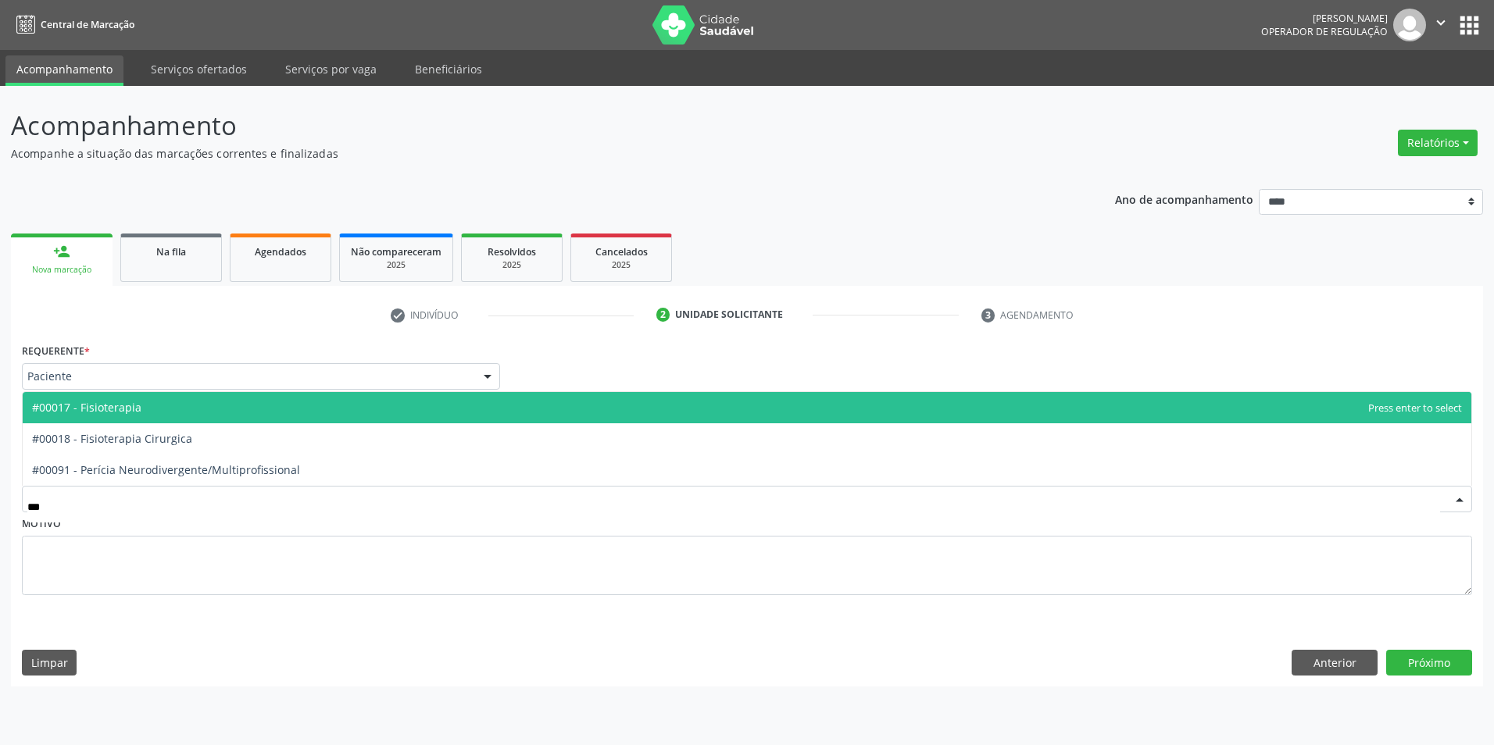
click at [114, 408] on span "#00017 - Fisioterapia" at bounding box center [86, 407] width 109 height 15
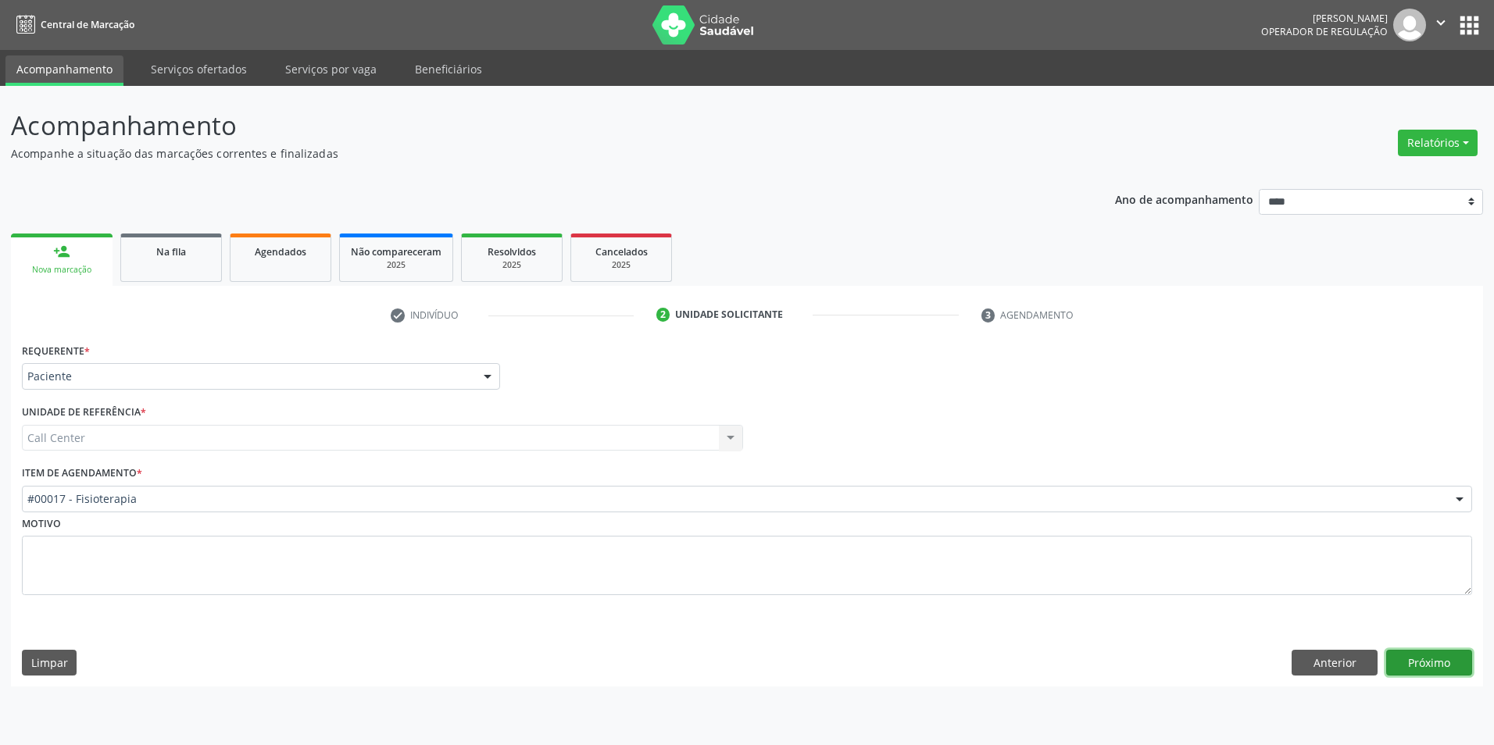
click at [1424, 670] on button "Próximo" at bounding box center [1429, 663] width 86 height 27
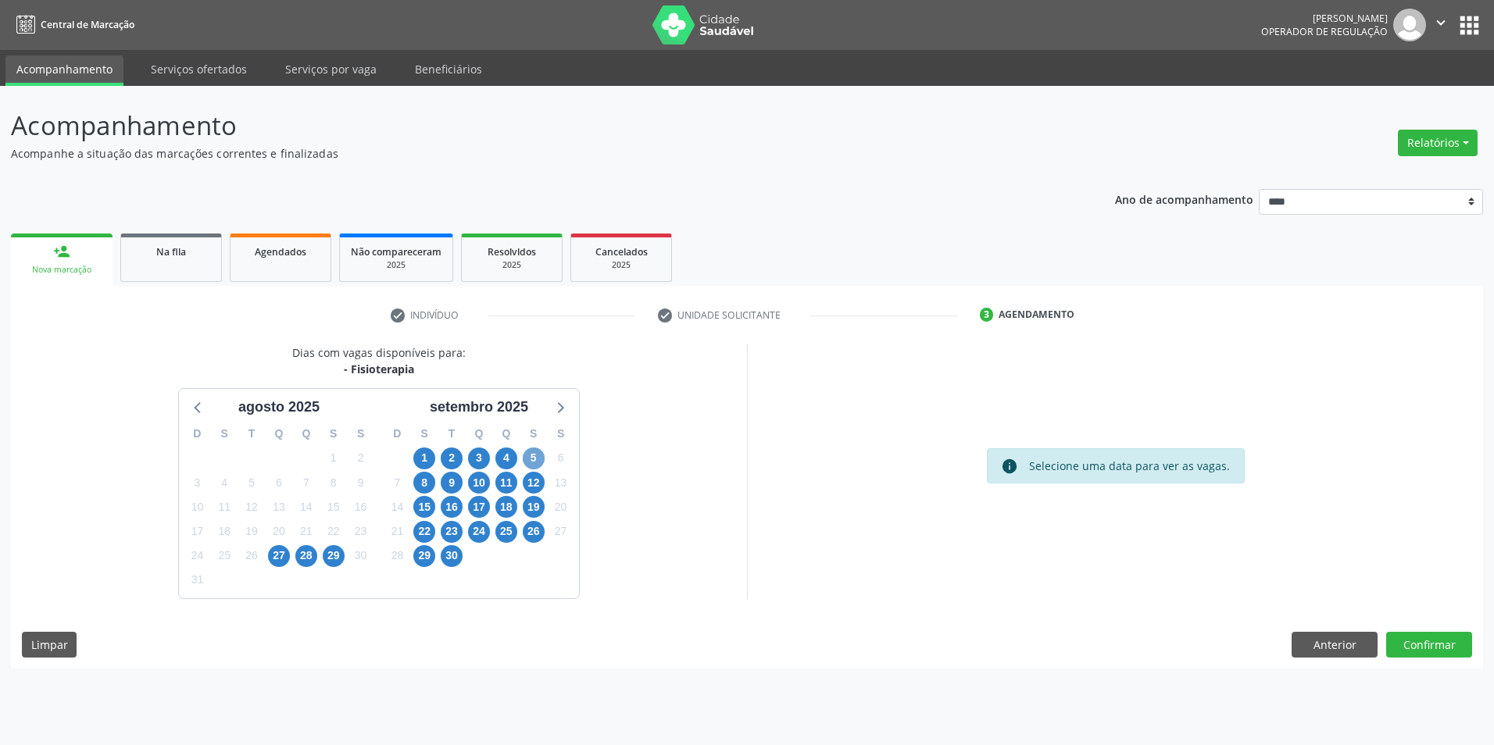
click at [538, 461] on span "5" at bounding box center [534, 459] width 22 height 22
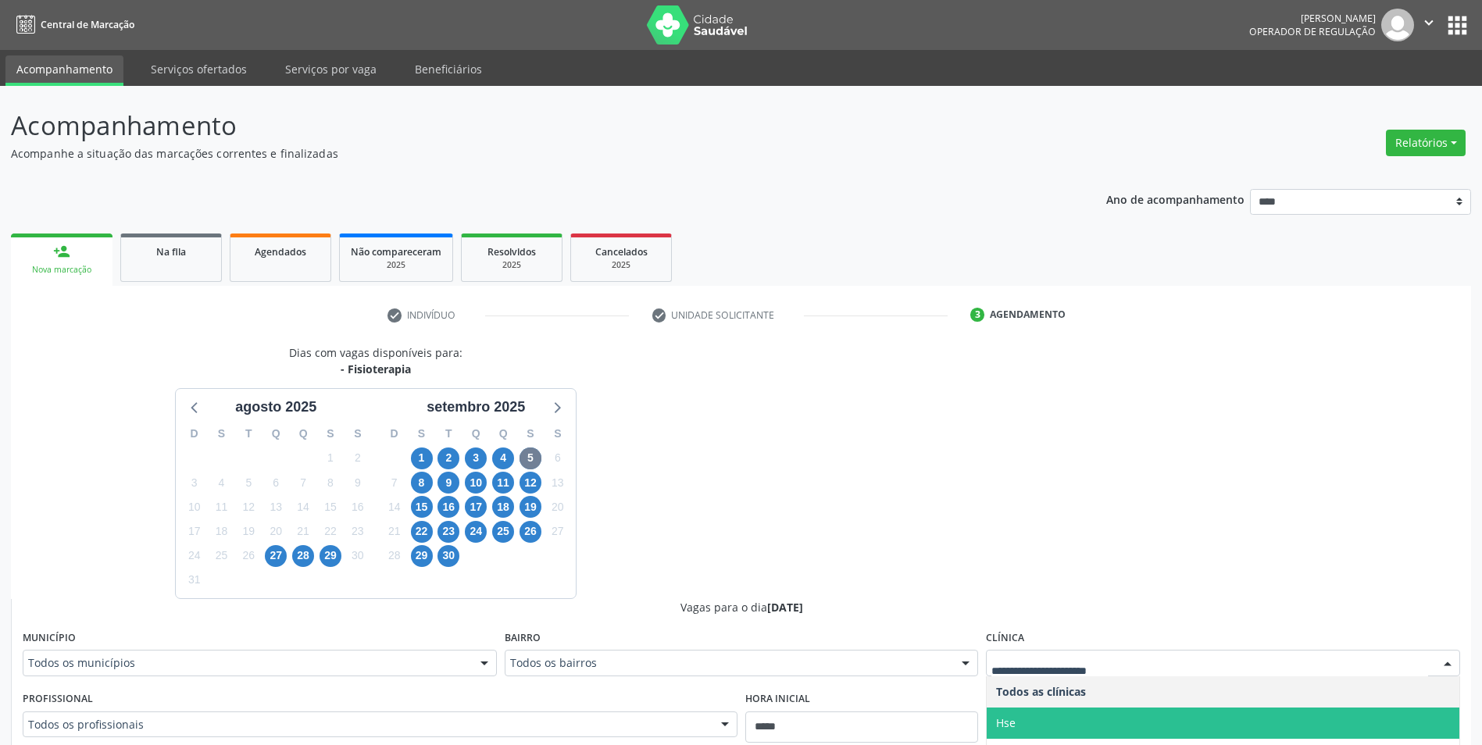
click at [1309, 708] on span "Hse" at bounding box center [1223, 723] width 473 height 31
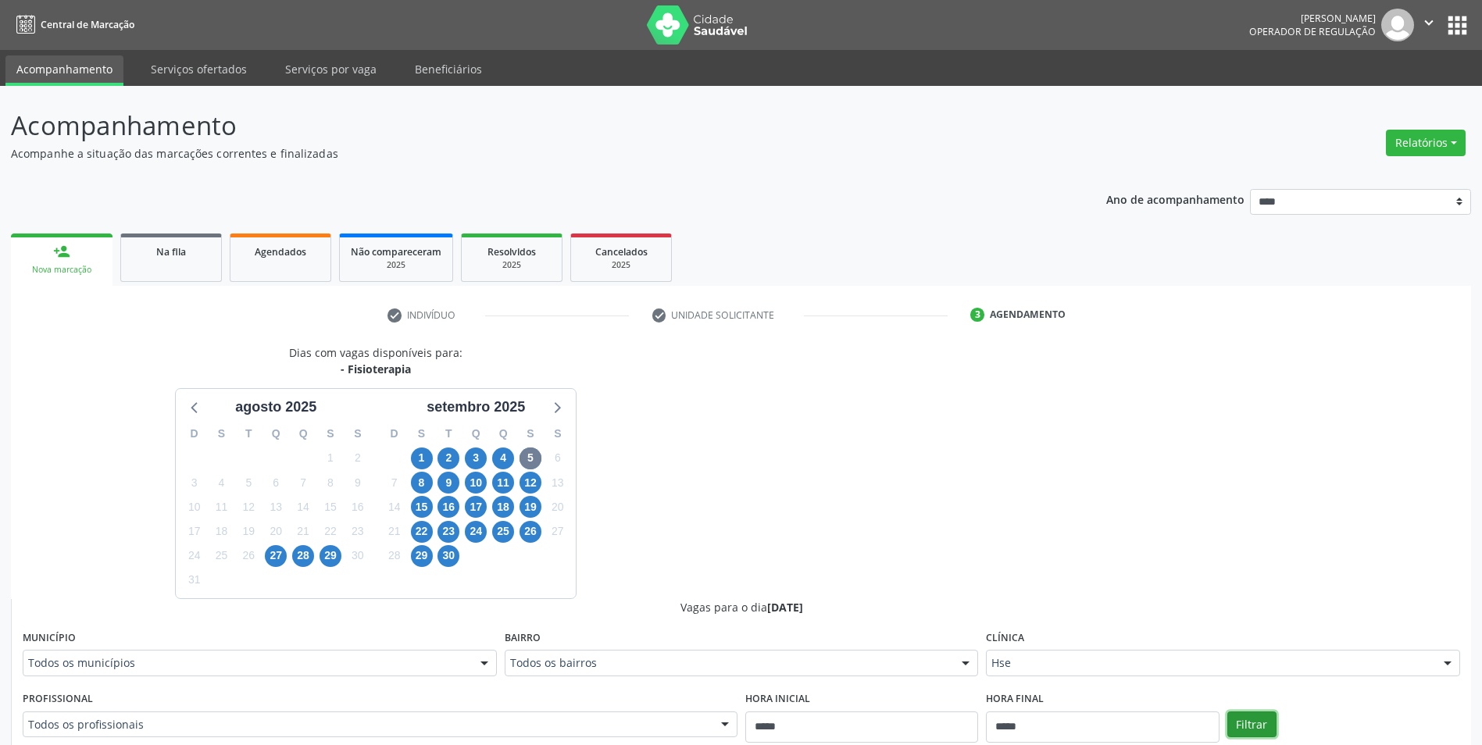
drag, startPoint x: 1364, startPoint y: 470, endPoint x: 1355, endPoint y: 472, distance: 8.9
click at [1277, 712] on button "Filtrar" at bounding box center [1251, 725] width 49 height 27
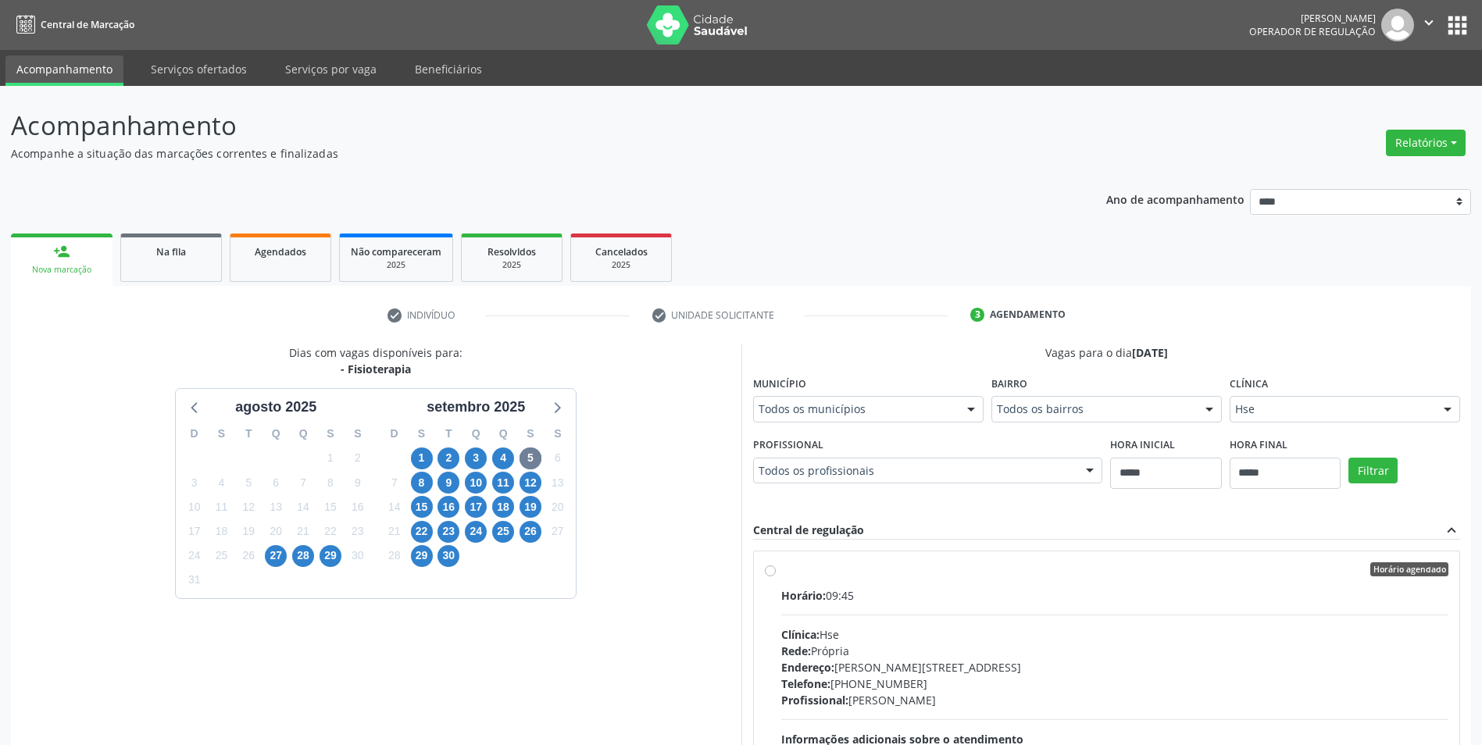
click at [1033, 595] on div "Horário: 09:45" at bounding box center [1115, 595] width 668 height 16
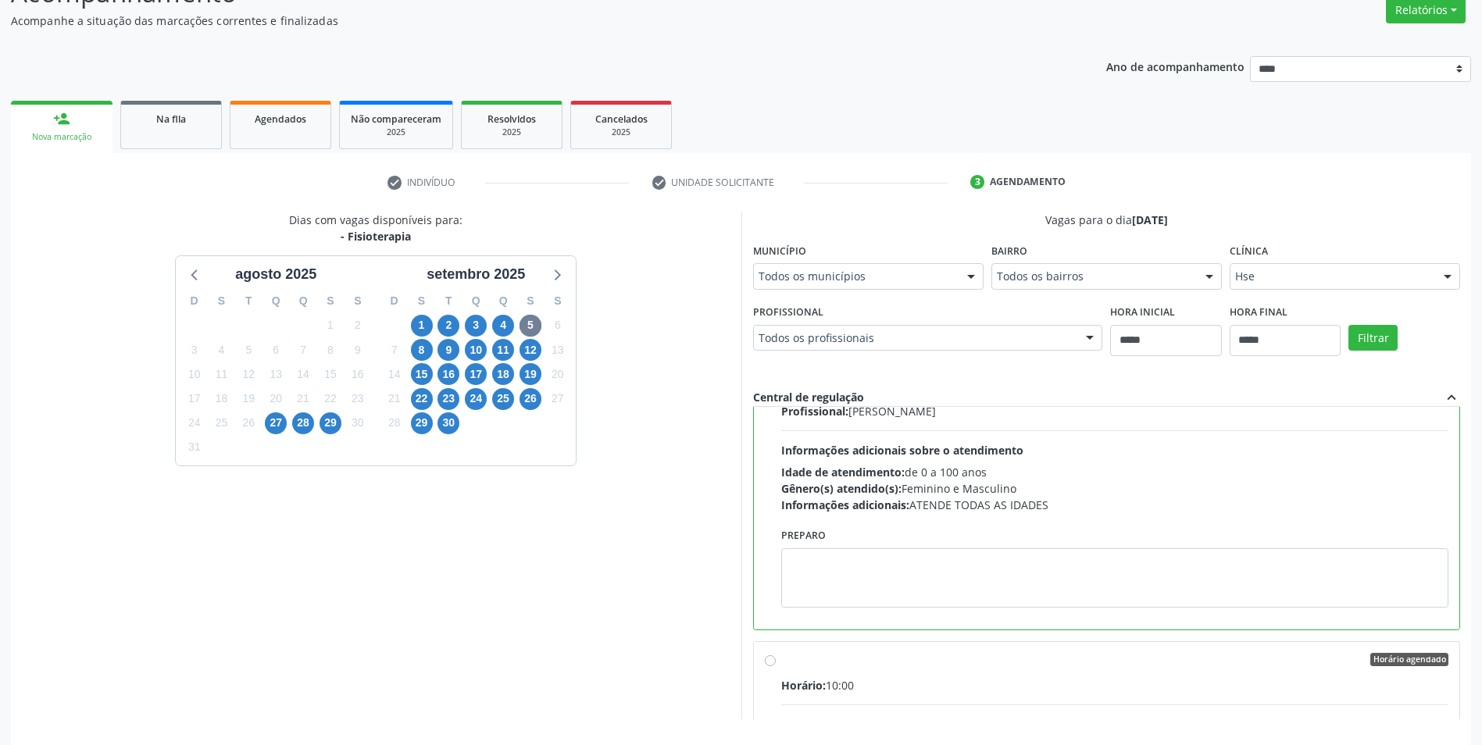
scroll to position [156, 0]
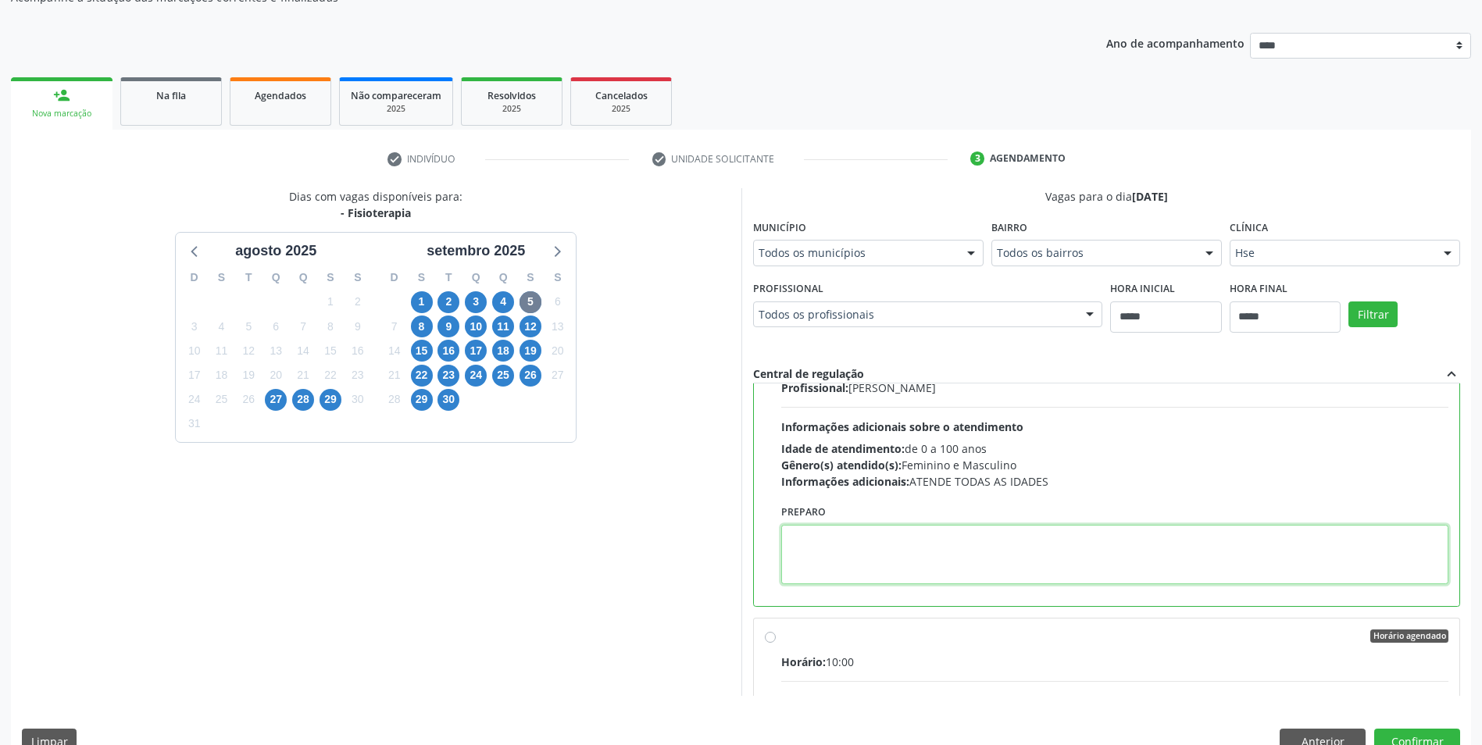
click at [887, 570] on textarea at bounding box center [1115, 554] width 668 height 59
paste textarea "**********"
type textarea "**********"
click at [1401, 732] on button "Confirmar" at bounding box center [1417, 742] width 86 height 27
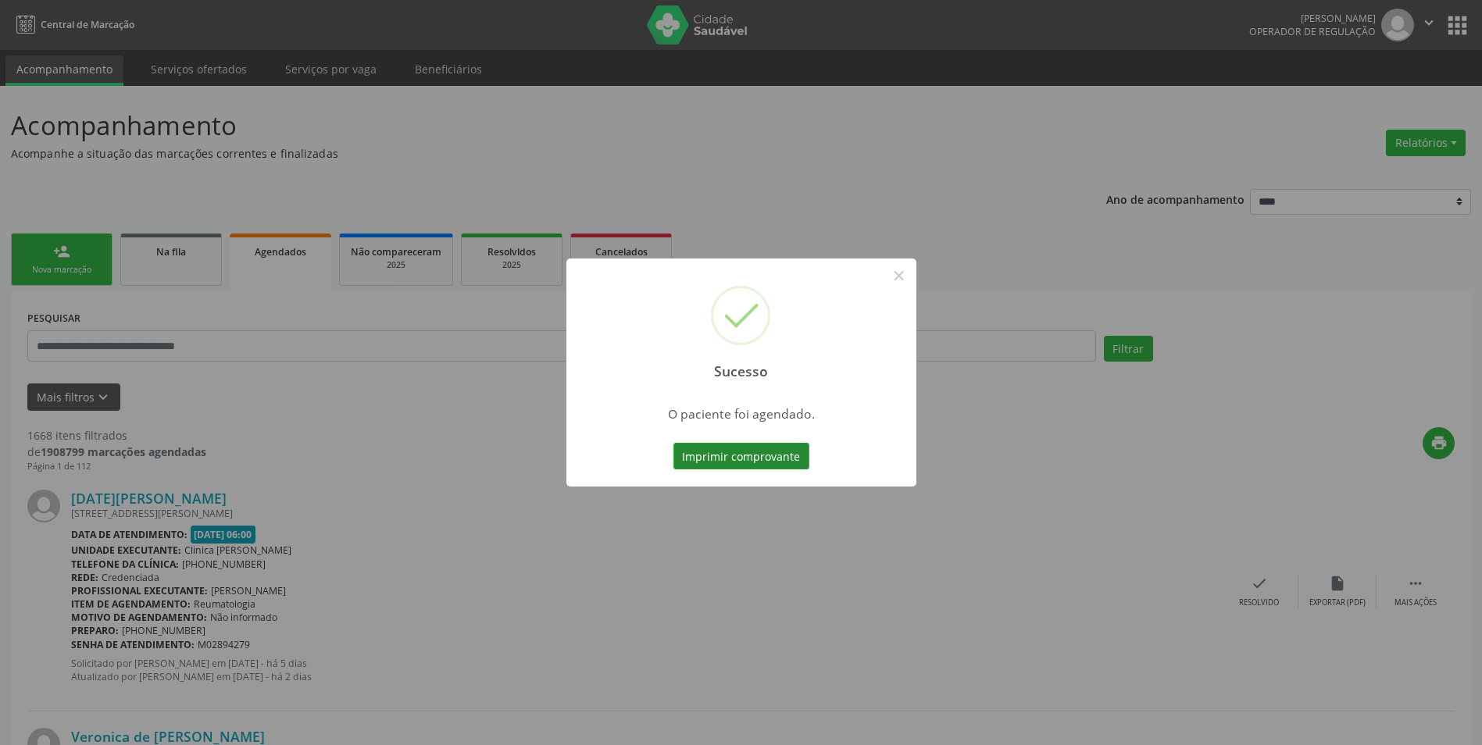
click at [780, 452] on button "Imprimir comprovante" at bounding box center [741, 456] width 136 height 27
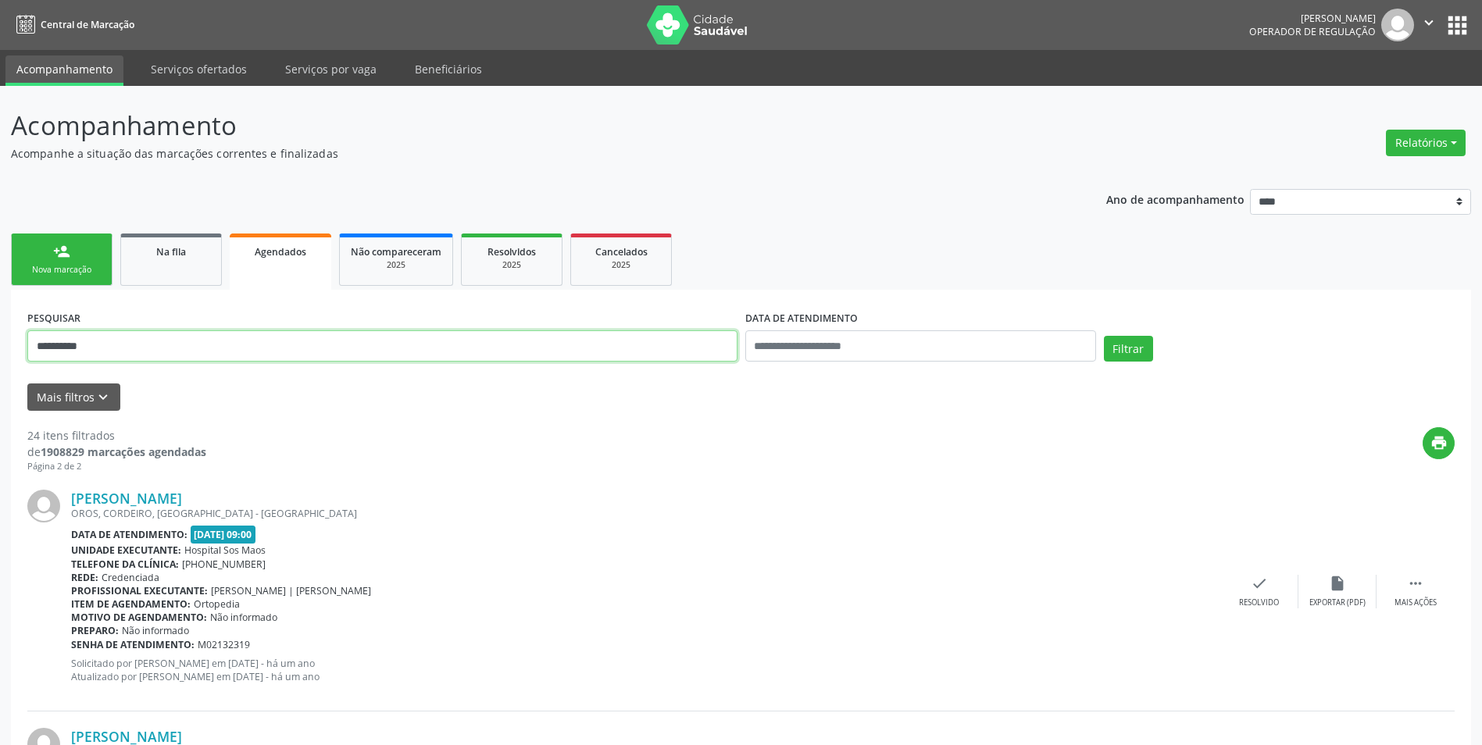
click at [288, 335] on input "**********" at bounding box center [382, 345] width 710 height 31
click at [289, 335] on input "**********" at bounding box center [382, 345] width 710 height 31
paste input "text"
type input "**********"
click at [1104, 336] on button "Filtrar" at bounding box center [1128, 349] width 49 height 27
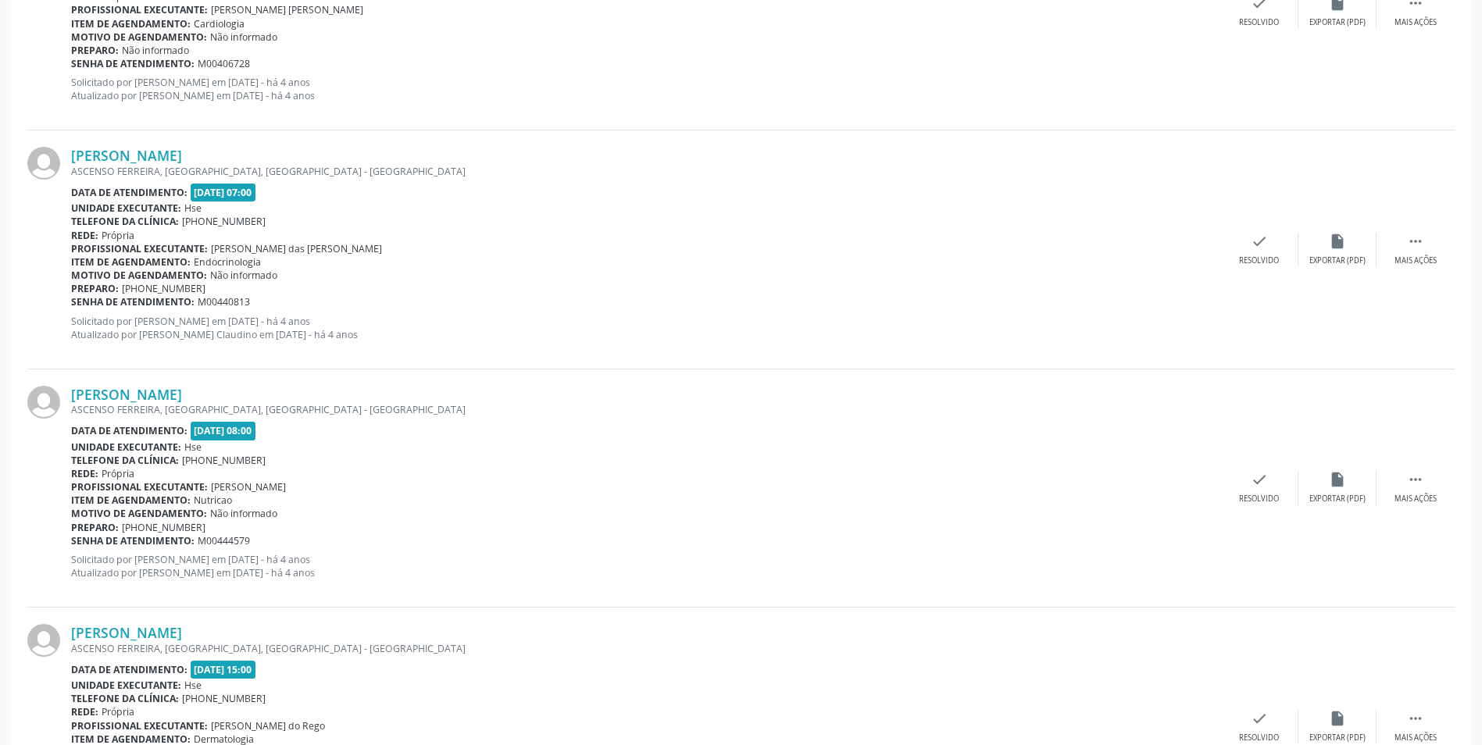
scroll to position [3378, 0]
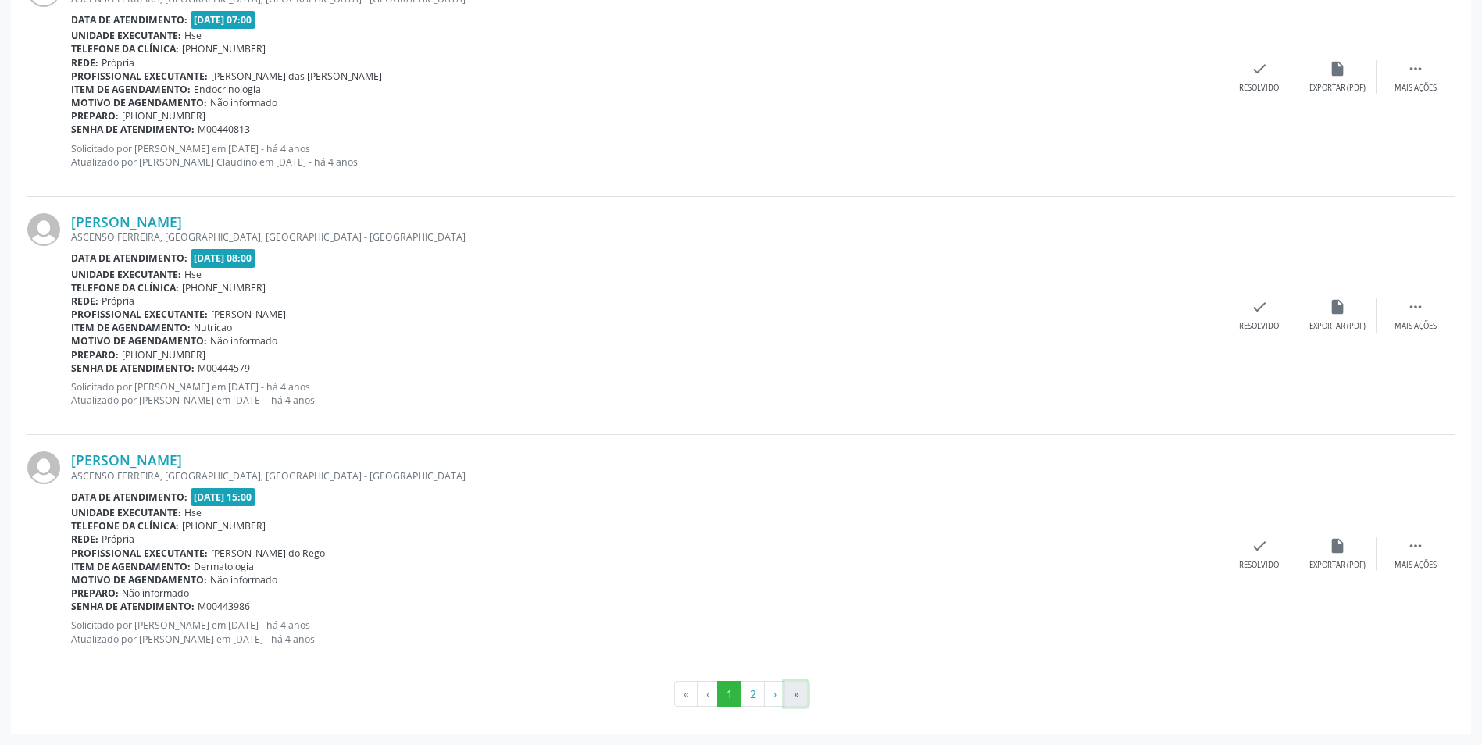
click at [802, 702] on button "»" at bounding box center [795, 694] width 23 height 27
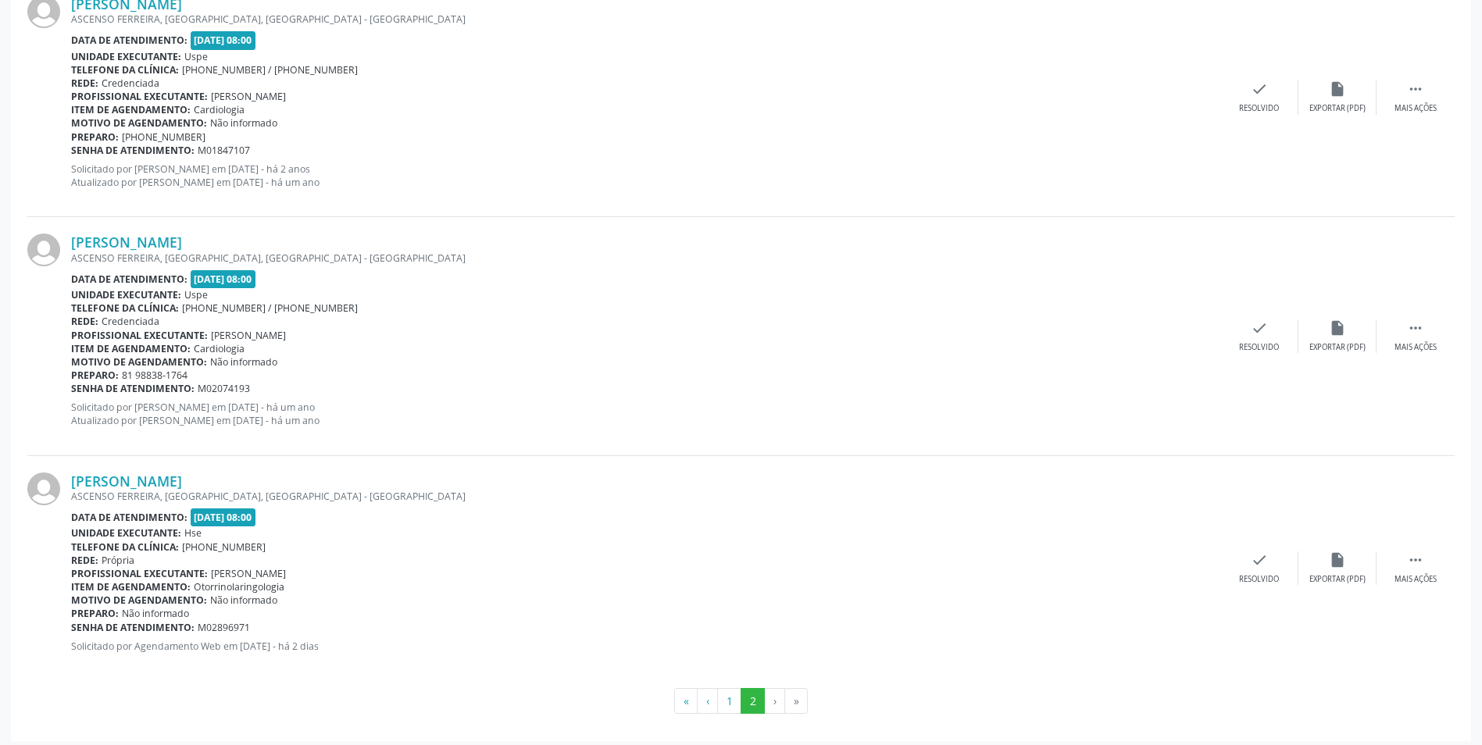
scroll to position [2407, 0]
